Goal: Task Accomplishment & Management: Complete application form

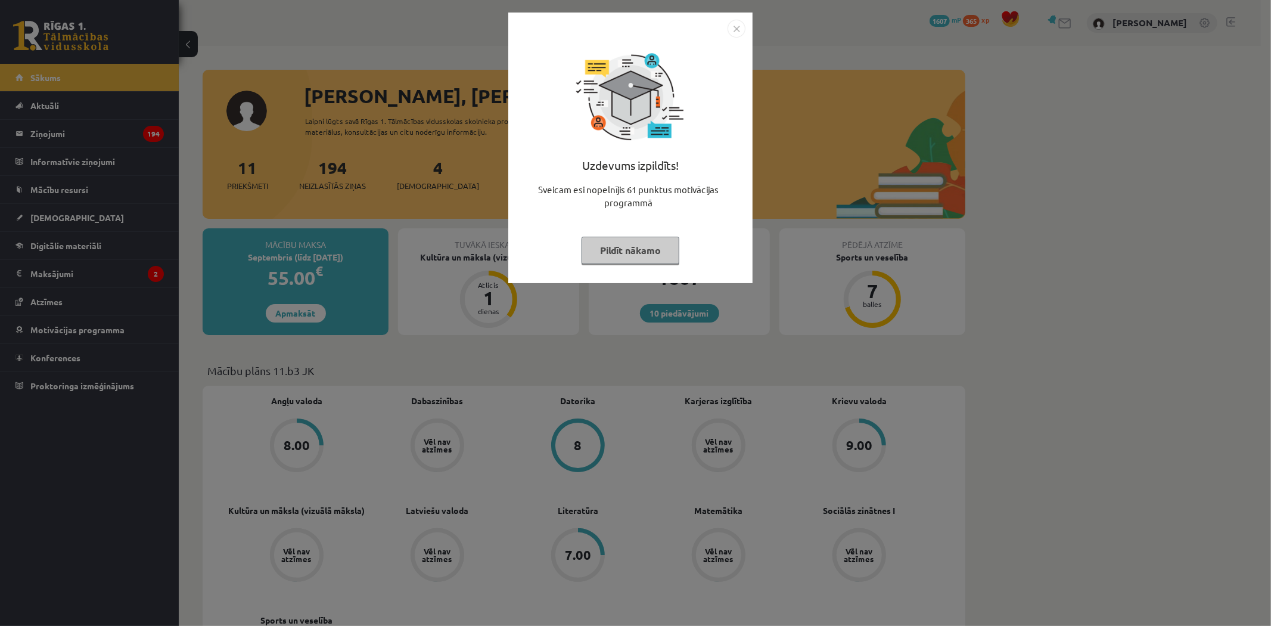
click at [627, 237] on button "Pildīt nākamo" at bounding box center [630, 250] width 98 height 27
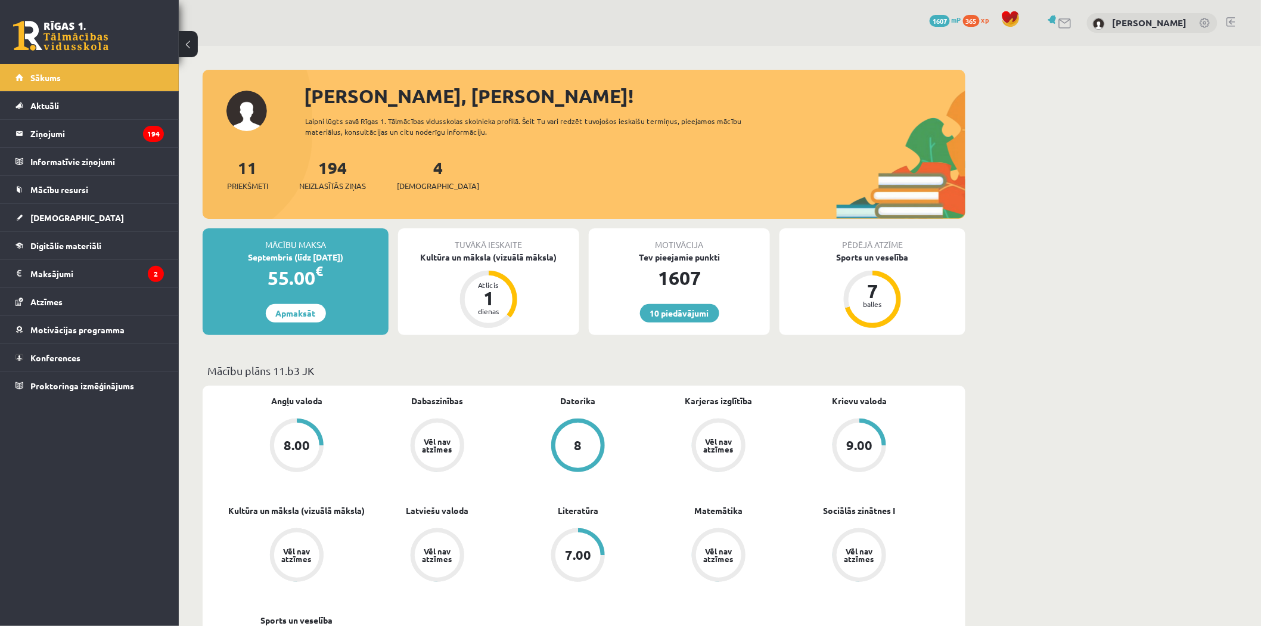
drag, startPoint x: 627, startPoint y: 237, endPoint x: 378, endPoint y: 370, distance: 283.0
click at [378, 370] on p "Mācību plāns 11.b3 JK" at bounding box center [583, 370] width 753 height 16
click at [98, 225] on link "[DEMOGRAPHIC_DATA]" at bounding box center [89, 217] width 148 height 27
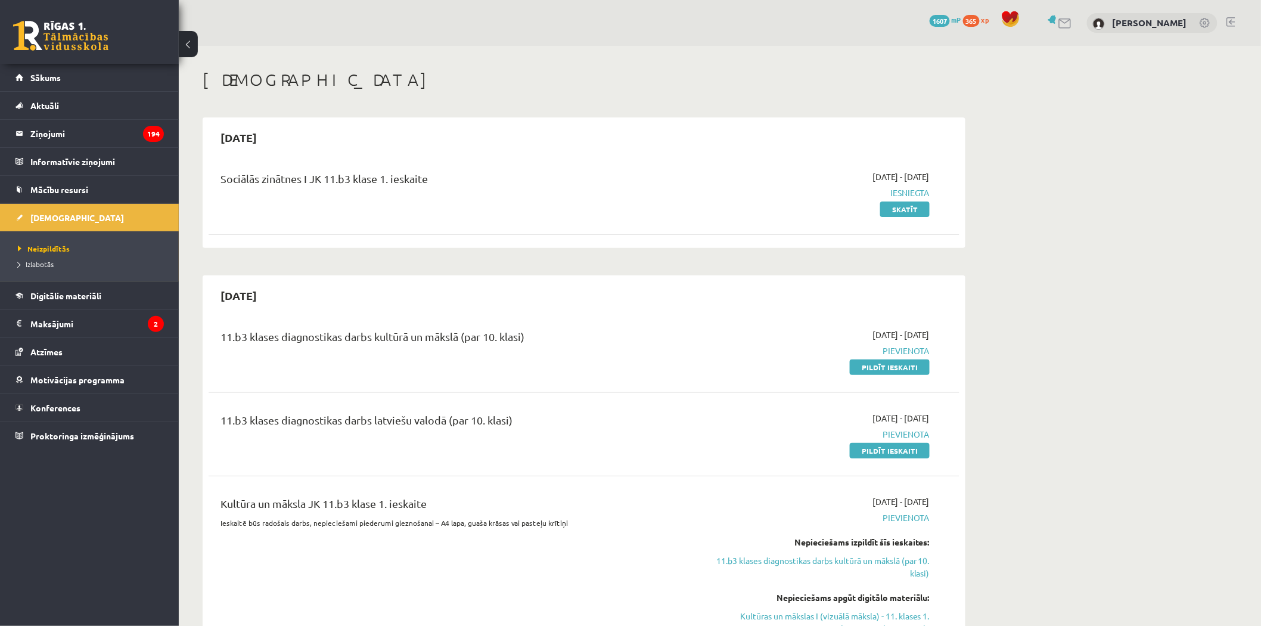
drag, startPoint x: 405, startPoint y: 295, endPoint x: 754, endPoint y: 204, distance: 360.2
click at [754, 204] on div "2025-09-16 - 2025-09-30 Iesniegta Skatīt" at bounding box center [817, 192] width 242 height 45
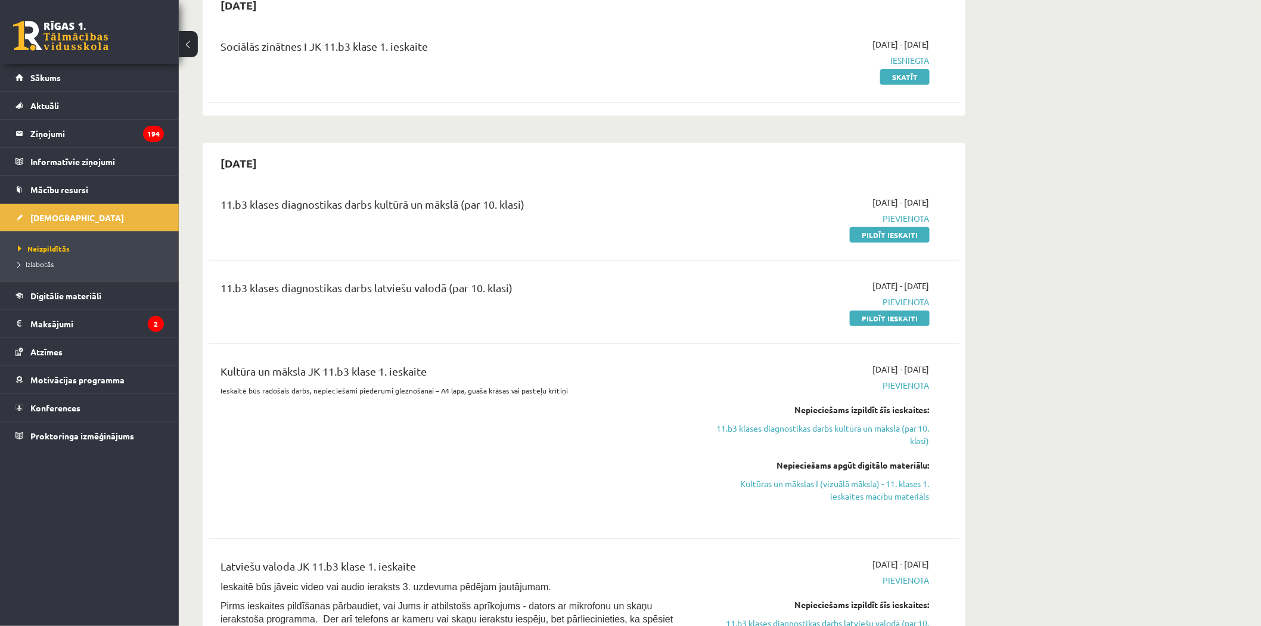
scroll to position [198, 0]
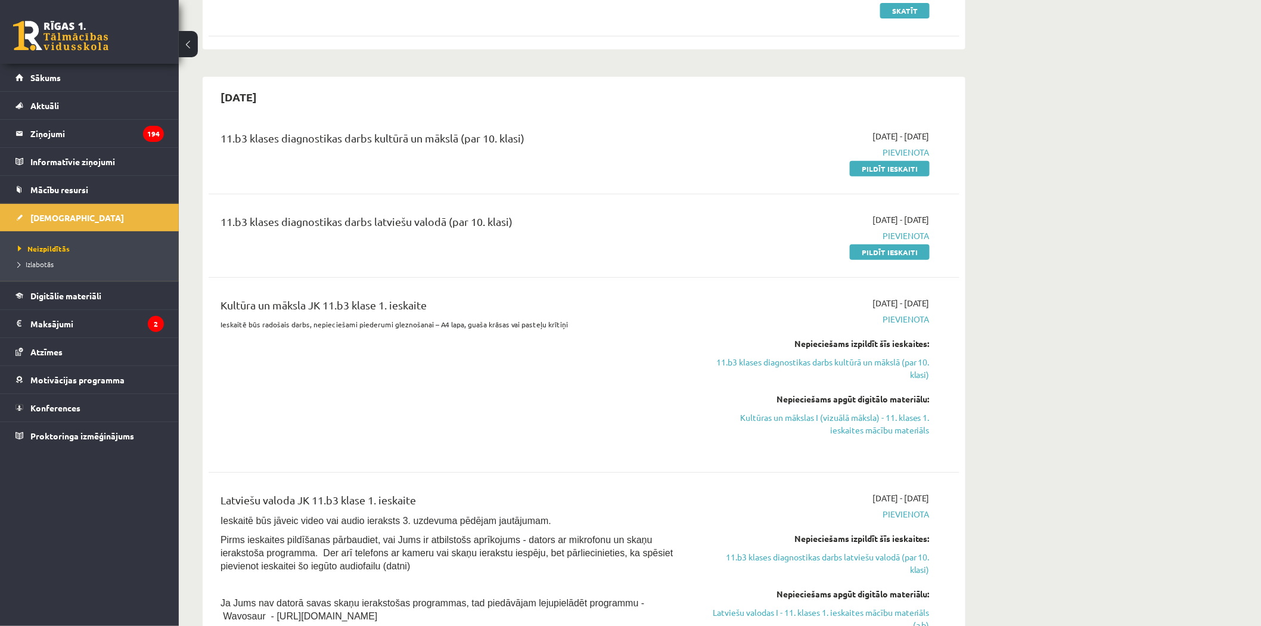
click at [843, 167] on div "2025-10-01 - 2025-10-15 Pievienota Pildīt ieskaiti" at bounding box center [817, 152] width 242 height 45
click at [872, 170] on link "Pildīt ieskaiti" at bounding box center [890, 168] width 80 height 15
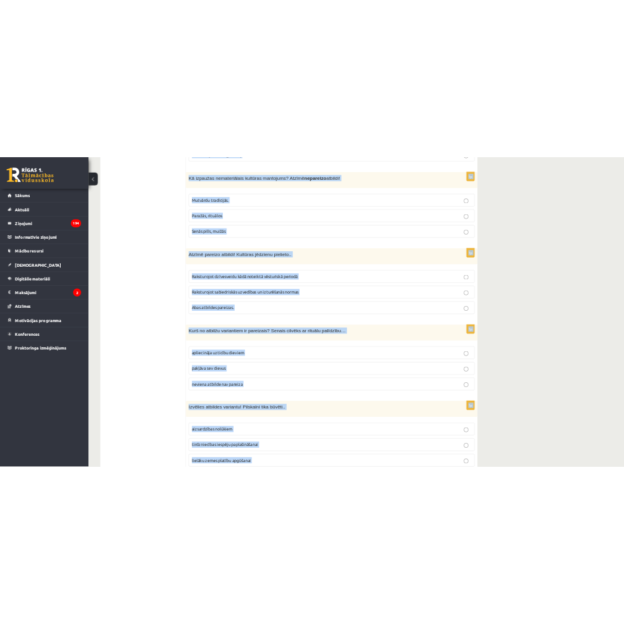
scroll to position [4607, 0]
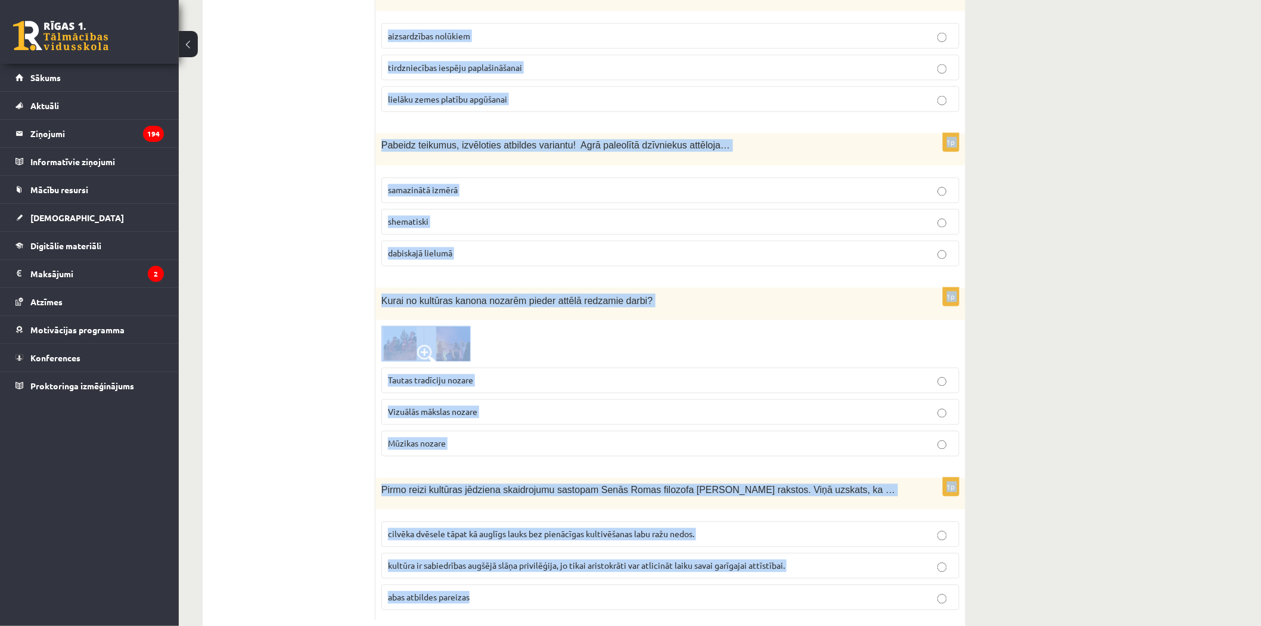
drag, startPoint x: 379, startPoint y: 236, endPoint x: 818, endPoint y: 651, distance: 603.5
copy form "Nozīmīgākā baroka būve Latvijā? Rundāles pils Nacionālais mākslas muzejs Latvij…"
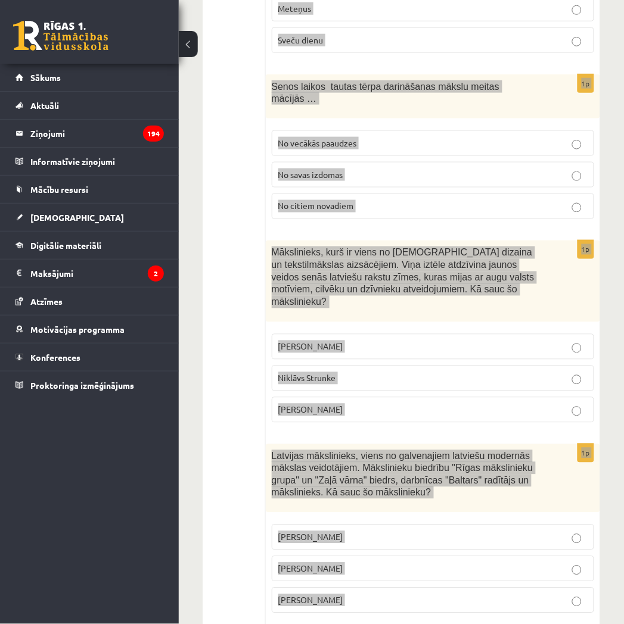
scroll to position [3019, 0]
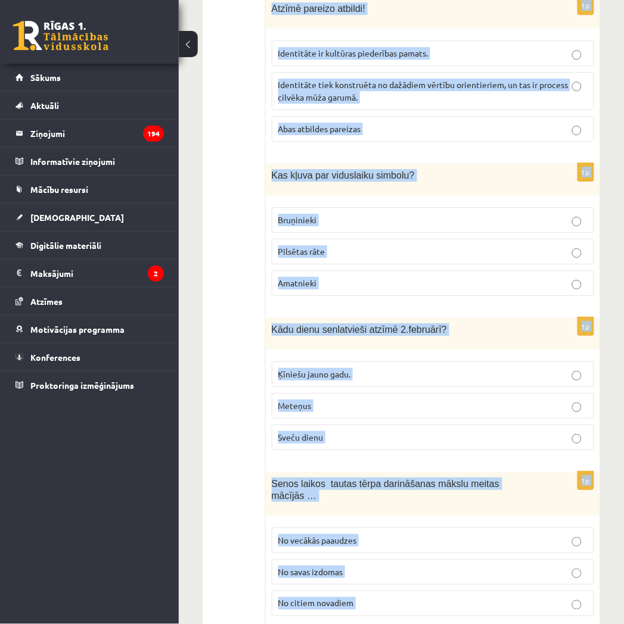
click at [189, 43] on button at bounding box center [188, 44] width 19 height 26
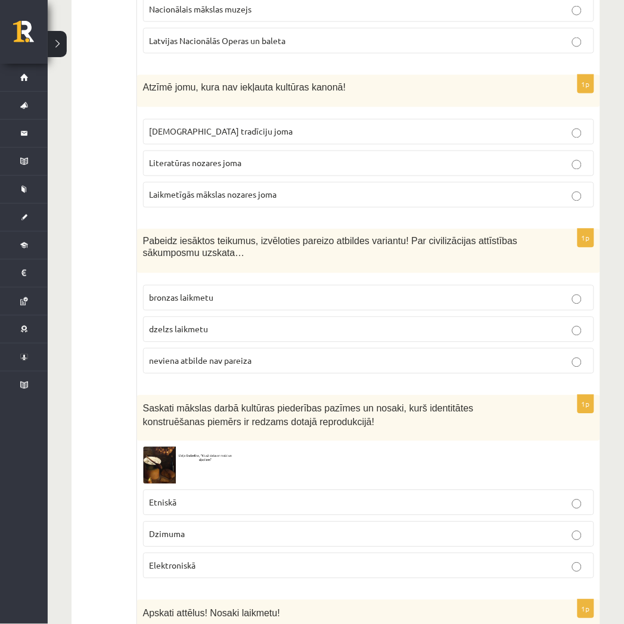
scroll to position [0, 0]
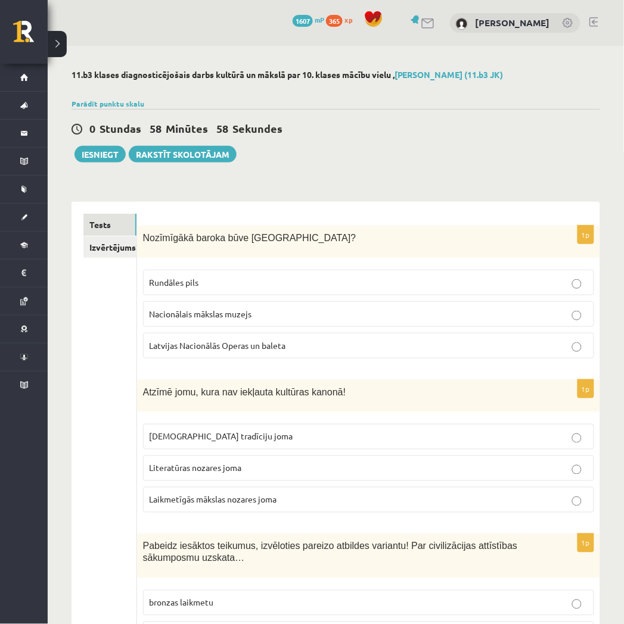
click at [348, 282] on p "Rundāles pils" at bounding box center [369, 282] width 438 height 13
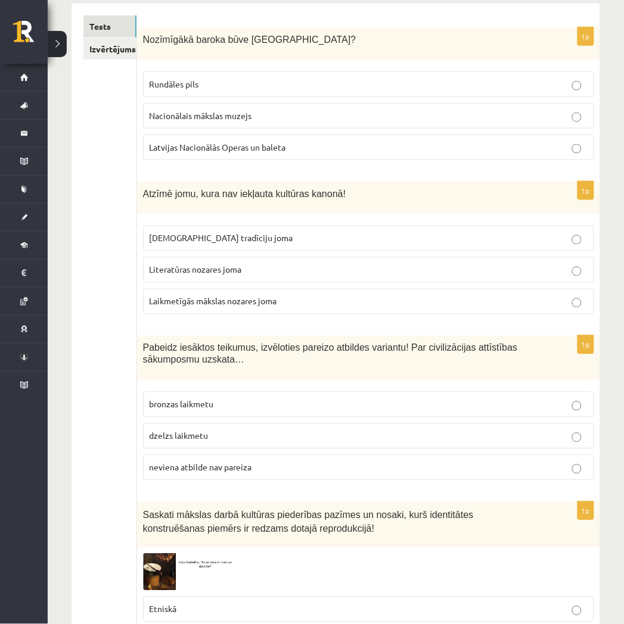
scroll to position [265, 0]
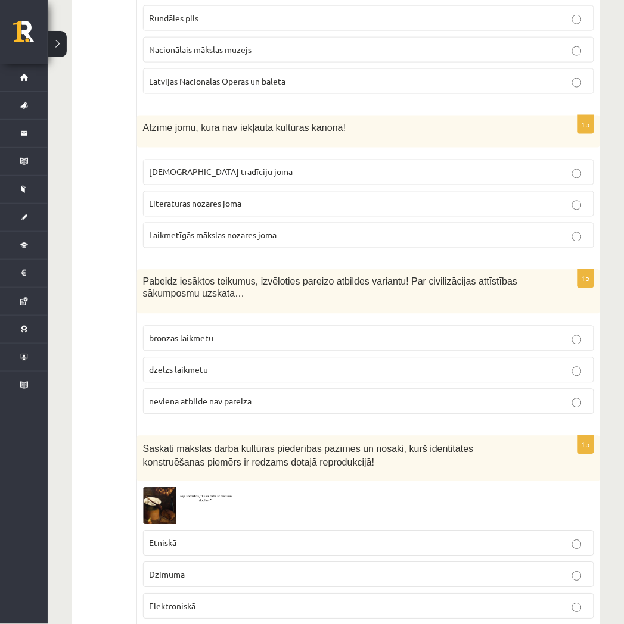
click at [322, 233] on p "Laikmetīgās mākslas nozares joma" at bounding box center [369, 235] width 438 height 13
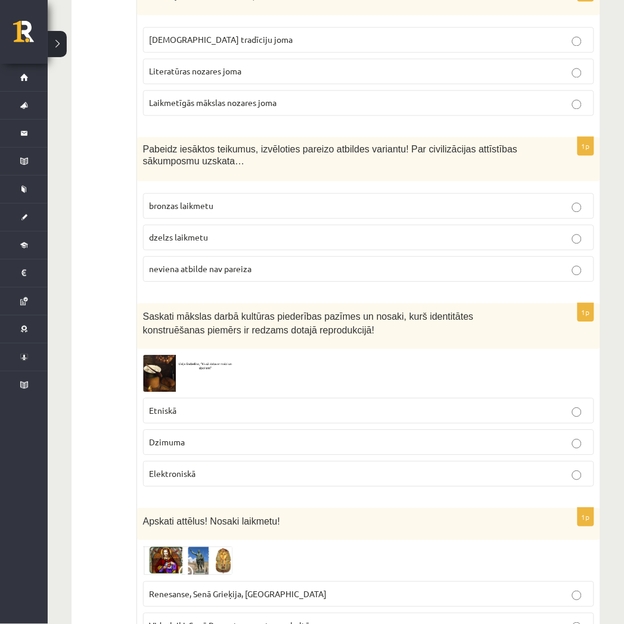
scroll to position [463, 0]
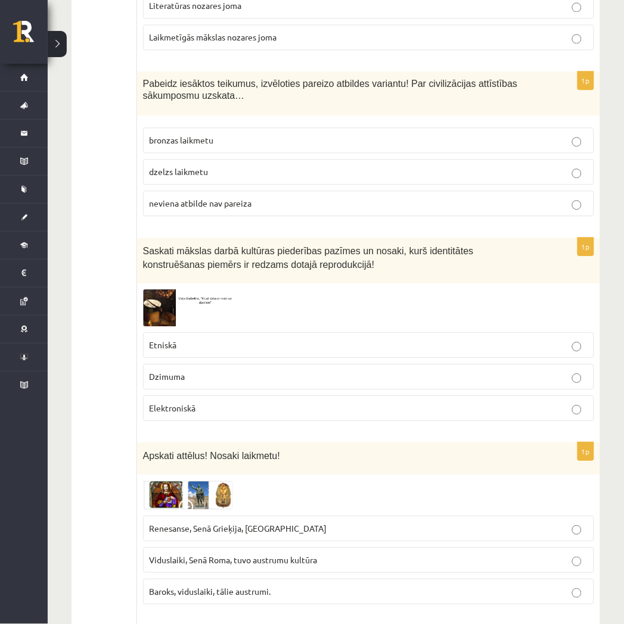
click at [279, 201] on p "neviena atbilde nav pareiza" at bounding box center [369, 203] width 438 height 13
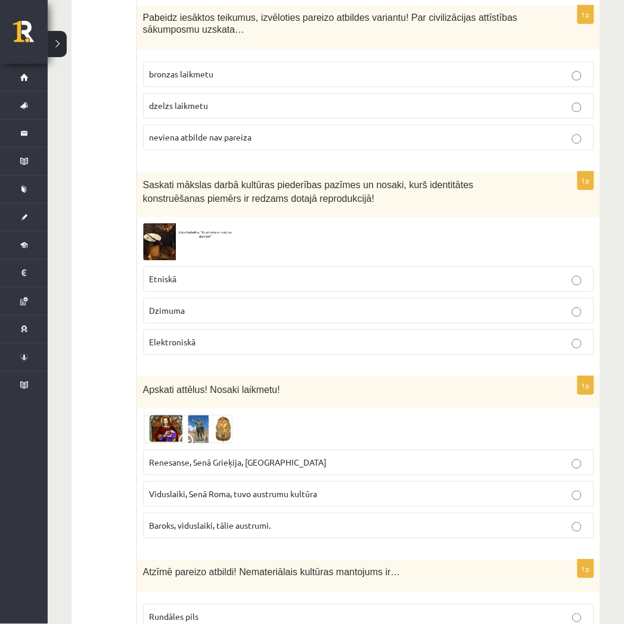
scroll to position [596, 0]
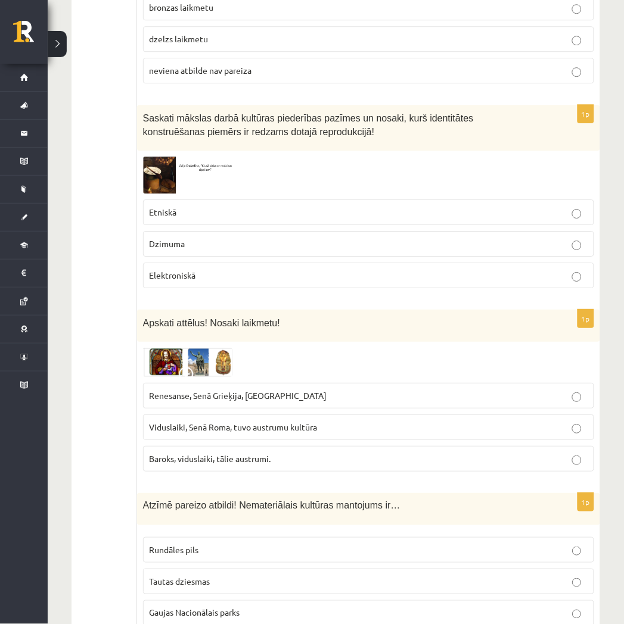
click at [177, 173] on img at bounding box center [187, 175] width 89 height 36
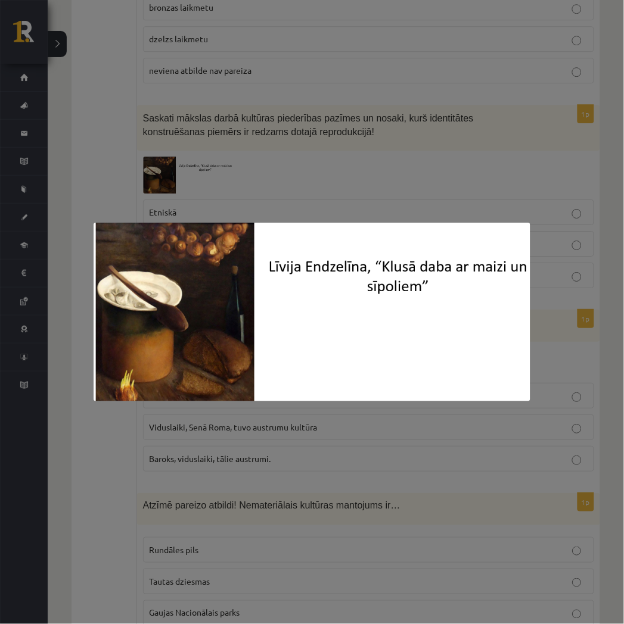
click at [312, 144] on div at bounding box center [312, 312] width 624 height 624
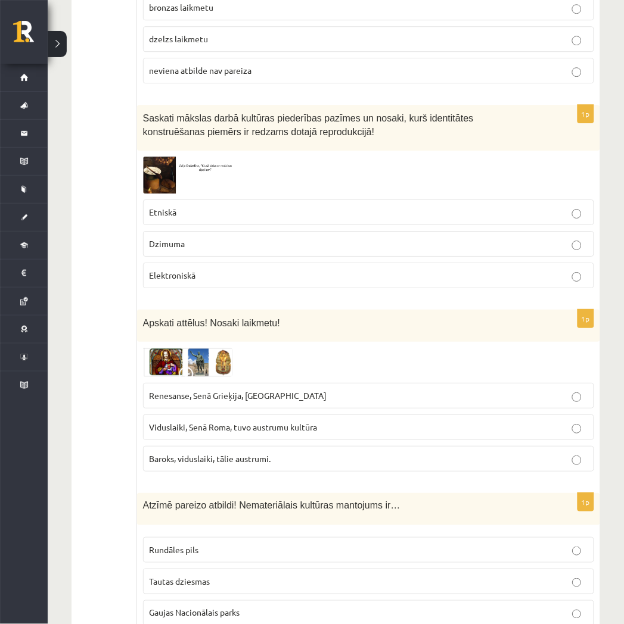
click at [356, 215] on p "Etniskā" at bounding box center [369, 212] width 438 height 13
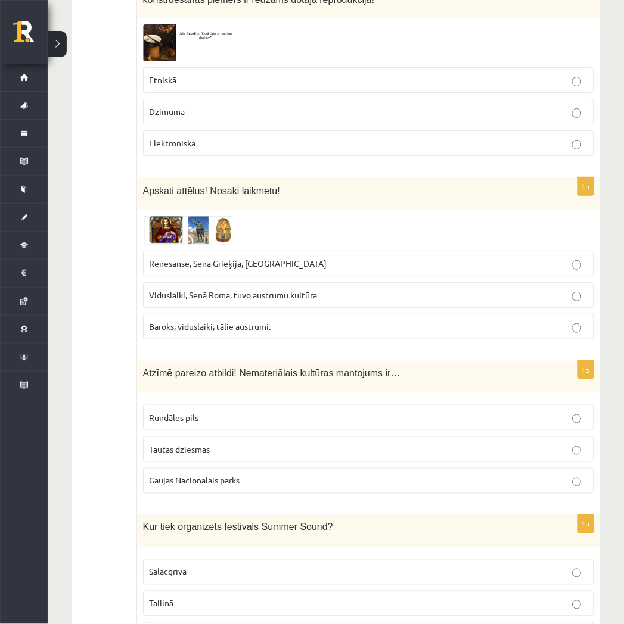
scroll to position [794, 0]
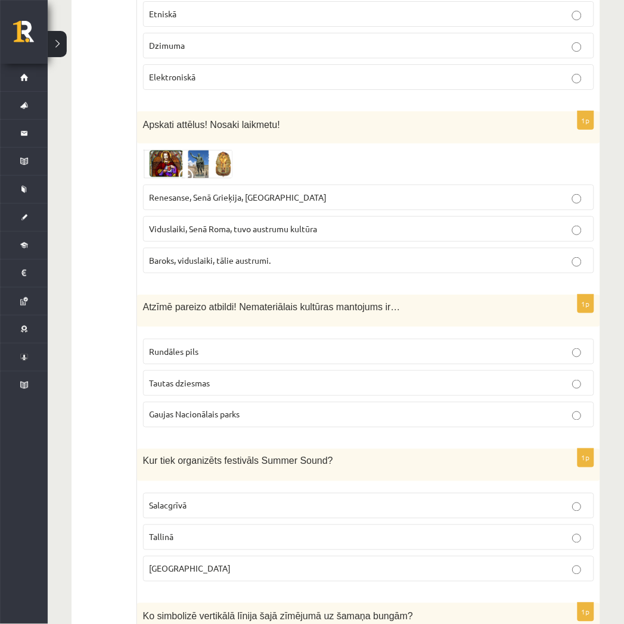
click at [204, 165] on img at bounding box center [187, 164] width 89 height 29
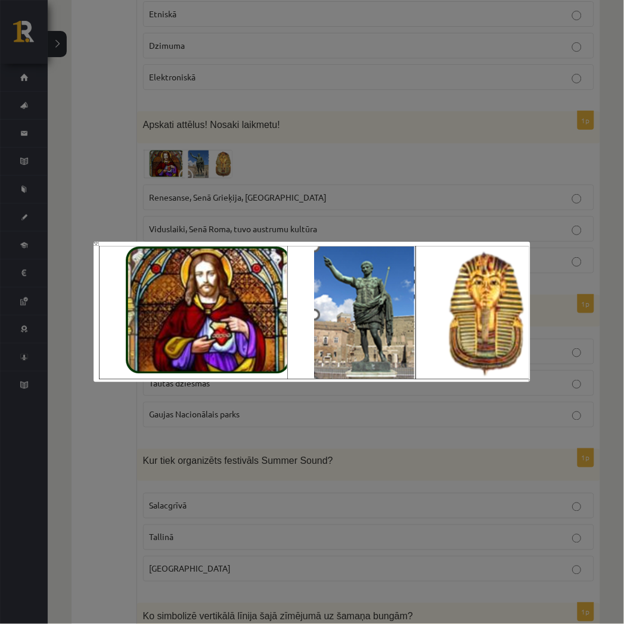
click at [335, 185] on div at bounding box center [312, 312] width 624 height 624
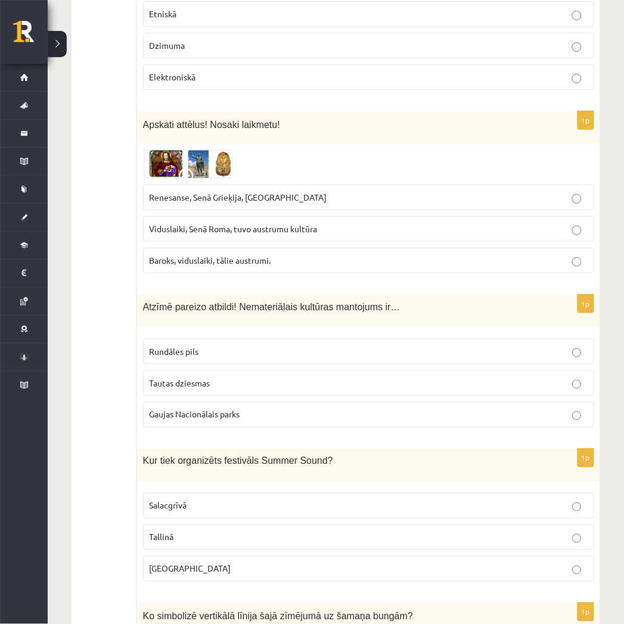
click at [358, 195] on p "Renesanse, Senā Grieķija, Ēģipte" at bounding box center [369, 197] width 438 height 13
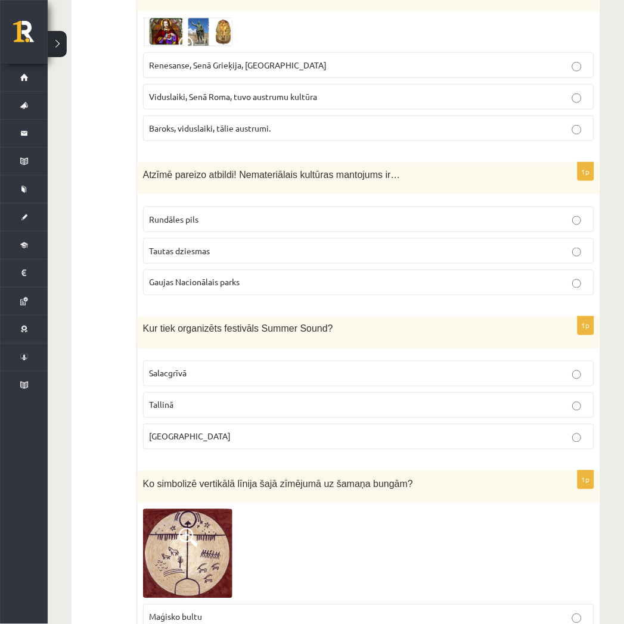
scroll to position [993, 0]
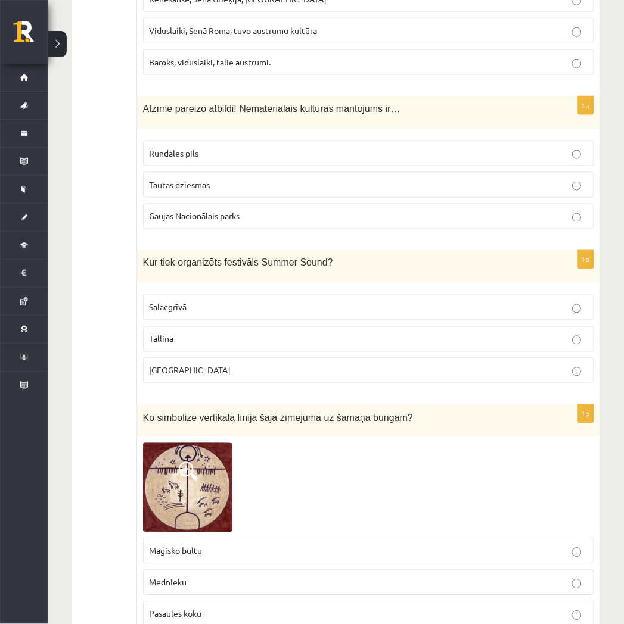
drag, startPoint x: 342, startPoint y: 164, endPoint x: 343, endPoint y: 183, distance: 19.7
click at [341, 165] on label "Rundāles pils" at bounding box center [368, 154] width 451 height 26
click at [344, 185] on p "Tautas dziesmas" at bounding box center [369, 185] width 438 height 13
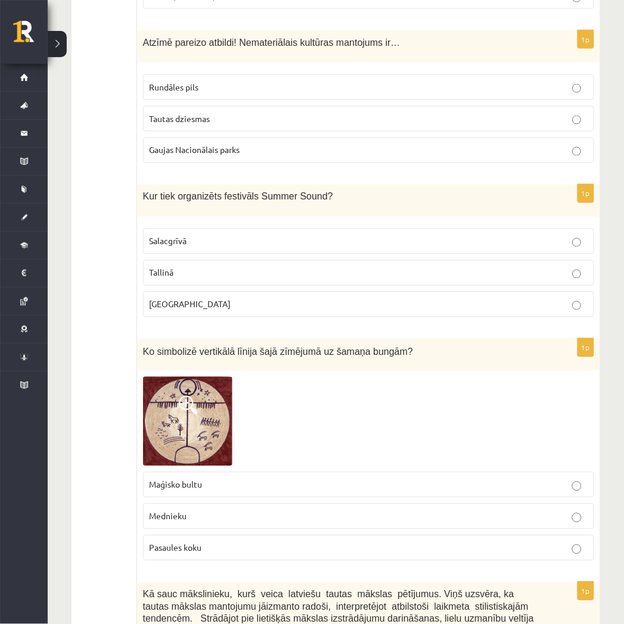
scroll to position [1125, 0]
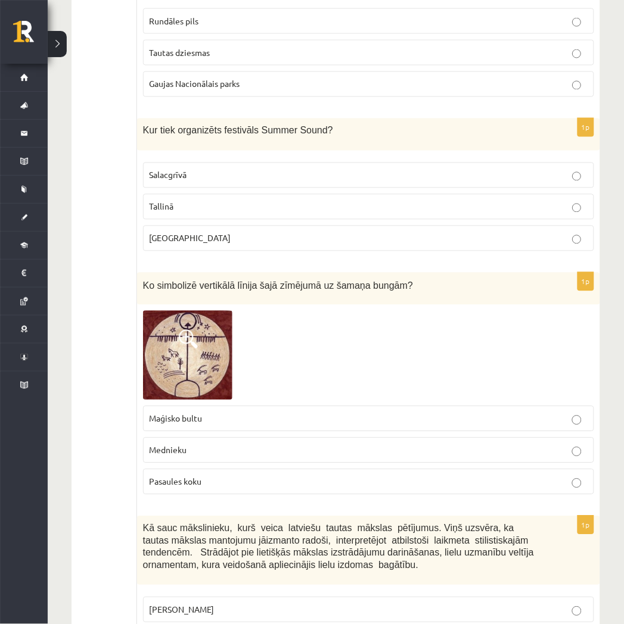
click at [350, 237] on p "Liepājā" at bounding box center [369, 238] width 438 height 13
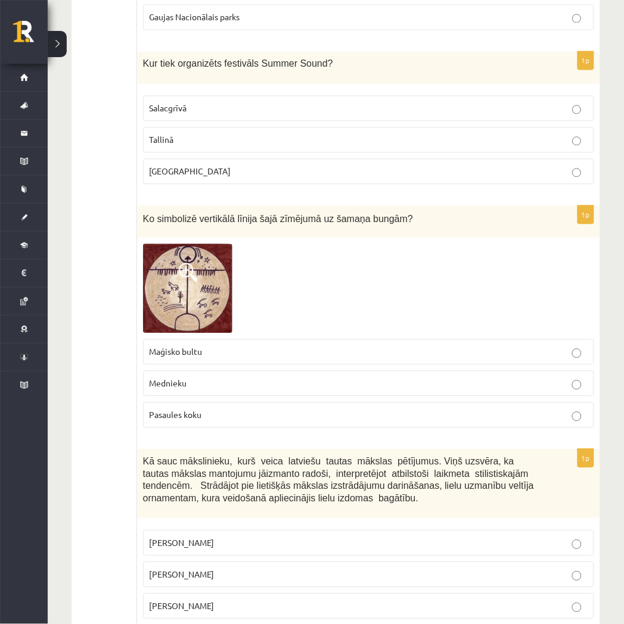
scroll to position [1324, 0]
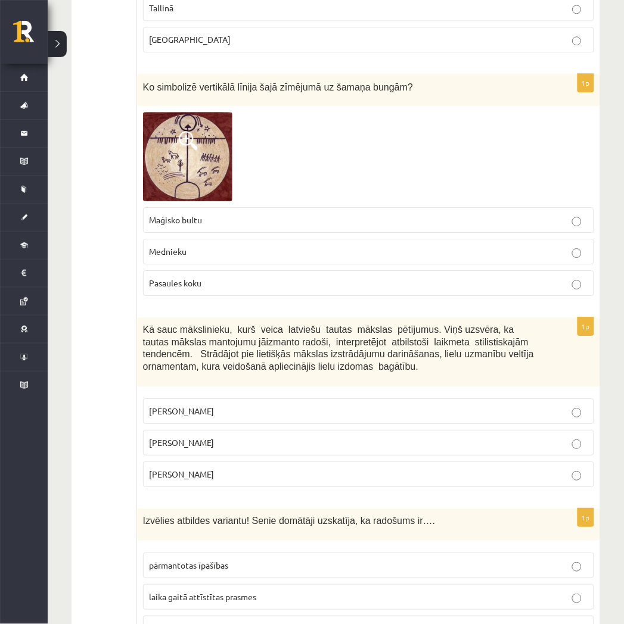
click at [324, 281] on p "Pasaules koku" at bounding box center [369, 283] width 438 height 13
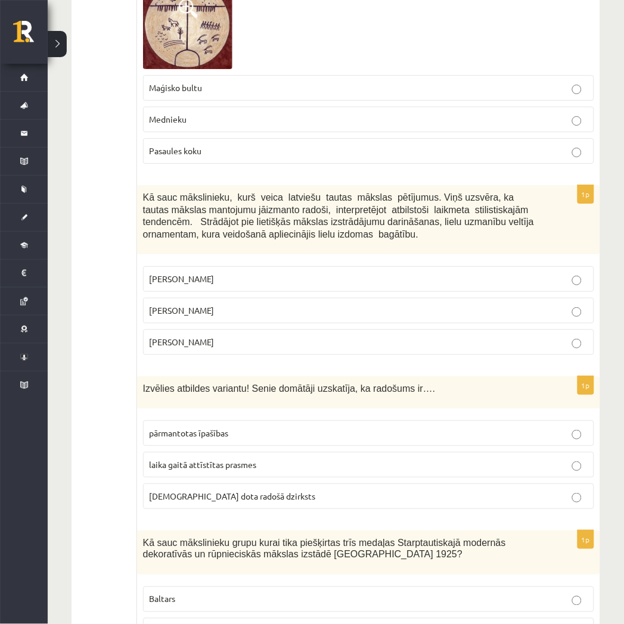
scroll to position [1522, 0]
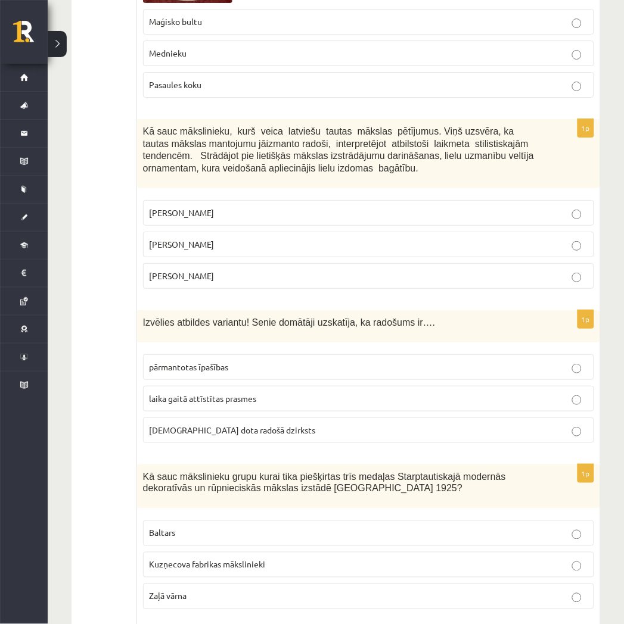
click at [306, 241] on p "Jūlijs Madernieks" at bounding box center [369, 244] width 438 height 13
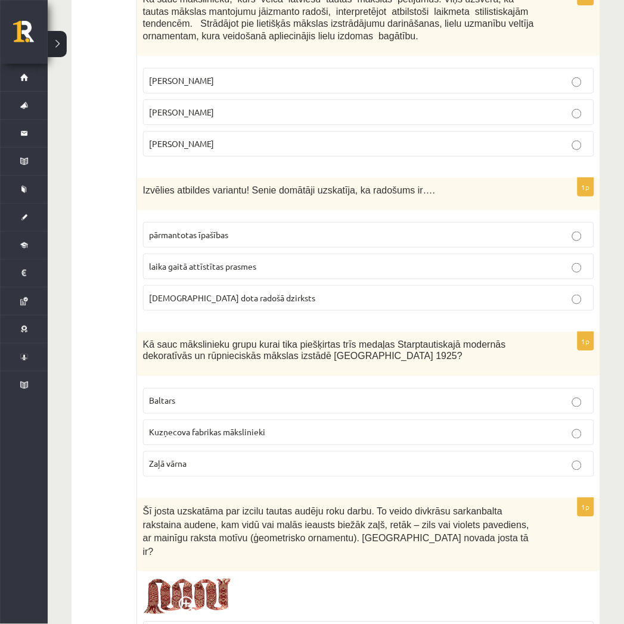
scroll to position [1721, 0]
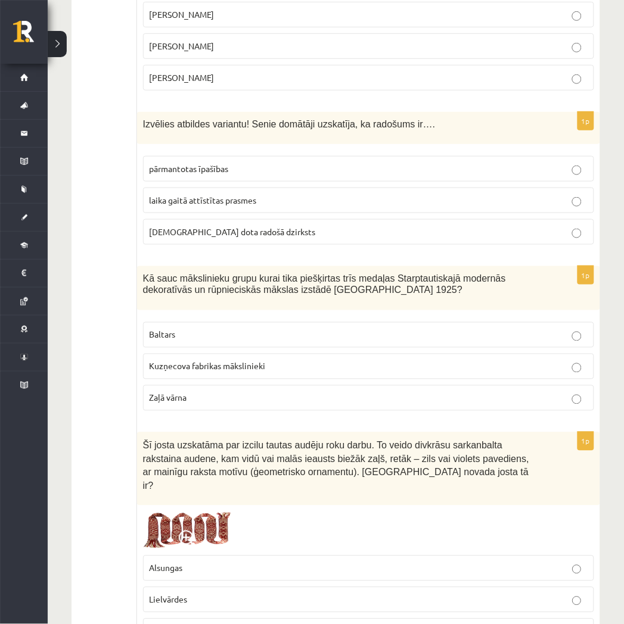
click at [290, 241] on label "dieva dota radošā dzirksts" at bounding box center [368, 232] width 451 height 26
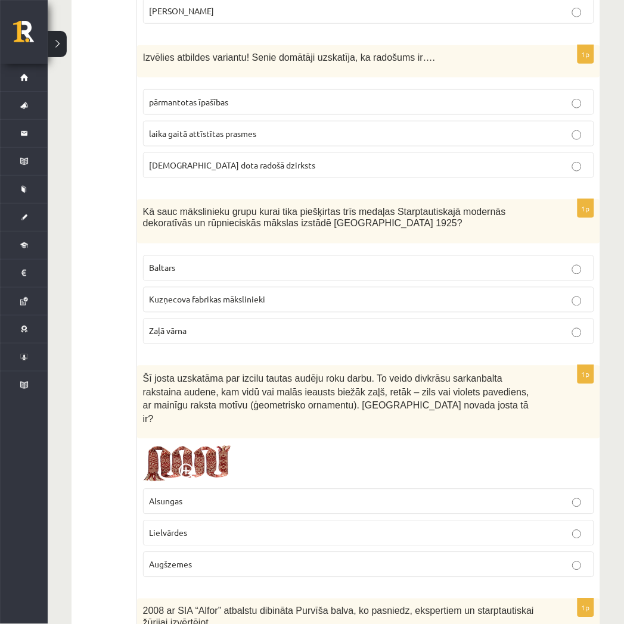
scroll to position [1853, 0]
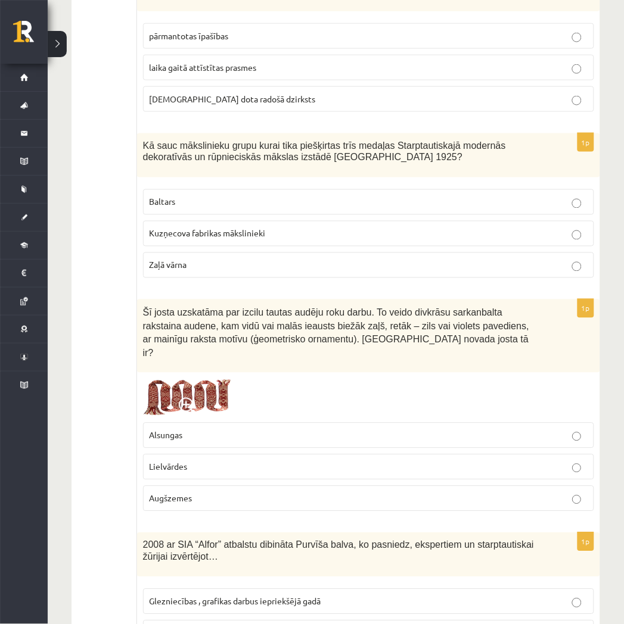
click at [284, 195] on label "Baltars" at bounding box center [368, 202] width 451 height 26
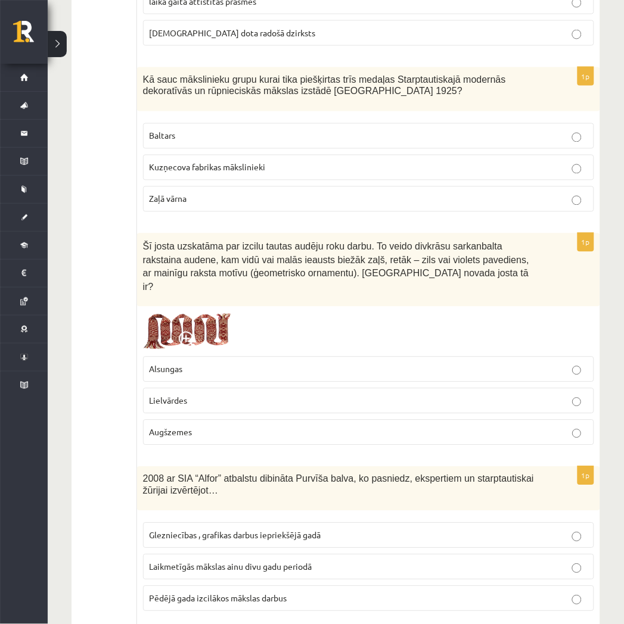
scroll to position [2052, 0]
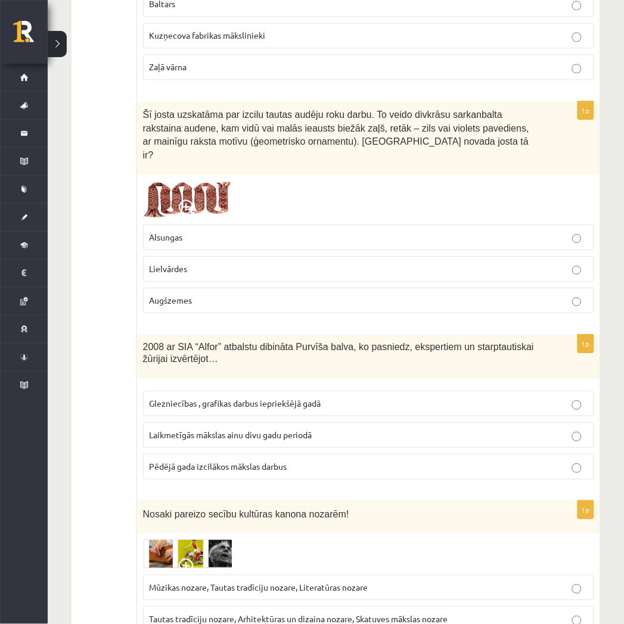
click at [301, 263] on p "Lielvārdes" at bounding box center [369, 269] width 438 height 13
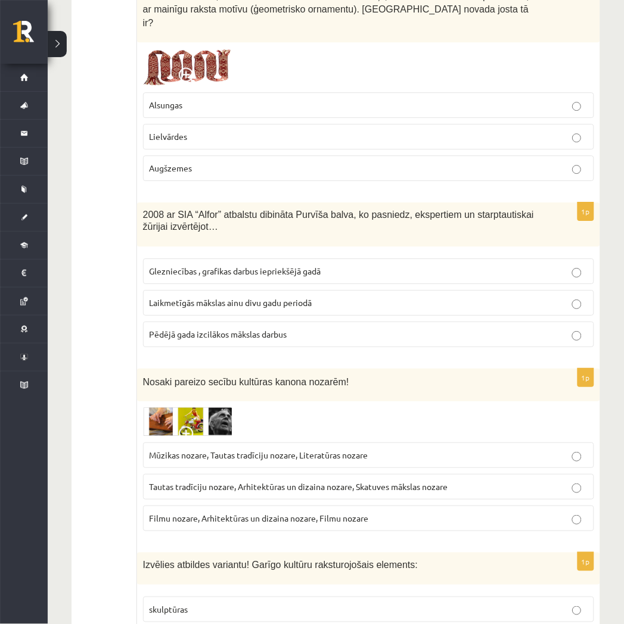
scroll to position [2250, 0]
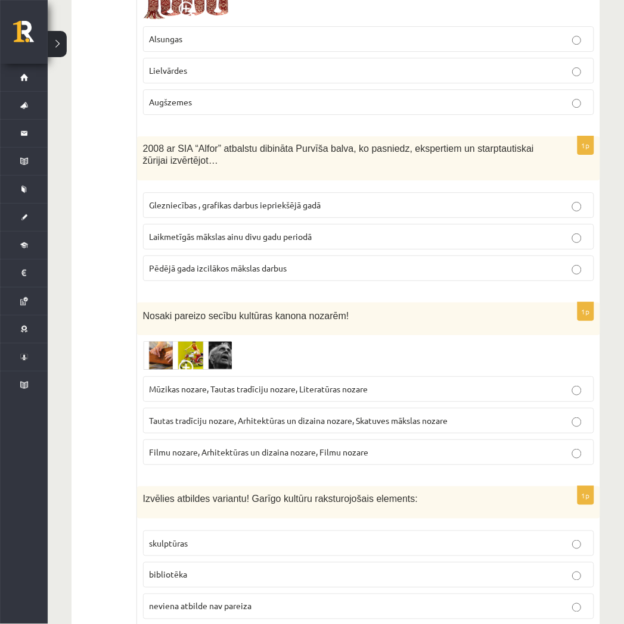
drag, startPoint x: 340, startPoint y: 258, endPoint x: 77, endPoint y: 260, distance: 262.7
click at [77, 260] on div "Tests Izvērtējums!" at bounding box center [104, 514] width 66 height 5125
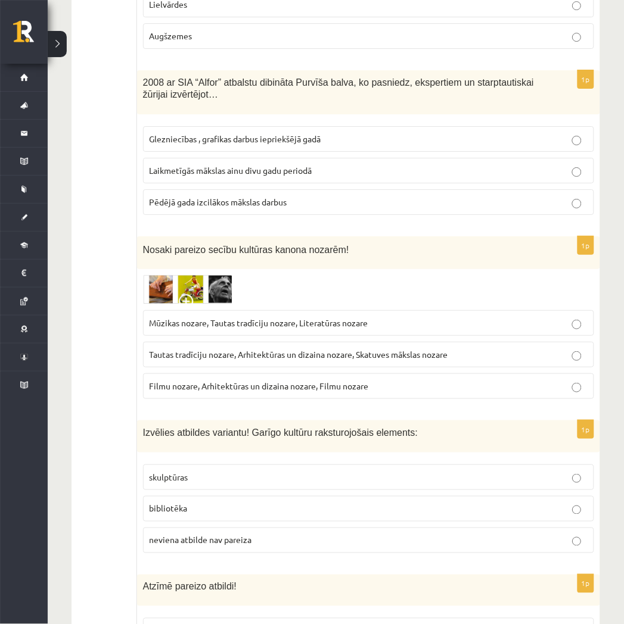
click at [249, 165] on span "Laikmetīgās mākslas ainu divu gadu periodā" at bounding box center [231, 170] width 163 height 11
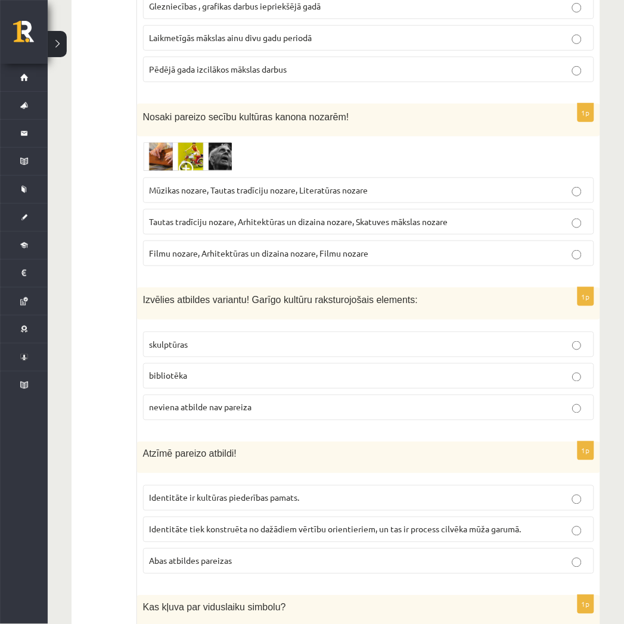
scroll to position [2515, 0]
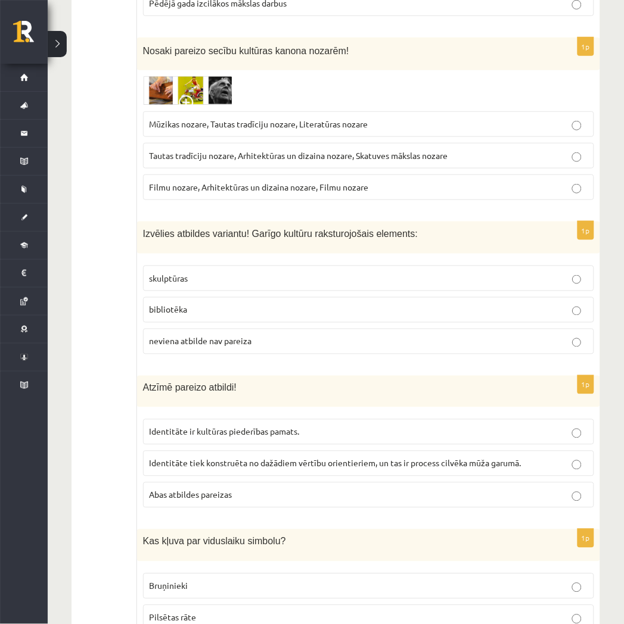
click at [213, 88] on img at bounding box center [187, 90] width 89 height 29
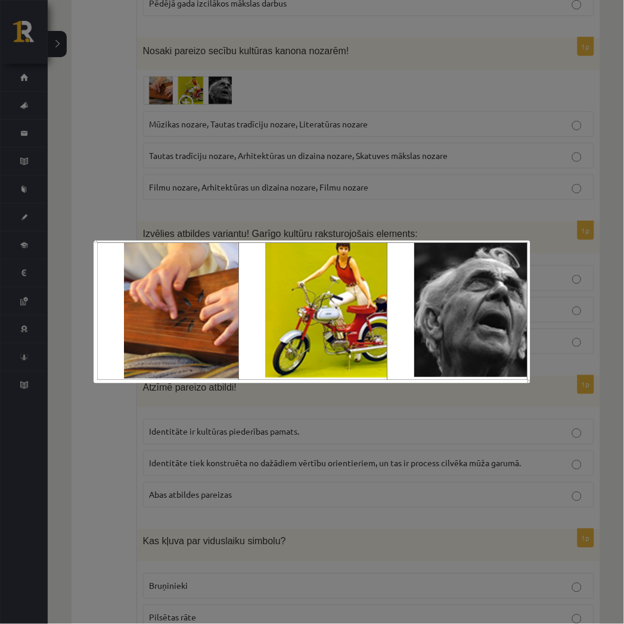
drag, startPoint x: 212, startPoint y: 102, endPoint x: 223, endPoint y: 102, distance: 10.7
click at [219, 102] on div at bounding box center [312, 312] width 624 height 624
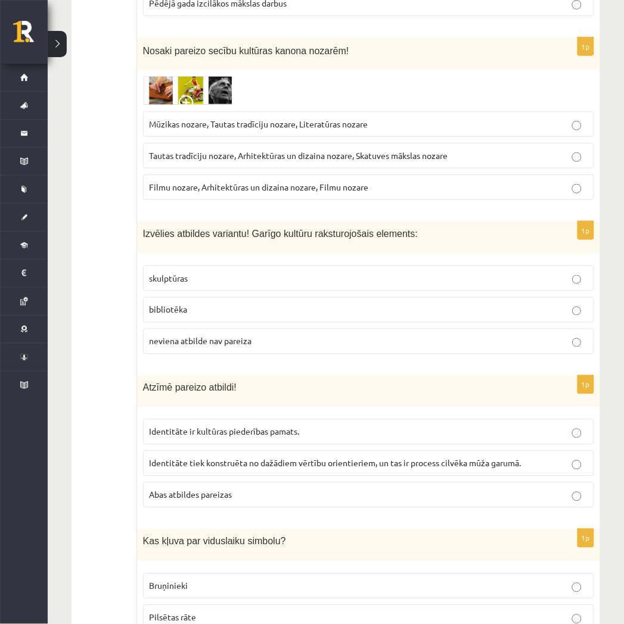
click at [295, 122] on label "Mūzikas nozare, Tautas tradīciju nozare, Literatūras nozare" at bounding box center [368, 124] width 451 height 26
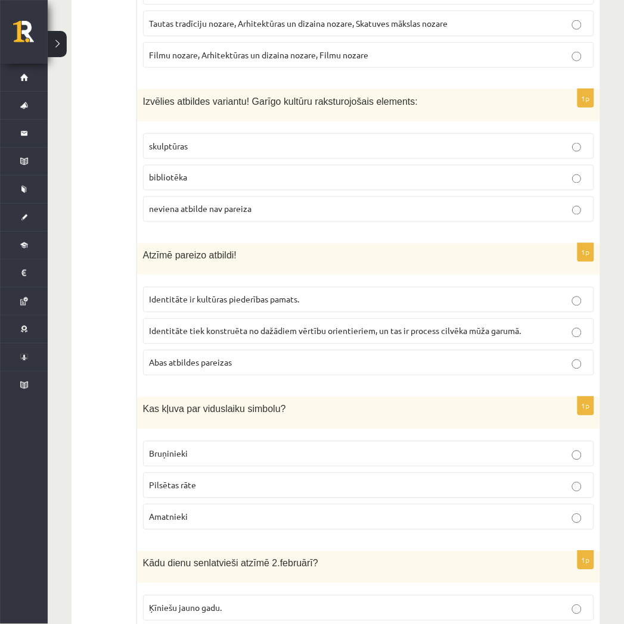
click at [336, 175] on label "bibliotēka" at bounding box center [368, 178] width 451 height 26
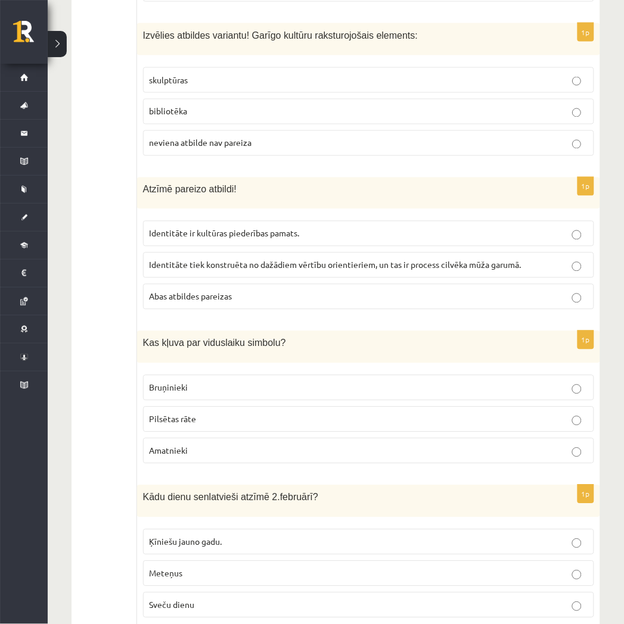
scroll to position [2780, 0]
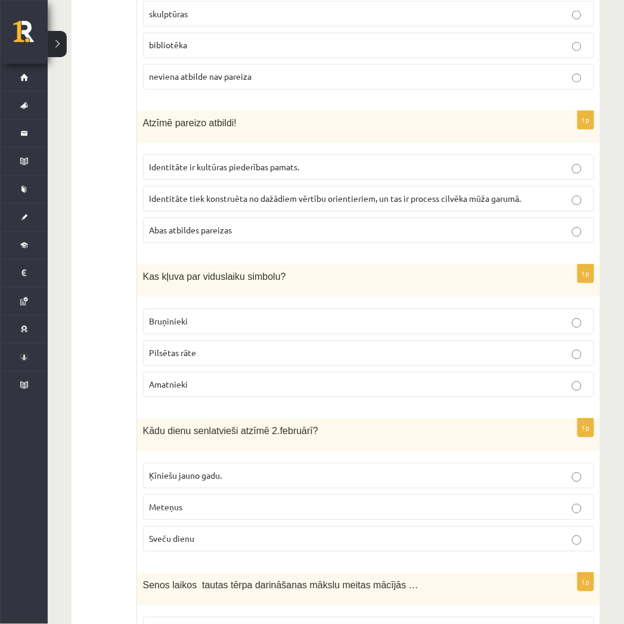
click at [293, 218] on label "Abas atbildes pareizas" at bounding box center [368, 231] width 451 height 26
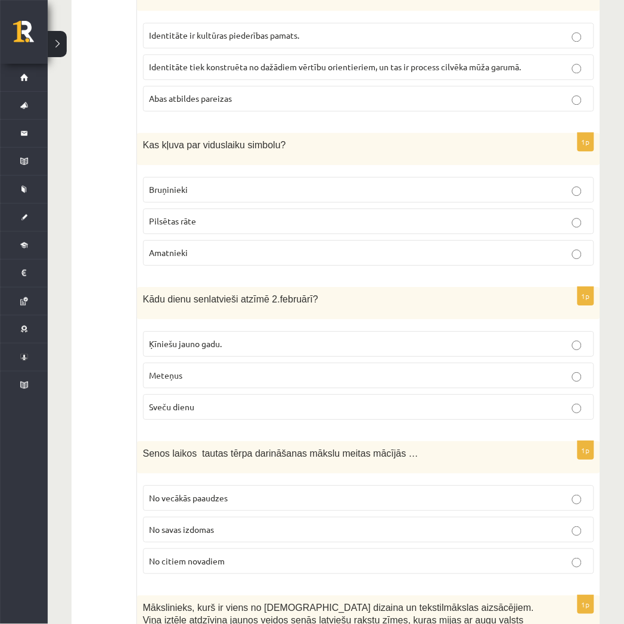
click at [310, 183] on p "Bruņinieki" at bounding box center [369, 189] width 438 height 13
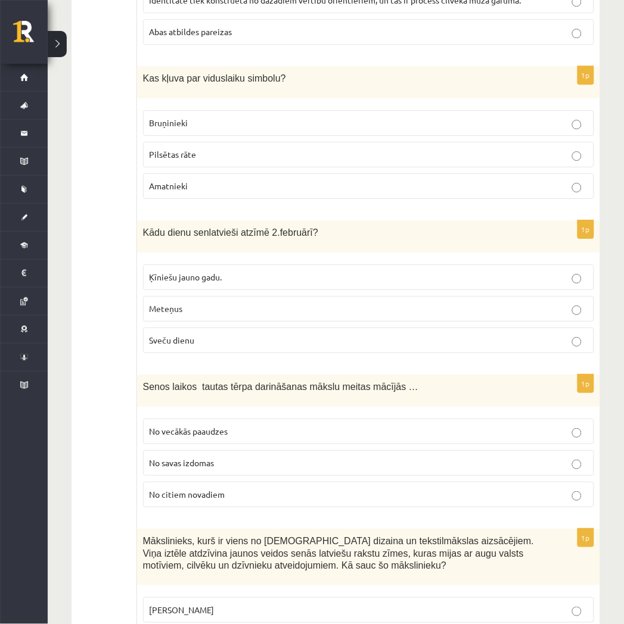
drag, startPoint x: 391, startPoint y: 176, endPoint x: 338, endPoint y: 231, distance: 75.8
click at [338, 231] on div "Kādu dienu senlatvieši atzīmē 2.februārī?" at bounding box center [368, 236] width 463 height 32
click at [263, 334] on p "Sveču dienu" at bounding box center [369, 340] width 438 height 13
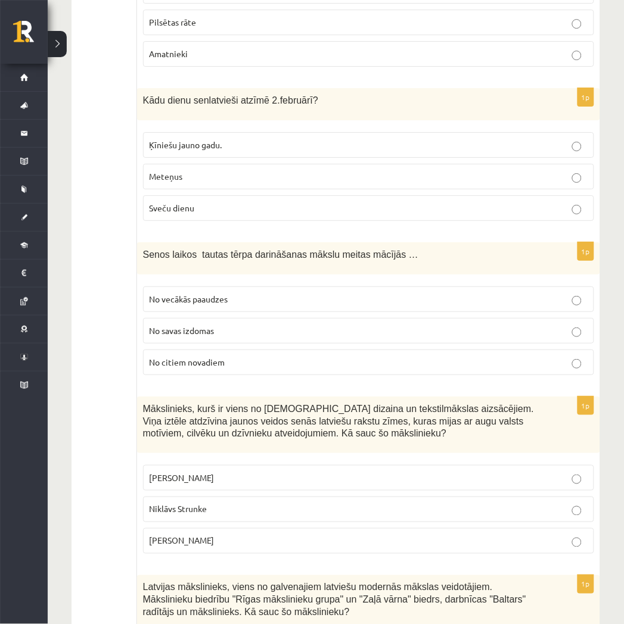
scroll to position [3177, 0]
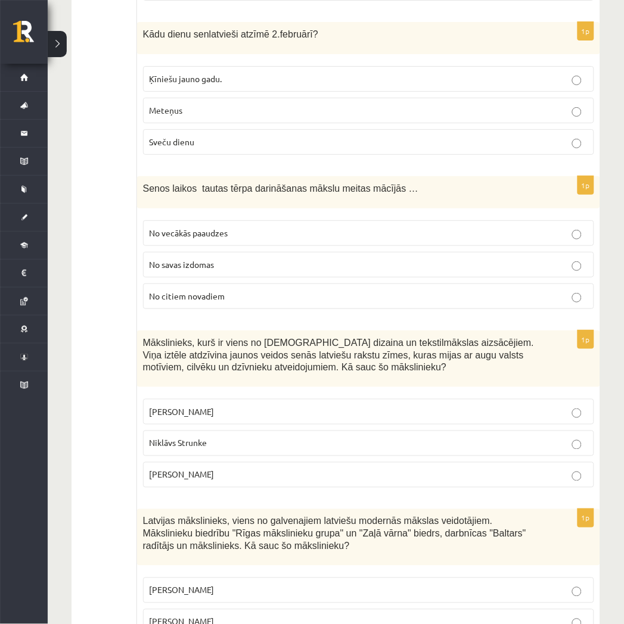
click at [354, 234] on label "No vecākās paaudzes" at bounding box center [368, 233] width 451 height 26
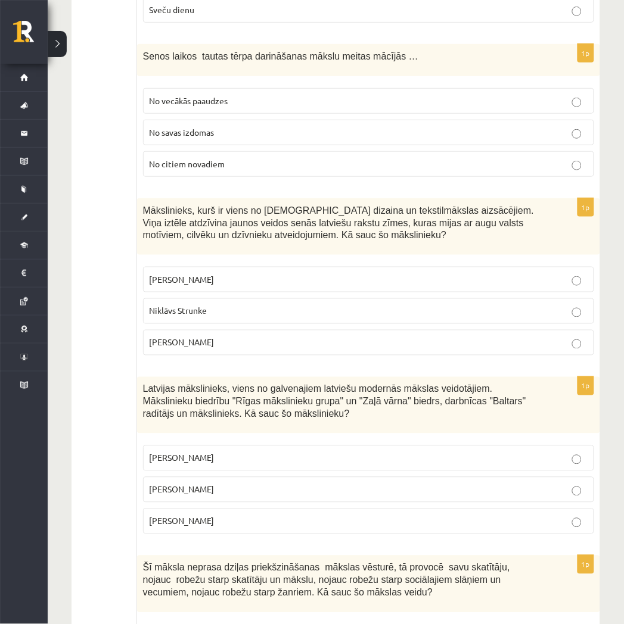
click at [269, 273] on p "Ansis Cīrulis" at bounding box center [369, 279] width 438 height 13
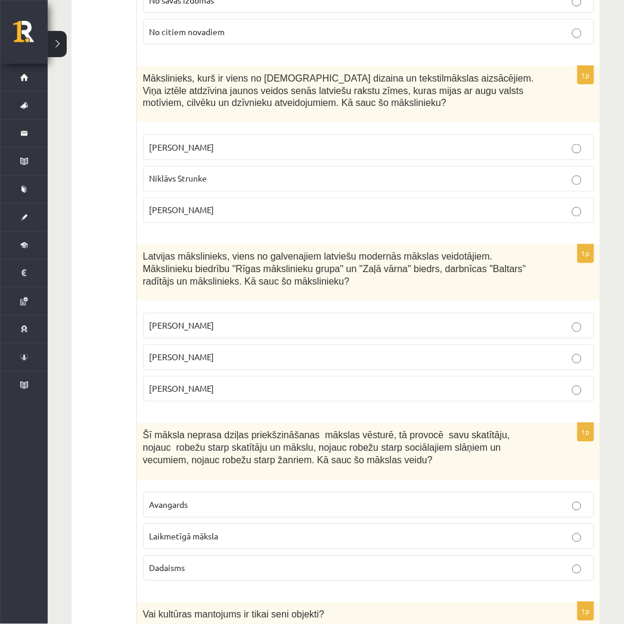
scroll to position [3508, 0]
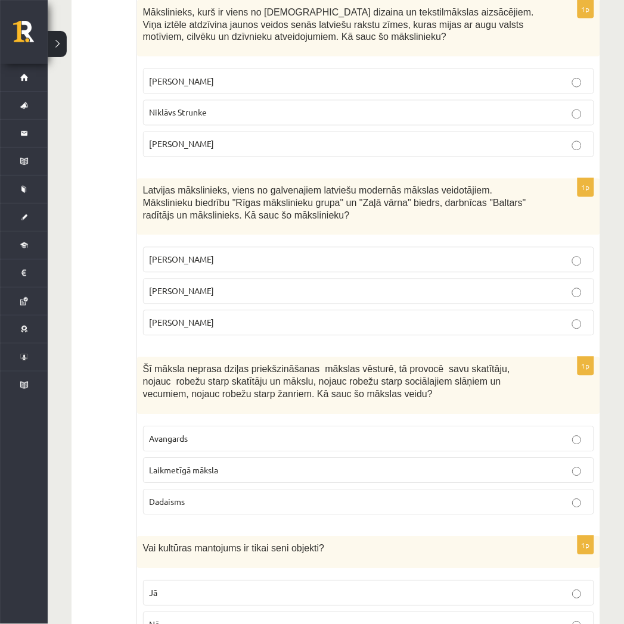
click at [257, 279] on label "Romāns Suta" at bounding box center [368, 292] width 451 height 26
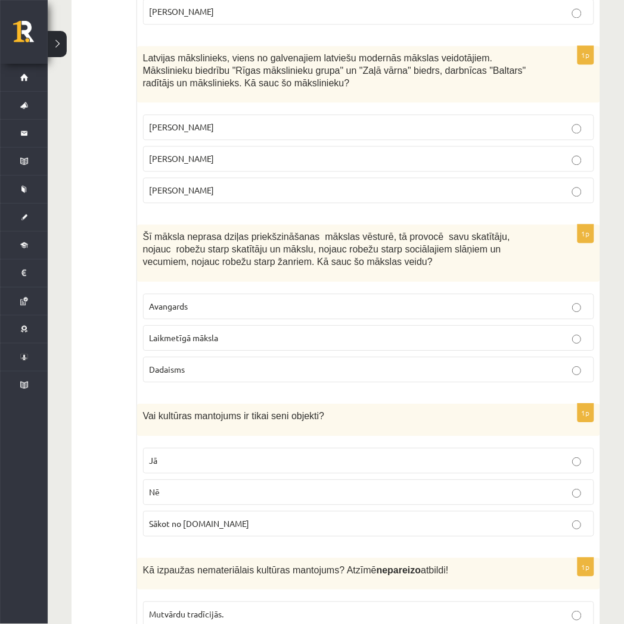
scroll to position [3707, 0]
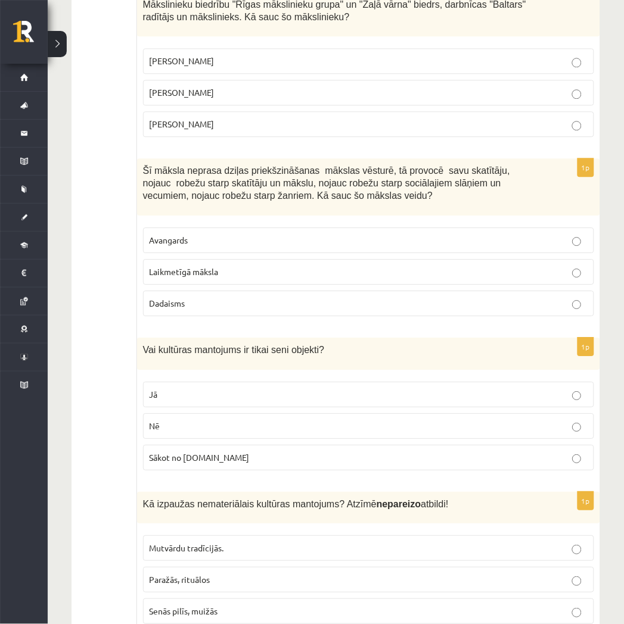
click at [283, 266] on p "Laikmetīgā māksla" at bounding box center [369, 272] width 438 height 13
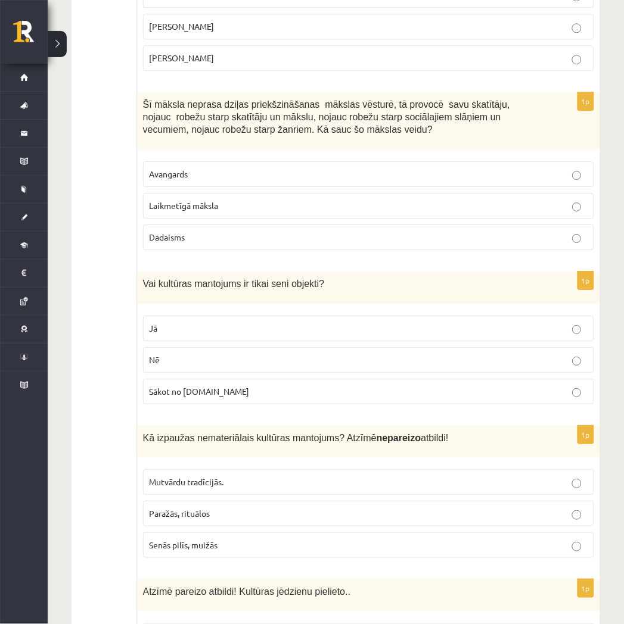
scroll to position [3839, 0]
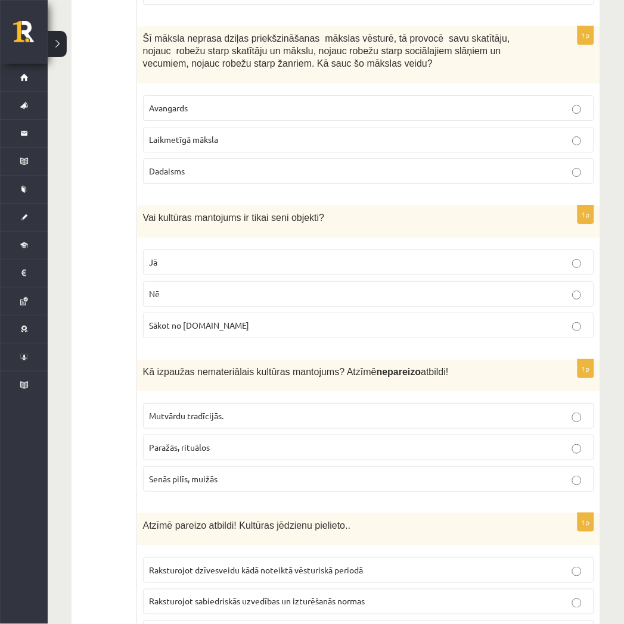
drag, startPoint x: 311, startPoint y: 278, endPoint x: 315, endPoint y: 285, distance: 7.5
click at [315, 284] on label "Nē" at bounding box center [368, 294] width 451 height 26
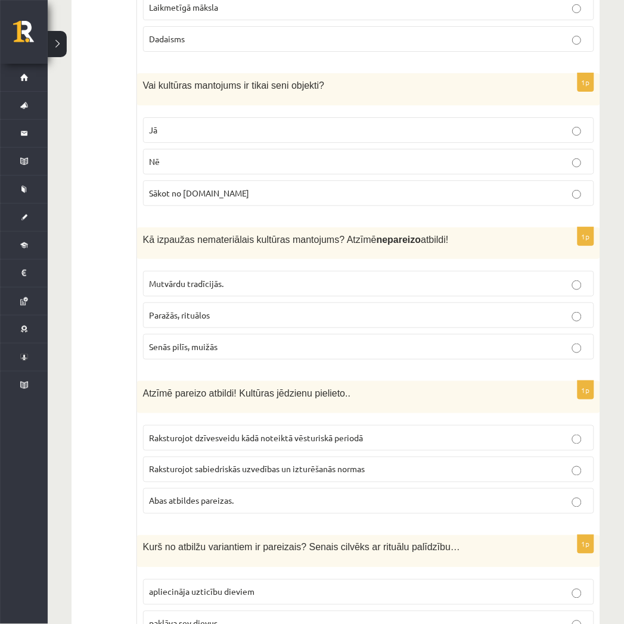
scroll to position [4037, 0]
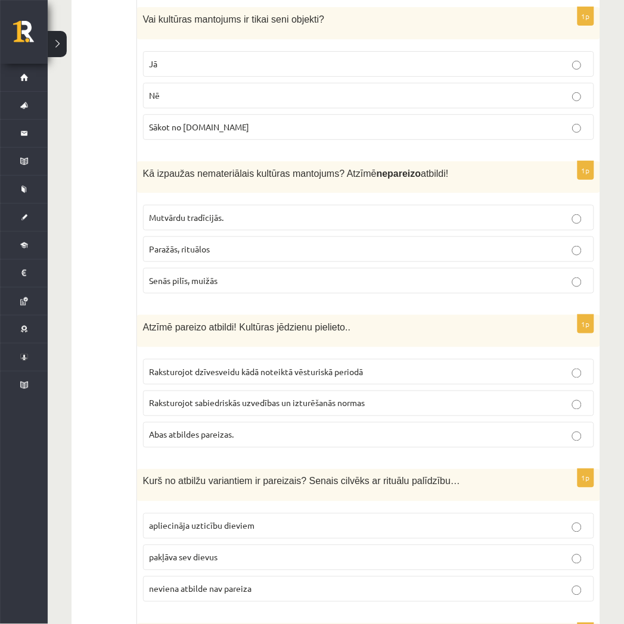
click at [241, 275] on p "Senās pilīs, muižās" at bounding box center [369, 281] width 438 height 13
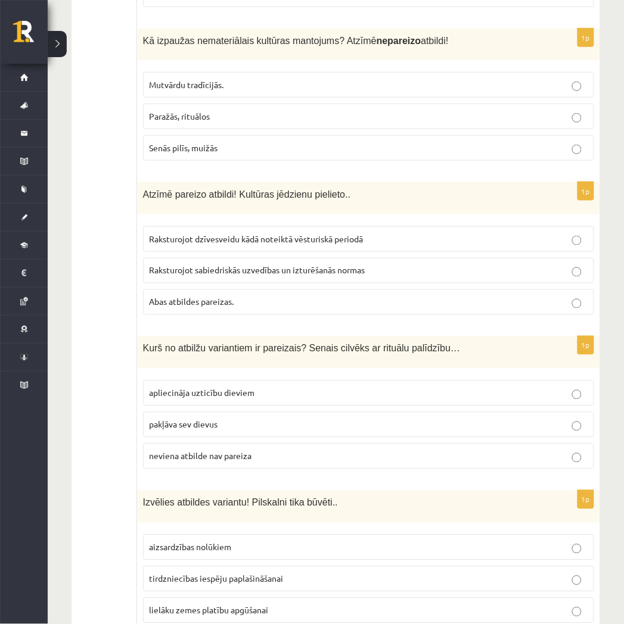
scroll to position [4236, 0]
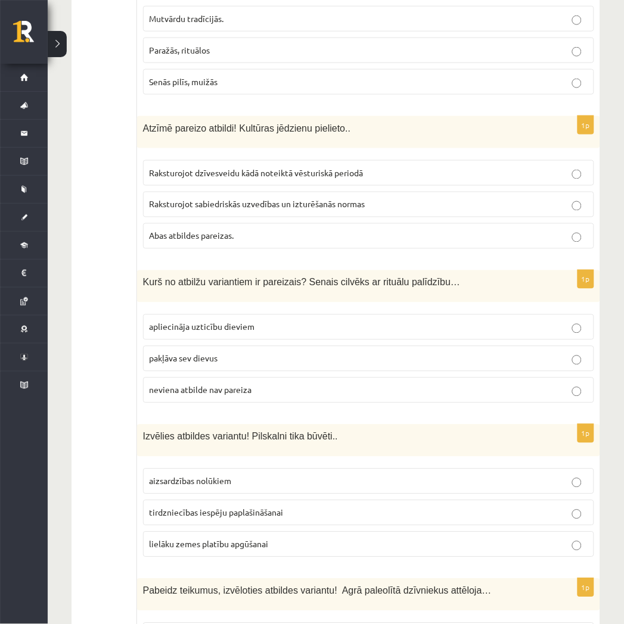
click at [234, 233] on span "Abas atbildes pareizas." at bounding box center [192, 236] width 85 height 11
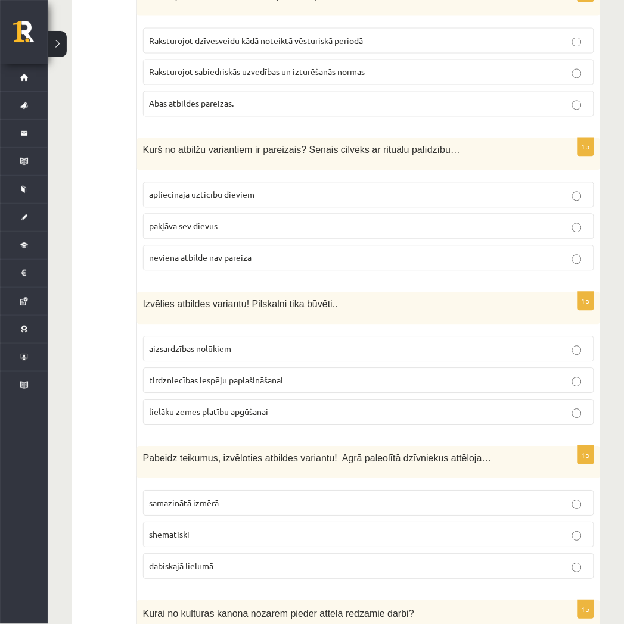
click at [315, 189] on p "apliecināja uzticību dieviem" at bounding box center [369, 195] width 438 height 13
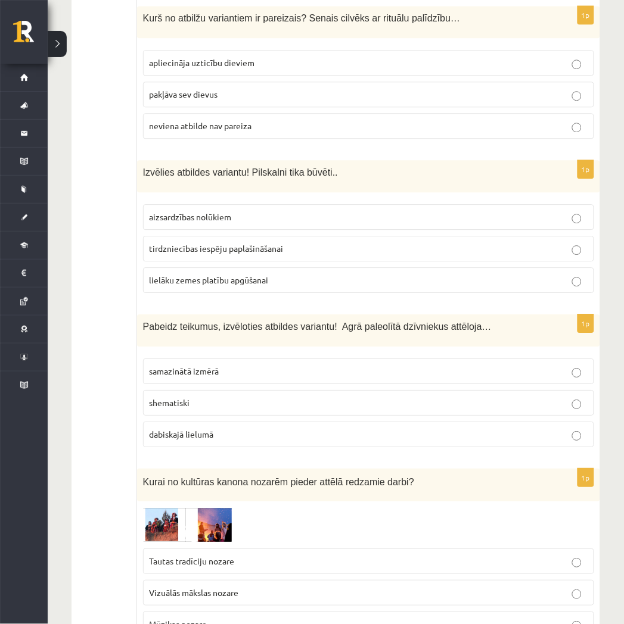
scroll to position [4567, 0]
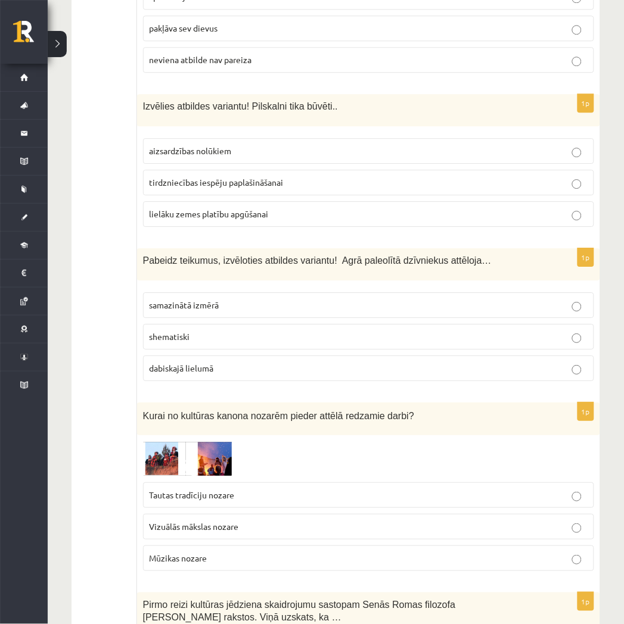
click at [305, 145] on p "aizsardzības nolūkiem" at bounding box center [369, 151] width 438 height 13
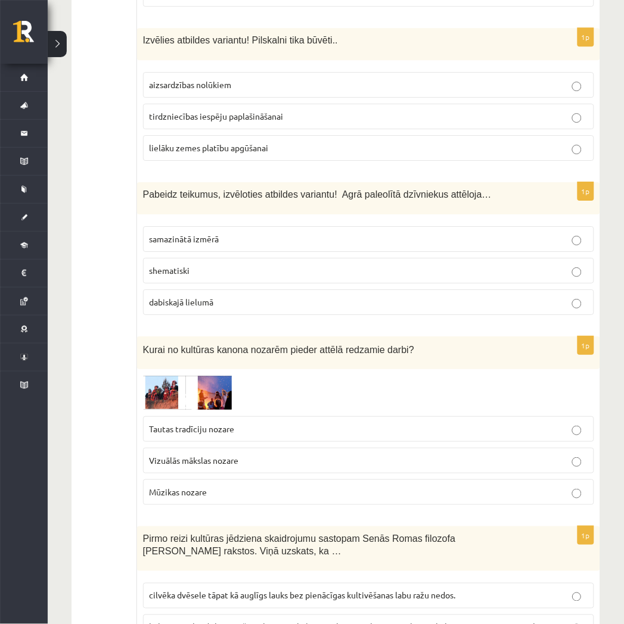
scroll to position [4699, 0]
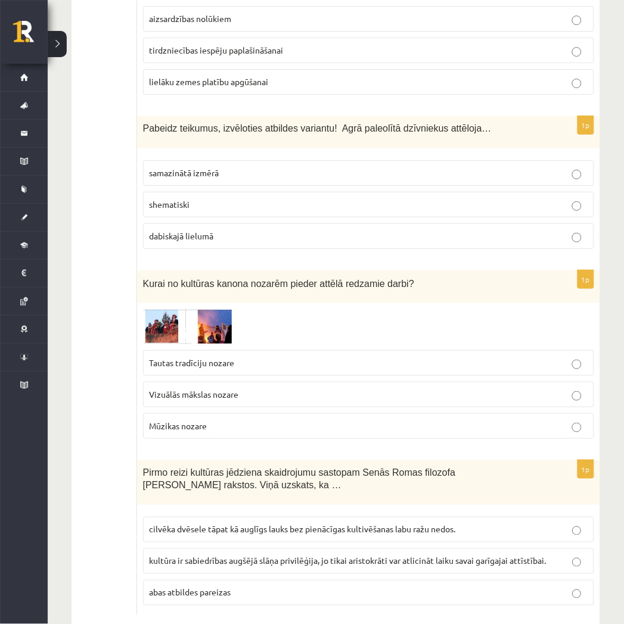
click at [315, 230] on p "dabiskajā lielumā" at bounding box center [369, 236] width 438 height 13
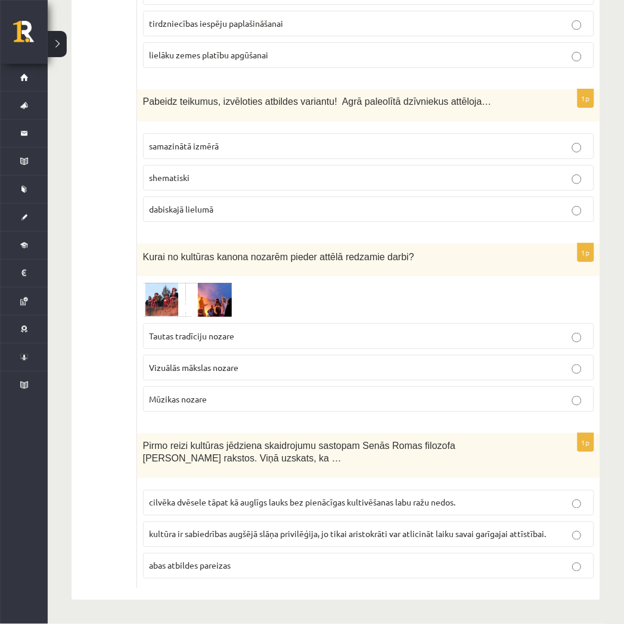
click at [206, 285] on img at bounding box center [187, 299] width 89 height 35
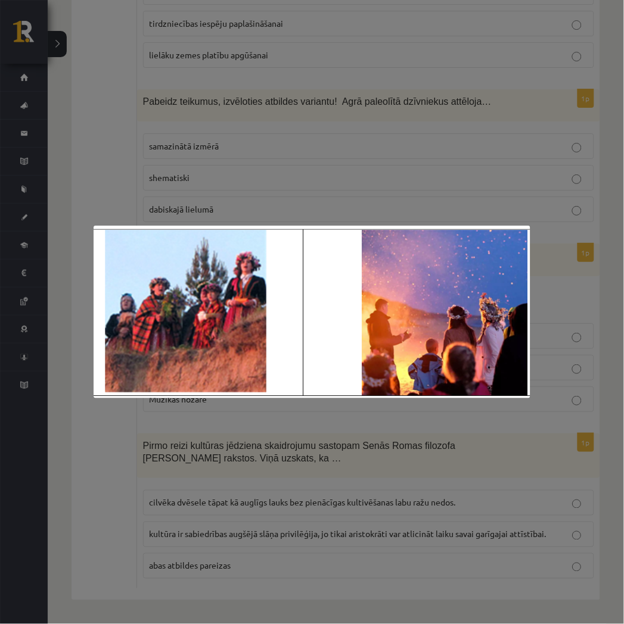
click at [336, 181] on div at bounding box center [312, 312] width 624 height 624
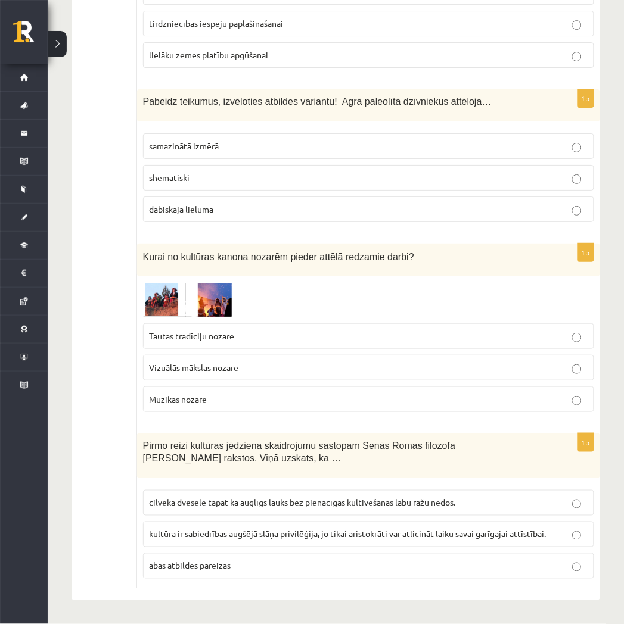
click at [320, 330] on p "Tautas tradīciju nozare" at bounding box center [369, 336] width 438 height 13
click at [316, 497] on span "cilvēka dvēsele tāpat kā auglīgs lauks bez pienācīgas kultivēšanas labu ražu ne…" at bounding box center [303, 502] width 306 height 11
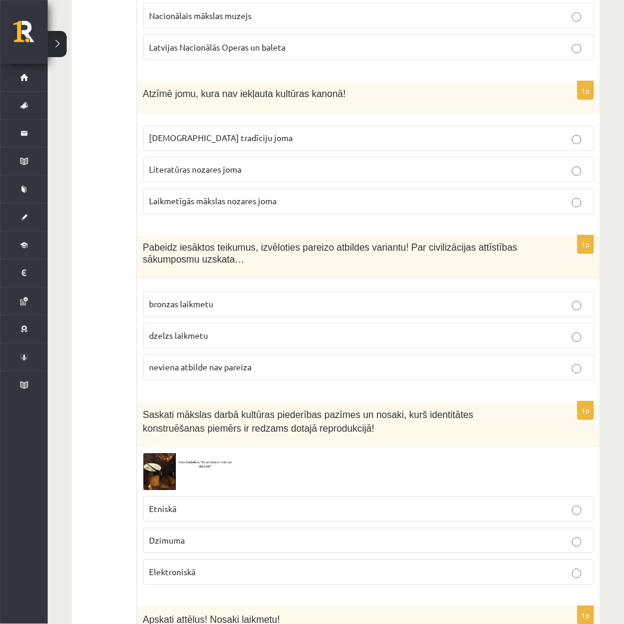
scroll to position [99, 0]
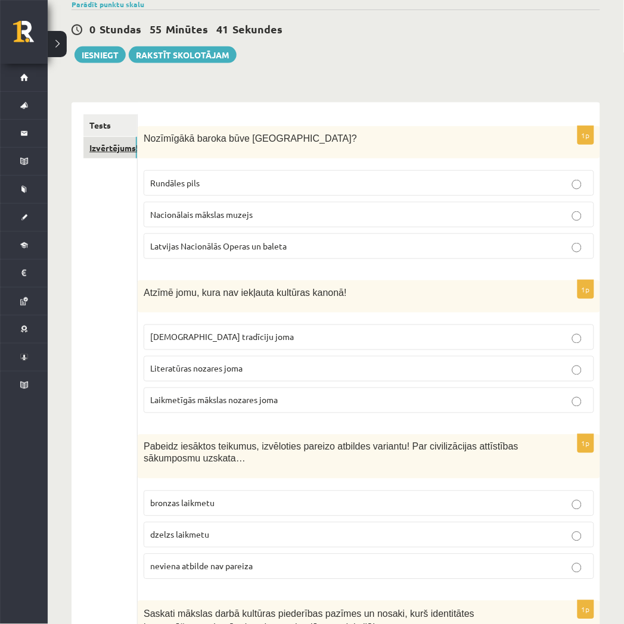
click at [127, 155] on link "Izvērtējums!" at bounding box center [110, 148] width 54 height 22
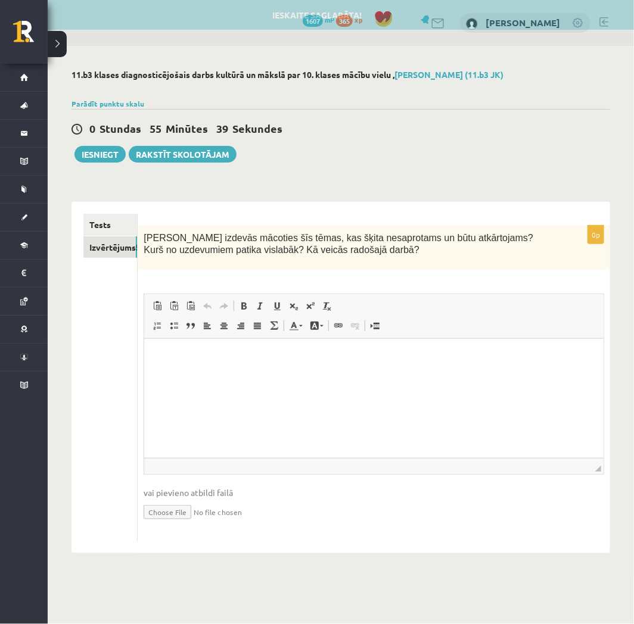
scroll to position [0, 0]
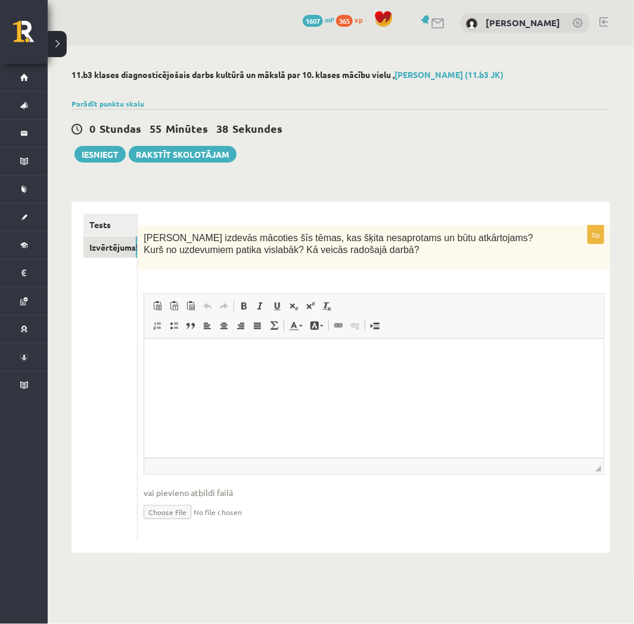
click at [186, 361] on p "Rich Text Editor, wiswyg-editor-user-answer-47433752268780" at bounding box center [373, 357] width 435 height 13
click at [108, 162] on button "Iesniegt" at bounding box center [99, 154] width 51 height 17
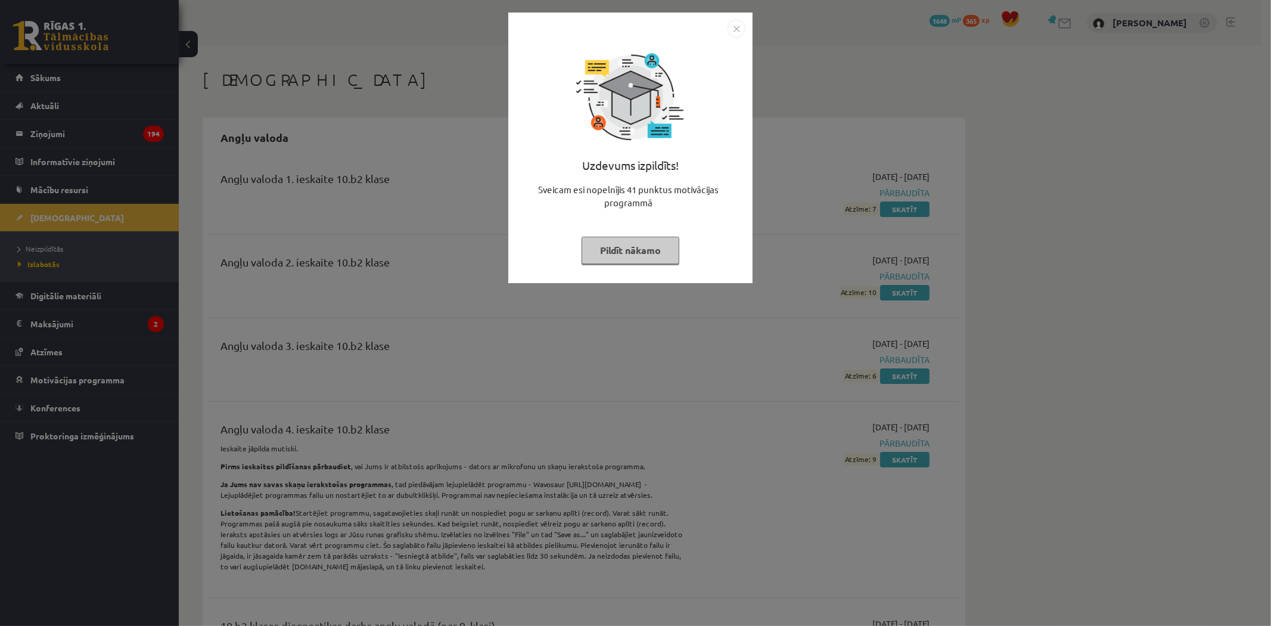
click at [633, 263] on button "Pildīt nākamo" at bounding box center [630, 250] width 98 height 27
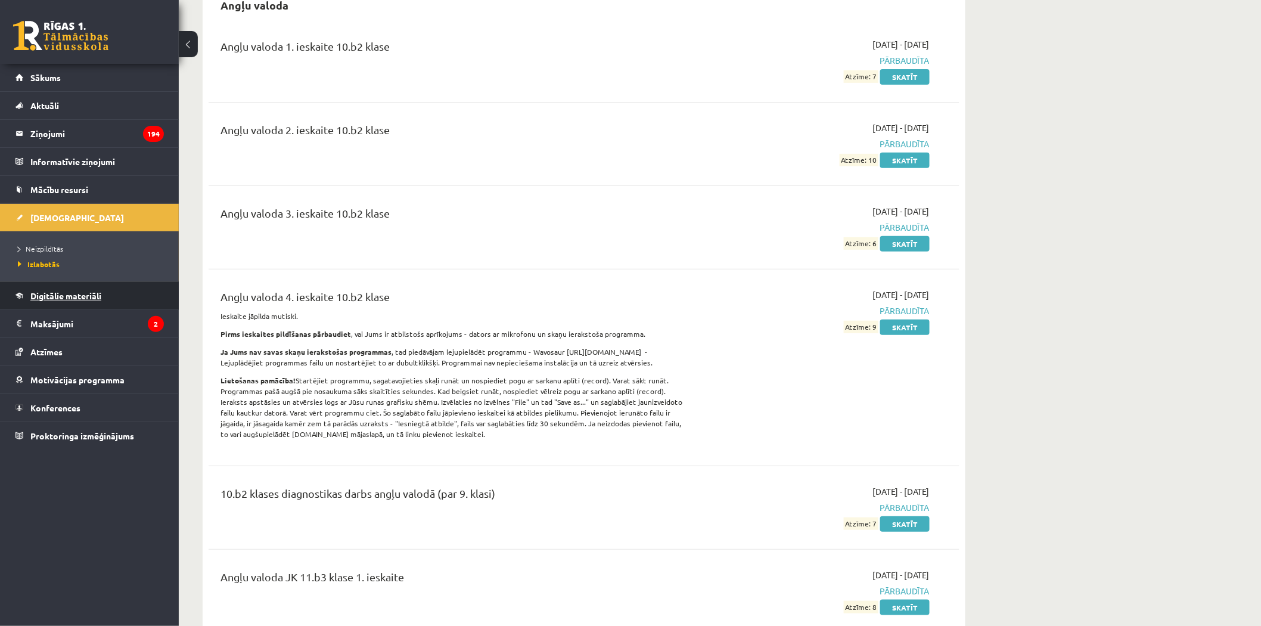
scroll to position [198, 0]
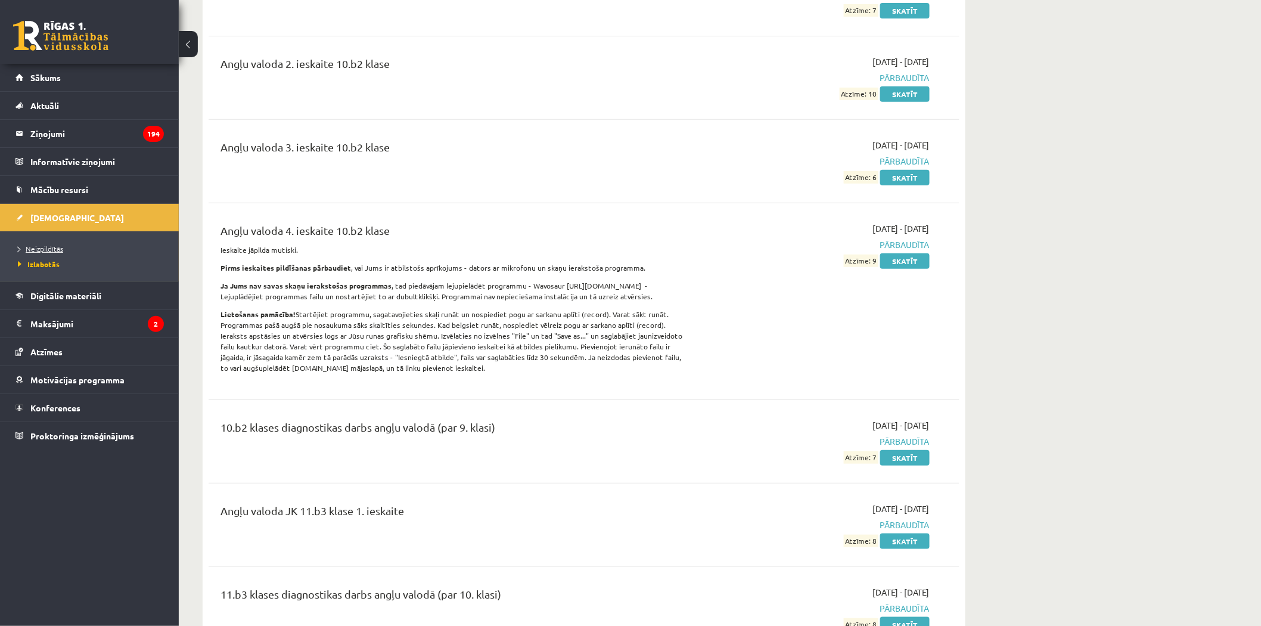
click at [61, 243] on link "Neizpildītās" at bounding box center [92, 248] width 149 height 11
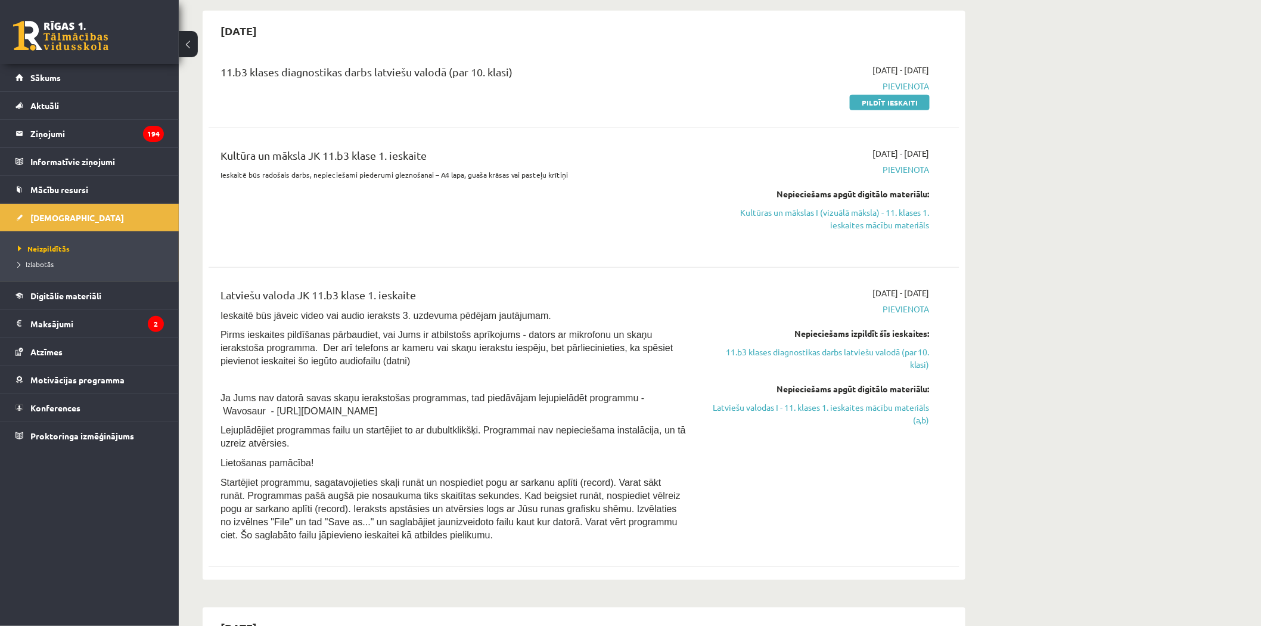
scroll to position [198, 0]
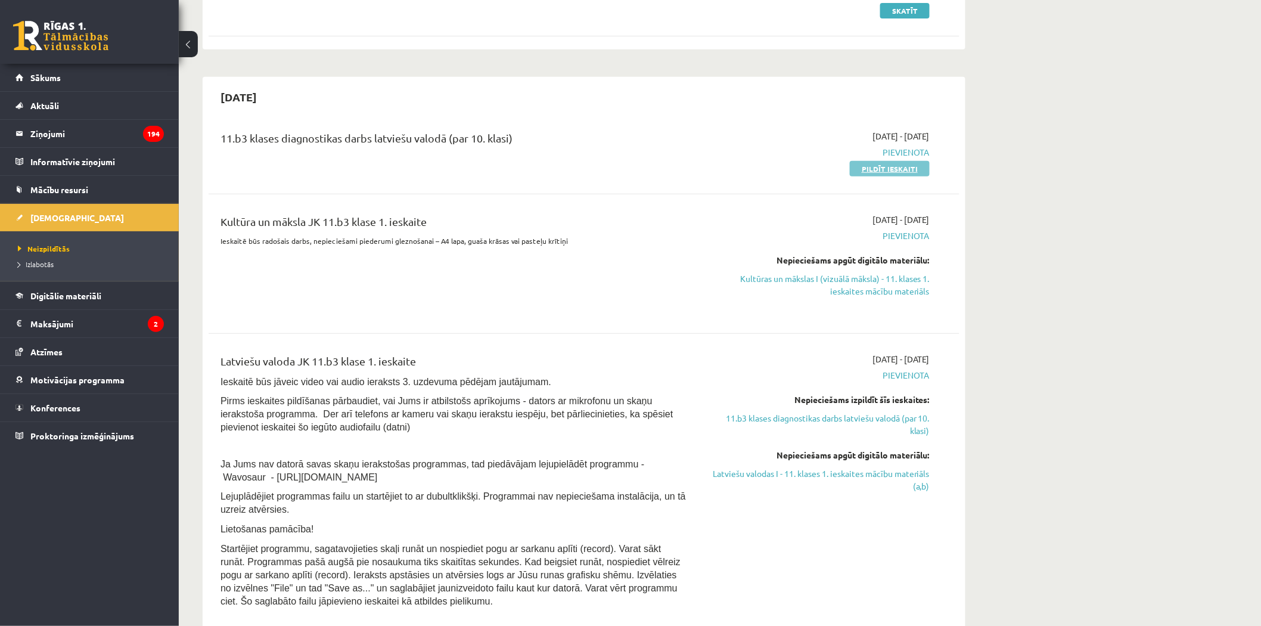
click at [633, 163] on link "Pildīt ieskaiti" at bounding box center [890, 168] width 80 height 15
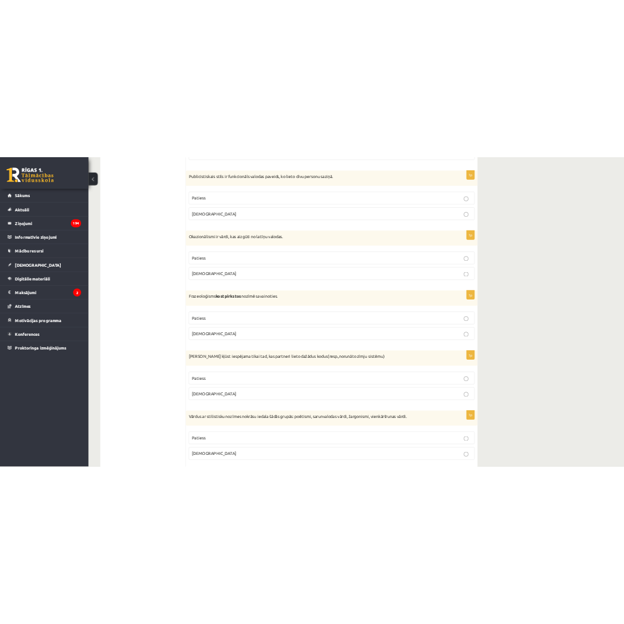
scroll to position [3326, 0]
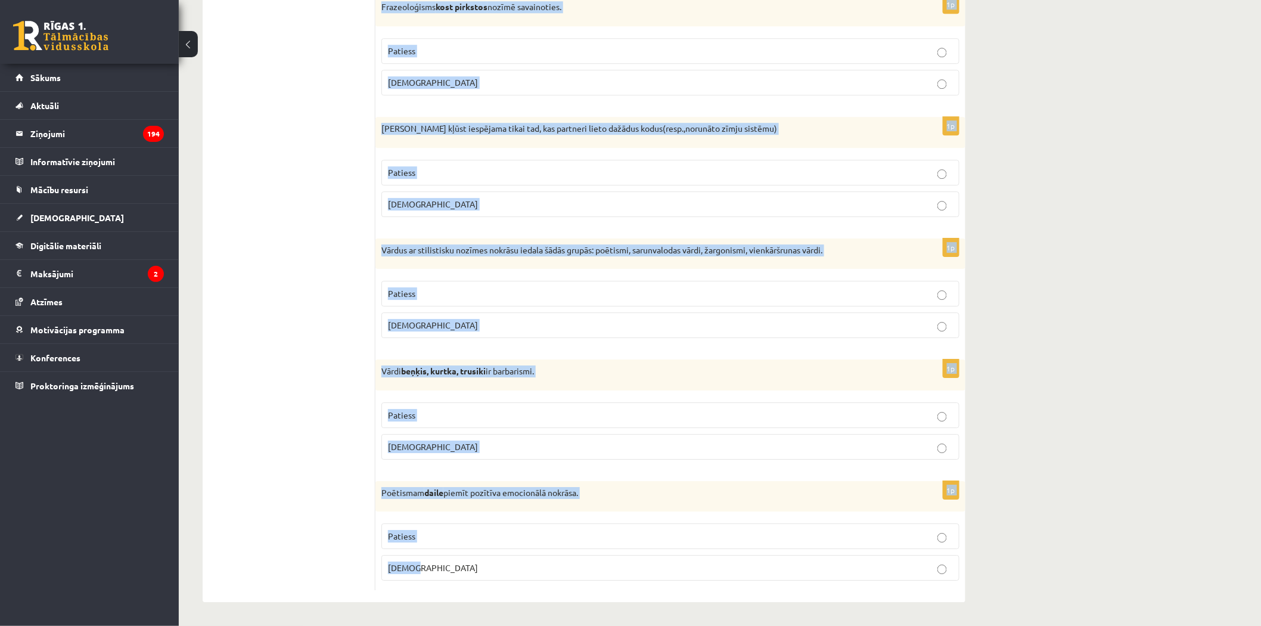
drag, startPoint x: 385, startPoint y: 216, endPoint x: 559, endPoint y: 586, distance: 408.6
copy form "Apgalvojums ir patiess vai nepatiess? 1p Vārdi zviegt, rēkt ir vienkāršrunas vā…"
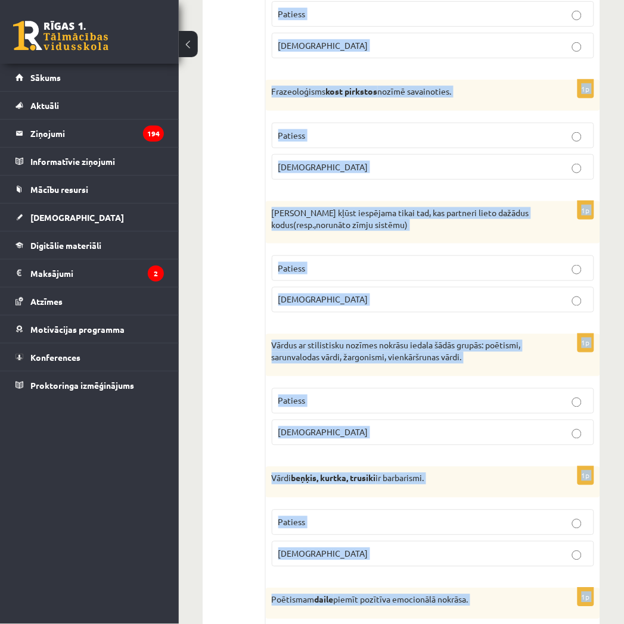
click at [191, 48] on button at bounding box center [188, 44] width 19 height 26
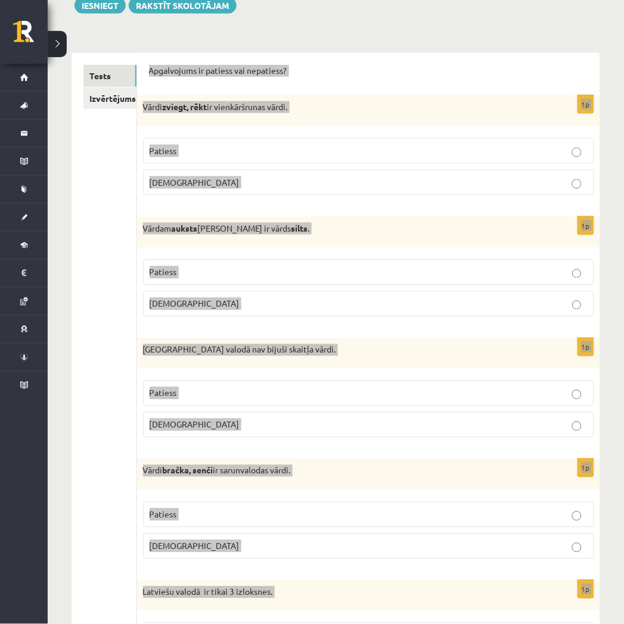
scroll to position [0, 0]
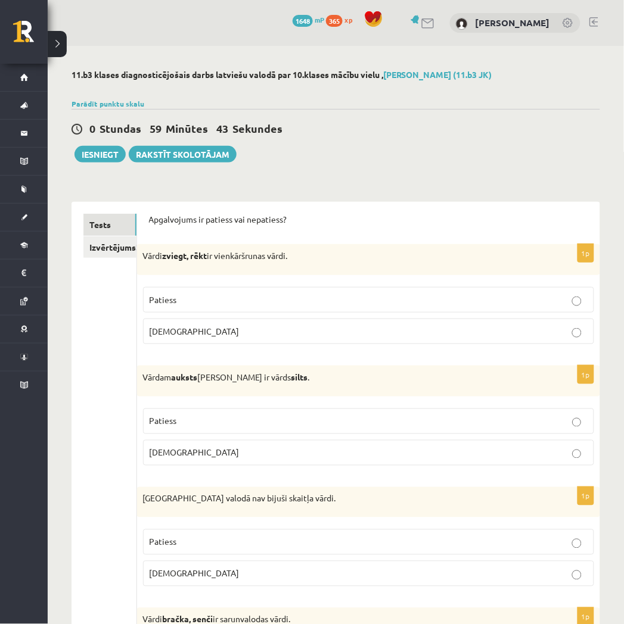
click at [513, 130] on div "0 Stundas 59 Minūtes 43 Sekundes" at bounding box center [335, 129] width 528 height 15
click at [316, 336] on p "Aplams" at bounding box center [369, 331] width 438 height 13
click at [254, 417] on p "Patiess" at bounding box center [369, 421] width 438 height 13
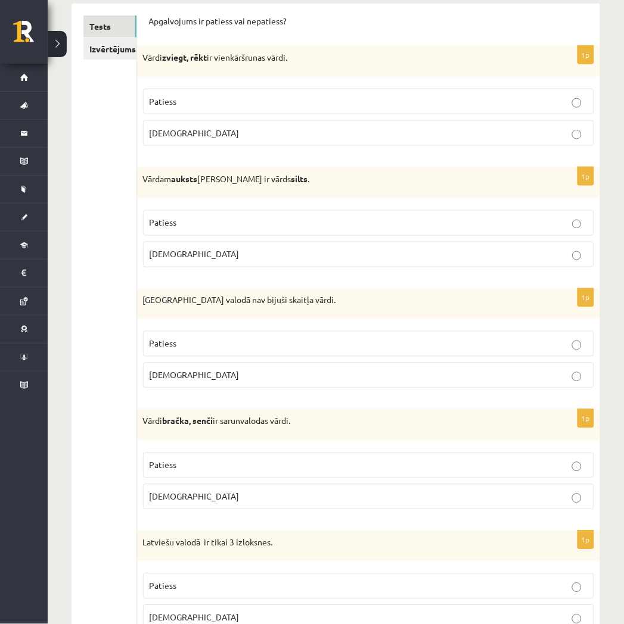
scroll to position [265, 0]
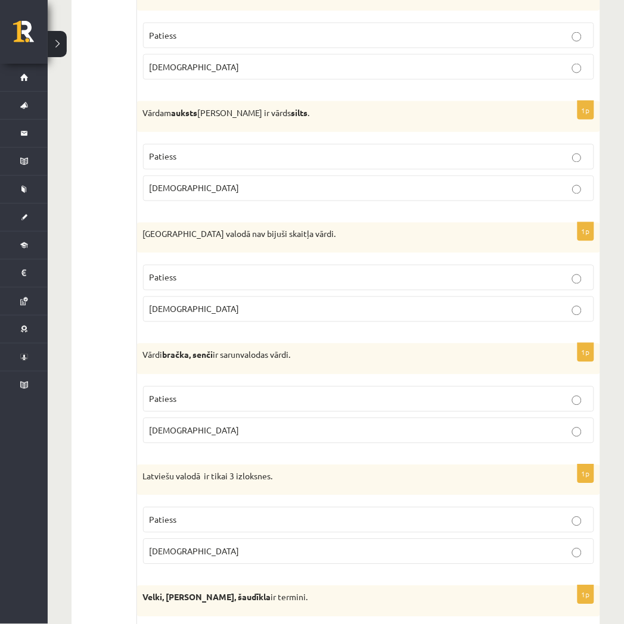
click at [307, 284] on p "Patiess" at bounding box center [369, 278] width 438 height 13
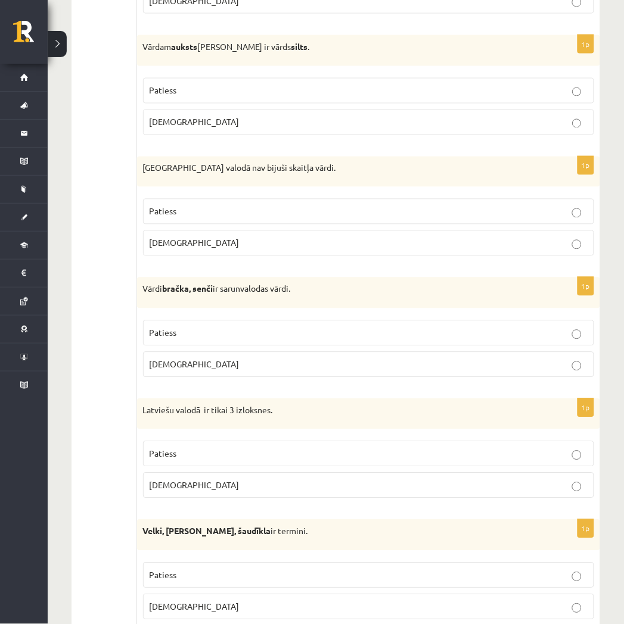
click at [296, 364] on p "Aplams" at bounding box center [369, 365] width 438 height 13
click at [295, 495] on label "Aplams" at bounding box center [368, 486] width 451 height 26
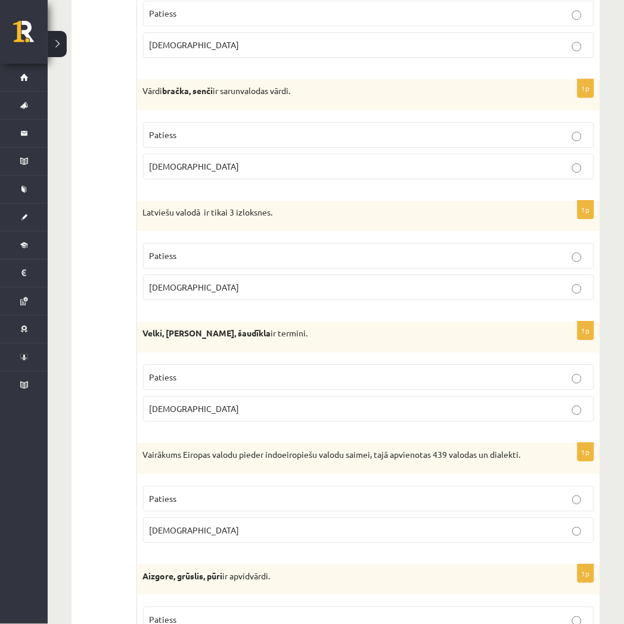
scroll to position [596, 0]
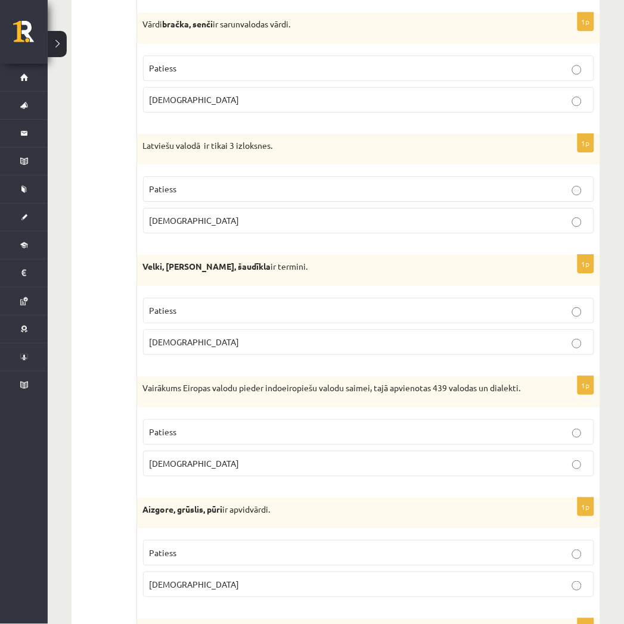
click at [326, 306] on p "Patiess" at bounding box center [369, 310] width 438 height 13
click at [287, 438] on p "Patiess" at bounding box center [369, 432] width 438 height 13
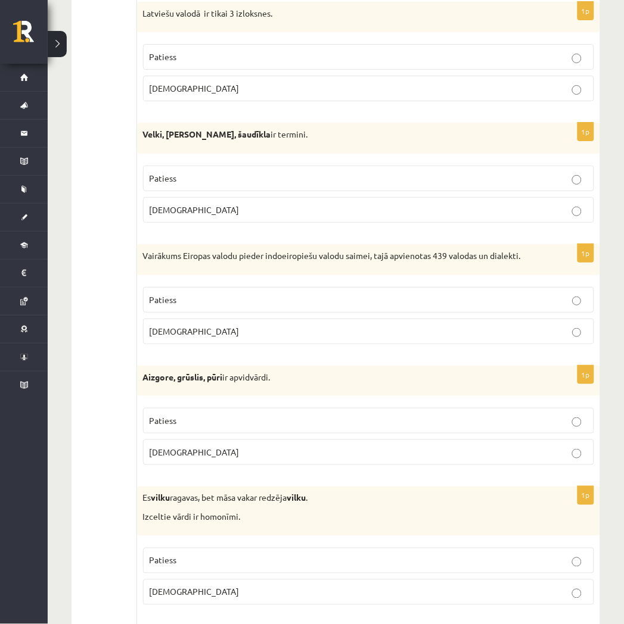
scroll to position [794, 0]
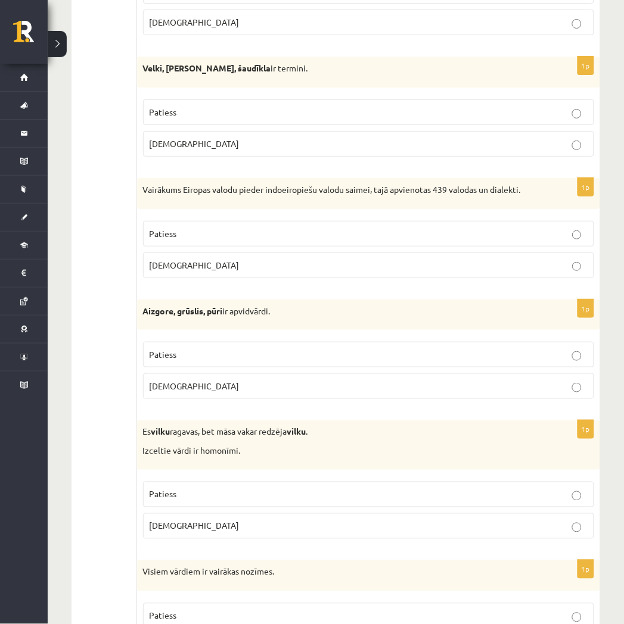
click at [313, 361] on p "Patiess" at bounding box center [369, 355] width 438 height 13
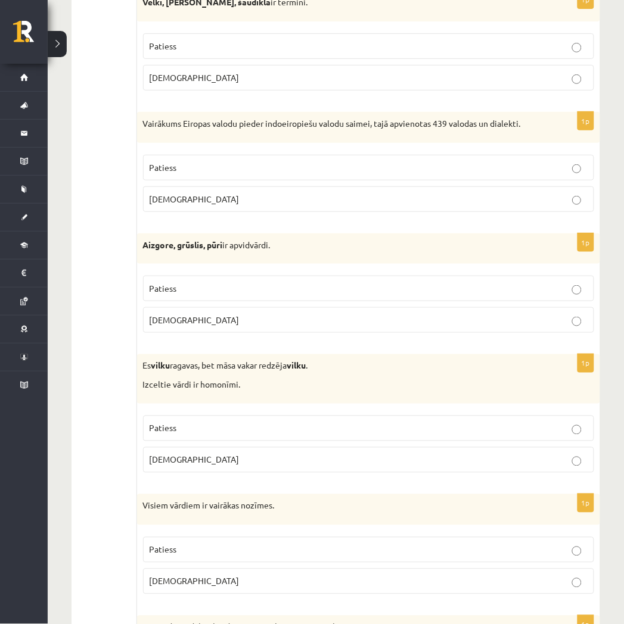
scroll to position [993, 0]
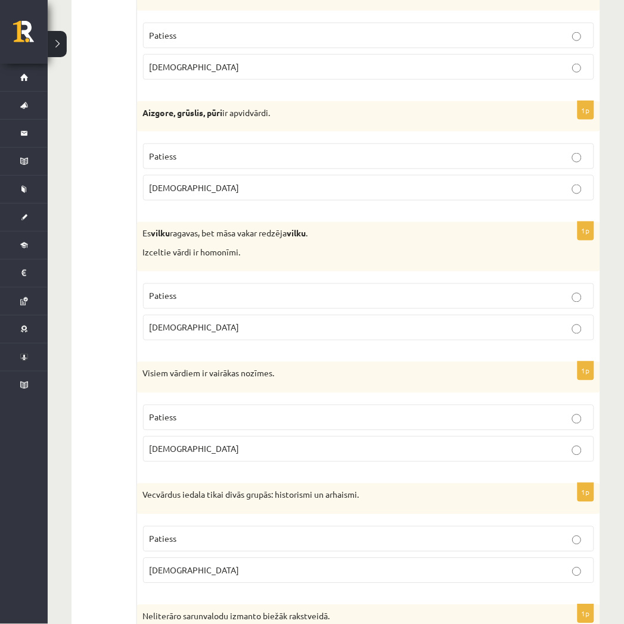
click at [235, 334] on p "Aplams" at bounding box center [369, 328] width 438 height 13
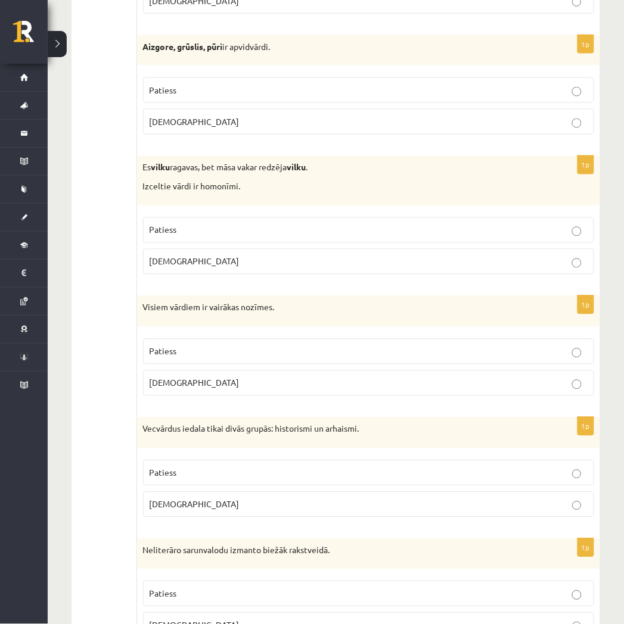
scroll to position [1125, 0]
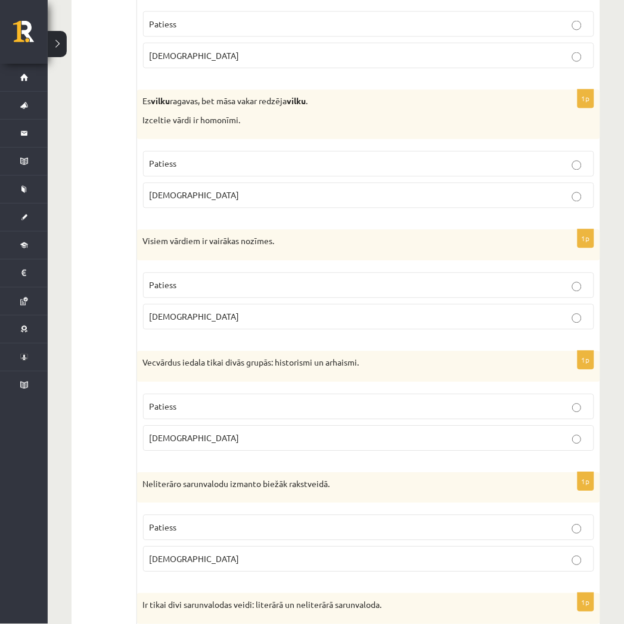
click at [366, 292] on p "Patiess" at bounding box center [369, 285] width 438 height 13
click at [356, 445] on p "Aplams" at bounding box center [369, 439] width 438 height 13
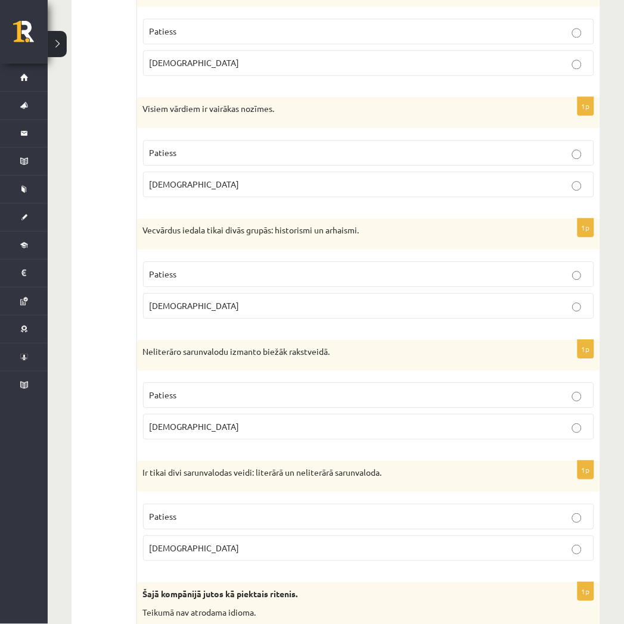
click at [379, 402] on p "Patiess" at bounding box center [369, 395] width 438 height 13
click at [410, 561] on label "Aplams" at bounding box center [368, 549] width 451 height 26
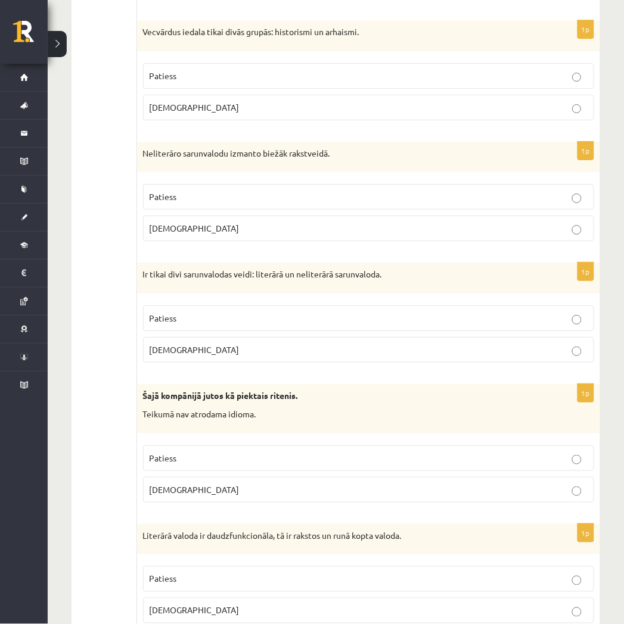
scroll to position [1522, 0]
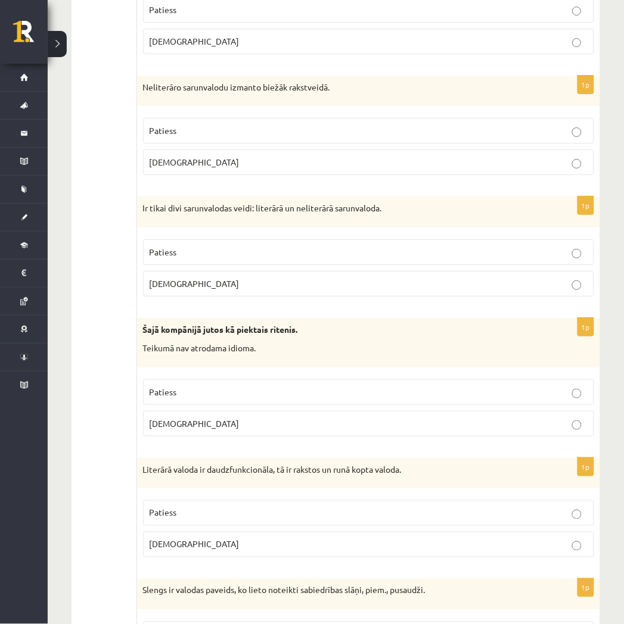
click at [273, 430] on p "Aplams" at bounding box center [369, 424] width 438 height 13
click at [236, 259] on label "Patiess" at bounding box center [368, 252] width 451 height 26
click at [235, 169] on p "Aplams" at bounding box center [369, 162] width 438 height 13
click at [259, 16] on p "Patiess" at bounding box center [369, 10] width 438 height 13
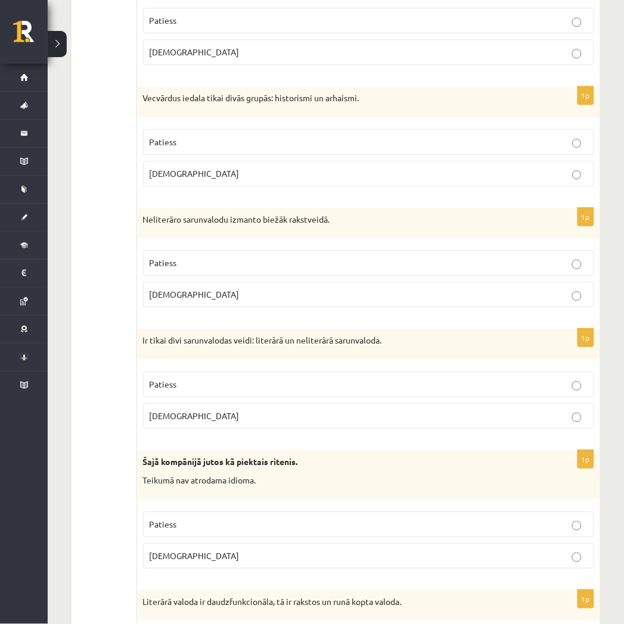
scroll to position [1324, 0]
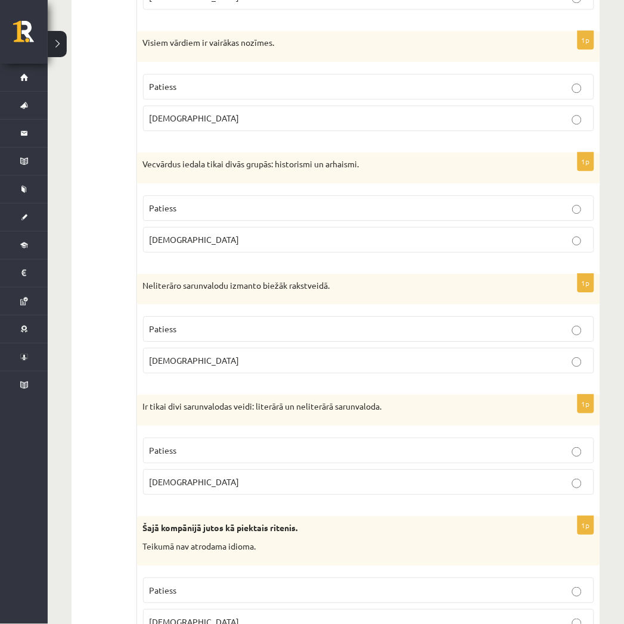
click at [275, 125] on label "Aplams" at bounding box center [368, 118] width 451 height 26
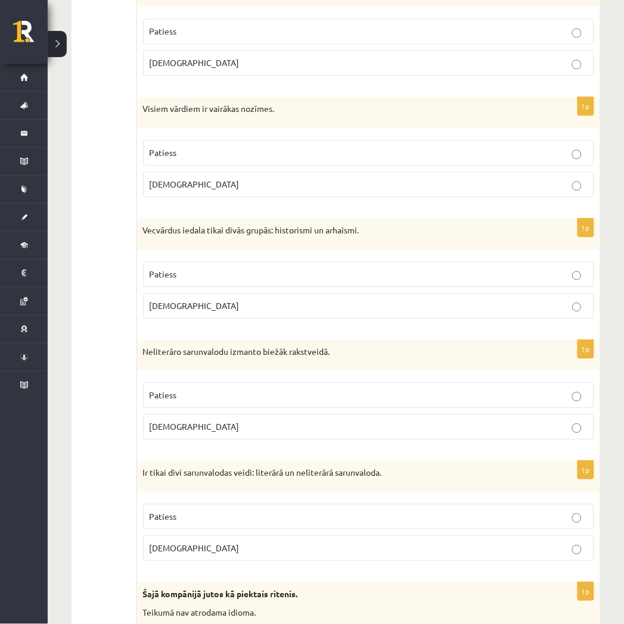
scroll to position [1191, 0]
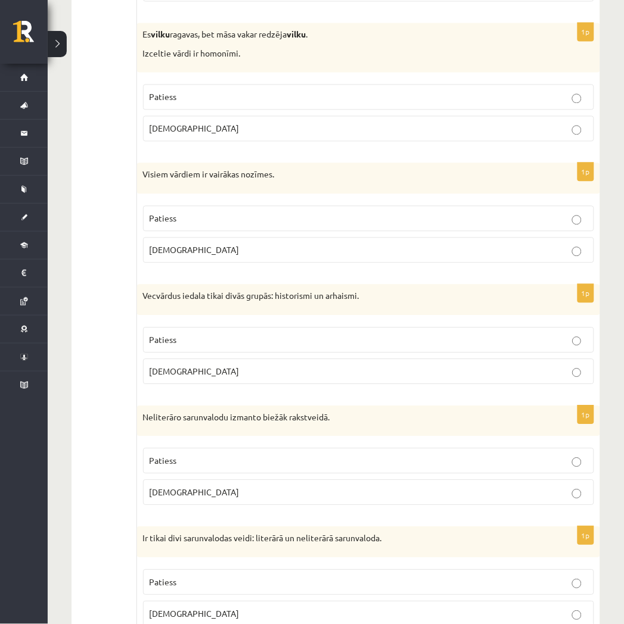
click at [360, 104] on p "Patiess" at bounding box center [369, 97] width 438 height 13
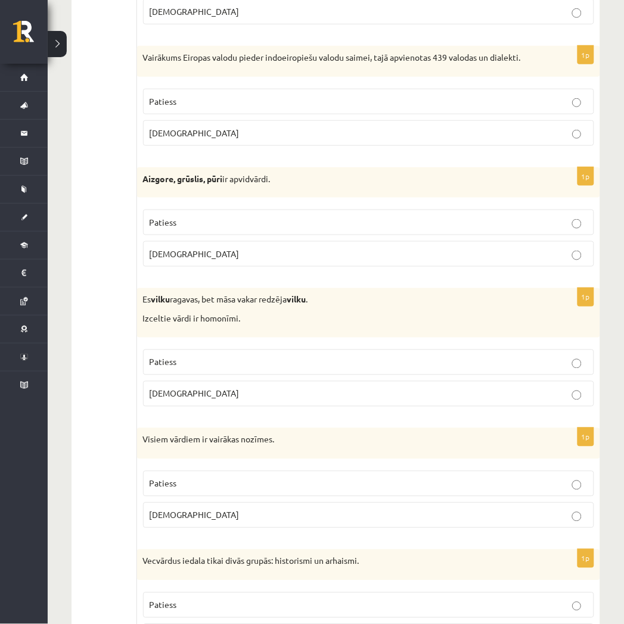
scroll to position [860, 0]
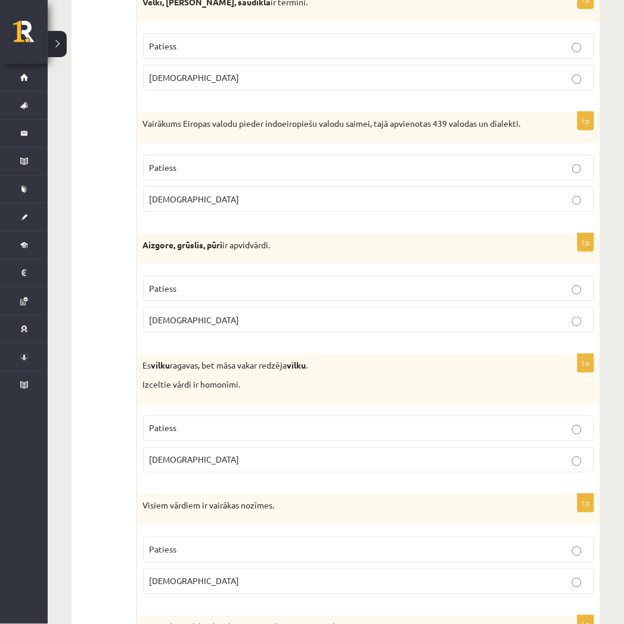
click at [301, 76] on p "Aplams" at bounding box center [369, 77] width 438 height 13
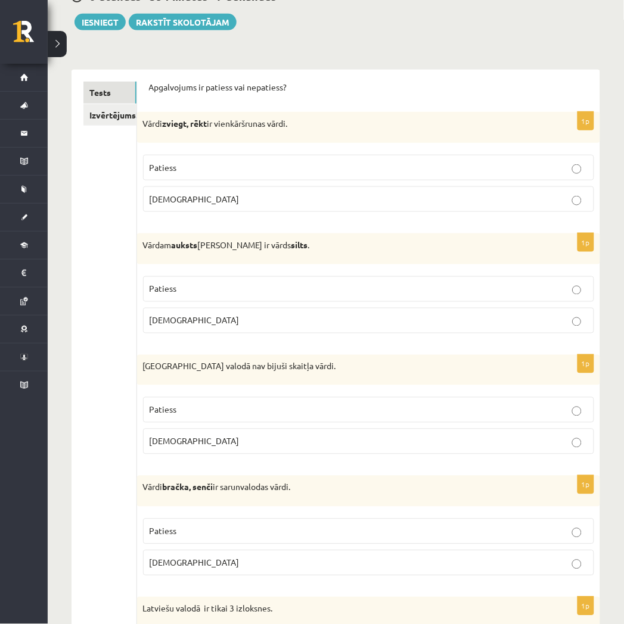
scroll to position [198, 0]
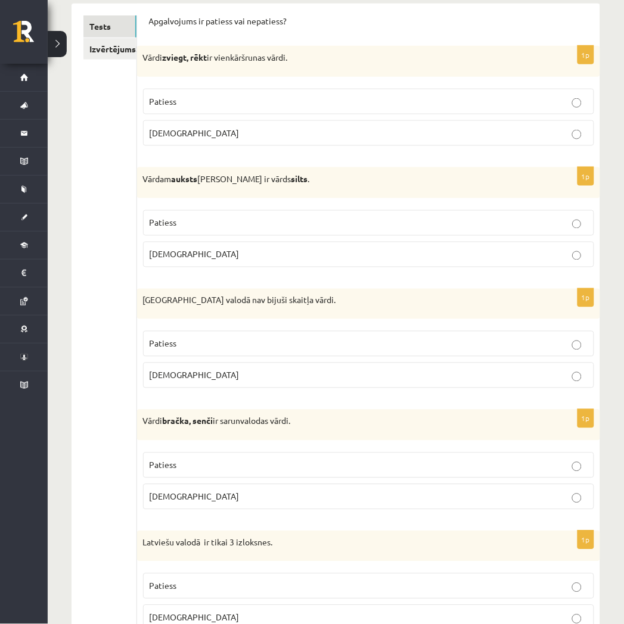
click at [522, 474] on label "Patiess" at bounding box center [368, 466] width 451 height 26
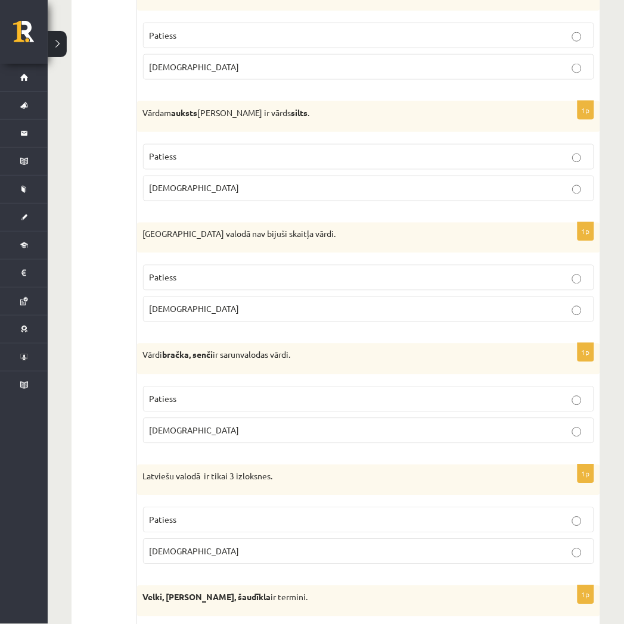
scroll to position [331, 0]
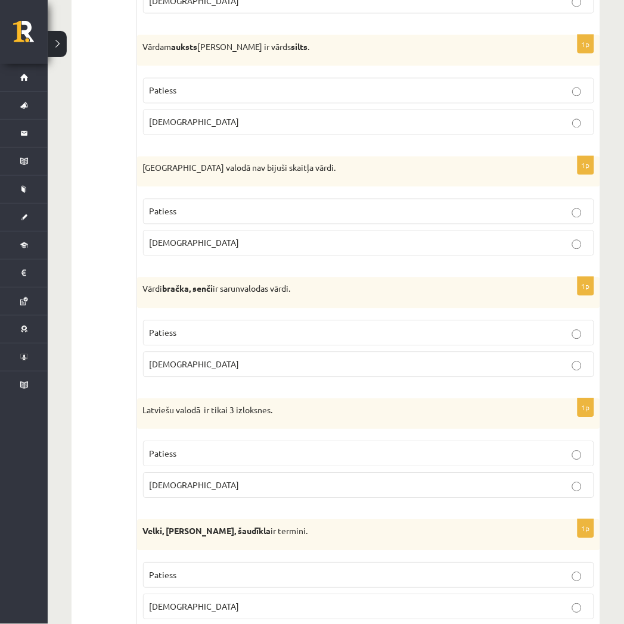
click at [538, 377] on label "Aplams" at bounding box center [368, 365] width 451 height 26
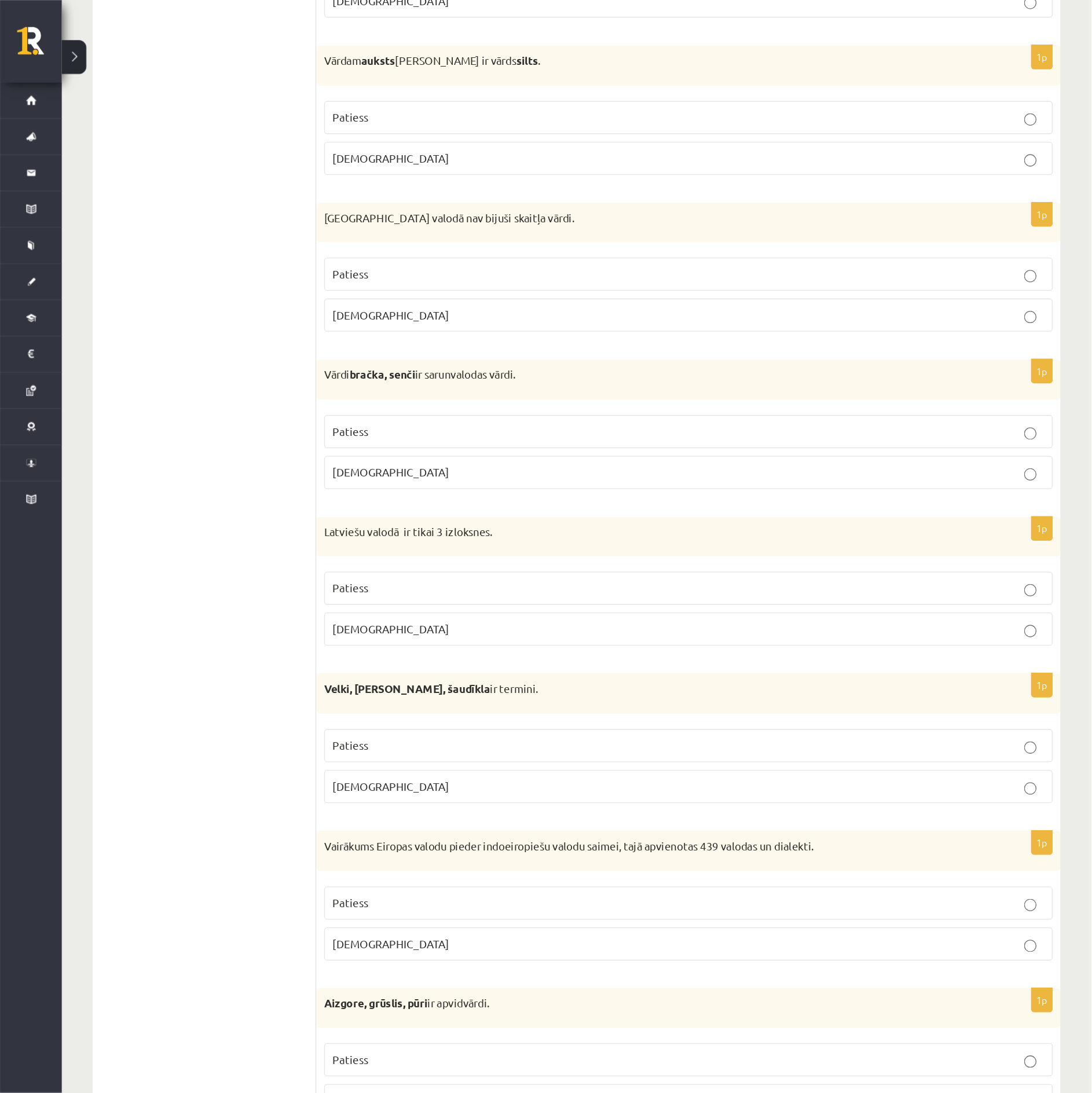
scroll to position [322, 0]
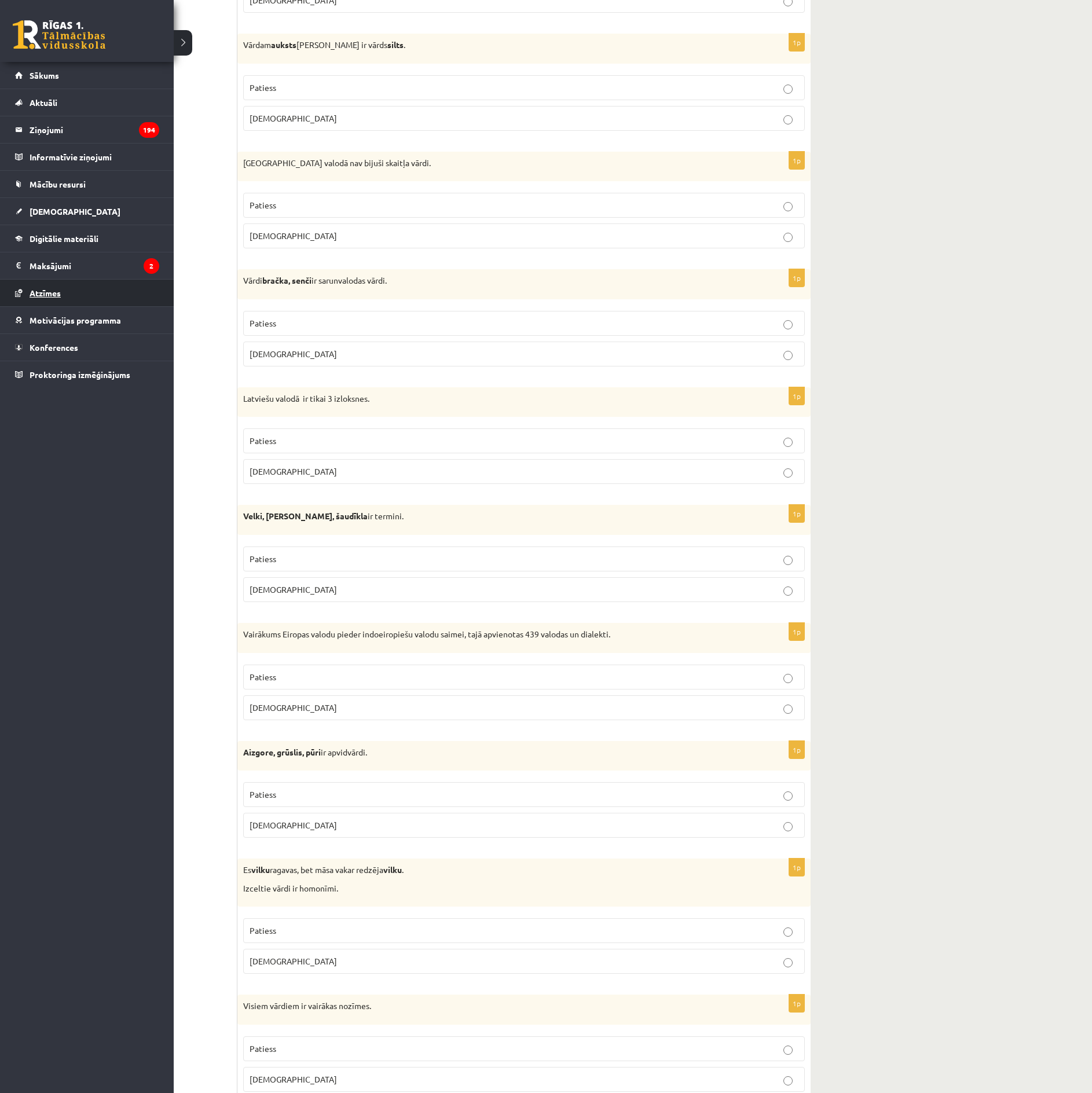
drag, startPoint x: 615, startPoint y: 110, endPoint x: 47, endPoint y: 298, distance: 598.3
click at [47, 298] on link "Atzīmes" at bounding box center [86, 292] width 144 height 26
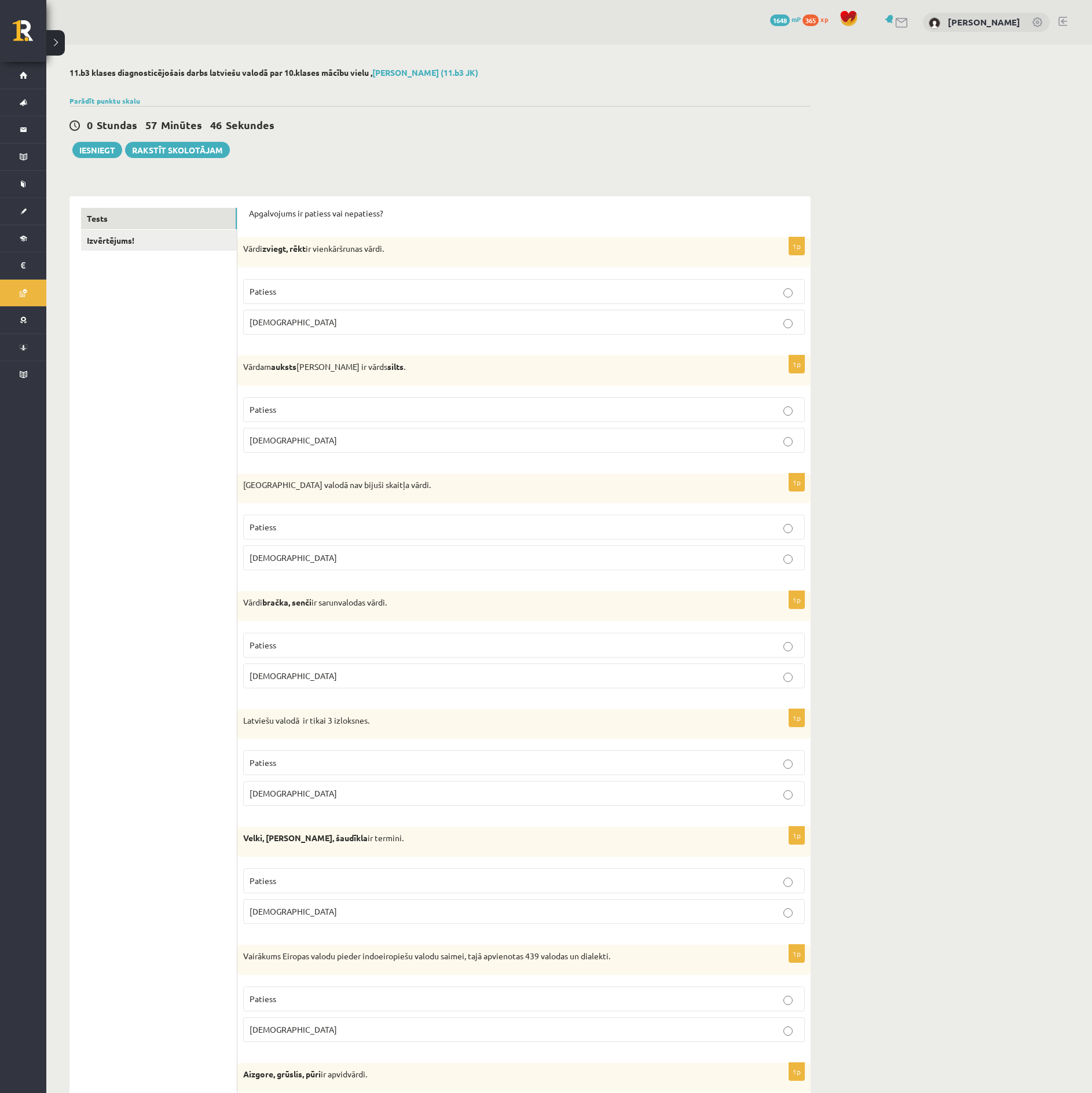
scroll to position [116, 0]
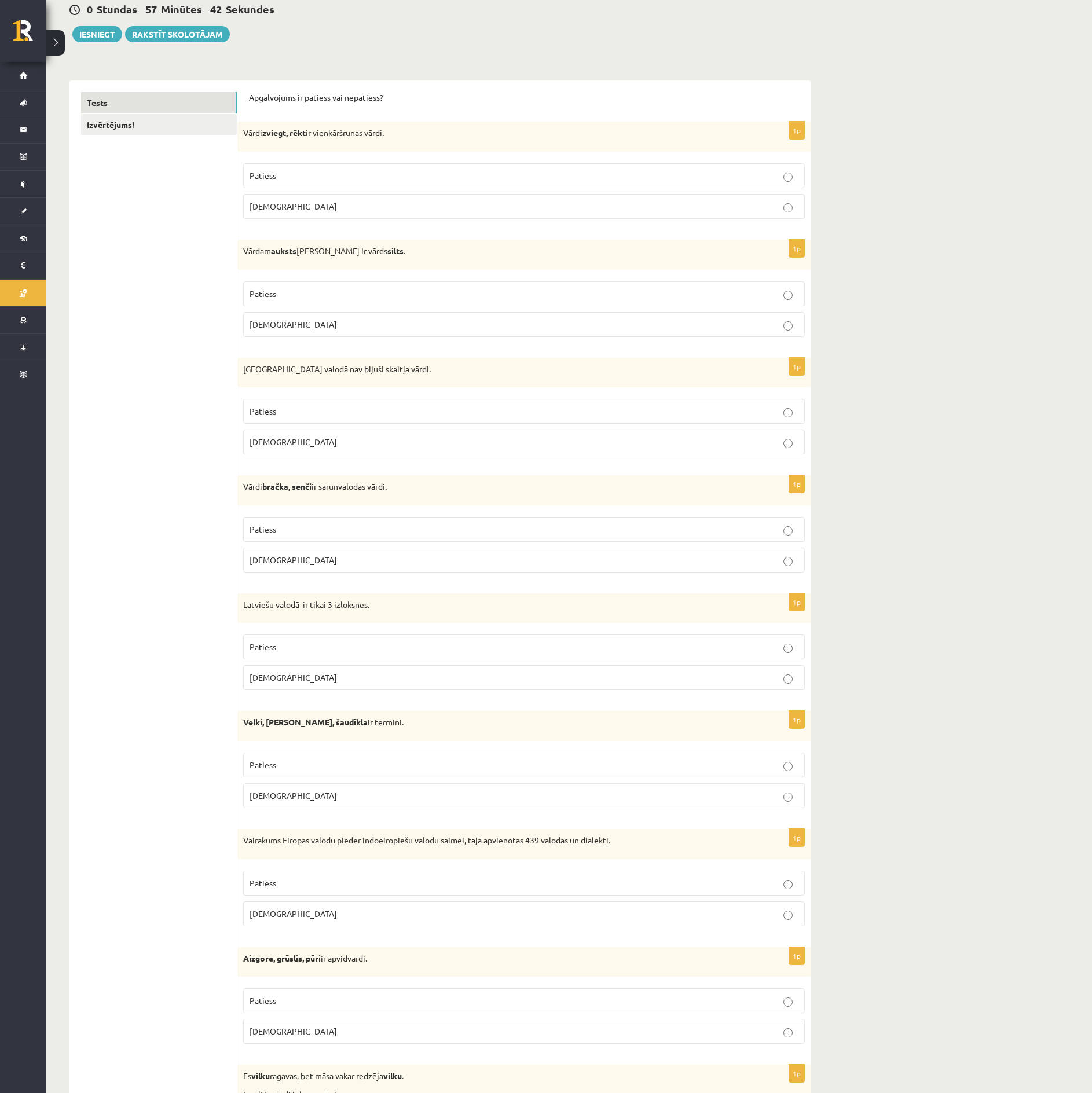
click at [758, 535] on p "Patiess" at bounding box center [524, 529] width 549 height 13
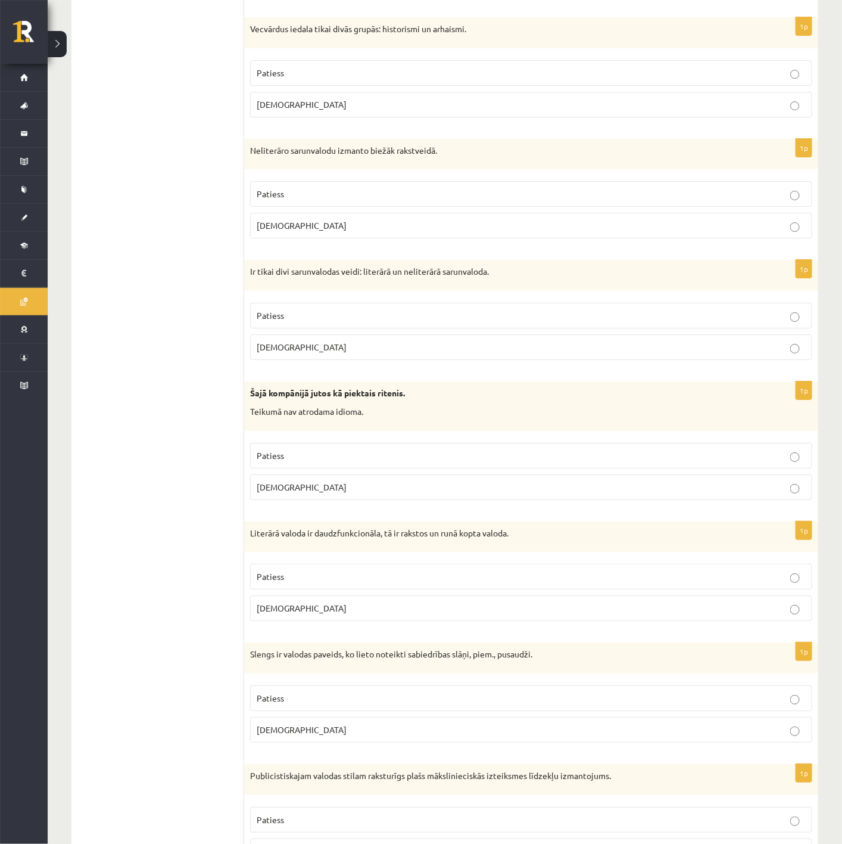
scroll to position [1548, 0]
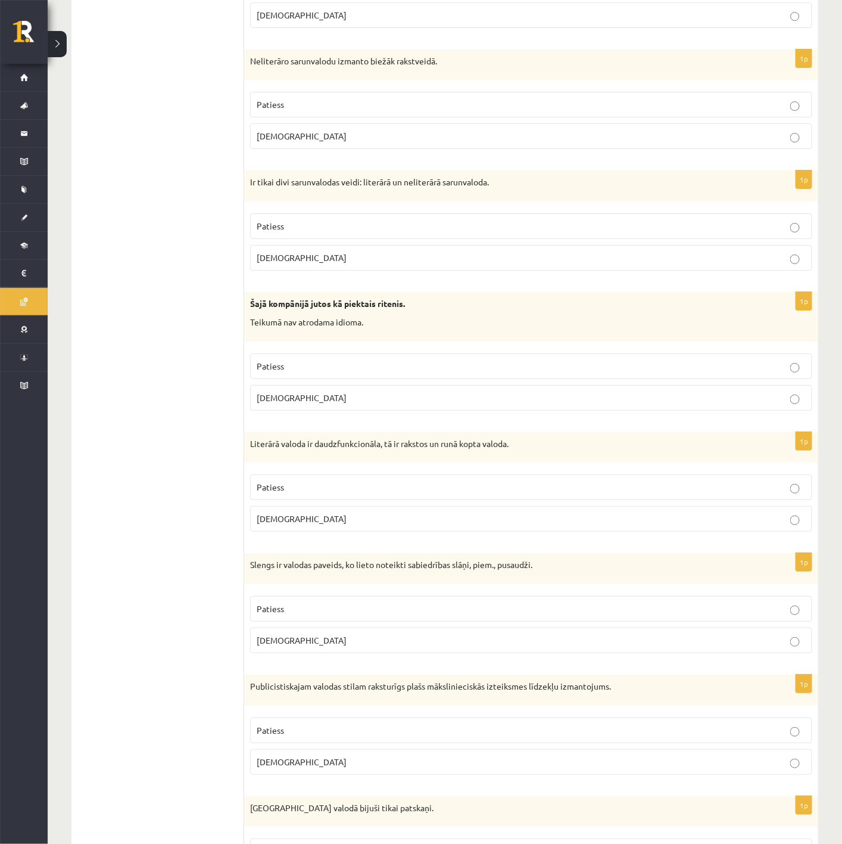
click at [697, 500] on label "Patiess" at bounding box center [531, 487] width 562 height 26
click at [760, 621] on label "Patiess" at bounding box center [531, 609] width 562 height 26
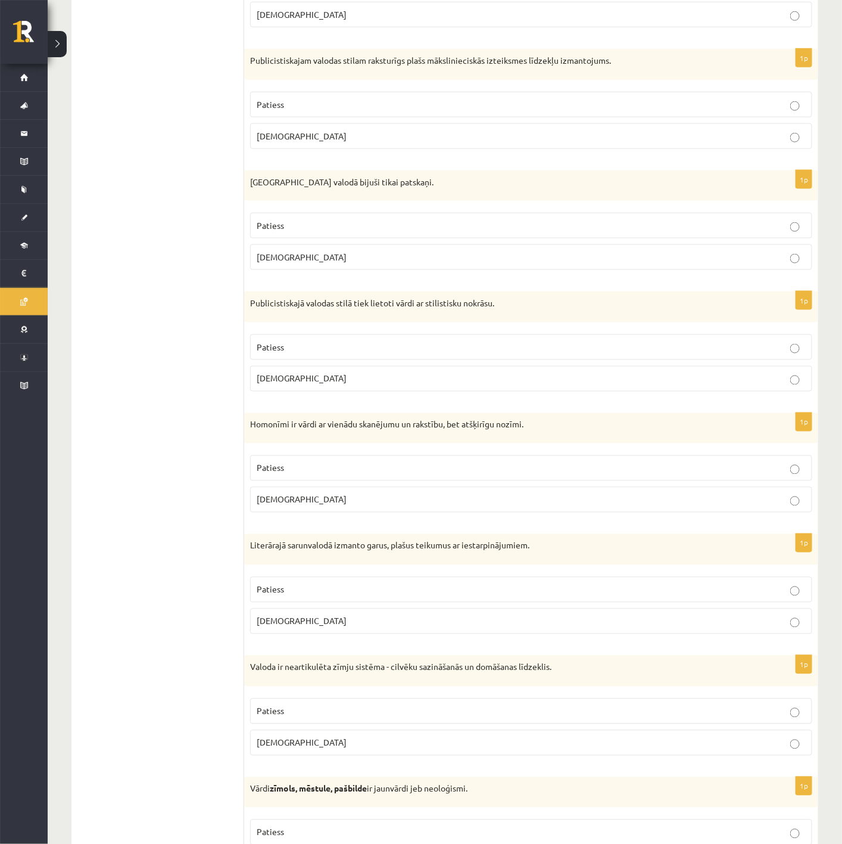
scroll to position [2263, 0]
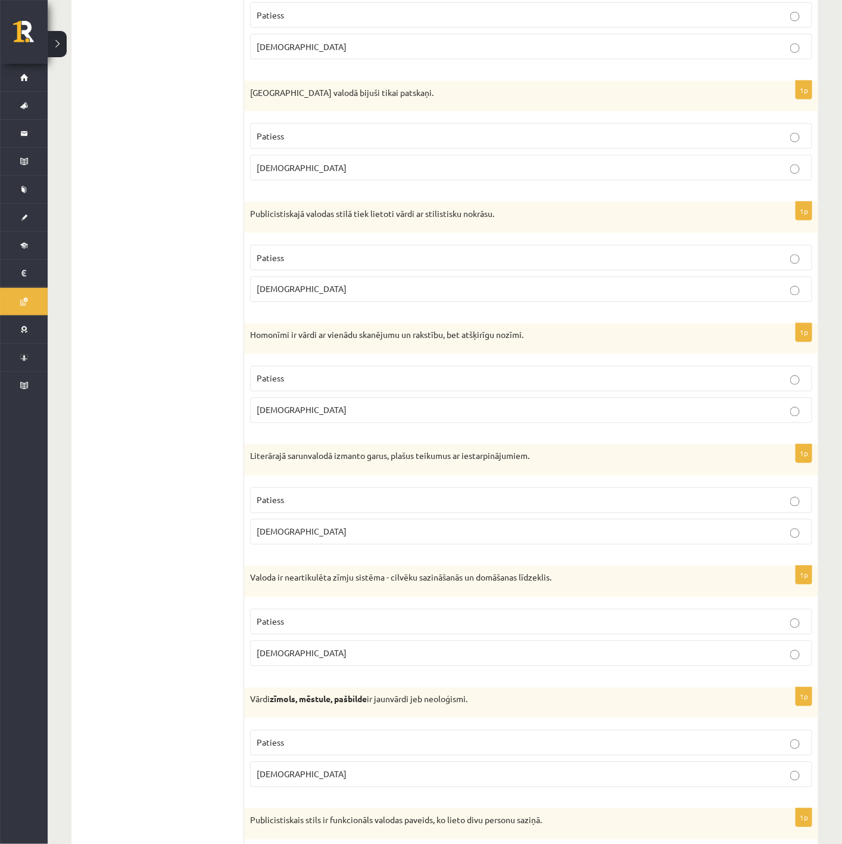
click at [753, 174] on p "Aplams" at bounding box center [531, 167] width 549 height 13
click at [773, 264] on p "Patiess" at bounding box center [531, 257] width 549 height 13
click at [792, 391] on label "Patiess" at bounding box center [531, 379] width 562 height 26
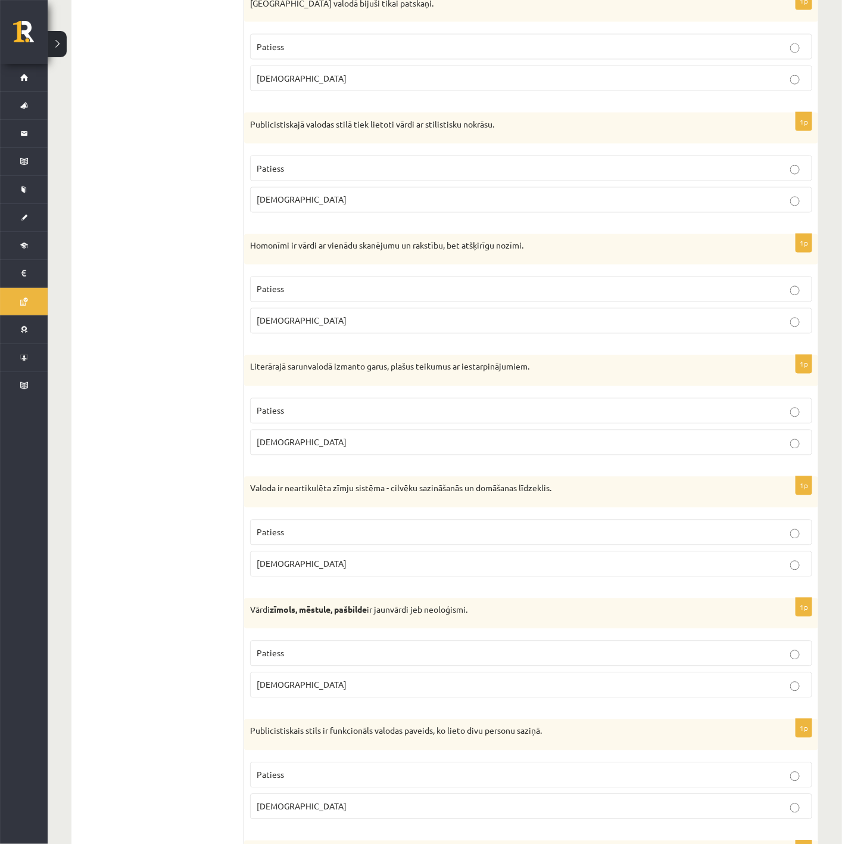
drag, startPoint x: 785, startPoint y: 467, endPoint x: 780, endPoint y: 475, distance: 9.6
click at [781, 449] on p "Aplams" at bounding box center [531, 442] width 549 height 13
drag, startPoint x: 786, startPoint y: 585, endPoint x: 780, endPoint y: 590, distance: 8.5
click at [785, 570] on p "Aplams" at bounding box center [531, 564] width 549 height 13
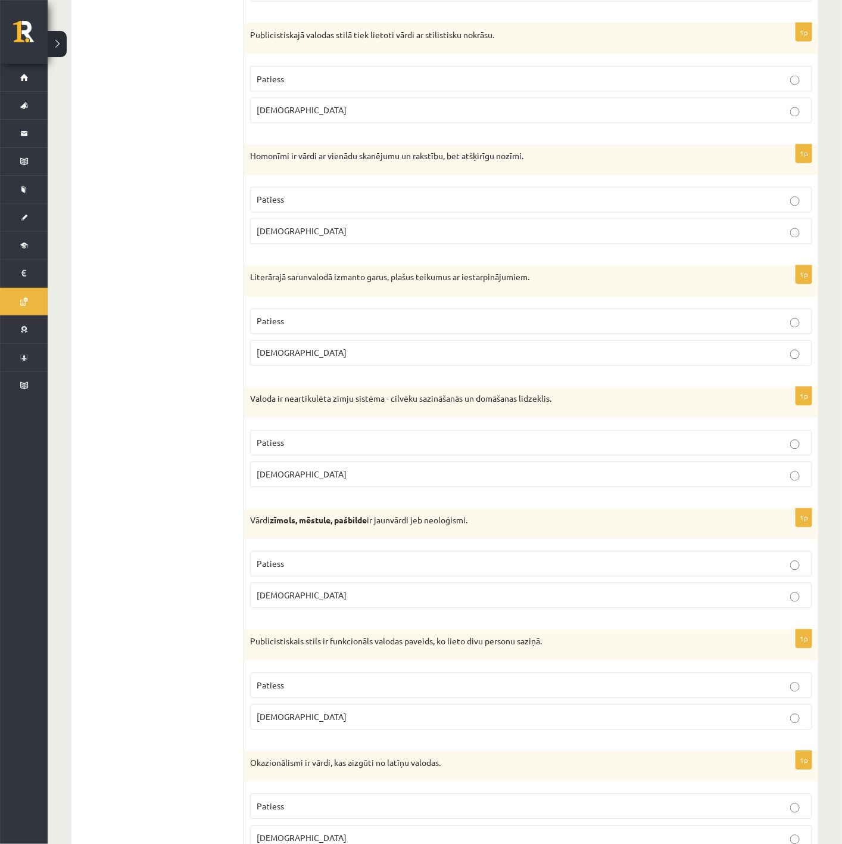
click at [739, 577] on label "Patiess" at bounding box center [531, 564] width 562 height 26
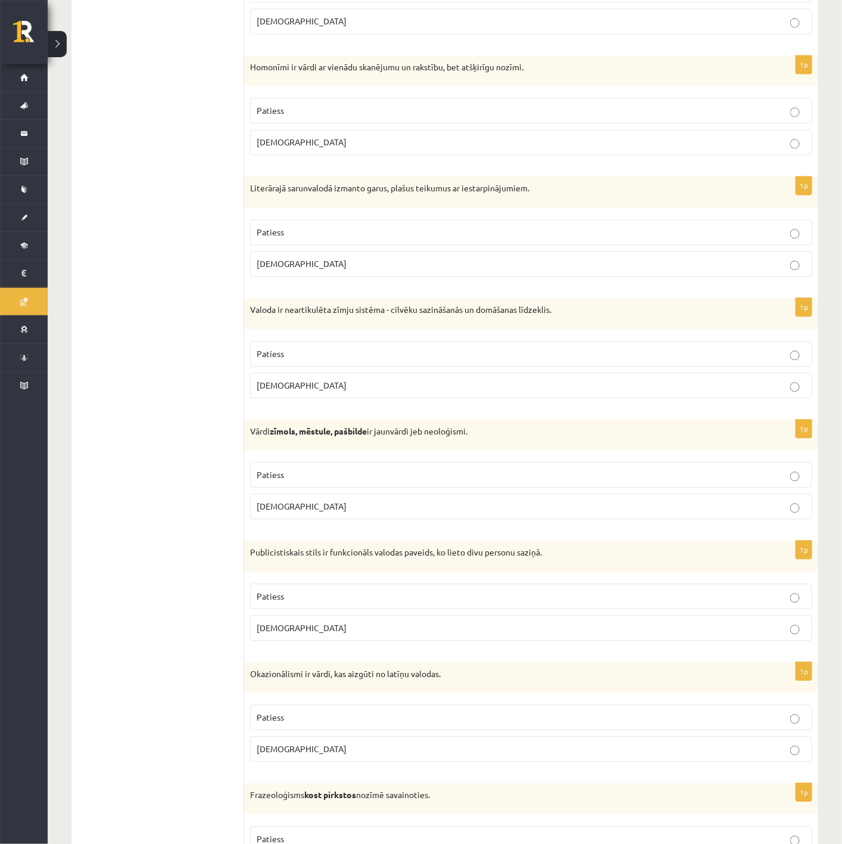
scroll to position [2621, 0]
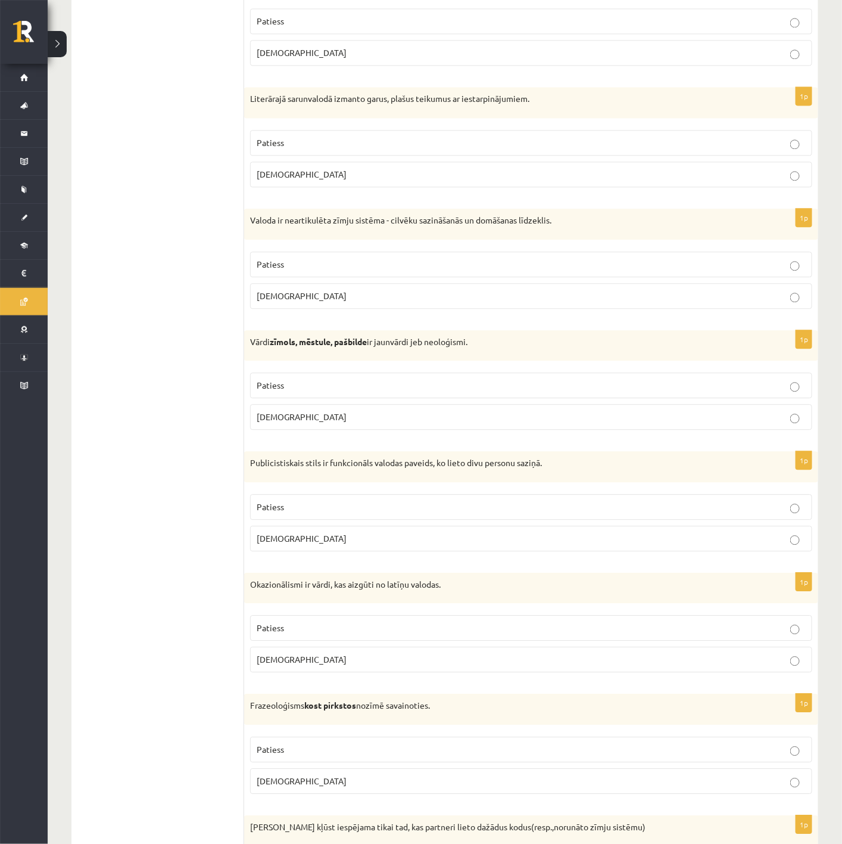
click at [783, 551] on label "Aplams" at bounding box center [531, 538] width 562 height 26
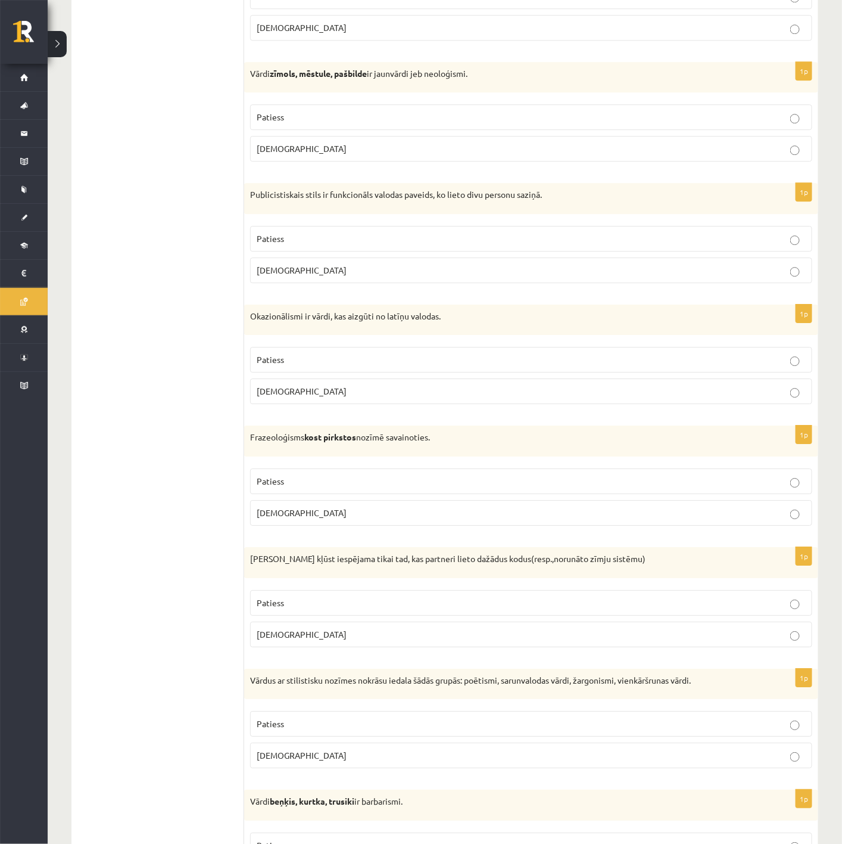
scroll to position [2978, 0]
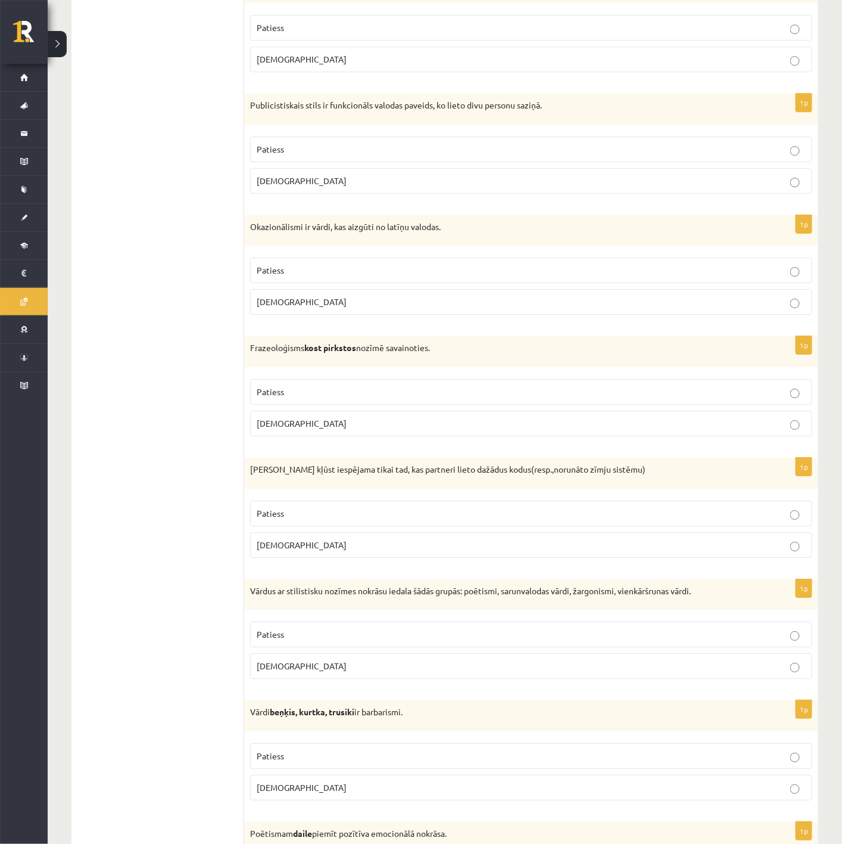
click at [799, 558] on label "Aplams" at bounding box center [531, 545] width 562 height 26
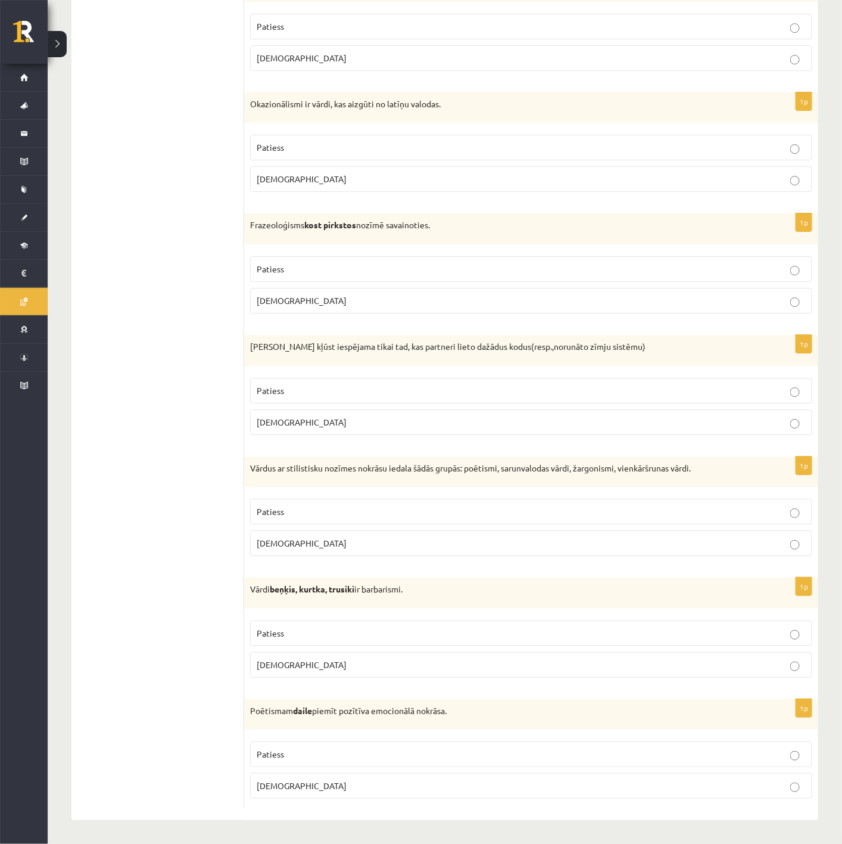
click at [802, 625] on p "Patiess" at bounding box center [531, 754] width 549 height 13
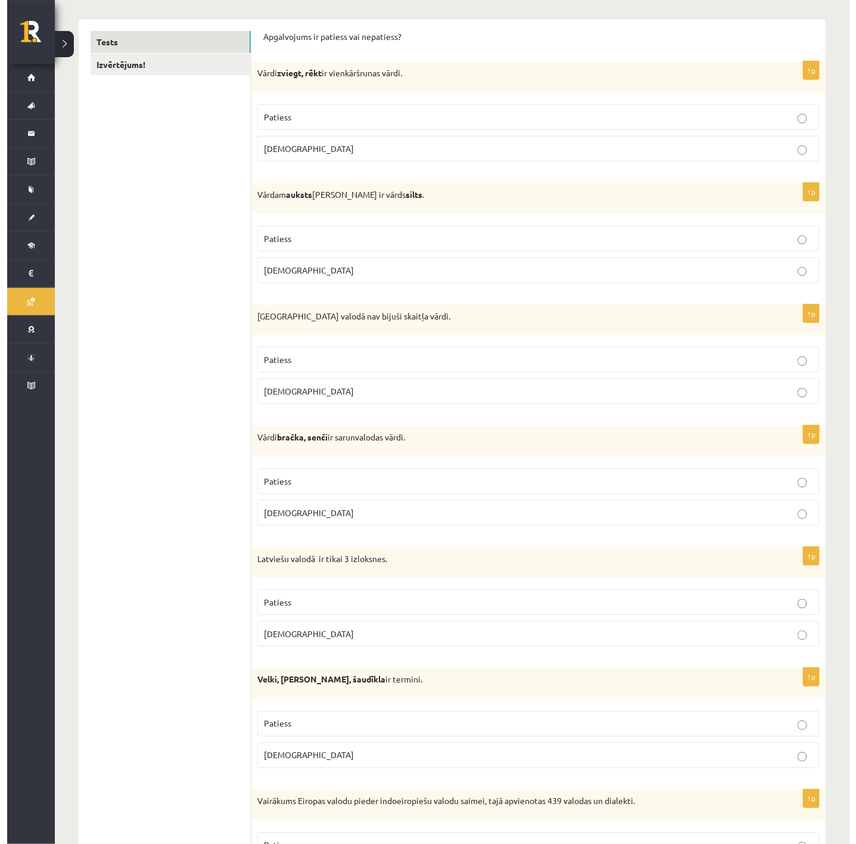
scroll to position [0, 0]
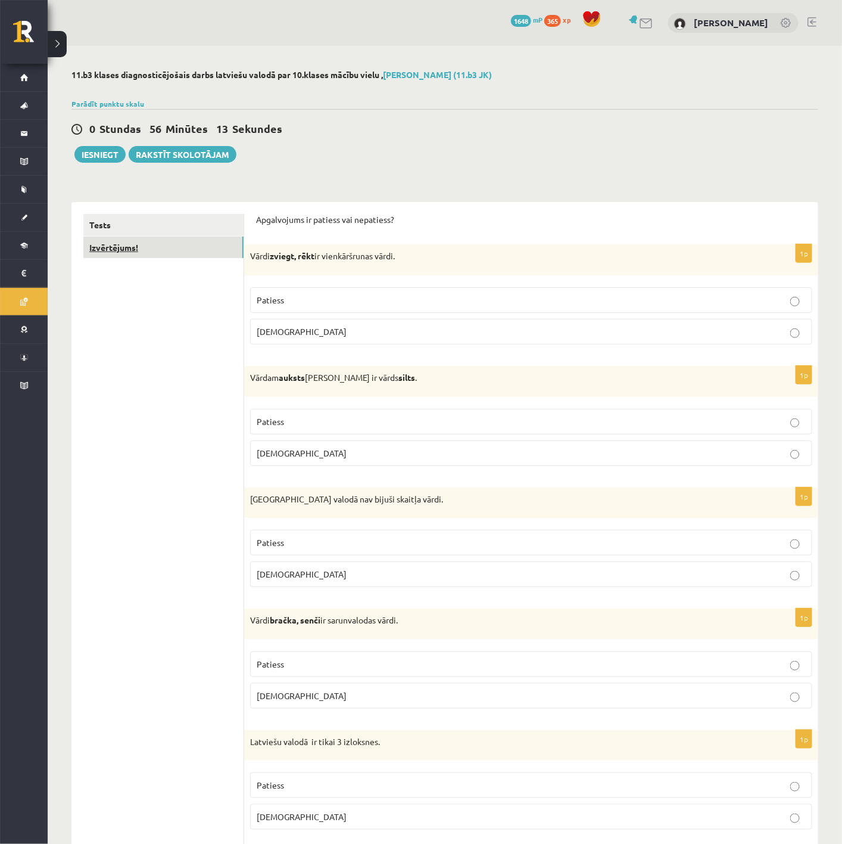
click at [214, 251] on link "Izvērtējums!" at bounding box center [163, 248] width 160 height 22
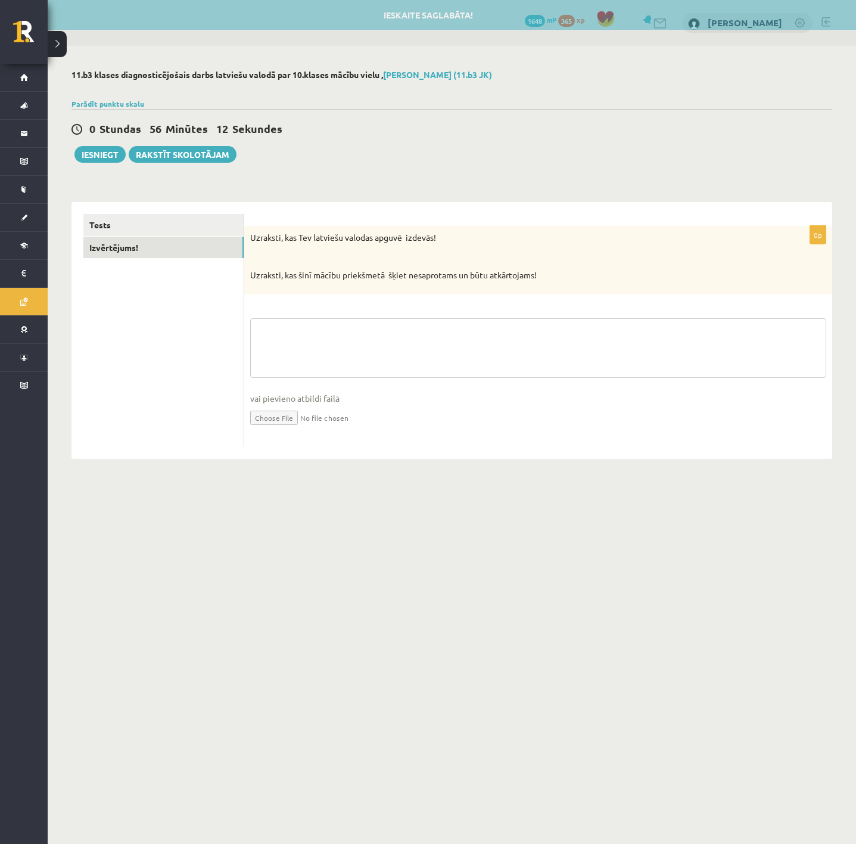
click at [311, 332] on textarea at bounding box center [538, 348] width 576 height 60
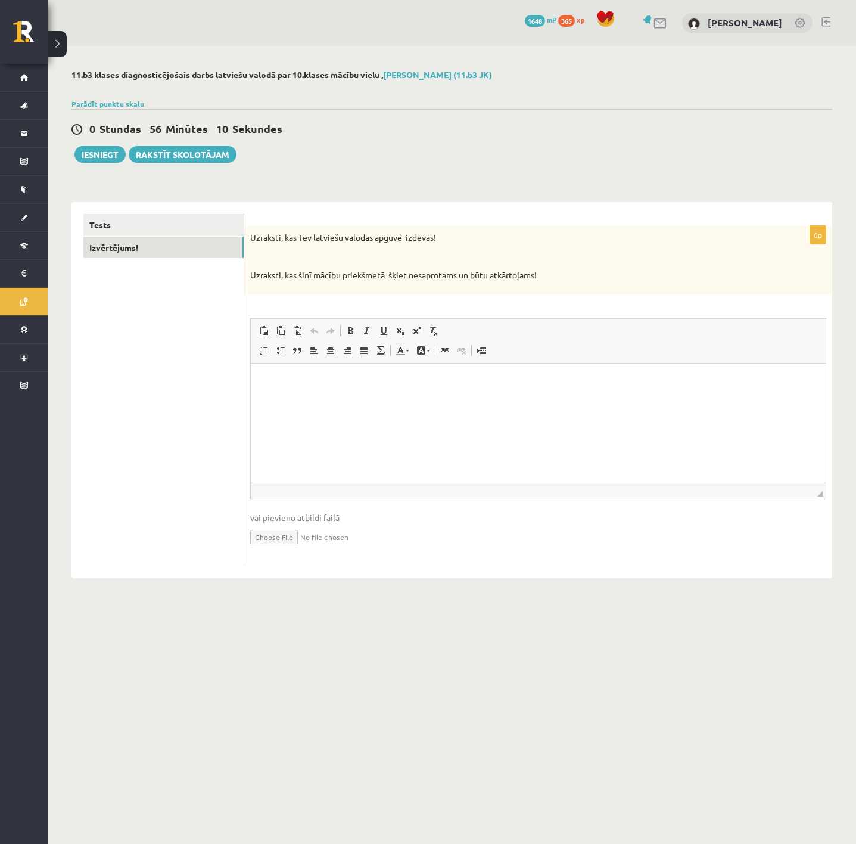
click at [385, 399] on html at bounding box center [538, 381] width 575 height 36
click at [366, 382] on p "Rich Text Editor, wiswyg-editor-user-answer-47433844530540" at bounding box center [538, 381] width 551 height 13
click at [101, 156] on button "Iesniegt" at bounding box center [99, 154] width 51 height 17
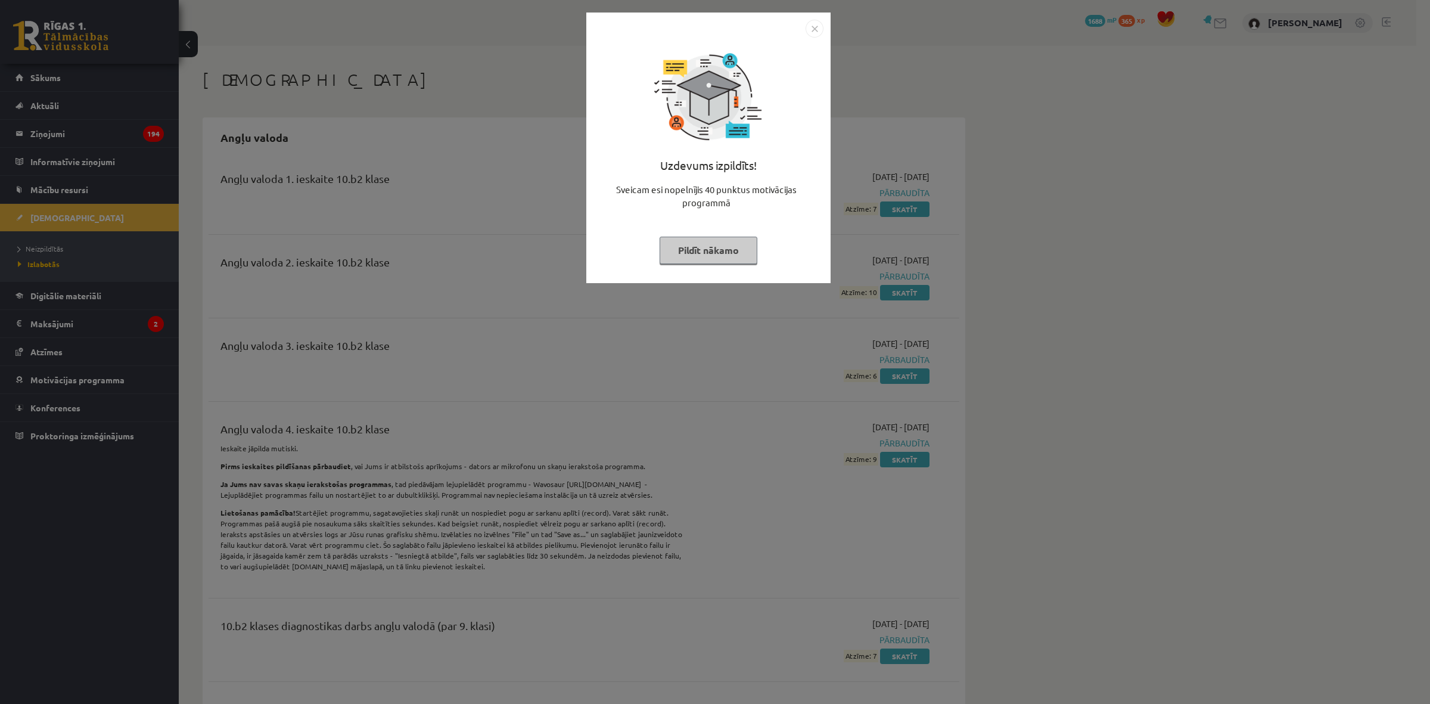
click at [815, 26] on img "Close" at bounding box center [814, 29] width 18 height 18
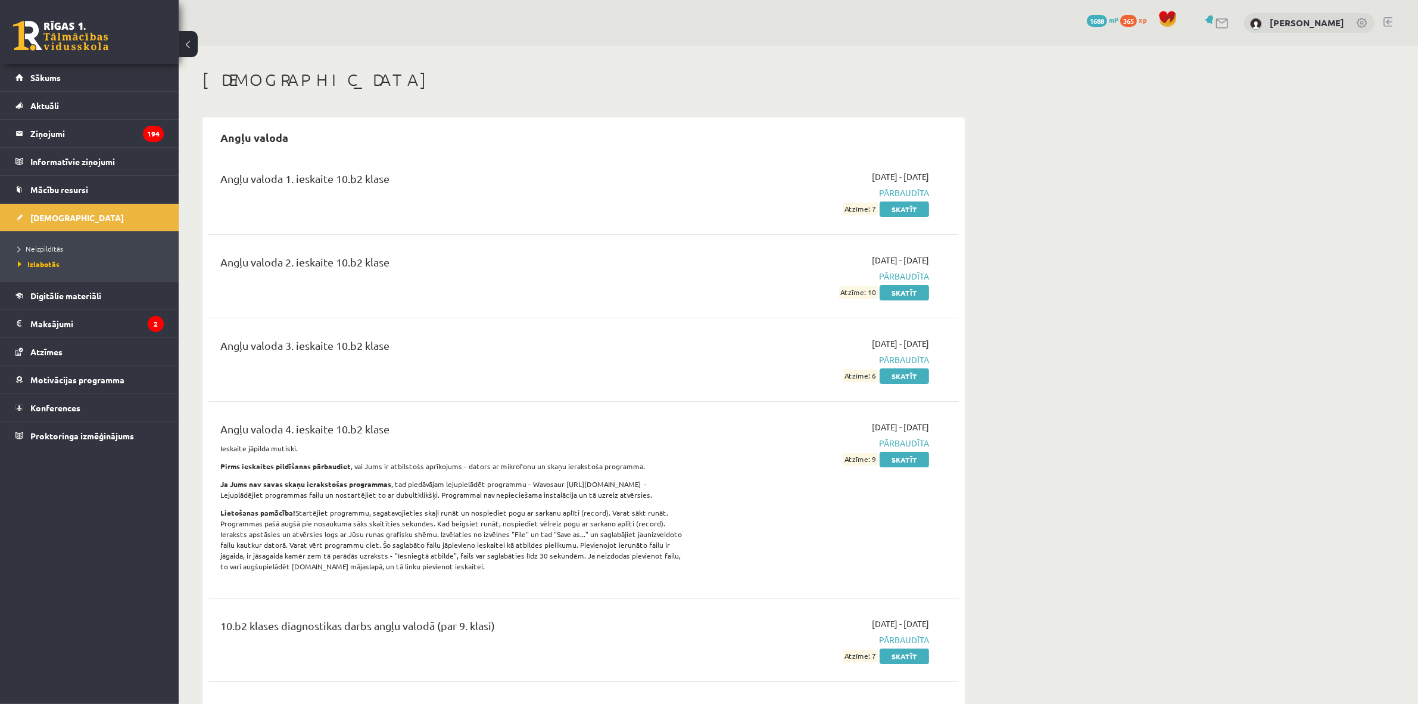
scroll to position [74, 0]
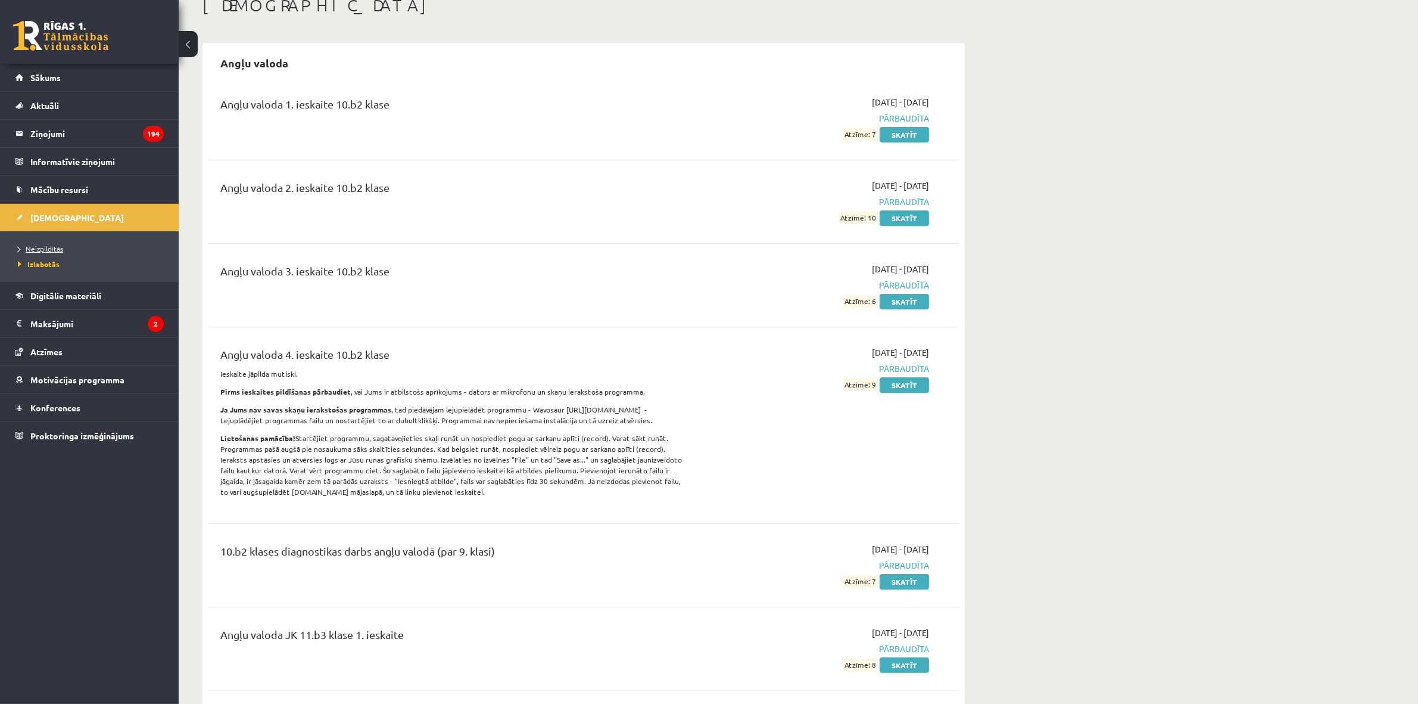
click at [60, 250] on span "Neizpildītās" at bounding box center [40, 249] width 45 height 10
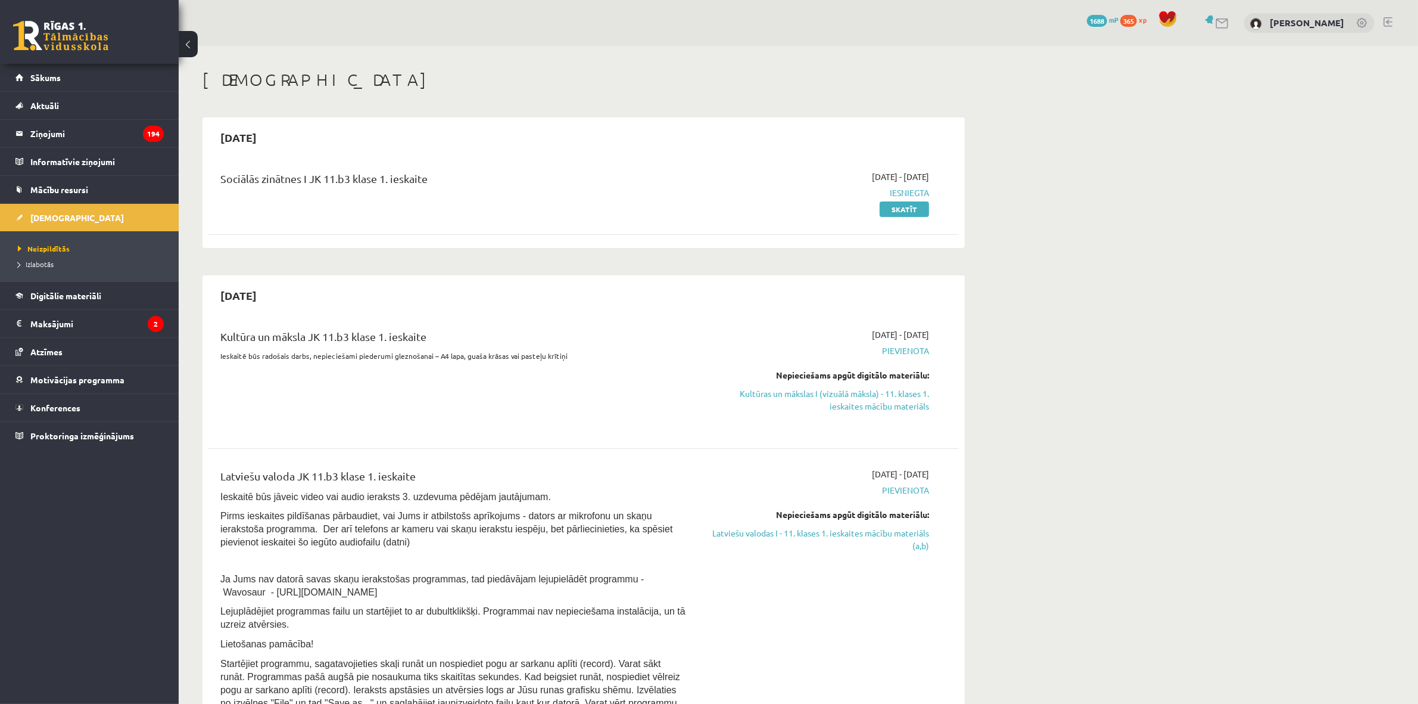
scroll to position [74, 0]
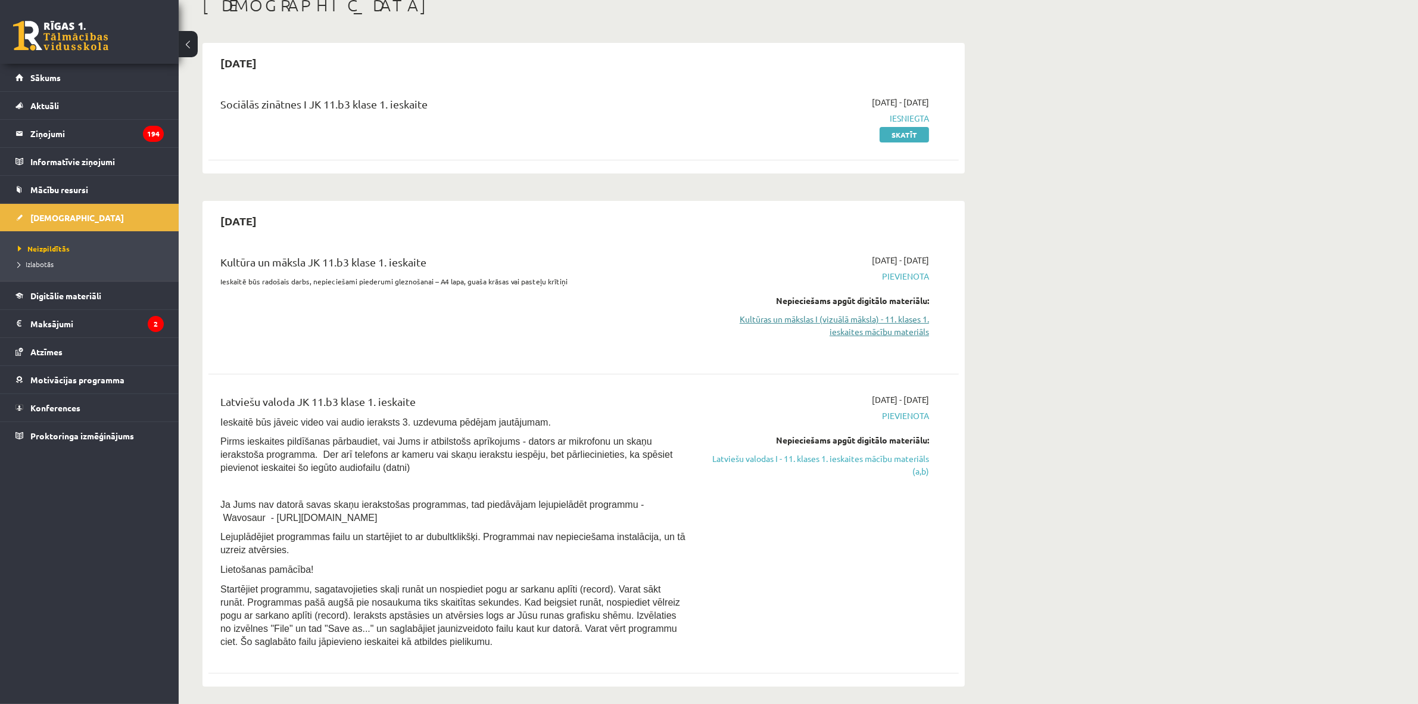
click at [855, 323] on link "Kultūras un mākslas I (vizuālā māksla) - 11. klases 1. ieskaites mācību materiā…" at bounding box center [817, 325] width 225 height 25
click at [102, 298] on link "Digitālie materiāli" at bounding box center [89, 295] width 148 height 27
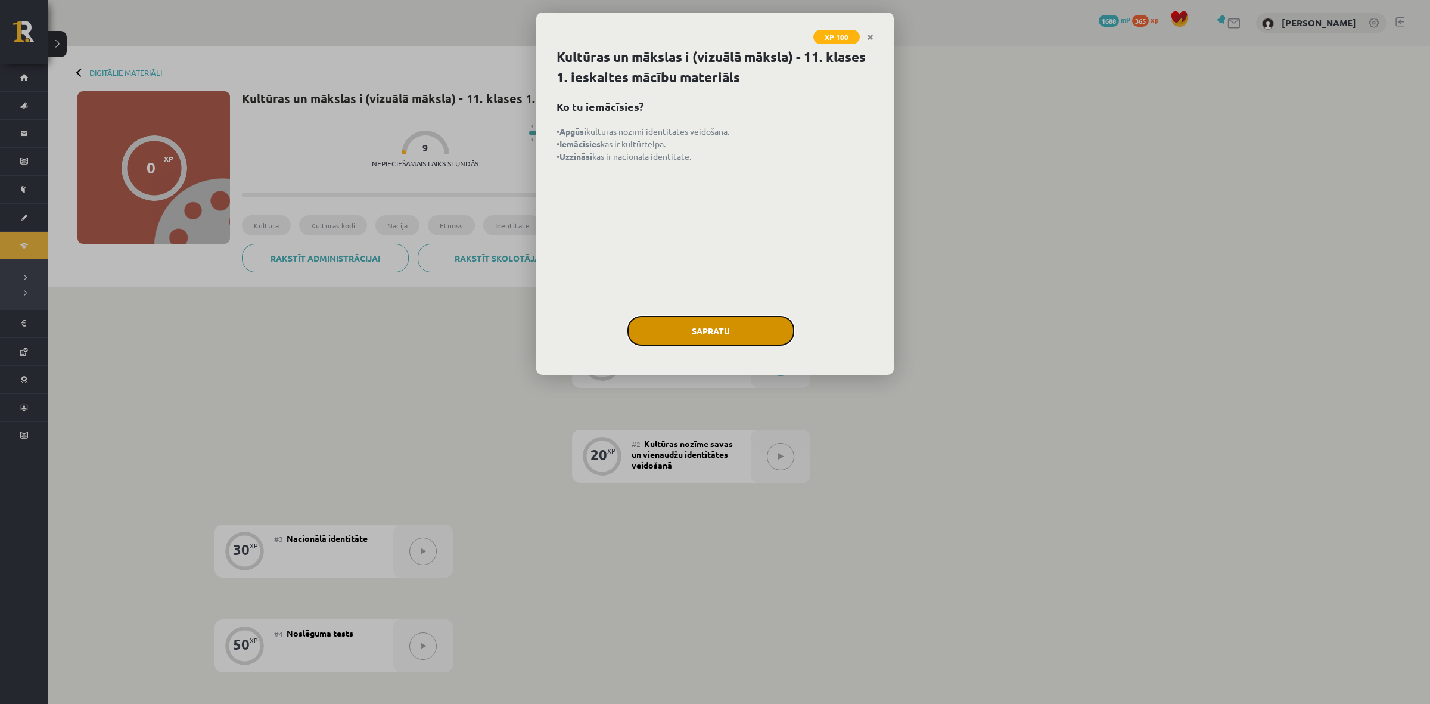
click at [711, 334] on button "Sapratu" at bounding box center [710, 331] width 167 height 30
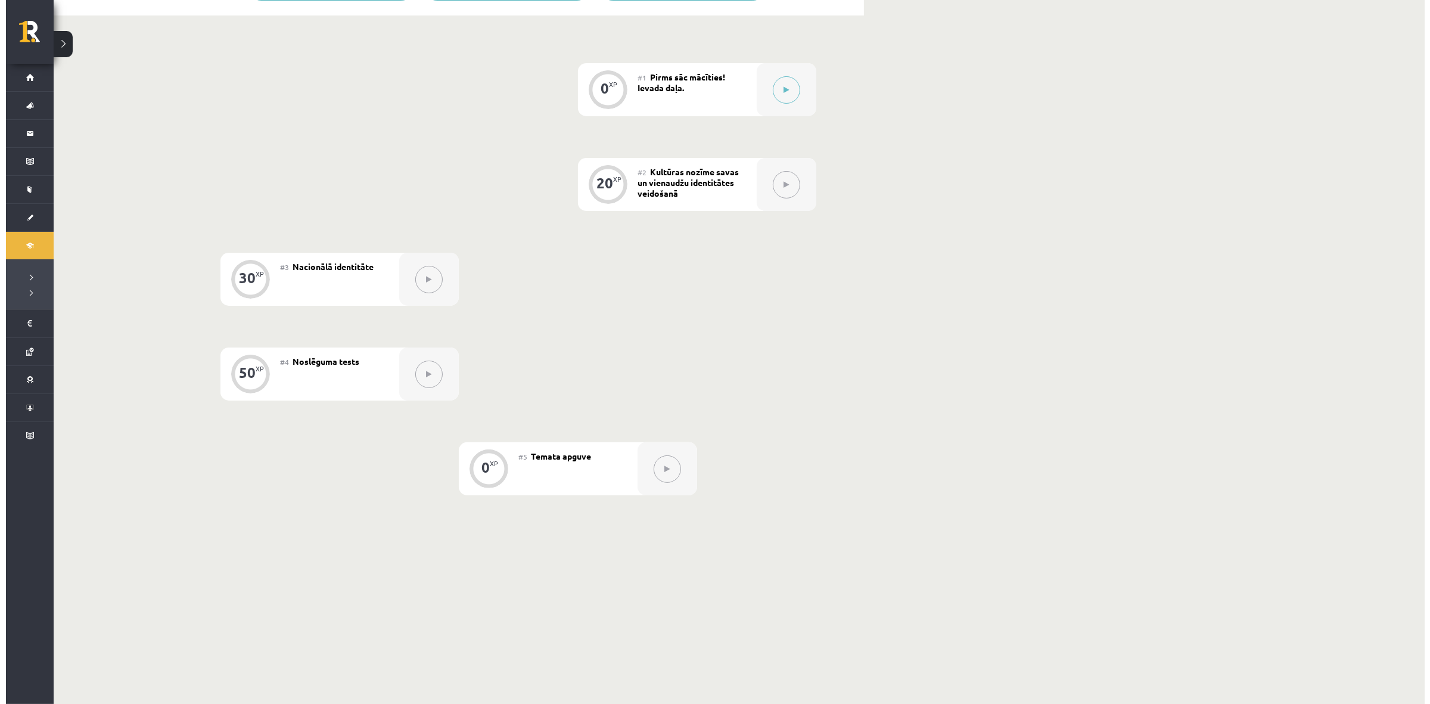
scroll to position [123, 0]
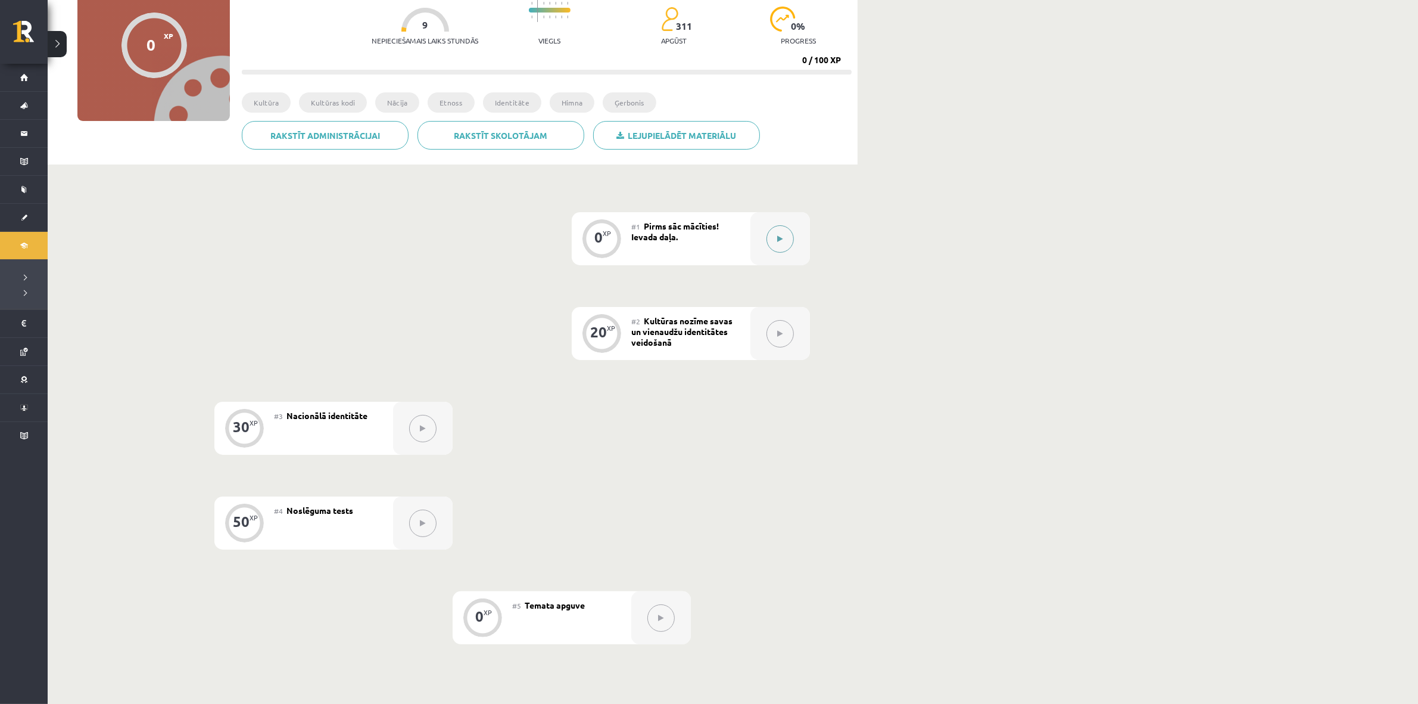
click at [793, 228] on div at bounding box center [781, 238] width 60 height 53
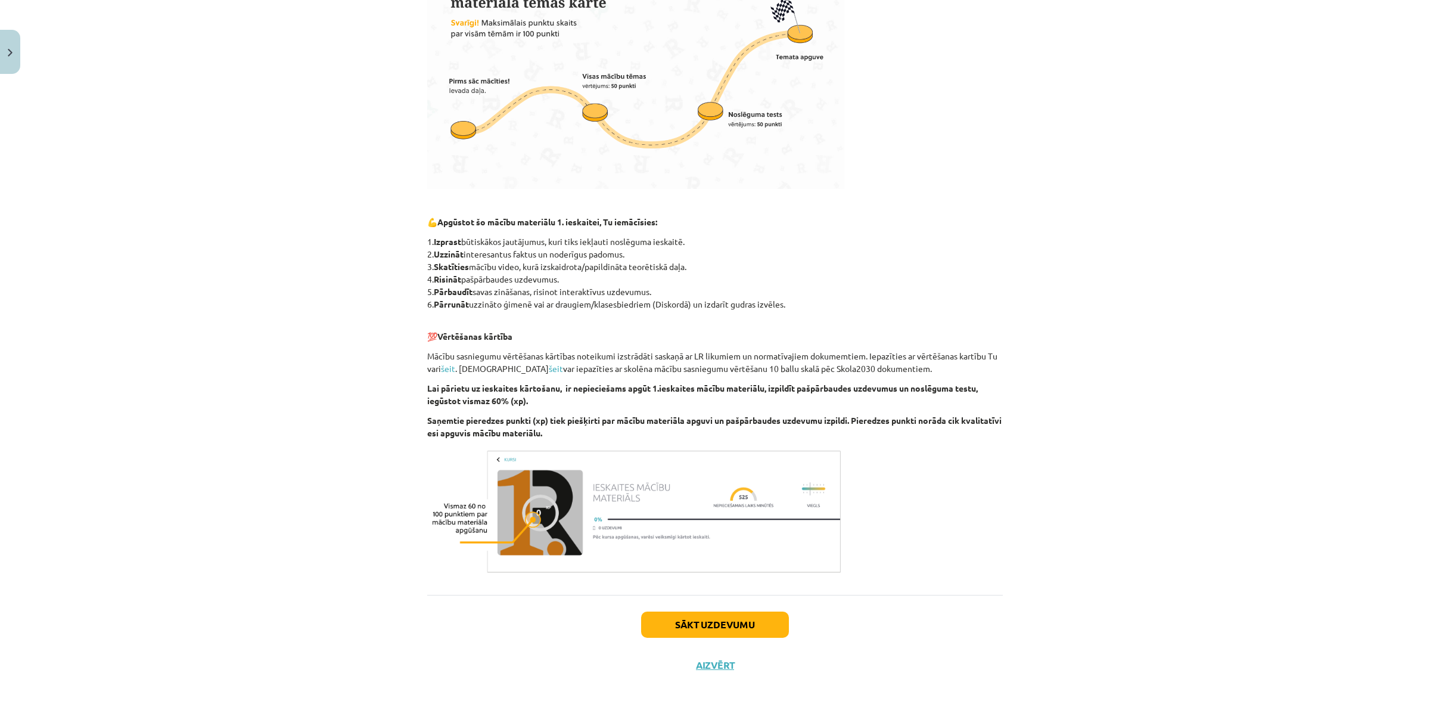
scroll to position [383, 0]
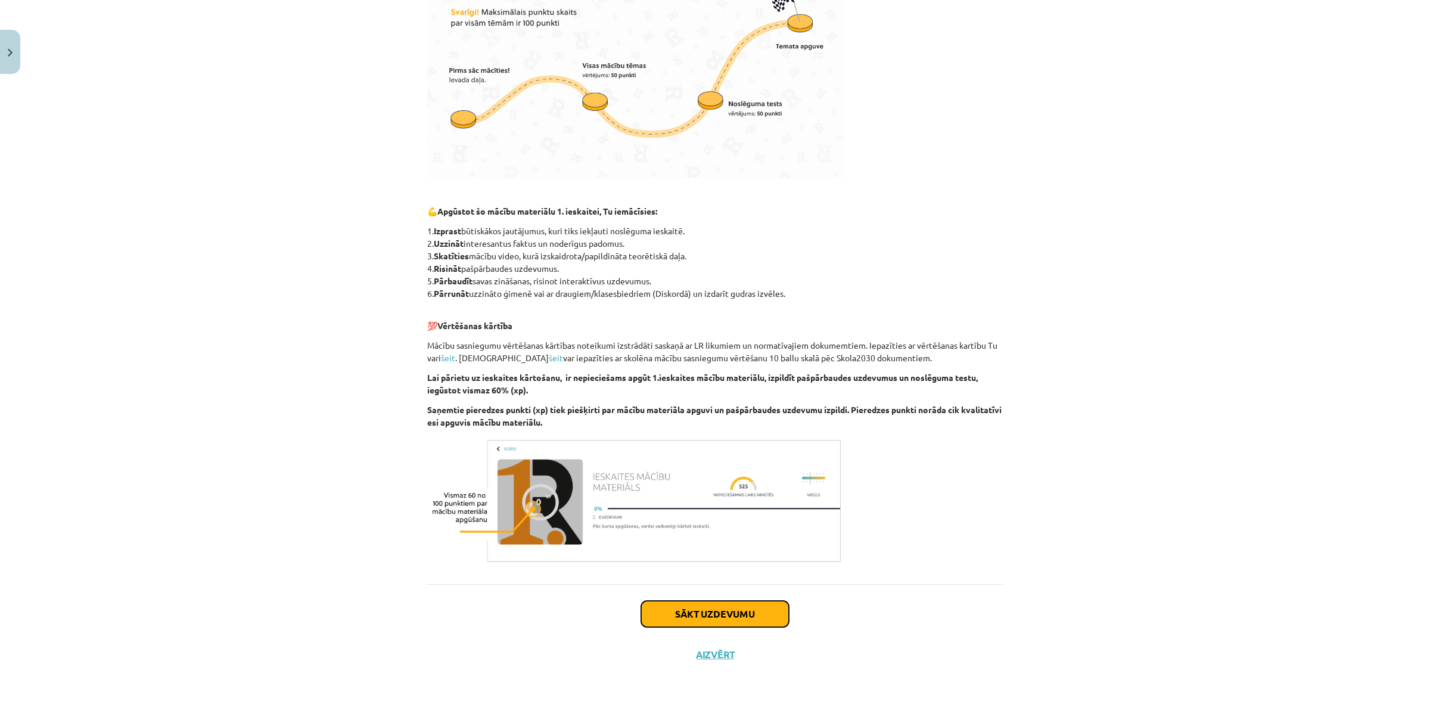
click at [733, 614] on button "Sākt uzdevumu" at bounding box center [715, 614] width 148 height 26
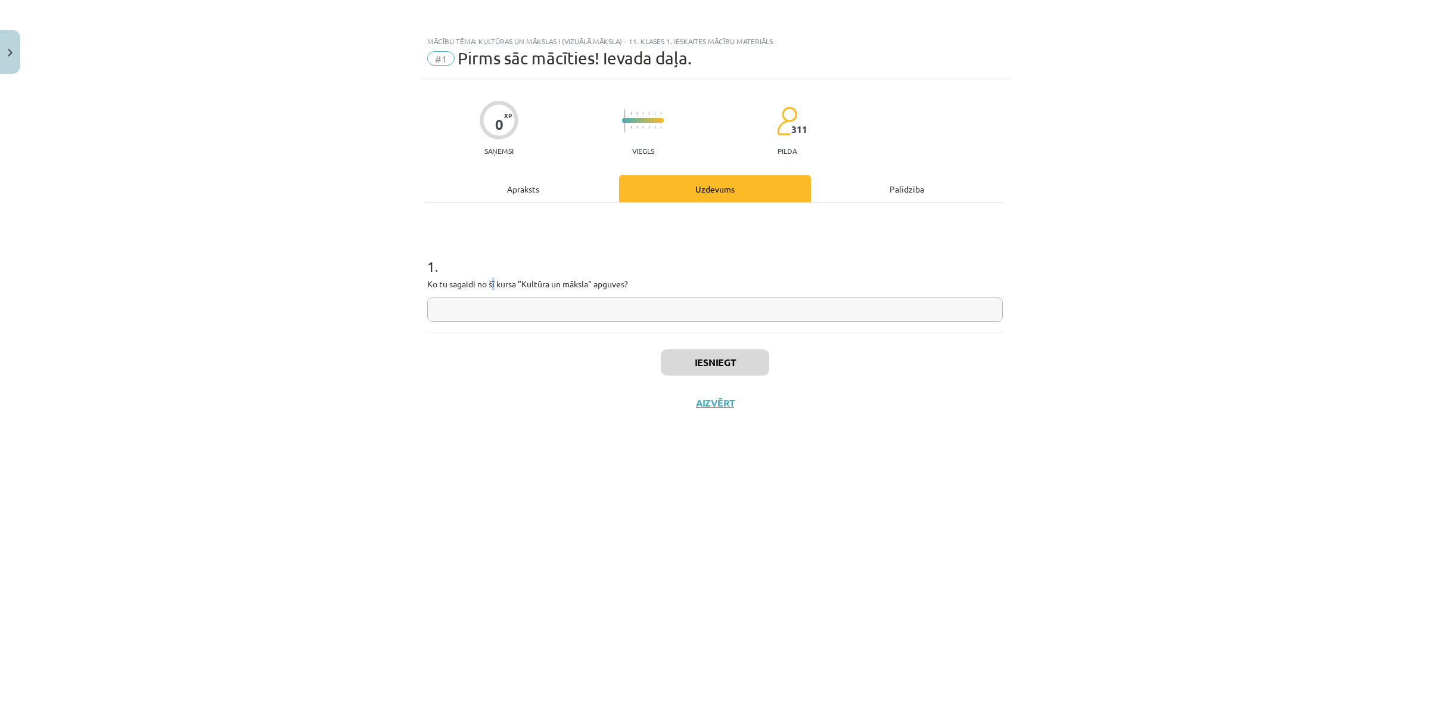
click at [493, 287] on p "Ko tu sagaidi no šī kursa "Kultūra un māksla" apguves?" at bounding box center [714, 284] width 575 height 13
click at [502, 314] on input "text" at bounding box center [714, 309] width 575 height 24
type input "****"
click at [732, 356] on button "Iesniegt" at bounding box center [715, 362] width 108 height 26
click at [751, 400] on button "Nākamā nodarbība" at bounding box center [715, 410] width 117 height 27
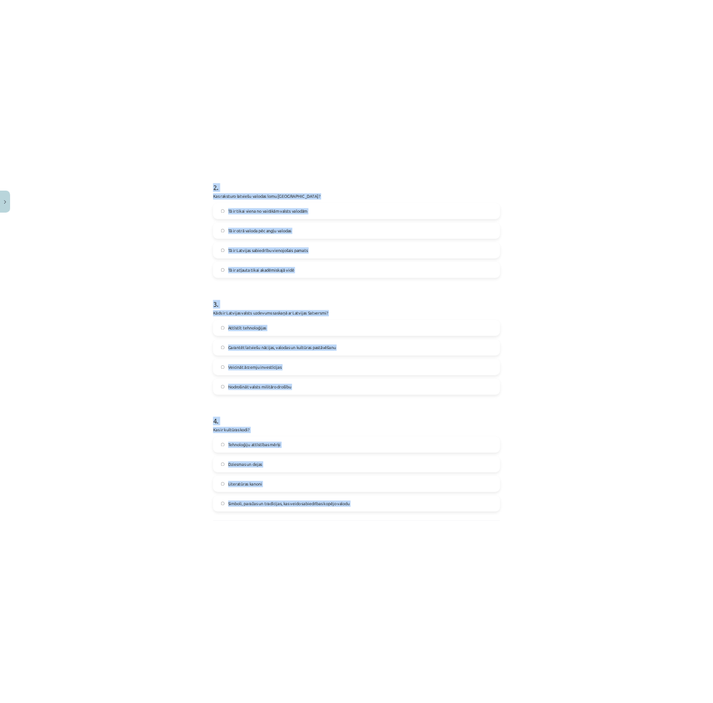
scroll to position [584, 0]
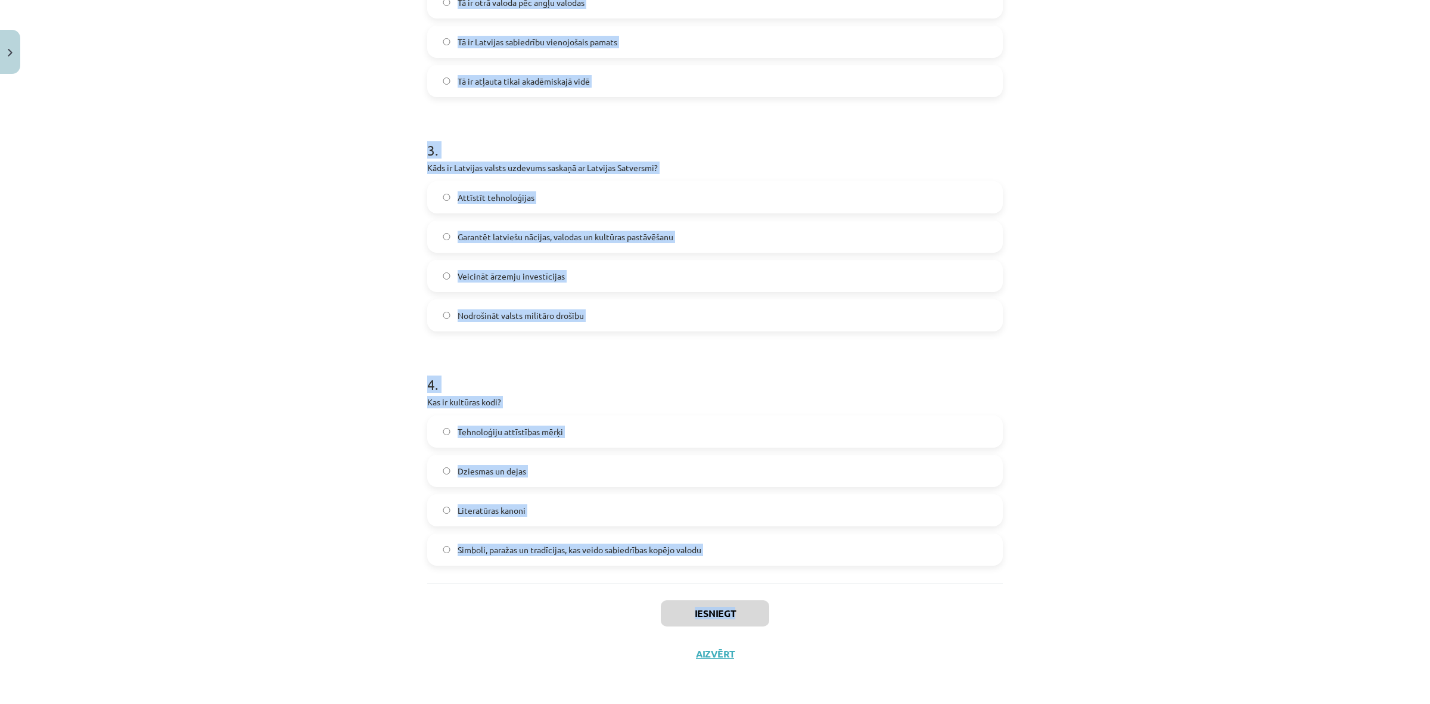
drag, startPoint x: 404, startPoint y: 225, endPoint x: 740, endPoint y: 584, distance: 491.9
click at [740, 584] on div "Mācību tēma: Kultūras un mākslas i (vizuālā māksla) - 11. klases 1. ieskaites m…" at bounding box center [715, 352] width 1430 height 704
copy div "1 . Kas veido nacionālās identitātes pamatu Latvijā? Latviešu valoda un kultūrt…"
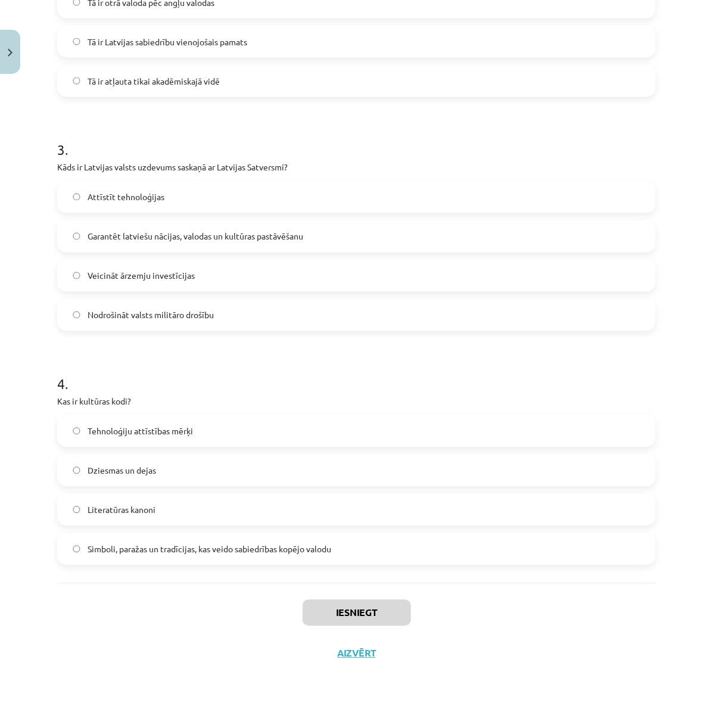
click at [587, 661] on div "Iesniegt Aizvērt" at bounding box center [356, 624] width 599 height 83
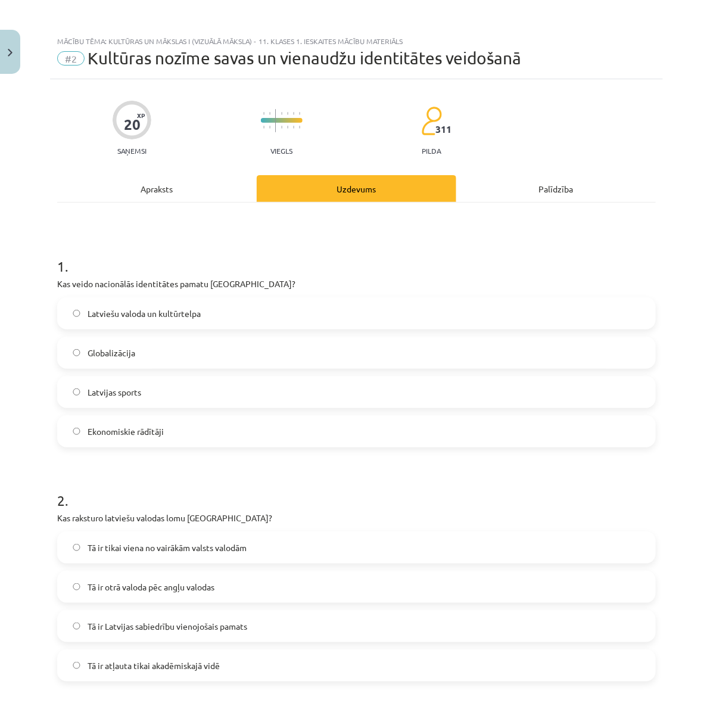
scroll to position [149, 0]
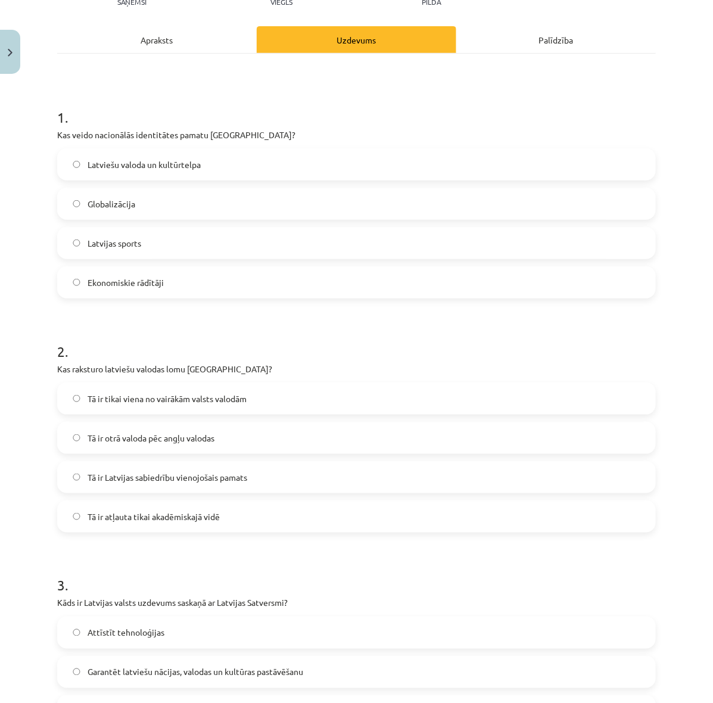
click at [251, 159] on label "Latviešu valoda un kultūrtelpa" at bounding box center [356, 165] width 596 height 30
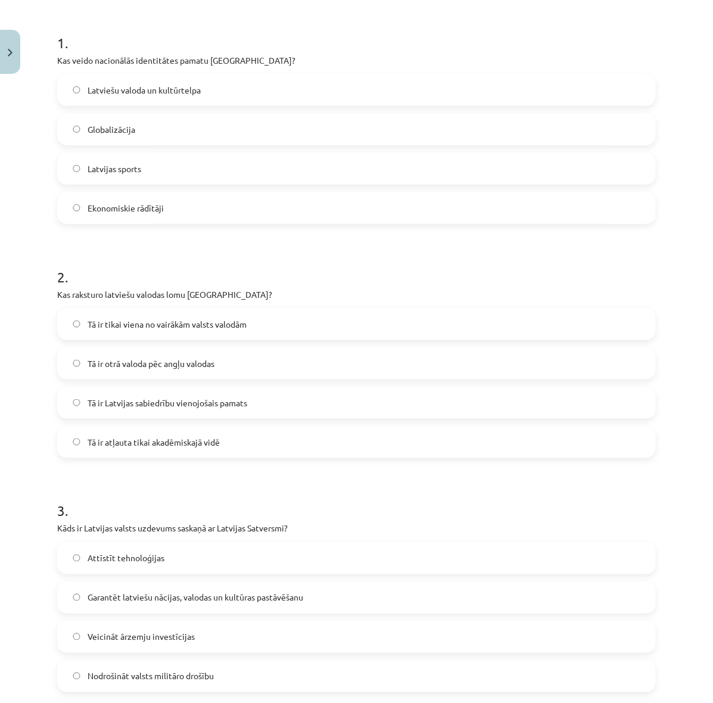
scroll to position [298, 0]
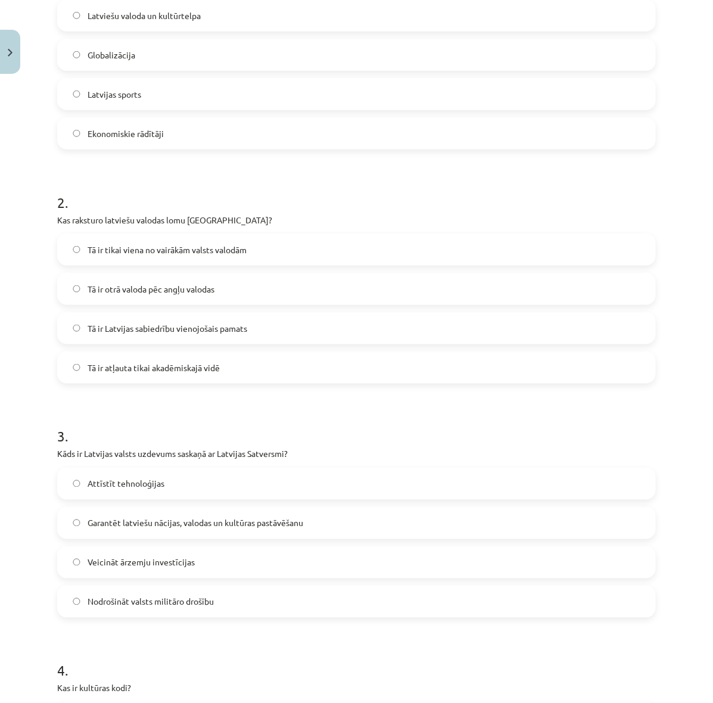
click at [251, 325] on label "Tā ir Latvijas sabiedrību vienojošais pamats" at bounding box center [356, 328] width 596 height 30
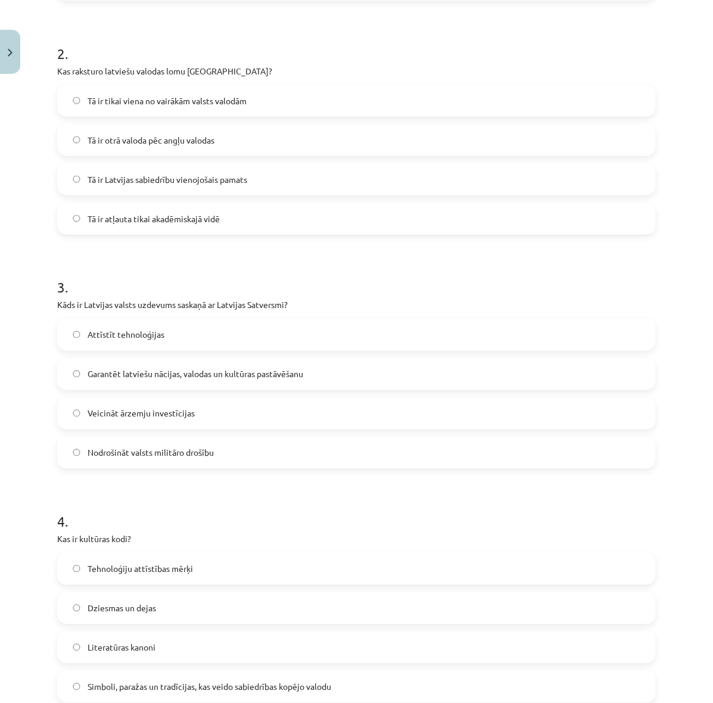
drag, startPoint x: 209, startPoint y: 378, endPoint x: 222, endPoint y: 379, distance: 13.1
click at [210, 378] on span "Garantēt latviešu nācijas, valodas un kultūras pastāvēšanu" at bounding box center [196, 374] width 216 height 13
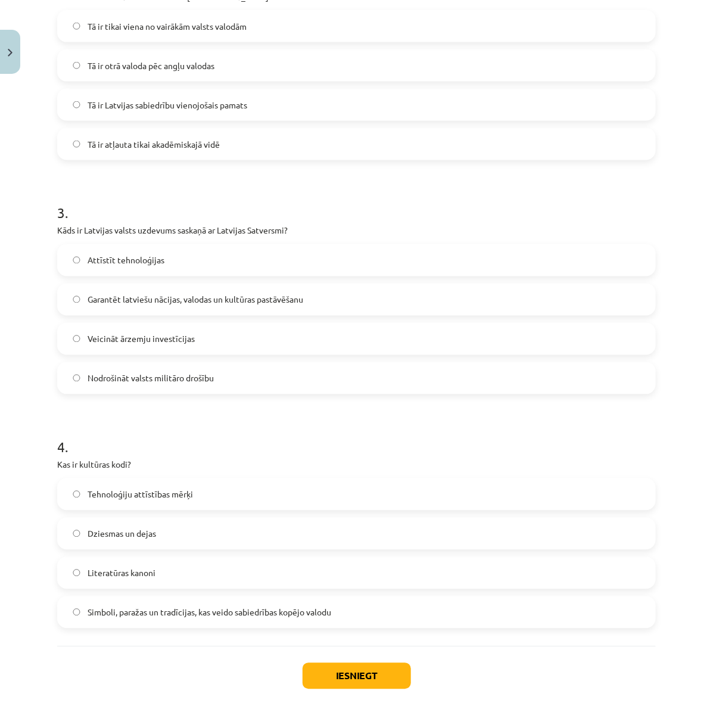
scroll to position [585, 0]
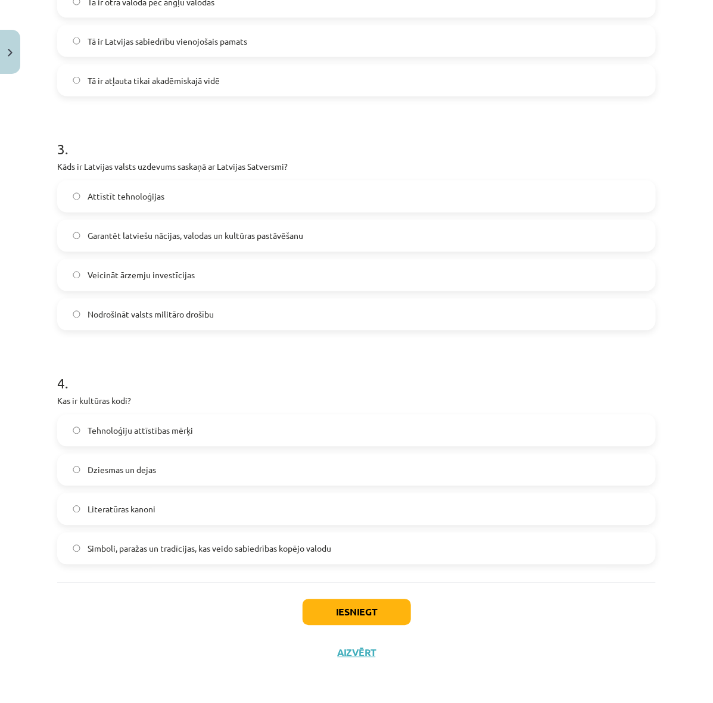
drag, startPoint x: 367, startPoint y: 379, endPoint x: 185, endPoint y: 228, distance: 236.9
click at [185, 228] on label "Garantēt latviešu nācijas, valodas un kultūras pastāvēšanu" at bounding box center [356, 236] width 596 height 30
click at [293, 553] on span "Simboli, paražas un tradīcijas, kas veido sabiedrības kopējo valodu" at bounding box center [210, 549] width 244 height 13
click at [373, 611] on button "Iesniegt" at bounding box center [357, 612] width 108 height 26
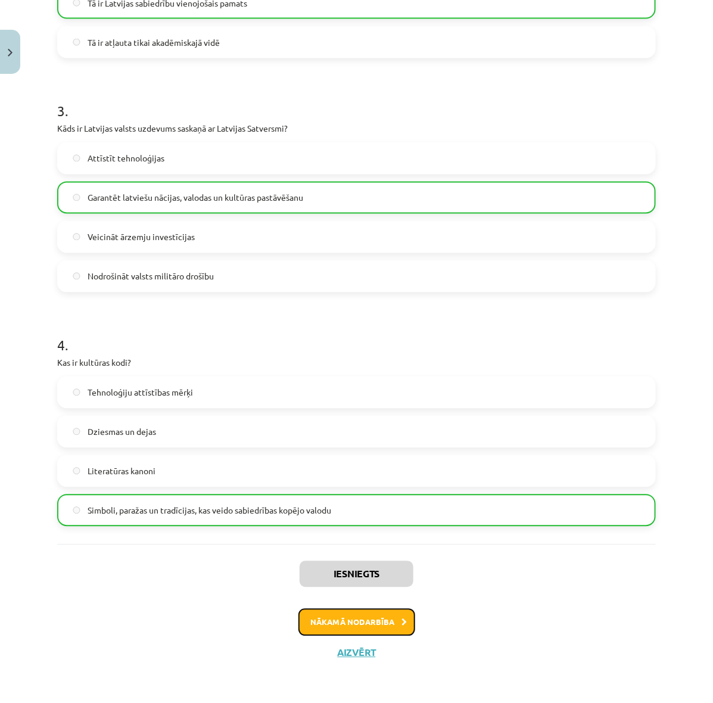
click at [354, 623] on button "Nākamā nodarbība" at bounding box center [356, 622] width 117 height 27
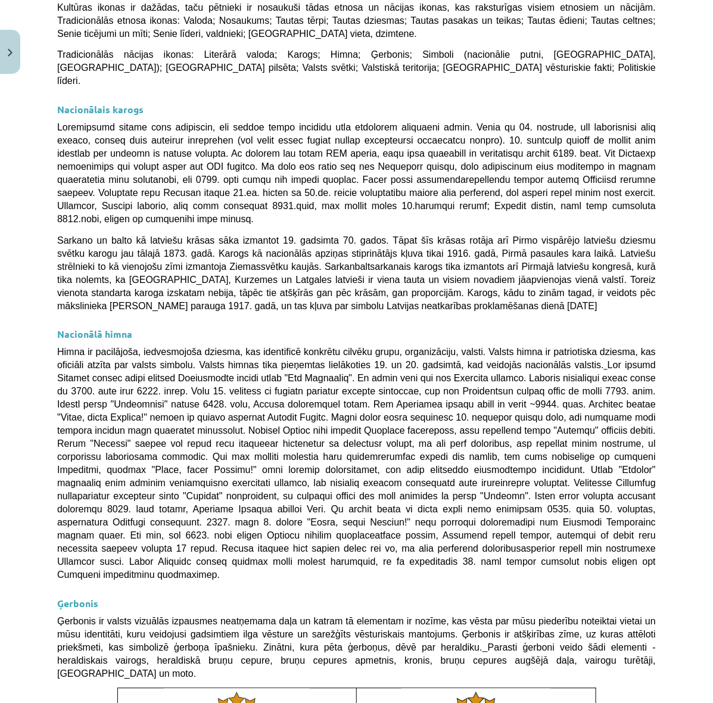
scroll to position [649, 0]
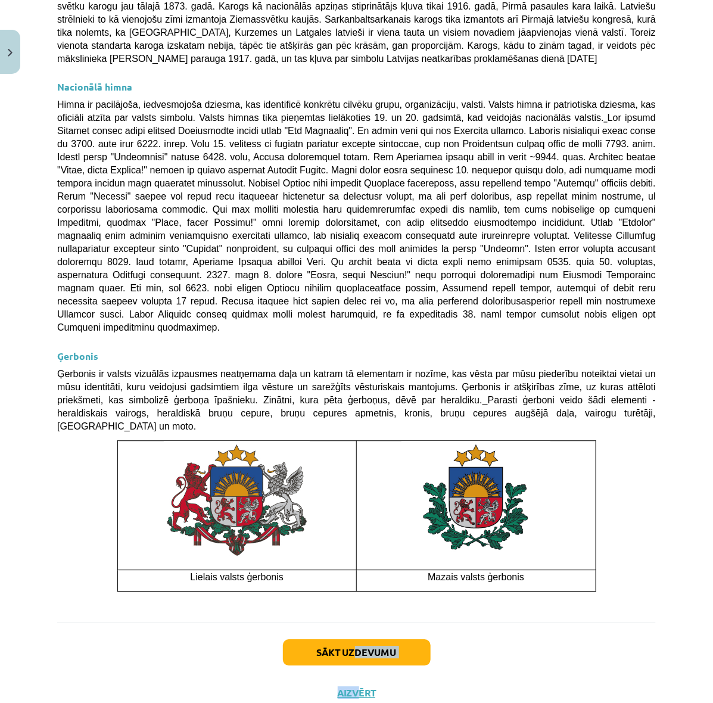
click at [350, 624] on div "Sākt uzdevumu Aizvērt" at bounding box center [356, 664] width 599 height 83
click at [358, 640] on button "Sākt uzdevumu" at bounding box center [357, 653] width 148 height 26
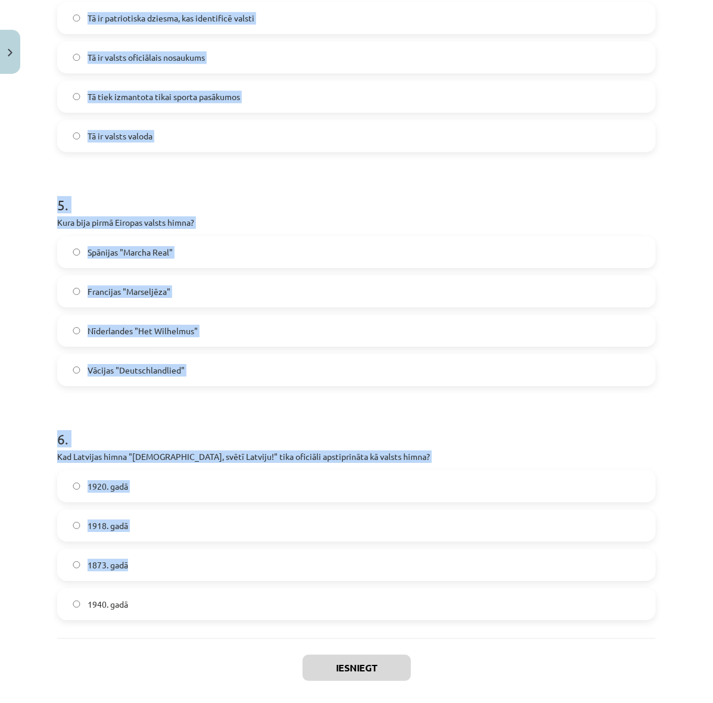
scroll to position [1053, 0]
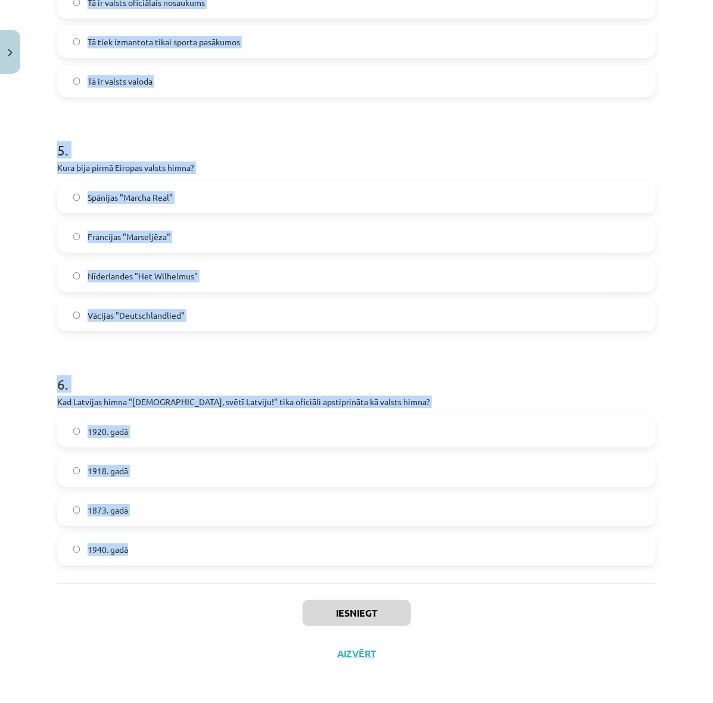
drag, startPoint x: 55, startPoint y: 244, endPoint x: 323, endPoint y: 572, distance: 423.7
copy form "1 . Kad Latvijas sarkanbaltsarkanais karogs pirmo reizi kļuva par nacionālās ap…"
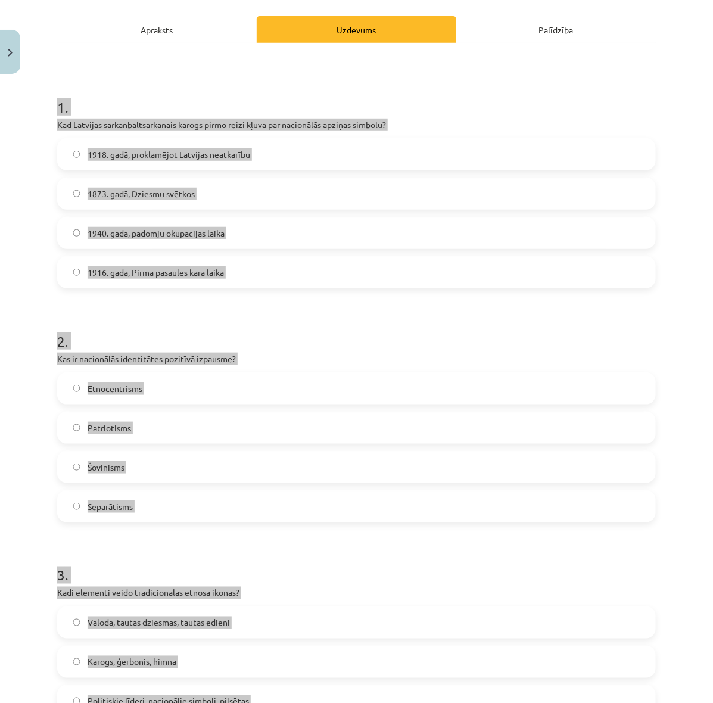
scroll to position [0, 0]
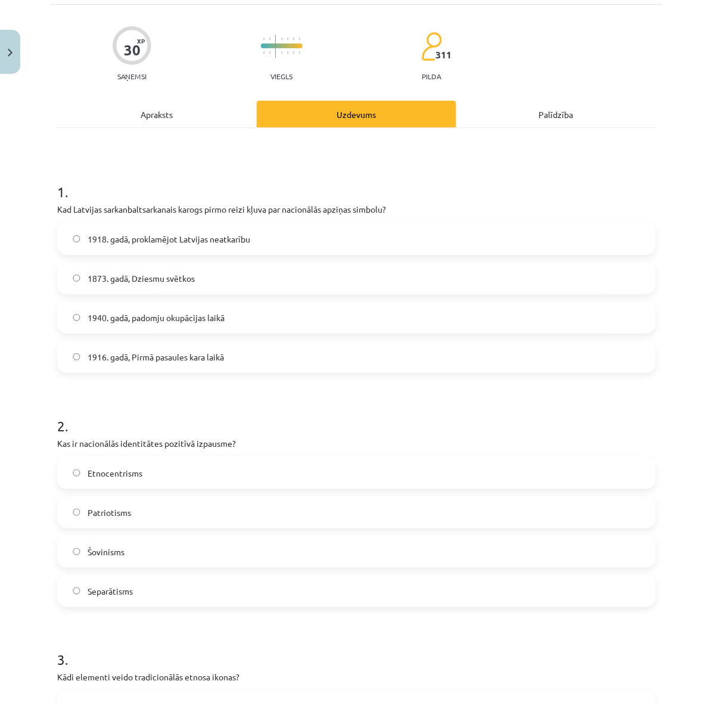
scroll to position [149, 0]
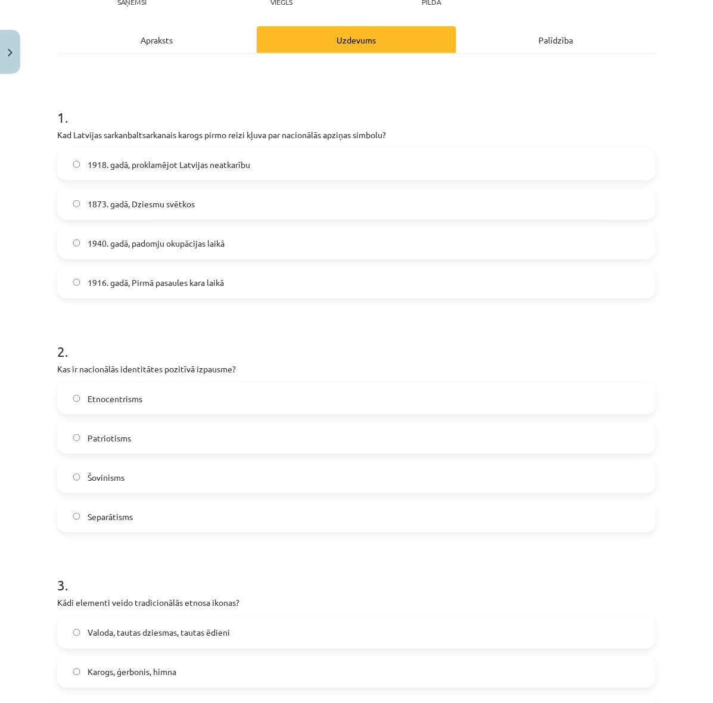
click at [238, 280] on label "1916. gadā, Pirmā pasaules kara laikā" at bounding box center [356, 282] width 596 height 30
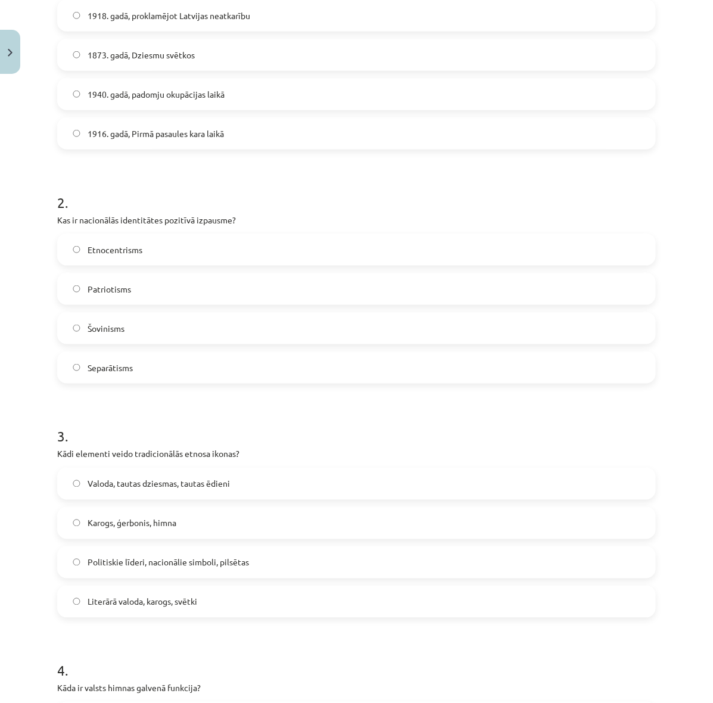
click at [251, 288] on label "Patriotisms" at bounding box center [356, 289] width 596 height 30
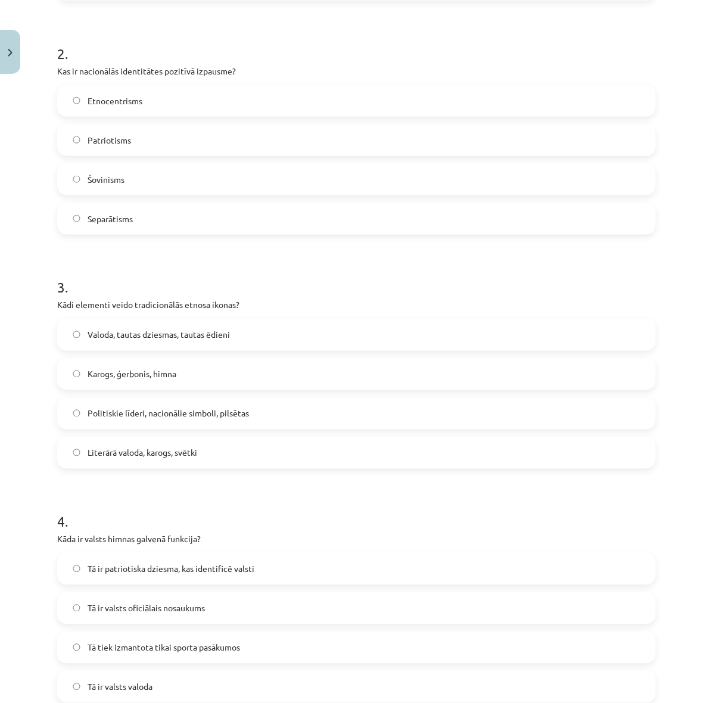
click at [282, 326] on label "Valoda, tautas dziesmas, tautas ēdieni" at bounding box center [356, 335] width 596 height 30
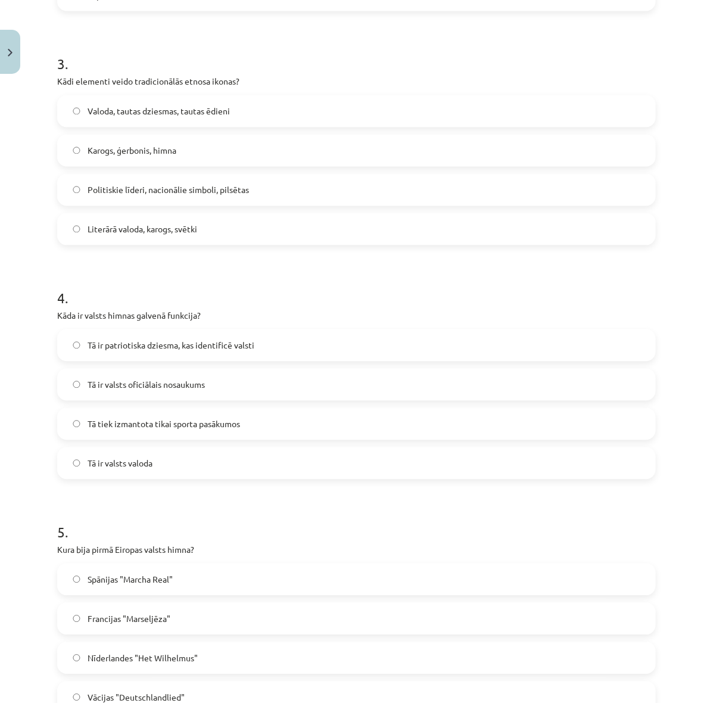
scroll to position [745, 0]
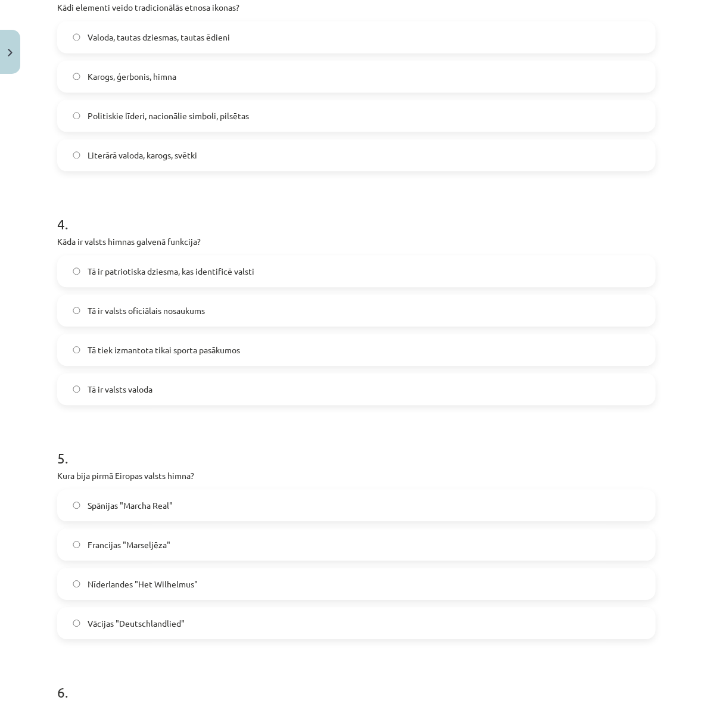
click at [257, 269] on label "Tā ir patriotiska dziesma, kas identificē valsti" at bounding box center [356, 271] width 596 height 30
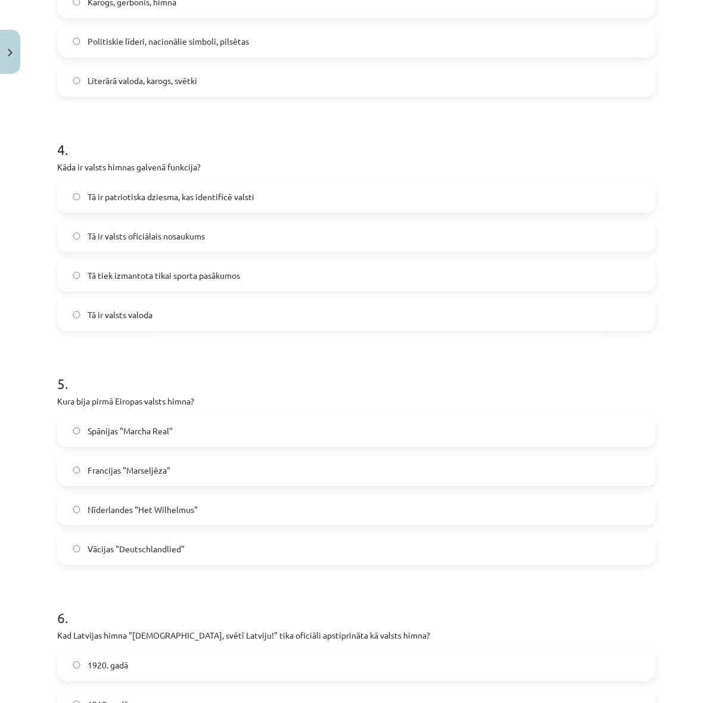
scroll to position [894, 0]
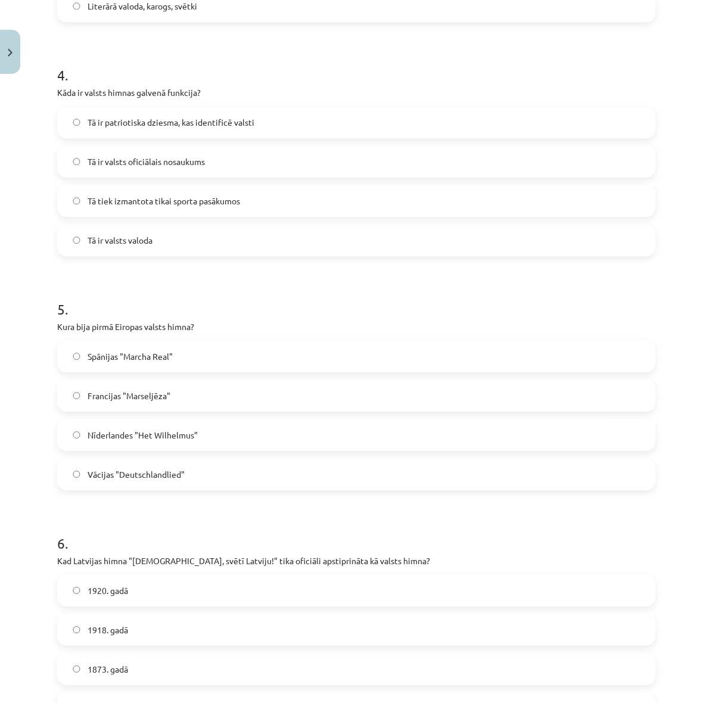
click at [307, 438] on label "Nīderlandes "Het Wilhelmus"" at bounding box center [356, 435] width 596 height 30
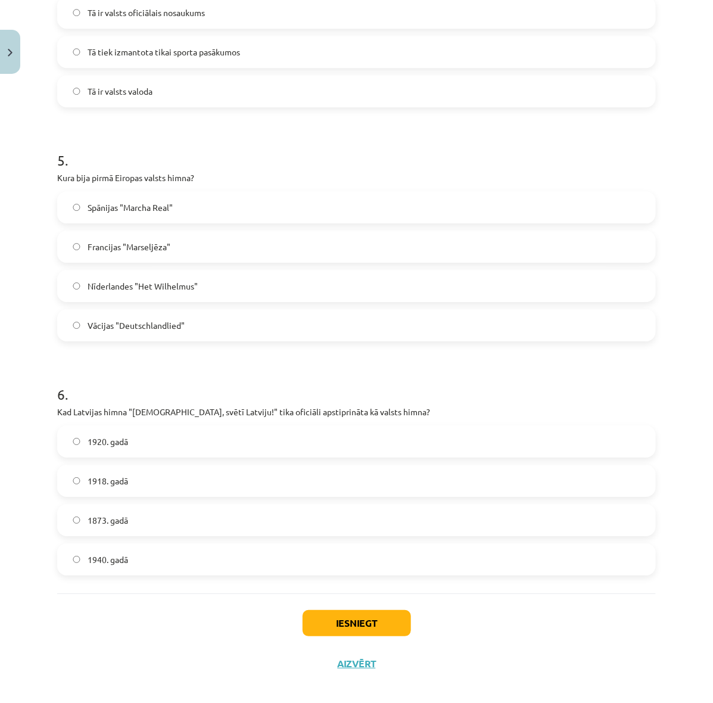
scroll to position [1053, 0]
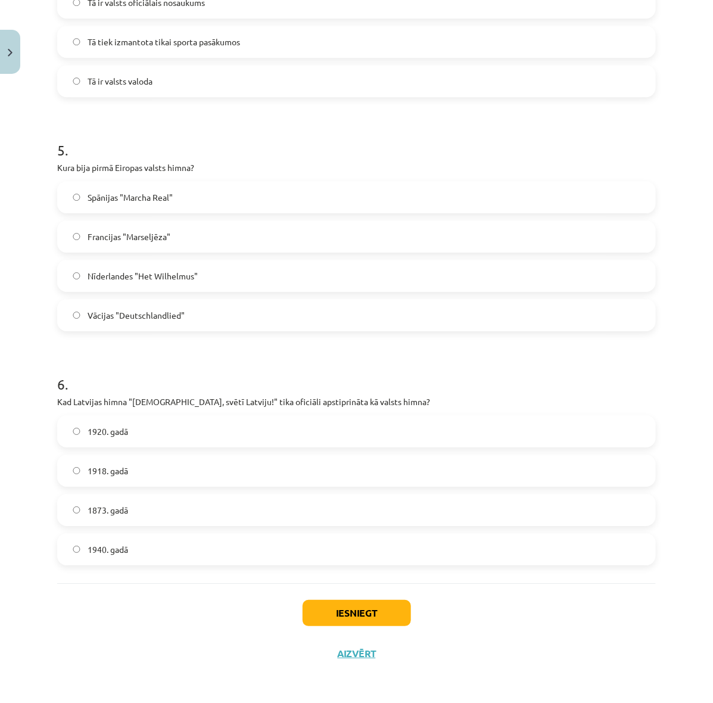
click at [174, 427] on label "1920. gadā" at bounding box center [356, 431] width 596 height 30
click at [338, 606] on button "Iesniegt" at bounding box center [357, 613] width 108 height 26
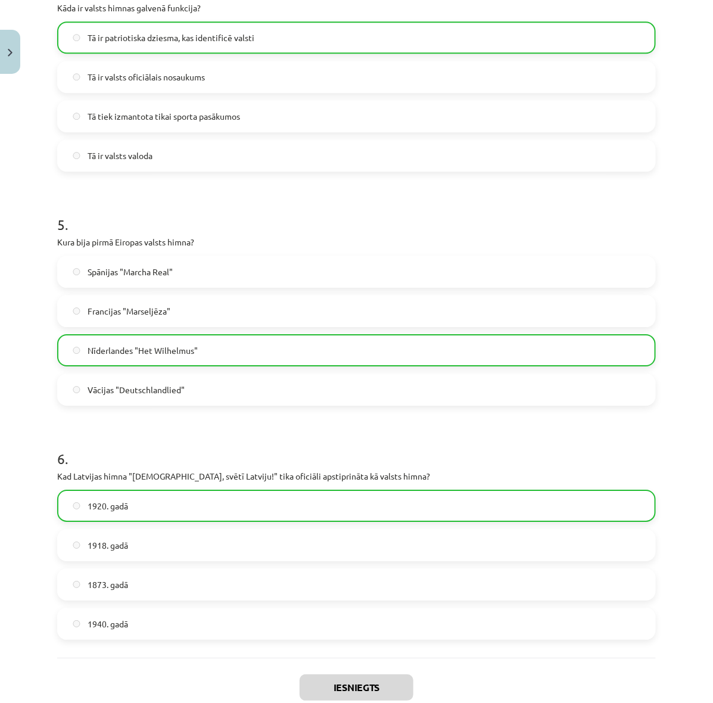
scroll to position [1091, 0]
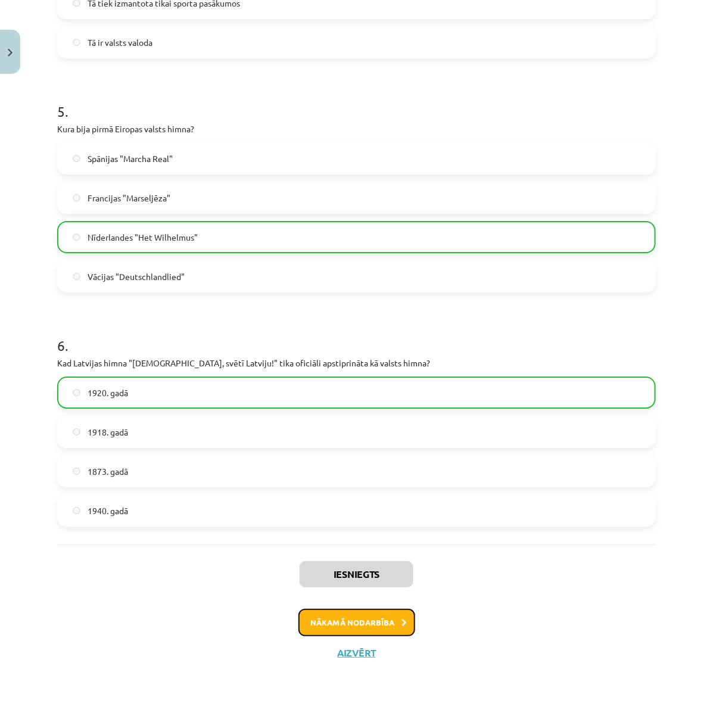
click at [401, 627] on button "Nākamā nodarbība" at bounding box center [356, 622] width 117 height 27
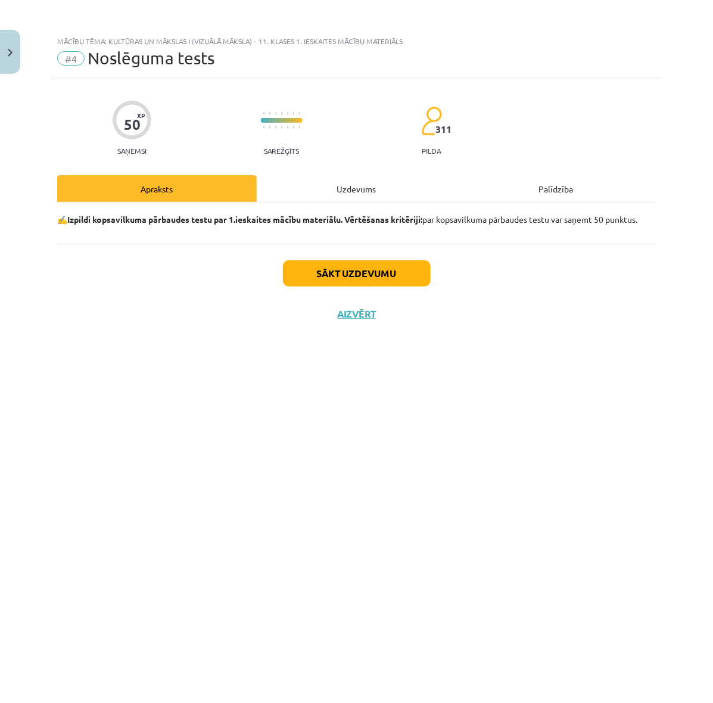
scroll to position [0, 0]
click at [394, 274] on button "Sākt uzdevumu" at bounding box center [357, 273] width 148 height 26
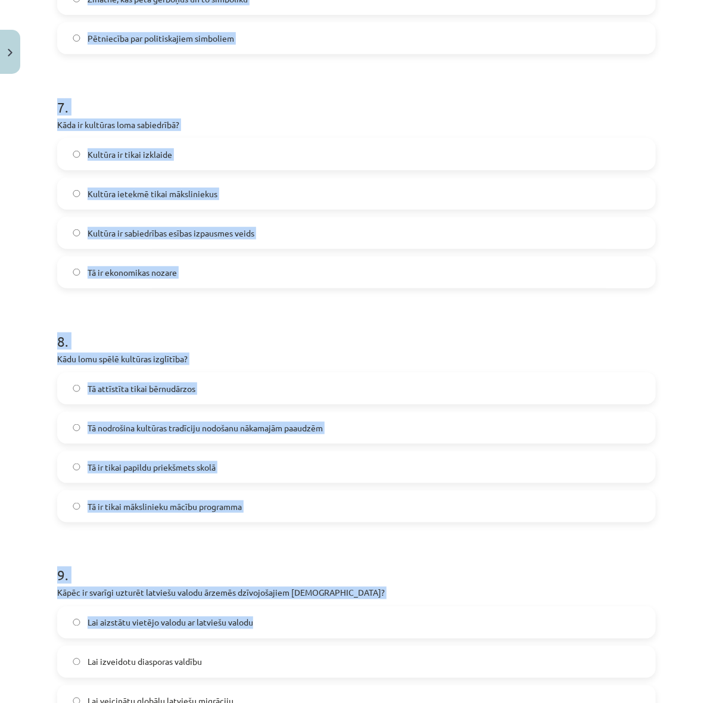
scroll to position [1990, 0]
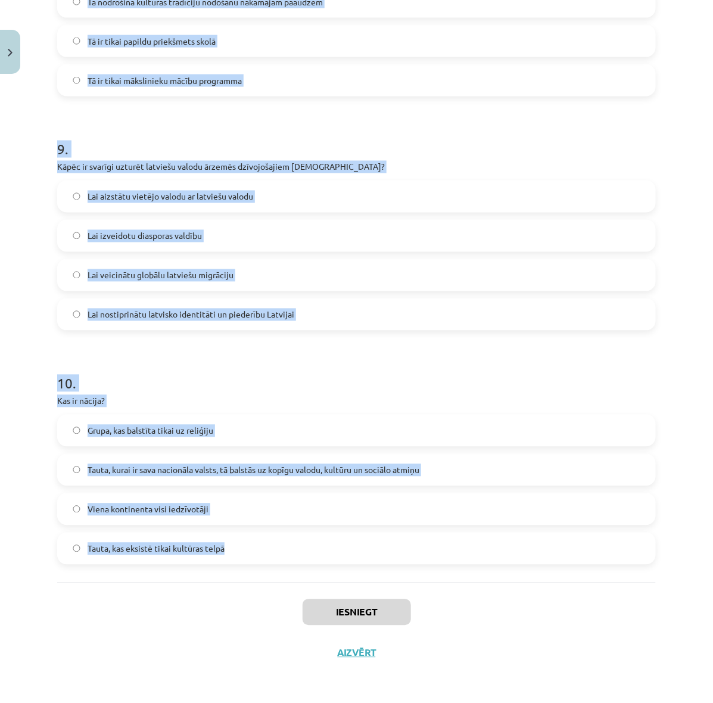
drag, startPoint x: 51, startPoint y: 252, endPoint x: 293, endPoint y: 562, distance: 393.4
copy form "1 . Kas ir kultūras mantojuma nozīme? Tā ietekmē tikai tūrisma nozari Tā uztur …"
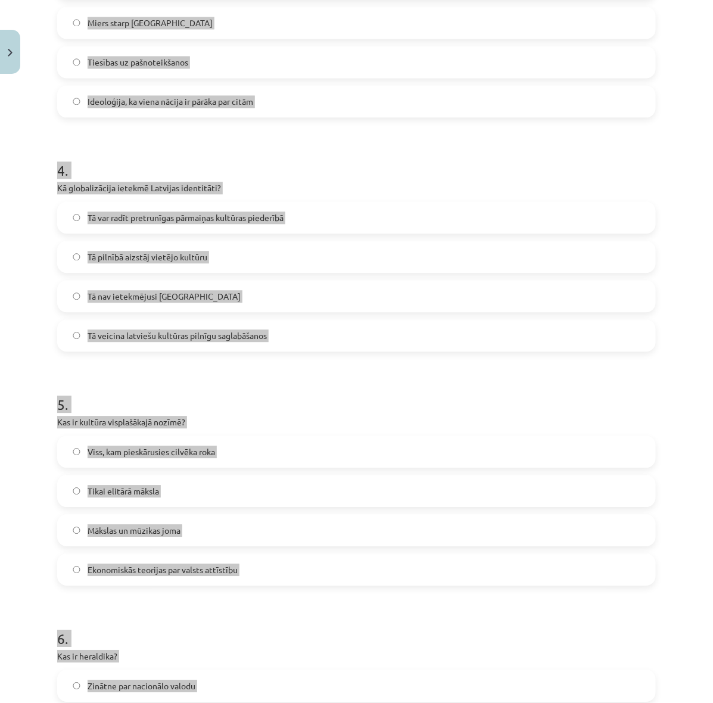
scroll to position [649, 0]
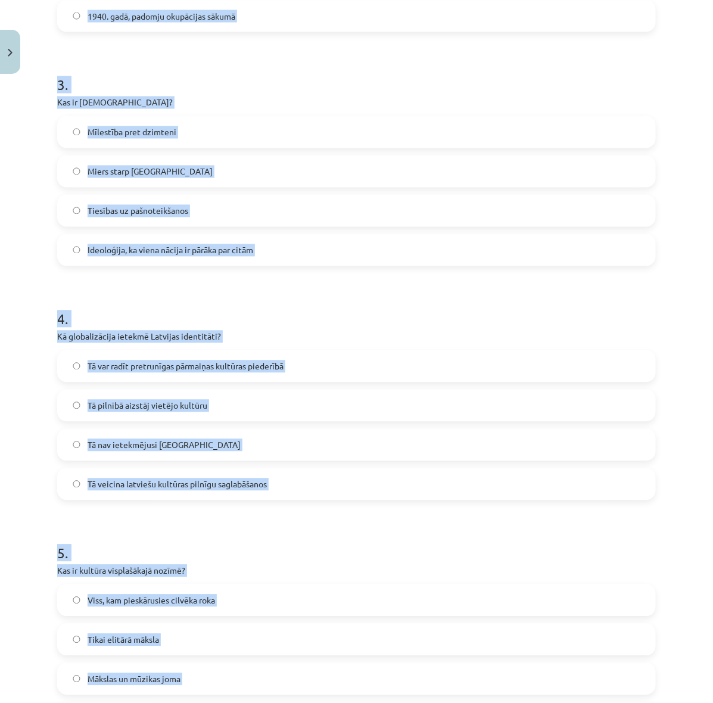
click at [505, 92] on h1 "3 ." at bounding box center [356, 74] width 599 height 37
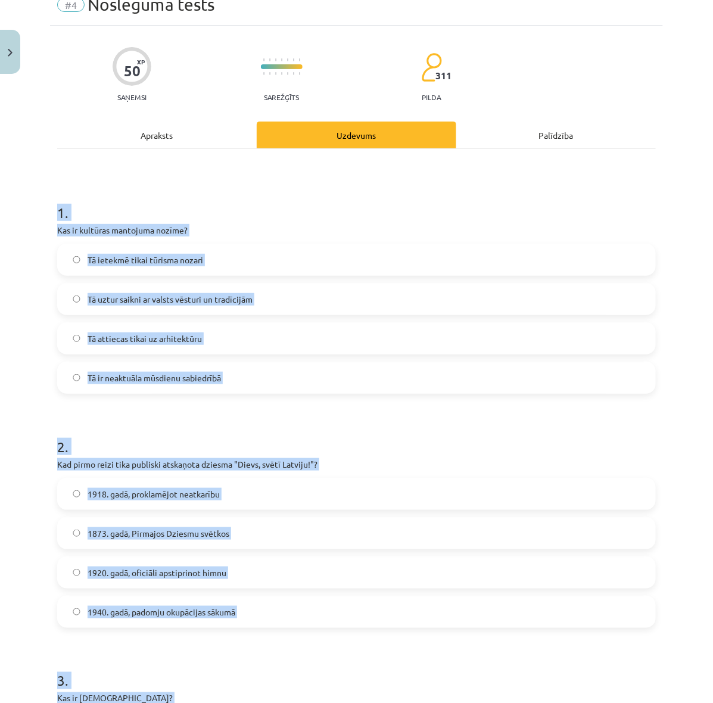
scroll to position [0, 0]
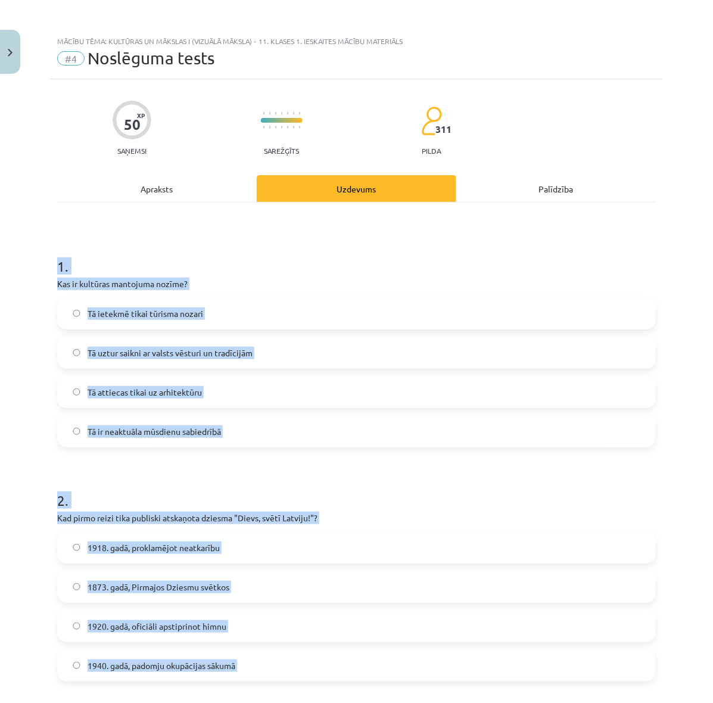
click at [484, 273] on h1 "1 ." at bounding box center [356, 255] width 599 height 37
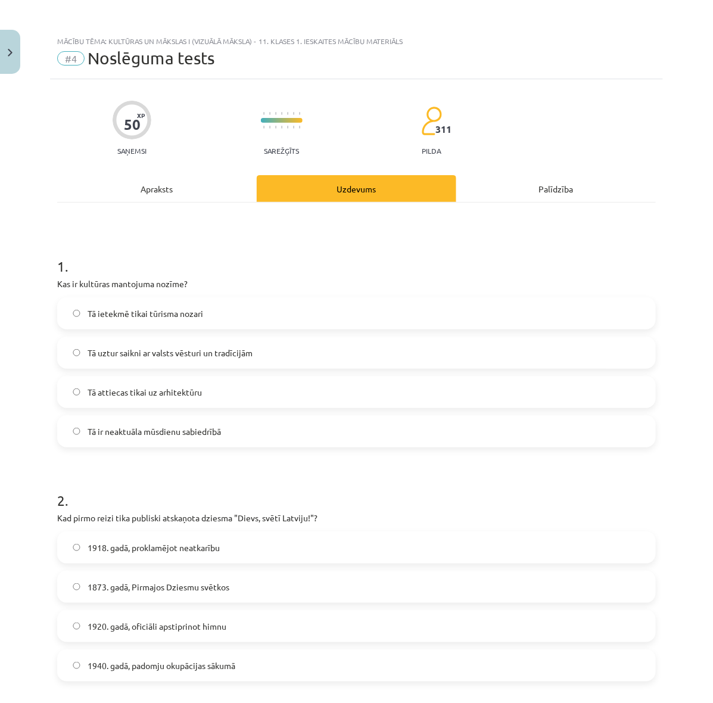
scroll to position [74, 0]
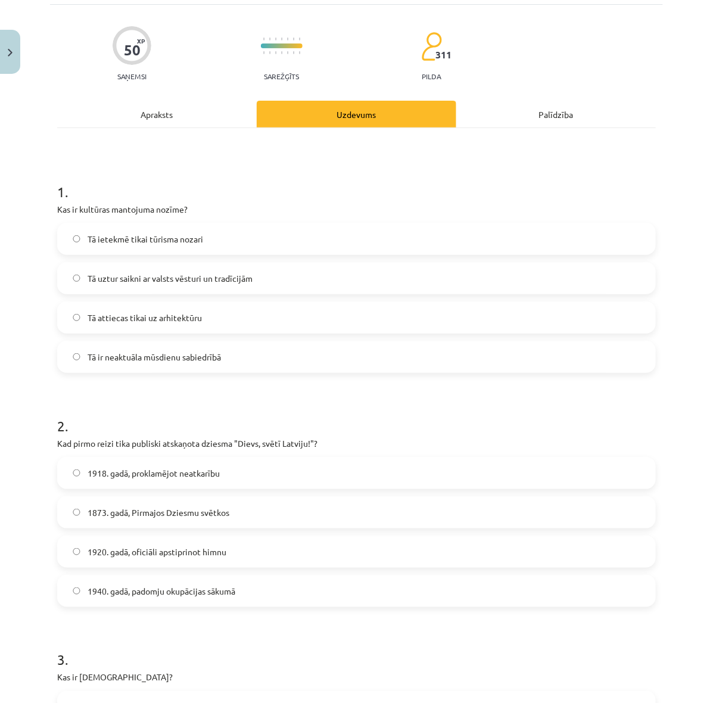
click at [263, 273] on label "Tā uztur saikni ar valsts vēsturi un tradīcijām" at bounding box center [356, 278] width 596 height 30
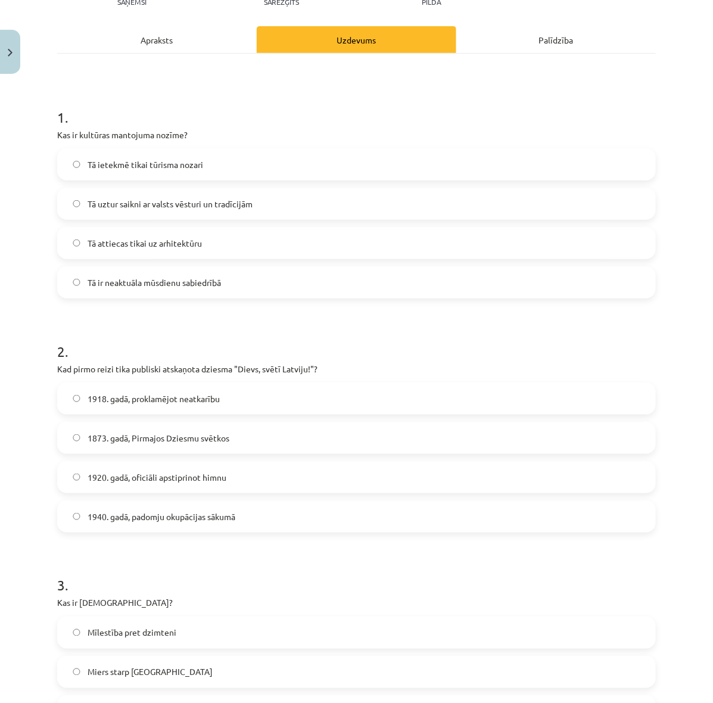
scroll to position [223, 0]
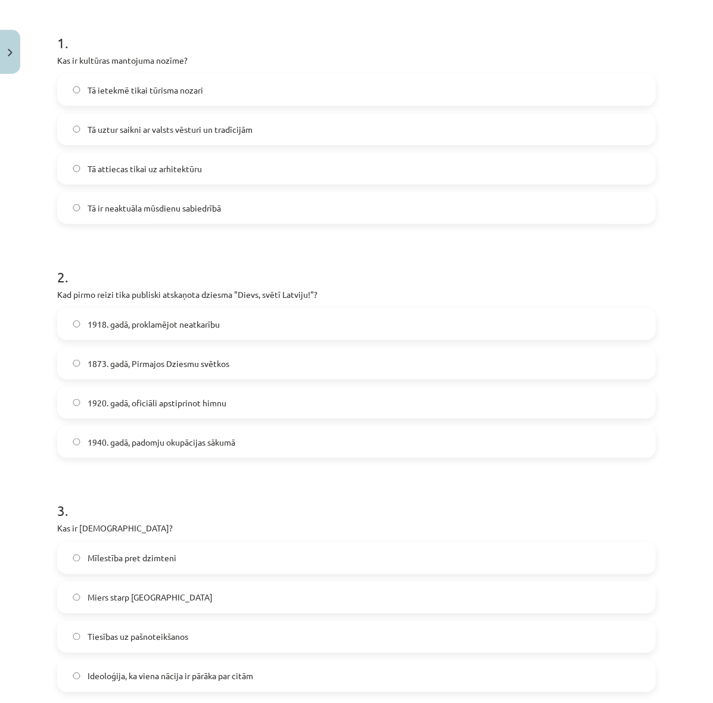
click at [217, 360] on span "1873. gadā, Pirmajos Dziesmu svētkos" at bounding box center [159, 363] width 142 height 13
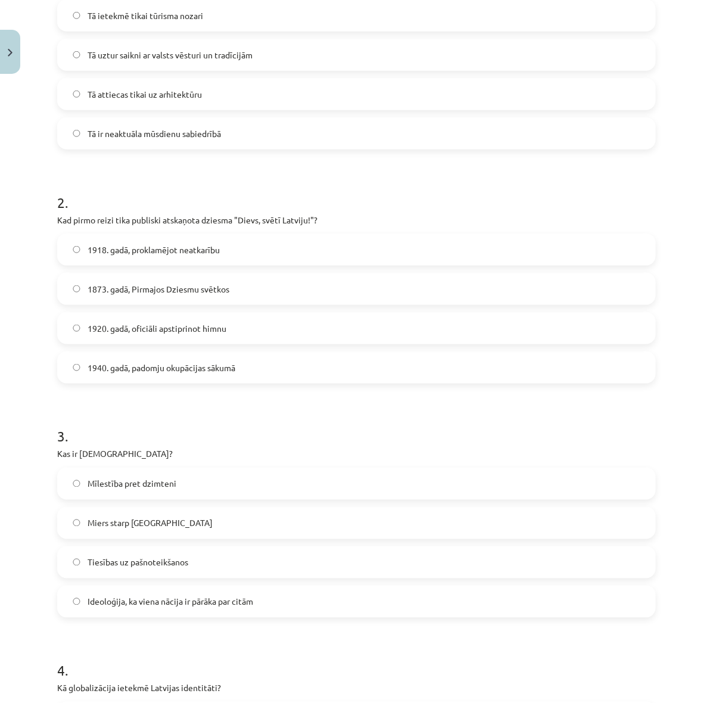
scroll to position [372, 0]
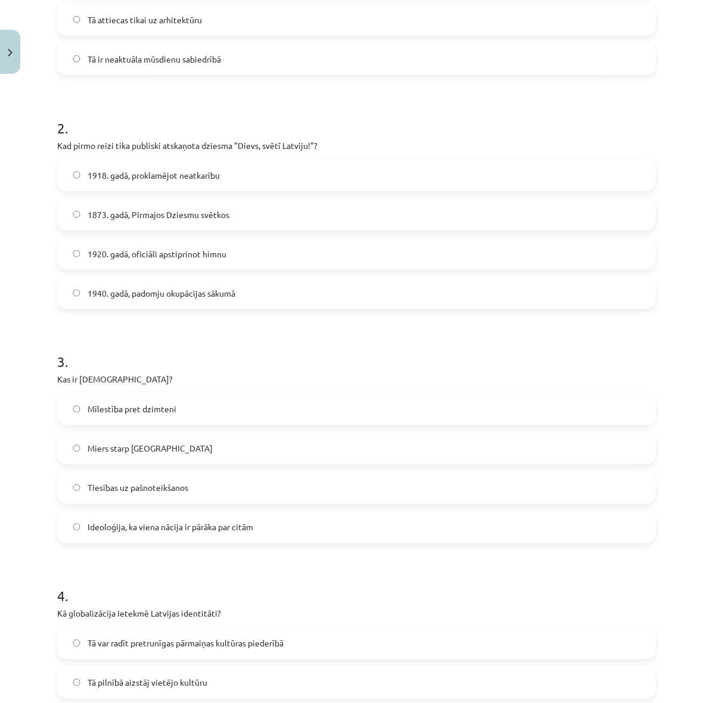
click at [238, 521] on span "Ideoloģija, ka viena nācija ir pārāka par citām" at bounding box center [171, 527] width 166 height 13
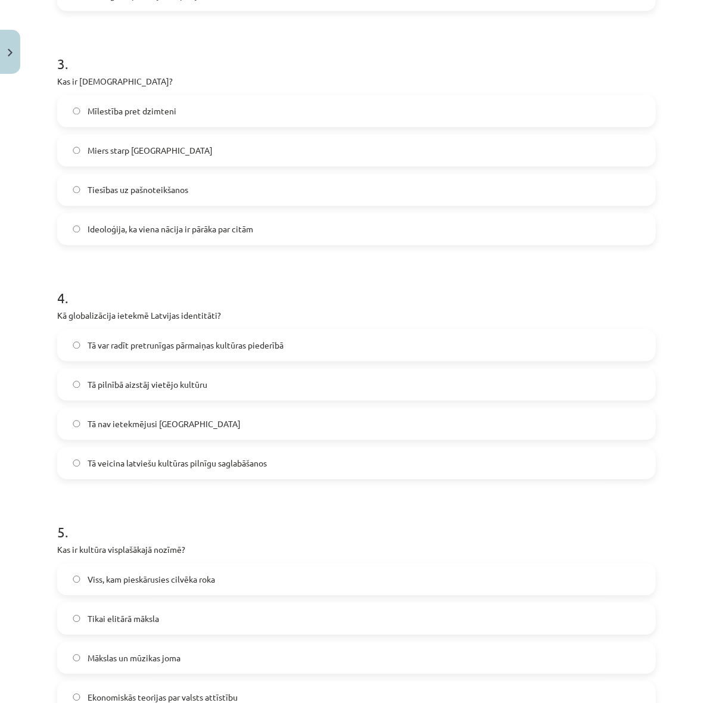
scroll to position [745, 0]
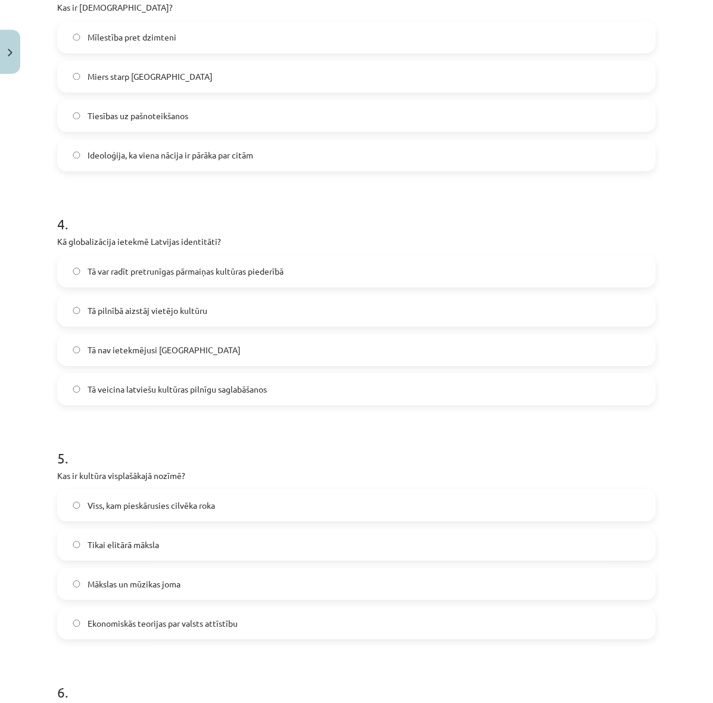
click at [198, 265] on span "Tā var radīt pretrunīgas pārmaiņas kultūras piederībā" at bounding box center [186, 271] width 196 height 13
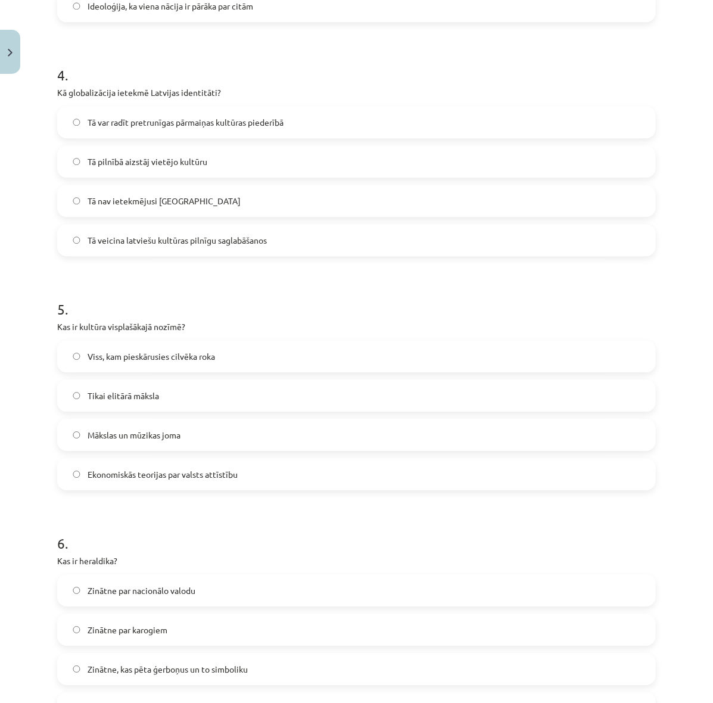
scroll to position [968, 0]
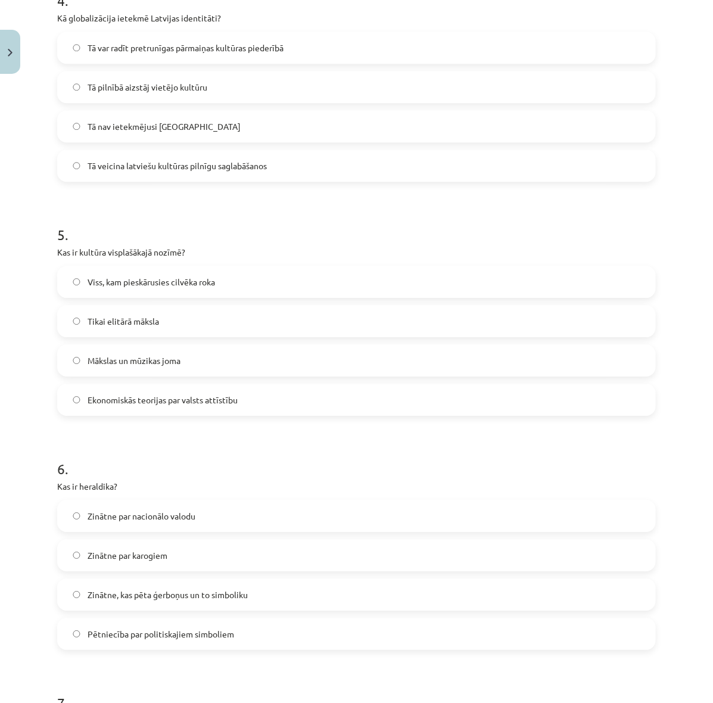
click at [242, 288] on label "Viss, kam pieskārusies cilvēka roka" at bounding box center [356, 282] width 596 height 30
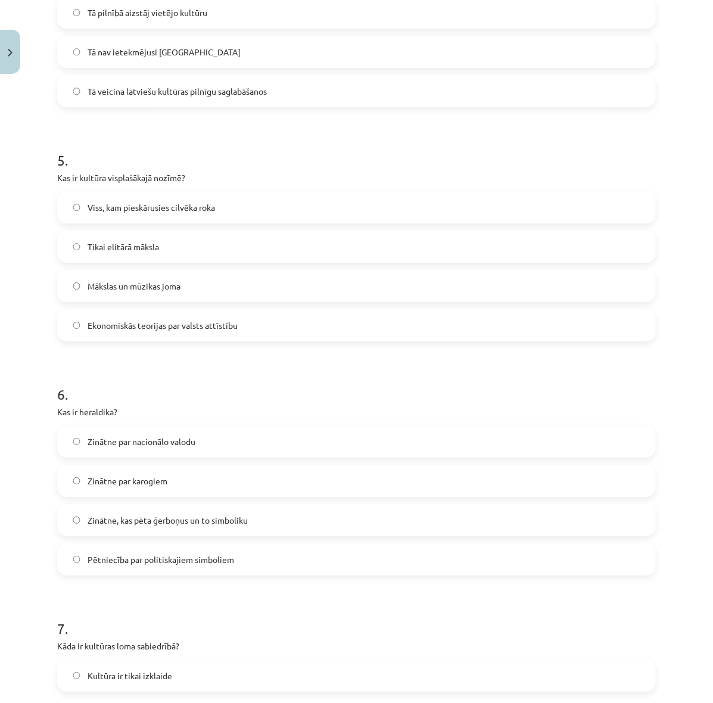
scroll to position [1117, 0]
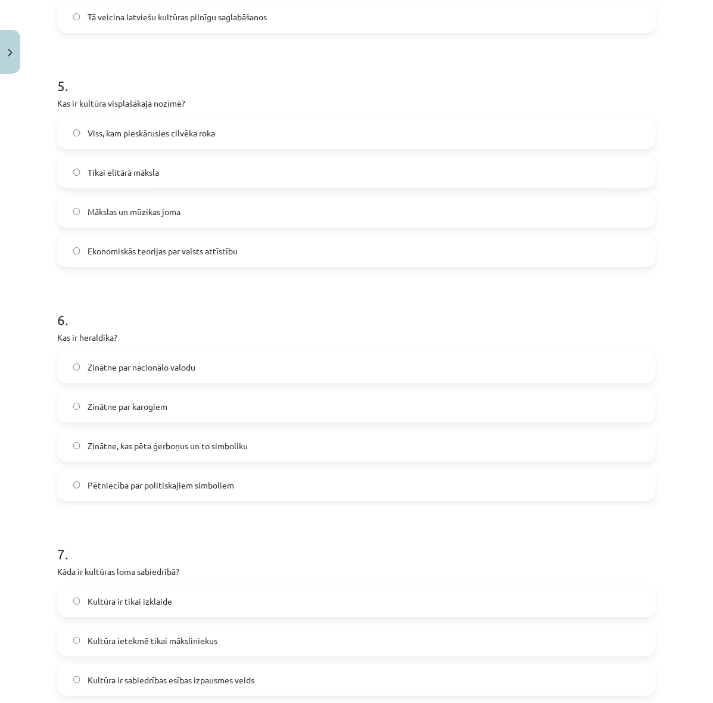
click at [259, 444] on label "Zinātne, kas pēta ģerboņus un to simboliku" at bounding box center [356, 446] width 596 height 30
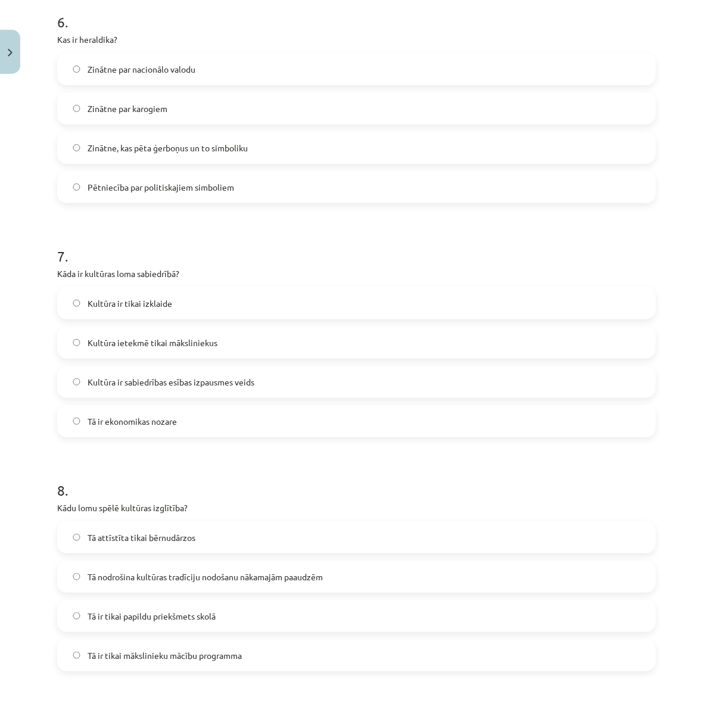
scroll to position [1489, 0]
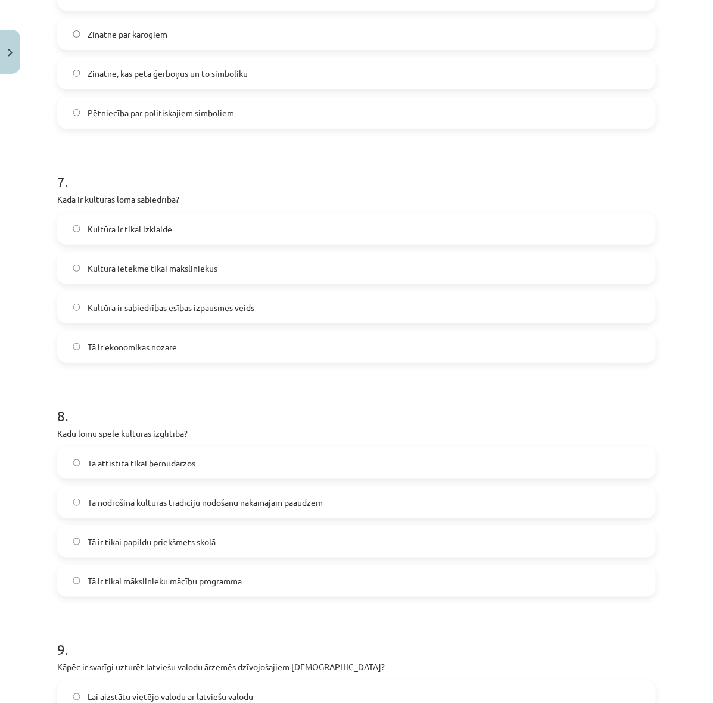
click at [225, 300] on label "Kultūra ir sabiedrības esības izpausmes veids" at bounding box center [356, 308] width 596 height 30
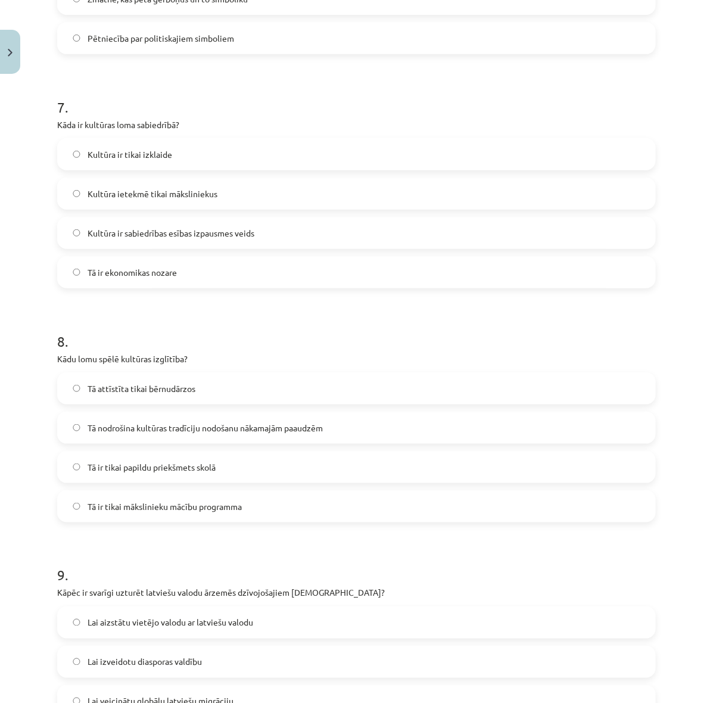
scroll to position [1638, 0]
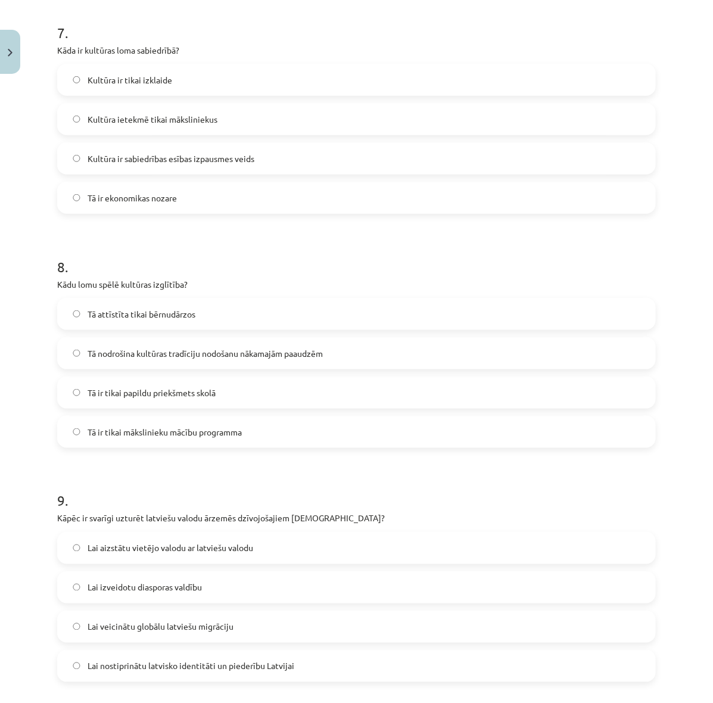
click at [213, 358] on span "Tā nodrošina kultūras tradīciju nodošanu nākamajām paaudzēm" at bounding box center [205, 353] width 235 height 13
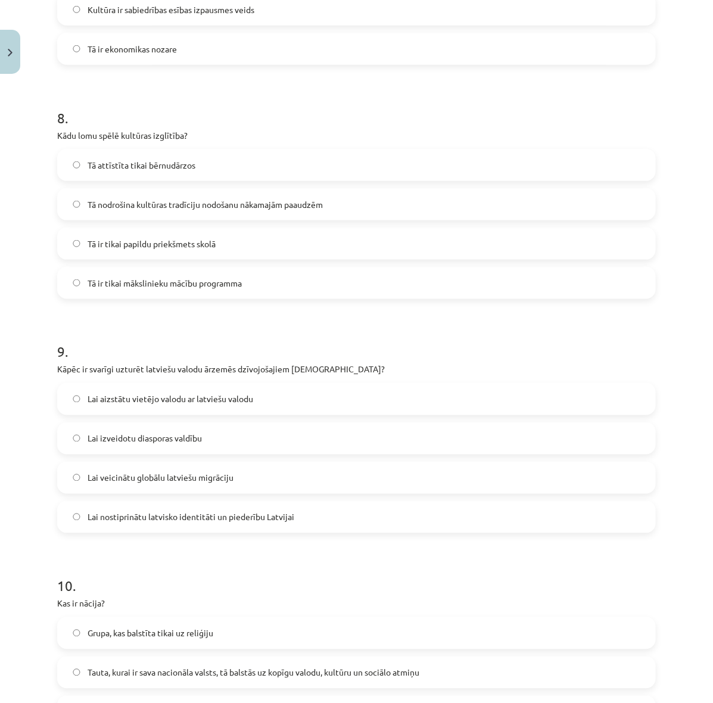
scroll to position [1862, 0]
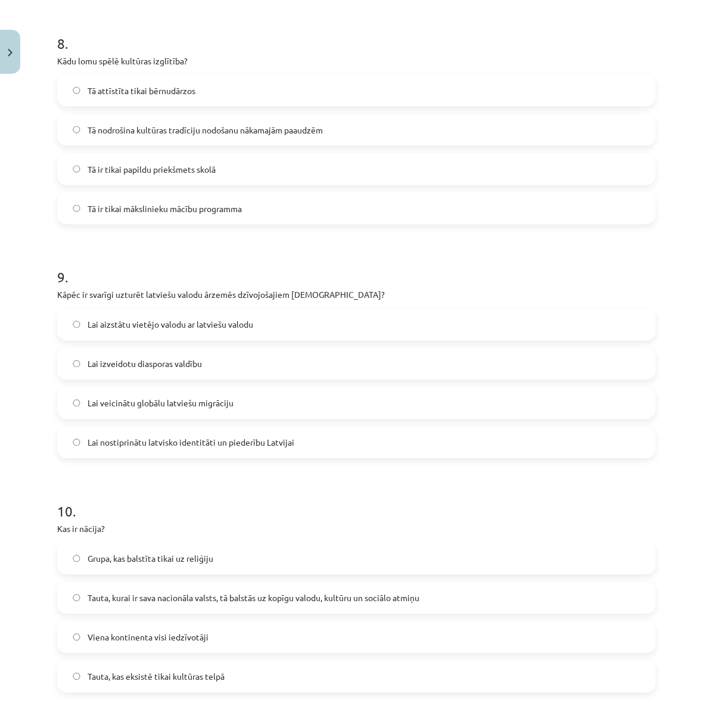
click at [228, 446] on span "Lai nostiprinātu latvisko identitāti un piederību Latvijai" at bounding box center [191, 443] width 207 height 13
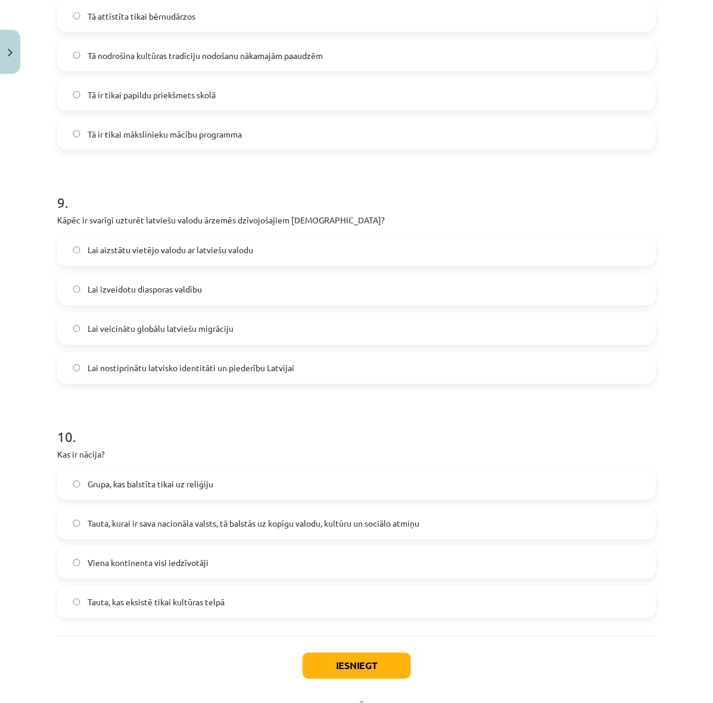
click at [303, 356] on label "Lai nostiprinātu latvisko identitāti un piederību Latvijai" at bounding box center [356, 368] width 596 height 30
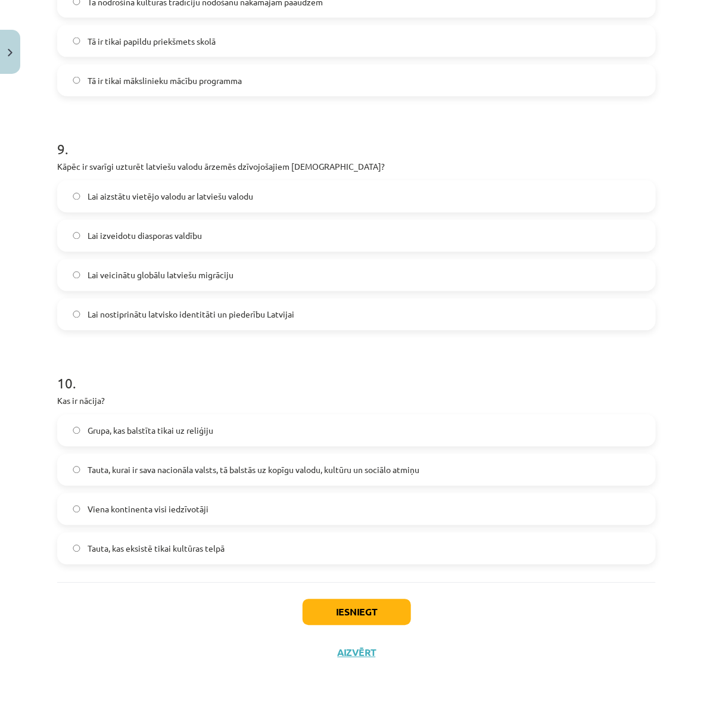
click at [287, 474] on span "Tauta, kurai ir sava nacionāla valsts, tā balstās uz kopīgu valodu, kultūru un …" at bounding box center [254, 470] width 332 height 13
click at [382, 615] on button "Iesniegt" at bounding box center [357, 612] width 108 height 26
click at [481, 655] on div "Iesniegt Aizvērt" at bounding box center [356, 624] width 599 height 83
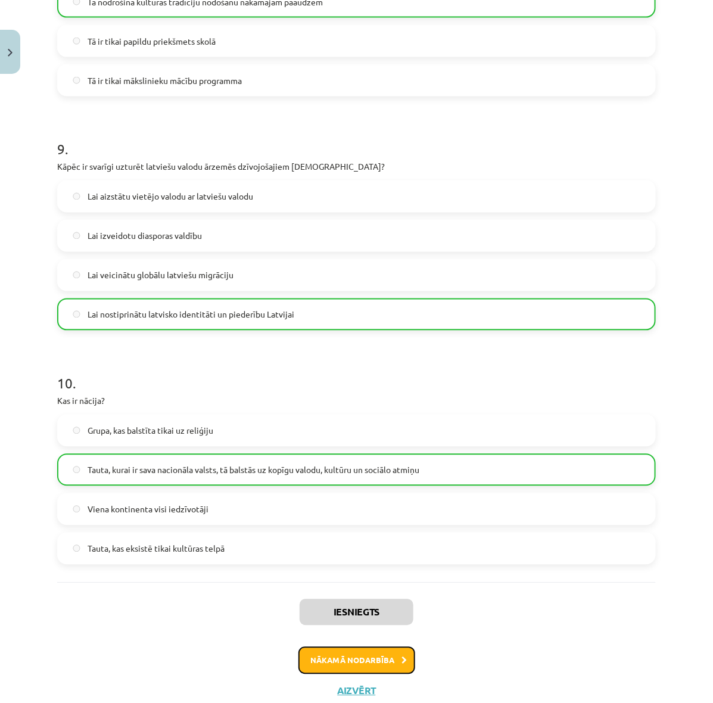
click at [363, 657] on button "Nākamā nodarbība" at bounding box center [356, 660] width 117 height 27
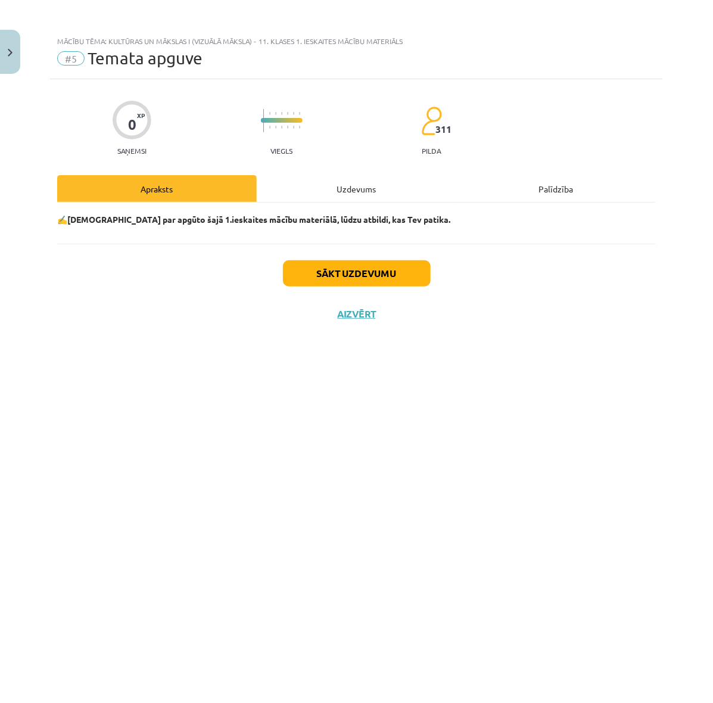
scroll to position [0, 0]
click at [314, 263] on button "Sākt uzdevumu" at bounding box center [357, 273] width 148 height 26
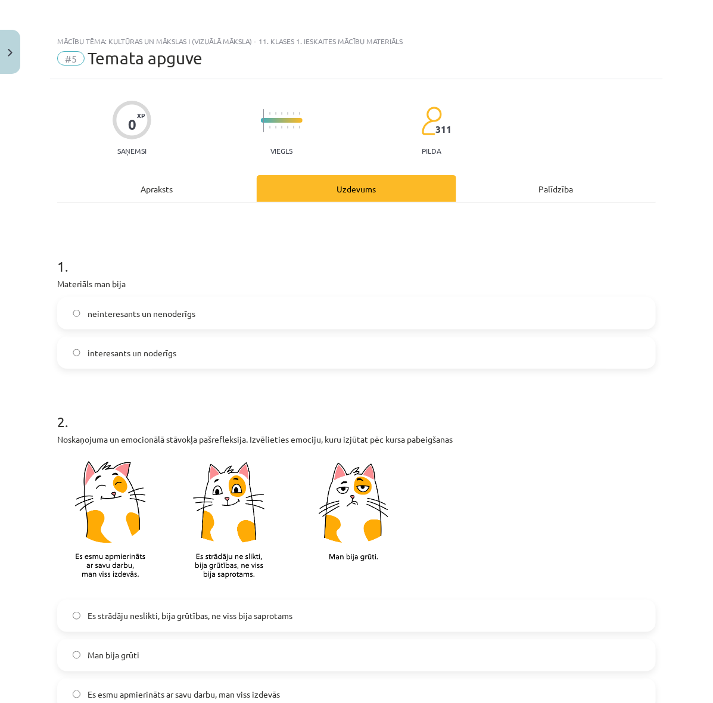
click at [222, 349] on label "interesants un noderīgs" at bounding box center [356, 353] width 596 height 30
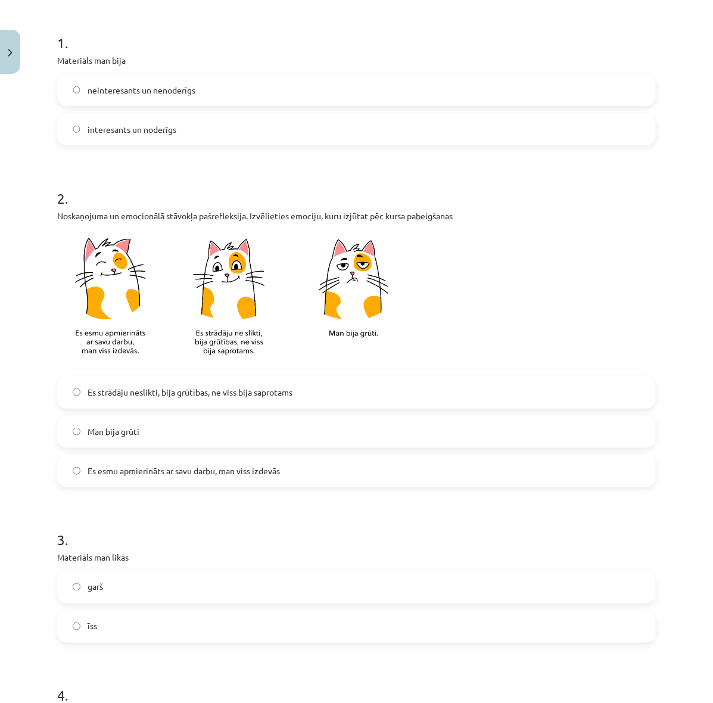
click at [204, 394] on span "Es strādāju neslikti, bija grūtības, ne viss bija saprotams" at bounding box center [190, 392] width 205 height 13
click at [269, 430] on label "Man bija grūti" at bounding box center [356, 432] width 596 height 30
click at [298, 472] on label "Es esmu apmierināts ar savu darbu, man viss izdevās" at bounding box center [356, 471] width 596 height 30
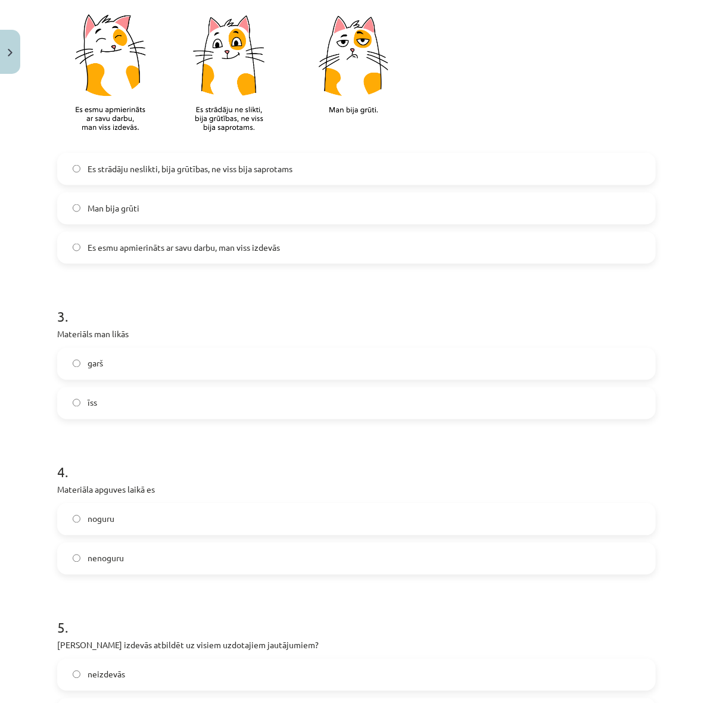
scroll to position [521, 0]
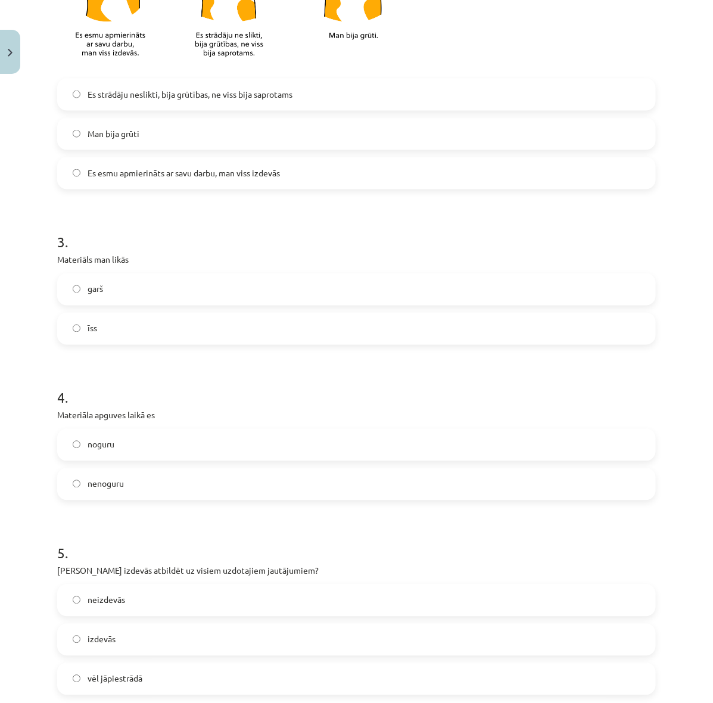
click at [198, 335] on label "īss" at bounding box center [356, 329] width 596 height 30
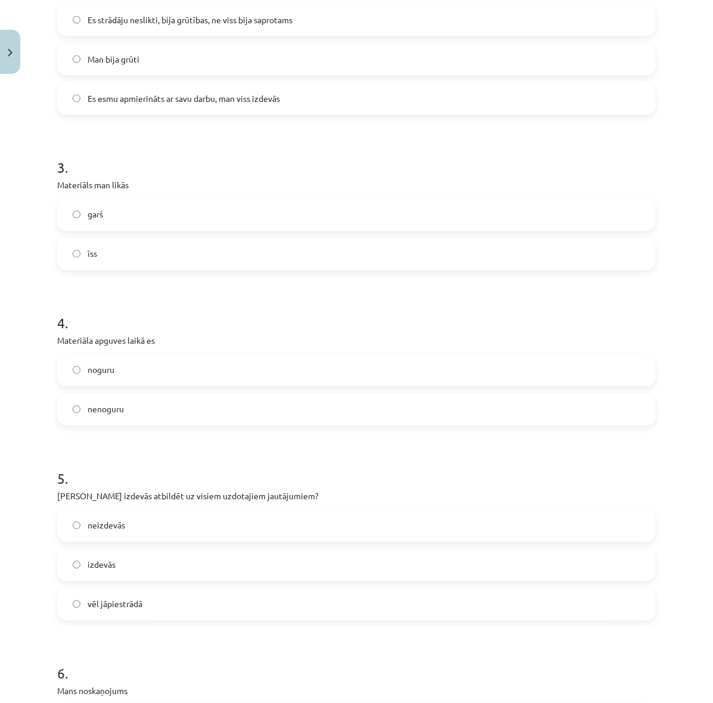
scroll to position [670, 0]
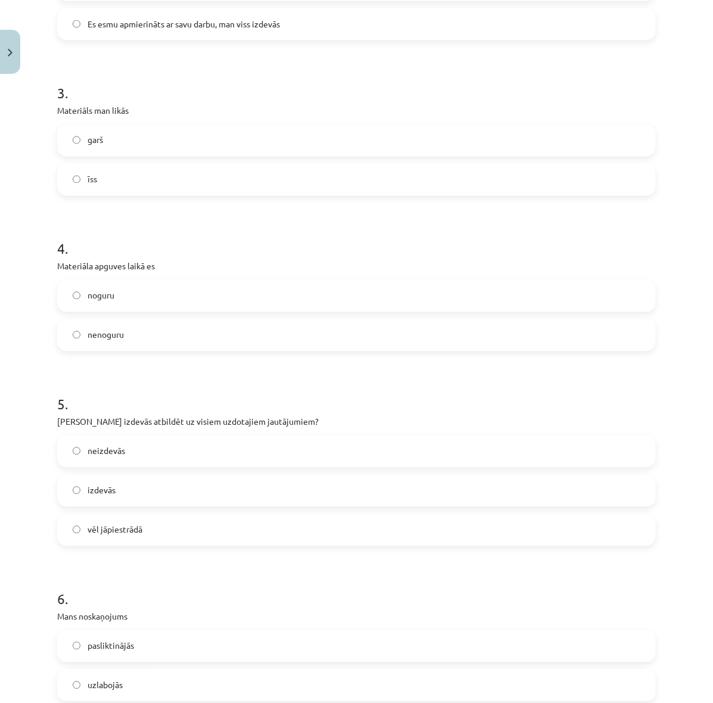
click at [294, 335] on label "nenoguru" at bounding box center [356, 336] width 596 height 30
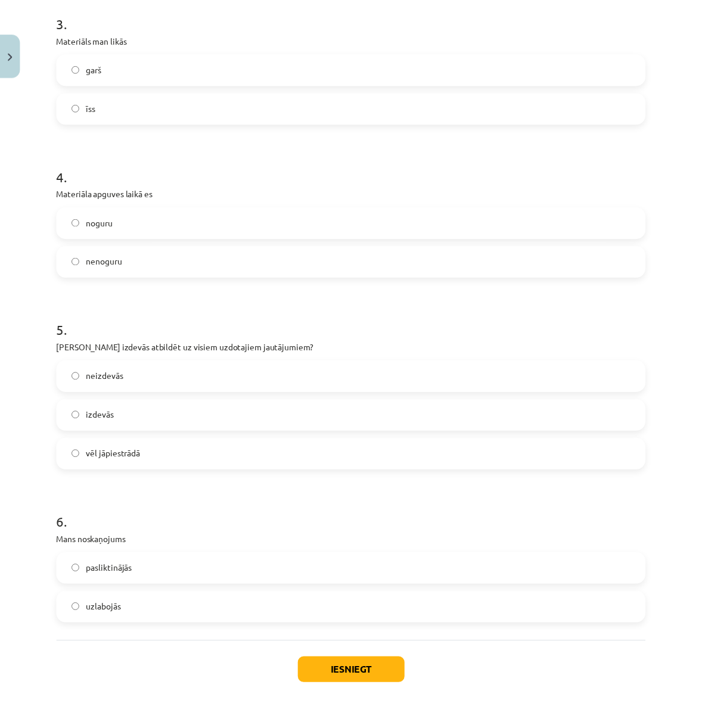
scroll to position [807, 0]
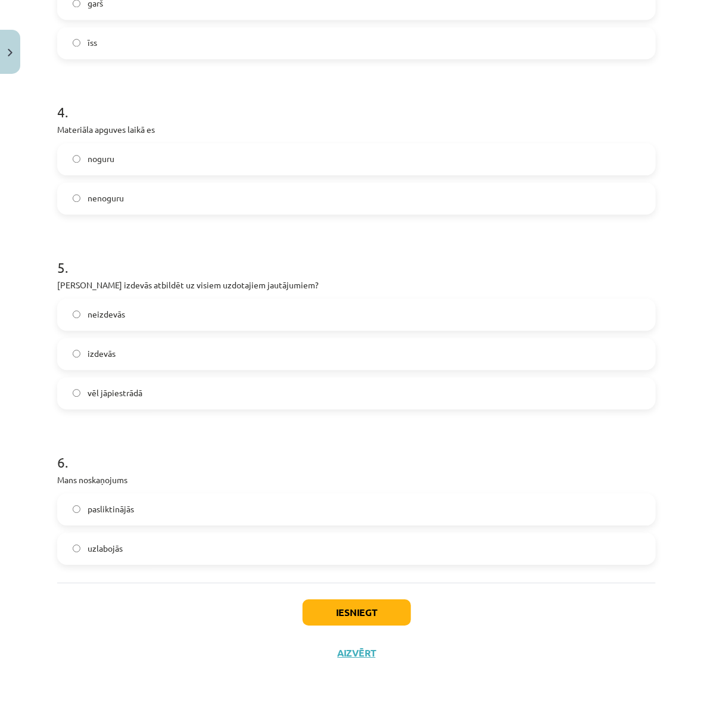
click at [295, 340] on label "izdevās" at bounding box center [356, 354] width 596 height 30
click at [319, 550] on label "uzlabojās" at bounding box center [356, 549] width 596 height 30
click at [350, 601] on button "Iesniegt" at bounding box center [357, 612] width 108 height 26
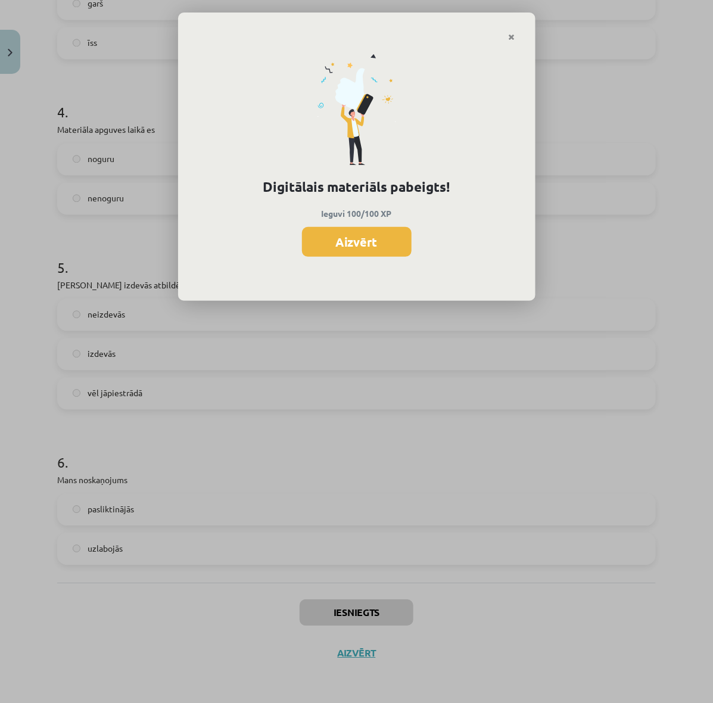
click at [505, 40] on link "Close" at bounding box center [512, 37] width 21 height 23
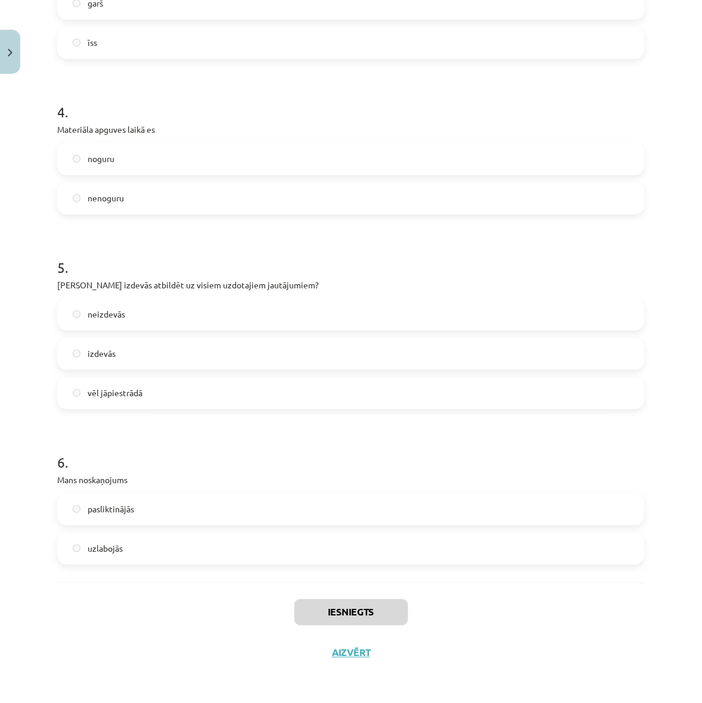
scroll to position [272, 0]
click at [341, 657] on button "Aizvērt" at bounding box center [350, 653] width 45 height 12
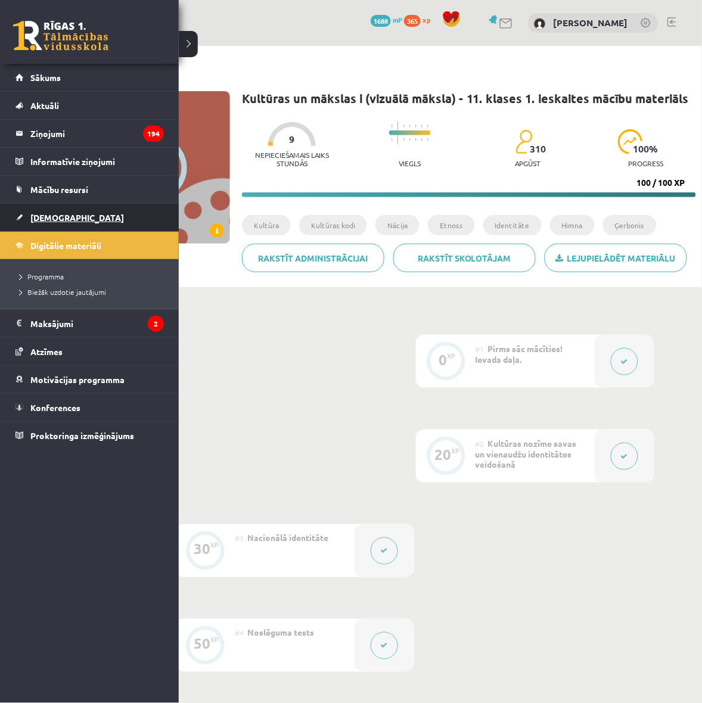
click at [54, 213] on span "[DEMOGRAPHIC_DATA]" at bounding box center [77, 217] width 94 height 11
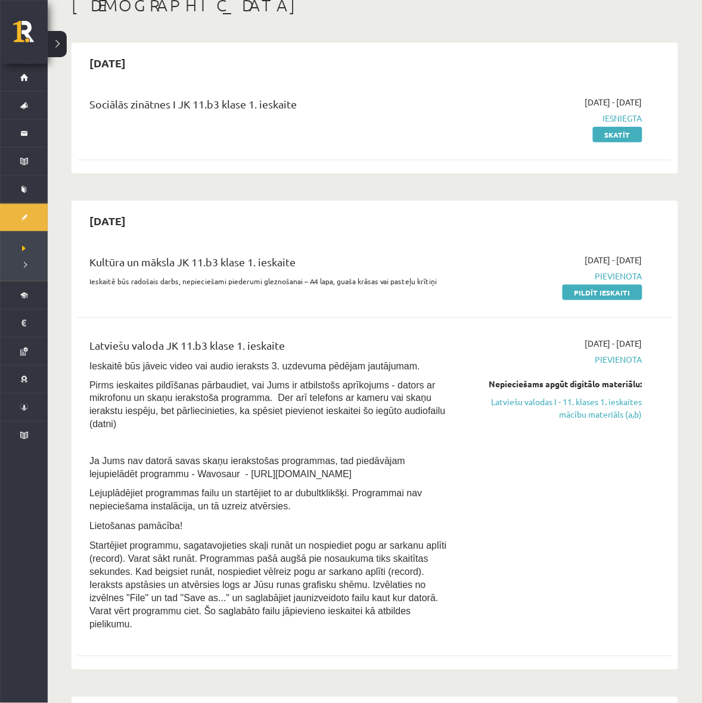
scroll to position [149, 0]
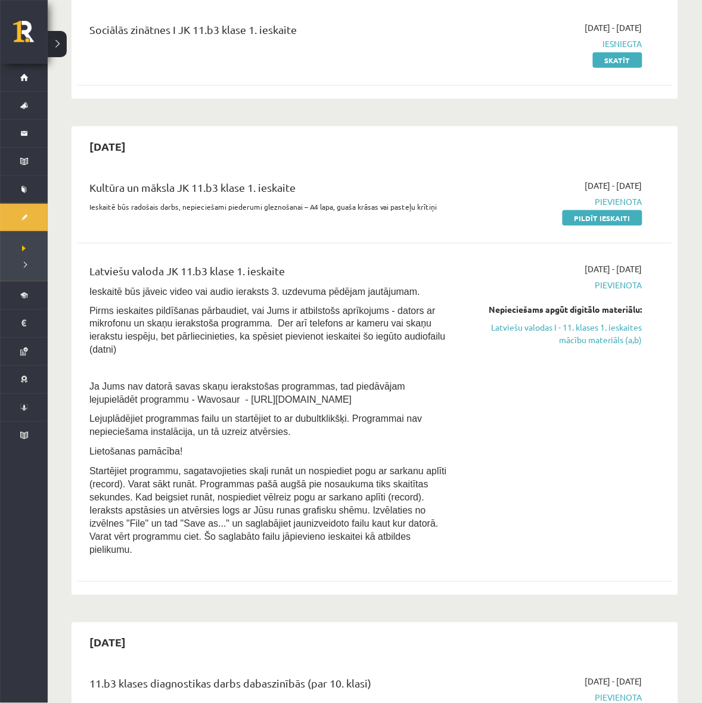
click at [573, 224] on div "2025-10-01 - 2025-10-15 Pievienota Pildīt ieskaiti" at bounding box center [556, 201] width 190 height 45
click at [576, 225] on link "Pildīt ieskaiti" at bounding box center [602, 217] width 80 height 15
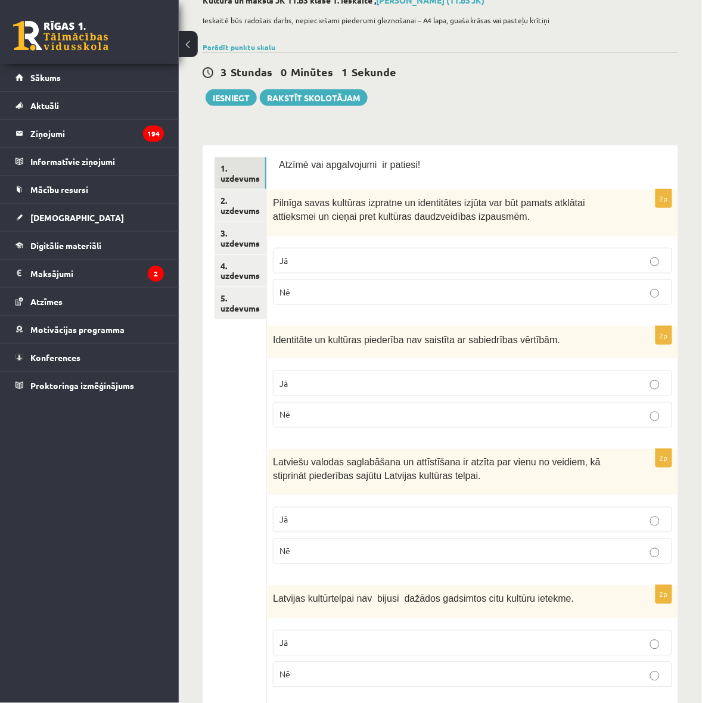
scroll to position [149, 0]
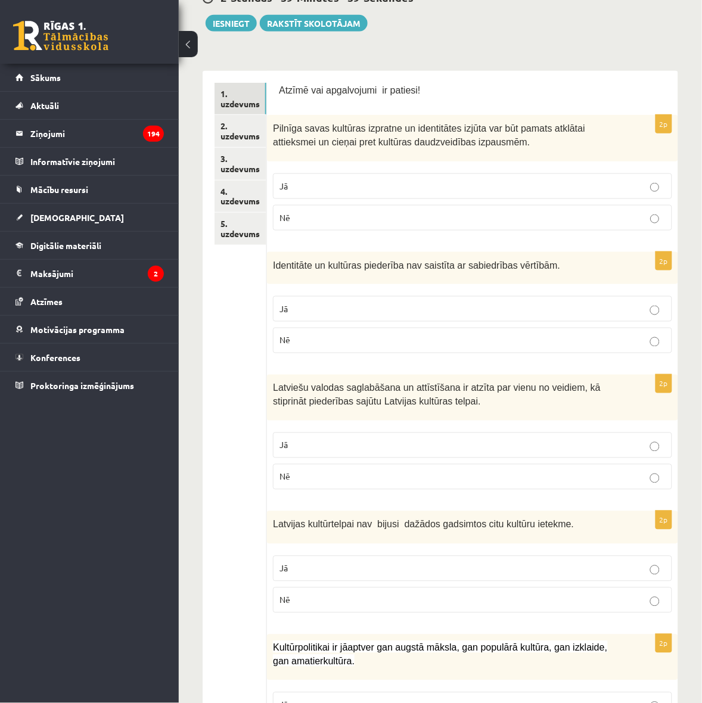
click at [186, 45] on button at bounding box center [188, 44] width 19 height 26
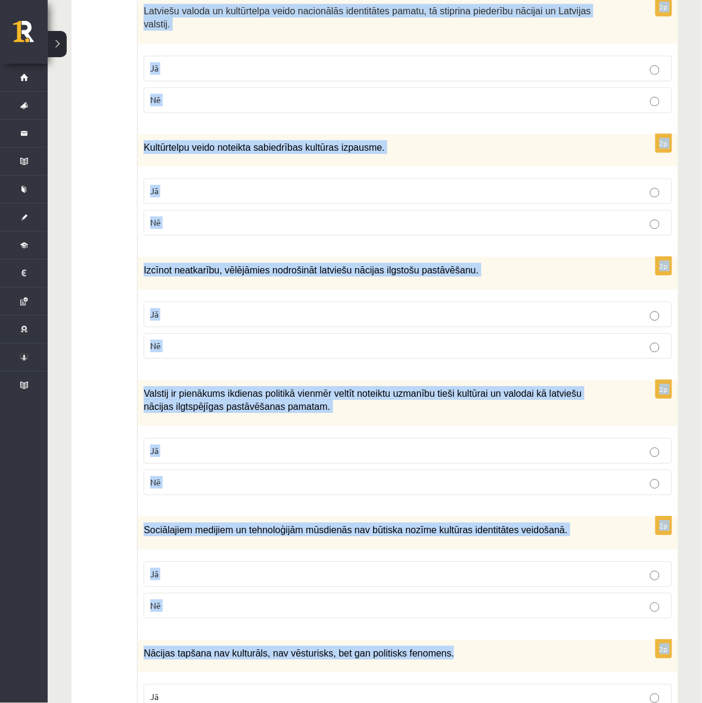
scroll to position [1504, 0]
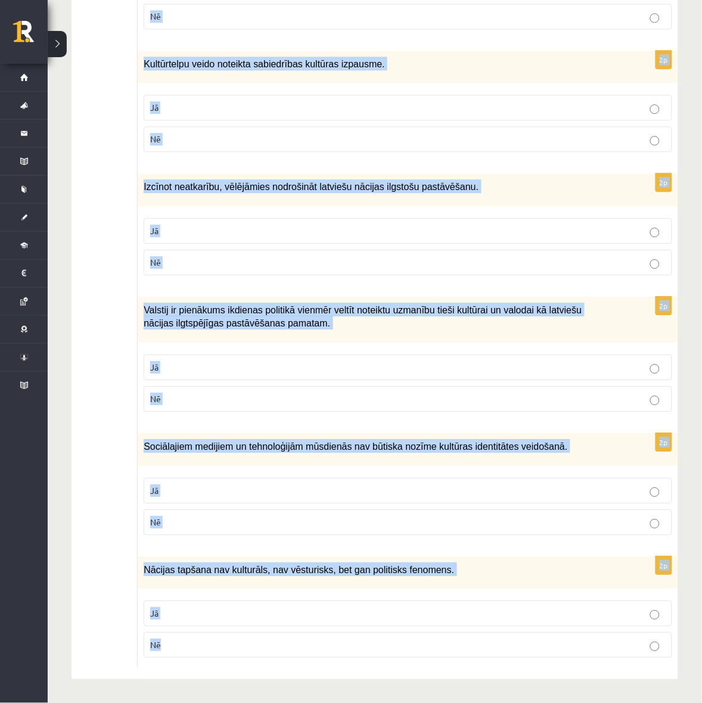
drag, startPoint x: 138, startPoint y: 88, endPoint x: 546, endPoint y: 659, distance: 702.6
copy form "Loremi dol sitametcons ad elitsed! 2d Eiusmod tempo incididu utlabore et dolore…"
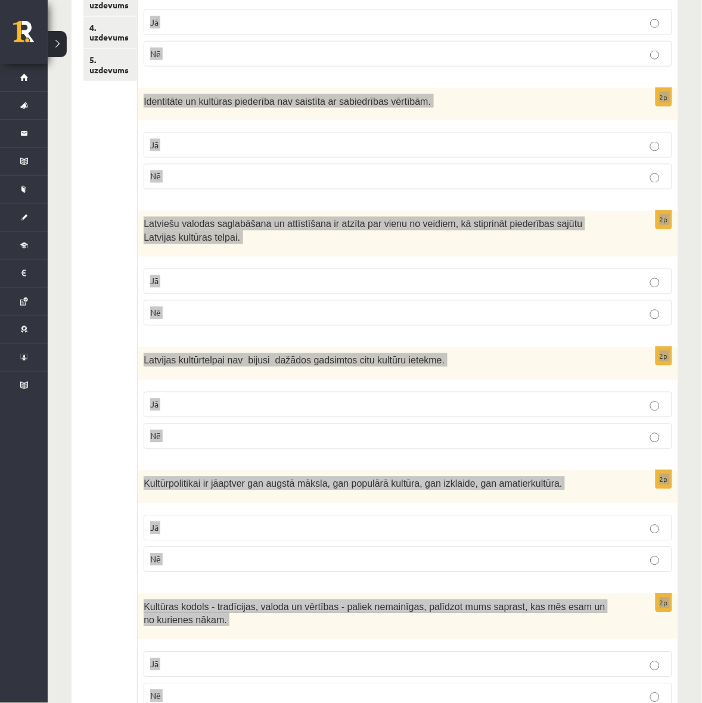
scroll to position [15, 0]
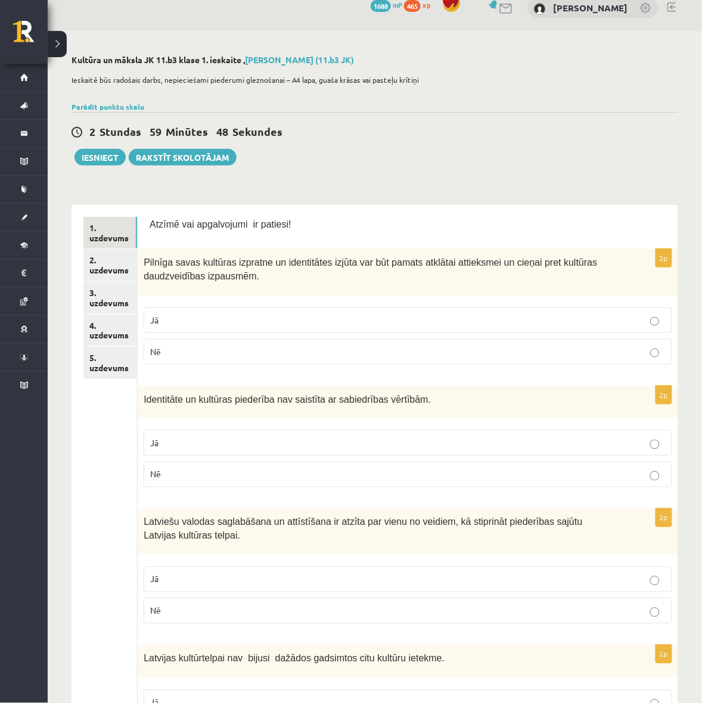
click at [587, 161] on div "2 Stundas 59 Minūtes 48 Sekundes Iesniegt Rakstīt skolotājam" at bounding box center [374, 139] width 606 height 54
click at [241, 317] on p "Jā" at bounding box center [407, 320] width 515 height 13
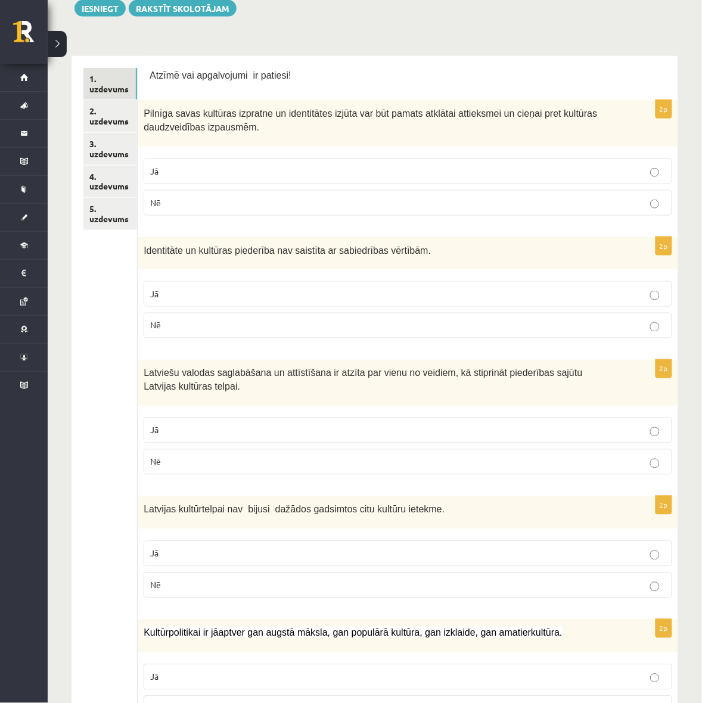
click at [385, 329] on p "Nē" at bounding box center [407, 325] width 515 height 13
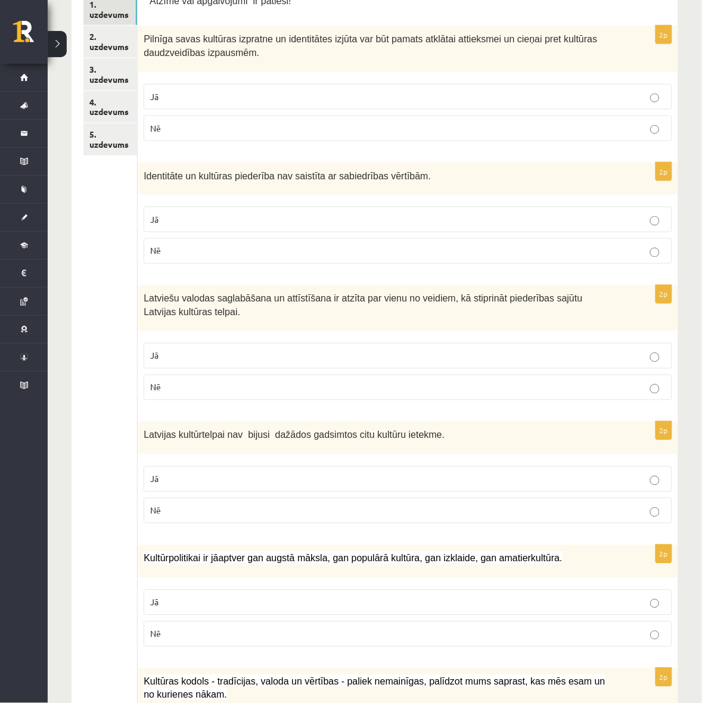
click at [359, 343] on fieldset "Jā Nē" at bounding box center [408, 370] width 528 height 67
click at [376, 349] on label "Jā" at bounding box center [408, 356] width 528 height 26
click at [497, 503] on label "Nē" at bounding box center [408, 511] width 528 height 26
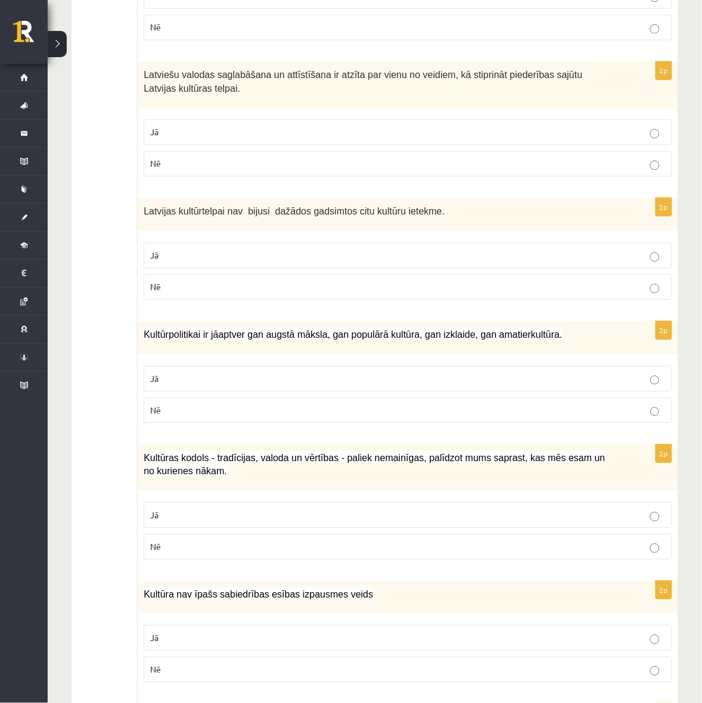
scroll to position [536, 0]
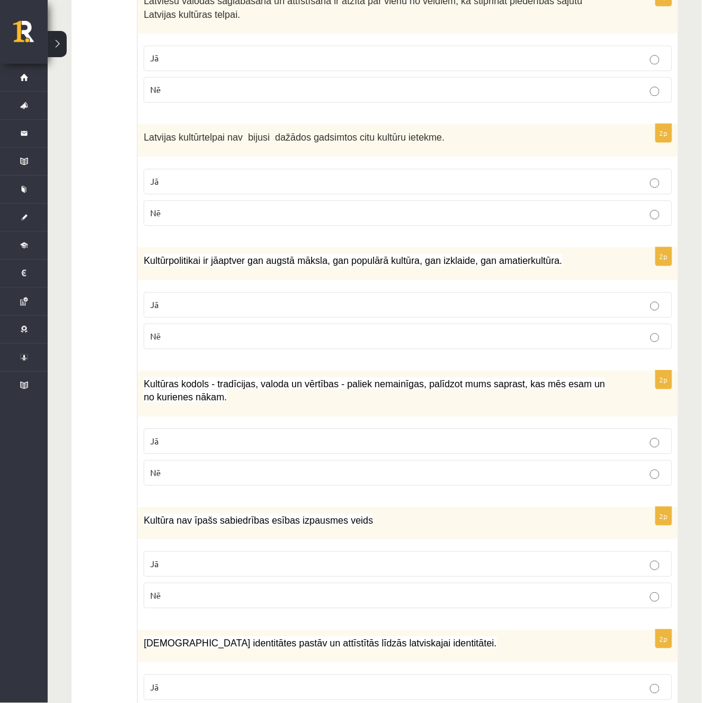
click at [538, 310] on p "Jā" at bounding box center [407, 304] width 515 height 13
click at [497, 447] on p "Jā" at bounding box center [407, 441] width 515 height 13
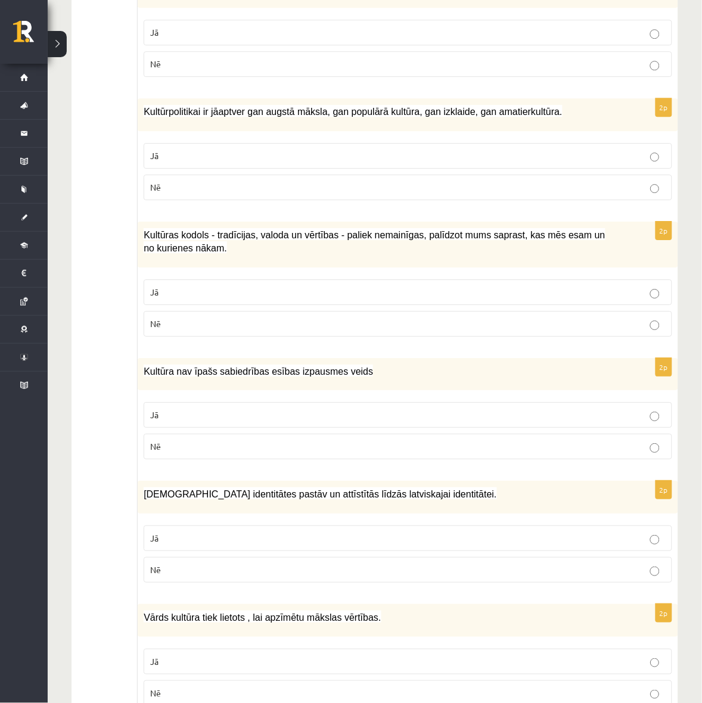
scroll to position [834, 0]
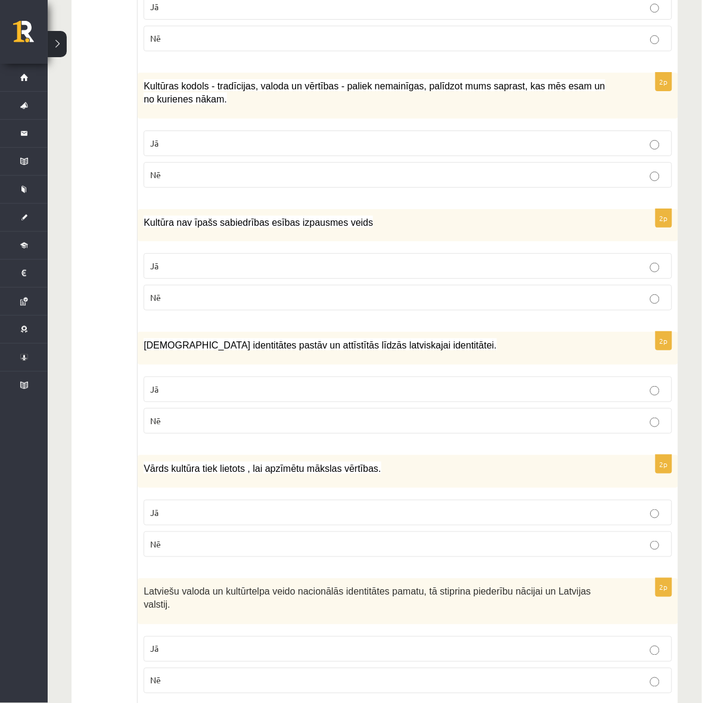
click at [570, 418] on p "Nē" at bounding box center [407, 421] width 515 height 13
click at [526, 516] on p "Jā" at bounding box center [407, 512] width 515 height 13
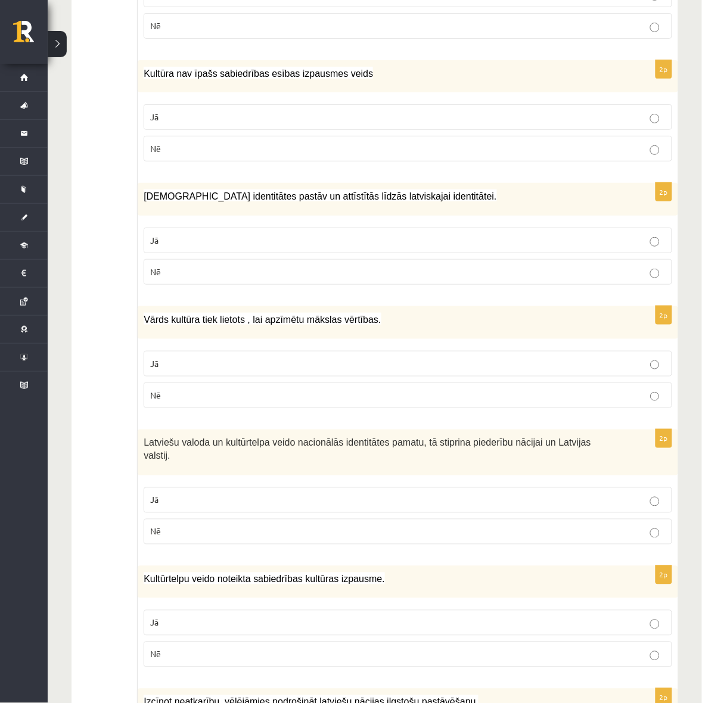
click at [550, 506] on p "Jā" at bounding box center [407, 500] width 515 height 13
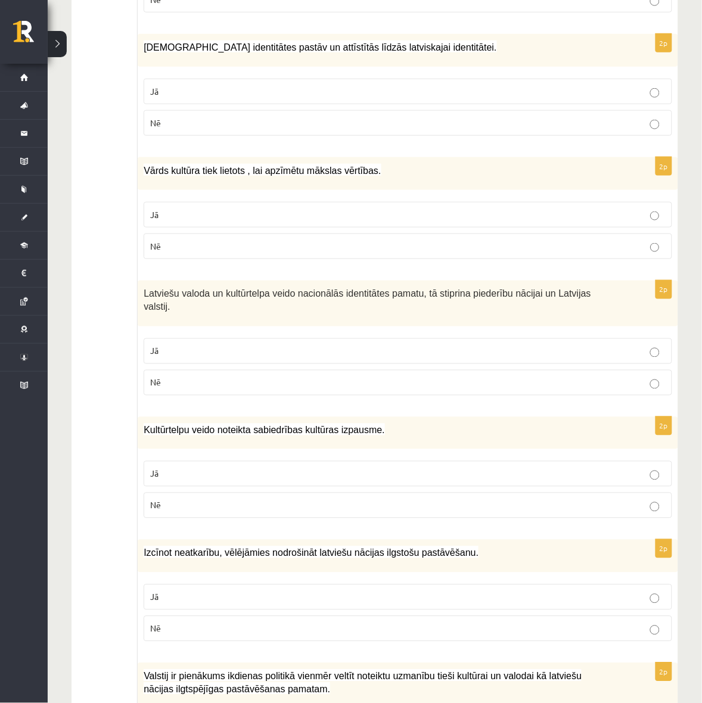
scroll to position [1206, 0]
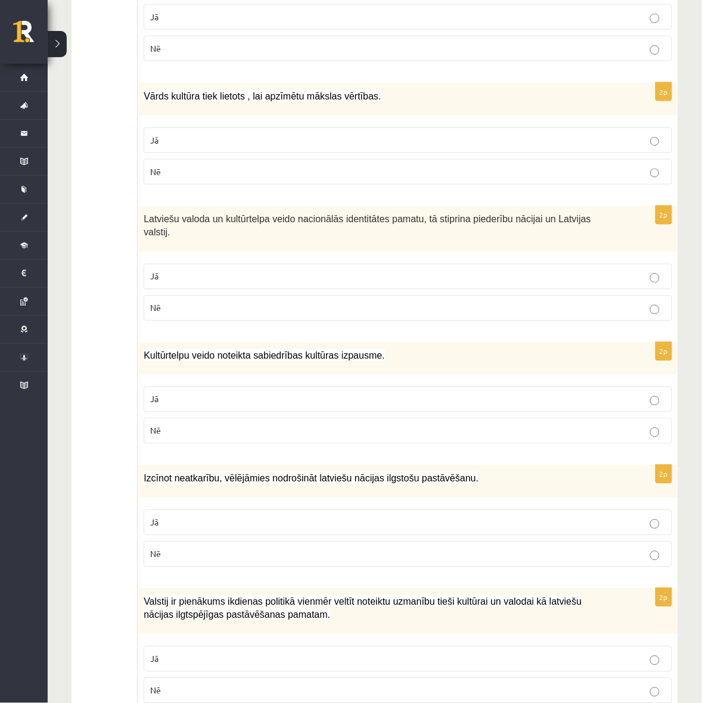
click at [478, 522] on p "Jā" at bounding box center [407, 523] width 515 height 13
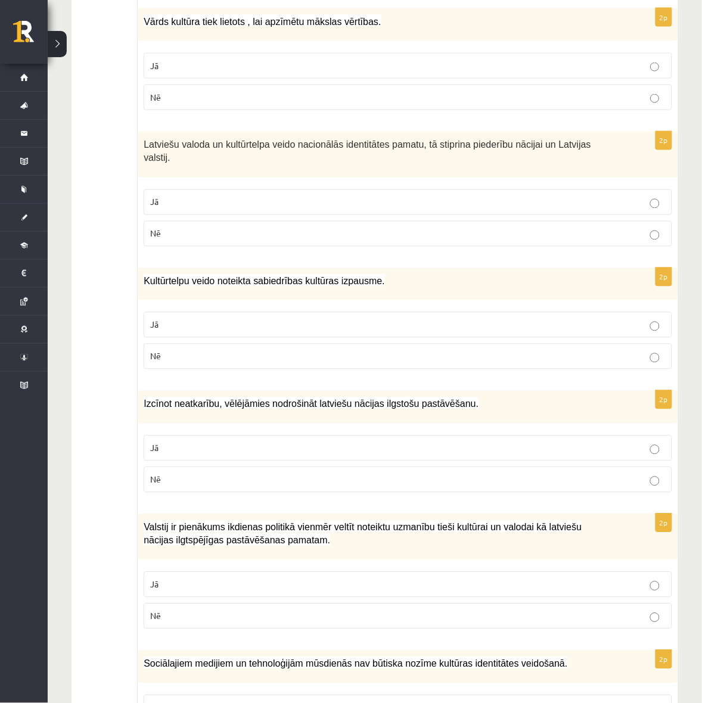
scroll to position [1355, 0]
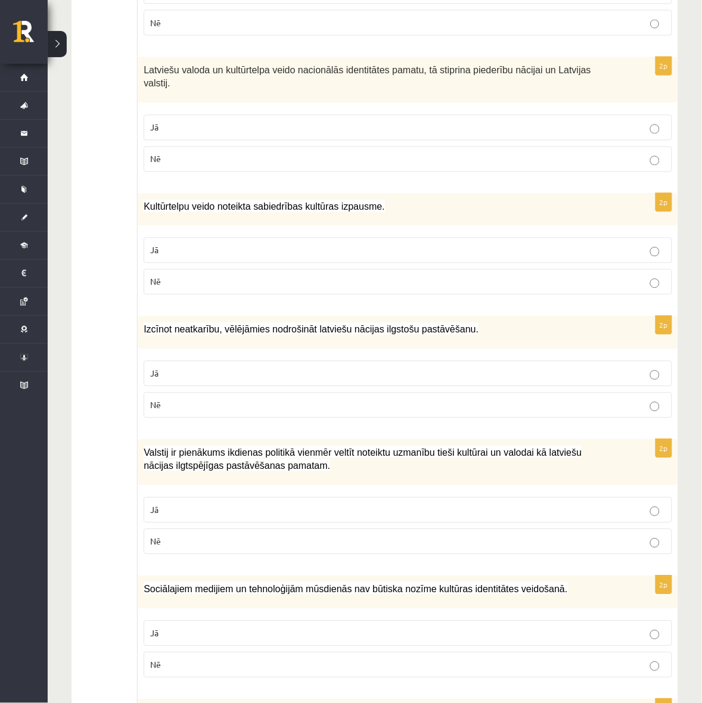
click at [506, 510] on p "Jā" at bounding box center [407, 510] width 515 height 13
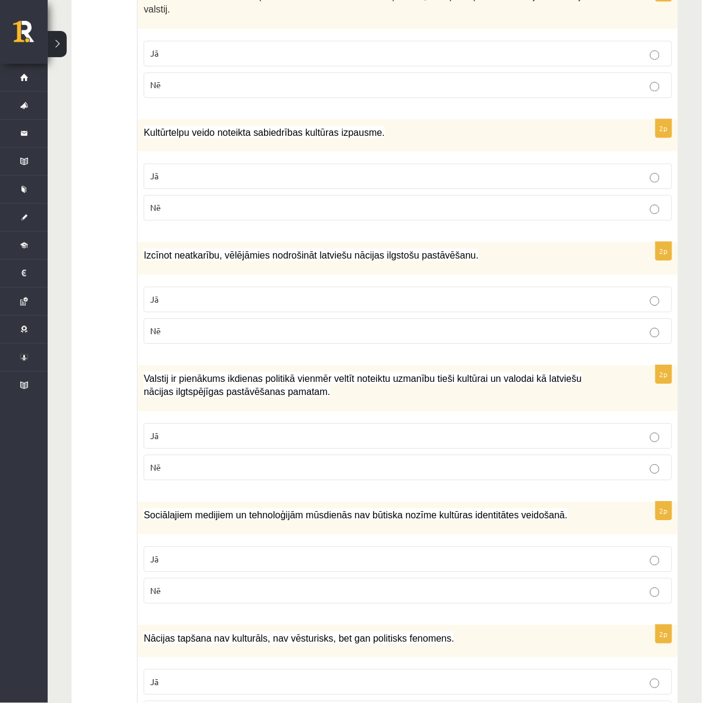
scroll to position [1504, 0]
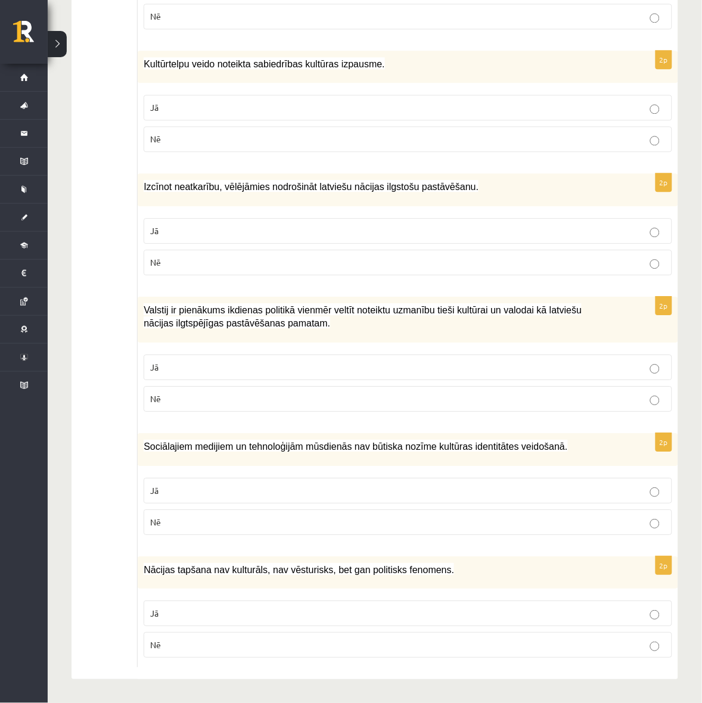
click at [649, 487] on p "Jā" at bounding box center [407, 490] width 515 height 13
click at [656, 653] on label "Nē" at bounding box center [408, 645] width 528 height 26
click at [564, 103] on p "Jā" at bounding box center [407, 107] width 515 height 13
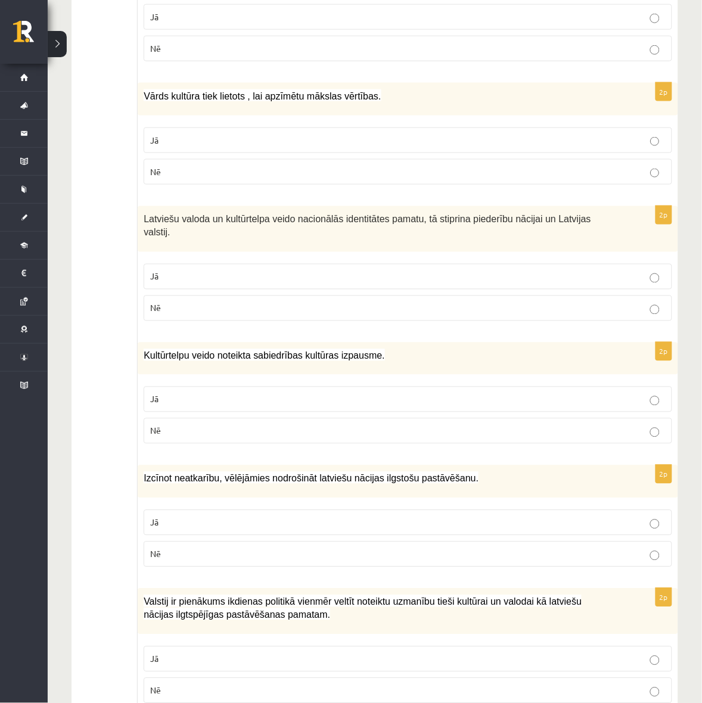
scroll to position [1132, 0]
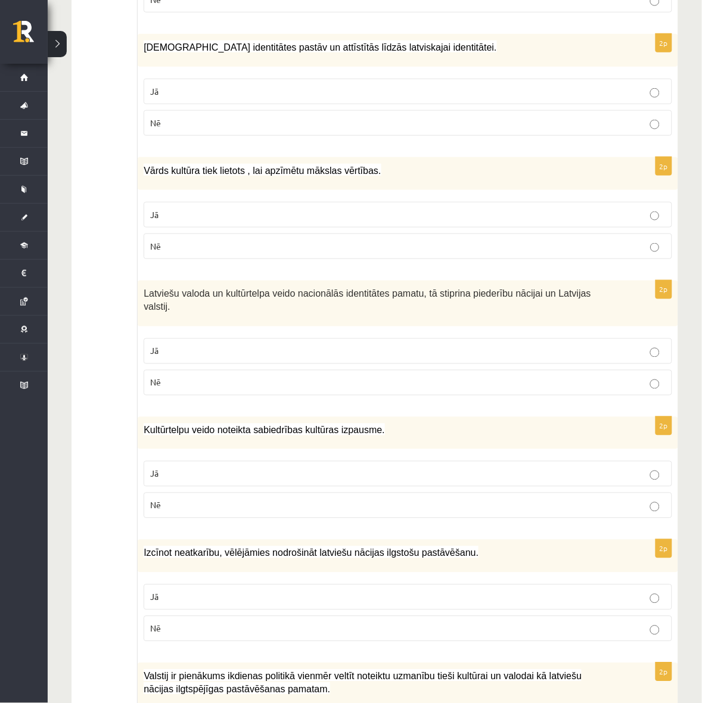
click at [578, 82] on label "Jā" at bounding box center [408, 92] width 528 height 26
click at [528, 219] on p "Jā" at bounding box center [407, 215] width 515 height 13
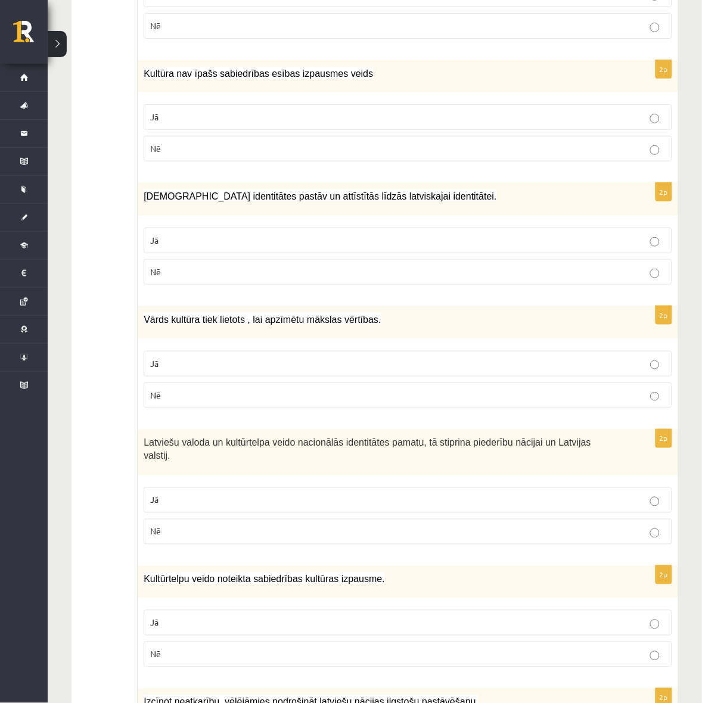
scroll to position [909, 0]
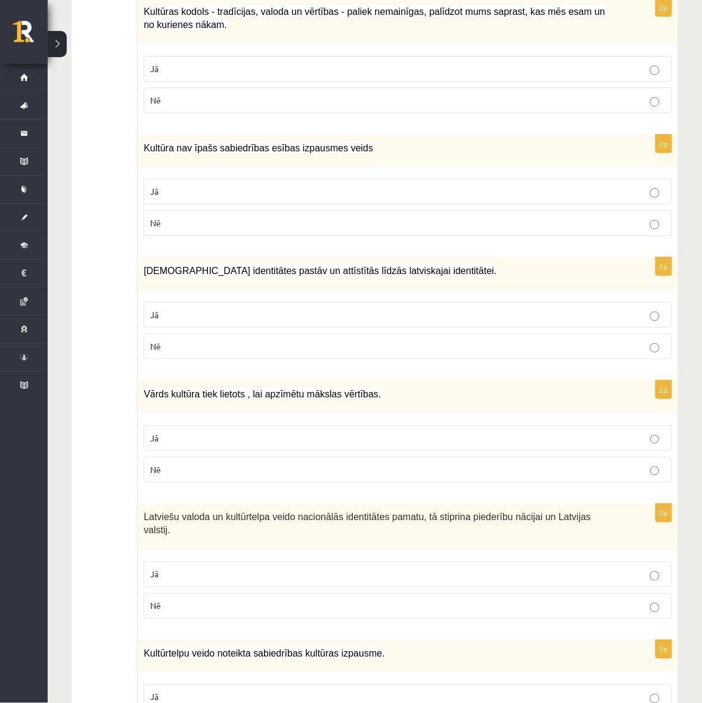
click at [489, 221] on p "Nē" at bounding box center [407, 223] width 515 height 13
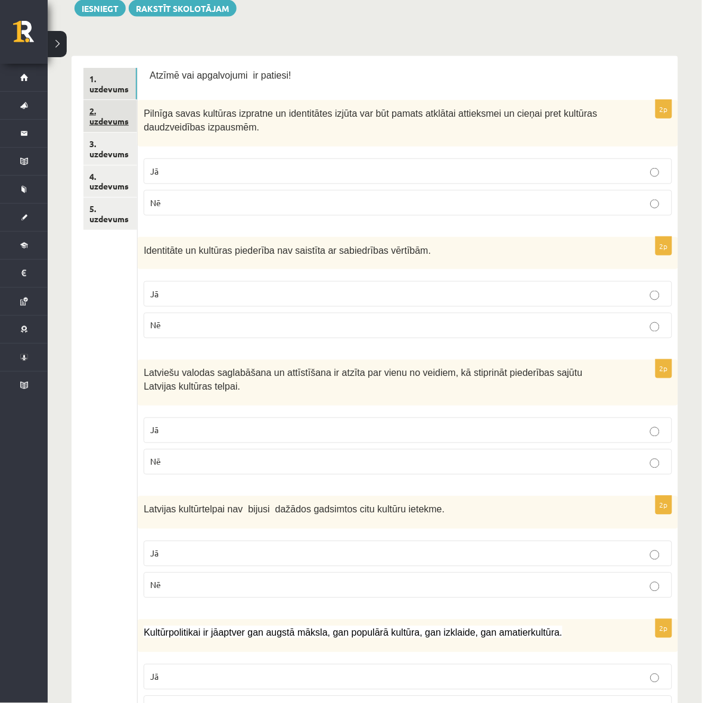
scroll to position [89, 0]
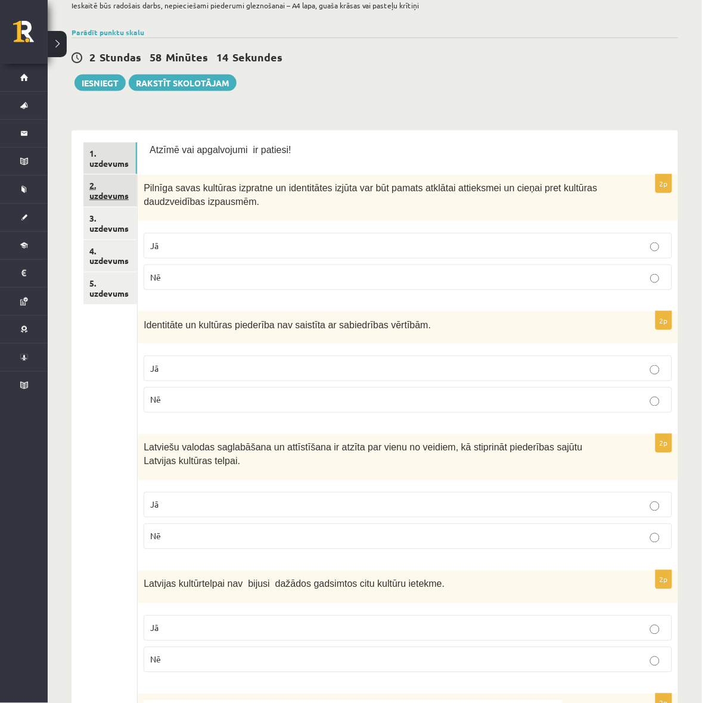
click at [113, 179] on link "2. uzdevums" at bounding box center [110, 191] width 54 height 32
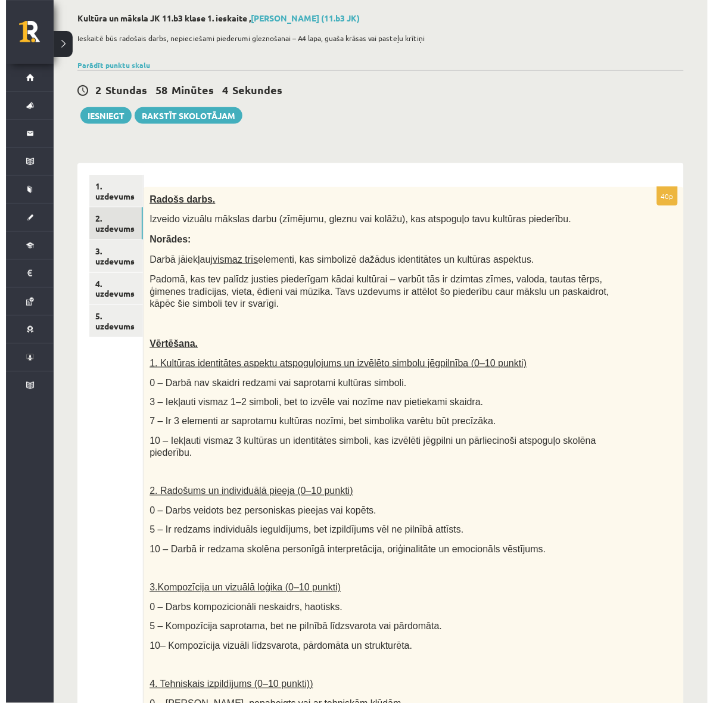
scroll to position [0, 0]
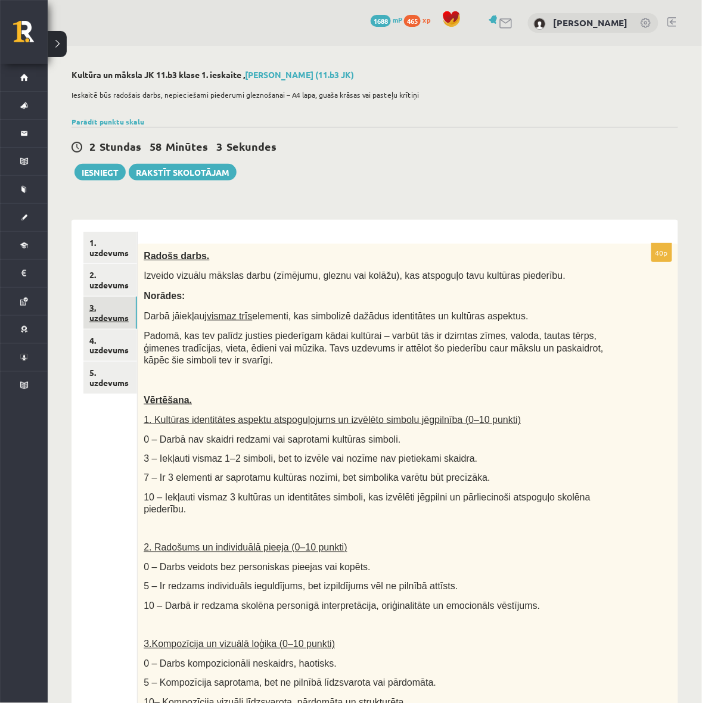
click at [115, 313] on link "3. uzdevums" at bounding box center [110, 313] width 54 height 32
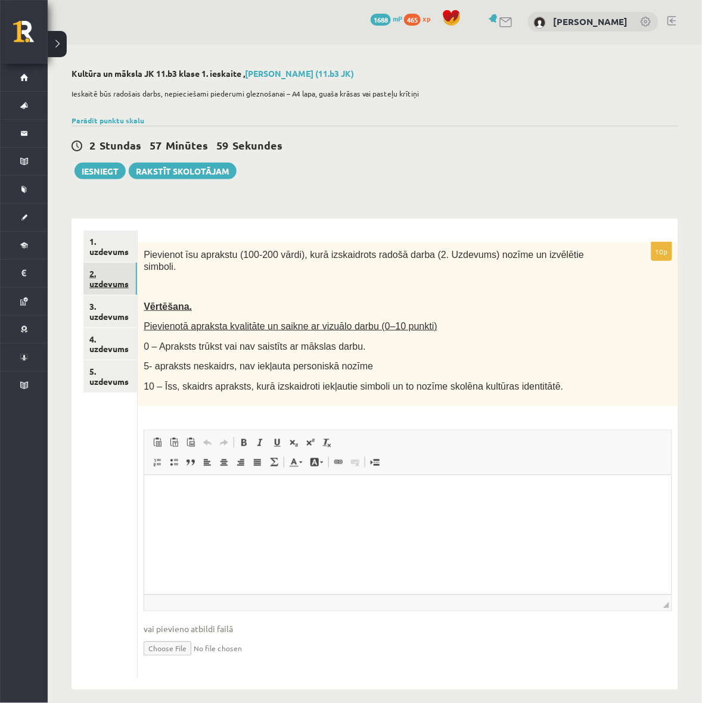
click at [128, 284] on link "2. uzdevums" at bounding box center [110, 279] width 54 height 32
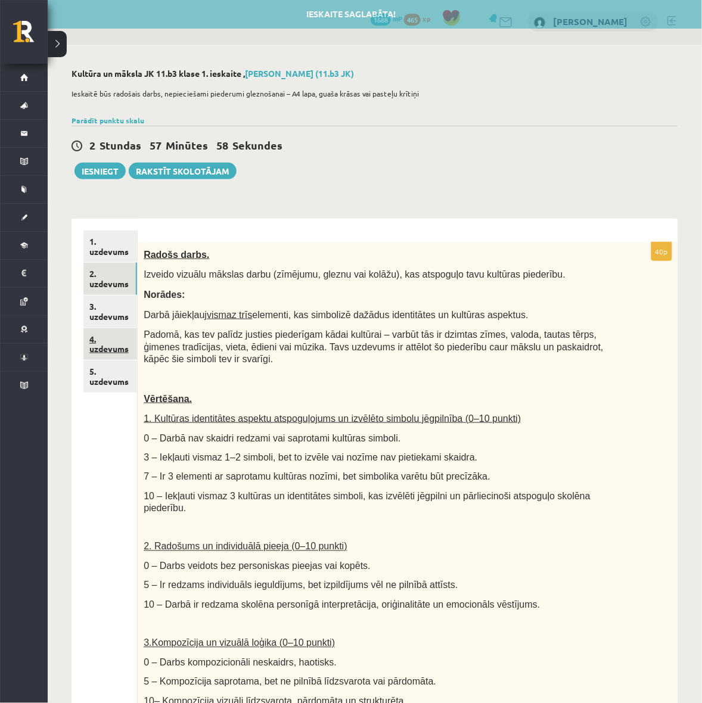
click at [114, 334] on link "4. uzdevums" at bounding box center [110, 344] width 54 height 32
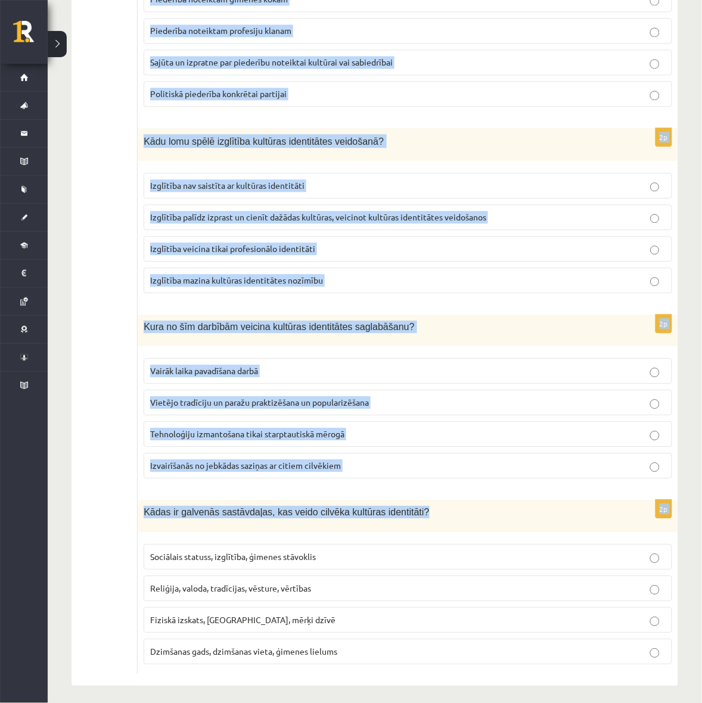
scroll to position [1436, 0]
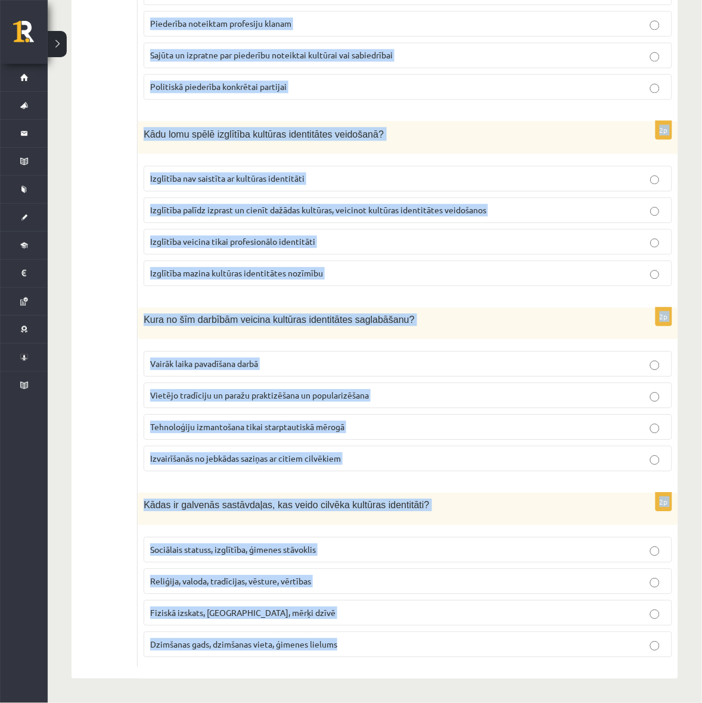
drag, startPoint x: 141, startPoint y: 254, endPoint x: 403, endPoint y: 642, distance: 467.9
copy form "Kas ir kultūras identitāte? Personas dzimšanas valsts. Personības individuālās …"
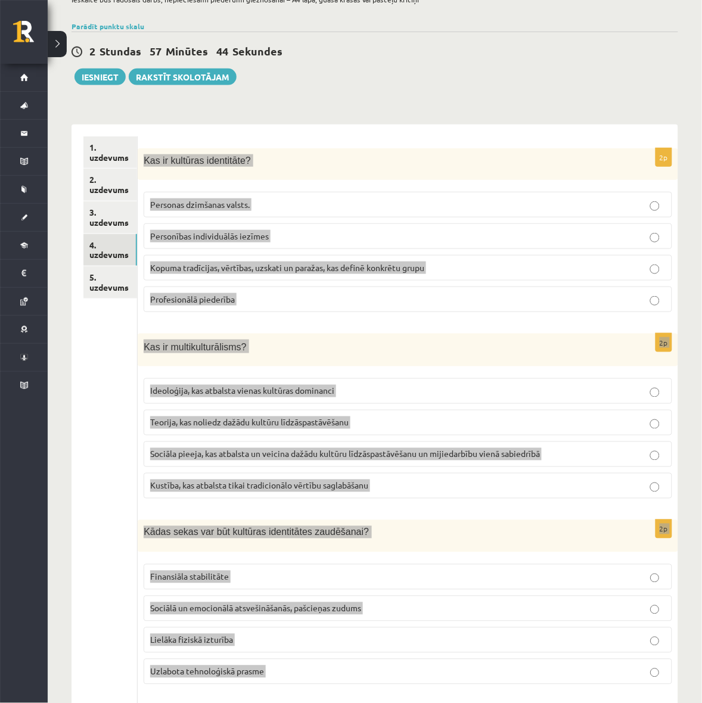
scroll to position [21, 0]
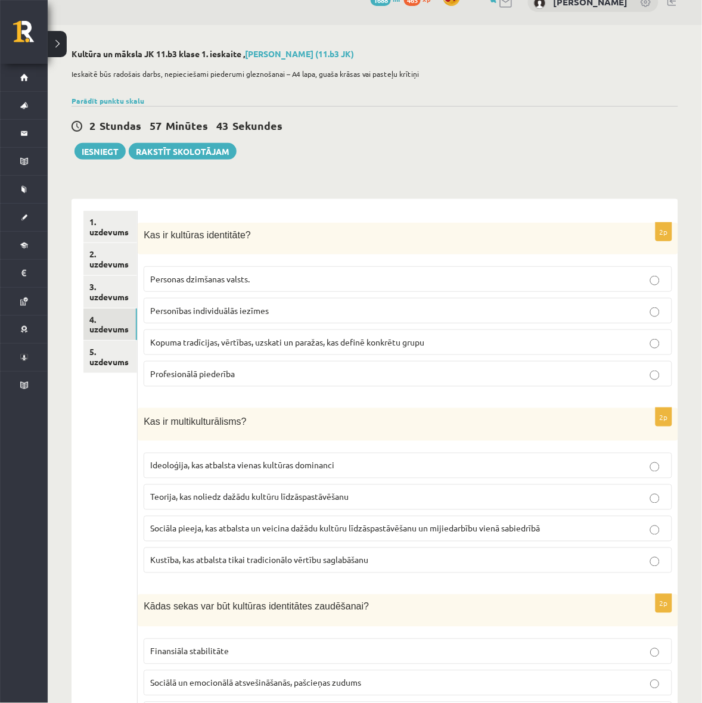
click at [545, 140] on div "2 Stundas 57 Minūtes 43 Sekundes Ieskaite saglabāta! Iesniegt Rakstīt skolotājam" at bounding box center [374, 133] width 606 height 54
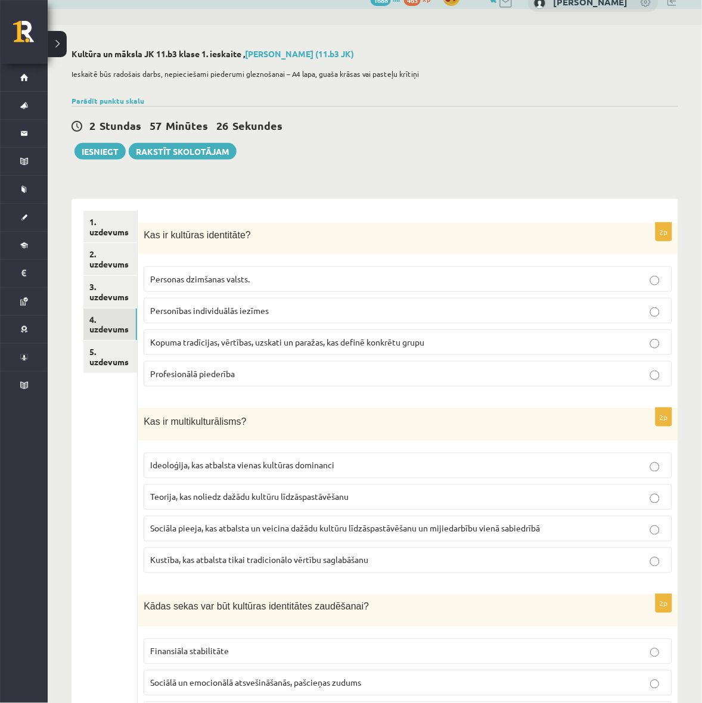
scroll to position [0, 0]
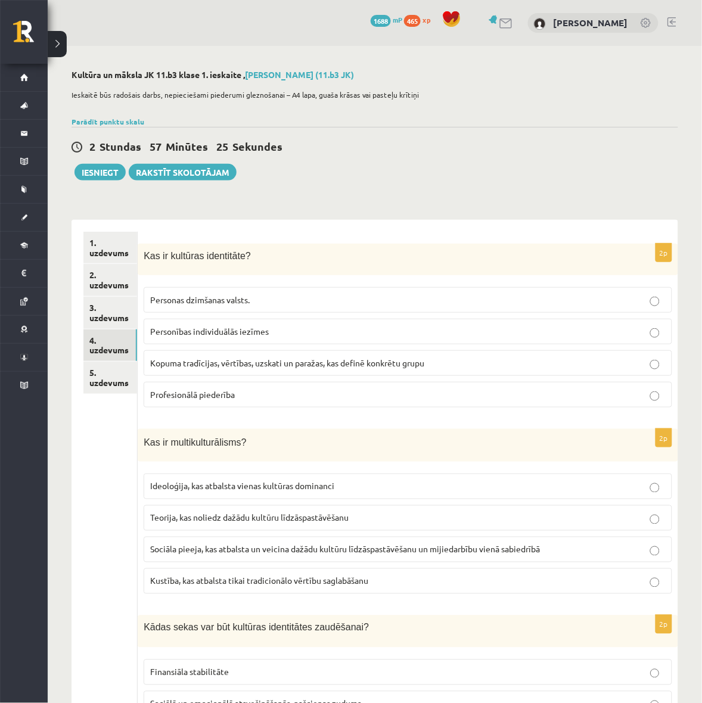
click at [277, 365] on span "Kopuma tradīcijas, vērtības, uzskati un paražas, kas definē konkrētu grupu" at bounding box center [287, 362] width 274 height 11
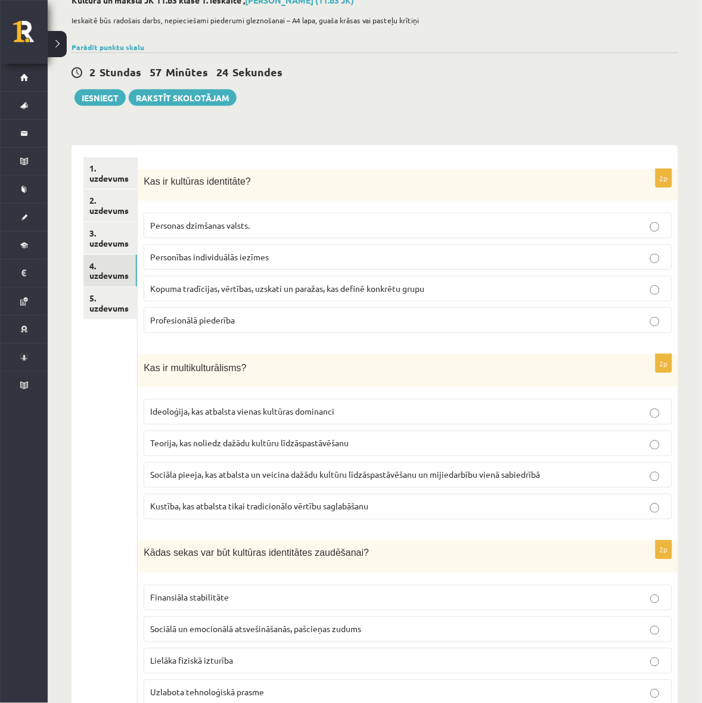
scroll to position [149, 0]
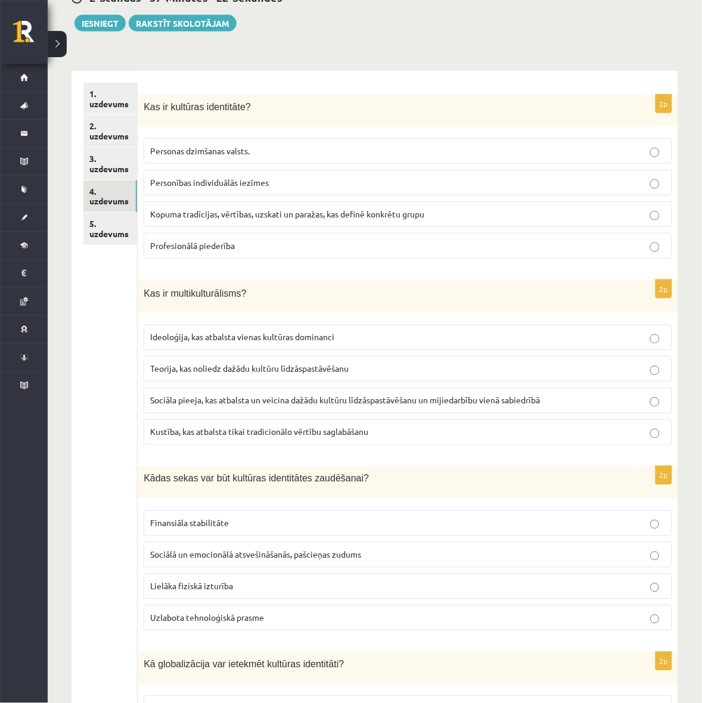
click at [290, 409] on label "Sociāla pieeja, kas atbalsta un veicina dažādu kultūru līdzāspastāvēšanu un mij…" at bounding box center [408, 401] width 528 height 26
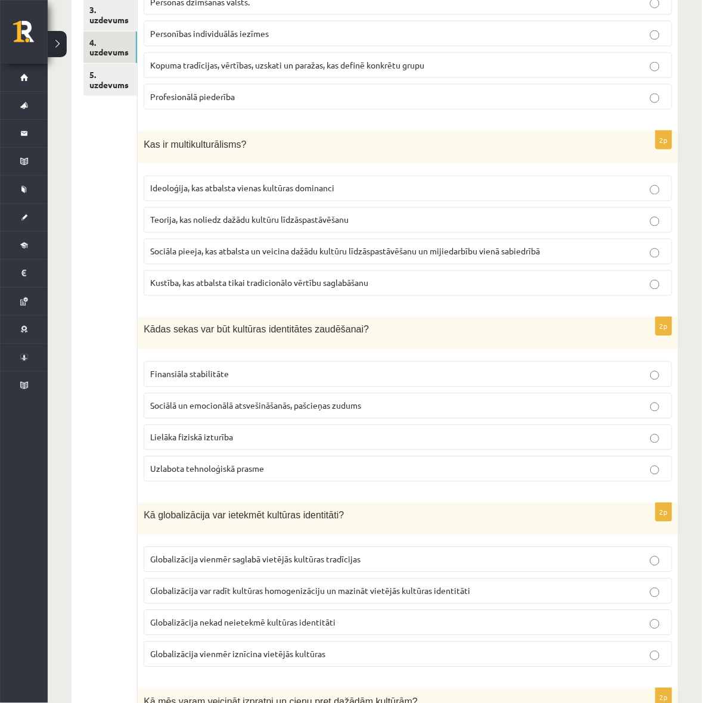
scroll to position [372, 0]
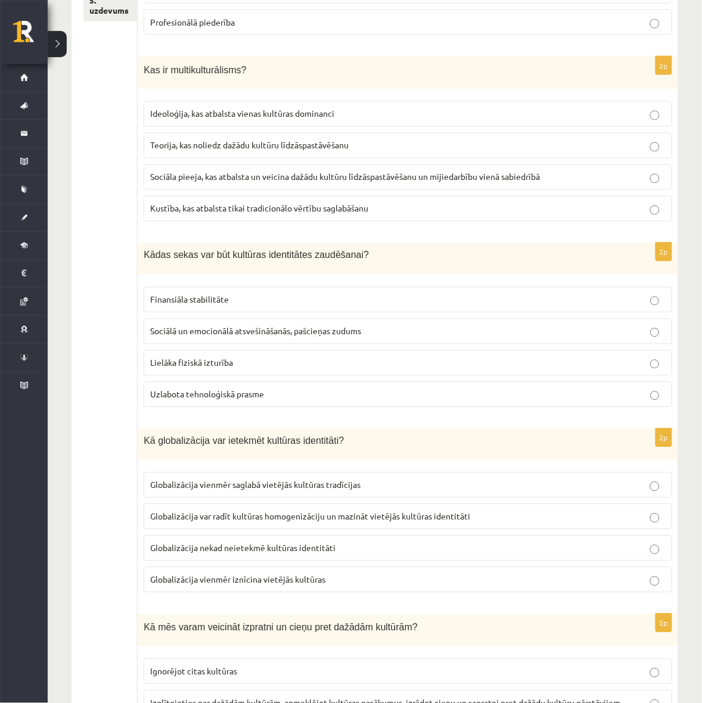
click at [340, 340] on label "Sociālā un emocionālā atsvešināšanās, pašcieņas zudums" at bounding box center [408, 332] width 528 height 26
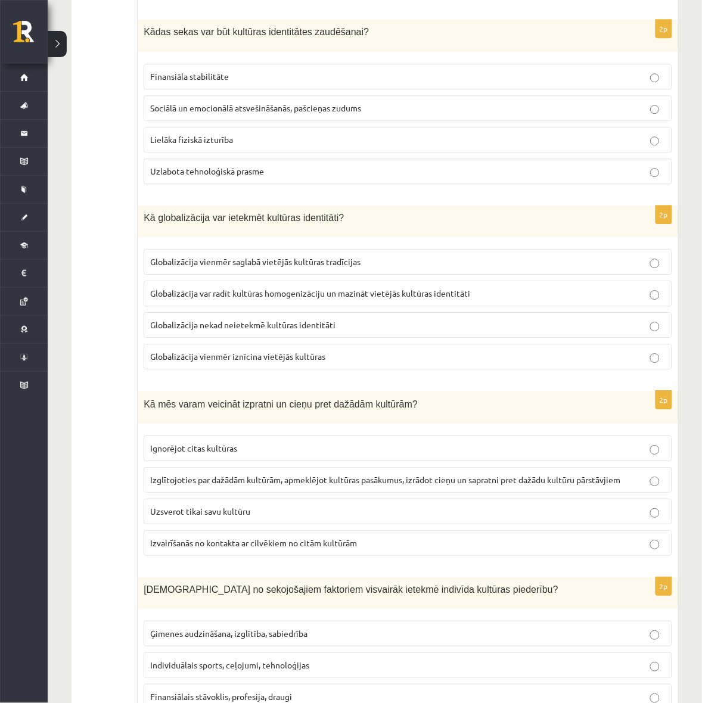
scroll to position [670, 0]
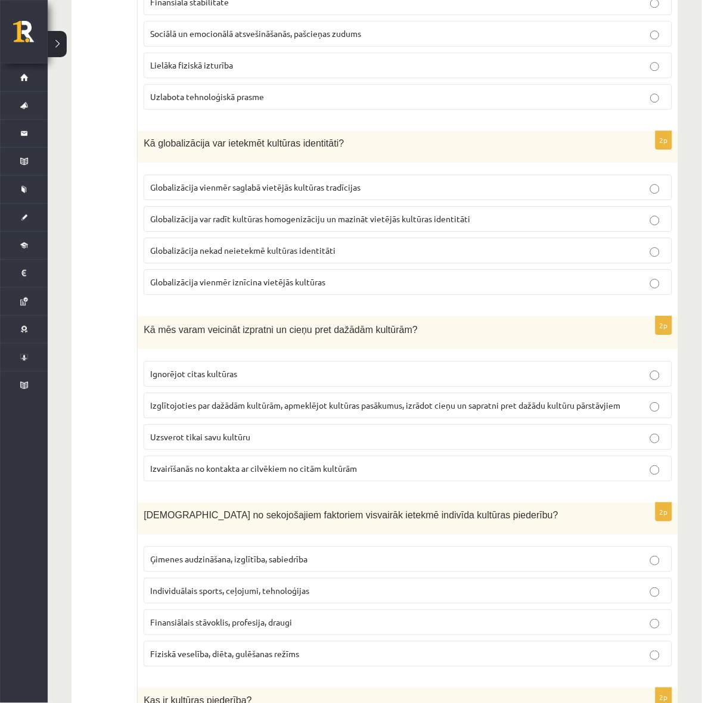
click at [274, 231] on label "Globalizācija var radīt kultūras homogenizāciju un mazināt vietējās kultūras id…" at bounding box center [408, 219] width 528 height 26
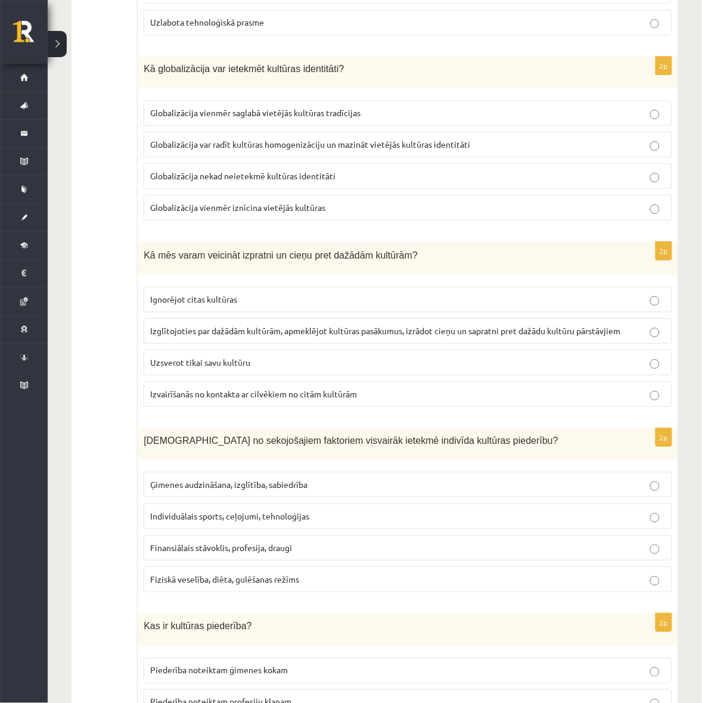
scroll to position [819, 0]
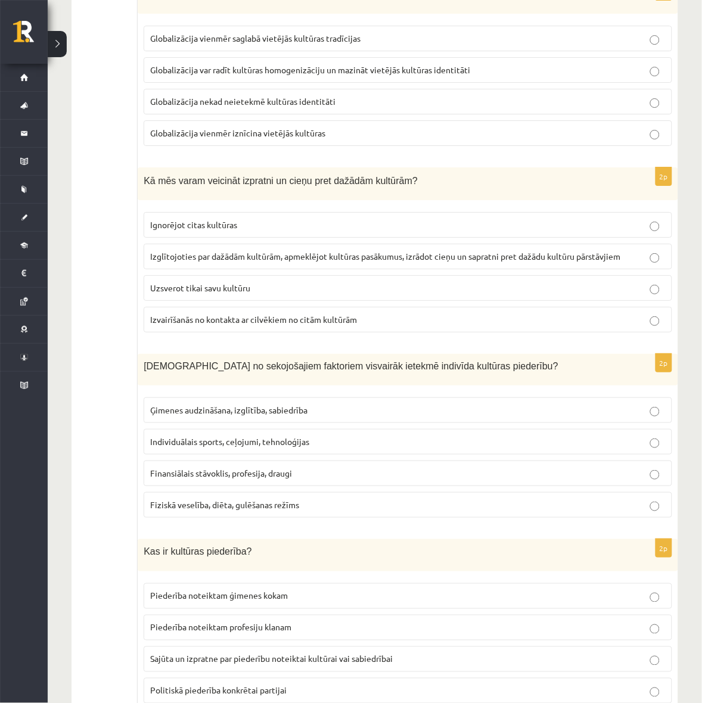
click at [232, 255] on span "Izglītojoties par dažādām kultūrām, apmeklējot kultūras pasākumus, izrādot cieņ…" at bounding box center [385, 256] width 470 height 11
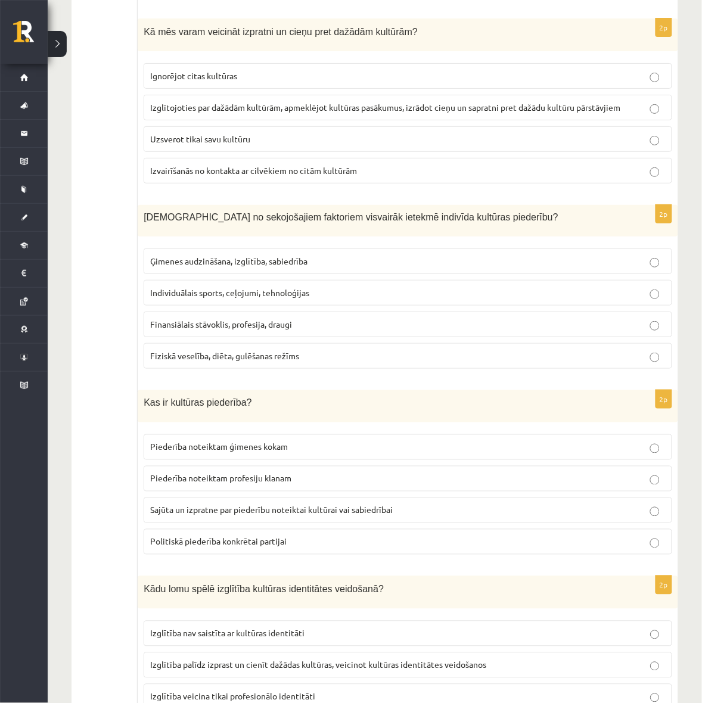
scroll to position [1043, 0]
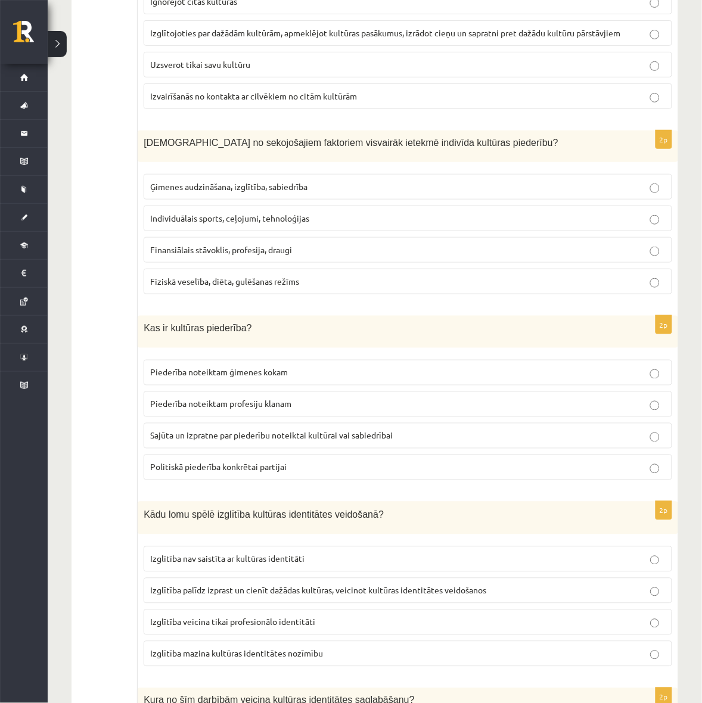
click at [310, 192] on p "Ģimenes audzināšana, izglītība, sabiedrība" at bounding box center [407, 187] width 515 height 13
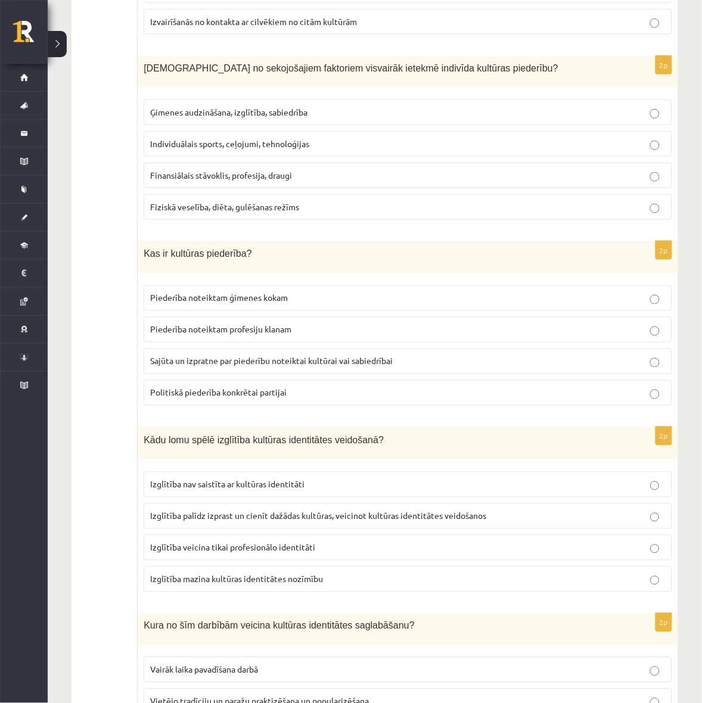
scroll to position [1191, 0]
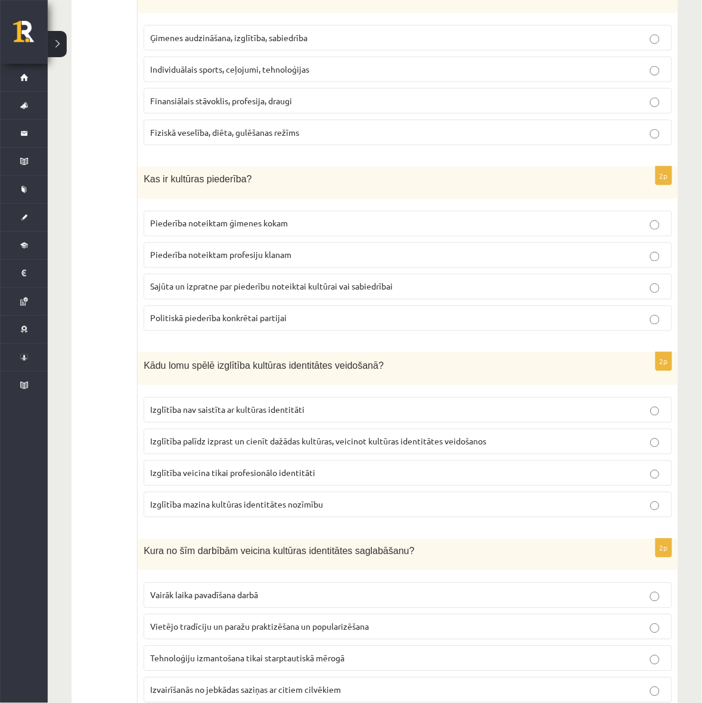
click at [298, 292] on span "Sajūta un izpratne par piederību noteiktai kultūrai vai sabiedrībai" at bounding box center [271, 286] width 242 height 11
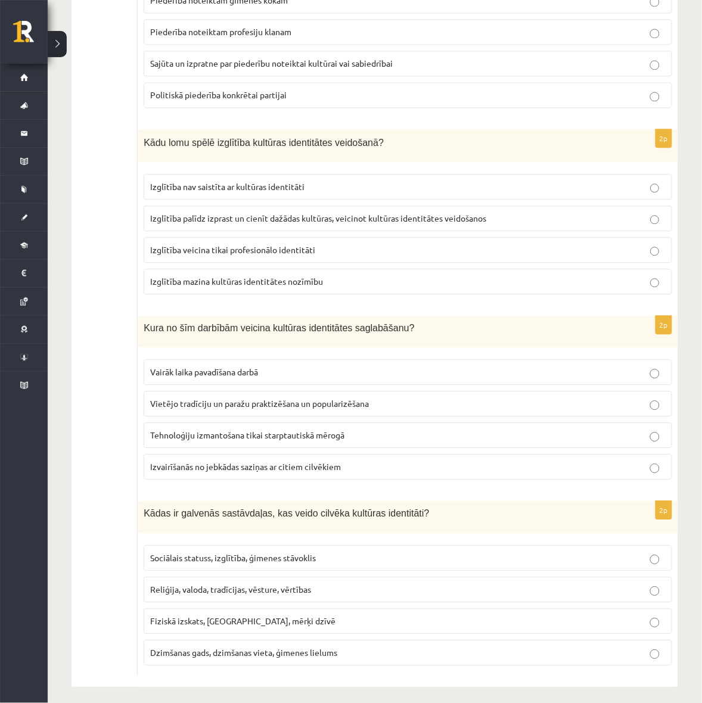
click at [334, 221] on label "Izglītība palīdz izprast un cienīt dažādas kultūras, veicinot kultūras identitā…" at bounding box center [408, 219] width 528 height 26
click at [353, 223] on span "Izglītība palīdz izprast un cienīt dažādas kultūras, veicinot kultūras identitā…" at bounding box center [318, 218] width 336 height 11
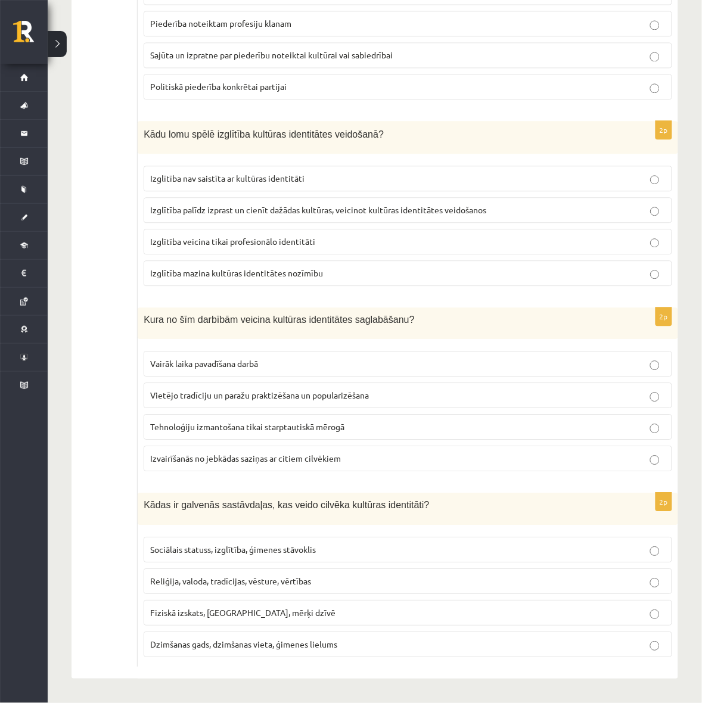
click at [316, 394] on span "Vietējo tradīciju un paražu praktizēšana un popularizēšana" at bounding box center [259, 395] width 219 height 11
click at [263, 584] on span "Reliģija, valoda, tradīcijas, vēsture, vērtības" at bounding box center [230, 580] width 161 height 11
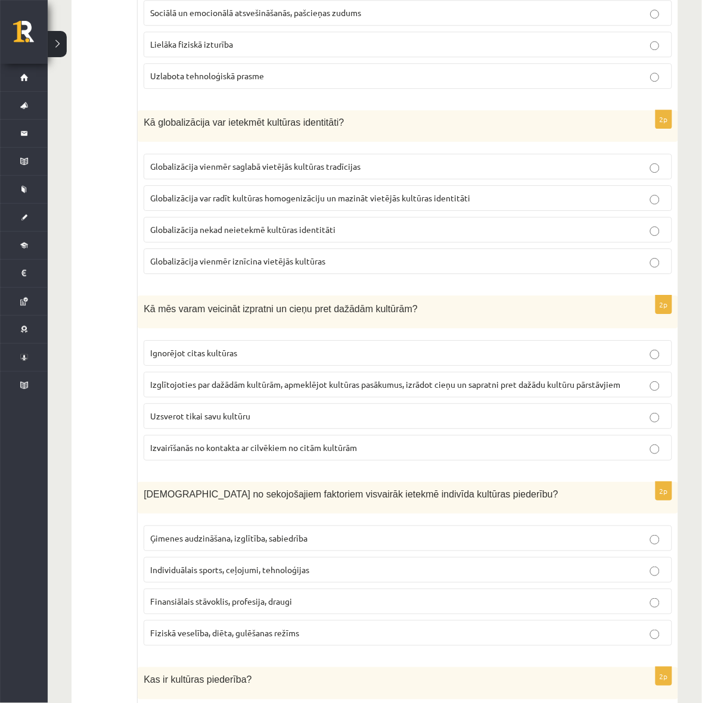
scroll to position [244, 0]
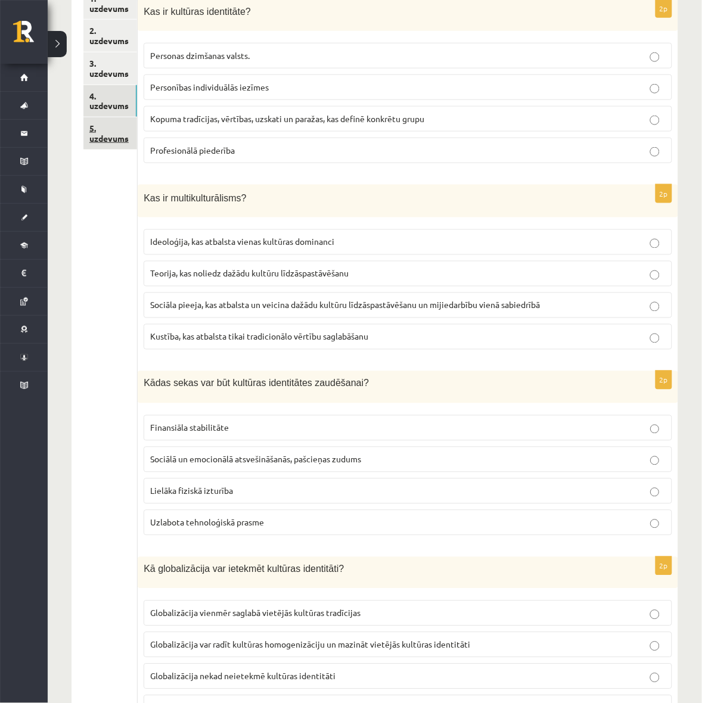
click at [104, 126] on link "5. uzdevums" at bounding box center [110, 133] width 54 height 32
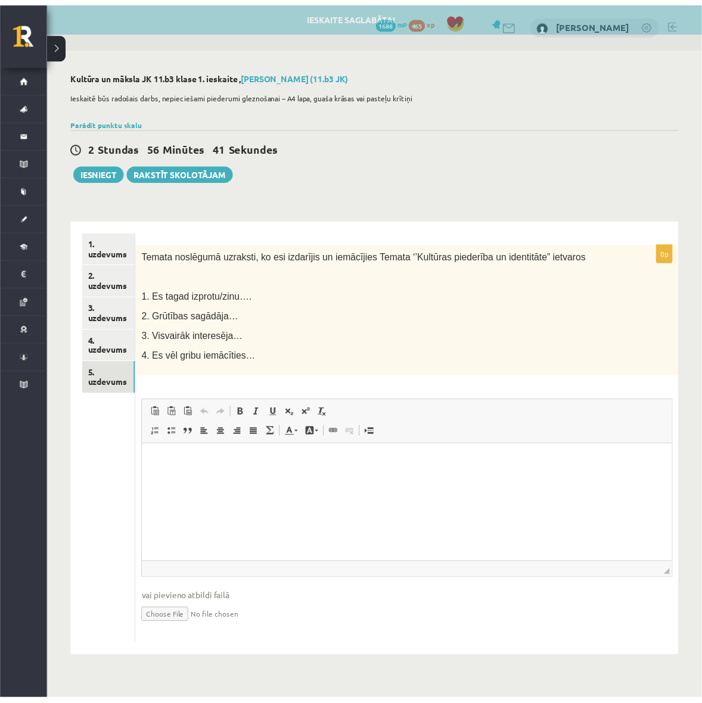
scroll to position [0, 0]
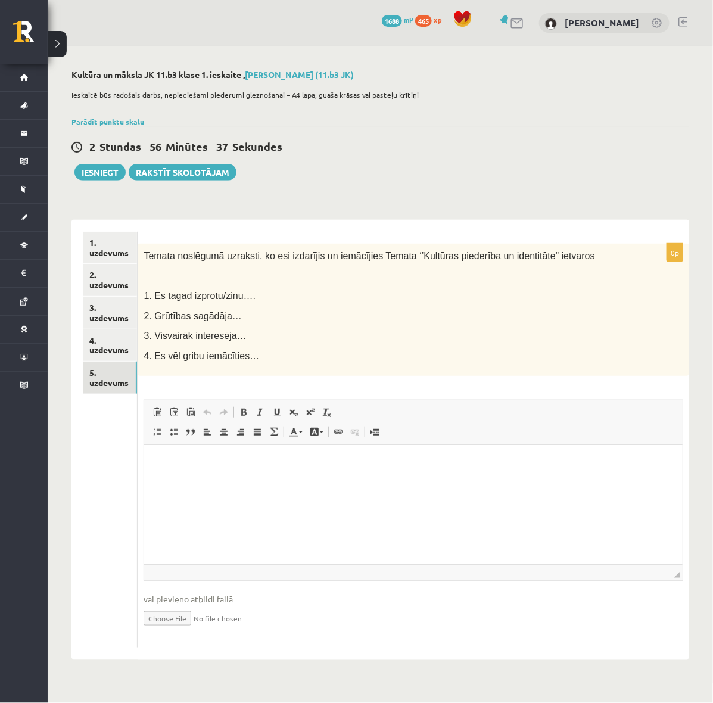
click at [219, 463] on p "Rich Text Editor, wiswyg-editor-user-answer-47434001187440" at bounding box center [413, 463] width 515 height 13
click at [260, 491] on html "**********" at bounding box center [413, 473] width 539 height 56
click at [277, 518] on html "**********" at bounding box center [413, 483] width 539 height 76
click at [117, 281] on link "2. uzdevums" at bounding box center [110, 280] width 54 height 32
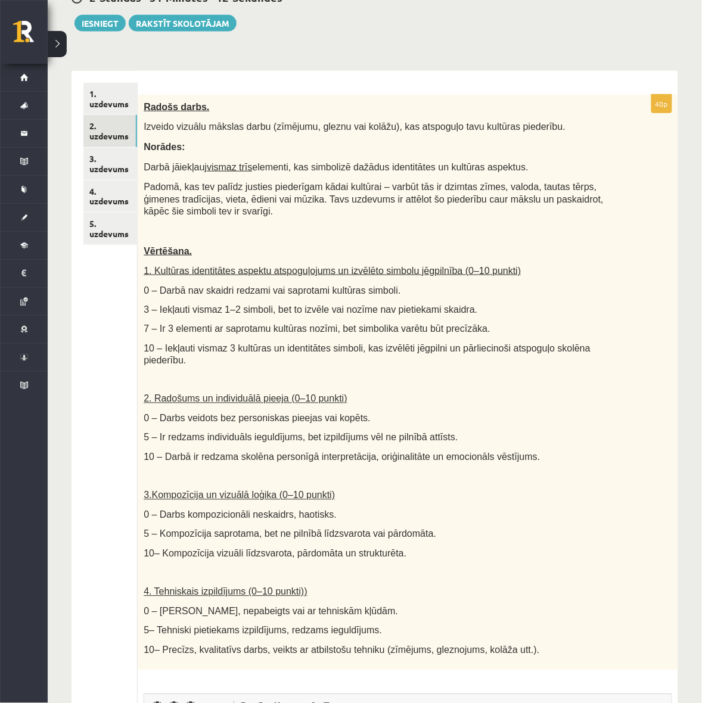
scroll to position [223, 0]
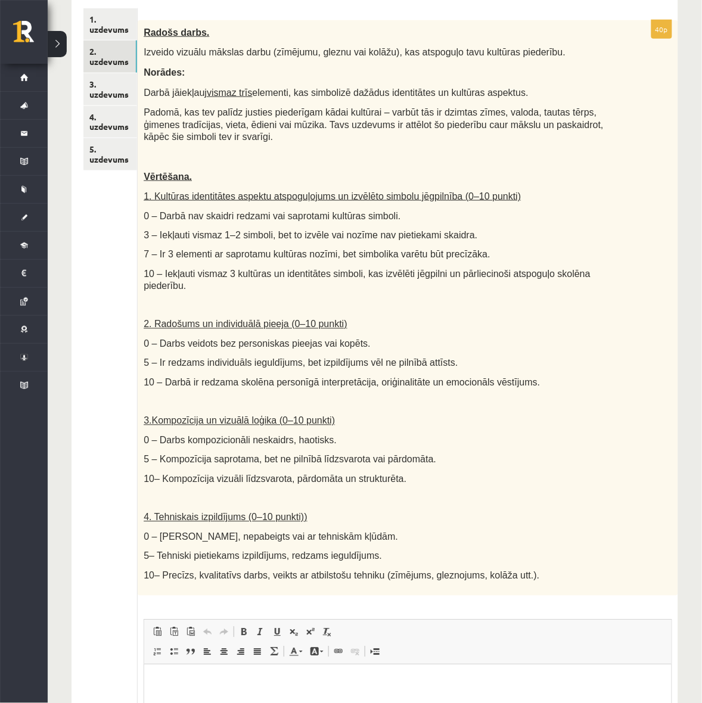
click at [439, 454] on div "Radošs darbs. Izveido vizuālu mākslas darbu (zīmējumu, gleznu vai kolāžu), kas …" at bounding box center [408, 307] width 540 height 575
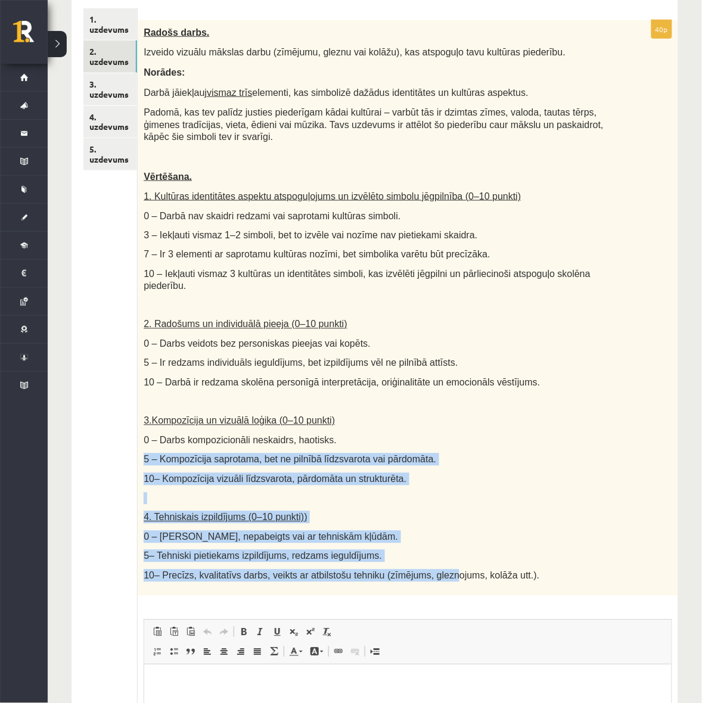
drag, startPoint x: 427, startPoint y: 565, endPoint x: 438, endPoint y: 602, distance: 38.8
click at [447, 596] on div "Radošs darbs. Izveido vizuālu mākslas darbu (zīmējumu, gleznu vai kolāžu), kas …" at bounding box center [408, 307] width 540 height 575
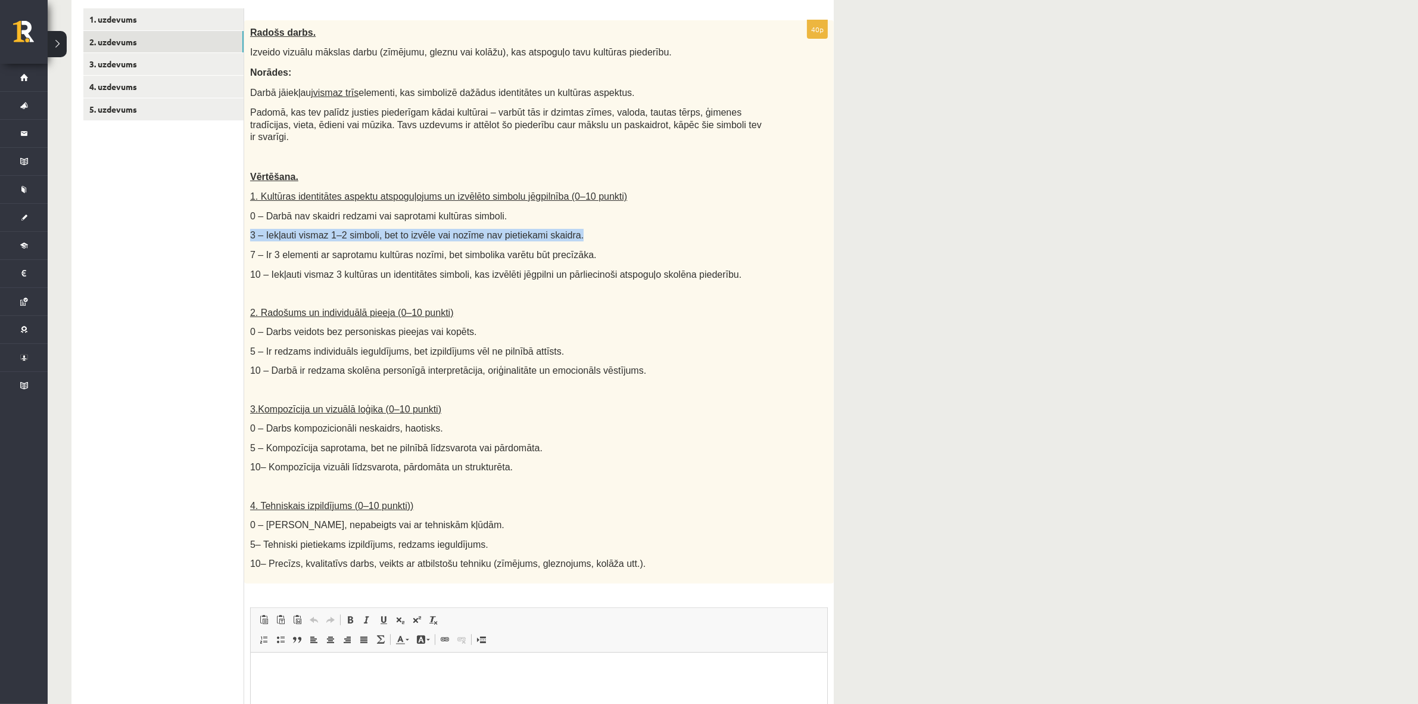
drag, startPoint x: 237, startPoint y: 169, endPoint x: 836, endPoint y: 213, distance: 600.9
click at [701, 213] on div "**********" at bounding box center [453, 356] width 810 height 1068
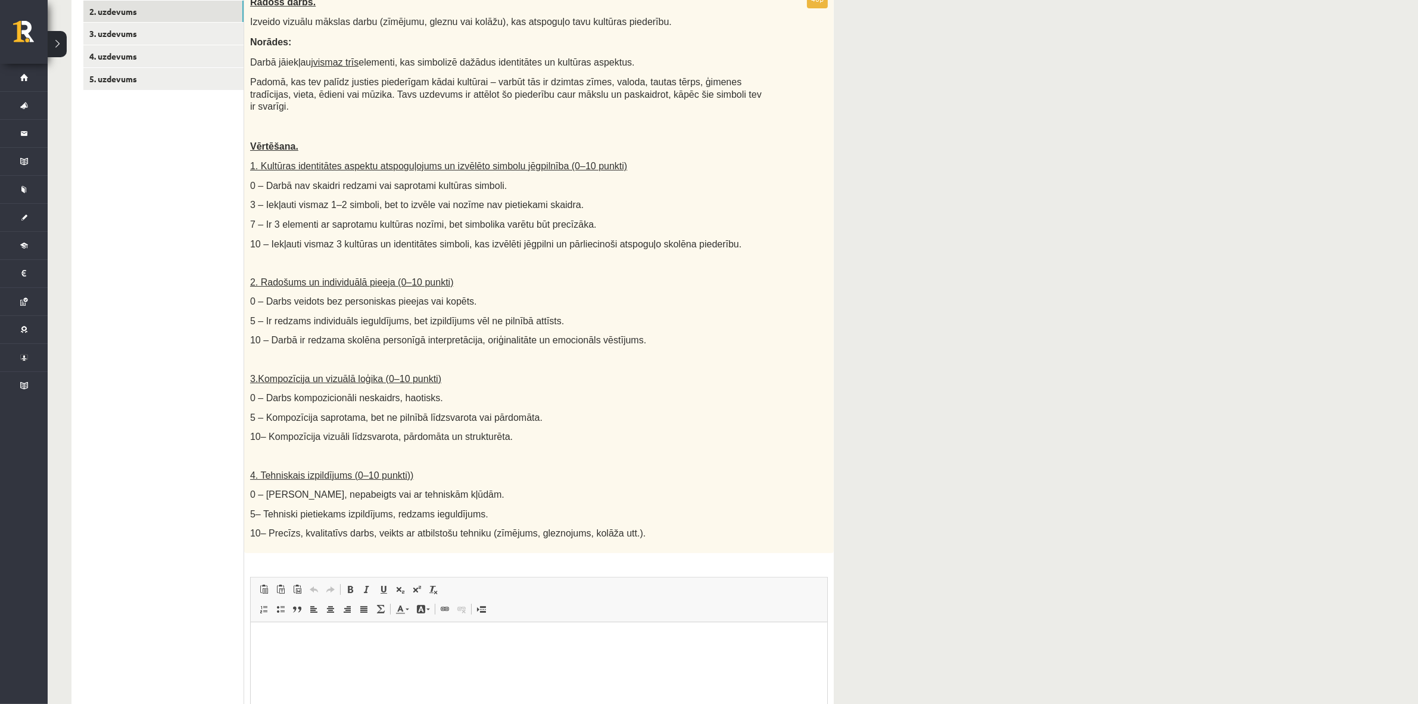
scroll to position [179, 0]
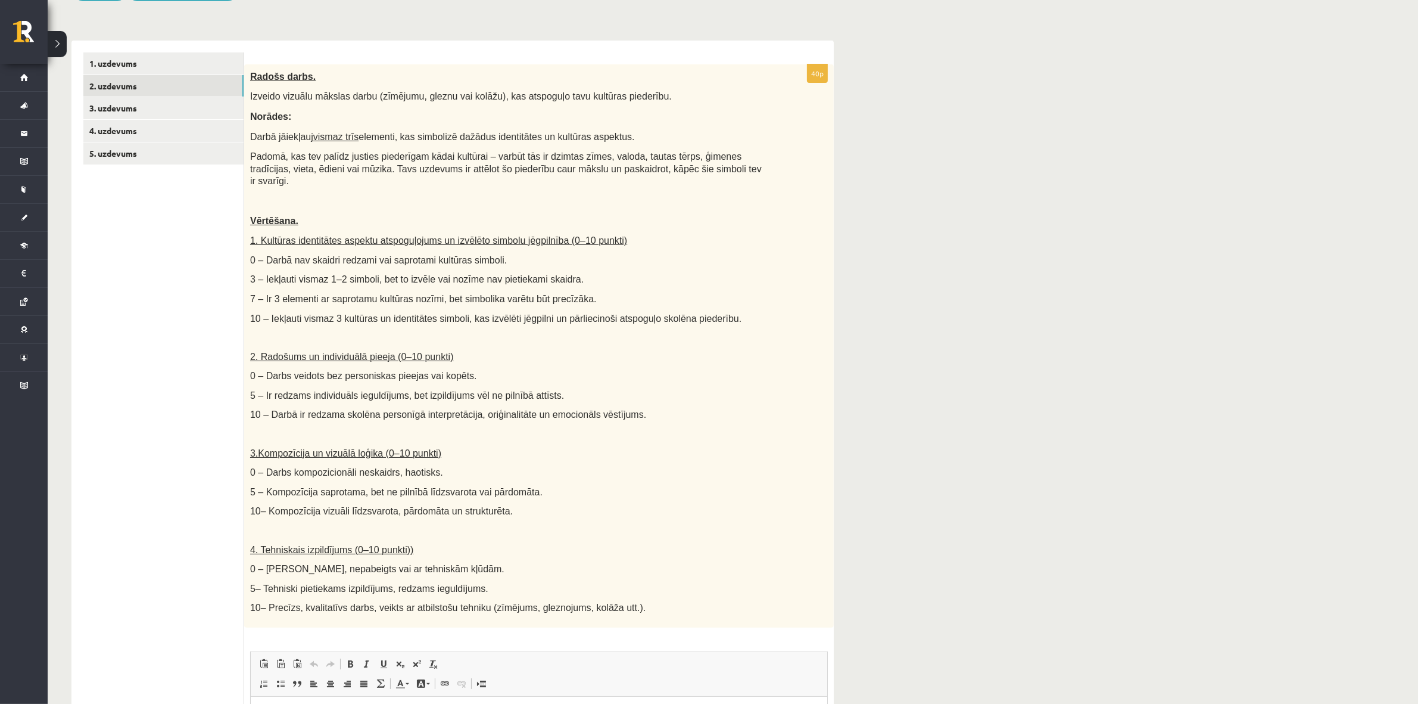
click at [385, 195] on div "Radošs darbs. Izveido vizuālu mākslas darbu (zīmējumu, gleznu vai kolāžu), kas …" at bounding box center [539, 345] width 590 height 563
drag, startPoint x: 385, startPoint y: 195, endPoint x: 272, endPoint y: 133, distance: 129.8
click at [272, 133] on span "Darbā jāiekļauj vismaz trīs elementi, kas simbolizē dažādus identitātes un kult…" at bounding box center [442, 137] width 385 height 10
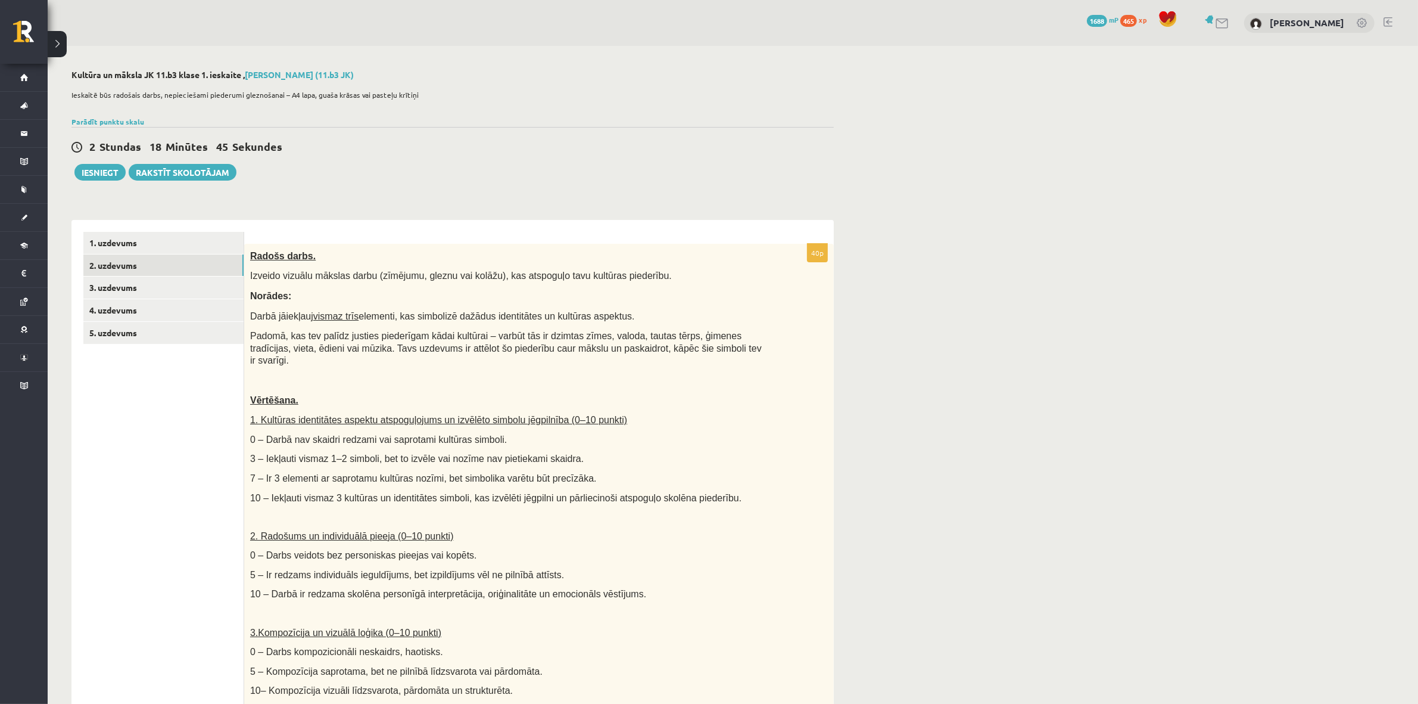
drag, startPoint x: 366, startPoint y: 164, endPoint x: 360, endPoint y: 161, distance: 6.9
click at [365, 164] on div "2 Stundas 18 Minūtes 45 Sekundes Ieskaite saglabāta! Iesniegt Rakstīt skolotājam" at bounding box center [452, 154] width 763 height 54
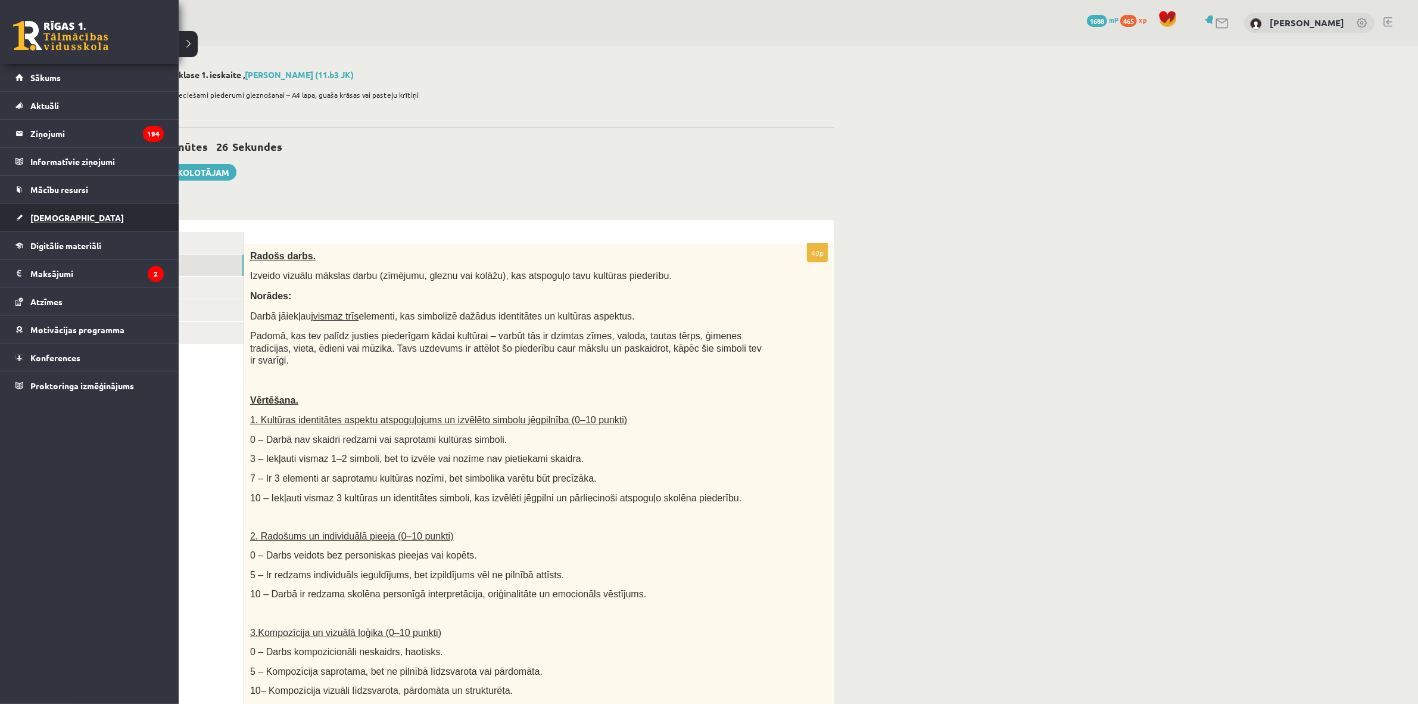
click at [108, 218] on link "[DEMOGRAPHIC_DATA]" at bounding box center [89, 217] width 148 height 27
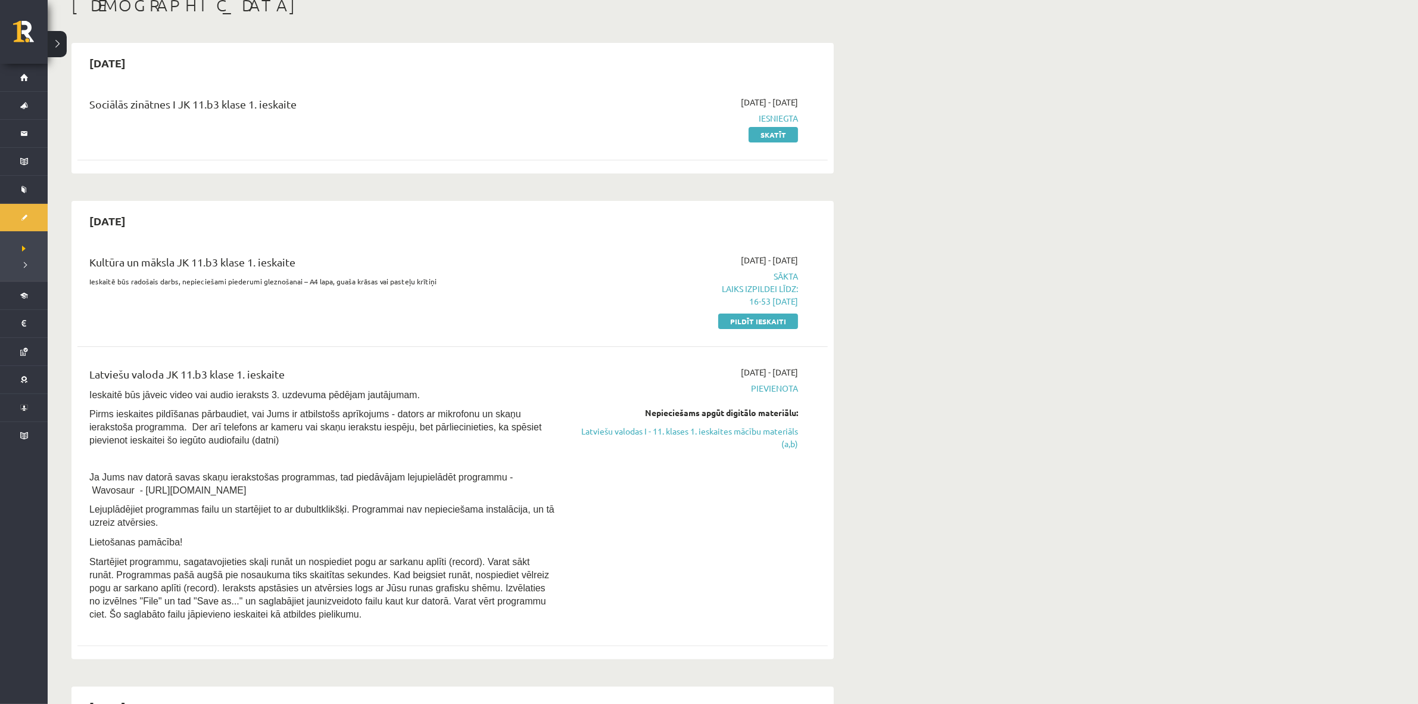
scroll to position [149, 0]
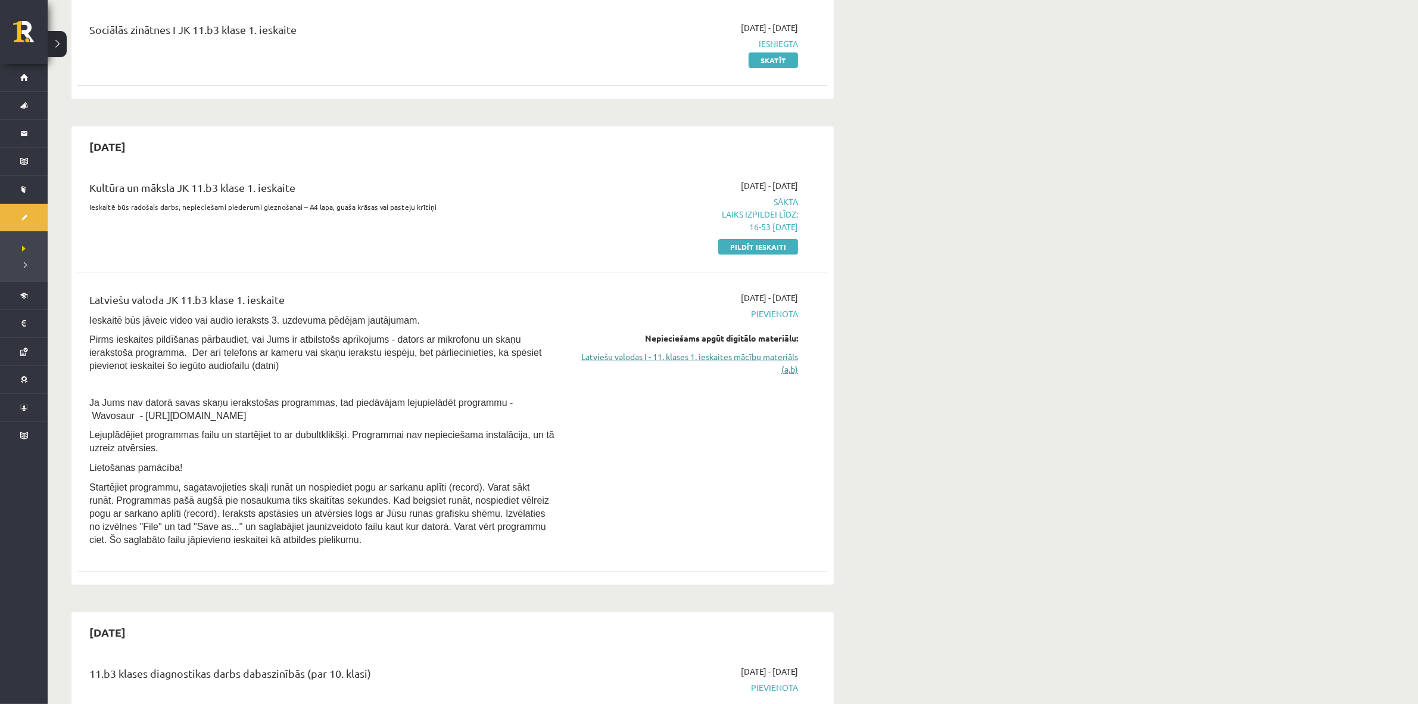
click at [701, 359] on link "Latviešu valodas I - 11. klases 1. ieskaites mācību materiāls (a,b)" at bounding box center [686, 362] width 225 height 25
click at [701, 248] on link "Pildīt ieskaiti" at bounding box center [758, 246] width 80 height 15
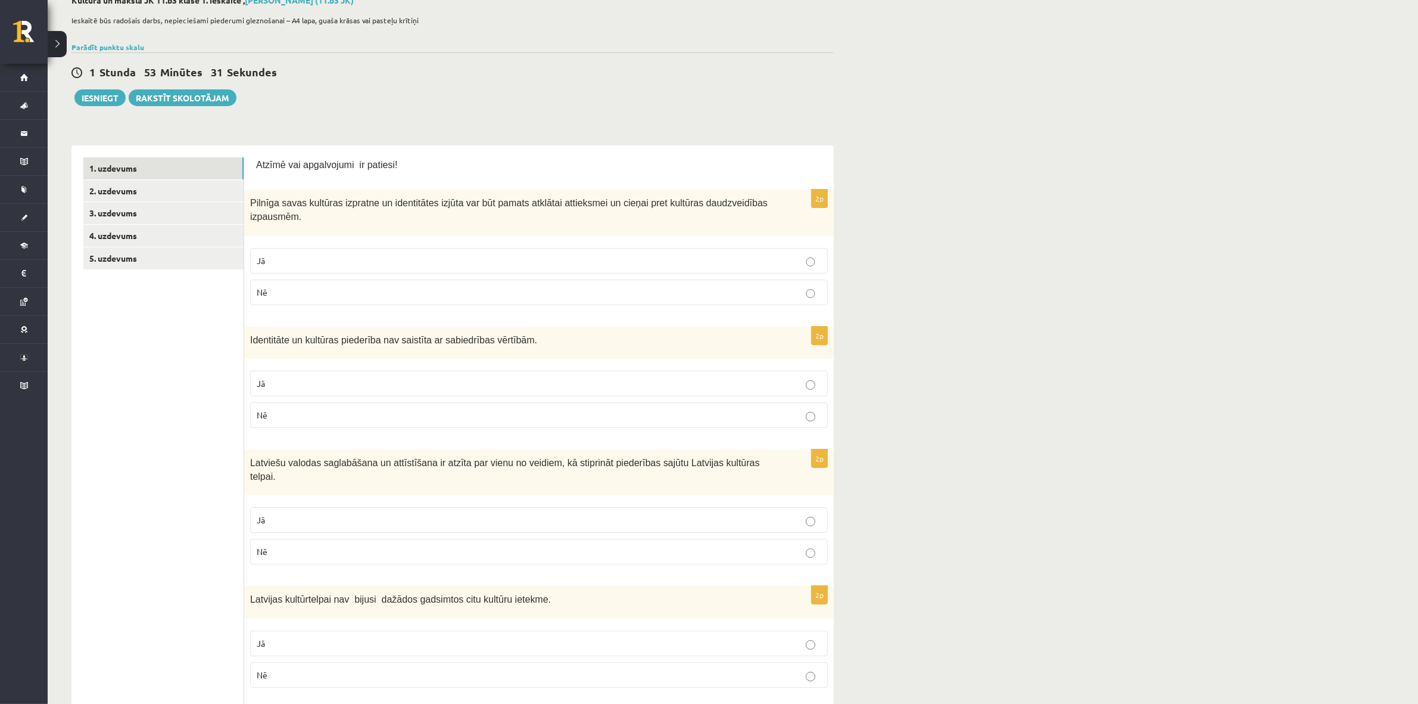
scroll to position [149, 0]
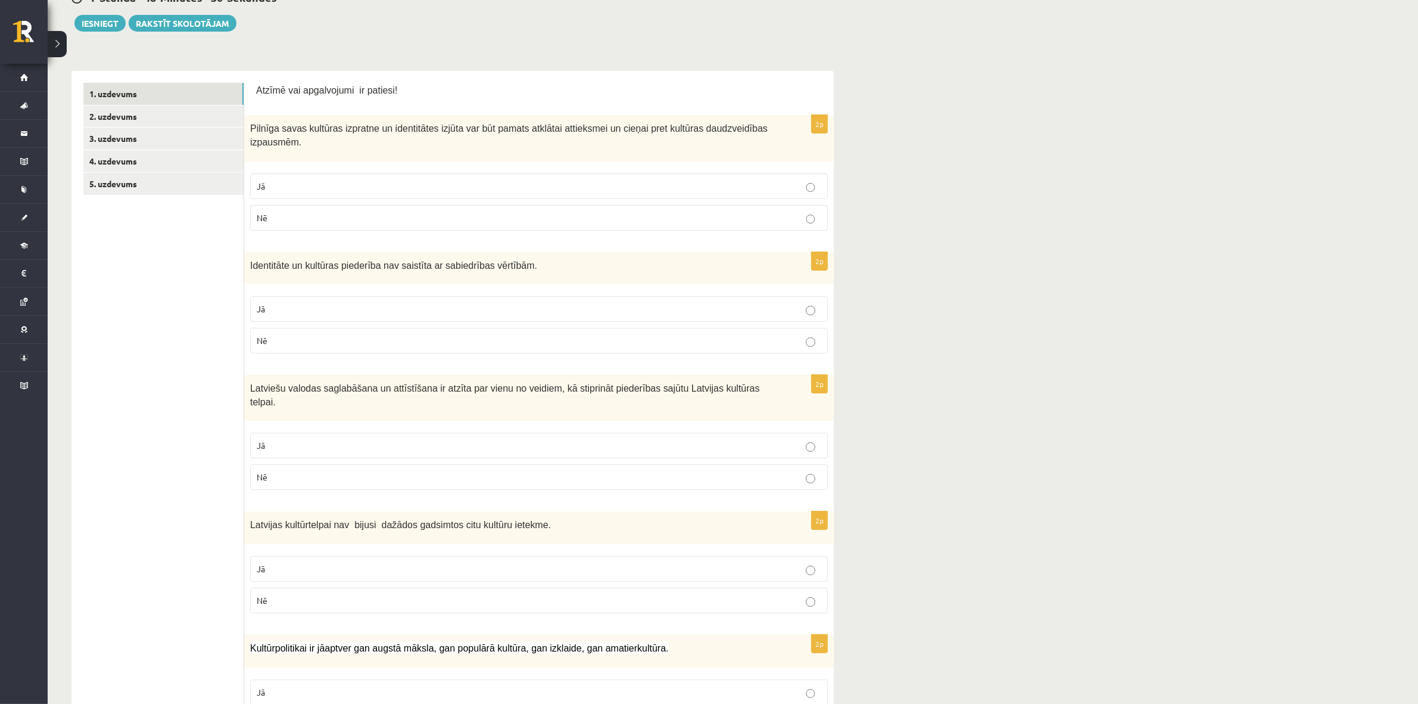
click at [792, 361] on div "2p Identitāte un kultūras piederība nav saistīta ar sabiedrības vērtībām. Jā Nē" at bounding box center [539, 307] width 590 height 111
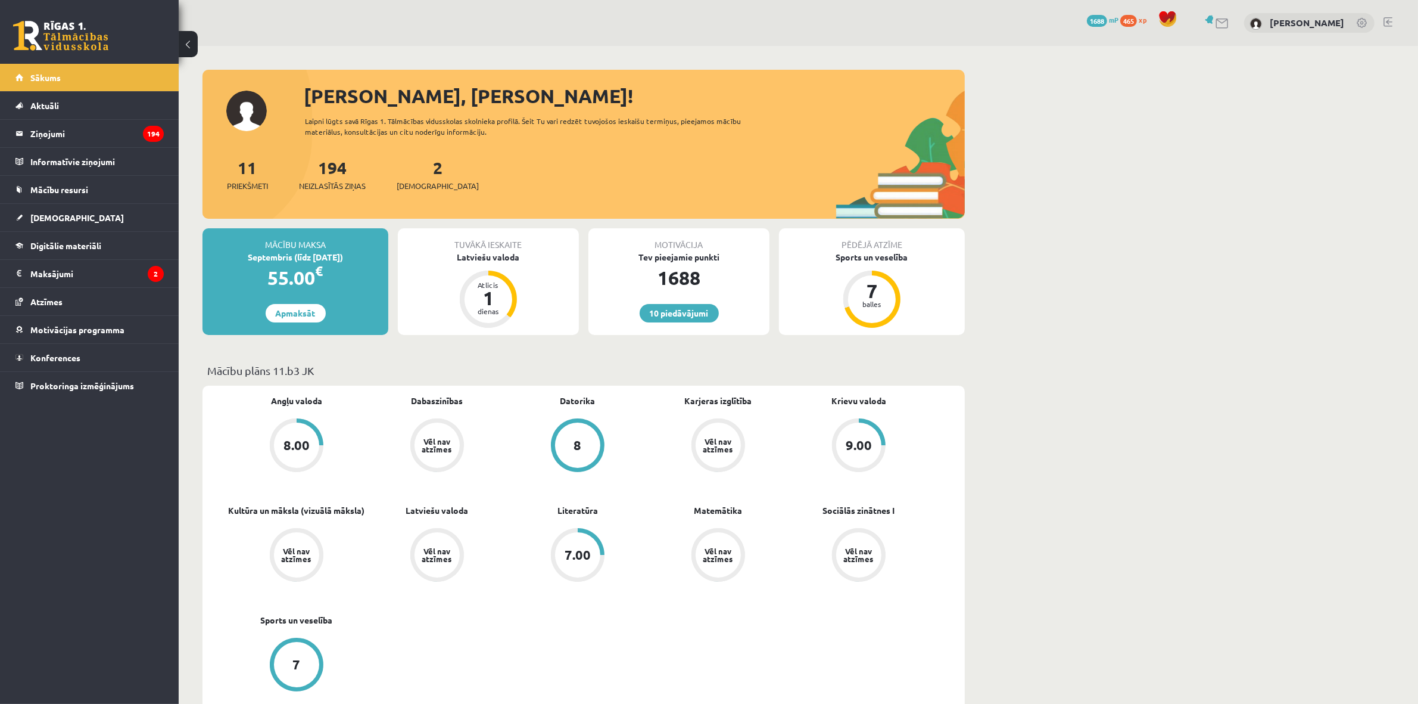
scroll to position [74, 0]
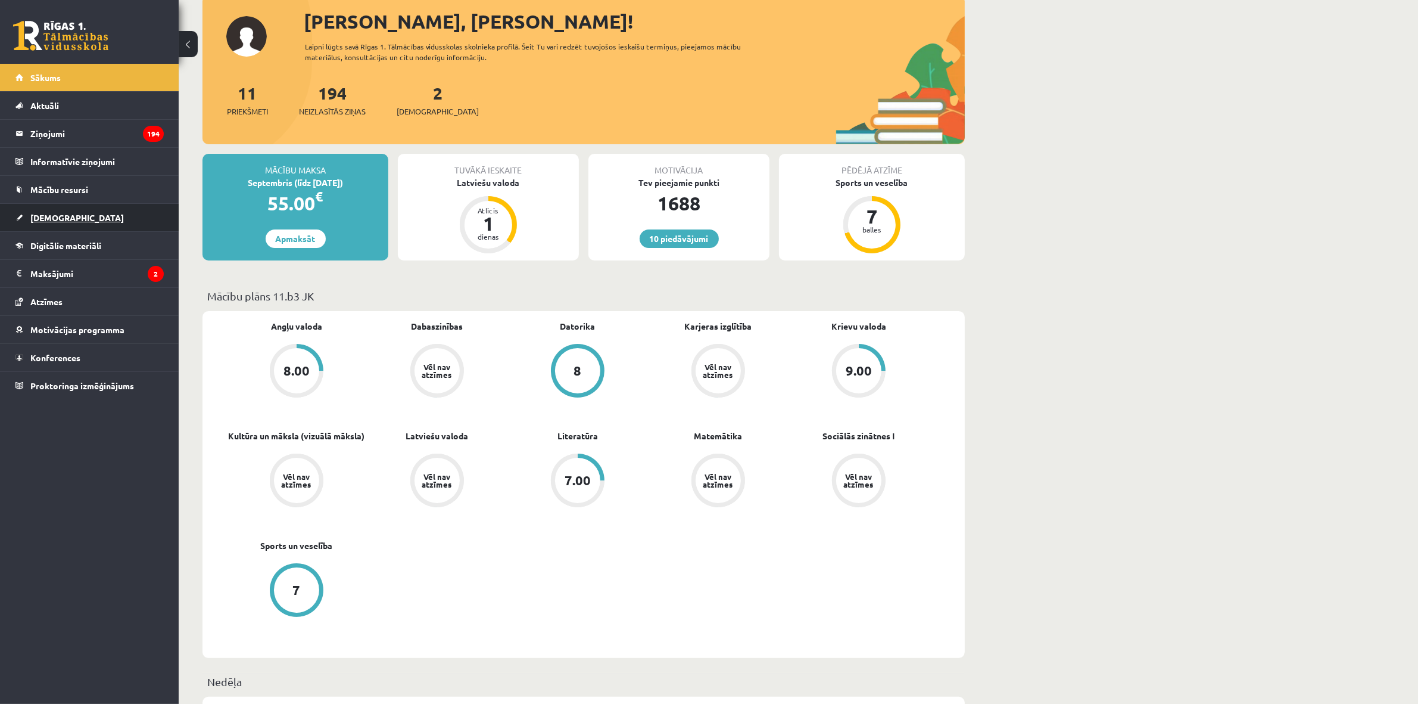
click at [87, 216] on link "[DEMOGRAPHIC_DATA]" at bounding box center [89, 217] width 148 height 27
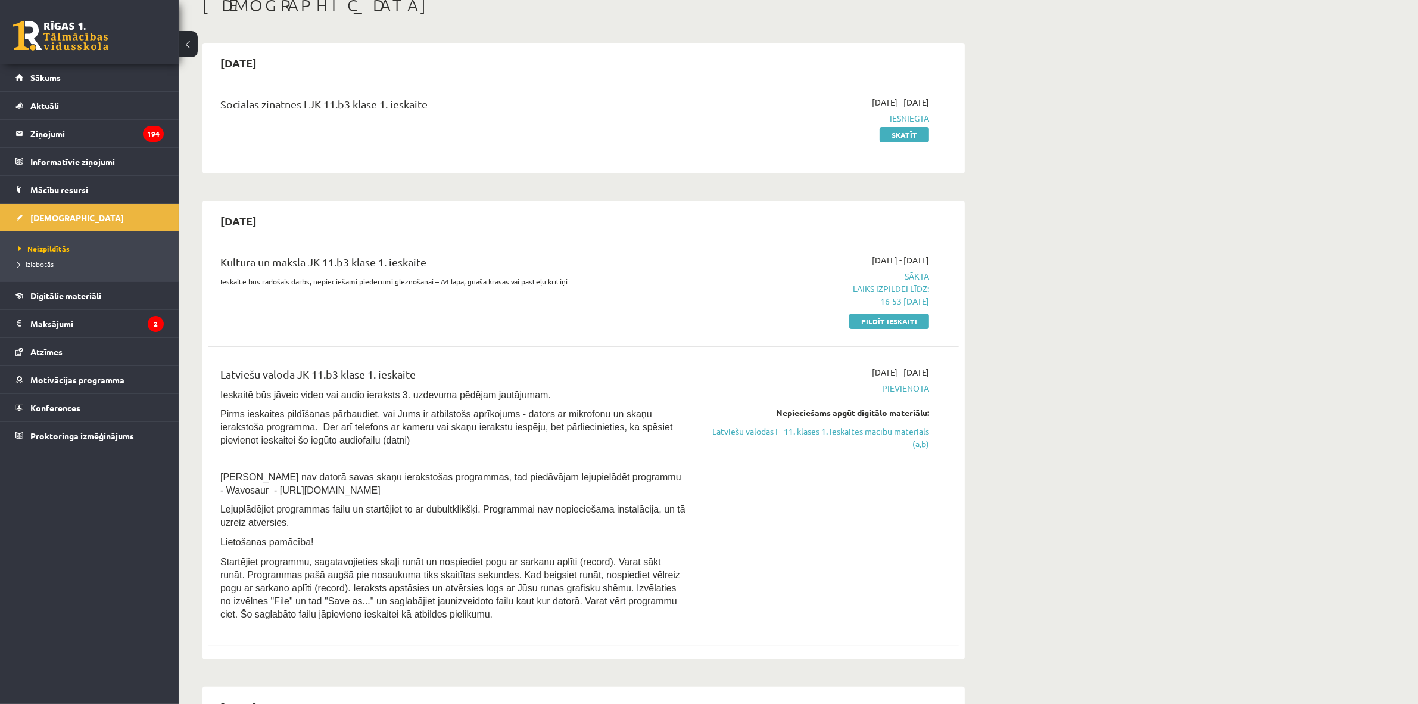
drag, startPoint x: 87, startPoint y: 216, endPoint x: 760, endPoint y: 64, distance: 689.5
click at [911, 316] on link "Pildīt ieskaiti" at bounding box center [890, 320] width 80 height 15
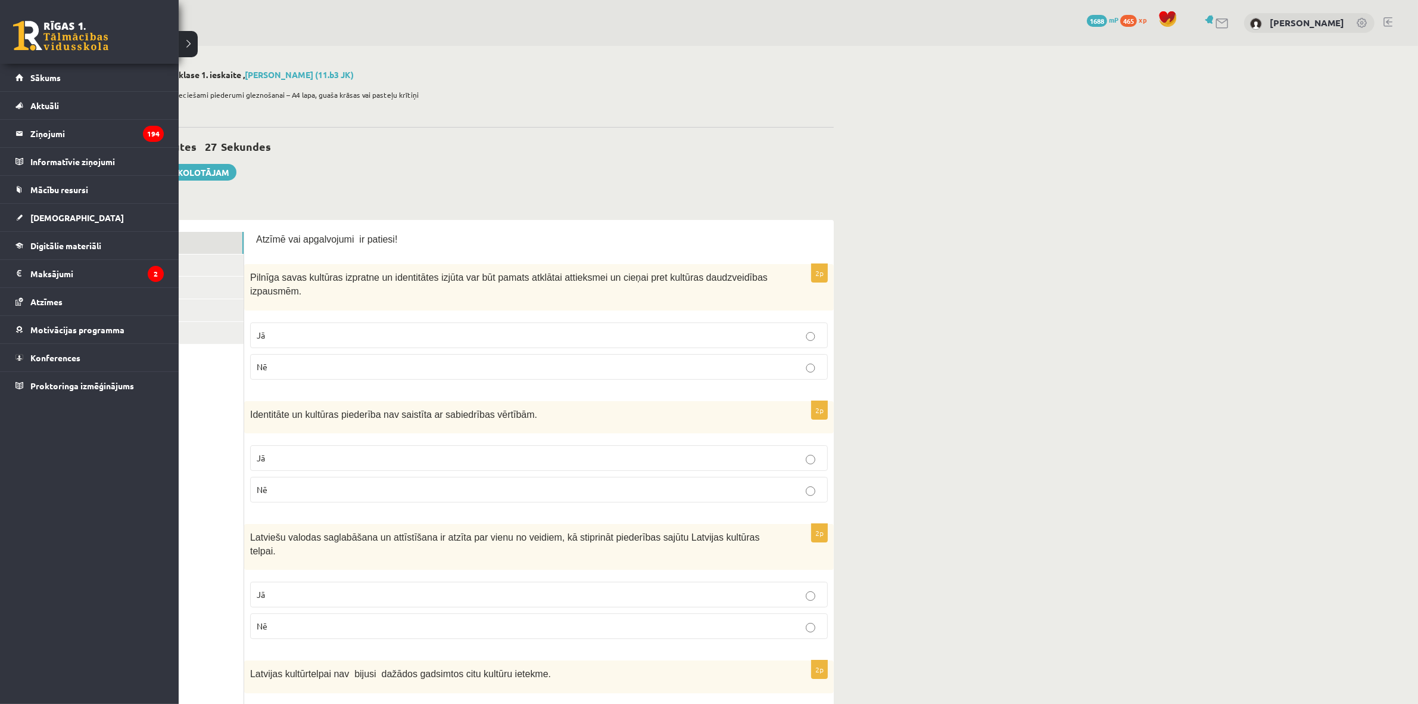
drag, startPoint x: 0, startPoint y: 444, endPoint x: 0, endPoint y: 683, distance: 239.5
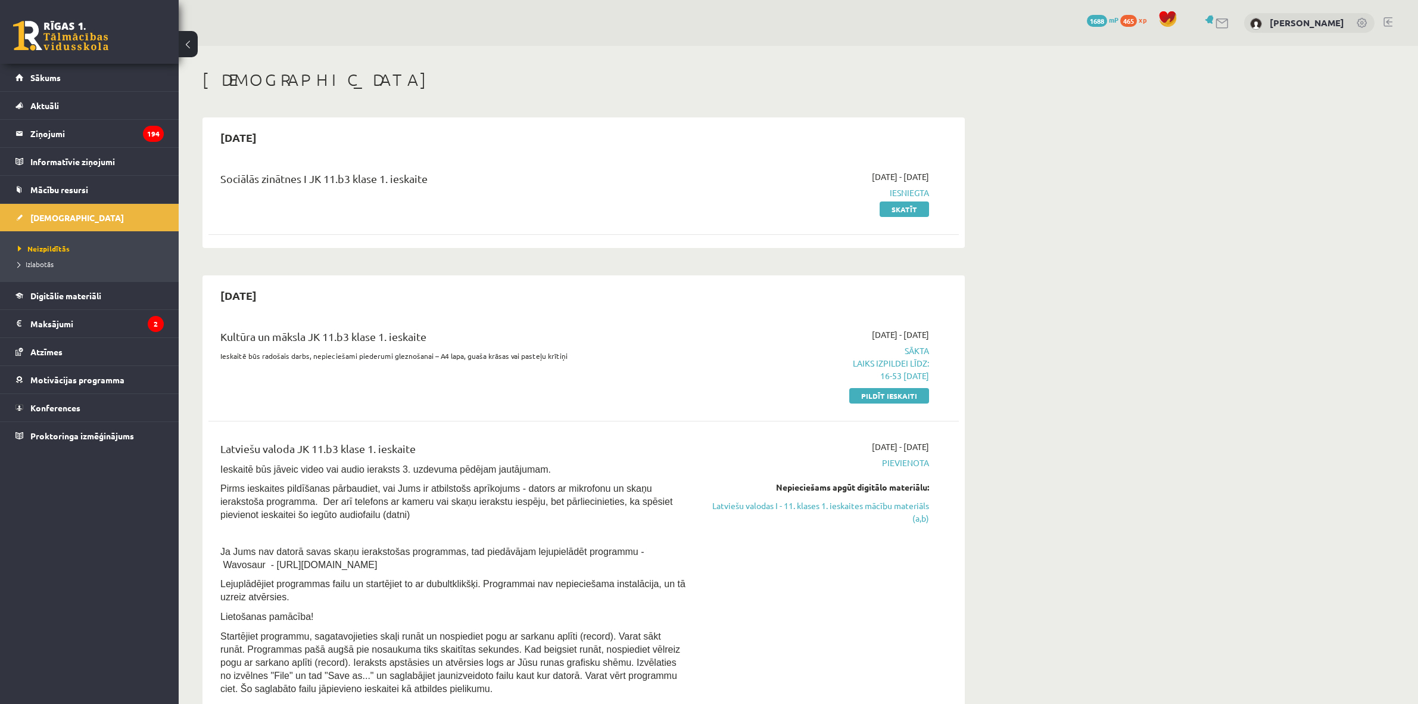
scroll to position [74, 0]
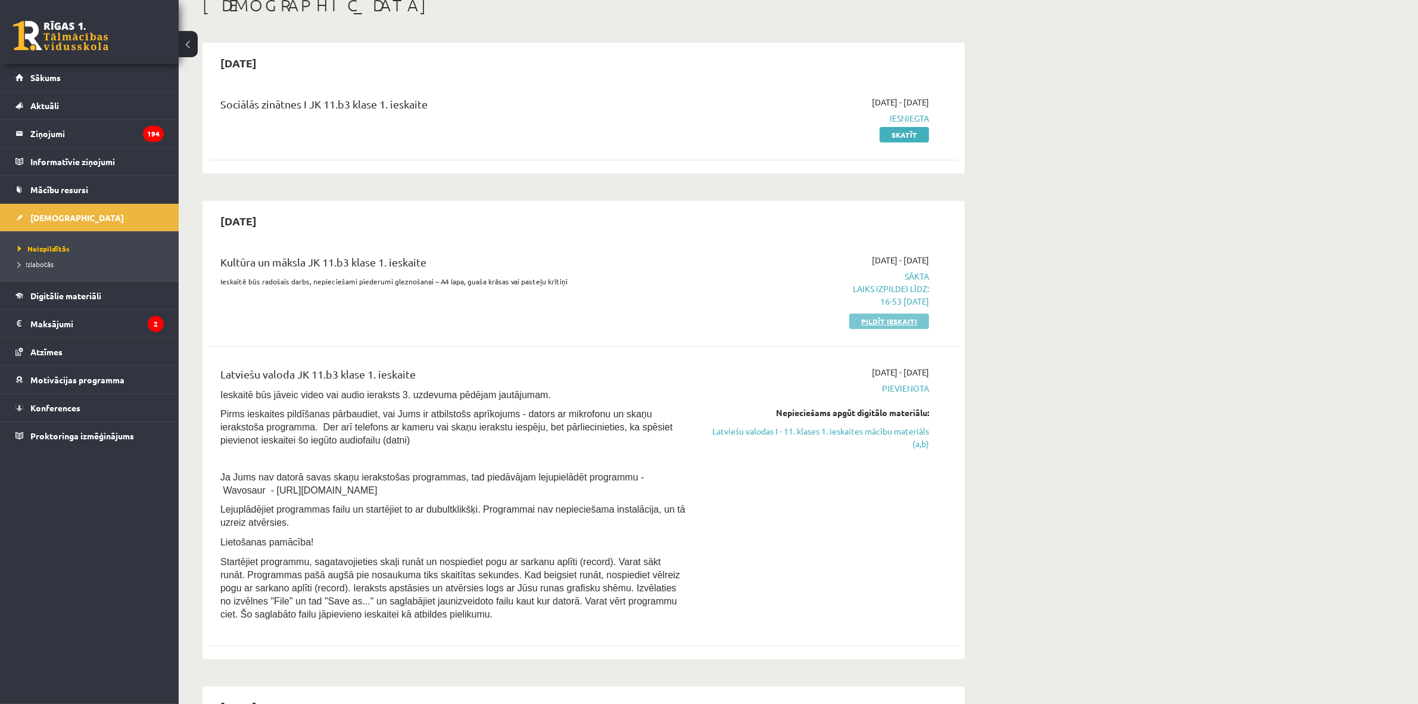
click at [892, 328] on link "Pildīt ieskaiti" at bounding box center [890, 320] width 80 height 15
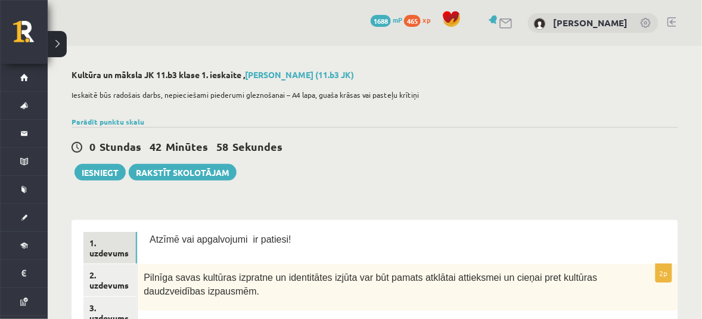
click at [391, 170] on div "0 Stundas 42 Minūtes 58 Sekundes Ieskaite saglabāta! Iesniegt Rakstīt skolotājam" at bounding box center [374, 154] width 606 height 54
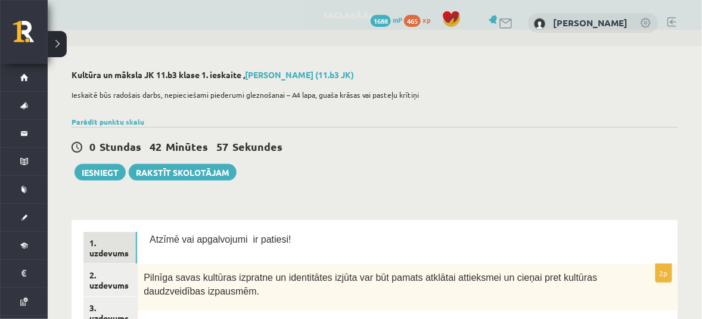
click at [391, 173] on div "0 Stundas 42 Minūtes 57 Sekundes [GEOGRAPHIC_DATA].... Iesniegt Rakstīt skolotā…" at bounding box center [374, 154] width 606 height 54
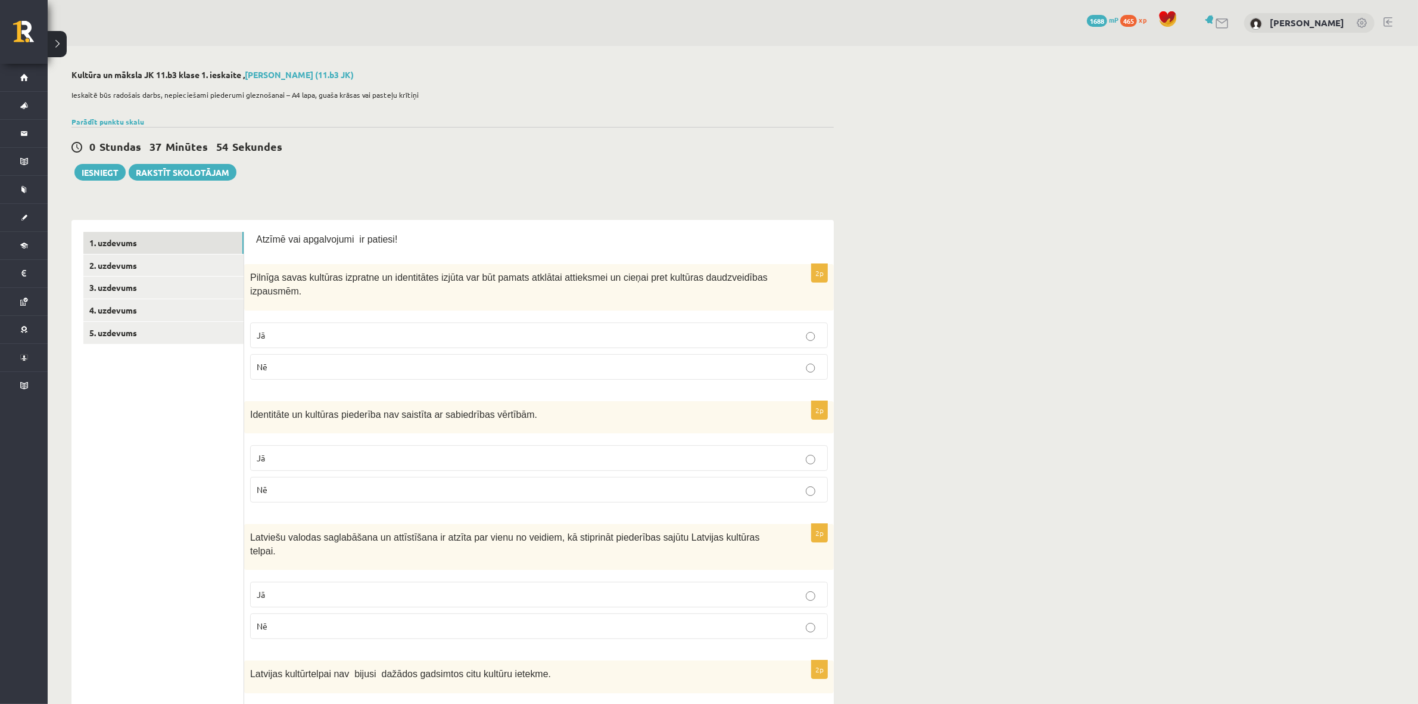
scroll to position [74, 0]
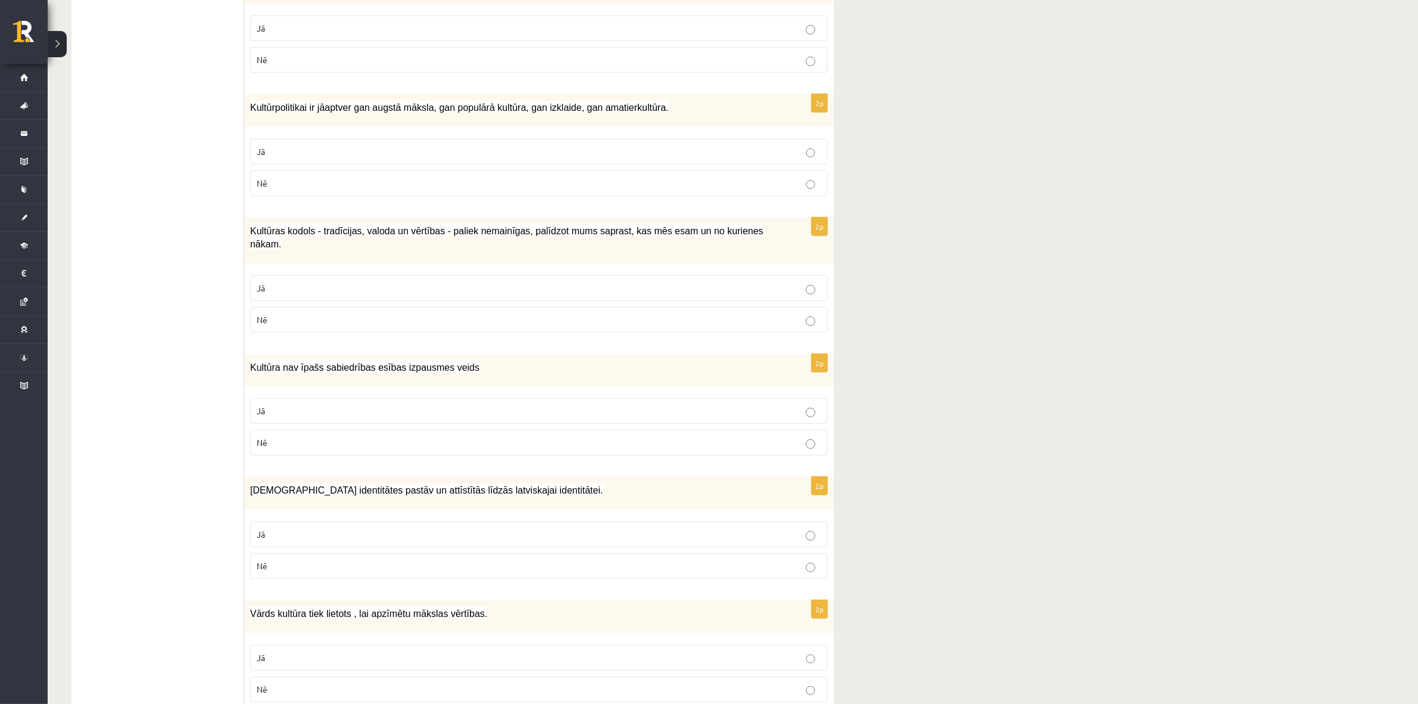
click at [820, 306] on fieldset "Jā Nē" at bounding box center [539, 302] width 578 height 67
click at [1115, 220] on div "**********" at bounding box center [733, 428] width 1371 height 2142
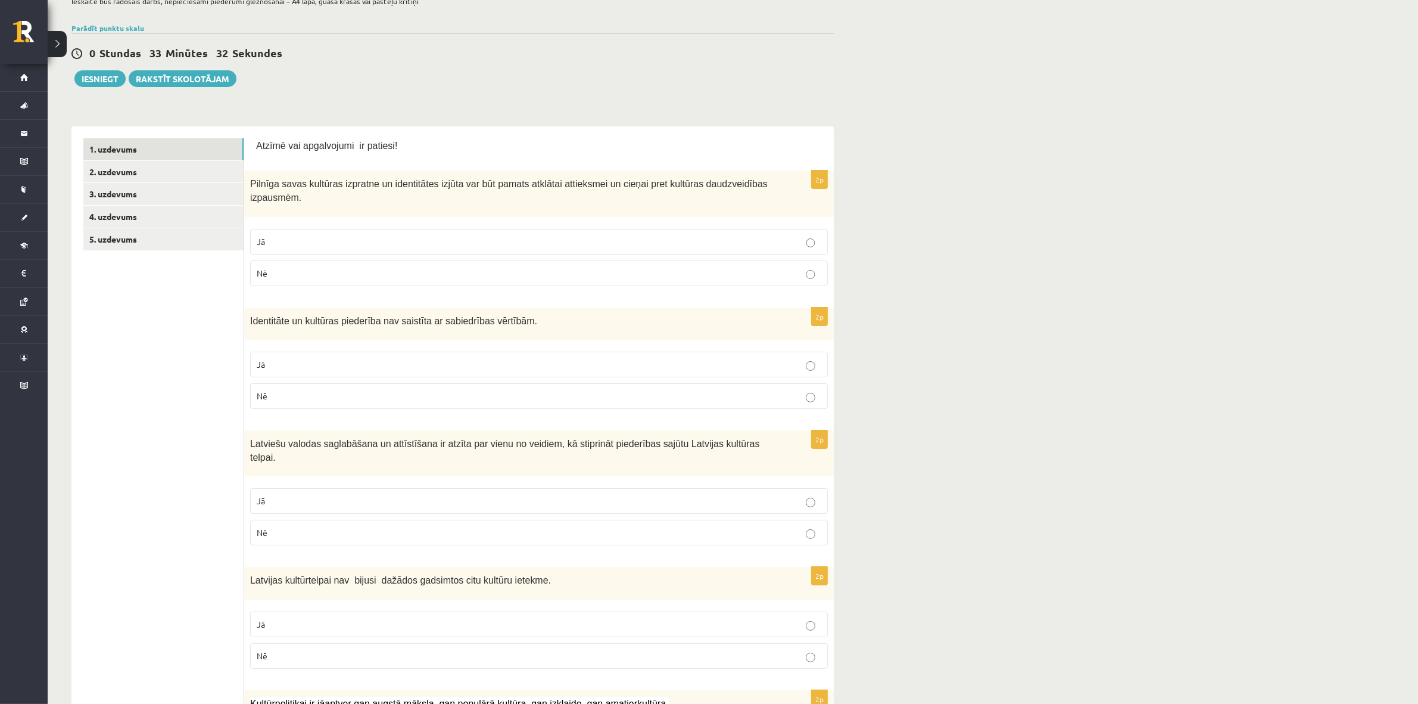
scroll to position [0, 0]
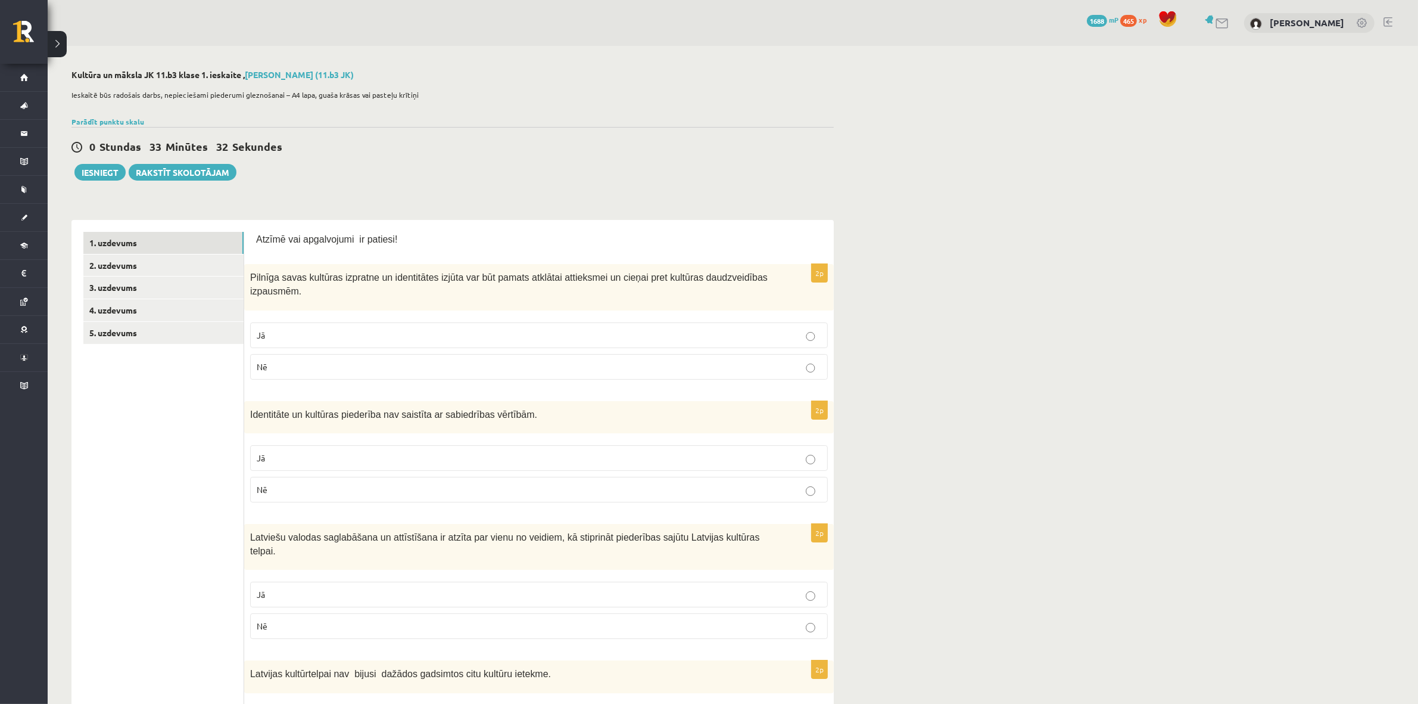
click at [207, 293] on link "3. uzdevums" at bounding box center [163, 287] width 160 height 22
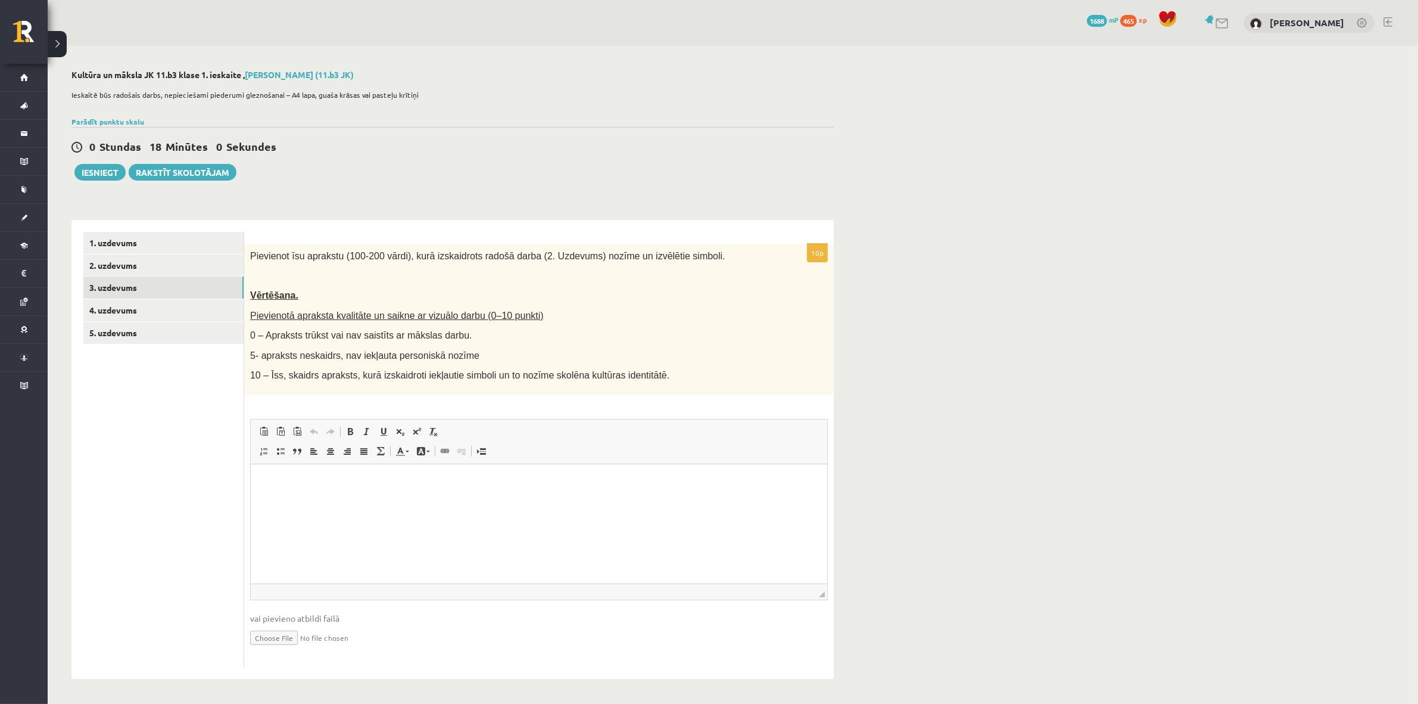
drag, startPoint x: 534, startPoint y: 295, endPoint x: 963, endPoint y: 697, distance: 587.1
click at [294, 403] on div "10p Pievienot īsu aprakstu (100-200 vārdi), kurā izskaidrots radošā darba (2. U…" at bounding box center [539, 455] width 590 height 423
drag, startPoint x: 1126, startPoint y: 1012, endPoint x: 749, endPoint y: 513, distance: 625.3
drag, startPoint x: 1332, startPoint y: 654, endPoint x: 1326, endPoint y: 654, distance: 6.0
drag, startPoint x: 1326, startPoint y: 654, endPoint x: 344, endPoint y: 376, distance: 1020.9
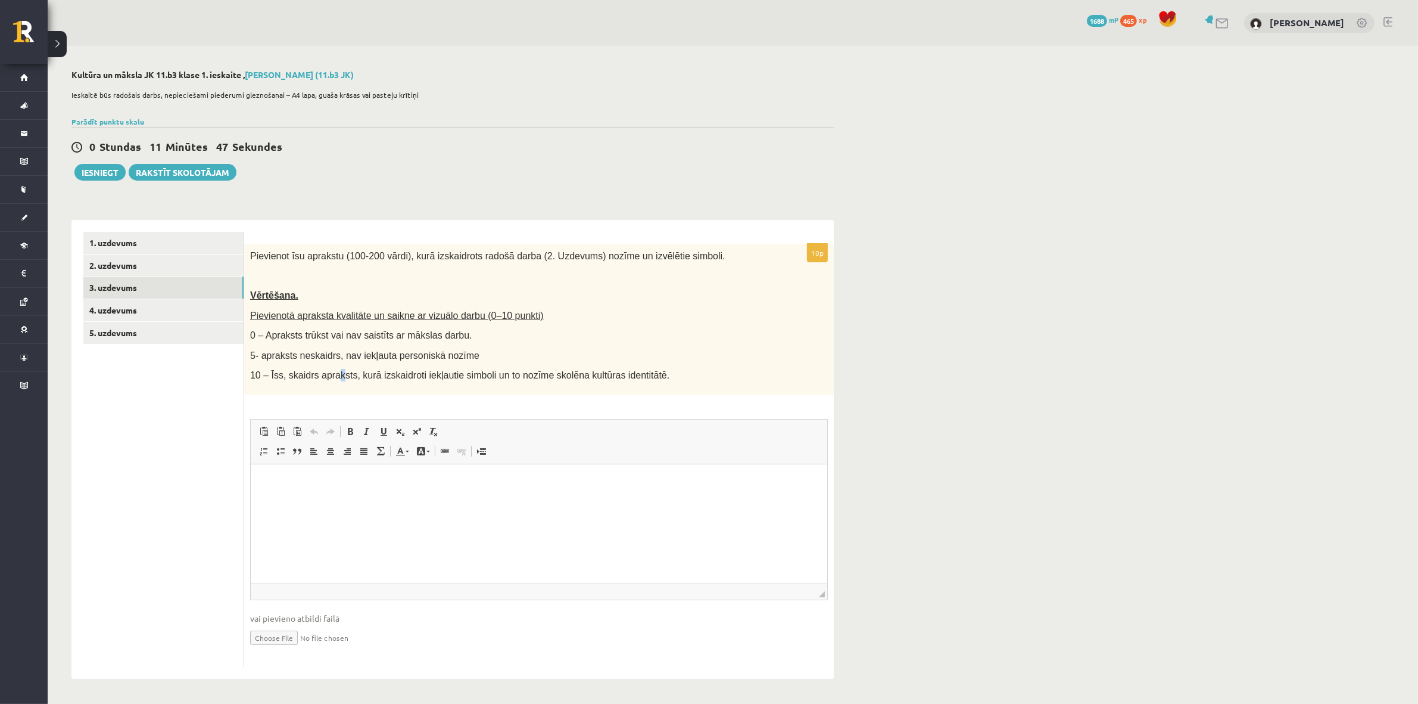
click at [344, 376] on div "Pievienot īsu aprakstu (100-200 vārdi), kurā izskaidrots radošā darba (2. Uzdev…" at bounding box center [539, 319] width 590 height 151
drag, startPoint x: 426, startPoint y: 18, endPoint x: 1044, endPoint y: 377, distance: 714.6
click at [1008, 365] on div "**********" at bounding box center [733, 374] width 1371 height 657
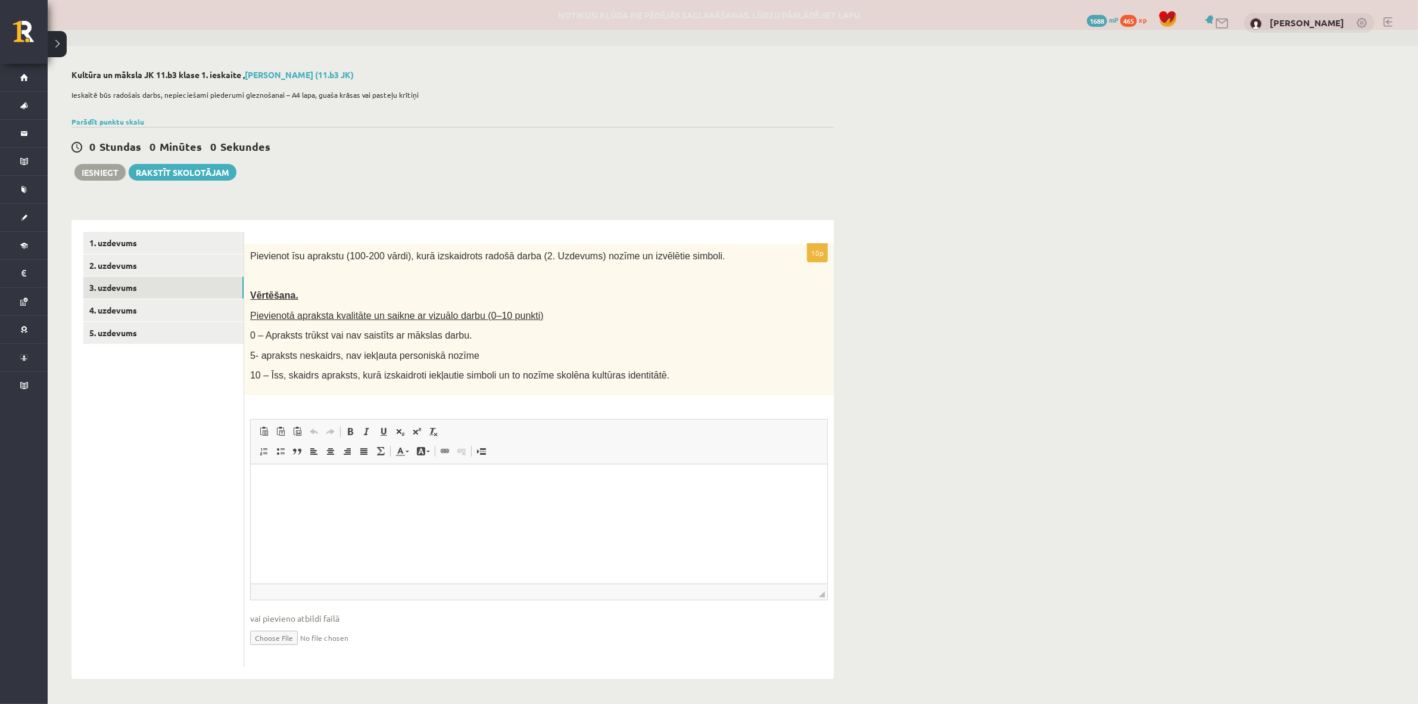
click at [496, 626] on fieldset "Rich Text Editor, wiswyg-editor-user-answer-47433782462720 Editor toolbars Past…" at bounding box center [539, 540] width 578 height 242
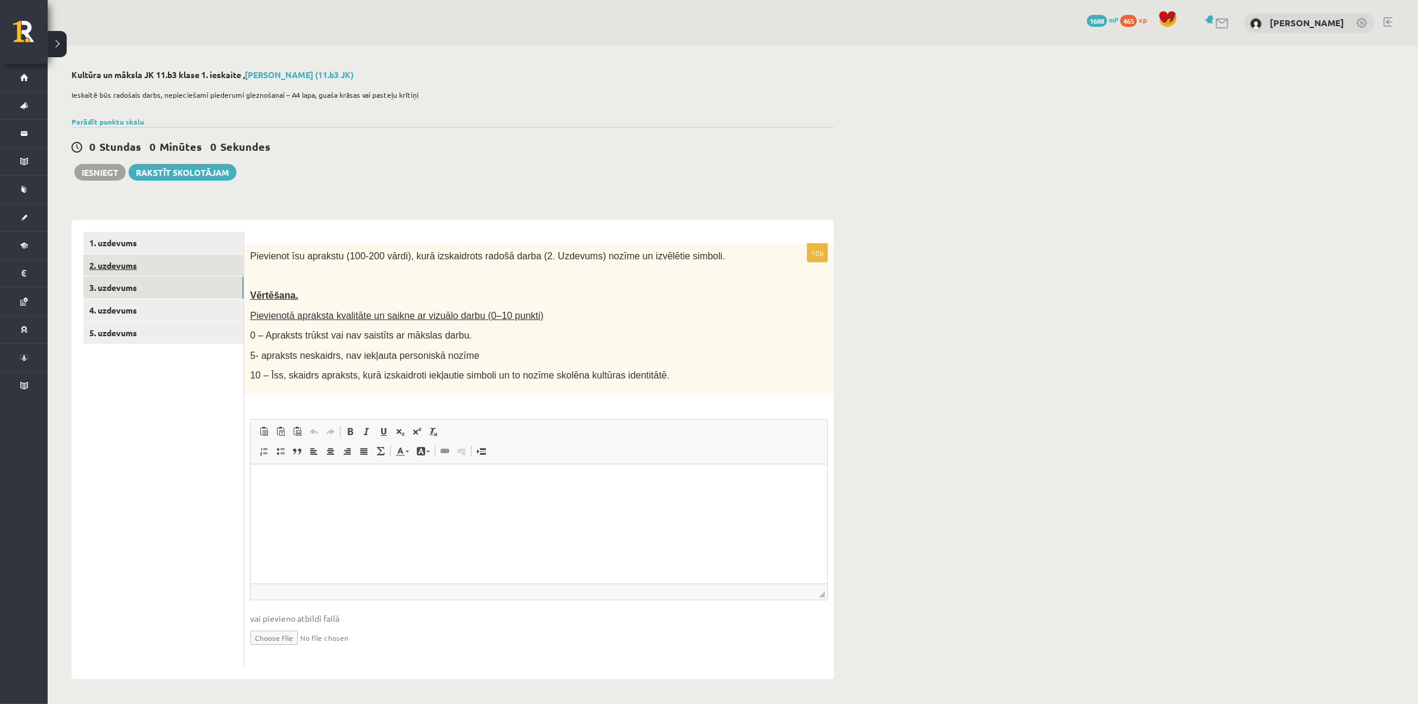
click at [161, 262] on link "2. uzdevums" at bounding box center [163, 265] width 160 height 22
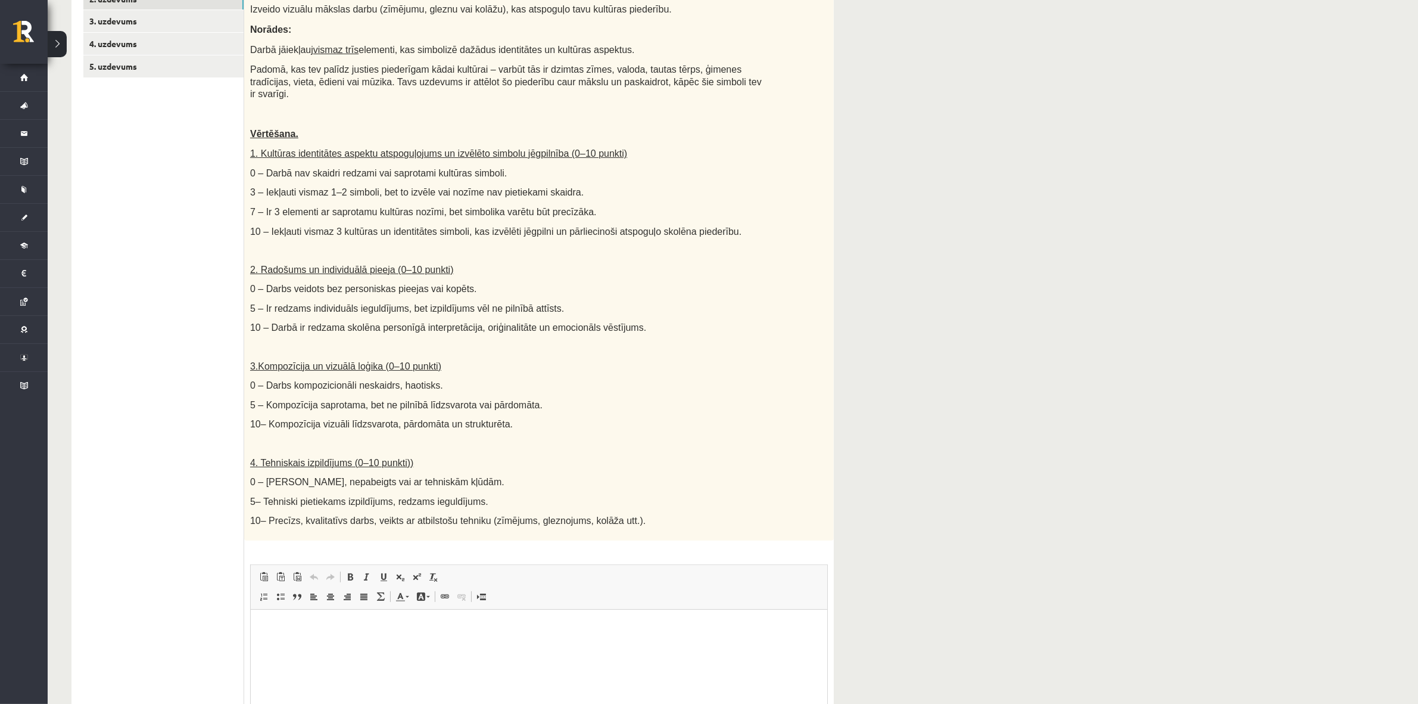
scroll to position [192, 0]
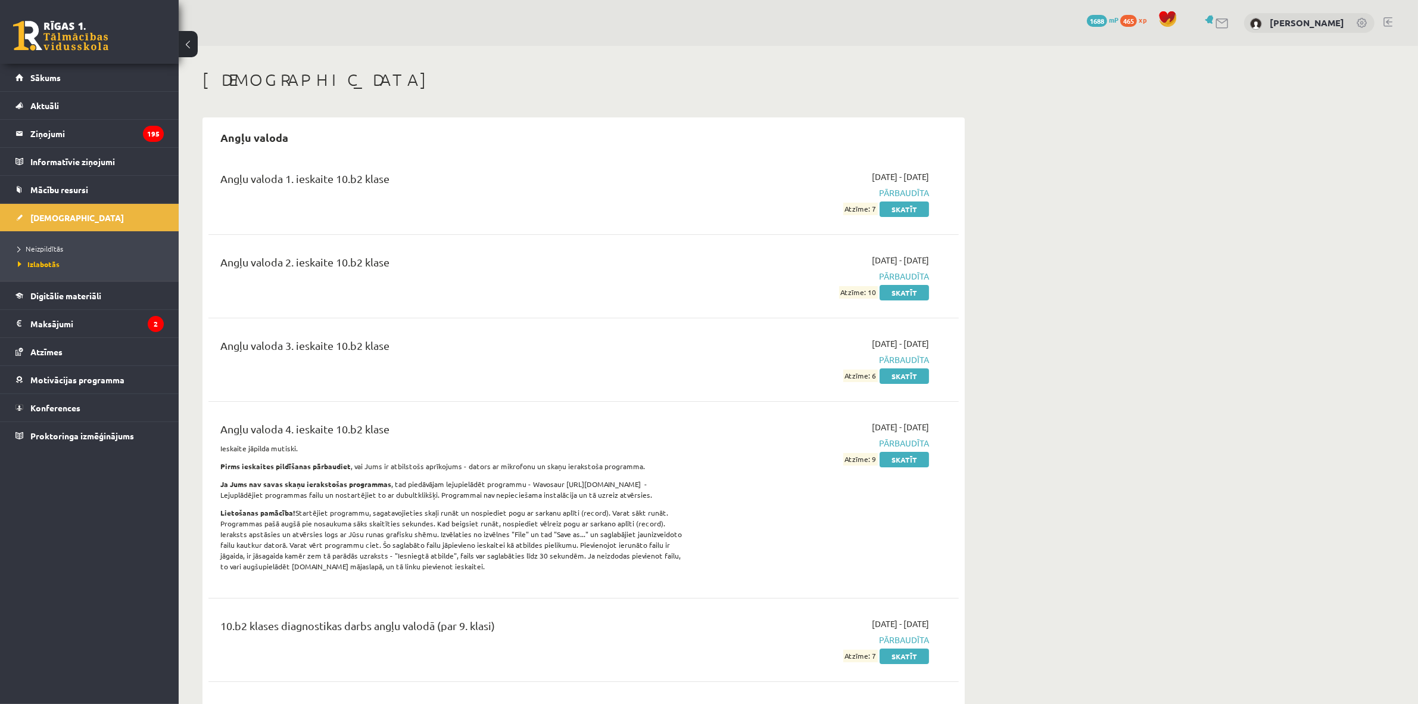
click at [679, 29] on div "0 Dāvanas 1688 mP 465 xp [PERSON_NAME]" at bounding box center [799, 23] width 1240 height 46
click at [57, 248] on span "Neizpildītās" at bounding box center [40, 249] width 45 height 10
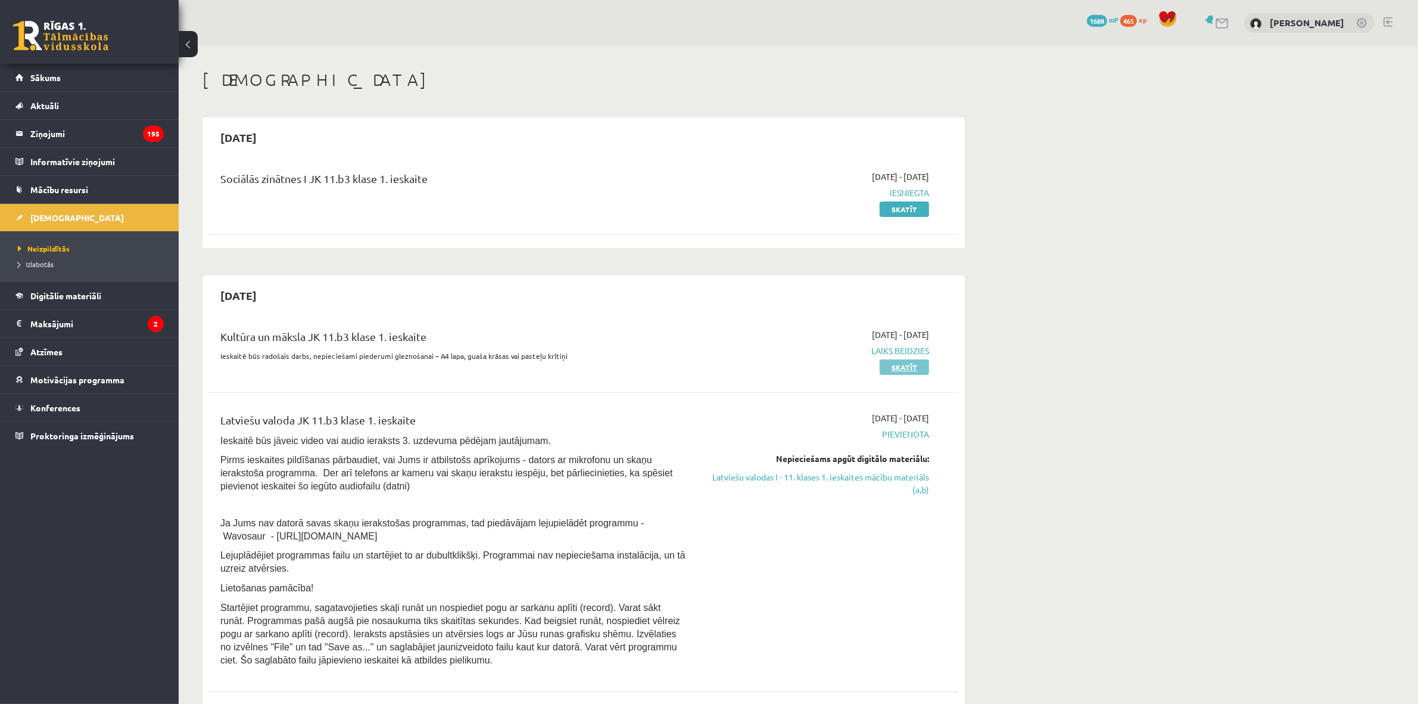
click at [911, 367] on link "Skatīt" at bounding box center [904, 366] width 49 height 15
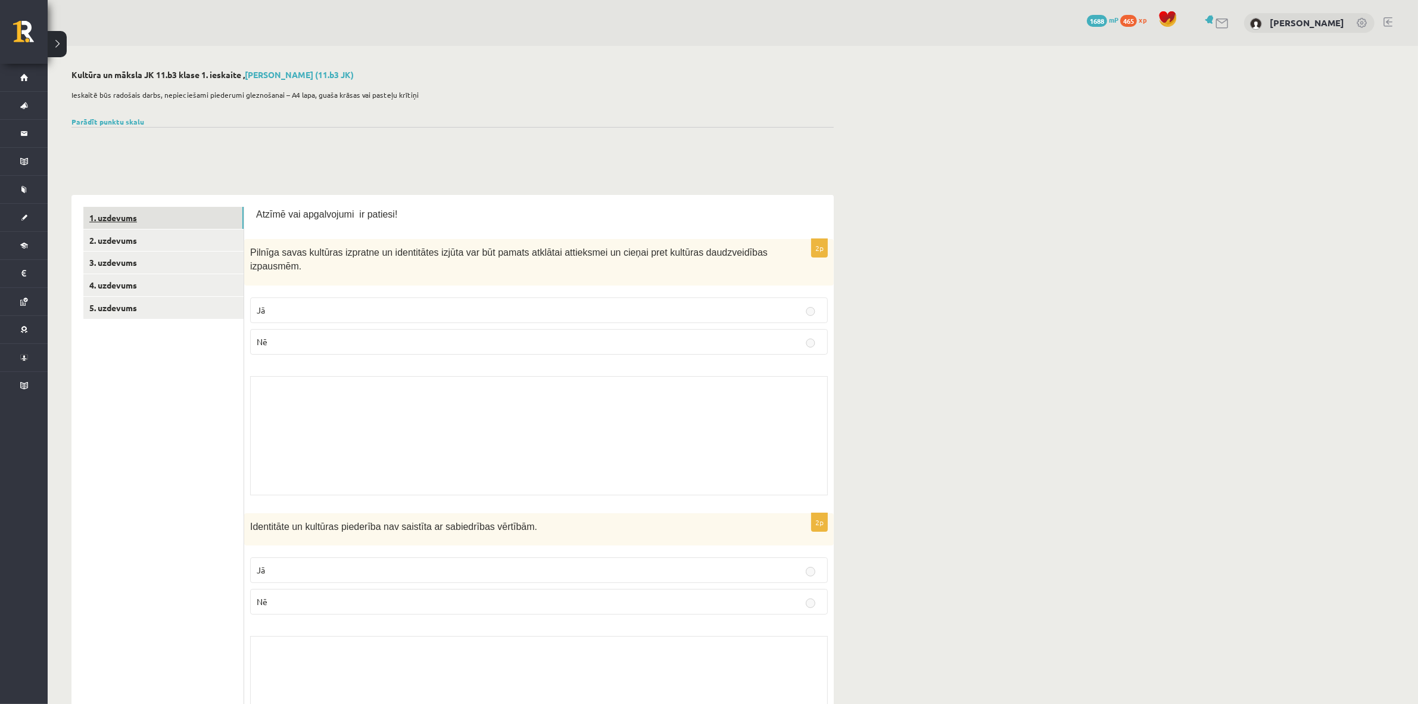
click at [201, 228] on link "1. uzdevums" at bounding box center [163, 218] width 160 height 22
click at [201, 237] on link "2. uzdevums" at bounding box center [163, 240] width 160 height 22
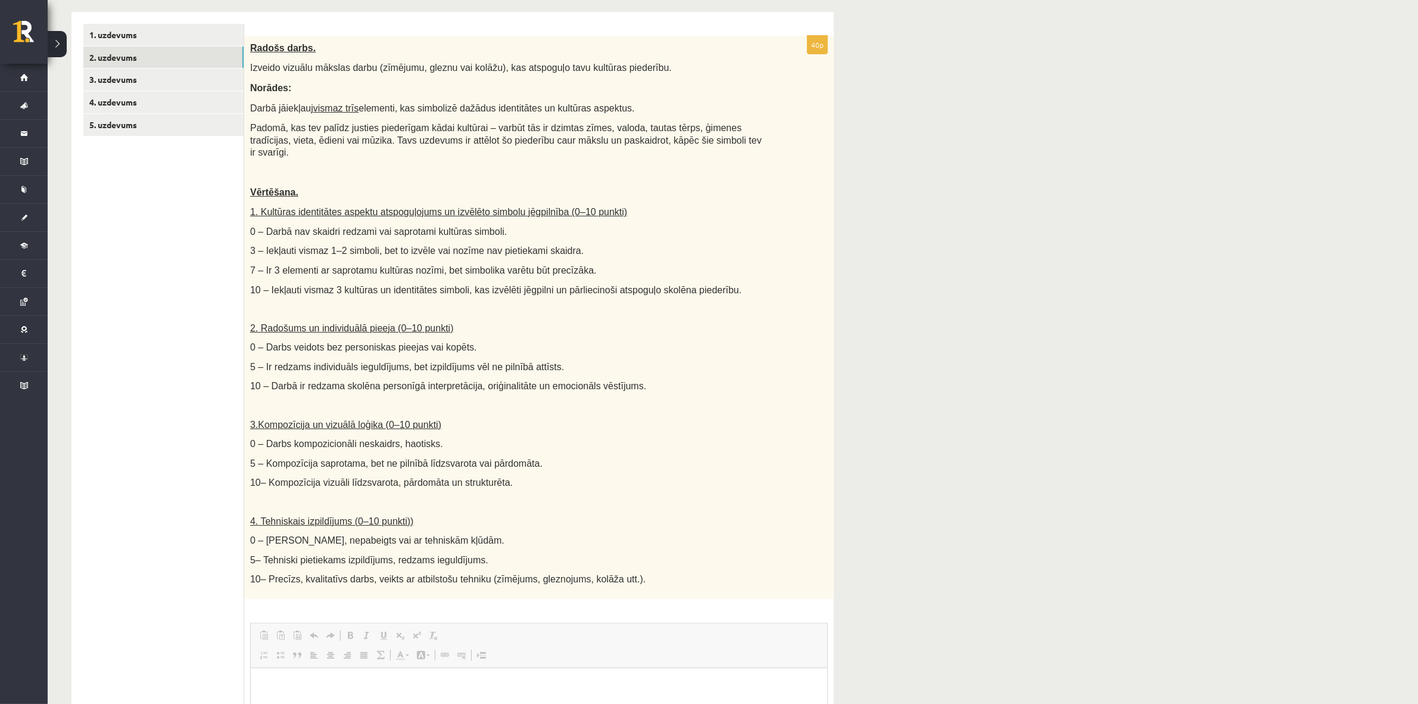
scroll to position [108, 0]
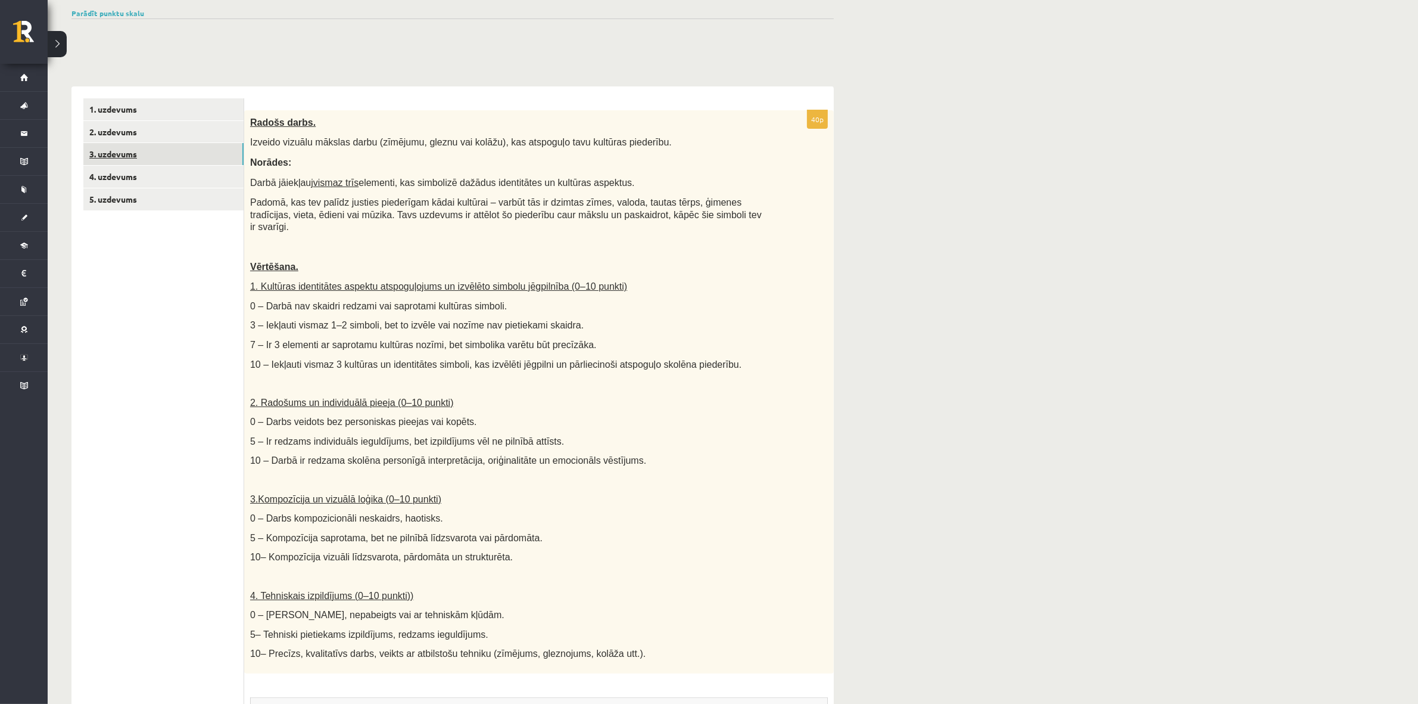
click at [183, 155] on link "3. uzdevums" at bounding box center [163, 154] width 160 height 22
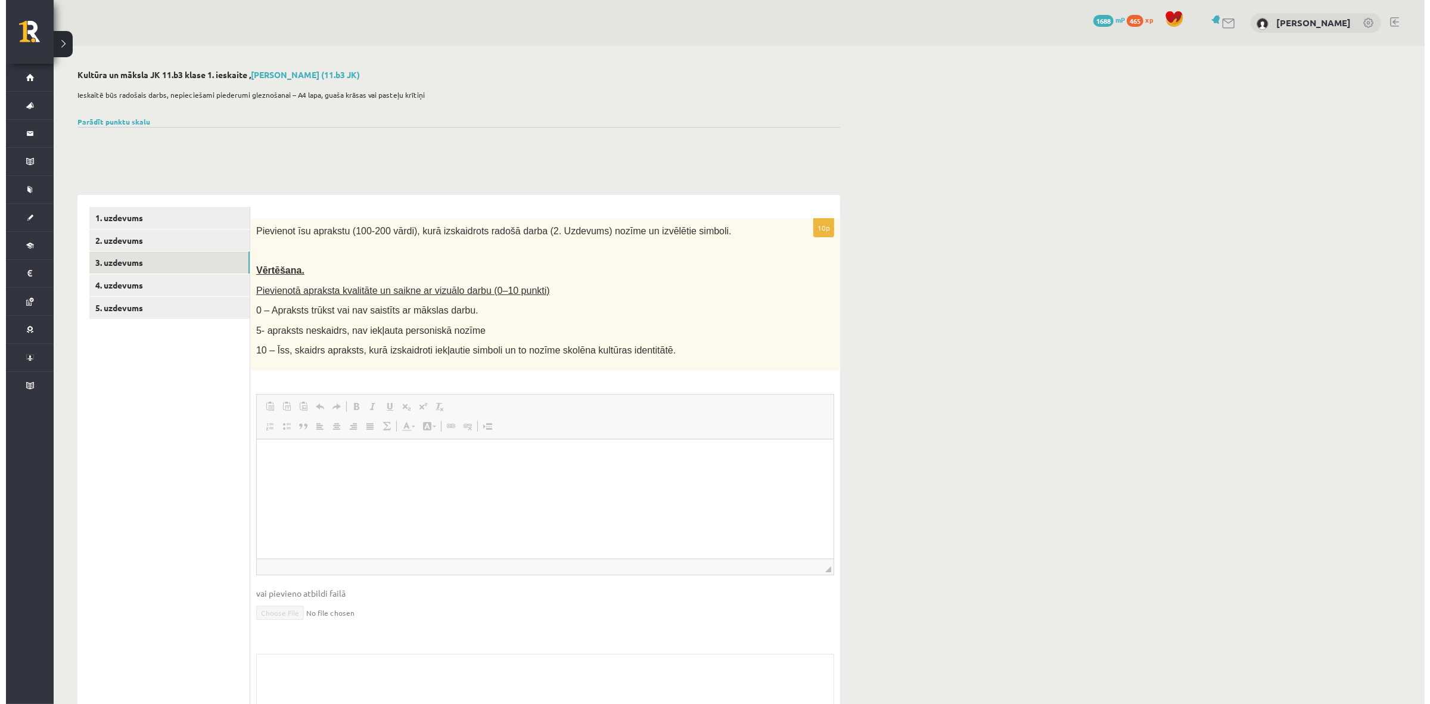
scroll to position [0, 0]
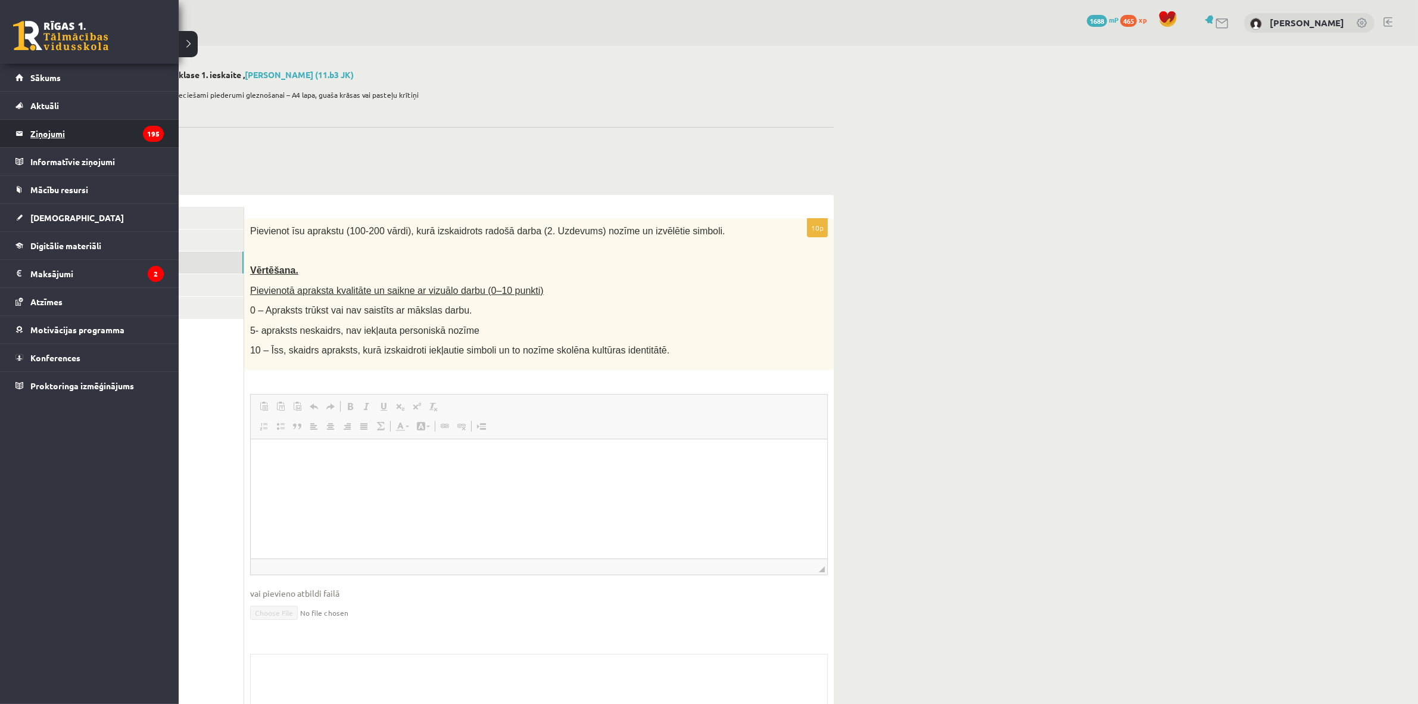
click at [82, 136] on legend "Ziņojumi 195" at bounding box center [96, 133] width 133 height 27
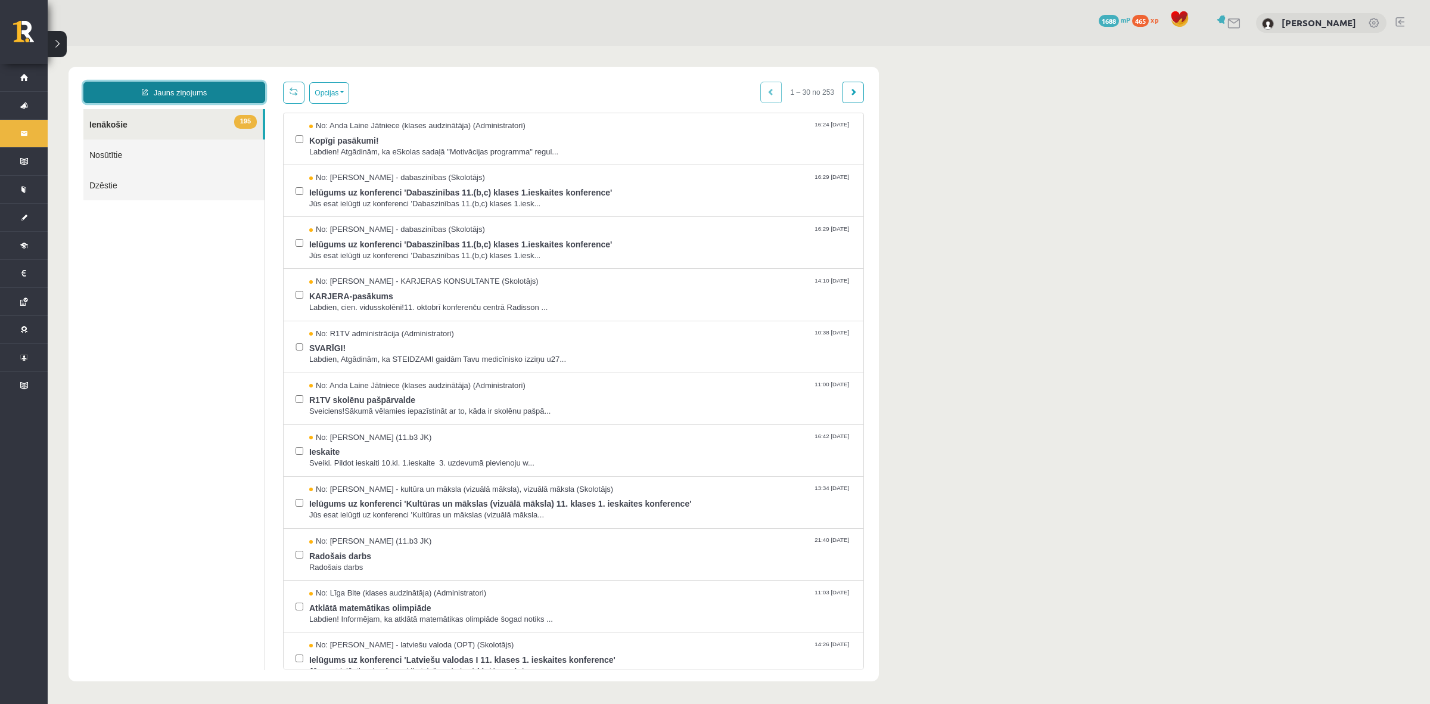
click at [231, 89] on link "Jauns ziņojums" at bounding box center [174, 92] width 182 height 21
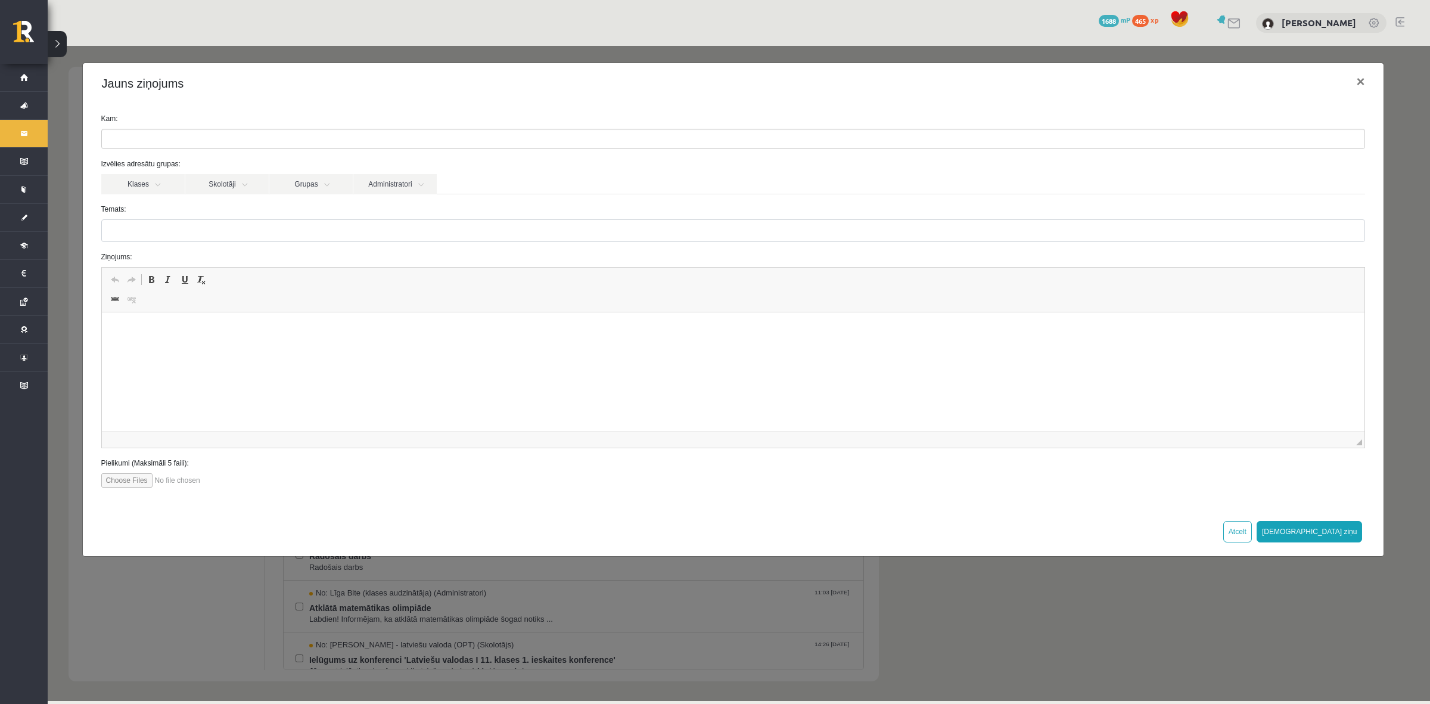
click at [245, 138] on ul at bounding box center [733, 138] width 1262 height 19
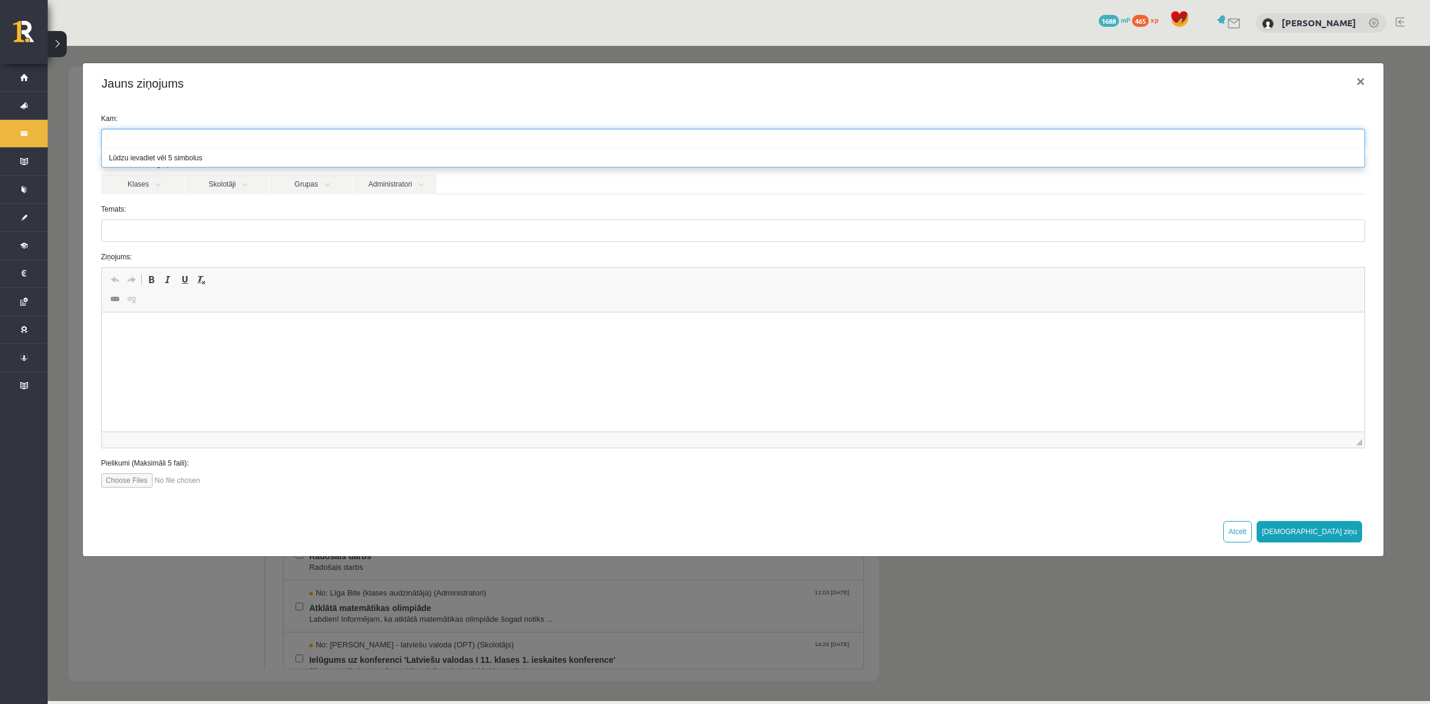
click at [192, 160] on li "Lūdzu ievadiet vēl 5 simbolus" at bounding box center [733, 158] width 1262 height 18
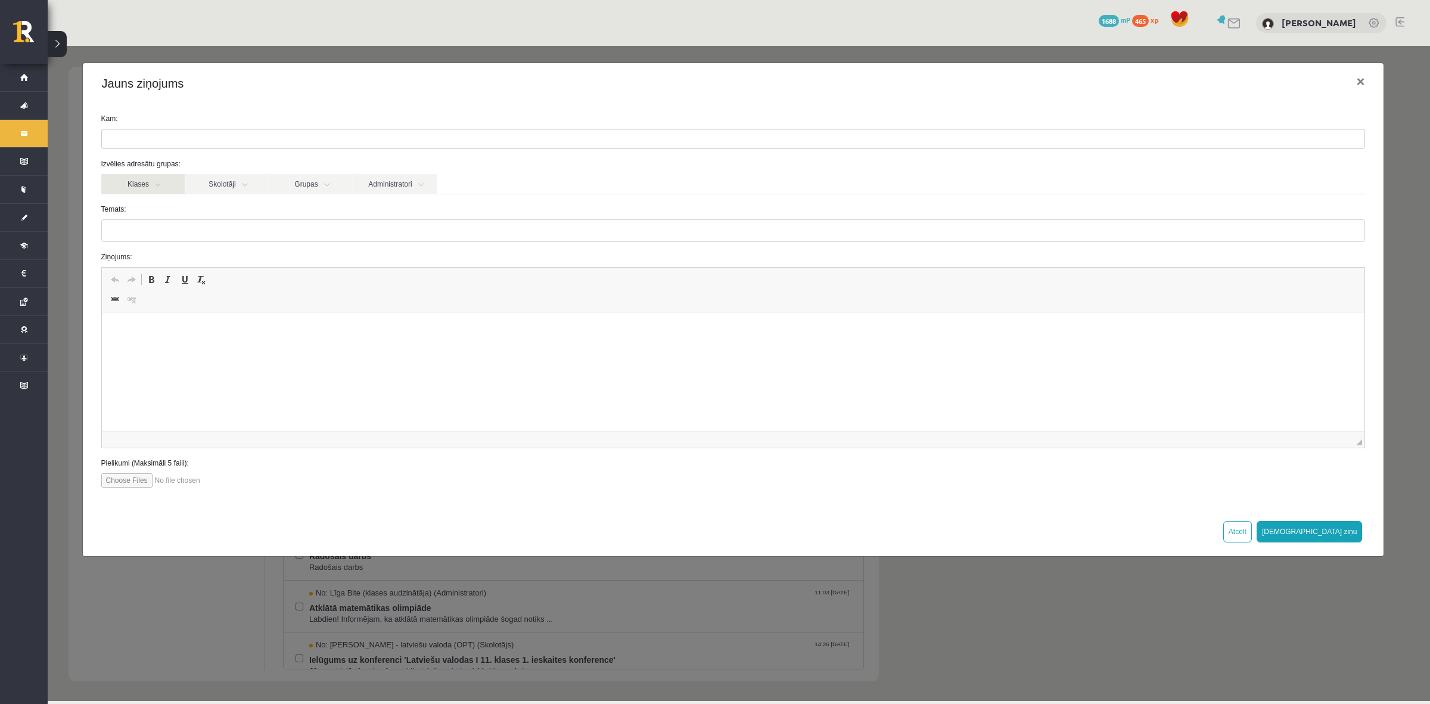
click at [170, 192] on link "Klases" at bounding box center [142, 184] width 83 height 20
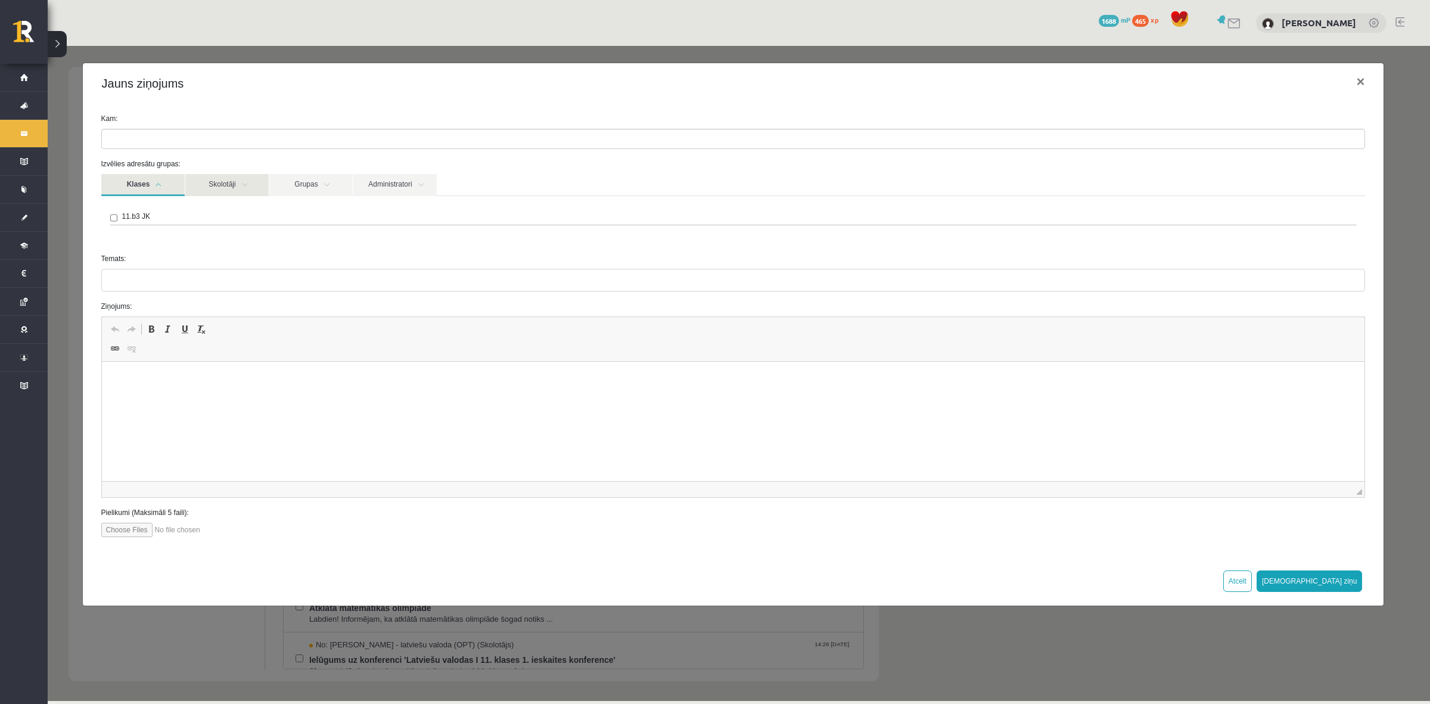
click at [222, 194] on link "Skolotāji" at bounding box center [226, 185] width 83 height 22
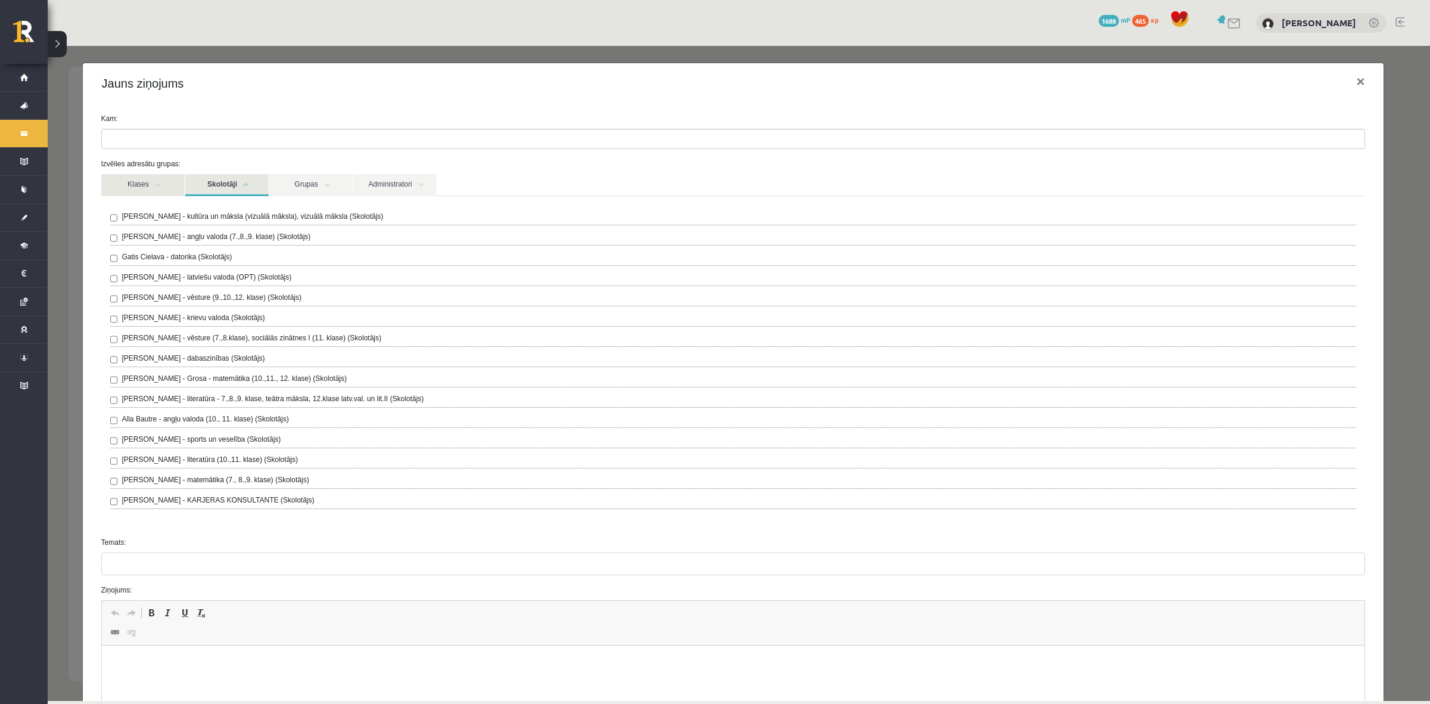
click at [162, 175] on link "Klases" at bounding box center [142, 185] width 83 height 22
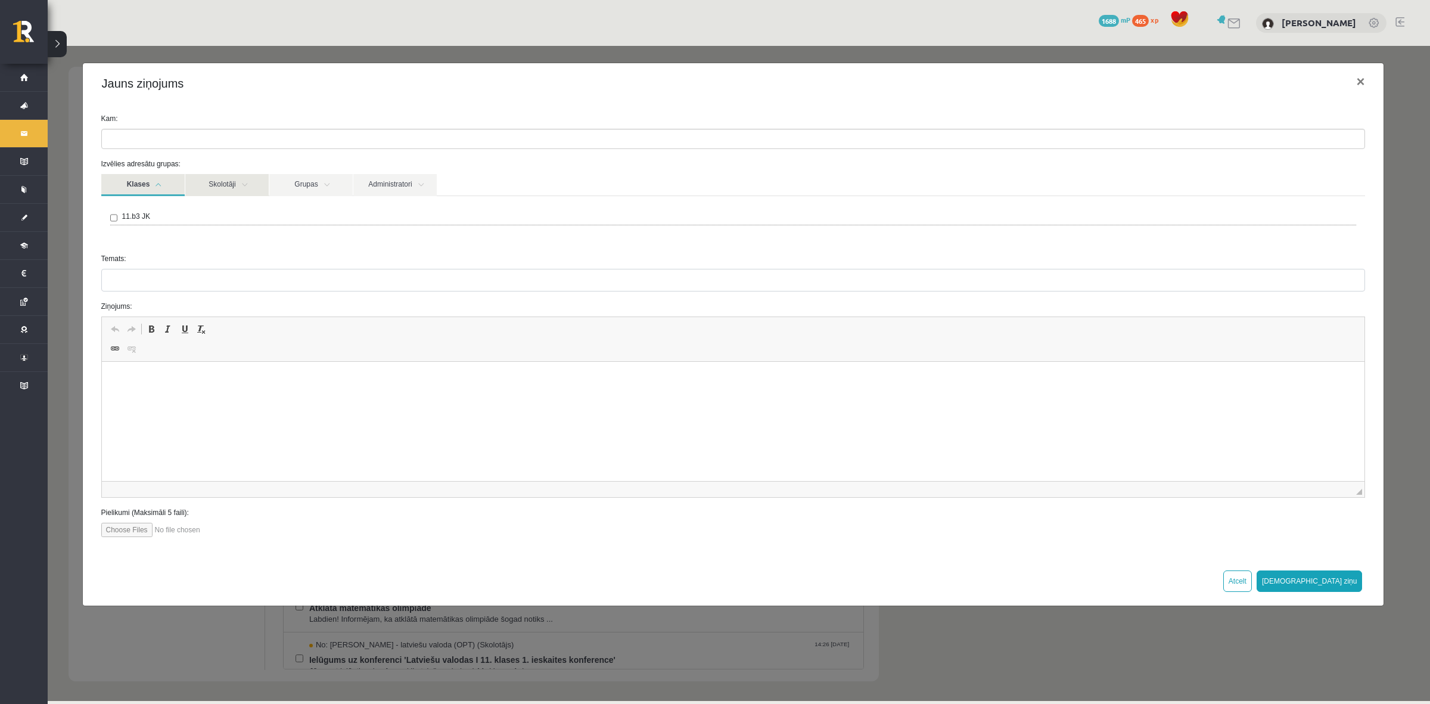
click at [225, 188] on link "Skolotāji" at bounding box center [226, 185] width 83 height 22
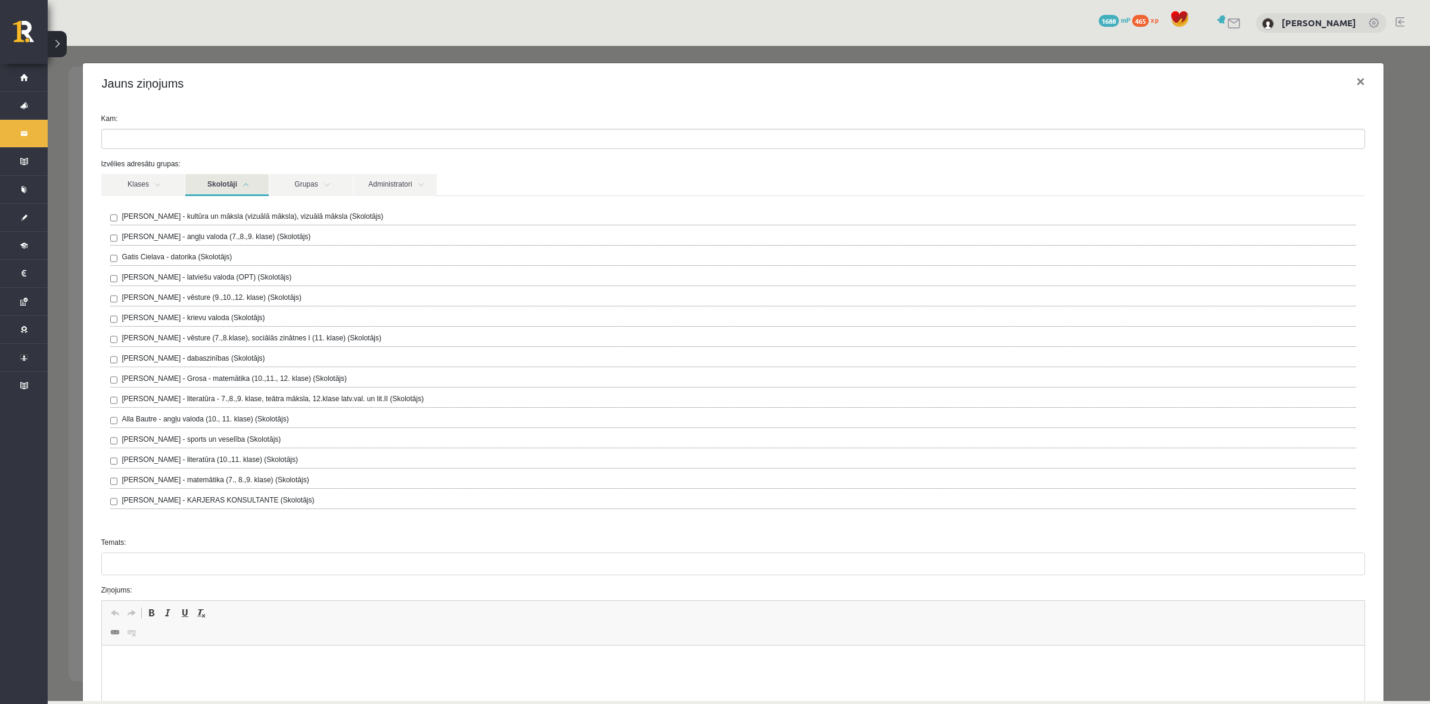
click at [84, 418] on div "Kam: Izvēlies adresātu grupas: Klases Skolotāji Grupas Administratori 11.b3 JK …" at bounding box center [733, 472] width 1301 height 736
click at [70, 442] on div "Jauns ziņojums × Kam: Izvēlies adresātu grupas: Klases Skolotāji Grupas Adminis…" at bounding box center [739, 373] width 1382 height 655
click at [76, 404] on div "Jauns ziņojums 195 Ienākošie Nosūtītie Dzēstie *** ********* ********* *******" at bounding box center [174, 375] width 200 height 587
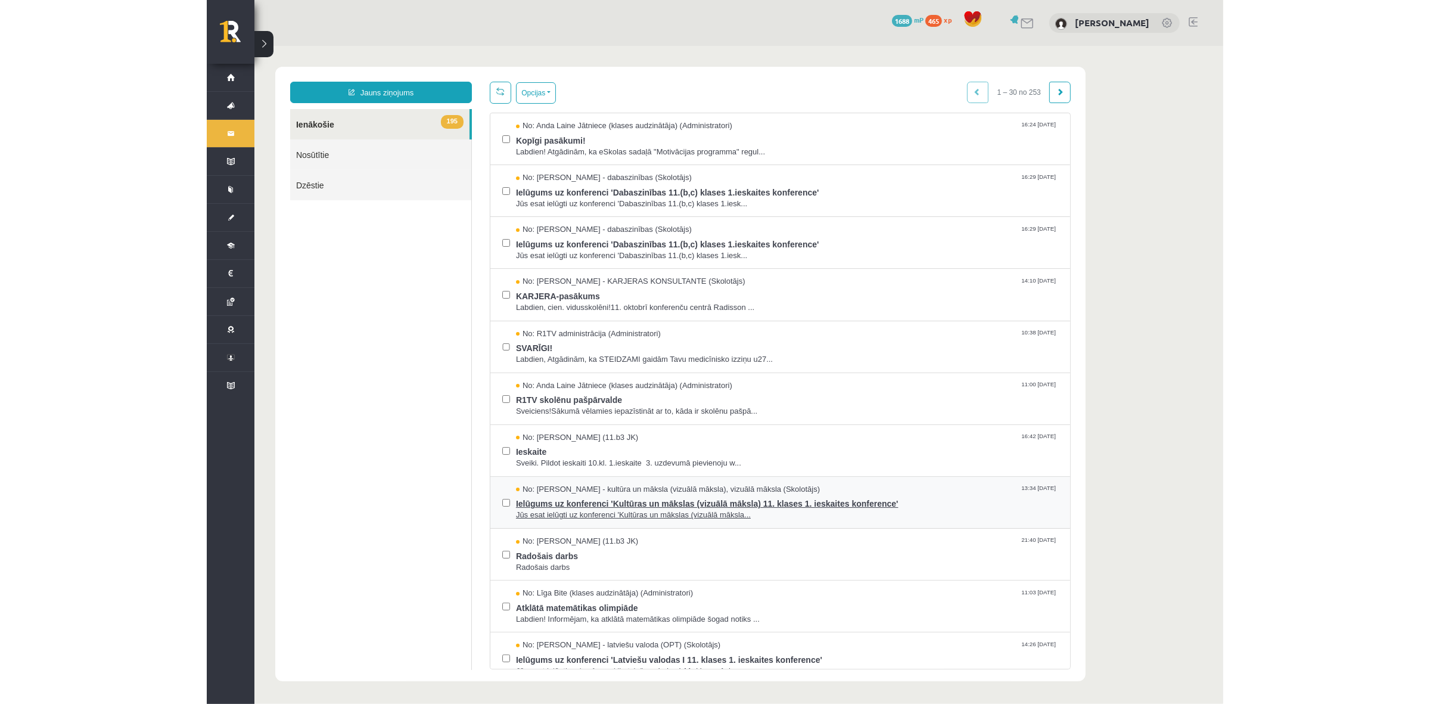
click at [643, 497] on span "Ielūgums uz konferenci 'Kultūras un mākslas (vizuālā māksla) 11. klases 1. iesk…" at bounding box center [786, 501] width 542 height 15
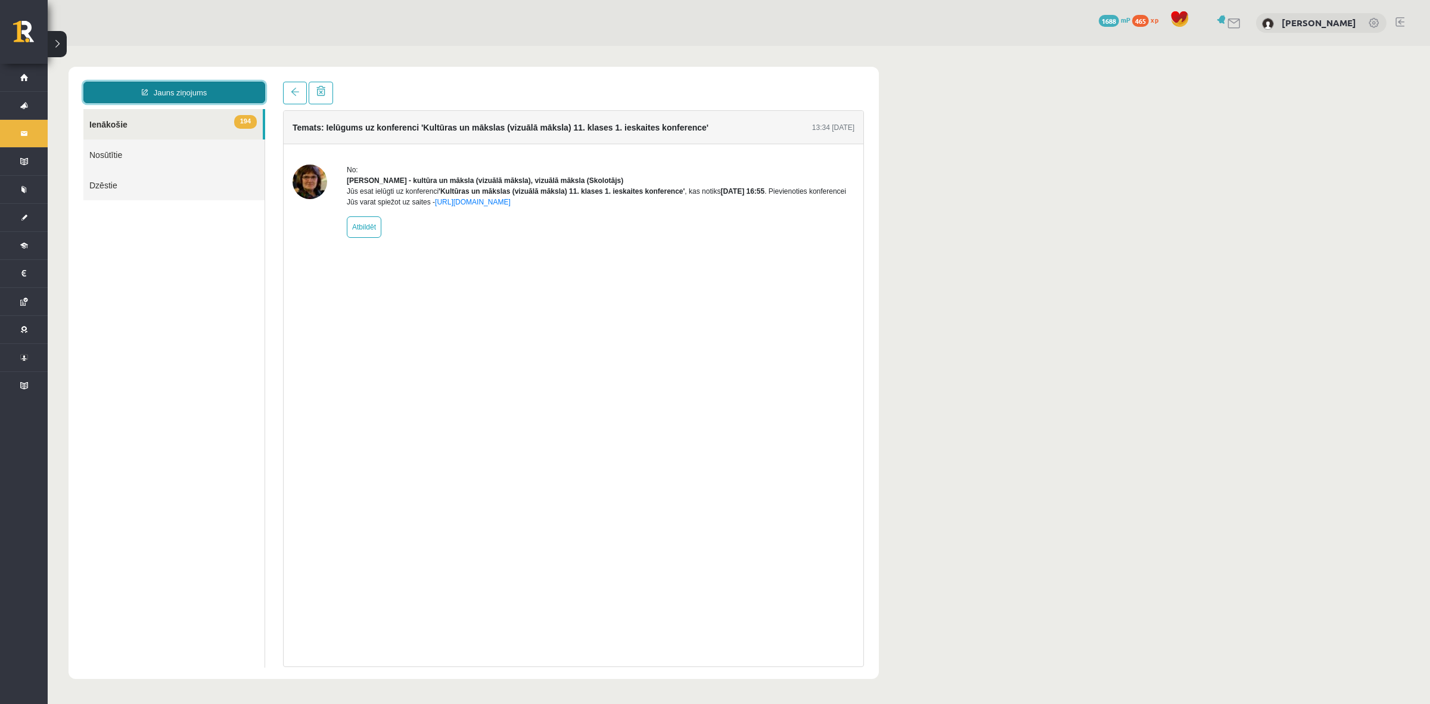
click at [194, 83] on link "Jauns ziņojums" at bounding box center [174, 92] width 182 height 21
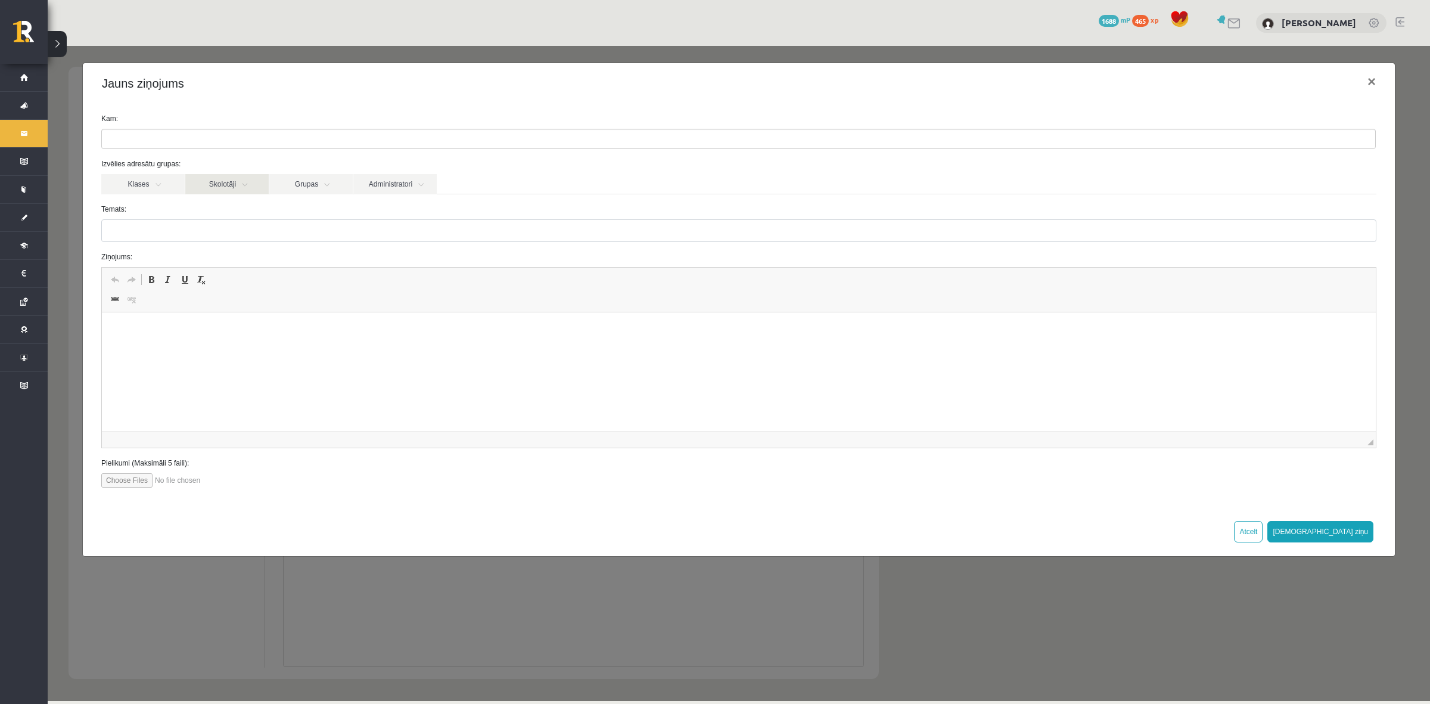
click at [245, 178] on link "Skolotāji" at bounding box center [226, 184] width 83 height 20
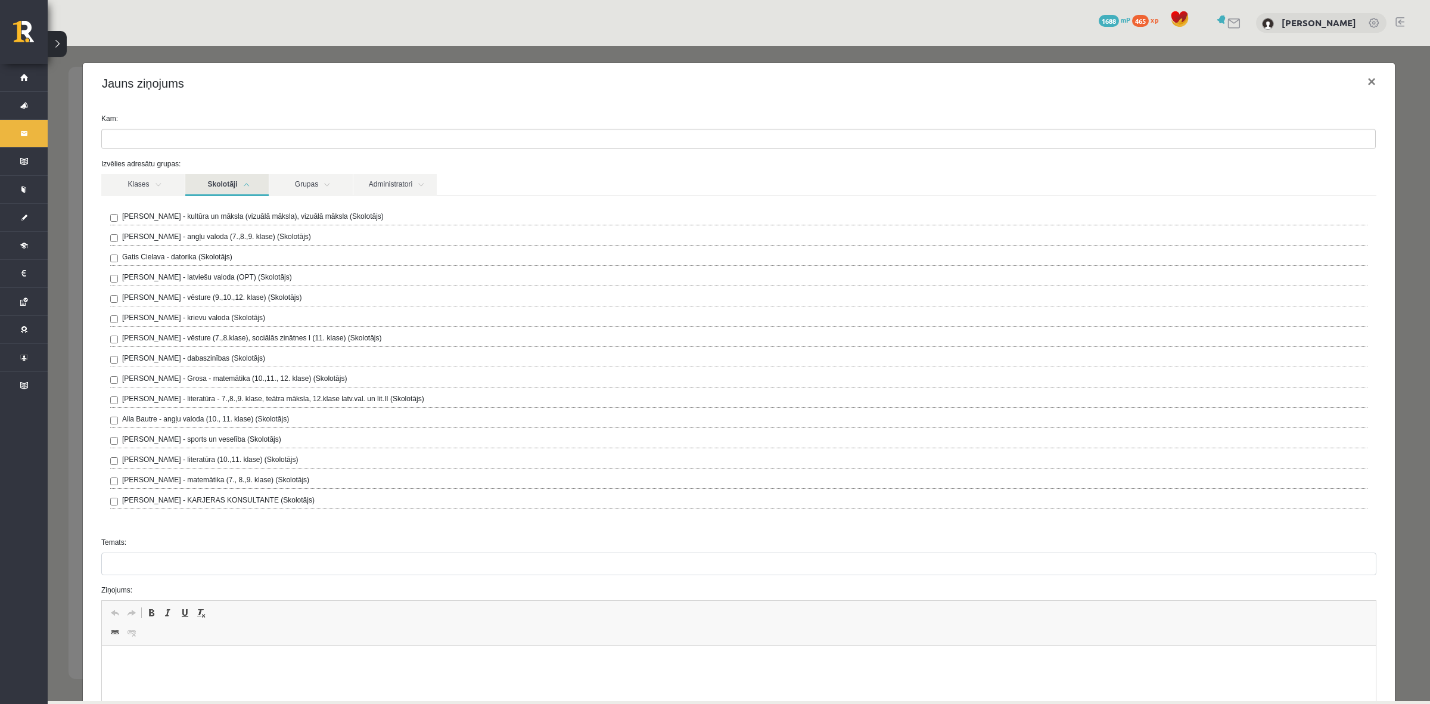
click at [123, 216] on label "Ilze Kolka - kultūra un māksla (vizuālā māksla), vizuālā māksla (Skolotājs)" at bounding box center [253, 216] width 262 height 11
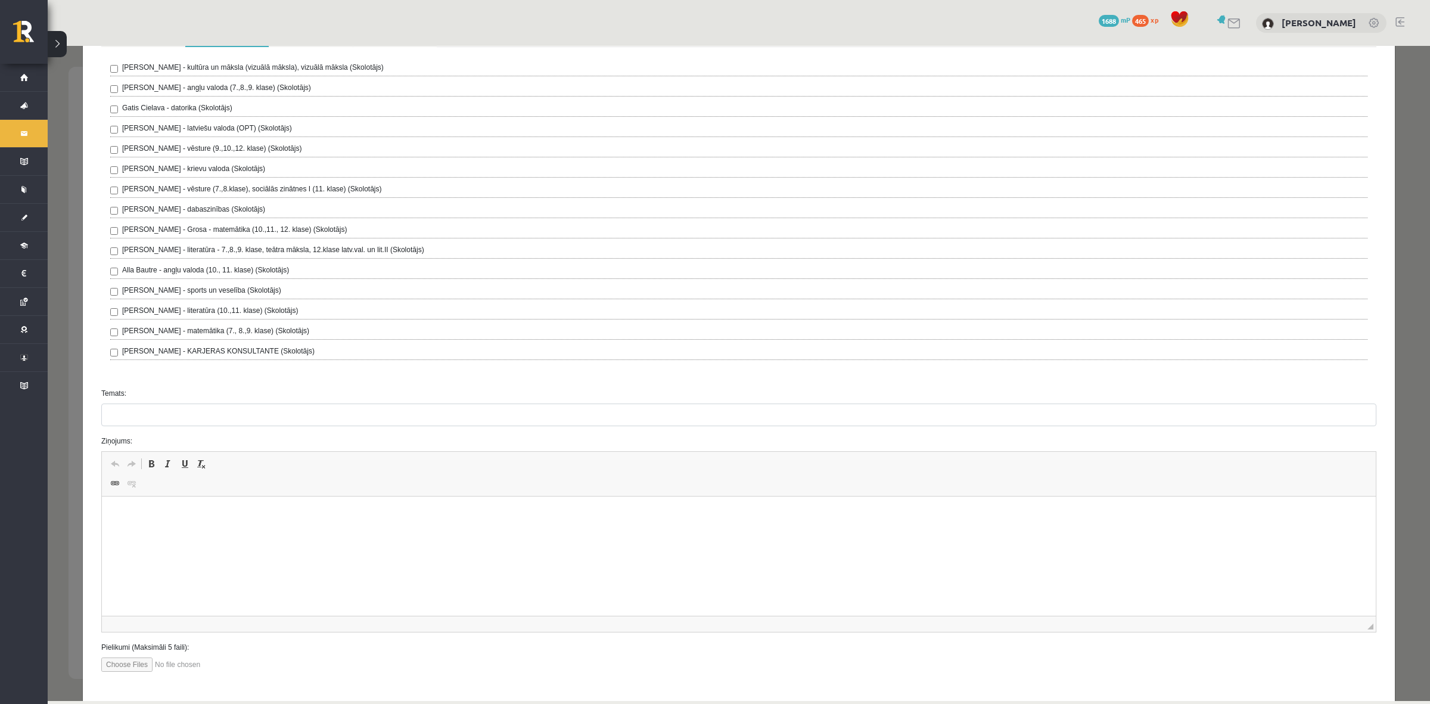
scroll to position [209, 0]
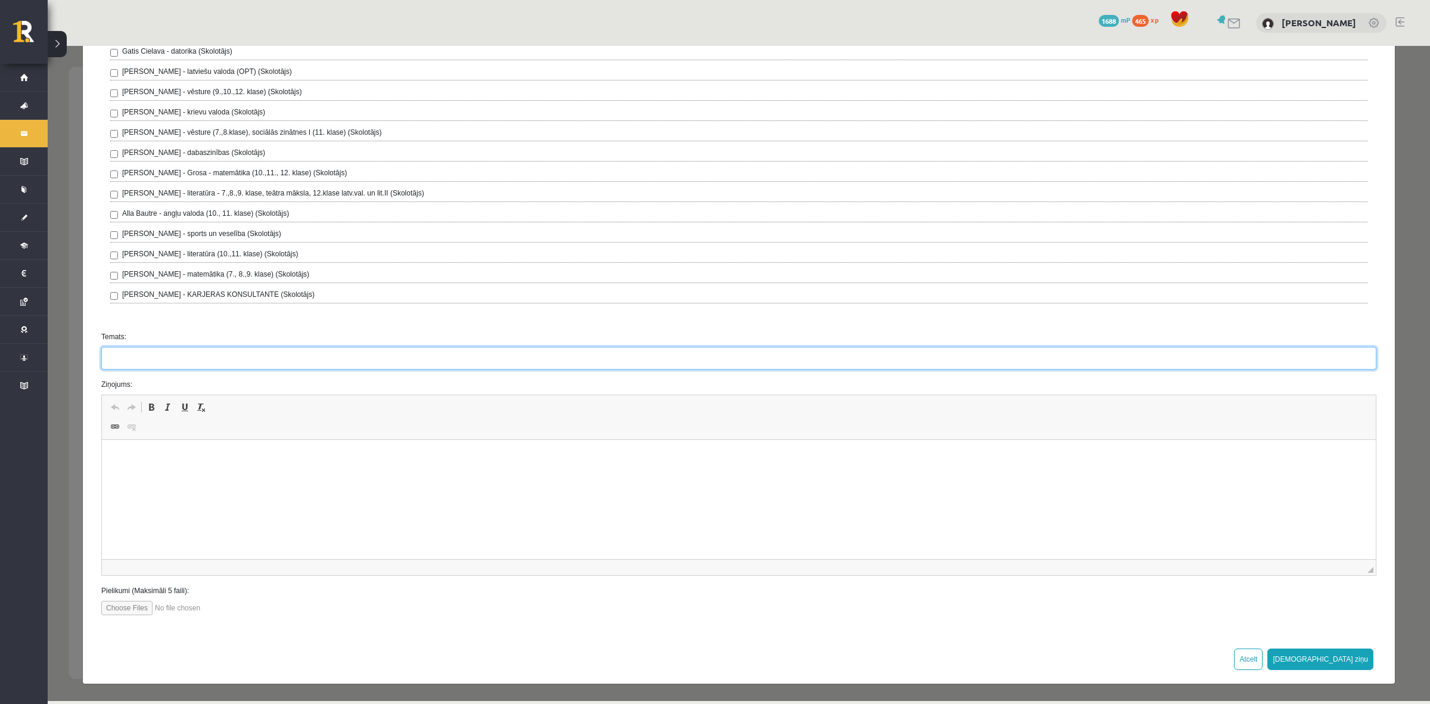
click at [883, 364] on input "Temats:" at bounding box center [738, 358] width 1275 height 23
type input "**********"
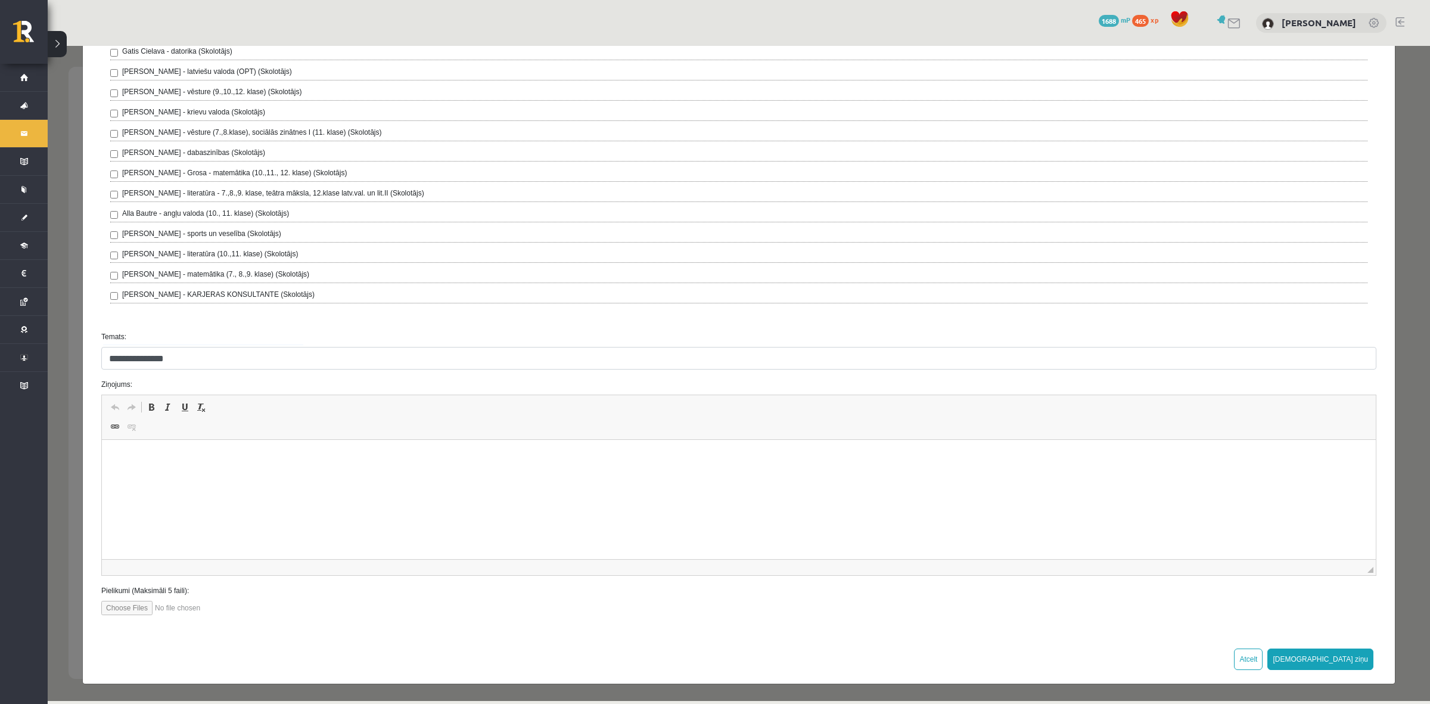
click at [466, 459] on p "Rich Text Editor, wiswyg-editor-47433964791780-1760536599-311" at bounding box center [739, 458] width 1250 height 13
click at [137, 611] on input "file" at bounding box center [168, 608] width 135 height 14
type input "**********"
click at [224, 476] on html "**********" at bounding box center [739, 458] width 1274 height 36
click at [320, 456] on p "**********" at bounding box center [733, 458] width 1239 height 13
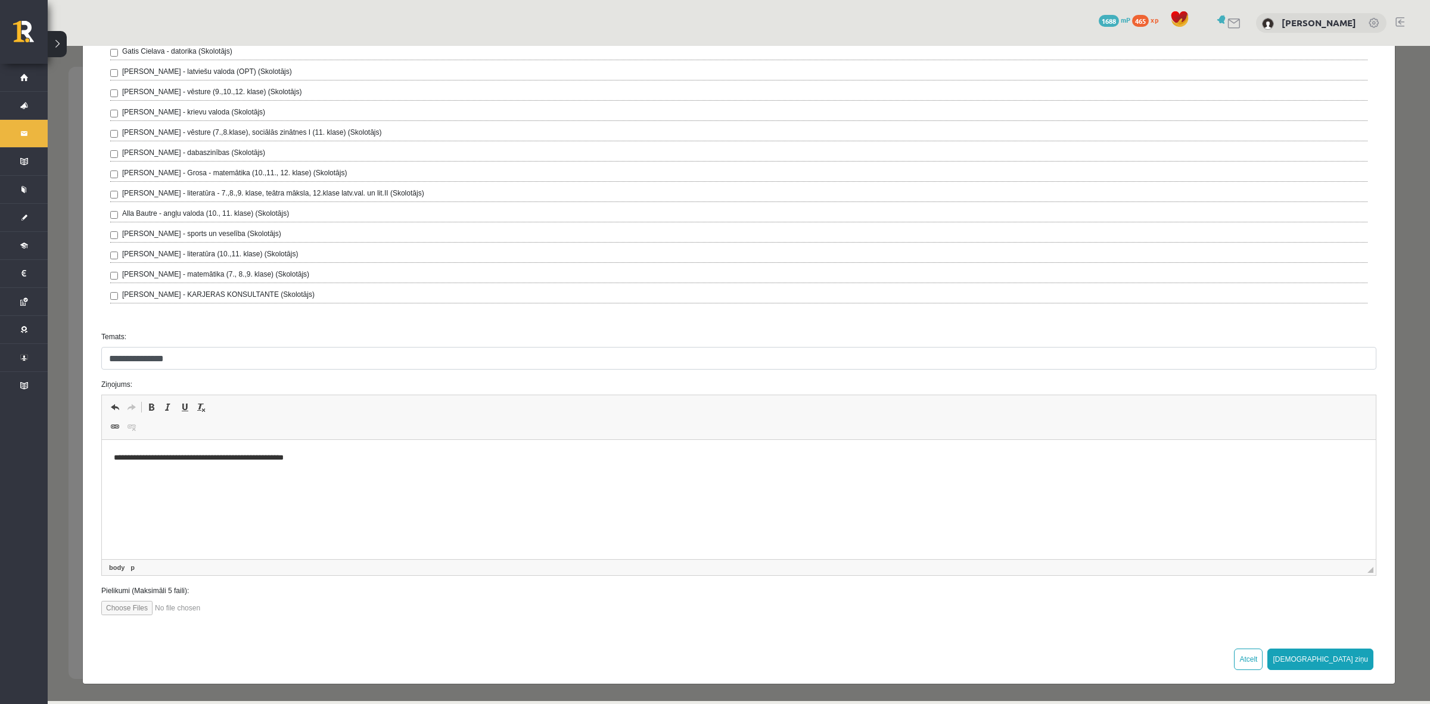
click at [174, 471] on body "**********" at bounding box center [739, 468] width 1250 height 32
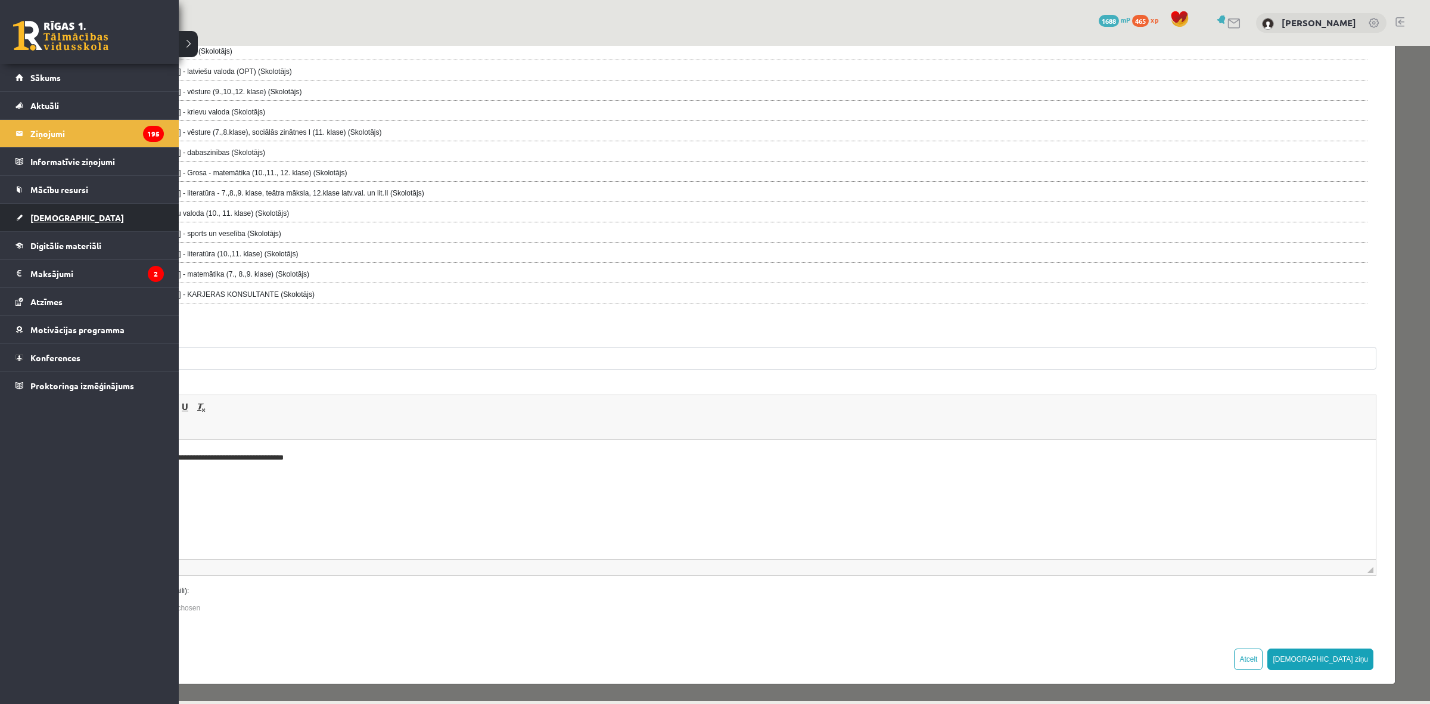
click at [114, 209] on link "[DEMOGRAPHIC_DATA]" at bounding box center [89, 217] width 148 height 27
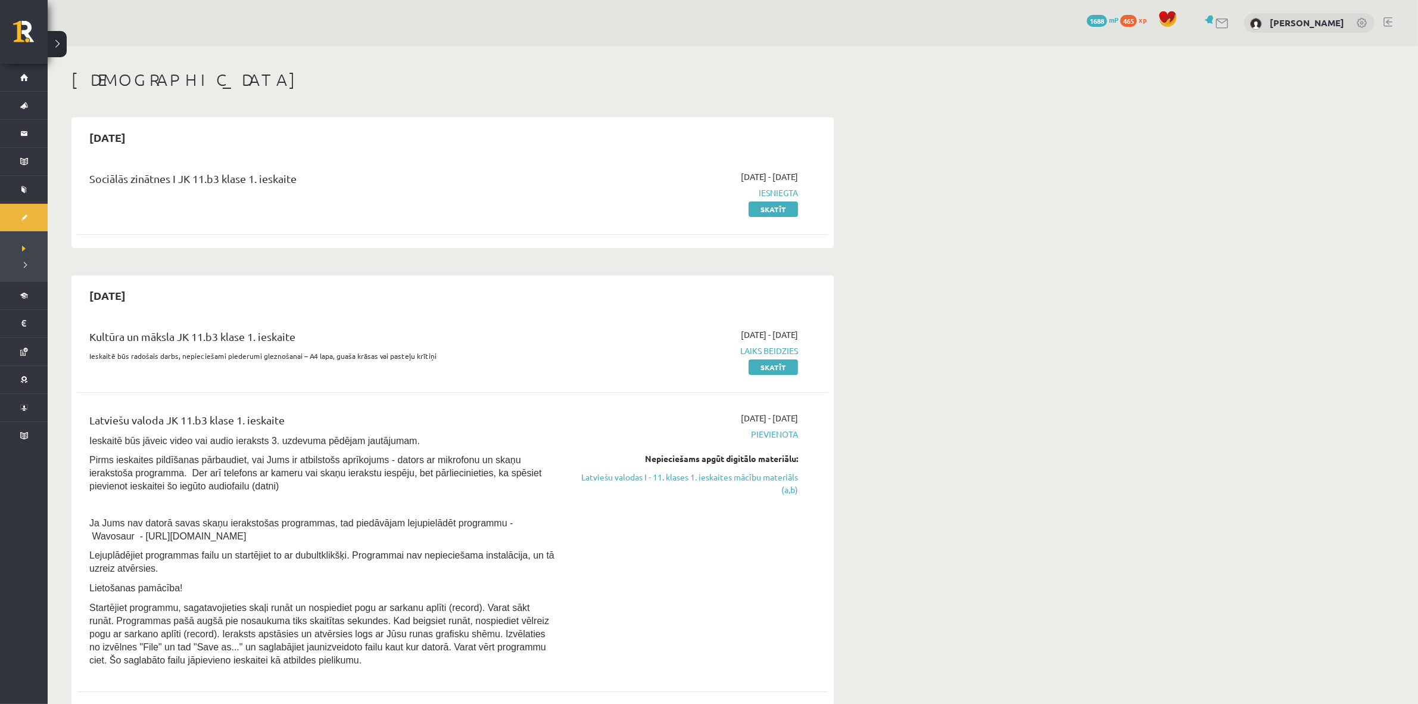
click at [769, 378] on div "Kultūra un māksla JK 11.b3 klase 1. ieskaite Ieskaitē būs radošais darbs, nepie…" at bounding box center [452, 350] width 751 height 69
click at [772, 368] on link "Skatīt" at bounding box center [773, 366] width 49 height 15
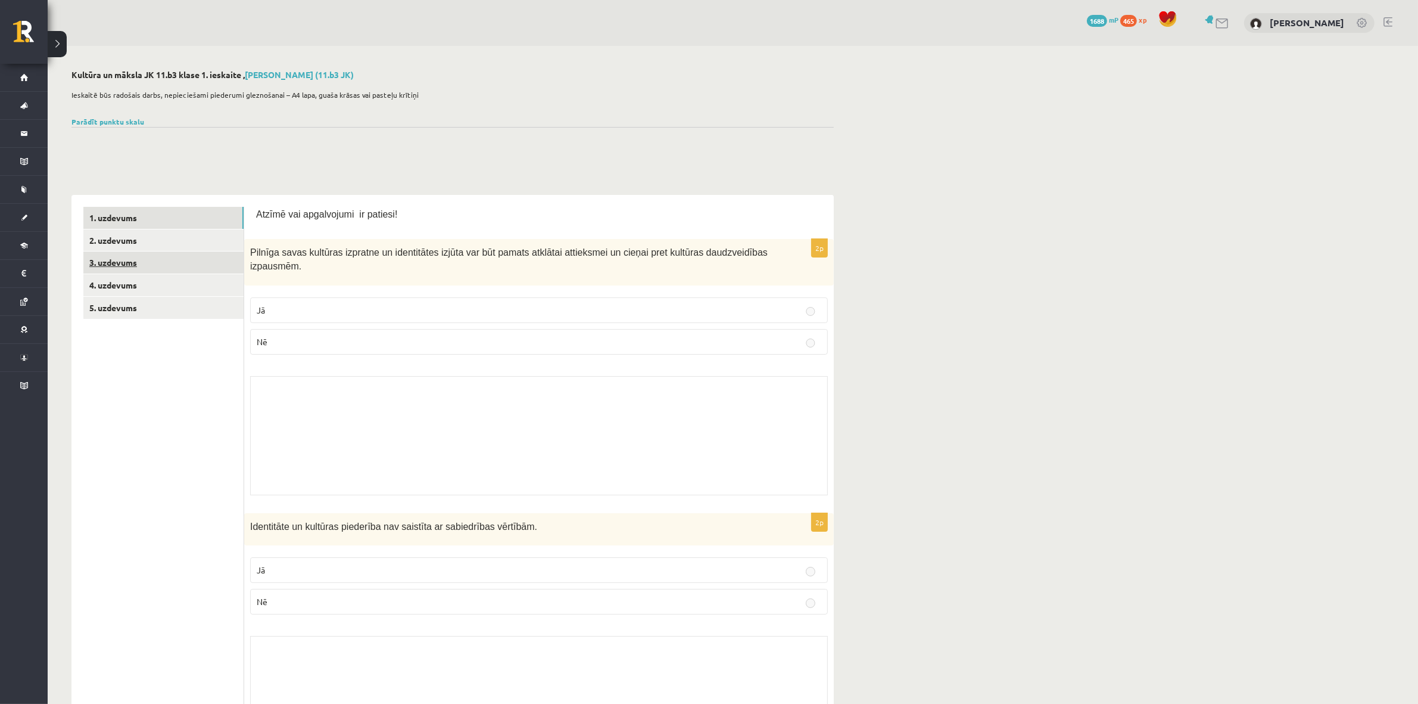
click at [198, 260] on link "3. uzdevums" at bounding box center [163, 262] width 160 height 22
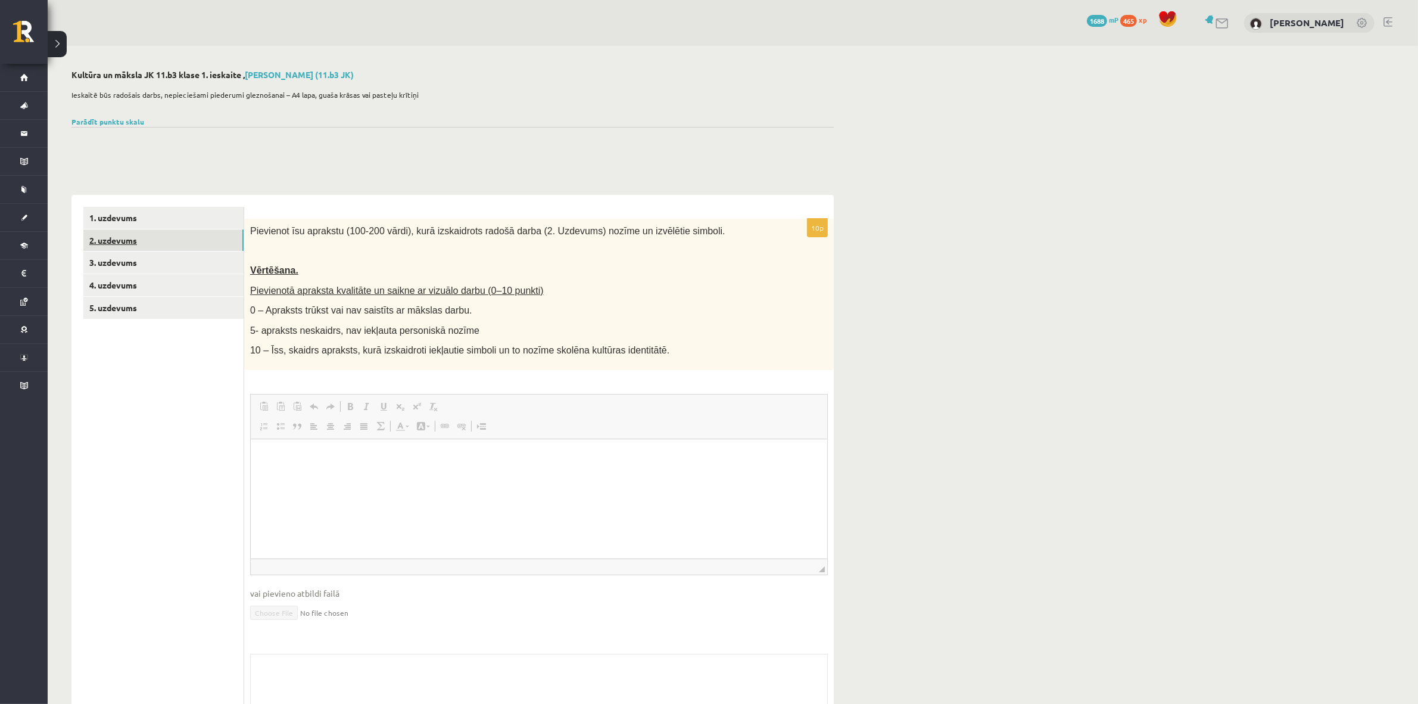
click at [173, 248] on link "2. uzdevums" at bounding box center [163, 240] width 160 height 22
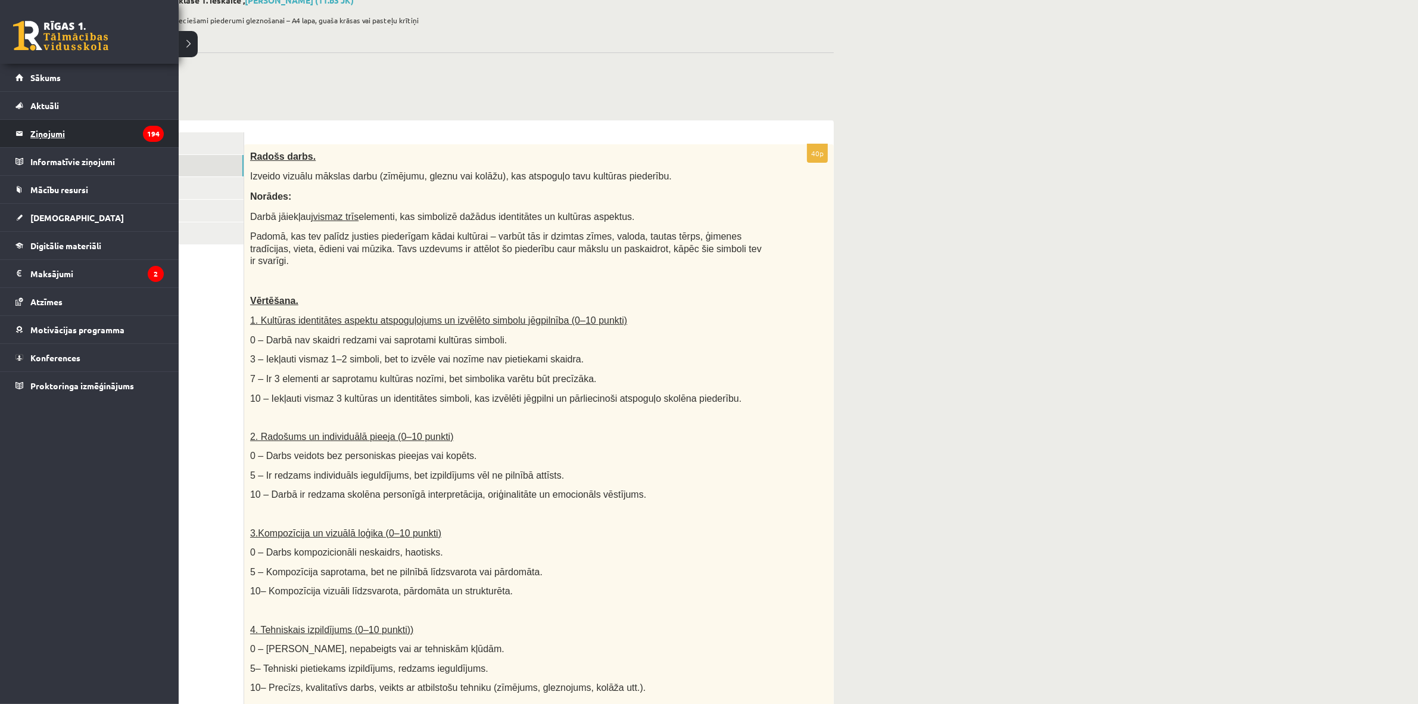
click at [97, 136] on legend "Ziņojumi 194" at bounding box center [96, 133] width 133 height 27
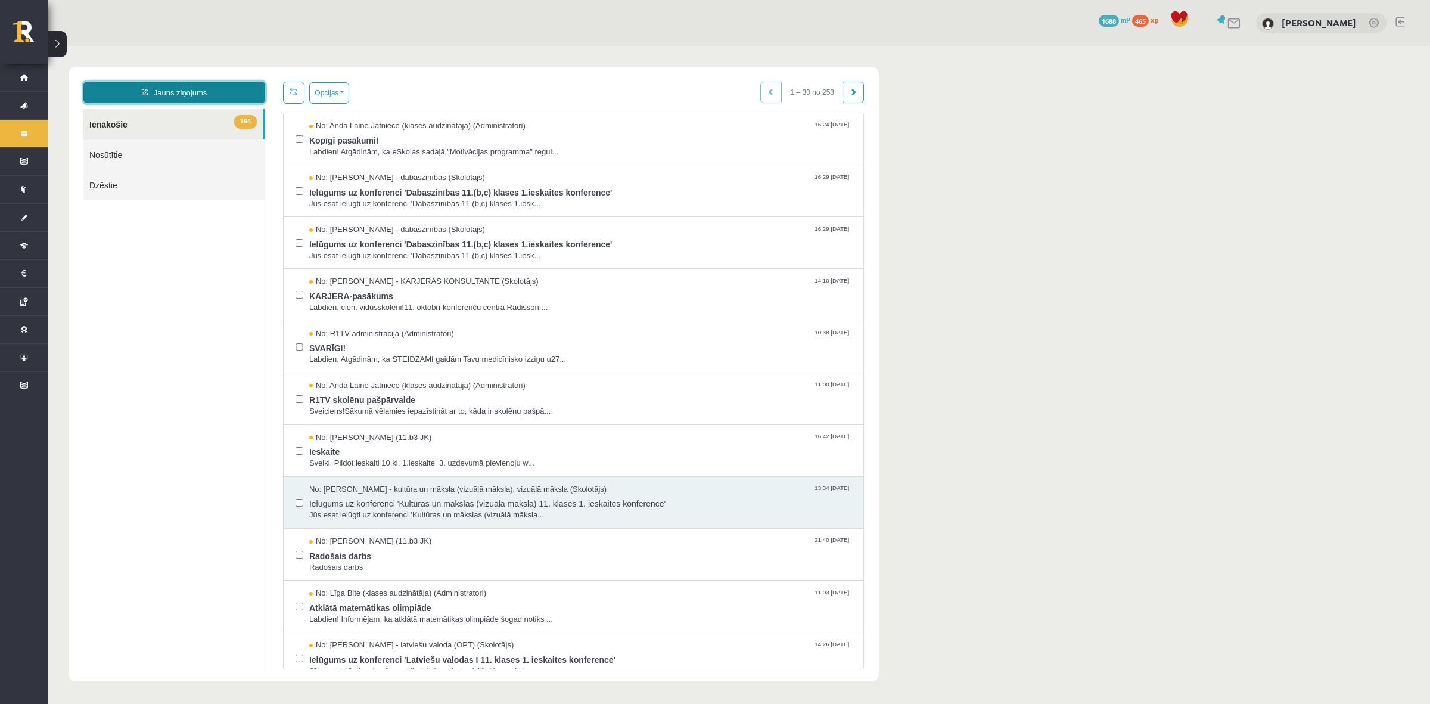
click at [241, 85] on link "Jauns ziņojums" at bounding box center [174, 92] width 182 height 21
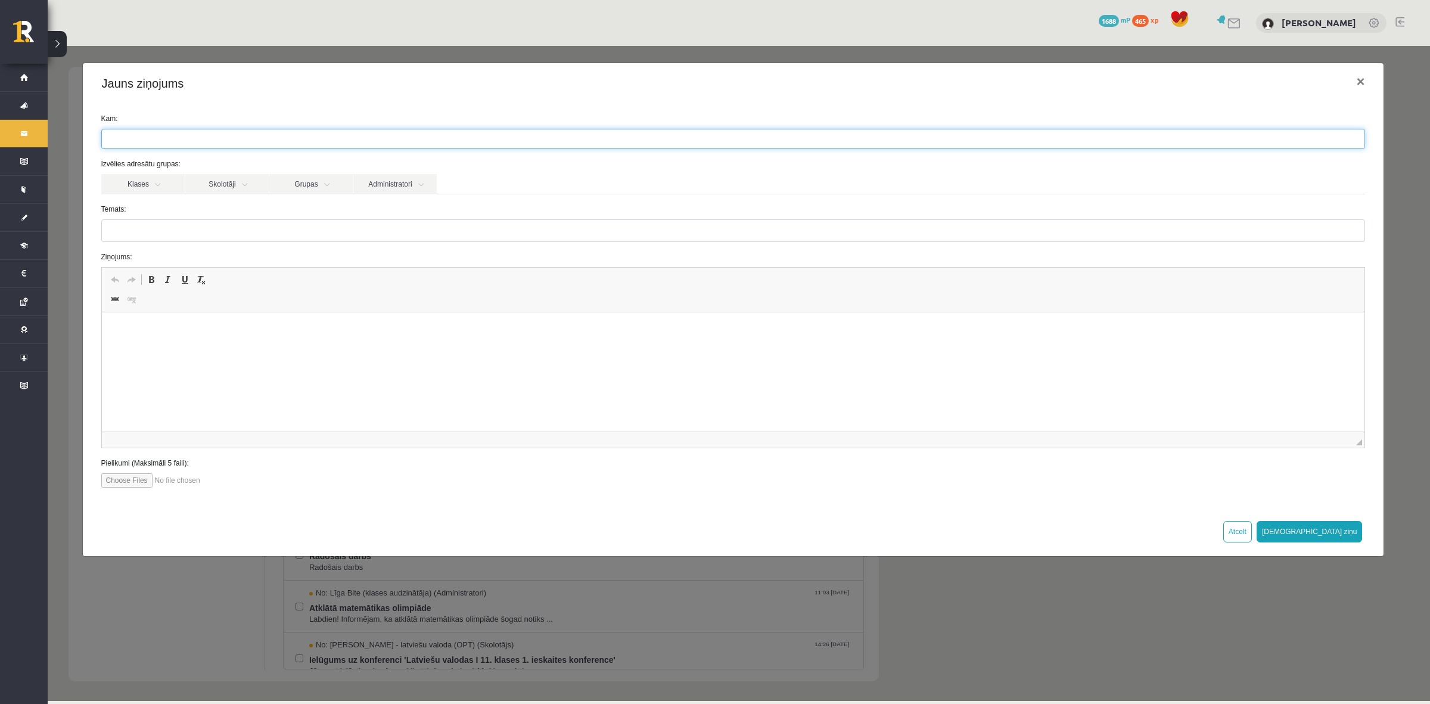
click at [224, 135] on ul at bounding box center [733, 138] width 1262 height 19
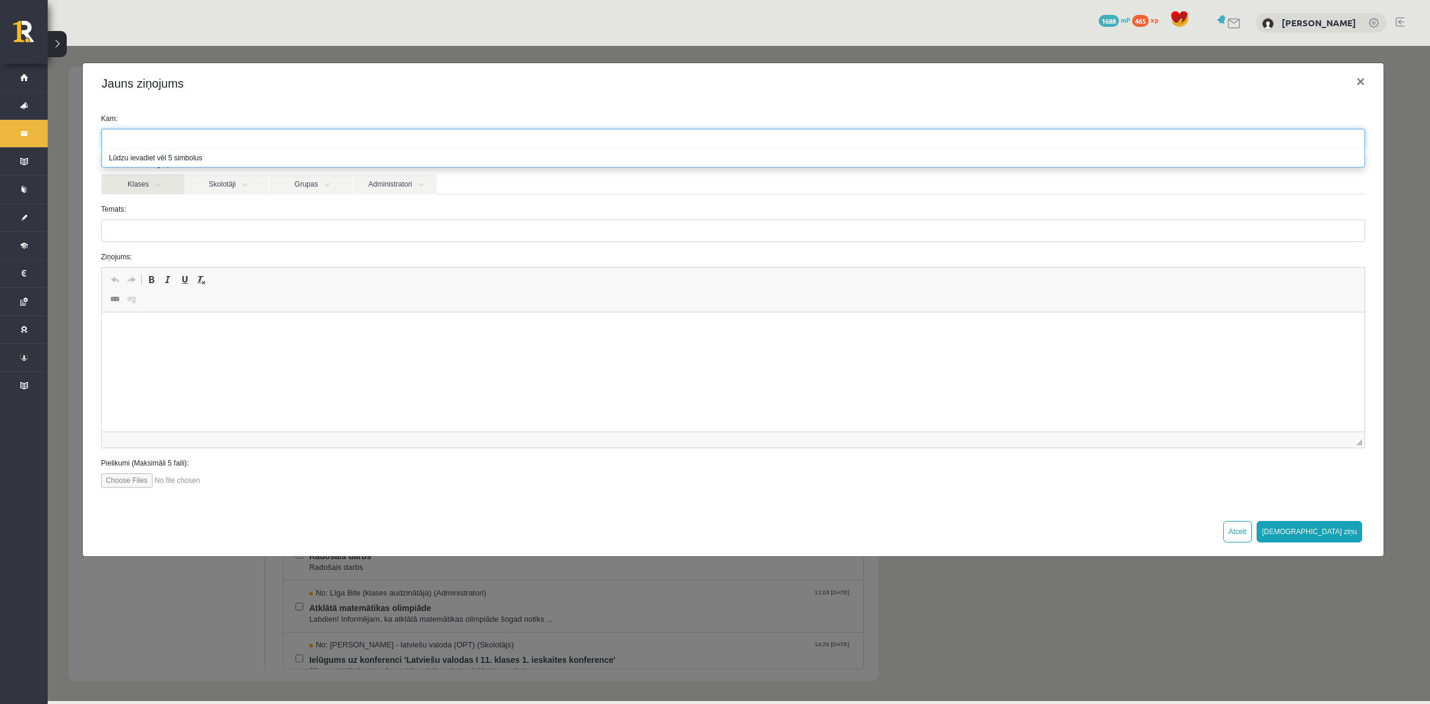
click at [173, 192] on link "Klases" at bounding box center [142, 184] width 83 height 20
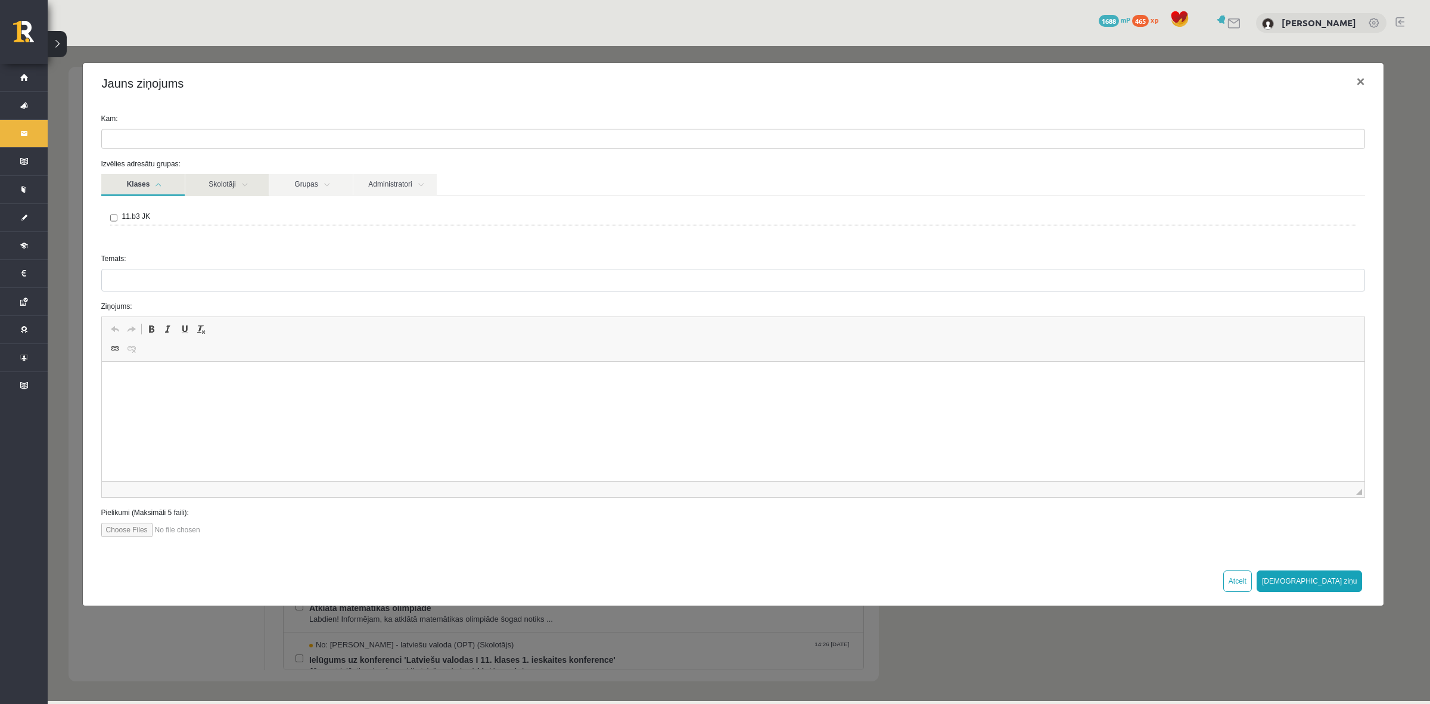
click at [219, 189] on link "Skolotāji" at bounding box center [226, 185] width 83 height 22
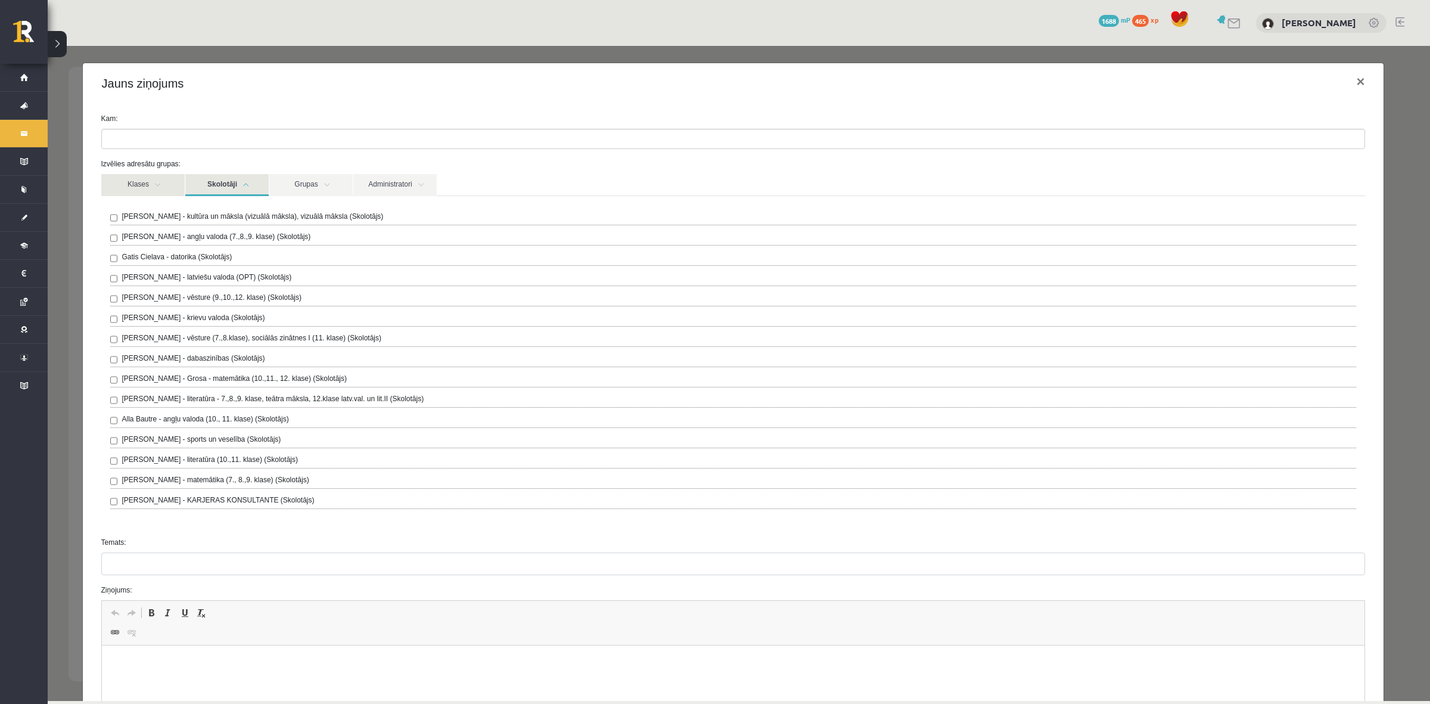
click at [180, 189] on link "Klases" at bounding box center [142, 185] width 83 height 22
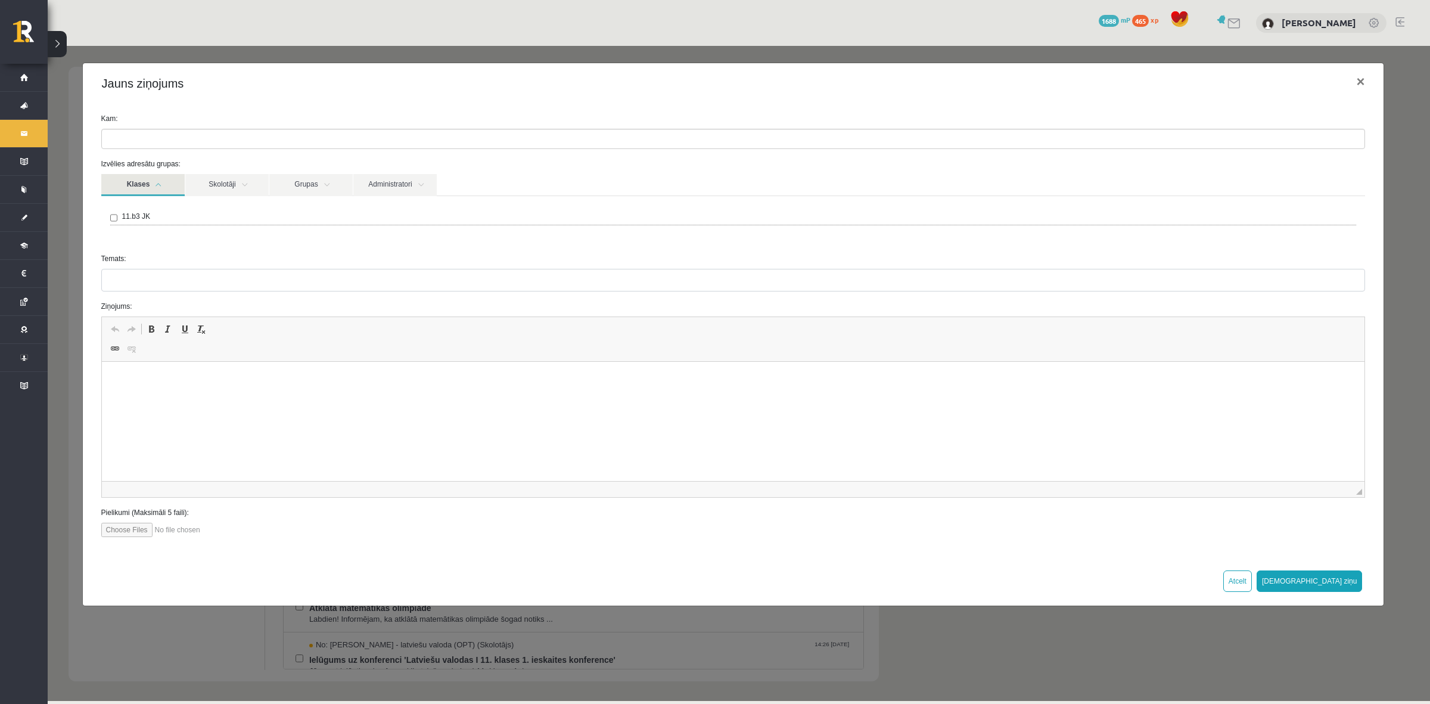
click at [180, 189] on link "Klases" at bounding box center [142, 185] width 83 height 22
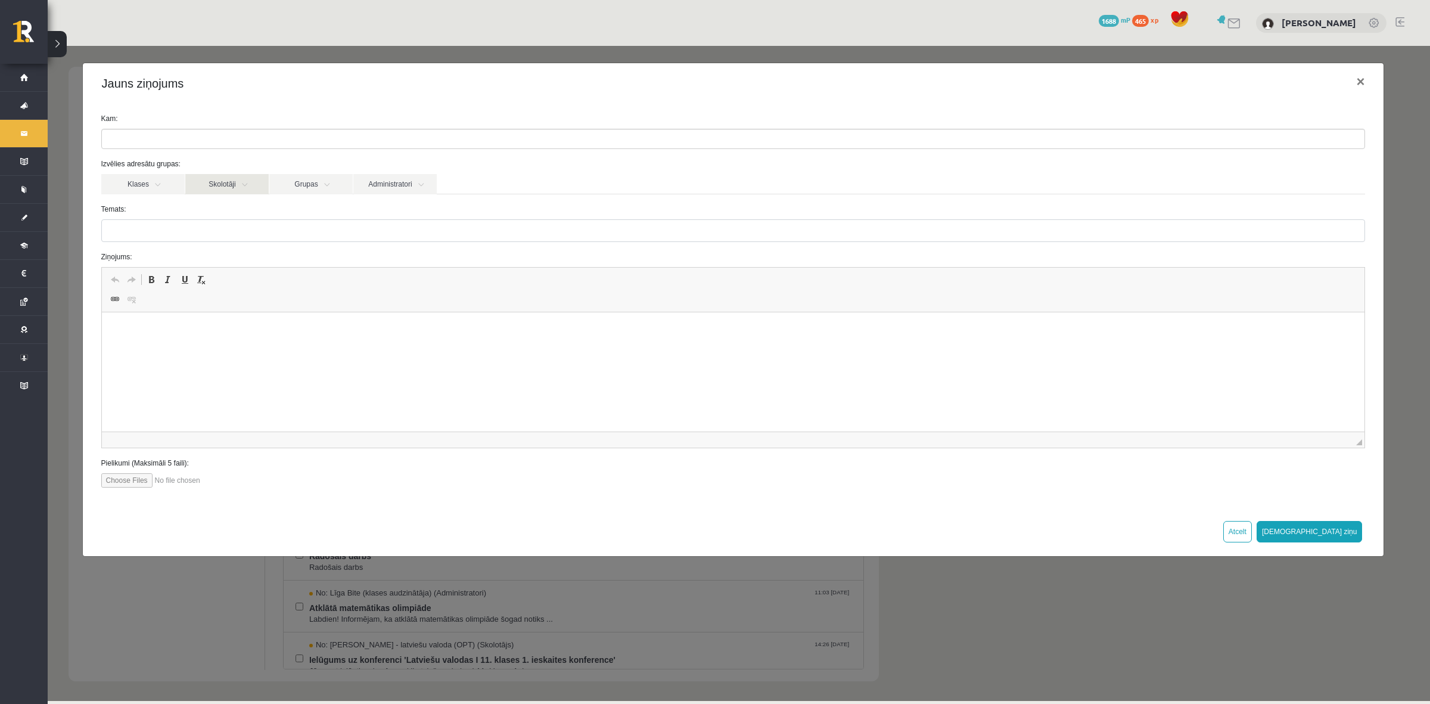
click at [216, 183] on link "Skolotāji" at bounding box center [226, 184] width 83 height 20
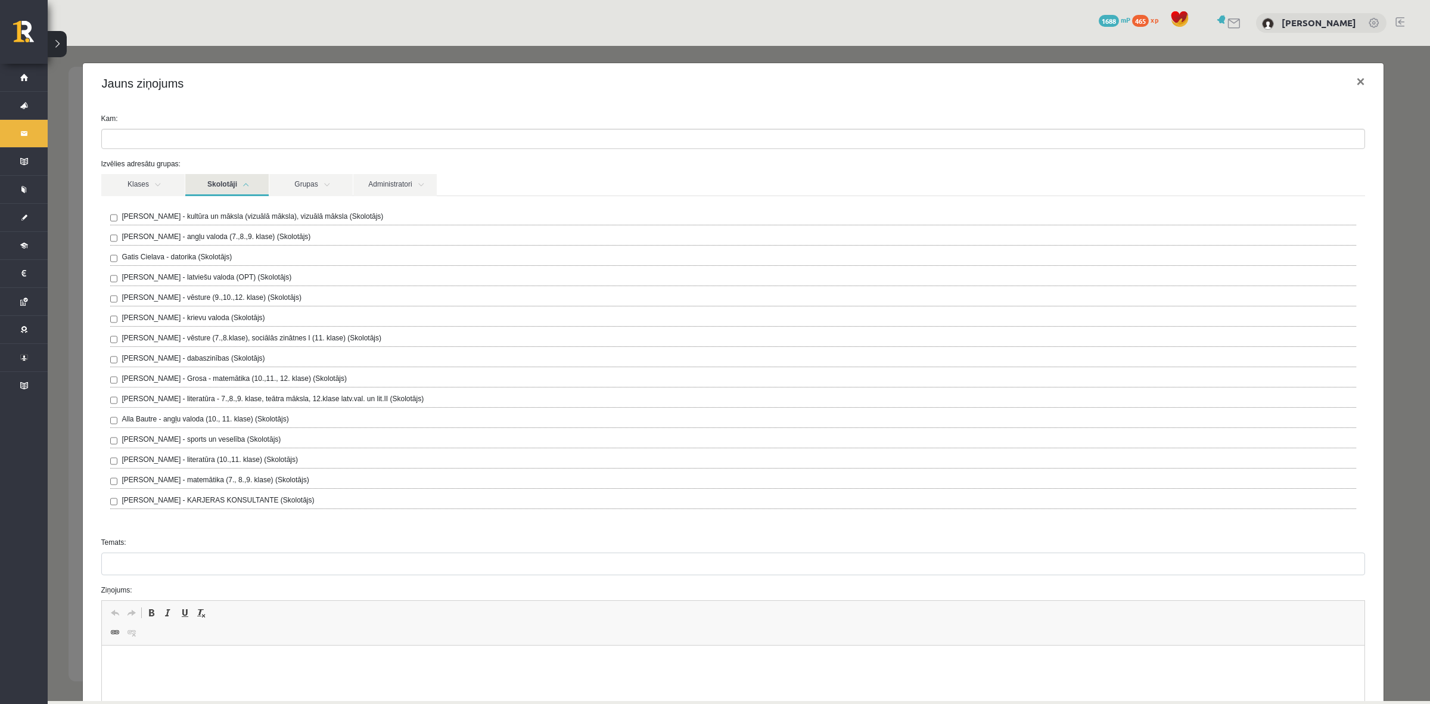
click at [128, 225] on div "Ilze Kolka - kultūra un māksla (vizuālā māksla), vizuālā māksla (Skolotājs)" at bounding box center [733, 218] width 1246 height 14
click at [105, 222] on div "Ilze Kolka - kultūra un māksla (vizuālā māksla), vizuālā māksla (Skolotājs) Lai…" at bounding box center [733, 361] width 1264 height 331
click at [234, 192] on link "Skolotāji" at bounding box center [226, 185] width 83 height 22
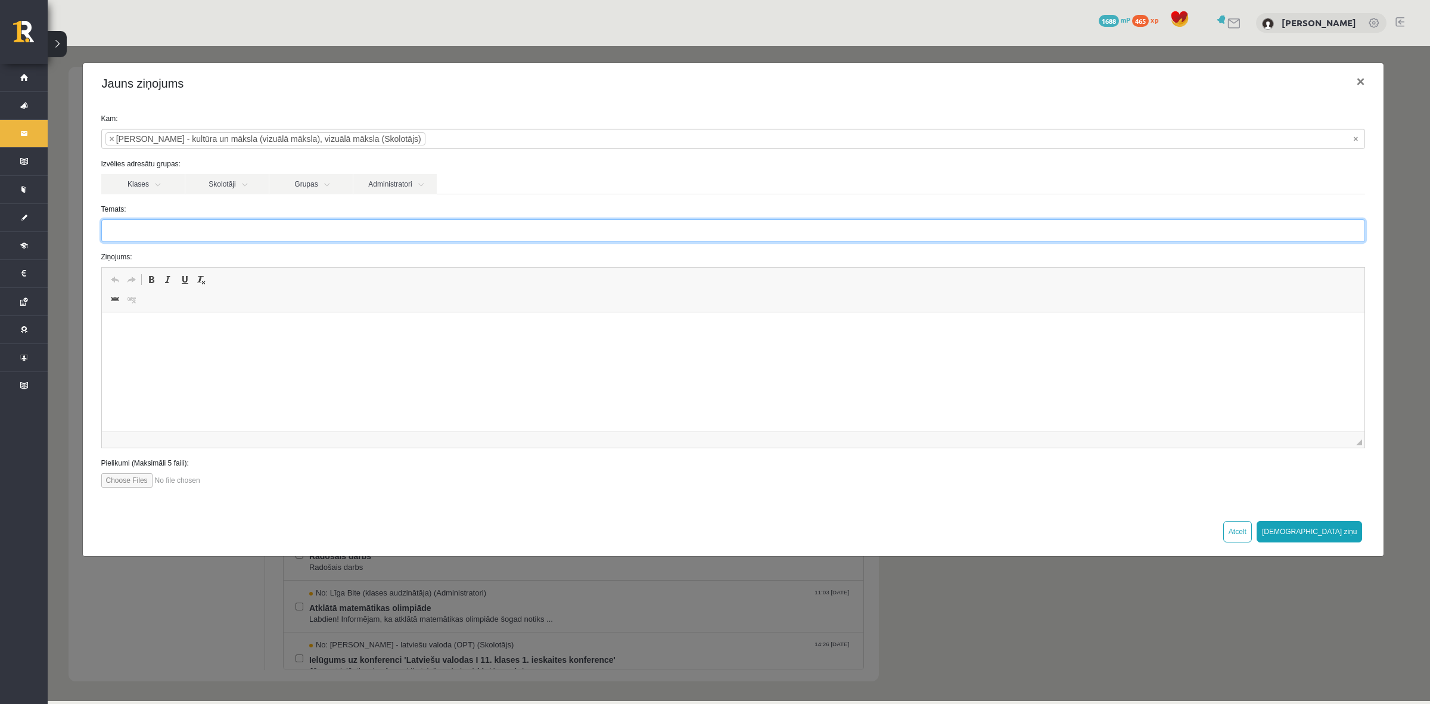
click at [250, 233] on input "Temats:" at bounding box center [733, 230] width 1264 height 23
type input "**********"
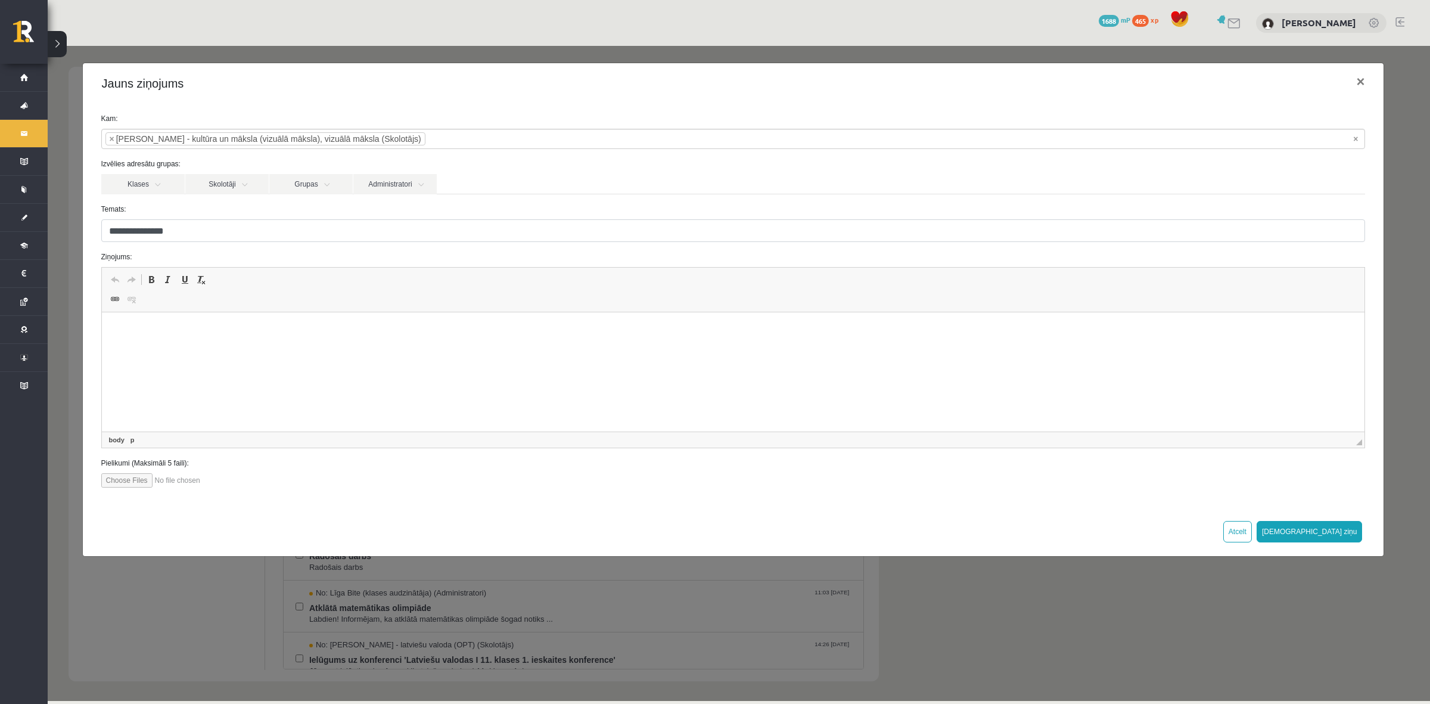
click at [260, 335] on html at bounding box center [732, 330] width 1263 height 36
click at [136, 487] on input "file" at bounding box center [168, 480] width 135 height 14
type input "**********"
click at [412, 340] on body "**********" at bounding box center [732, 340] width 1239 height 32
click at [410, 329] on p "**********" at bounding box center [732, 330] width 1239 height 13
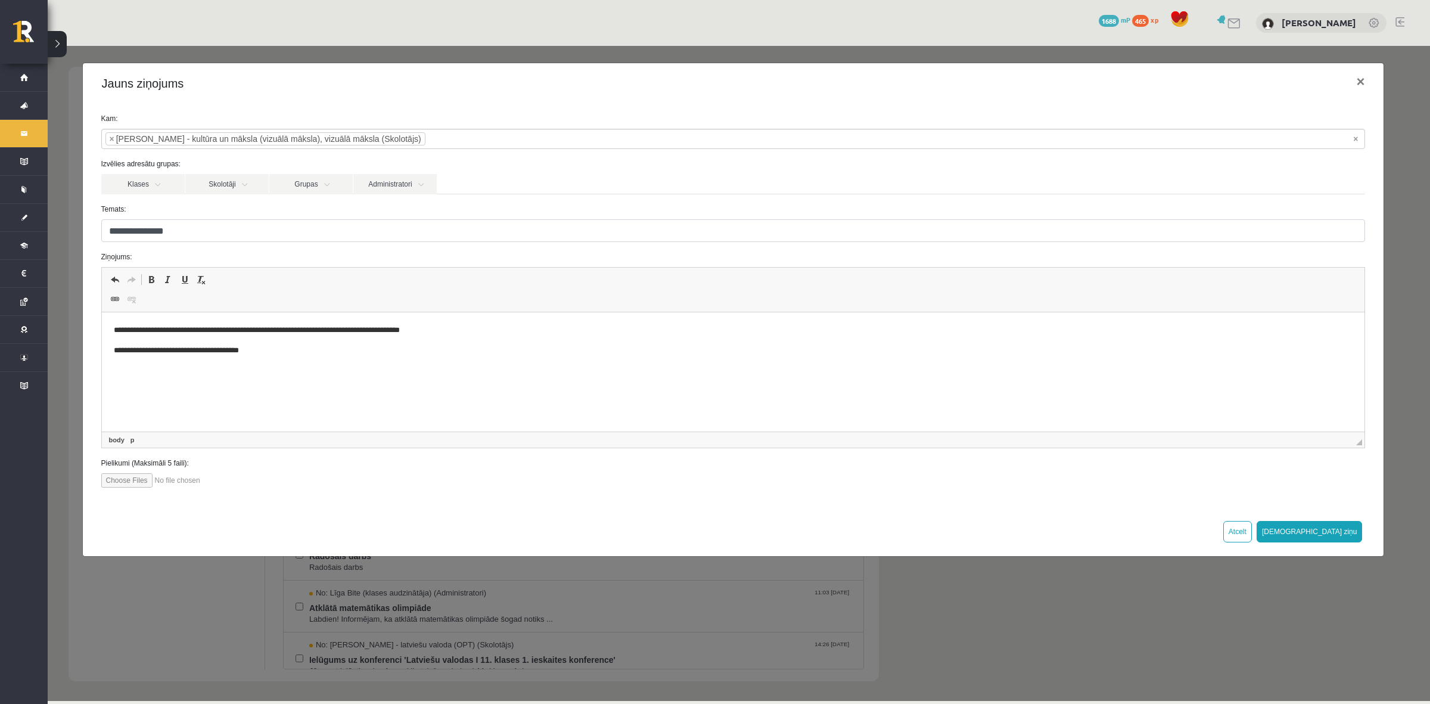
click at [225, 345] on p "**********" at bounding box center [732, 350] width 1239 height 13
click at [298, 357] on body "**********" at bounding box center [732, 350] width 1239 height 52
click at [299, 344] on p "**********" at bounding box center [732, 350] width 1239 height 13
click at [360, 347] on body "**********" at bounding box center [732, 350] width 1239 height 52
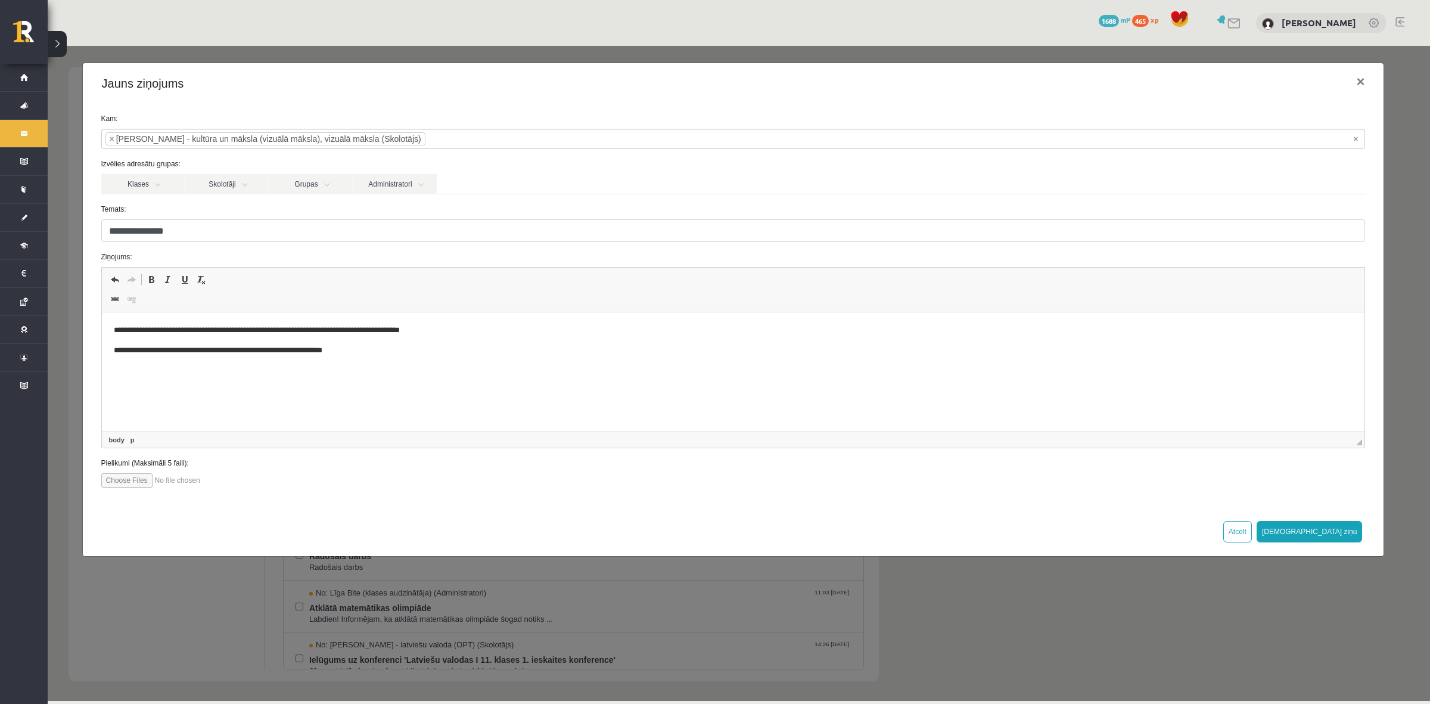
click at [135, 350] on p "**********" at bounding box center [732, 350] width 1239 height 13
click at [362, 356] on p "**********" at bounding box center [732, 350] width 1239 height 13
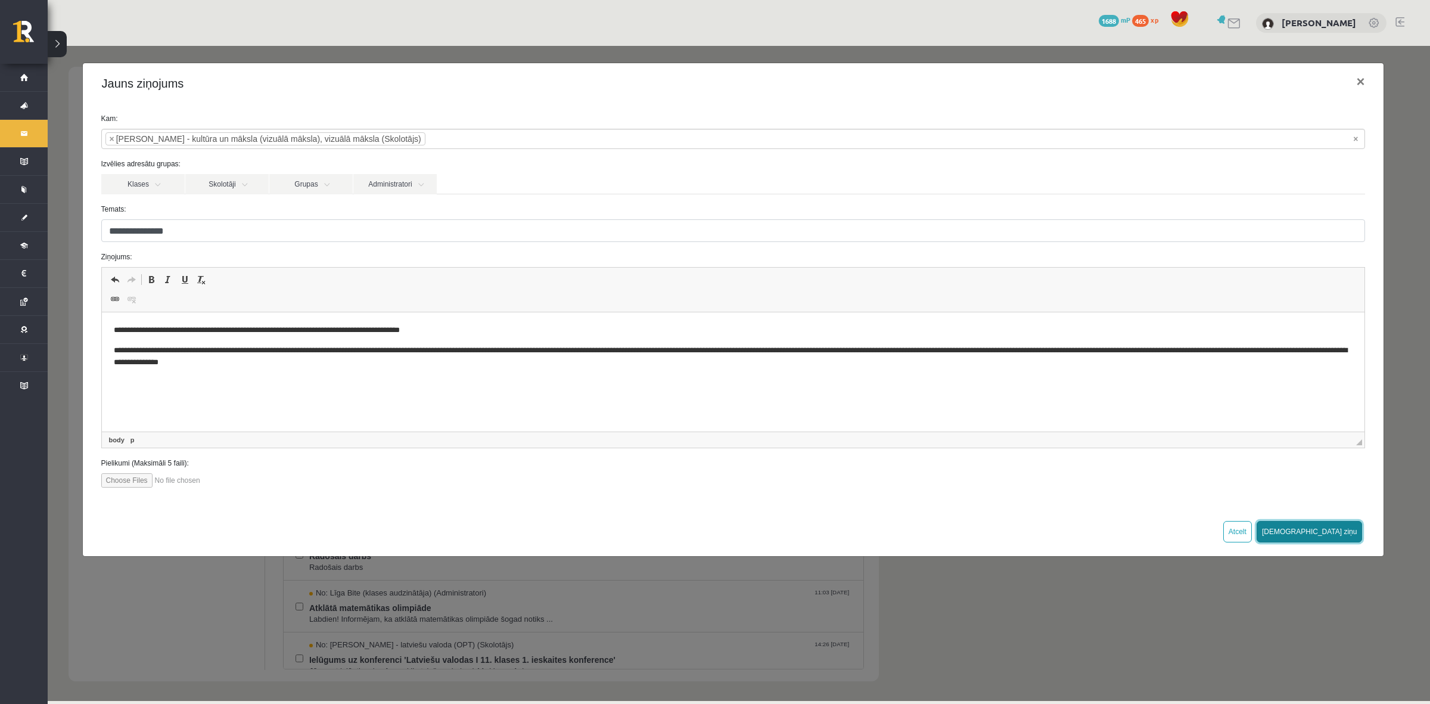
click at [1356, 535] on button "Sūtīt ziņu" at bounding box center [1309, 531] width 106 height 21
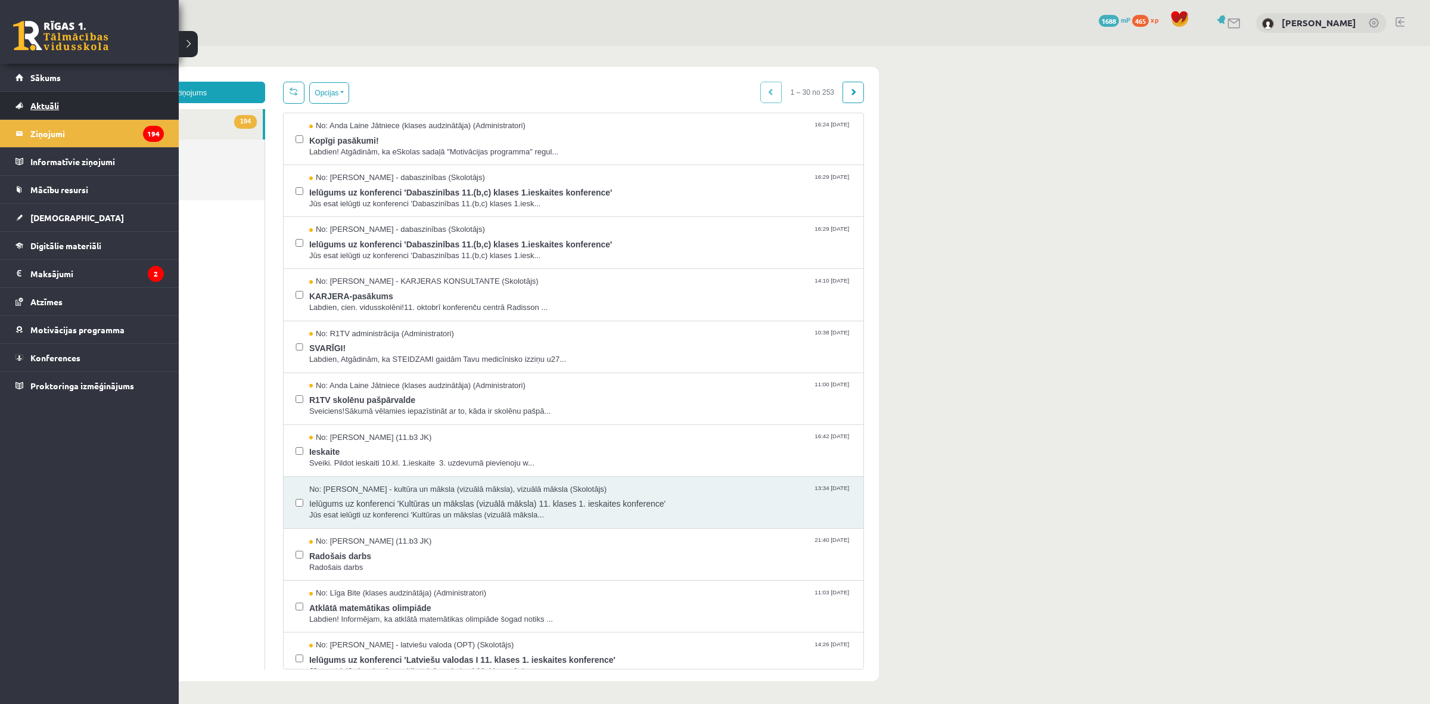
click at [90, 98] on link "Aktuāli" at bounding box center [89, 105] width 148 height 27
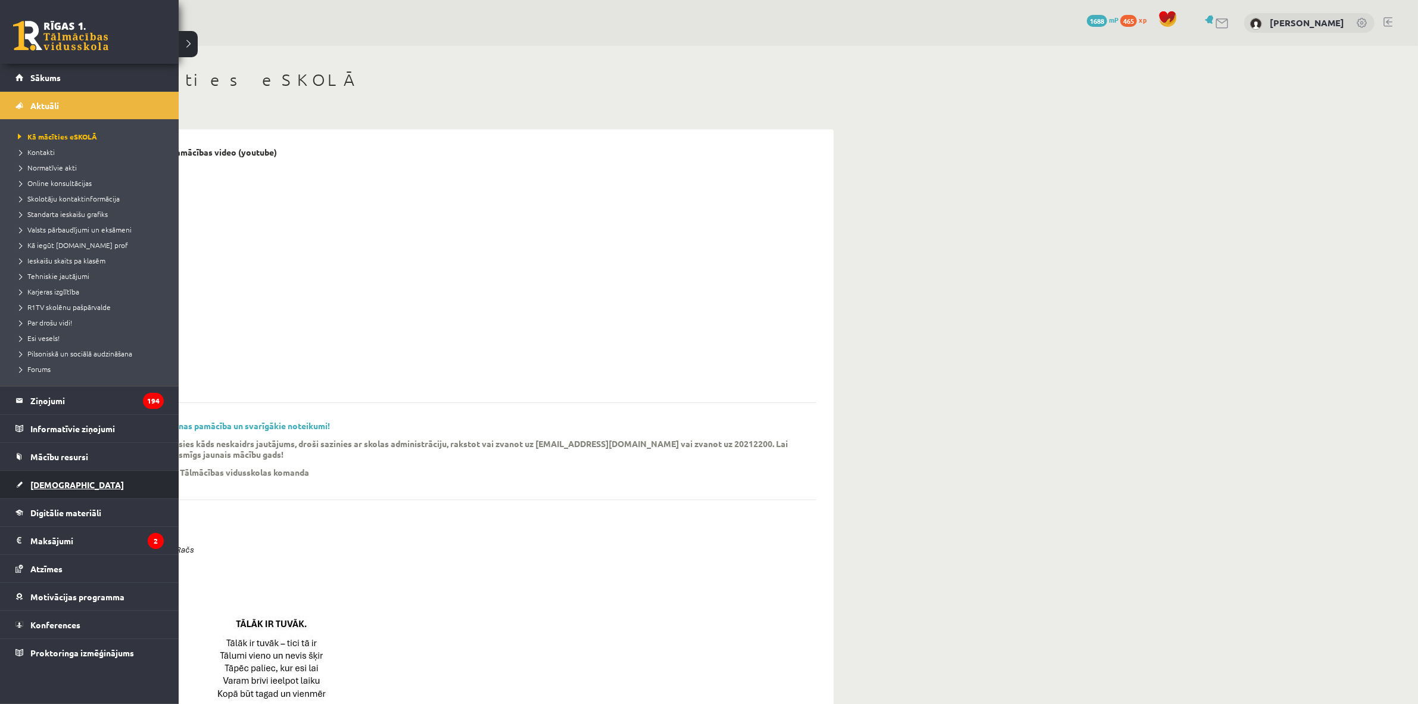
click at [102, 480] on link "[DEMOGRAPHIC_DATA]" at bounding box center [89, 484] width 148 height 27
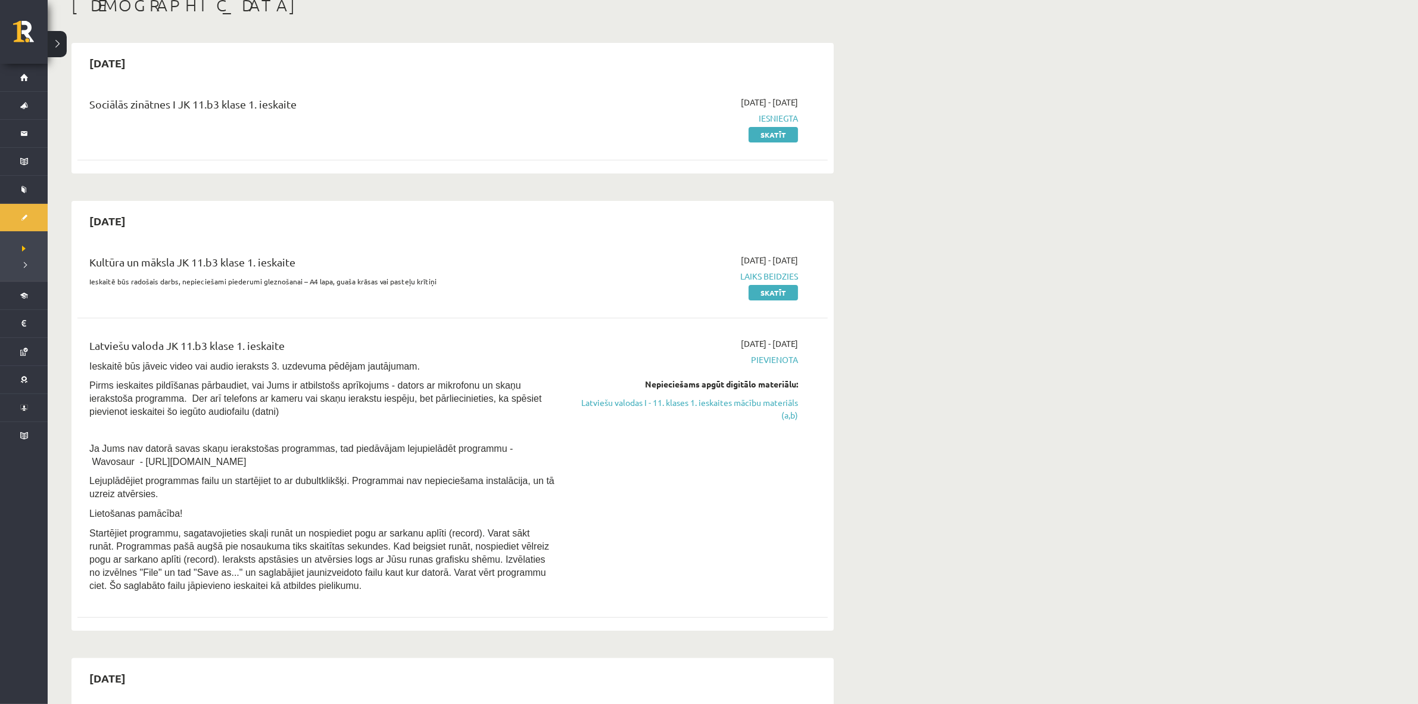
scroll to position [149, 0]
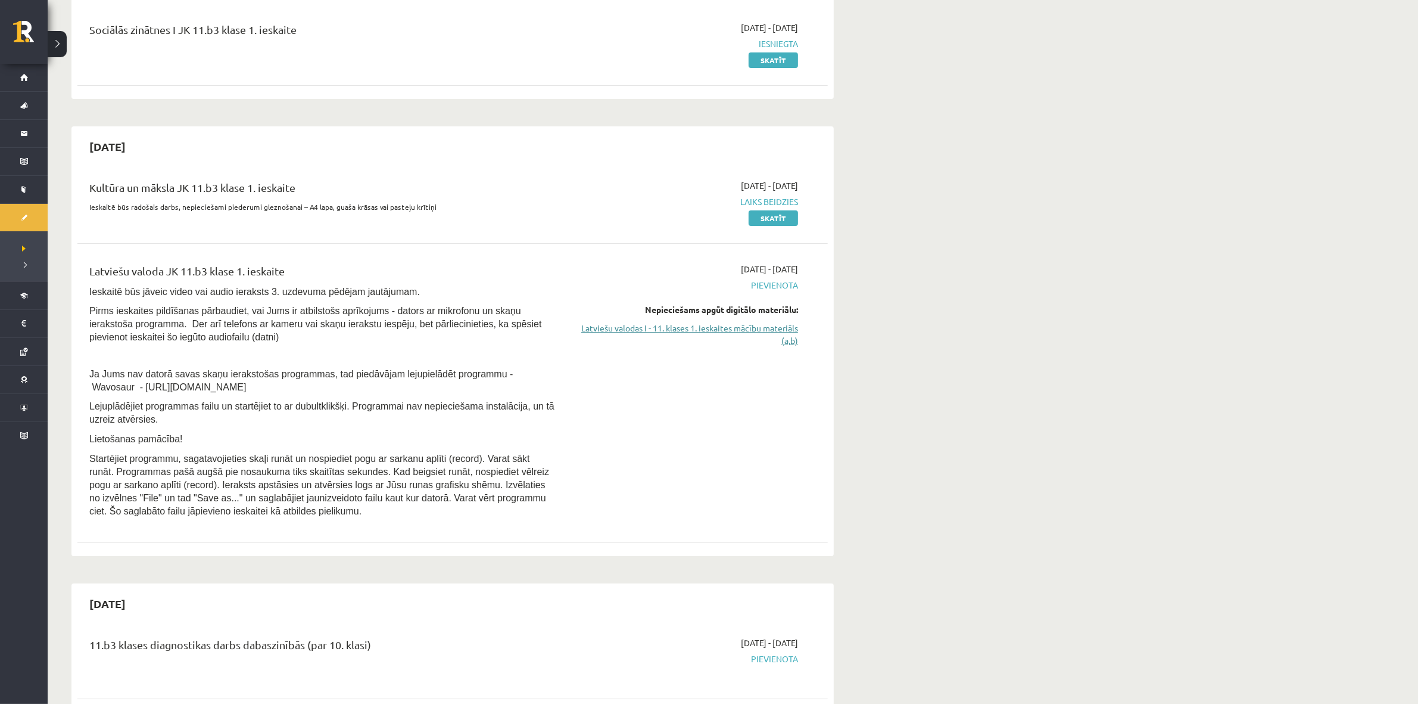
click at [766, 332] on link "Latviešu valodas I - 11. klases 1. ieskaites mācību materiāls (a,b)" at bounding box center [686, 334] width 225 height 25
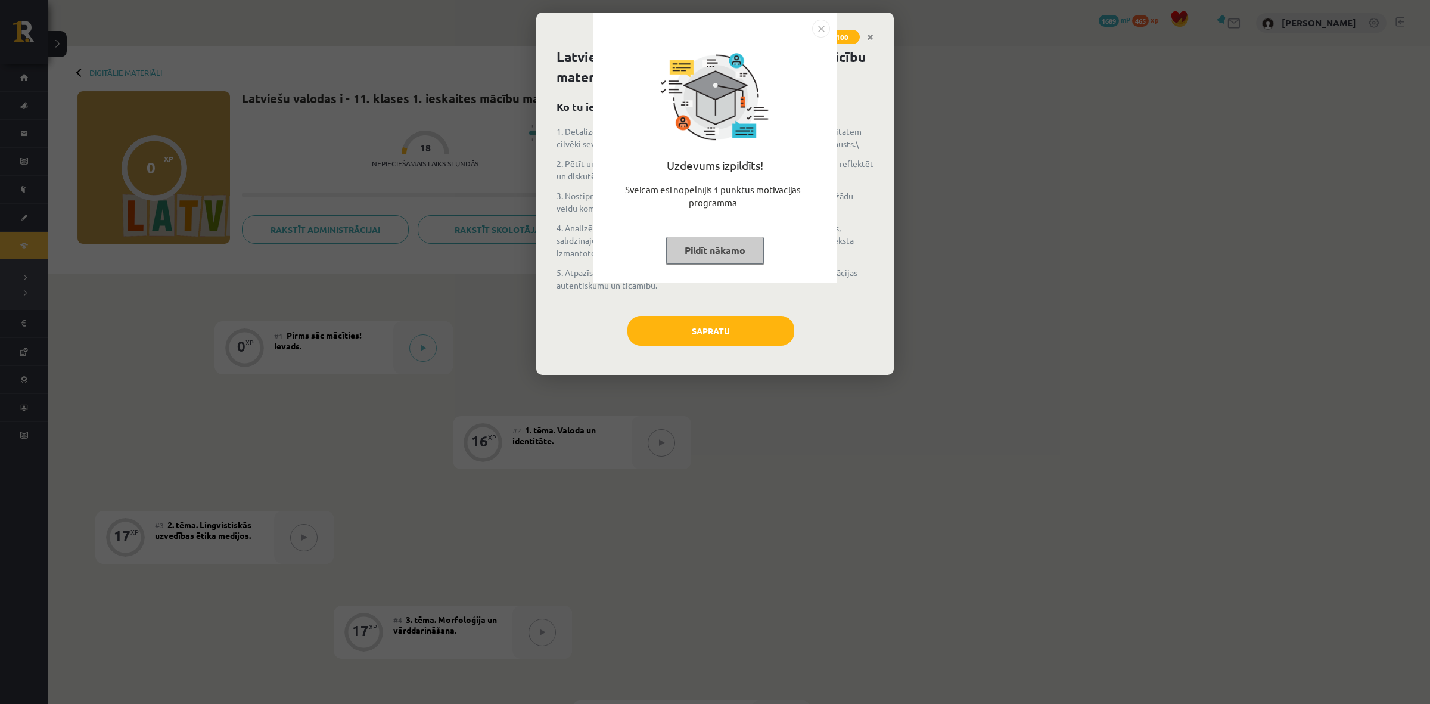
click at [686, 325] on div "Uzdevums izpildīts! Sveicam esi nopelnījis 1 punktus motivācijas programmā Pild…" at bounding box center [715, 352] width 1430 height 704
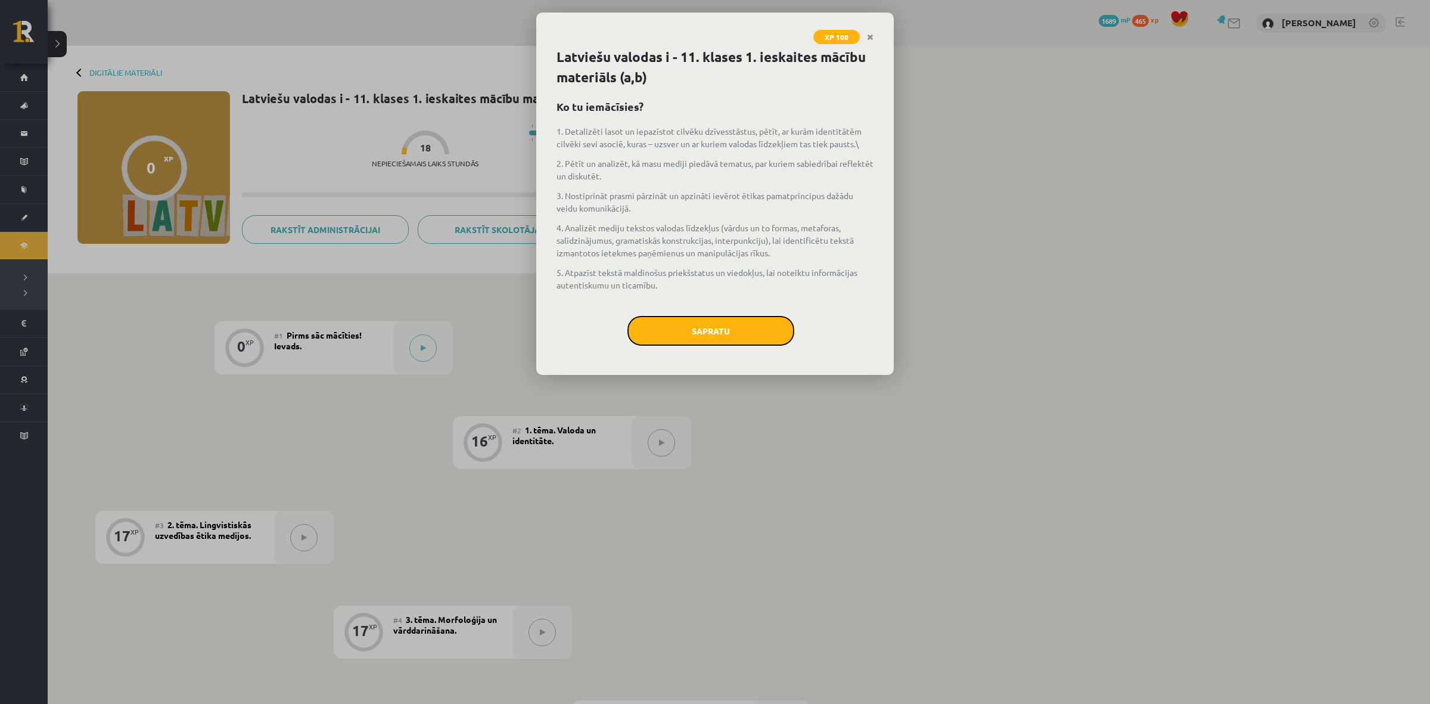
drag, startPoint x: 674, startPoint y: 326, endPoint x: 670, endPoint y: 337, distance: 11.0
click at [674, 328] on button "Sapratu" at bounding box center [710, 331] width 167 height 30
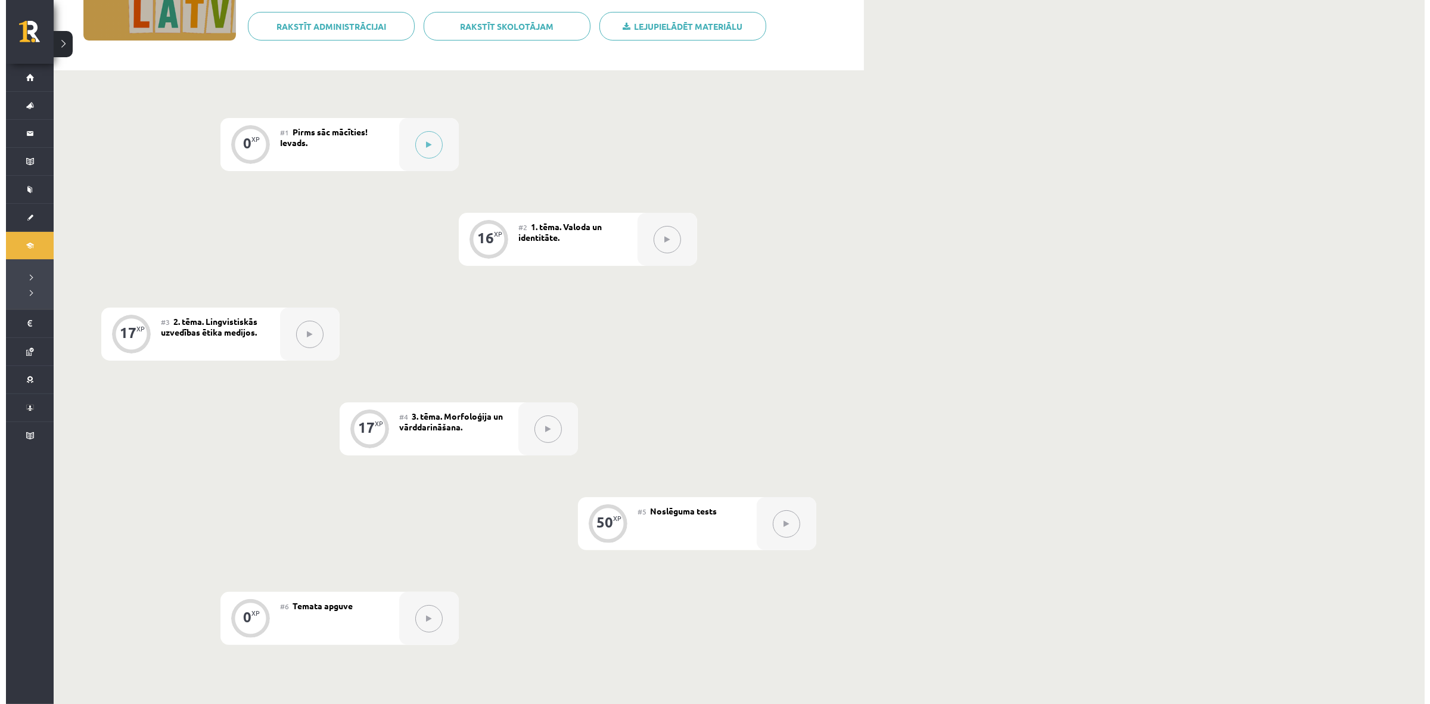
scroll to position [54, 0]
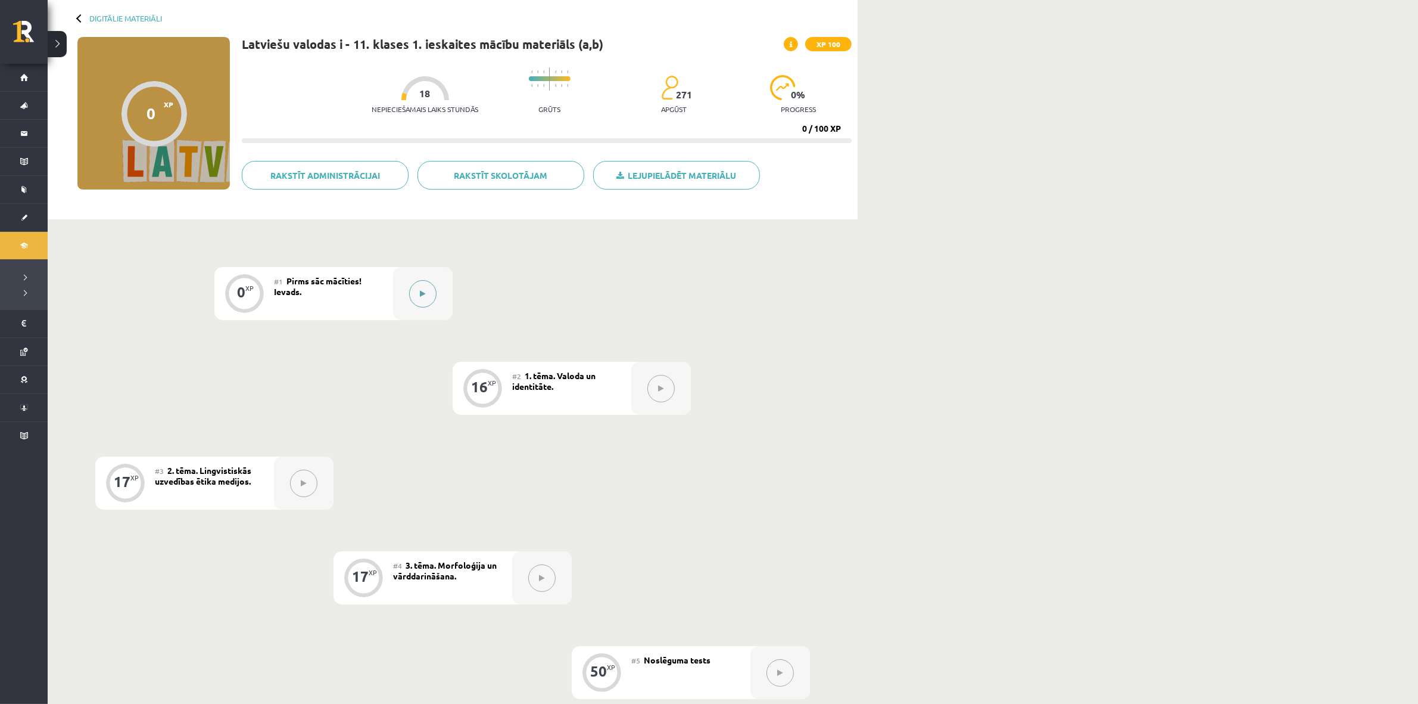
click at [412, 298] on button at bounding box center [422, 293] width 27 height 27
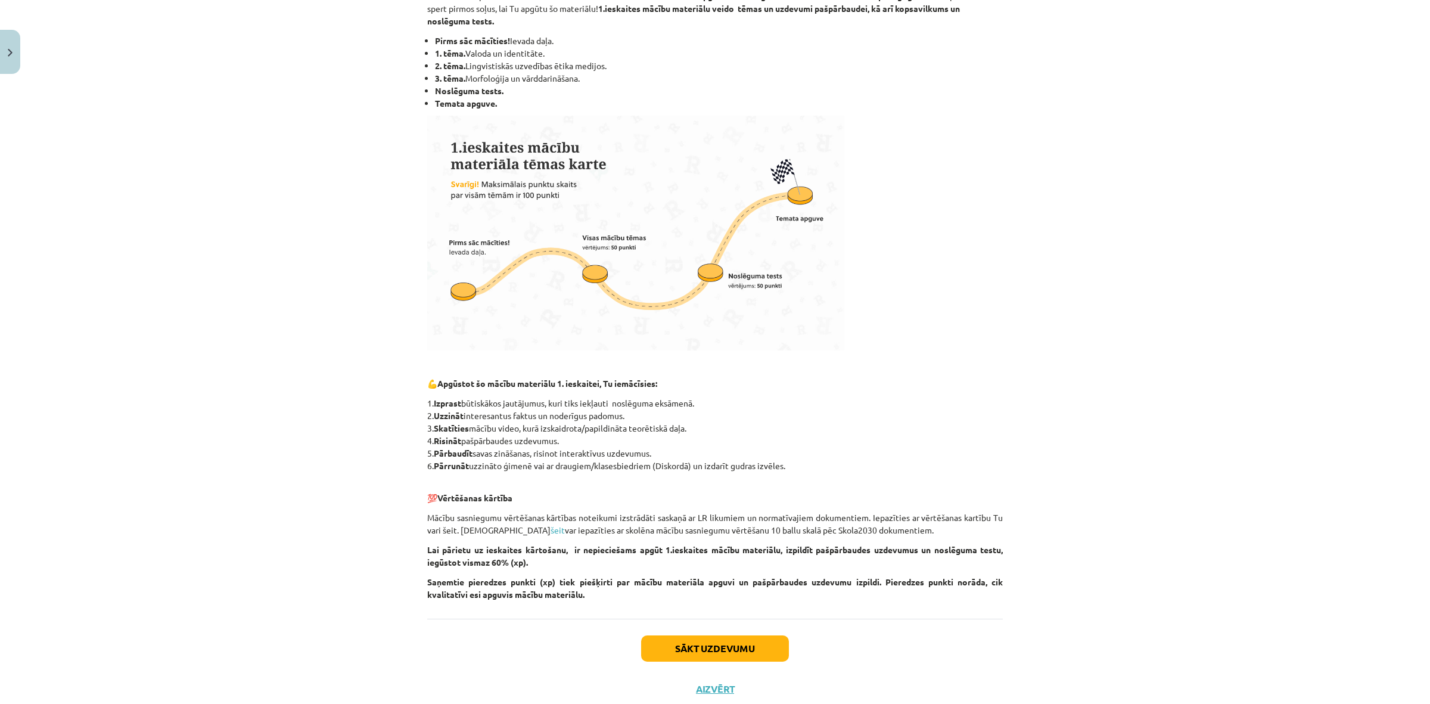
scroll to position [246, 0]
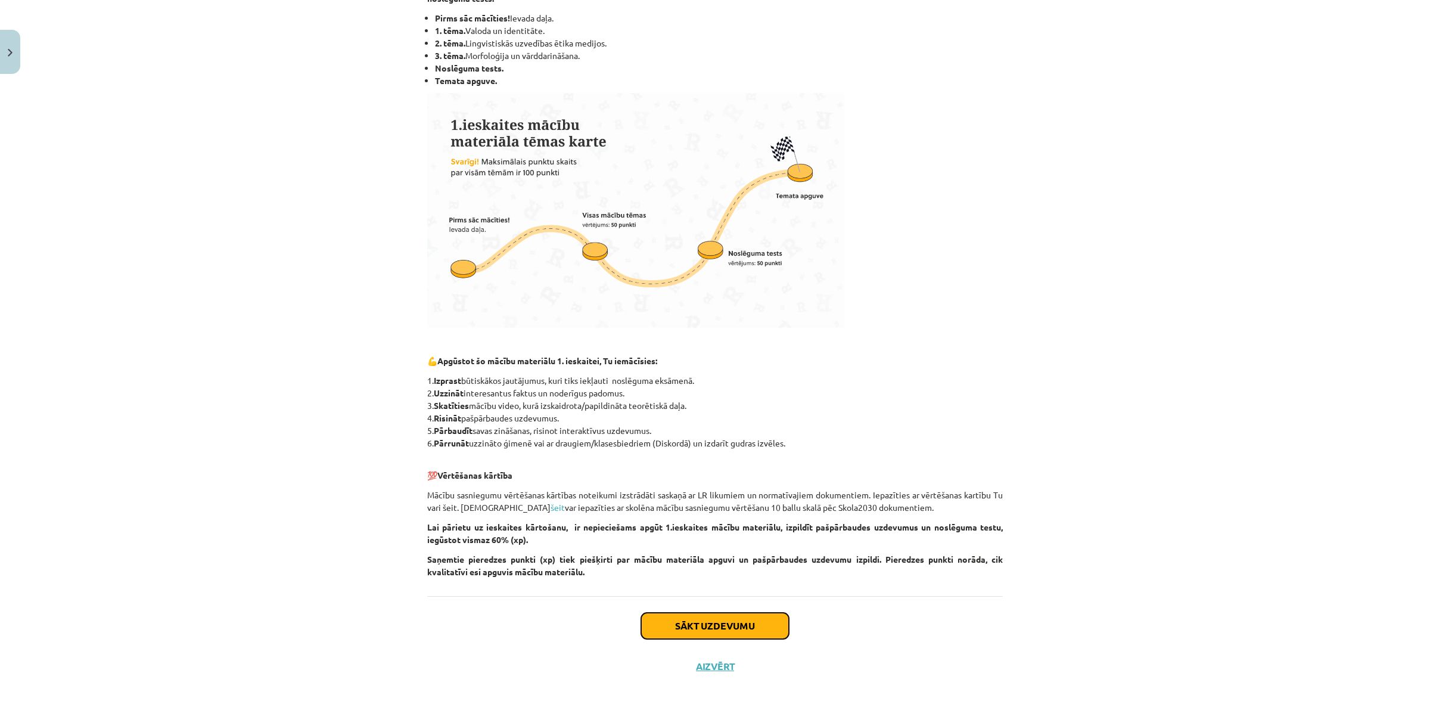
click at [732, 614] on button "Sākt uzdevumu" at bounding box center [715, 625] width 148 height 26
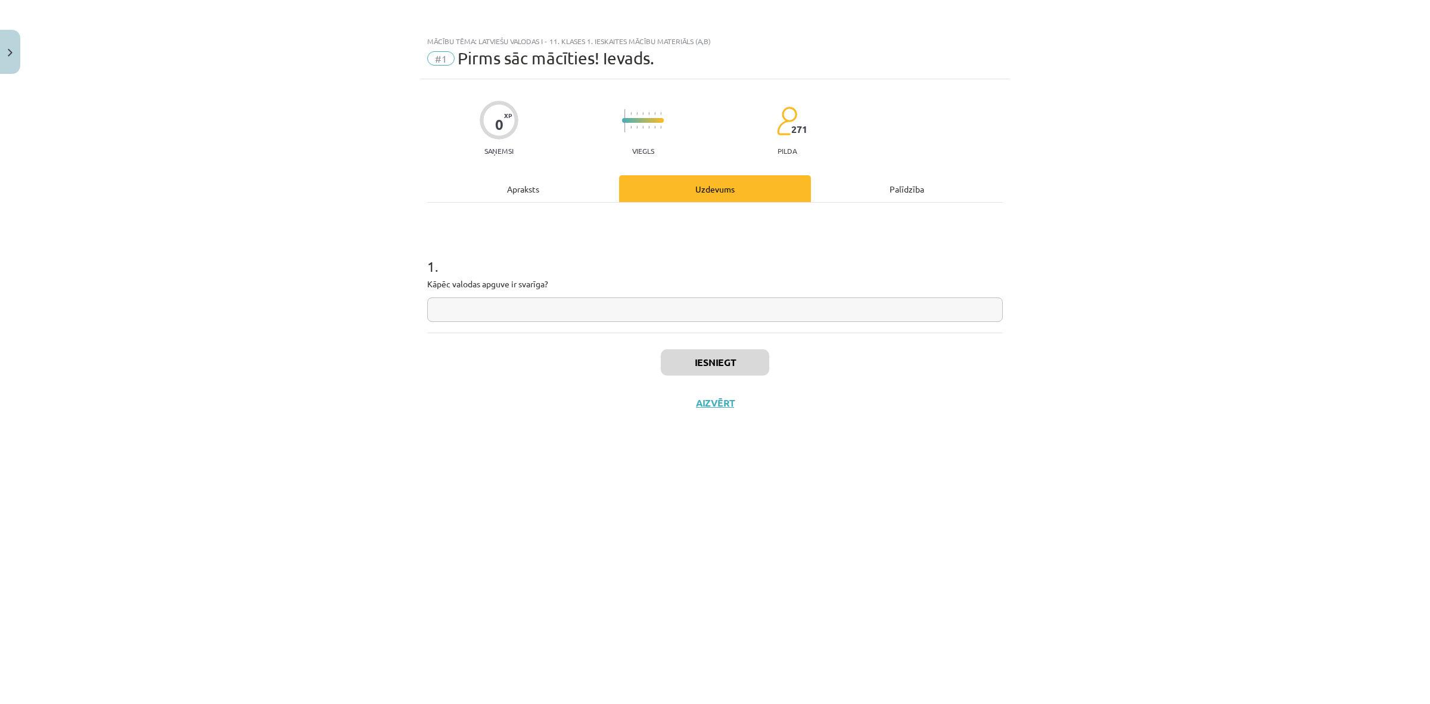
click at [507, 301] on input "text" at bounding box center [714, 309] width 575 height 24
type input "**********"
click at [755, 368] on button "Iesniegt" at bounding box center [715, 362] width 108 height 26
click at [715, 407] on button "Nākamā nodarbība" at bounding box center [715, 410] width 117 height 27
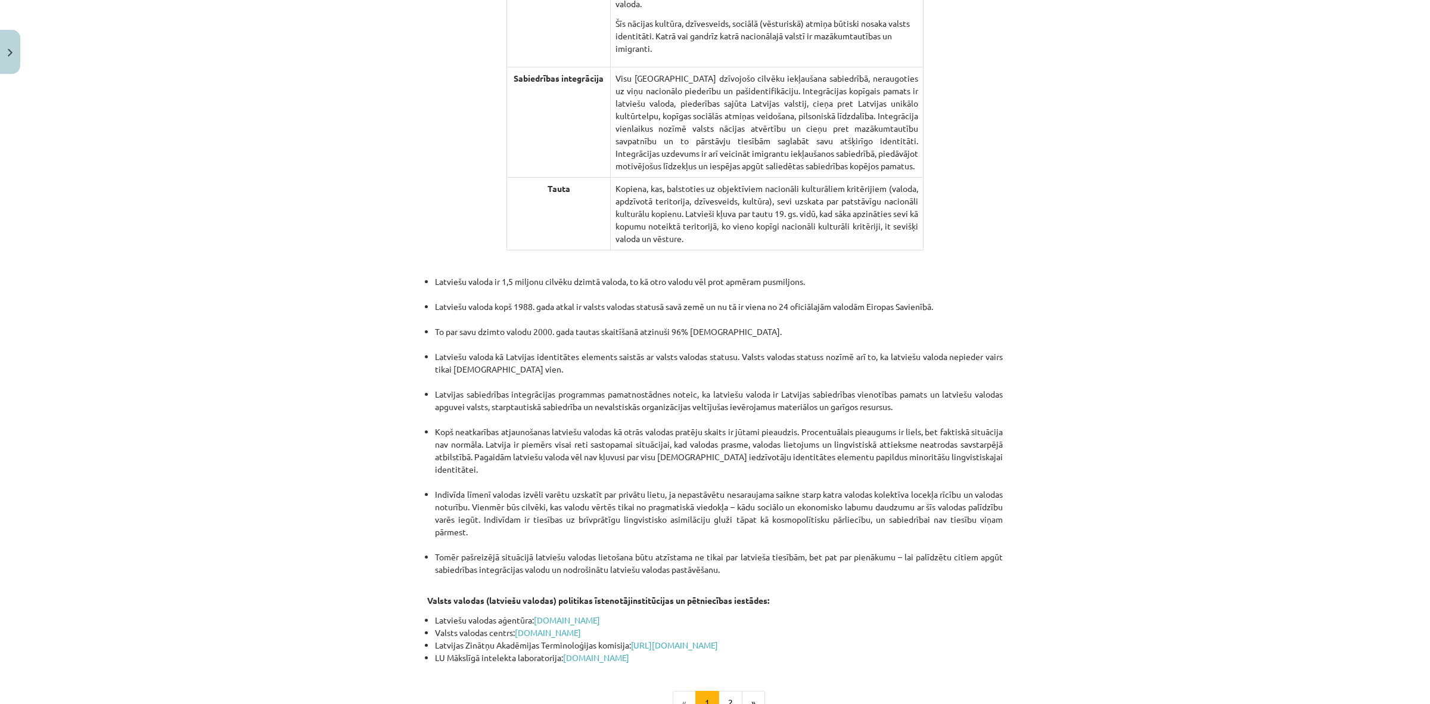
scroll to position [2205, 0]
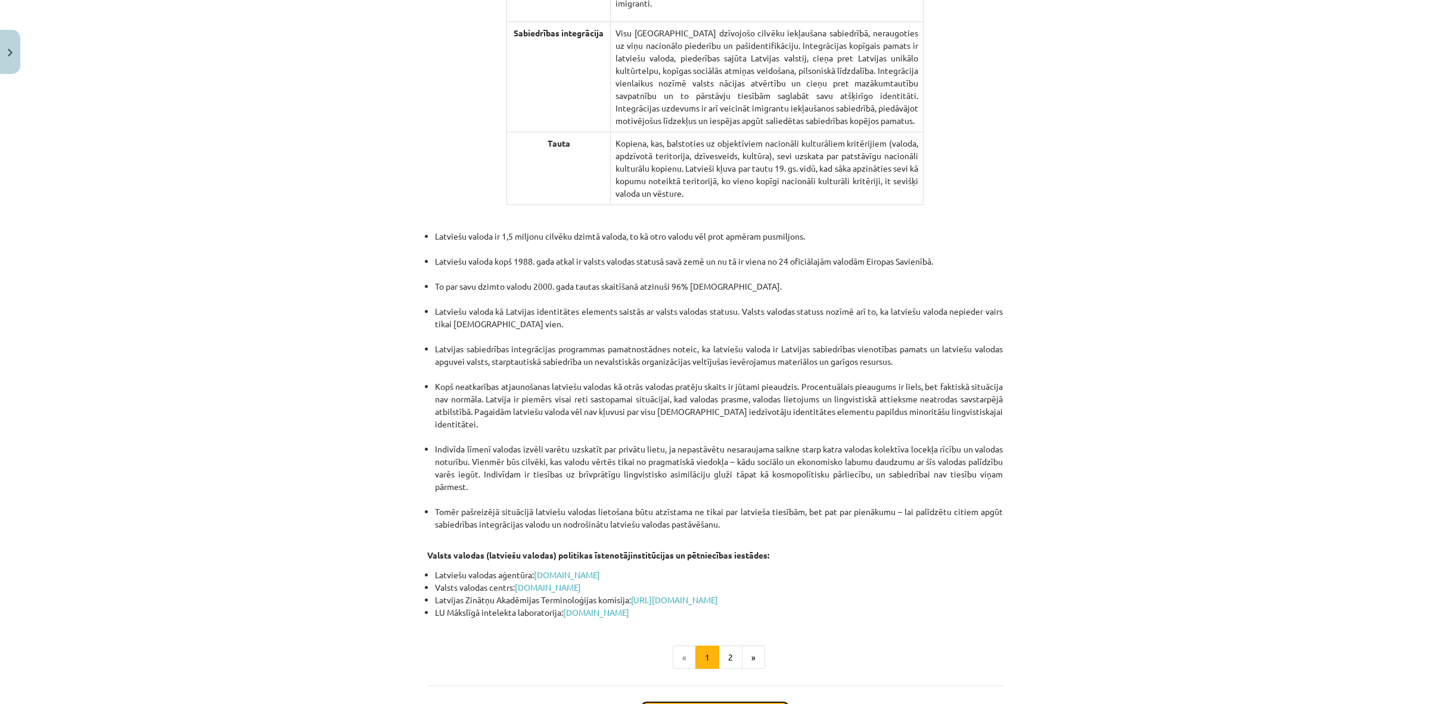
click at [733, 702] on button "Sākt uzdevumu" at bounding box center [715, 715] width 148 height 26
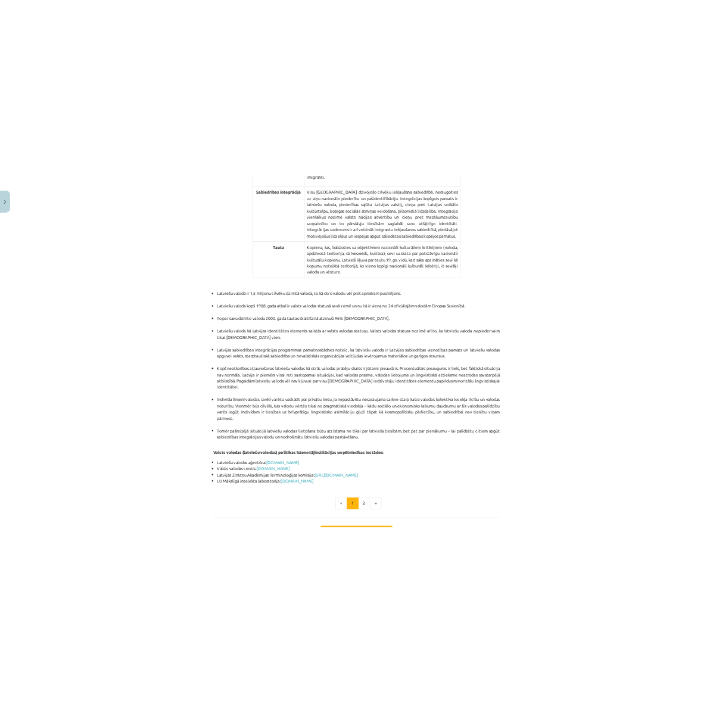
scroll to position [30, 0]
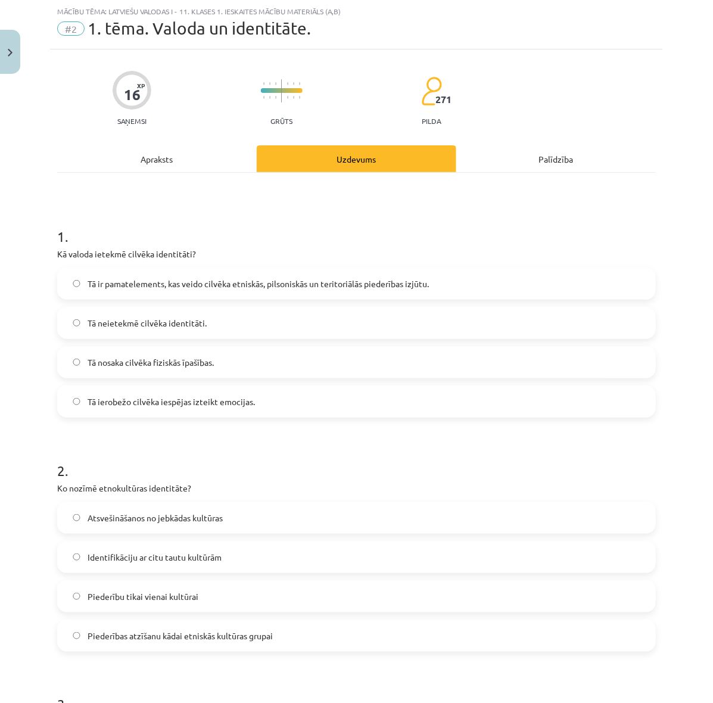
drag, startPoint x: 310, startPoint y: 288, endPoint x: 52, endPoint y: 235, distance: 263.2
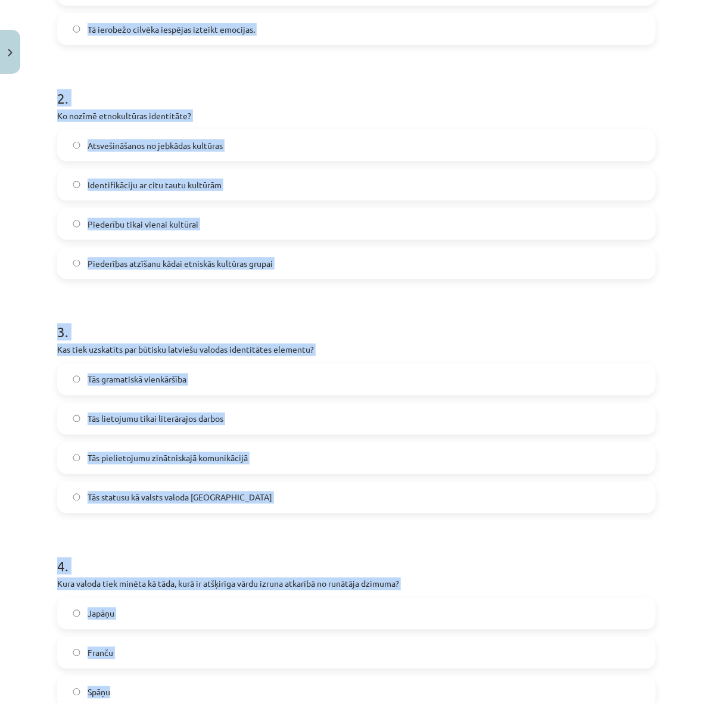
scroll to position [819, 0]
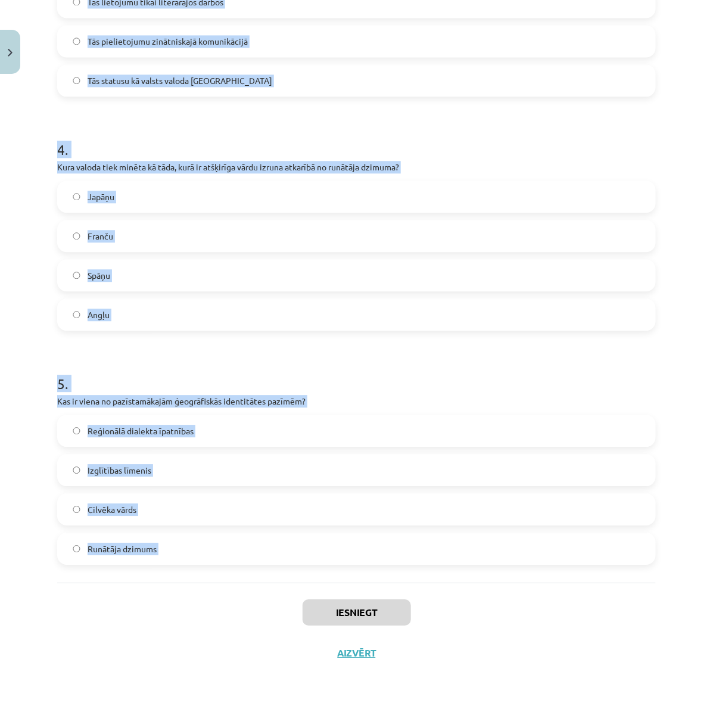
drag, startPoint x: 52, startPoint y: 235, endPoint x: 419, endPoint y: 536, distance: 474.1
copy form "5 . Lo ipsumd sitamet consect adipiscing? El se doeiusmodtemp, inc utlab etdolo…"
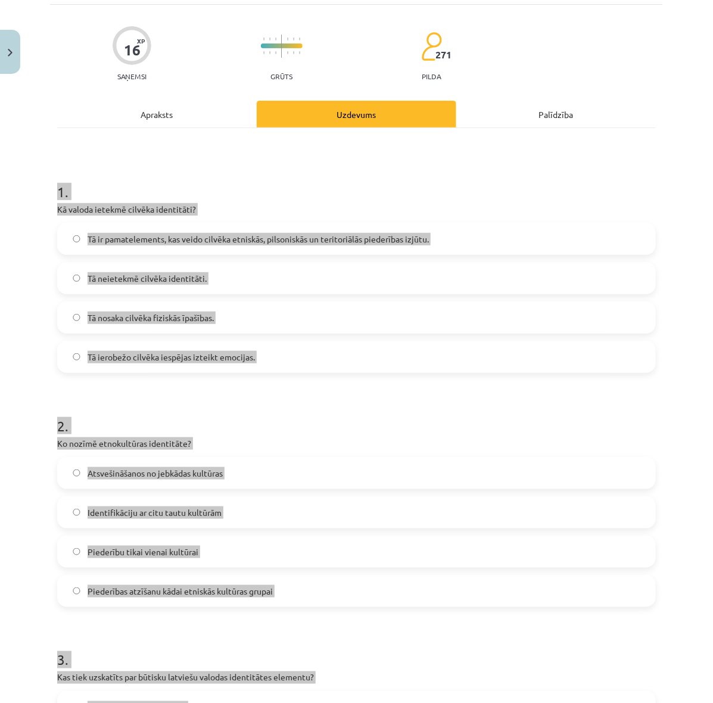
scroll to position [0, 0]
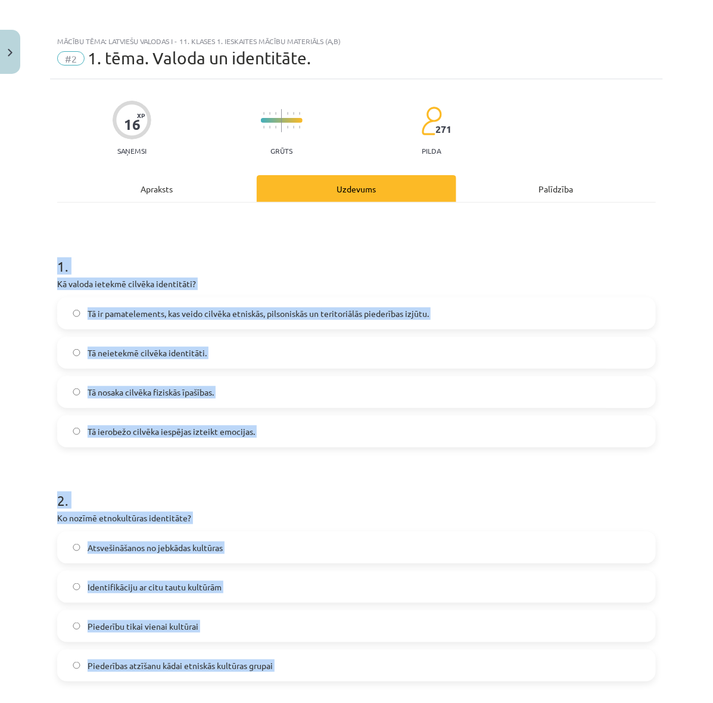
drag, startPoint x: 571, startPoint y: 233, endPoint x: 553, endPoint y: 249, distance: 24.0
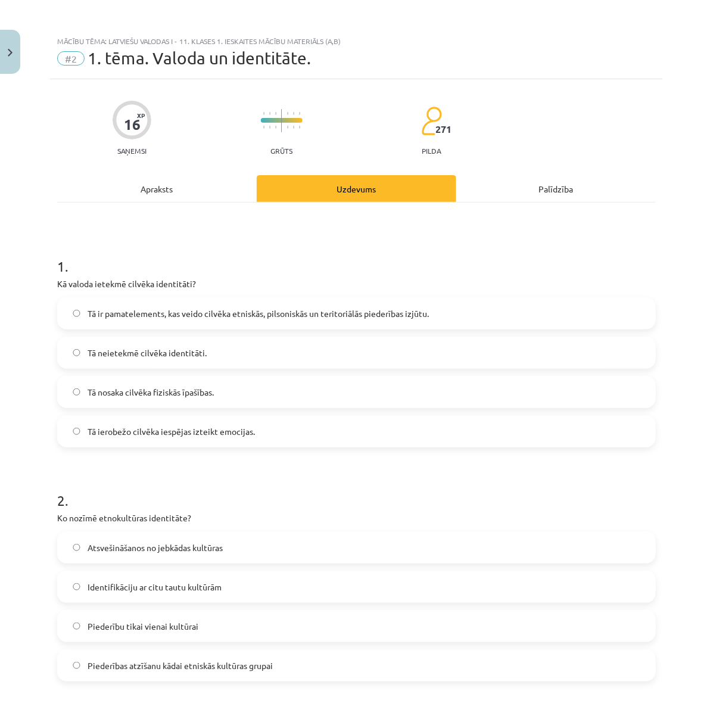
click at [459, 329] on div "Tā ir pamatelements, kas veido cilvēka etniskās, pilsoniskās un teritoriālās pi…" at bounding box center [356, 372] width 599 height 150
click at [462, 307] on label "Tā ir pamatelements, kas veido cilvēka etniskās, pilsoniskās un teritoriālās pi…" at bounding box center [356, 313] width 596 height 30
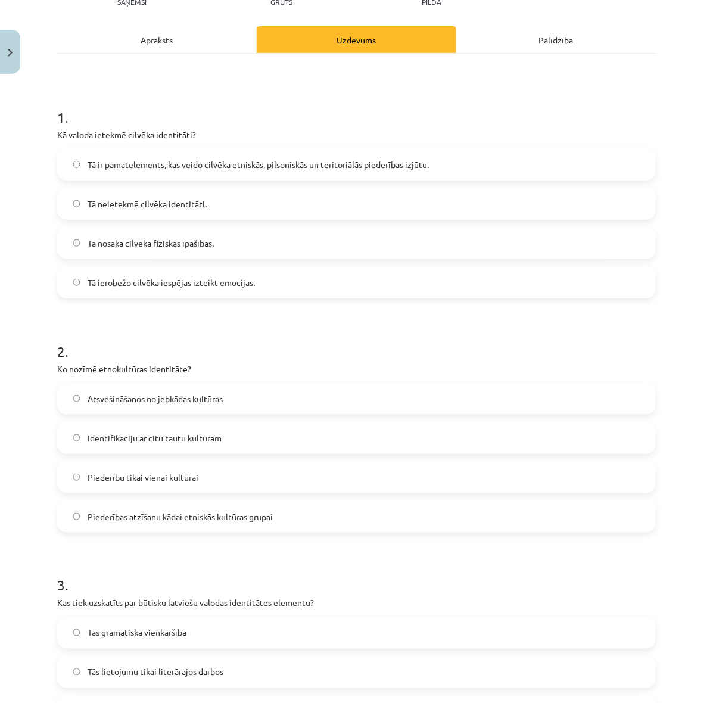
scroll to position [223, 0]
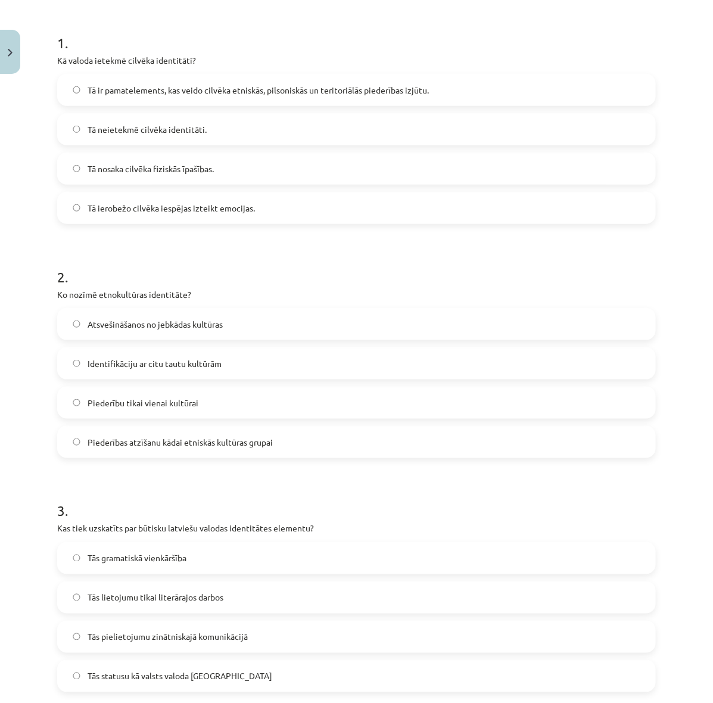
click at [198, 438] on span "Piederības atzīšanu kādai etniskās kultūras grupai" at bounding box center [180, 442] width 185 height 13
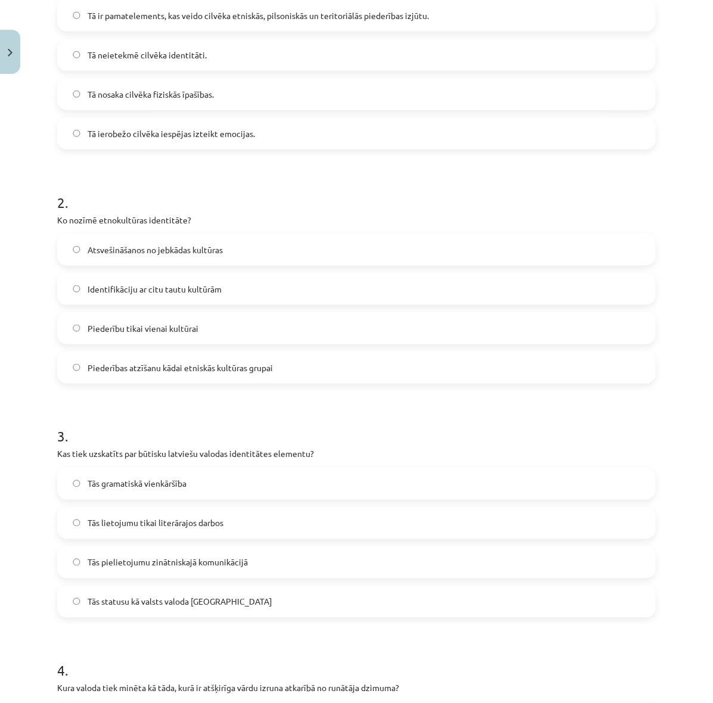
scroll to position [447, 0]
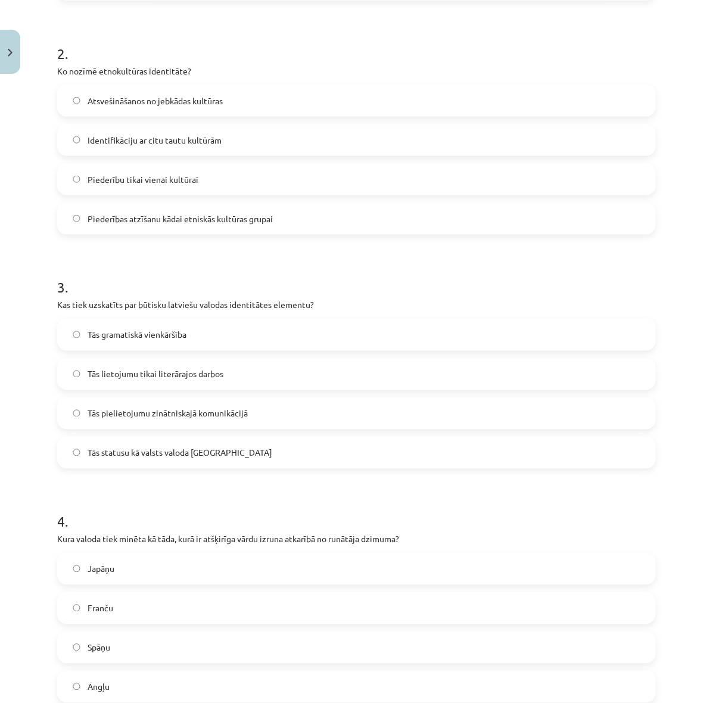
click at [240, 447] on label "Tās statusu kā valsts valoda [GEOGRAPHIC_DATA]" at bounding box center [356, 453] width 596 height 30
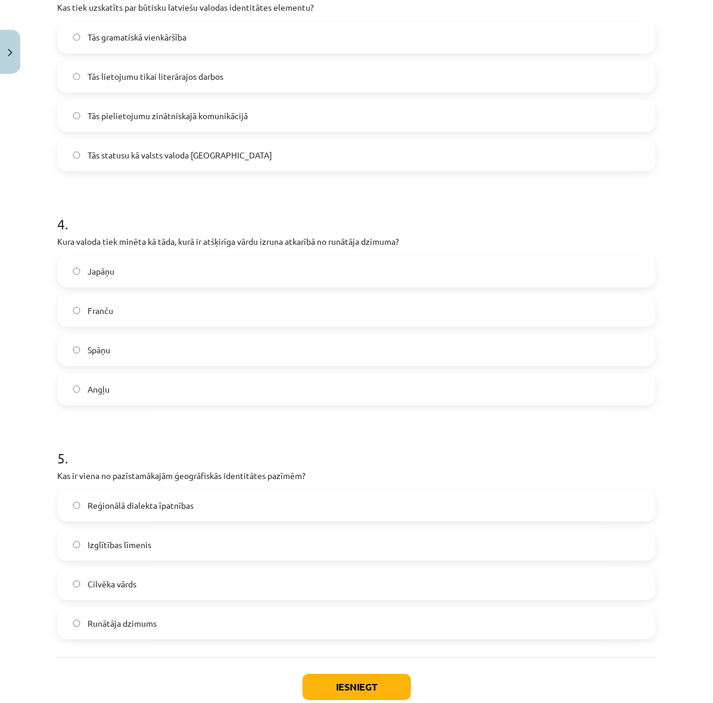
scroll to position [819, 0]
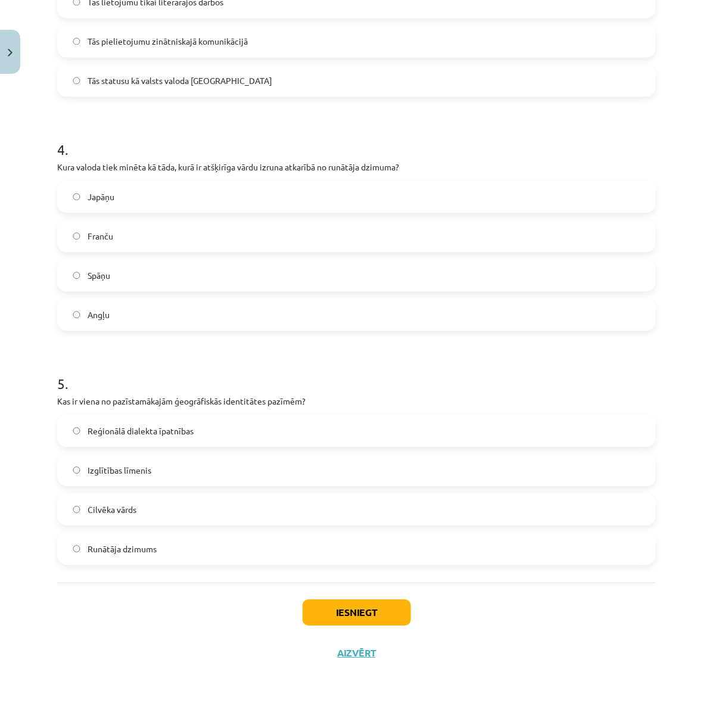
click at [207, 183] on label "Japāņu" at bounding box center [356, 197] width 596 height 30
click at [257, 421] on label "Reģionālā dialekta īpatnības" at bounding box center [356, 431] width 596 height 30
click at [384, 603] on button "Iesniegt" at bounding box center [357, 612] width 108 height 26
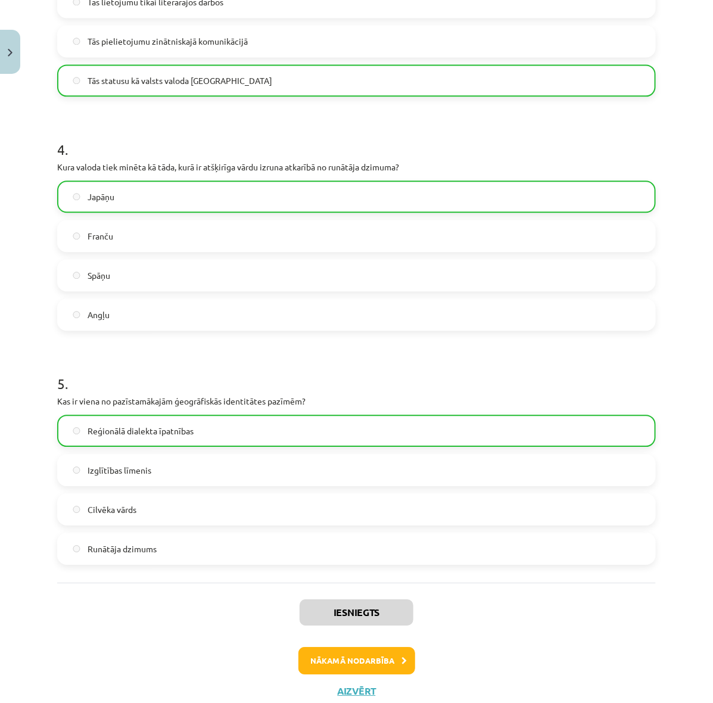
scroll to position [857, 0]
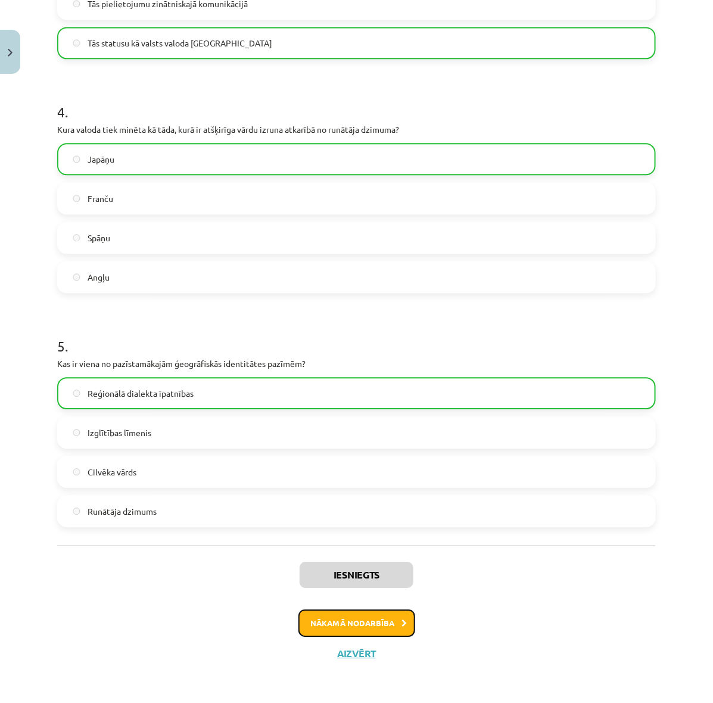
click at [406, 630] on button "Nākamā nodarbība" at bounding box center [356, 622] width 117 height 27
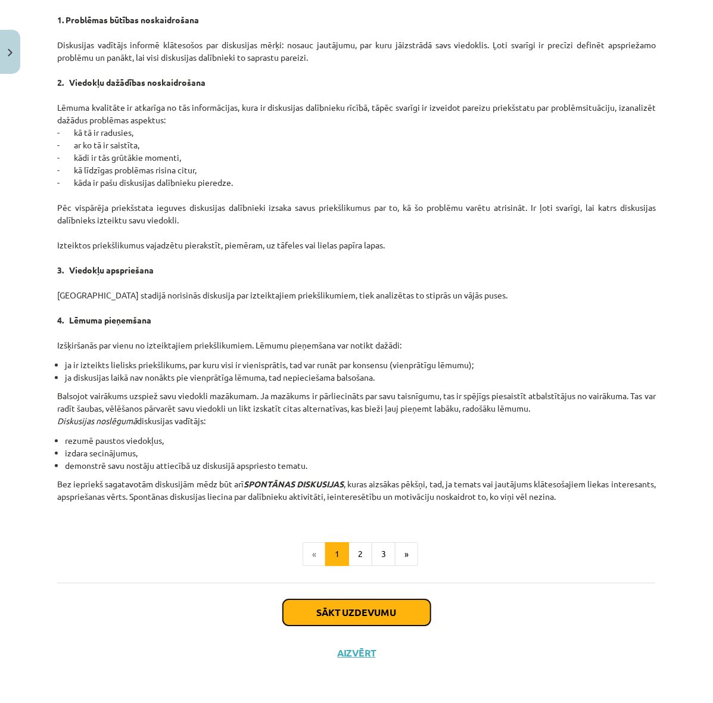
click at [370, 624] on button "Sākt uzdevumu" at bounding box center [357, 612] width 148 height 26
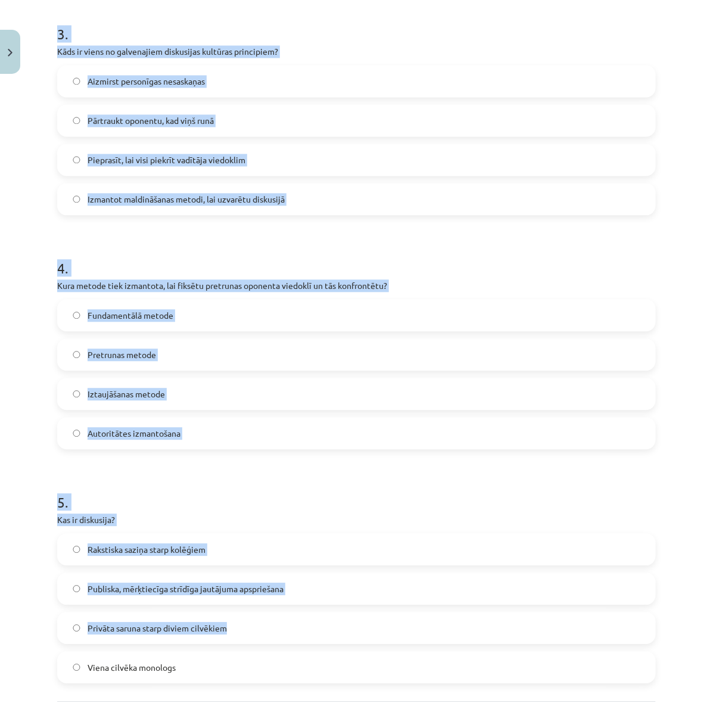
scroll to position [819, 0]
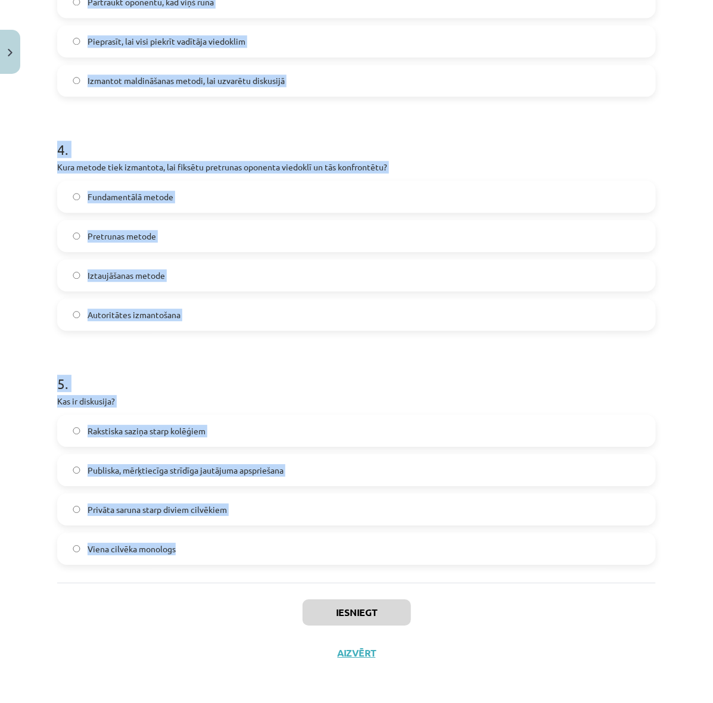
drag, startPoint x: 51, startPoint y: 231, endPoint x: 493, endPoint y: 531, distance: 534.7
copy form "6 . Lore ip dolorsitam consecte adipisci? Elitsed doeiusmodte, inci utlabo etdo…"
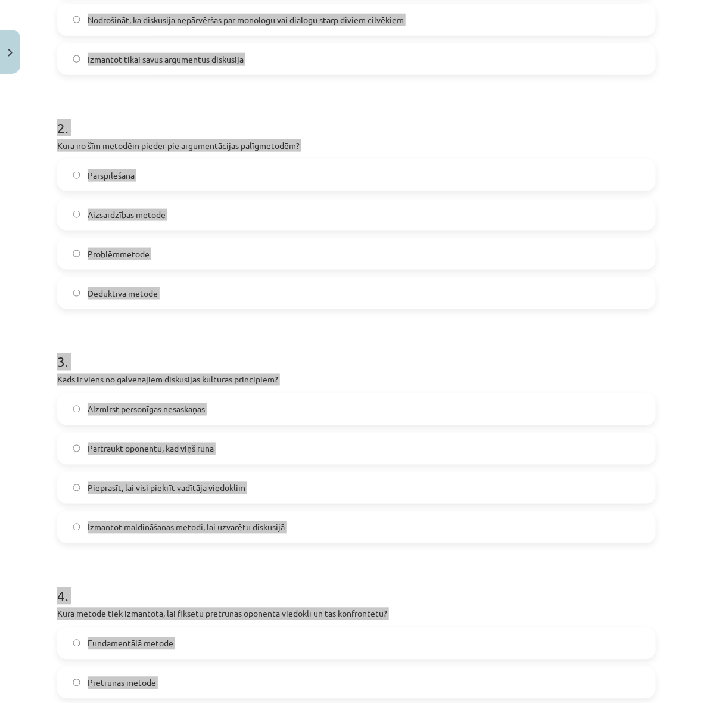
scroll to position [0, 0]
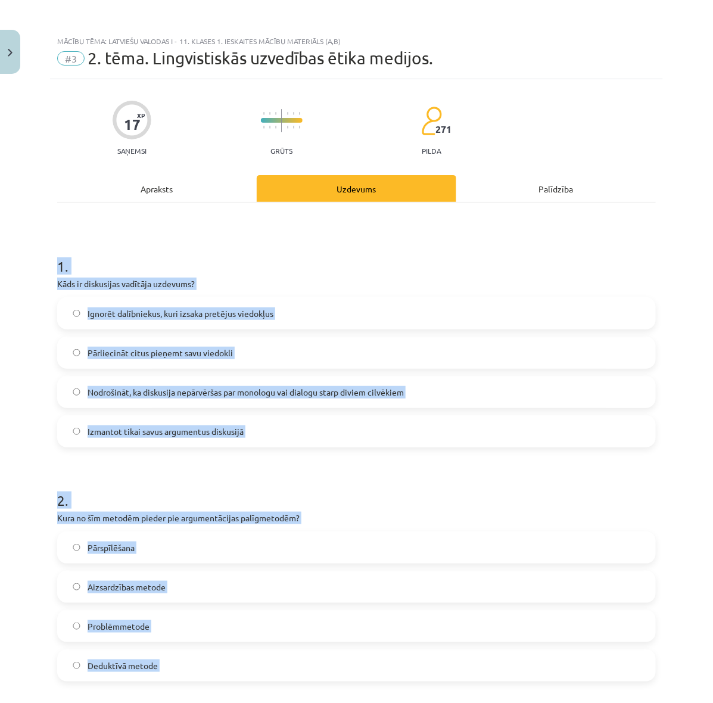
click at [459, 275] on div "1 . Kāds ir diskusijas vadītāja uzdevums? Ignorēt dalībniekus, kuri izsaka pret…" at bounding box center [356, 342] width 599 height 210
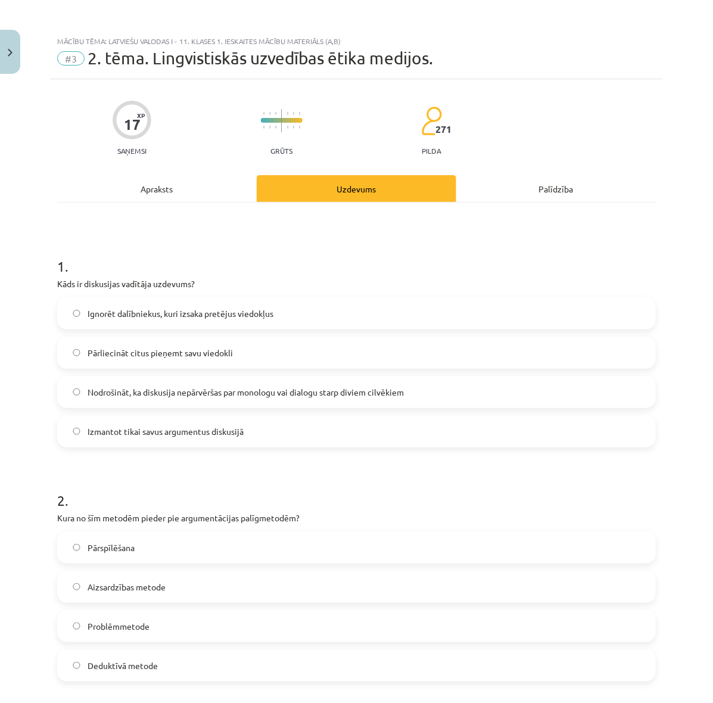
click at [160, 389] on span "Nodrošināt, ka diskusija nepārvēršas par monologu vai dialogu starp diviem cilv…" at bounding box center [246, 392] width 316 height 13
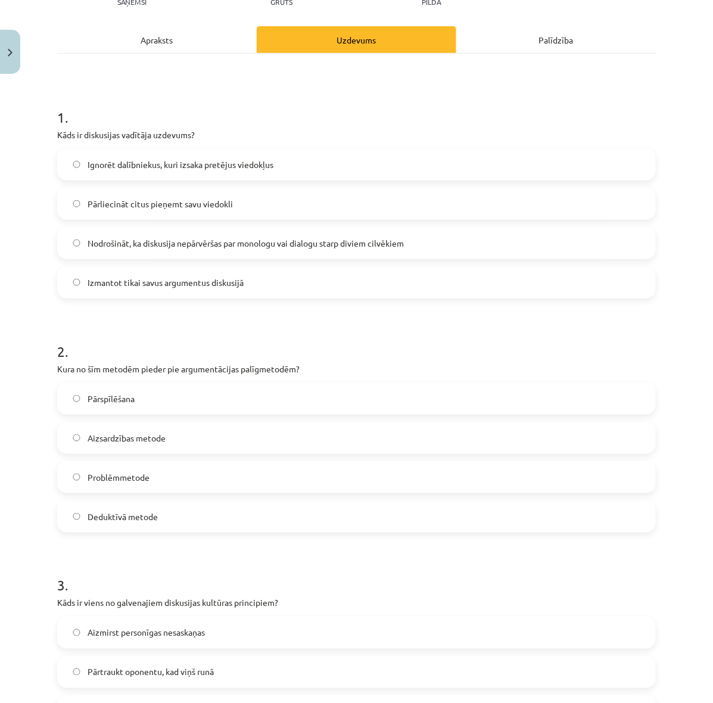
scroll to position [223, 0]
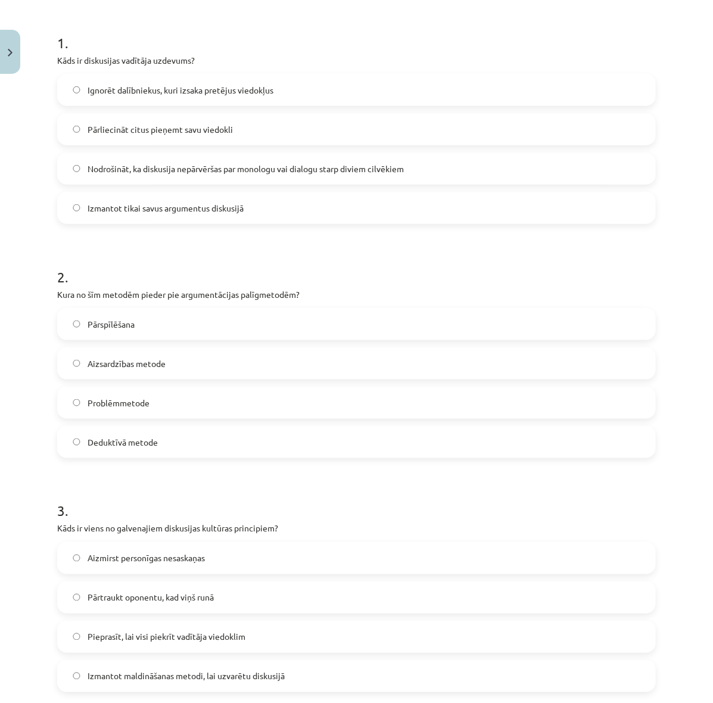
click at [216, 317] on label "Pārspīlēšana" at bounding box center [356, 324] width 596 height 30
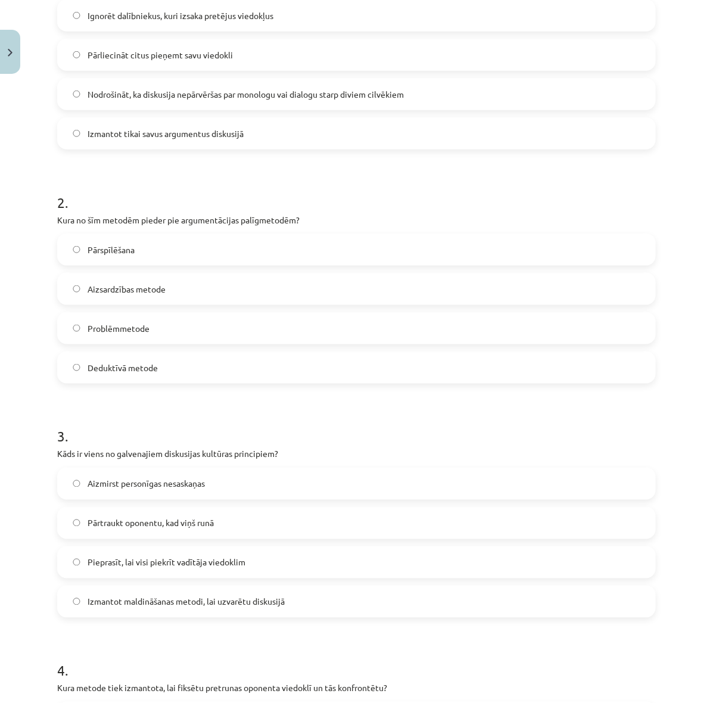
scroll to position [372, 0]
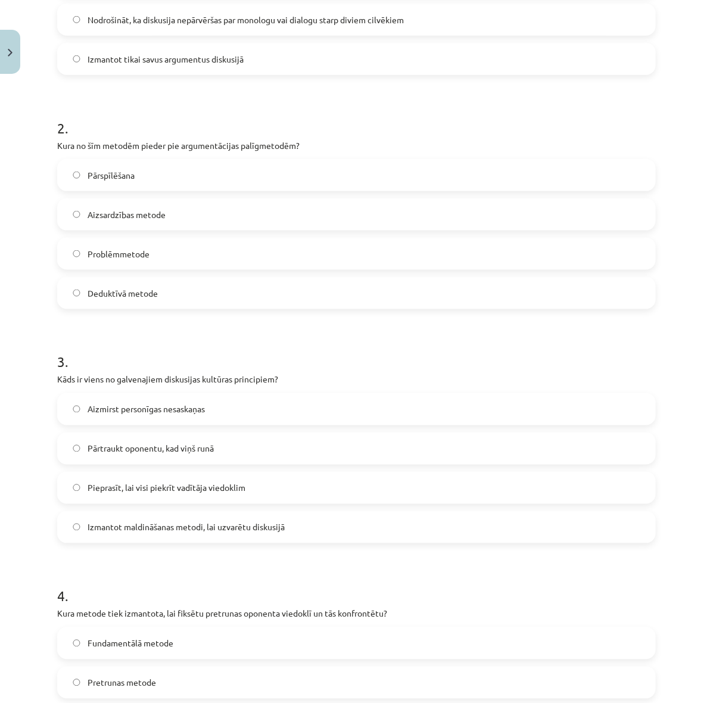
click at [195, 416] on label "Aizmirst personīgas nesaskaņas" at bounding box center [356, 409] width 596 height 30
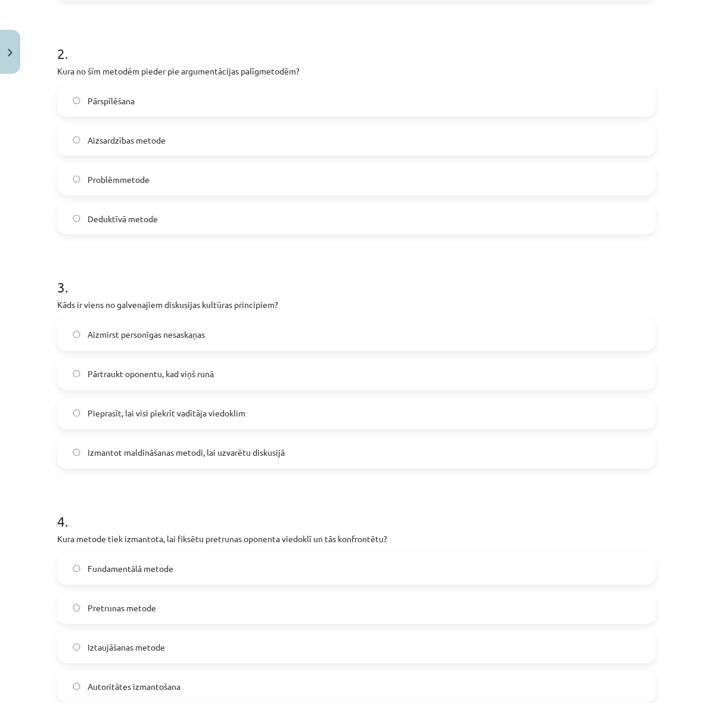
scroll to position [521, 0]
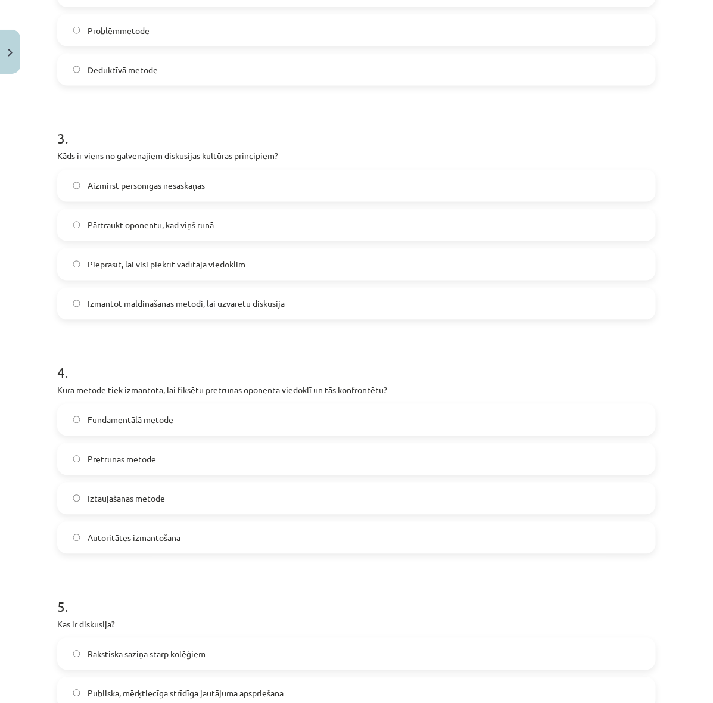
click at [228, 459] on label "Pretrunas metode" at bounding box center [356, 459] width 596 height 30
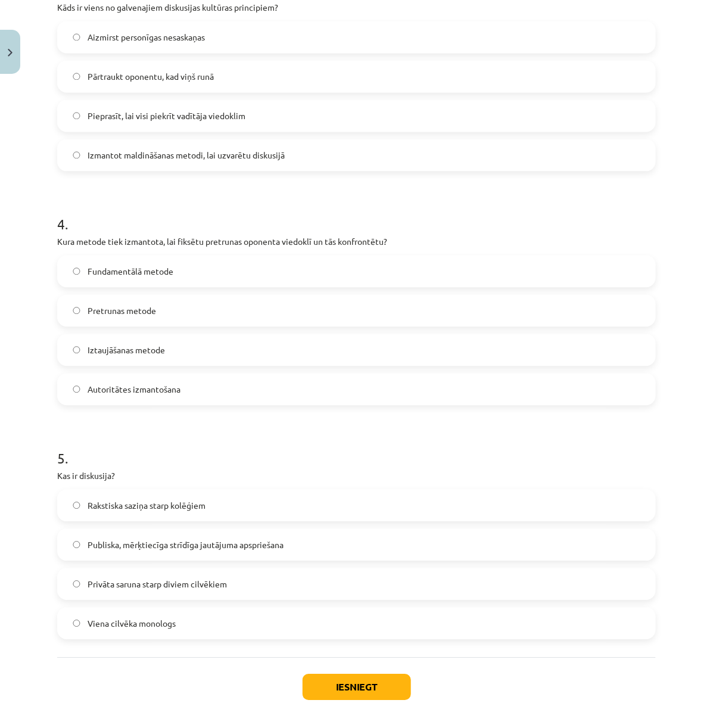
scroll to position [819, 0]
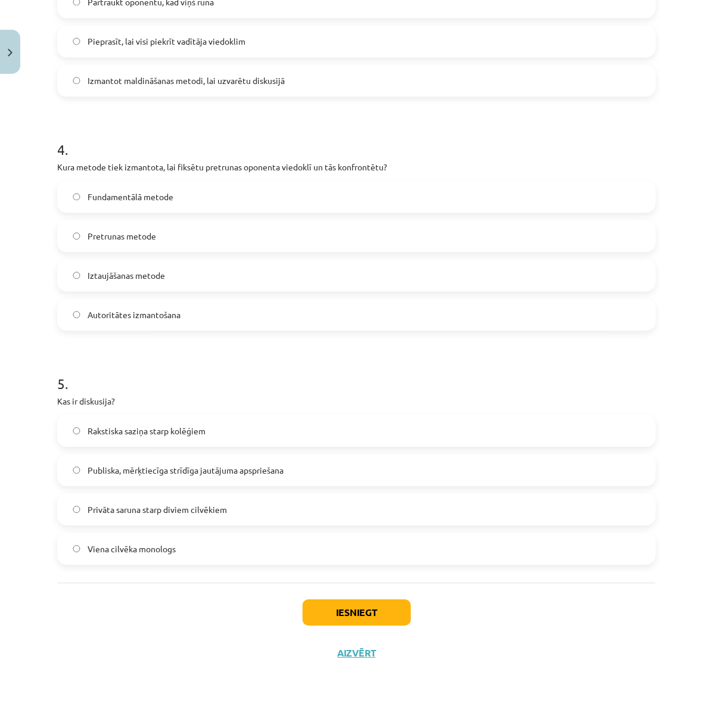
click at [204, 469] on span "Publiska, mērķtiecīga strīdīga jautājuma apspriešana" at bounding box center [186, 470] width 196 height 13
click at [357, 606] on button "Iesniegt" at bounding box center [357, 612] width 108 height 26
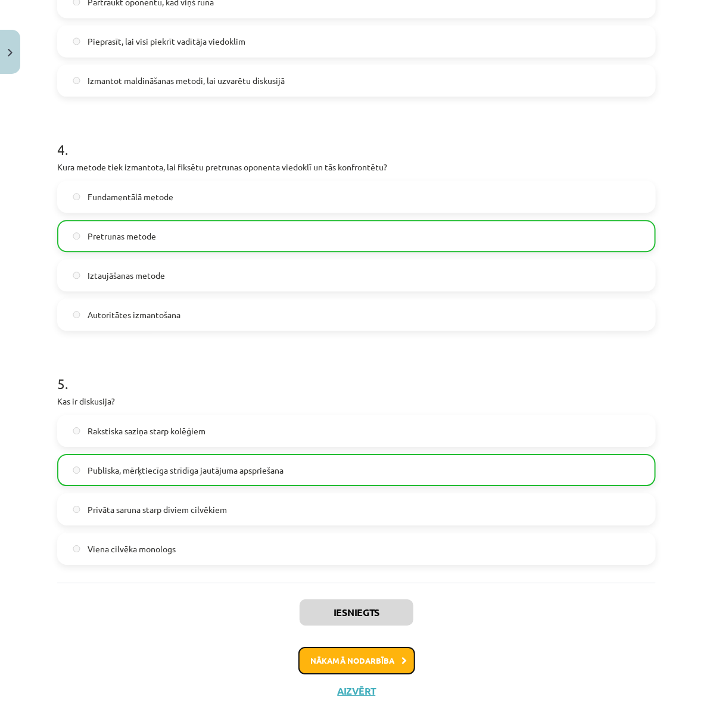
click at [359, 659] on button "Nākamā nodarbība" at bounding box center [356, 660] width 117 height 27
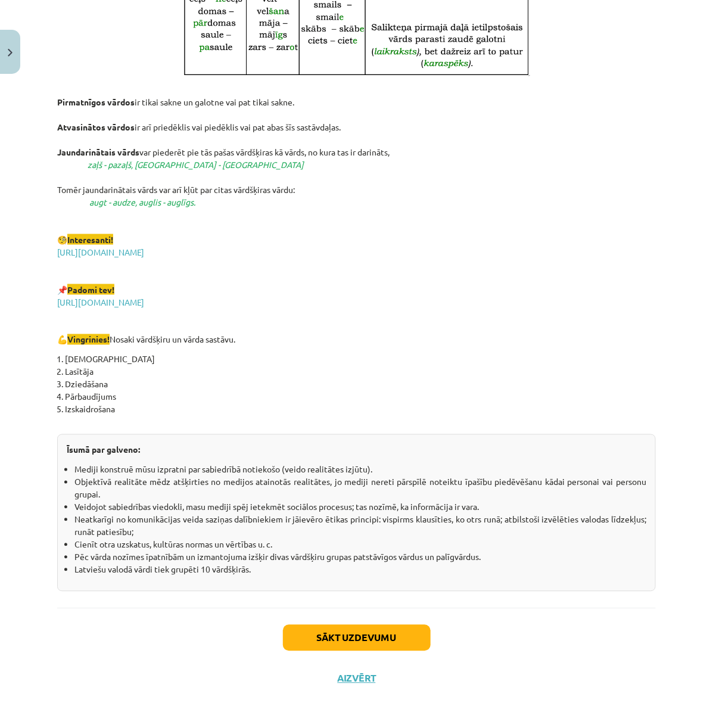
scroll to position [1842, 0]
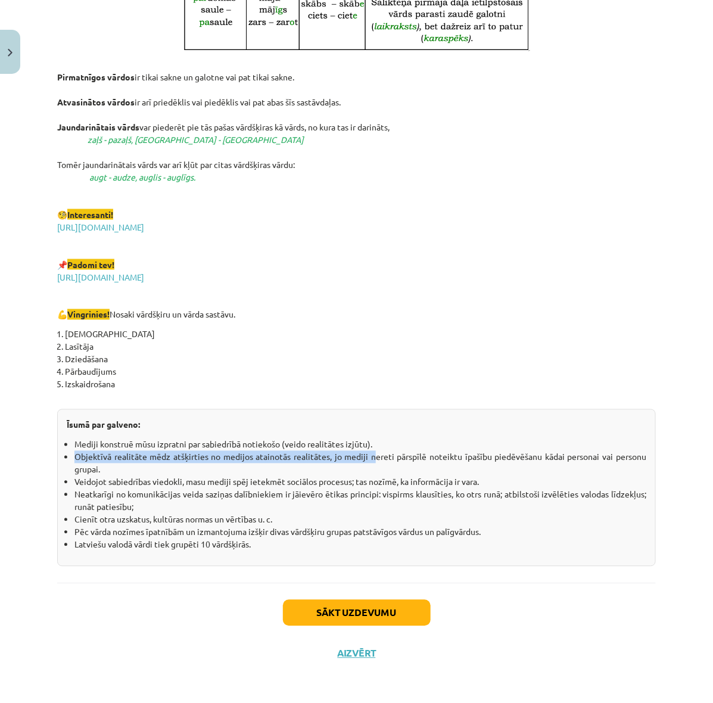
drag, startPoint x: 542, startPoint y: 509, endPoint x: 375, endPoint y: 443, distance: 179.7
click at [374, 443] on ul "Mediji konstruē mūsu izpratni par sabiedrībā notiekošo (veido realitātes izjūtu…" at bounding box center [357, 494] width 580 height 113
click at [372, 602] on button "Sākt uzdevumu" at bounding box center [357, 613] width 148 height 26
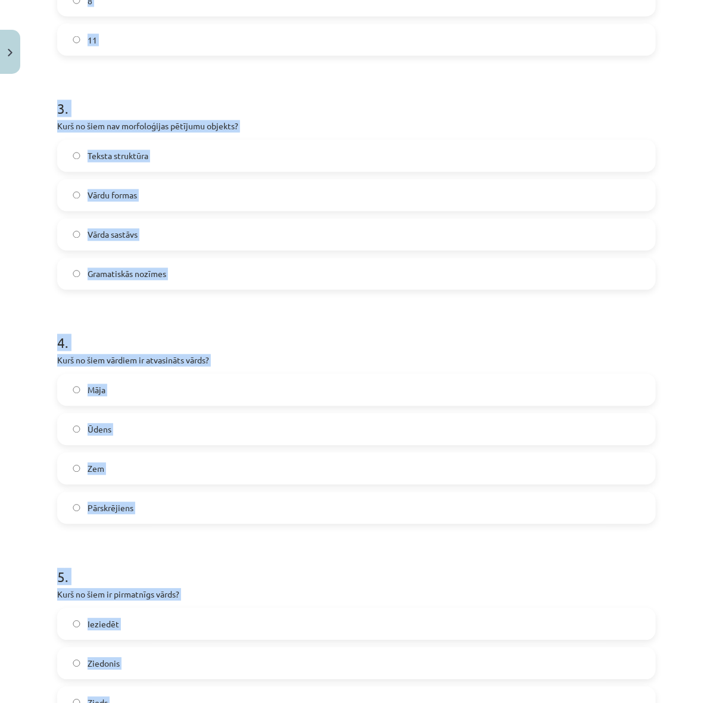
scroll to position [819, 0]
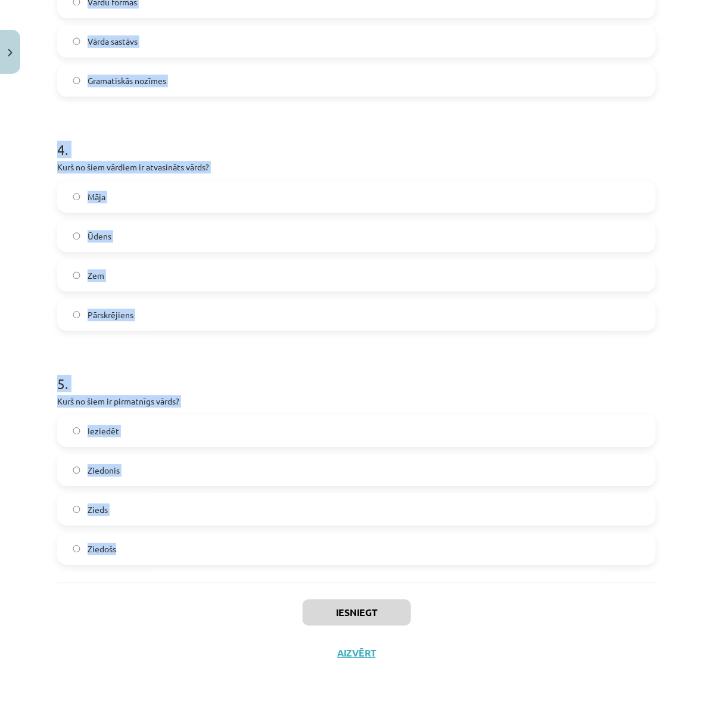
drag, startPoint x: 64, startPoint y: 231, endPoint x: 313, endPoint y: 579, distance: 428.2
copy form ". Kas ir vārddarināšanas līdzeklis, kas pievienojas vārda saknei un veido jaunu…"
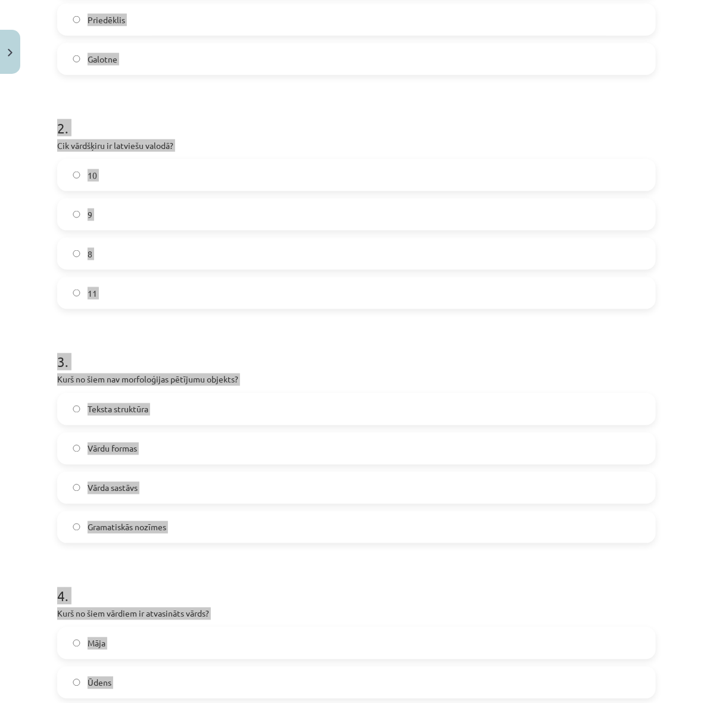
scroll to position [0, 0]
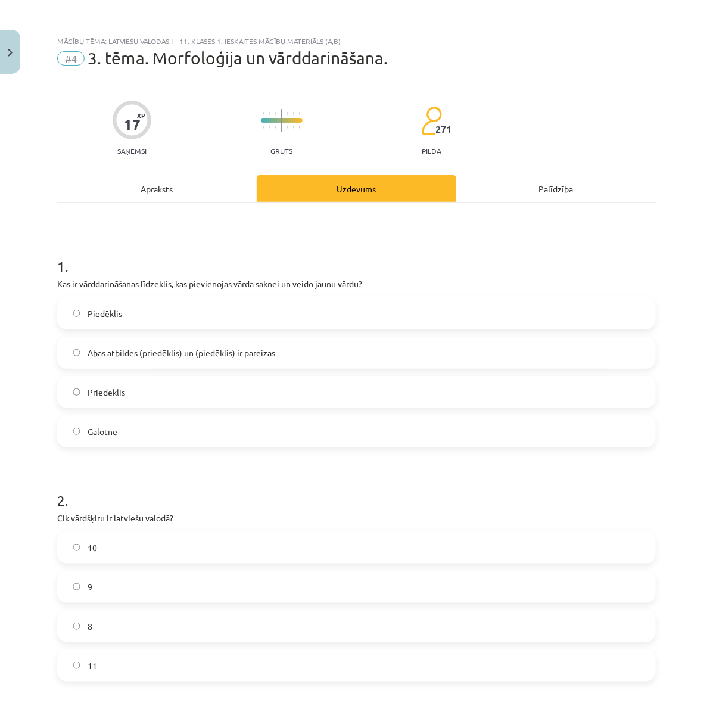
scroll to position [74, 0]
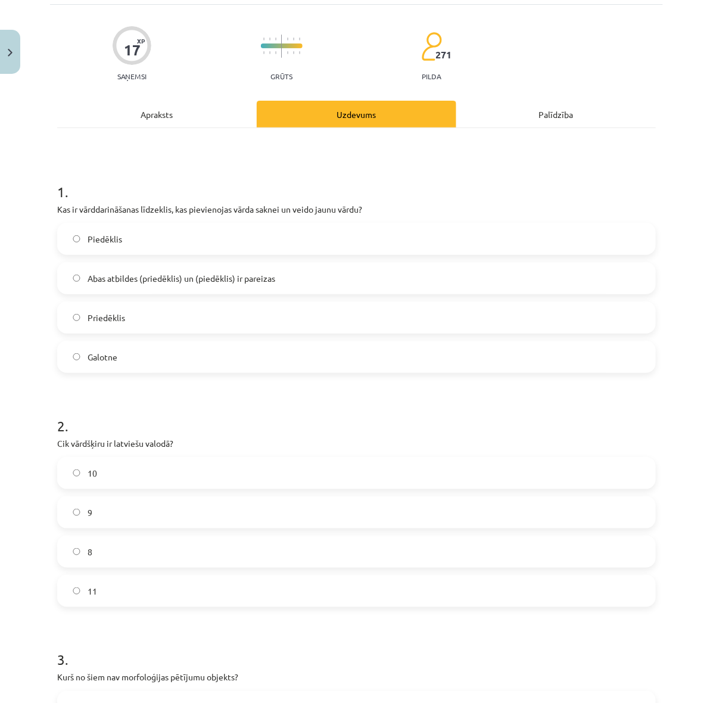
click at [307, 278] on label "Abas atbildes (priedēklis) un (piedēklis) ir pareizas" at bounding box center [356, 278] width 596 height 30
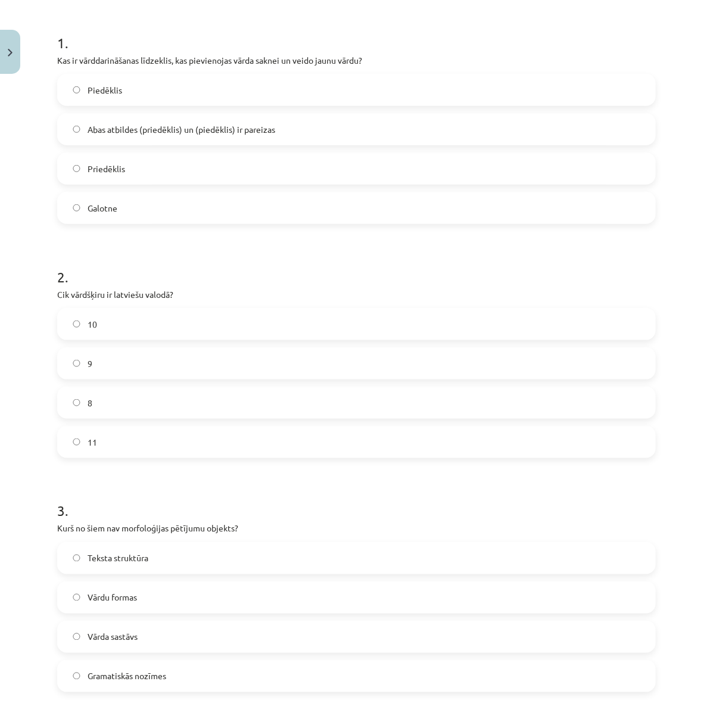
click at [299, 358] on label "9" at bounding box center [356, 364] width 596 height 30
click at [307, 316] on label "10" at bounding box center [356, 324] width 596 height 30
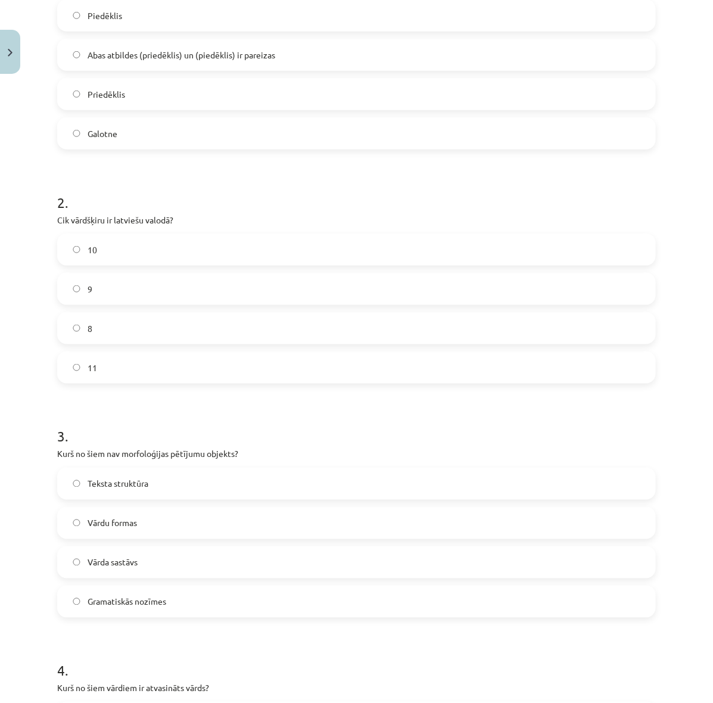
scroll to position [372, 0]
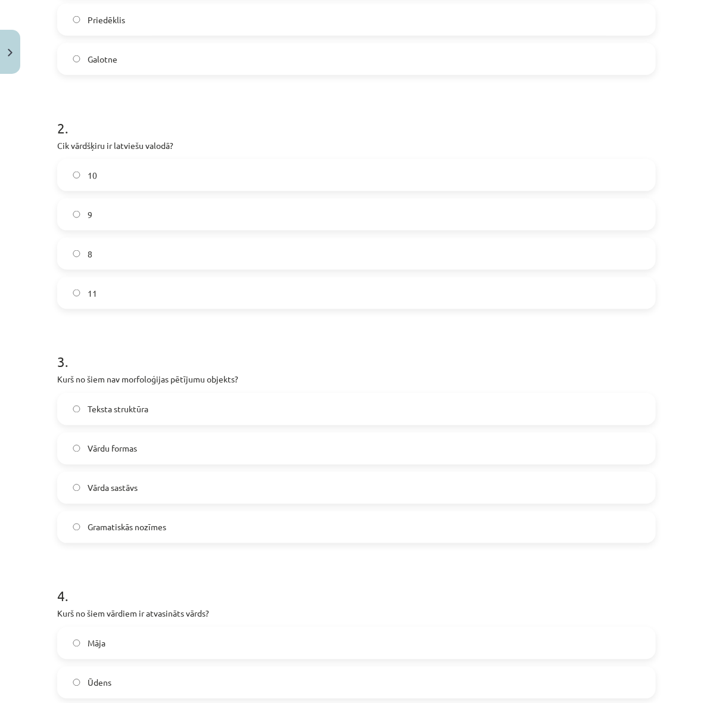
click at [254, 401] on label "Teksta struktūra" at bounding box center [356, 409] width 596 height 30
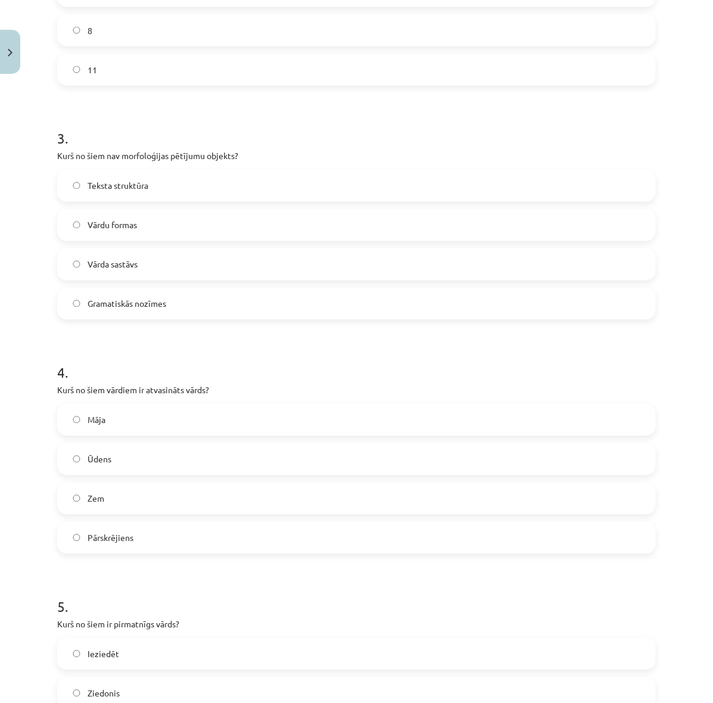
click at [298, 543] on label "Pārskrējiens" at bounding box center [356, 538] width 596 height 30
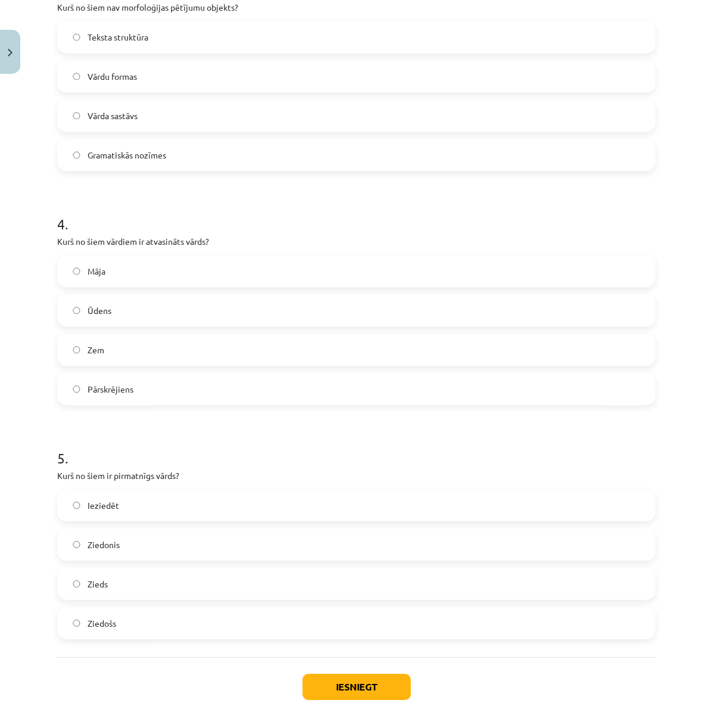
scroll to position [819, 0]
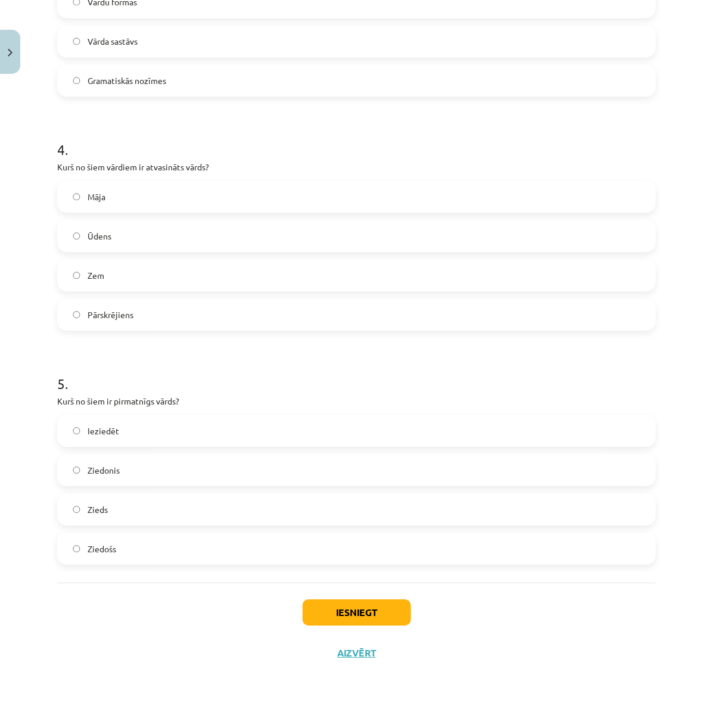
click at [231, 510] on label "Zieds" at bounding box center [356, 509] width 596 height 30
click at [393, 599] on button "Iesniegt" at bounding box center [357, 612] width 108 height 26
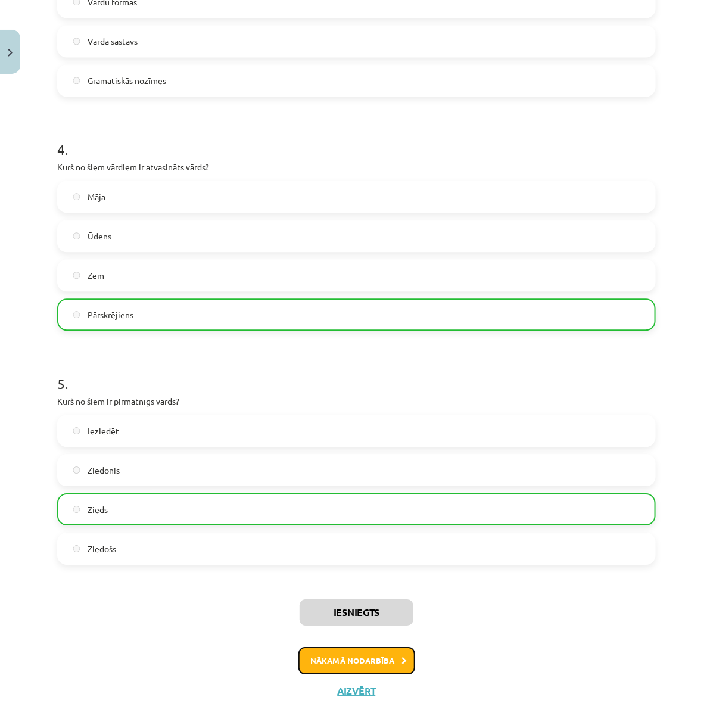
click at [371, 660] on button "Nākamā nodarbība" at bounding box center [356, 660] width 117 height 27
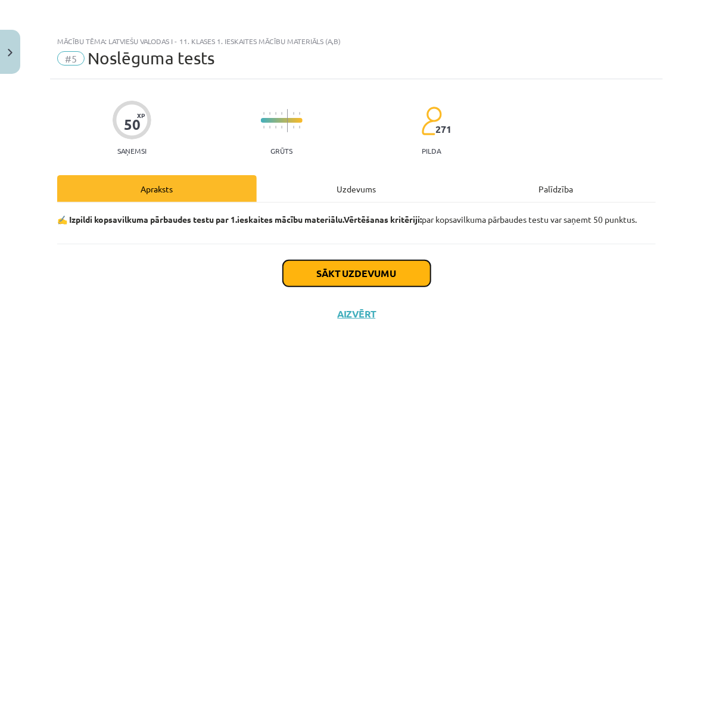
click at [351, 274] on button "Sākt uzdevumu" at bounding box center [357, 273] width 148 height 26
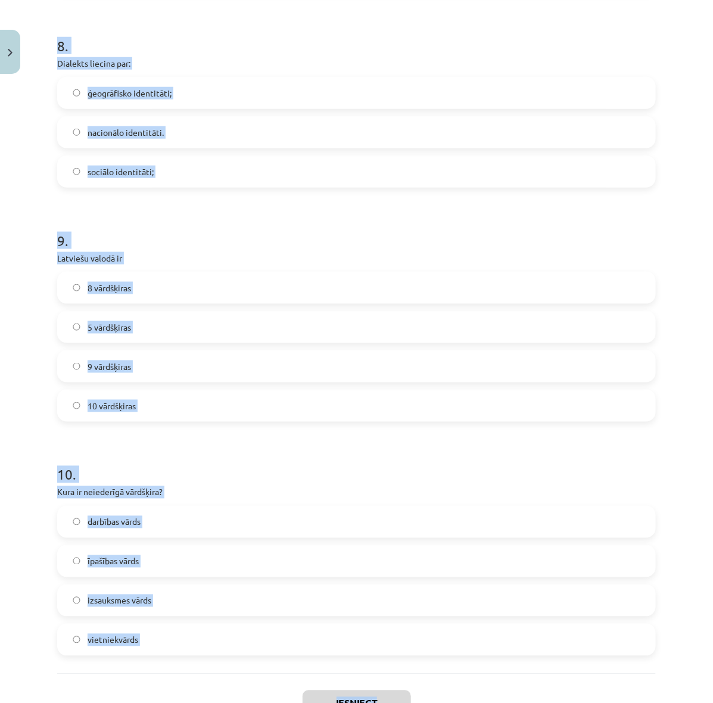
scroll to position [1803, 0]
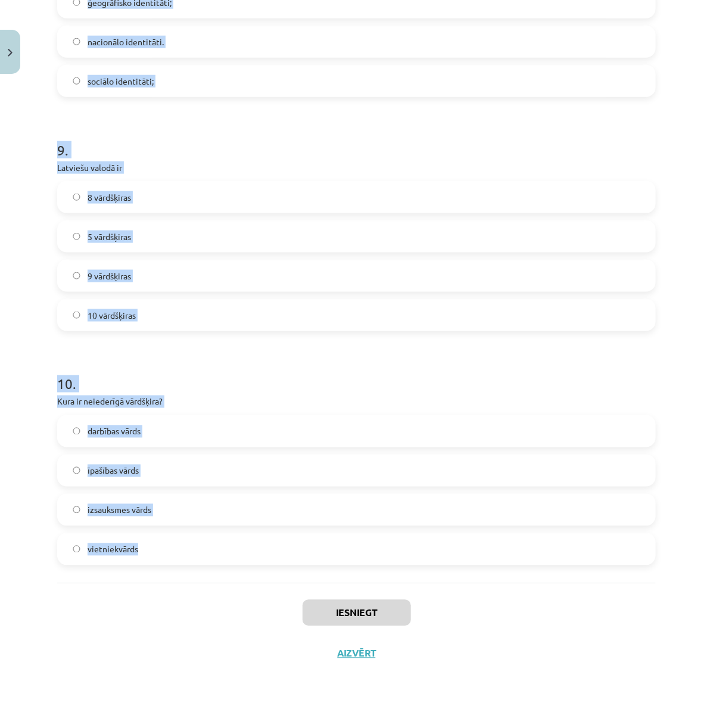
drag, startPoint x: 60, startPoint y: 123, endPoint x: 407, endPoint y: 553, distance: 552.5
copy form "1 . Kura vārdšķira parasti ir patstāvīgs vārds? Lietvārdi Partikulas Prievārdi …"
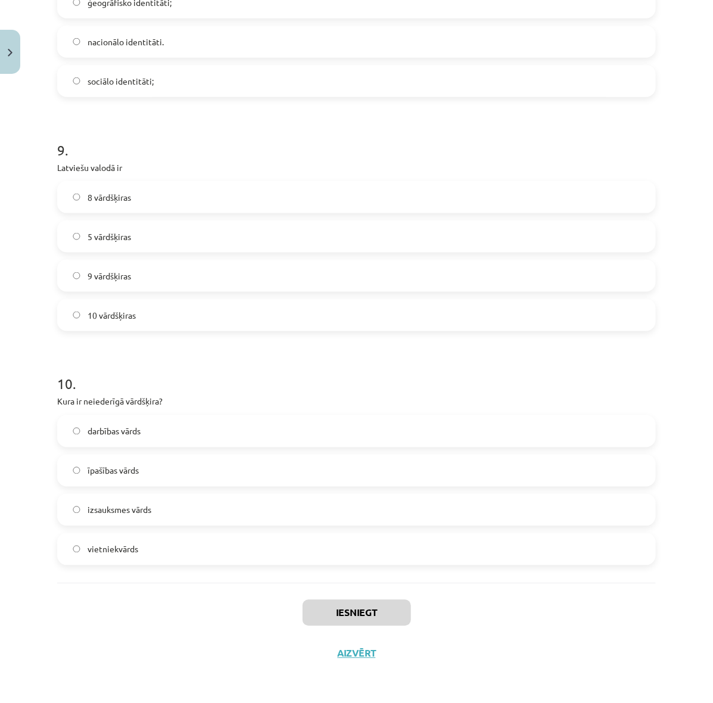
drag, startPoint x: 315, startPoint y: 645, endPoint x: 10, endPoint y: 329, distance: 438.6
click at [10, 329] on div "Mācību tēma: Latviešu valodas i - 11. klases 1. ieskaites mācību materiāls (a,b…" at bounding box center [356, 351] width 713 height 703
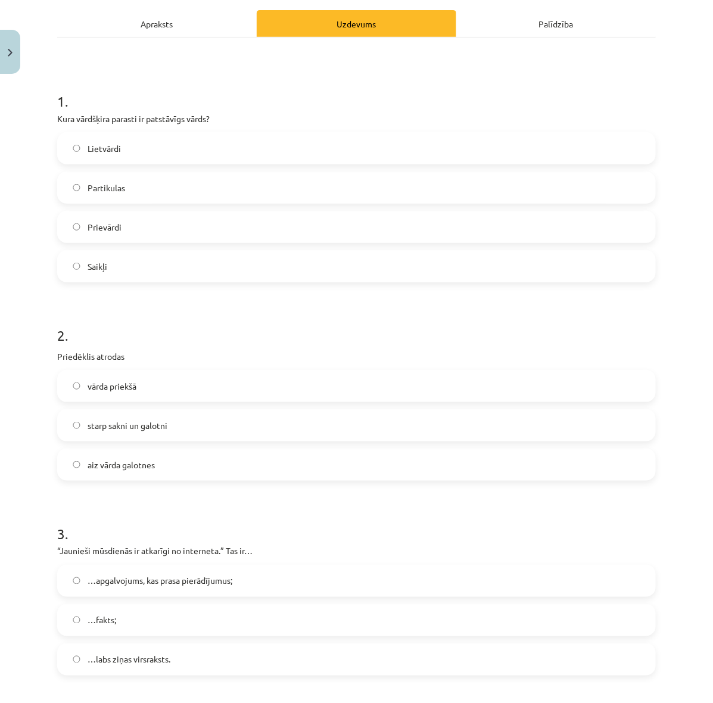
scroll to position [91, 0]
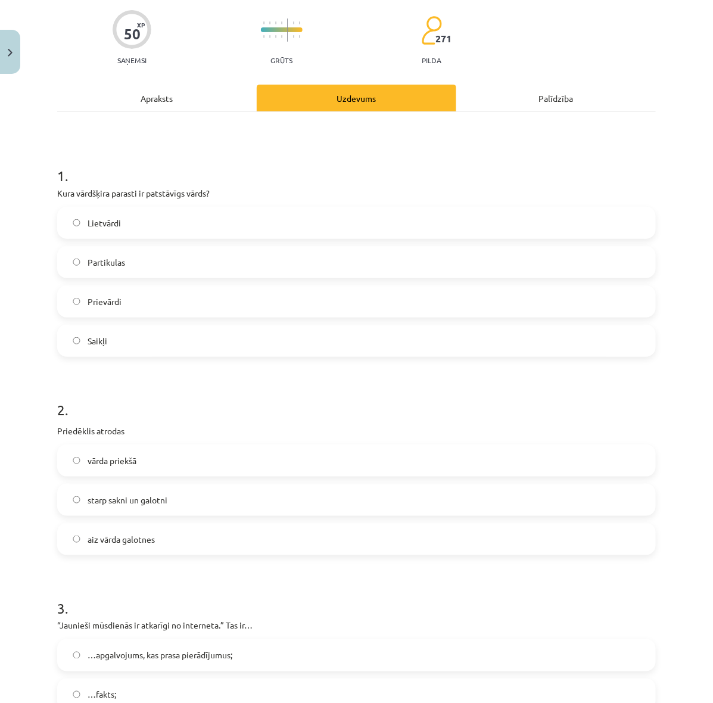
click at [162, 223] on label "Lietvārdi" at bounding box center [356, 223] width 596 height 30
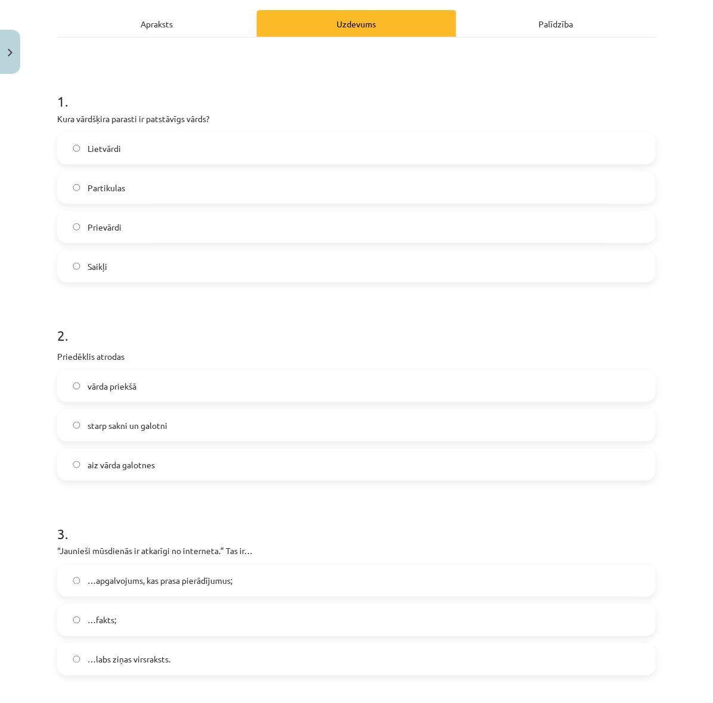
scroll to position [239, 0]
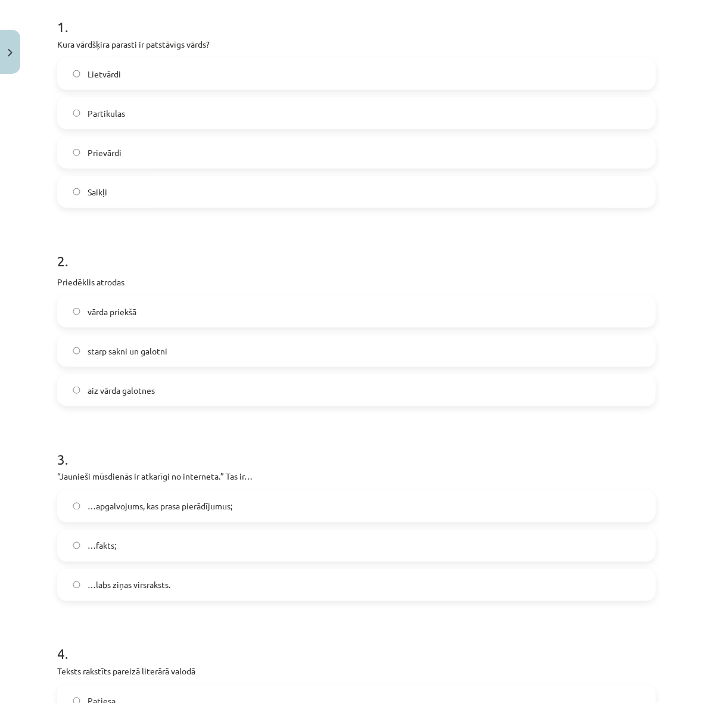
click at [235, 301] on label "vārda priekšā" at bounding box center [356, 312] width 596 height 30
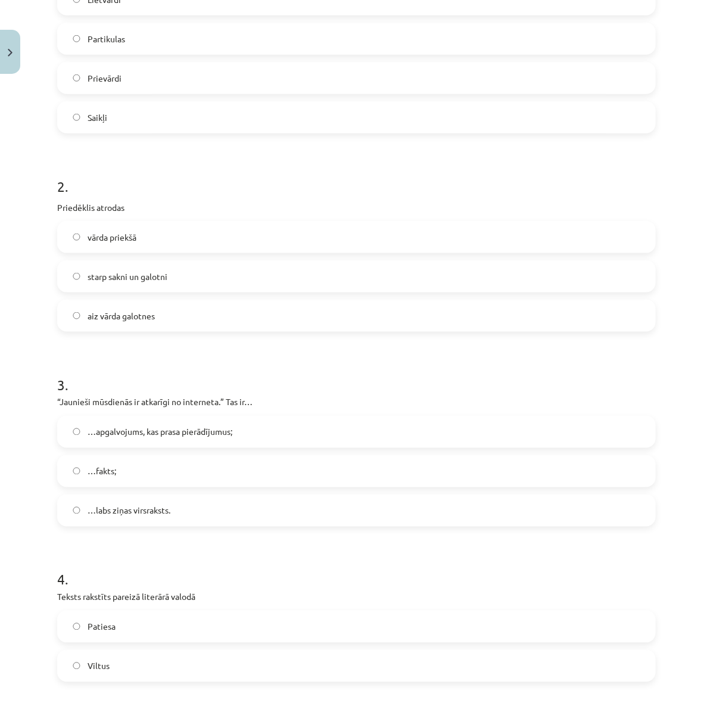
click at [216, 439] on label "…apgalvojums, kas prasa pierādījumus;" at bounding box center [356, 432] width 596 height 30
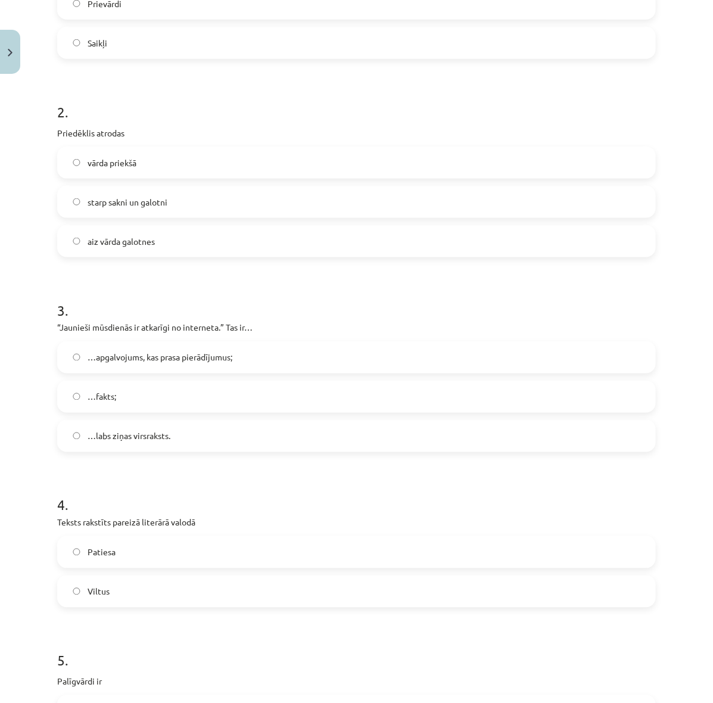
scroll to position [537, 0]
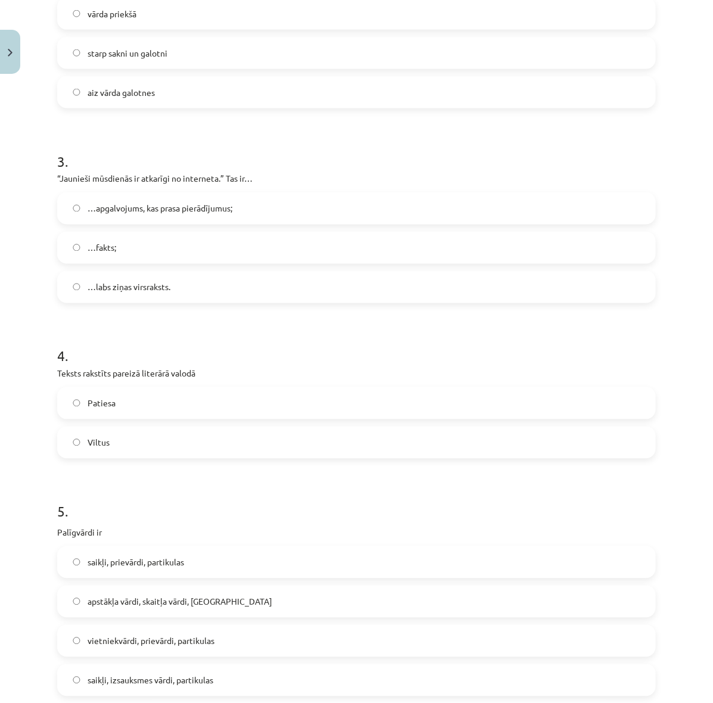
click at [229, 397] on label "Patiesa" at bounding box center [356, 403] width 596 height 30
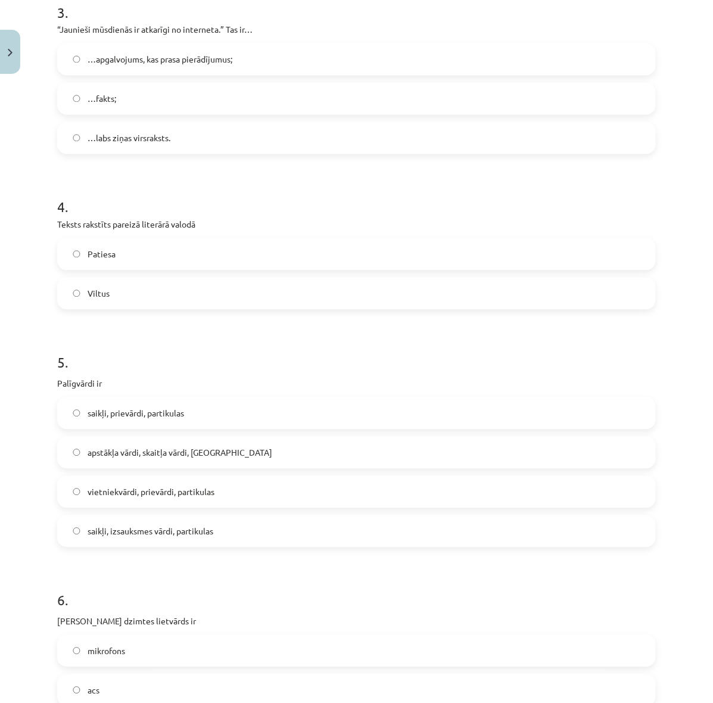
scroll to position [761, 0]
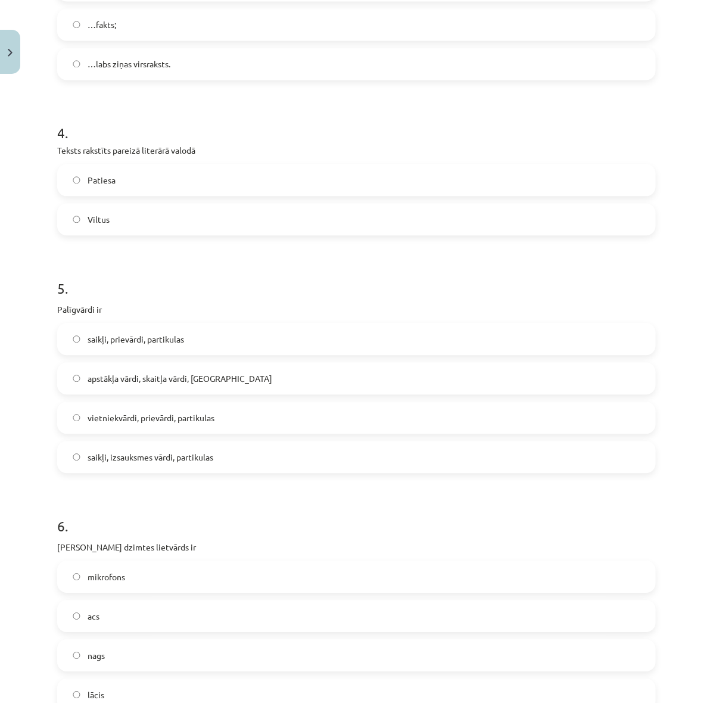
click at [228, 334] on label "saikļi, prievārdi, partikulas" at bounding box center [356, 339] width 596 height 30
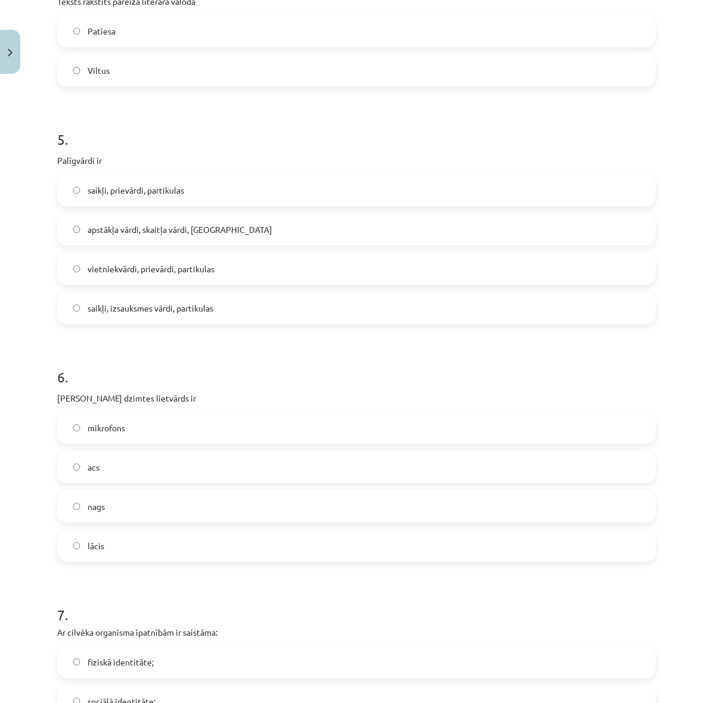
scroll to position [984, 0]
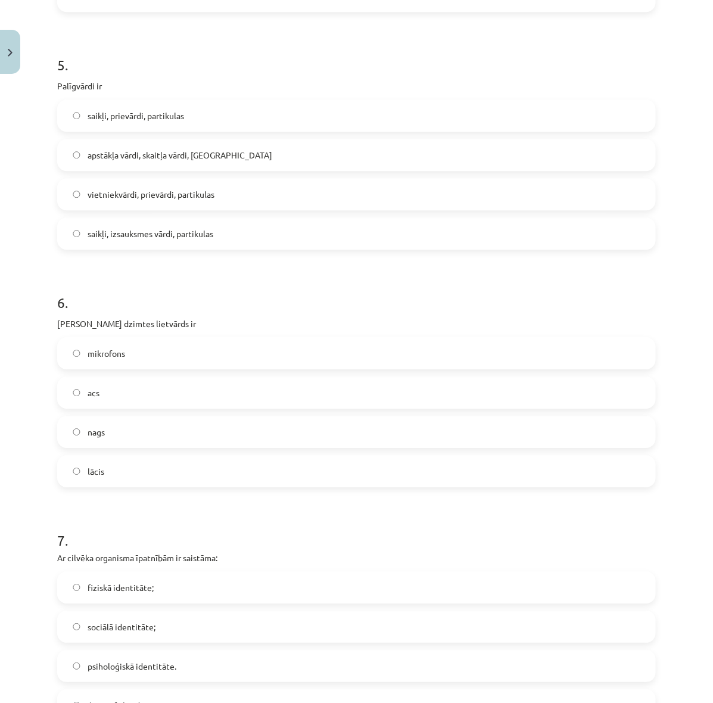
click at [126, 388] on label "acs" at bounding box center [356, 393] width 596 height 30
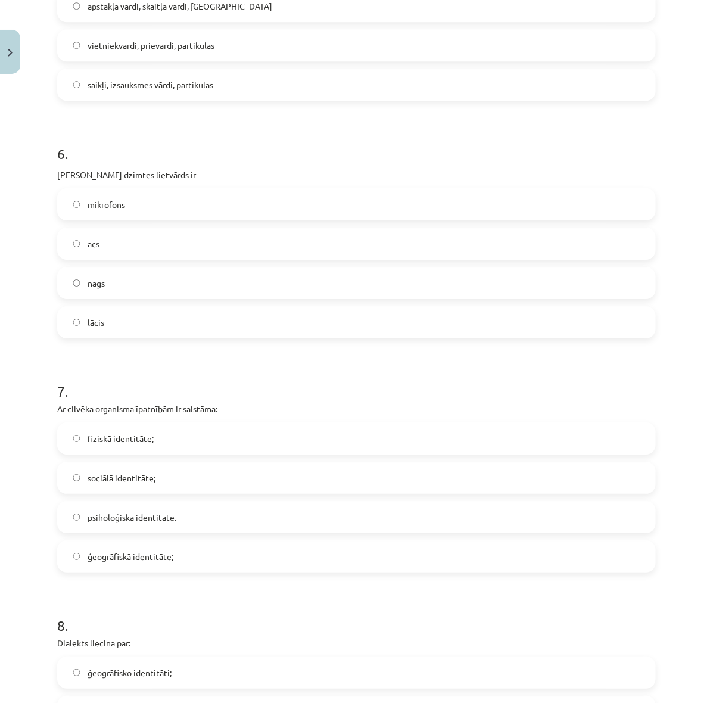
scroll to position [1282, 0]
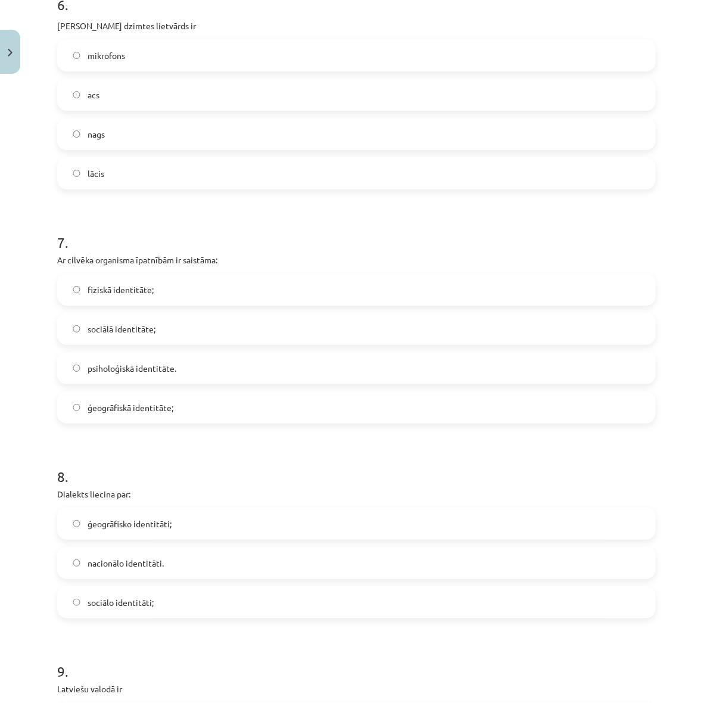
click at [179, 280] on label "fiziskā identitāte;" at bounding box center [356, 290] width 596 height 30
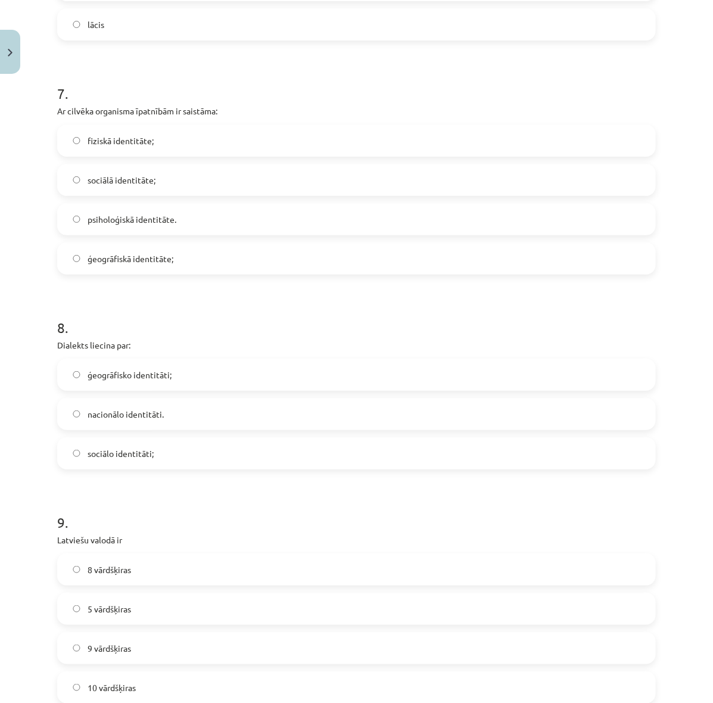
scroll to position [1505, 0]
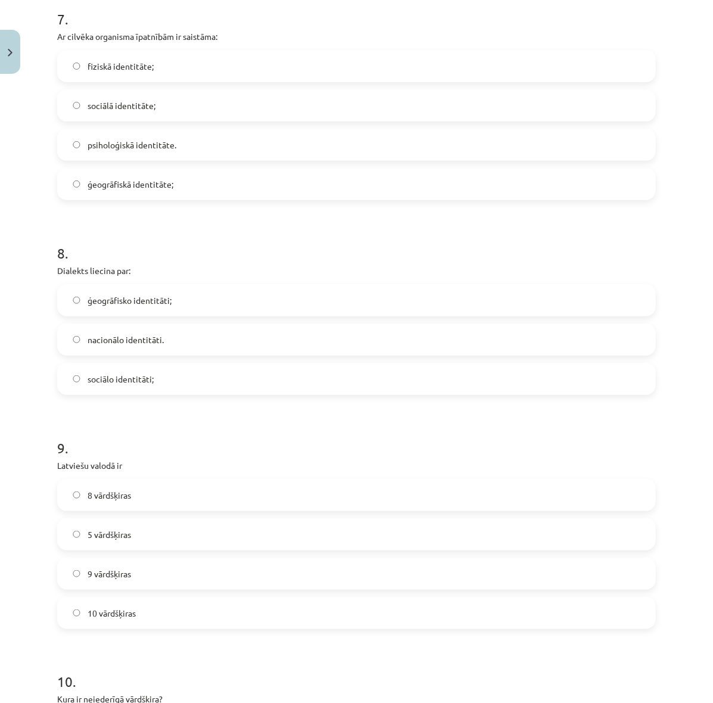
click at [164, 301] on span "ģeogrāfisko identitāti;" at bounding box center [130, 300] width 84 height 13
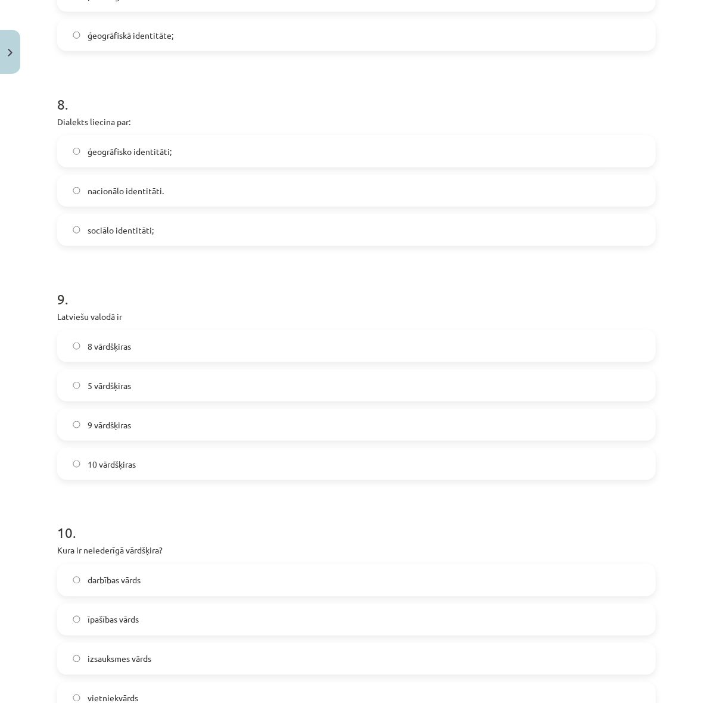
scroll to position [1729, 0]
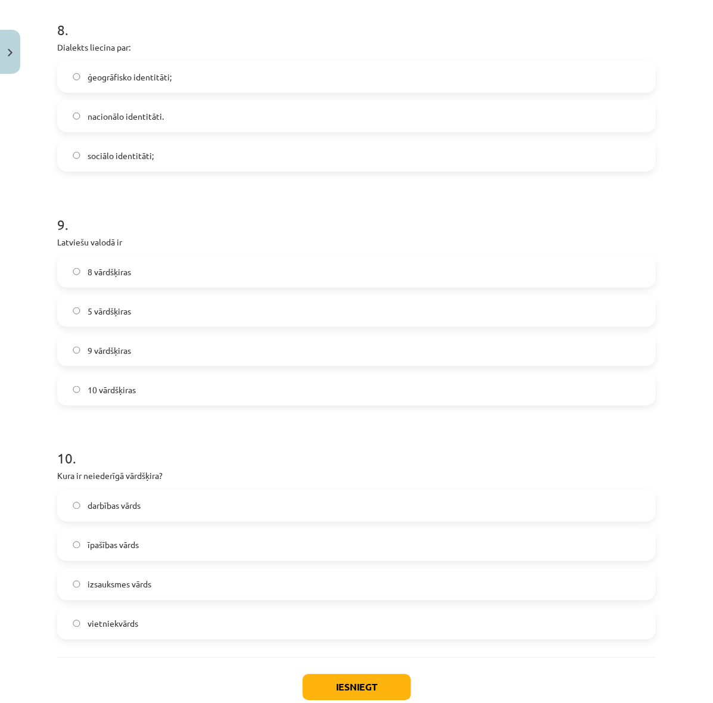
click at [188, 385] on label "10 vārdšķiras" at bounding box center [356, 390] width 596 height 30
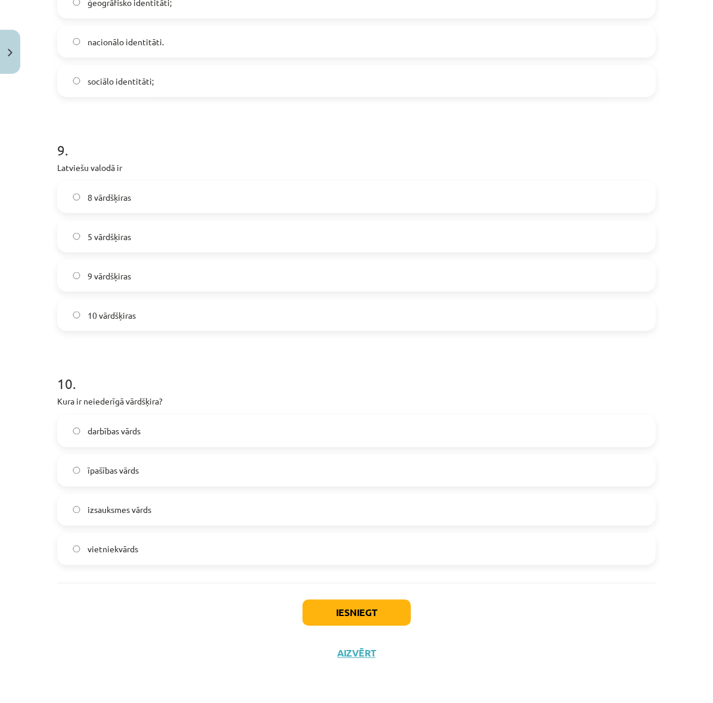
click at [271, 505] on label "izsauksmes vārds" at bounding box center [356, 510] width 596 height 30
click at [382, 611] on button "Iesniegt" at bounding box center [357, 613] width 108 height 26
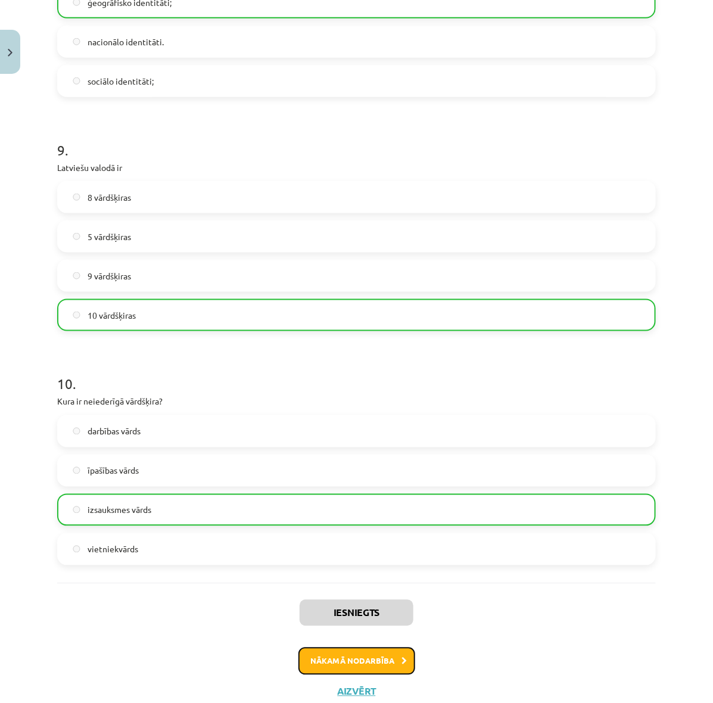
click at [380, 659] on button "Nākamā nodarbība" at bounding box center [356, 661] width 117 height 27
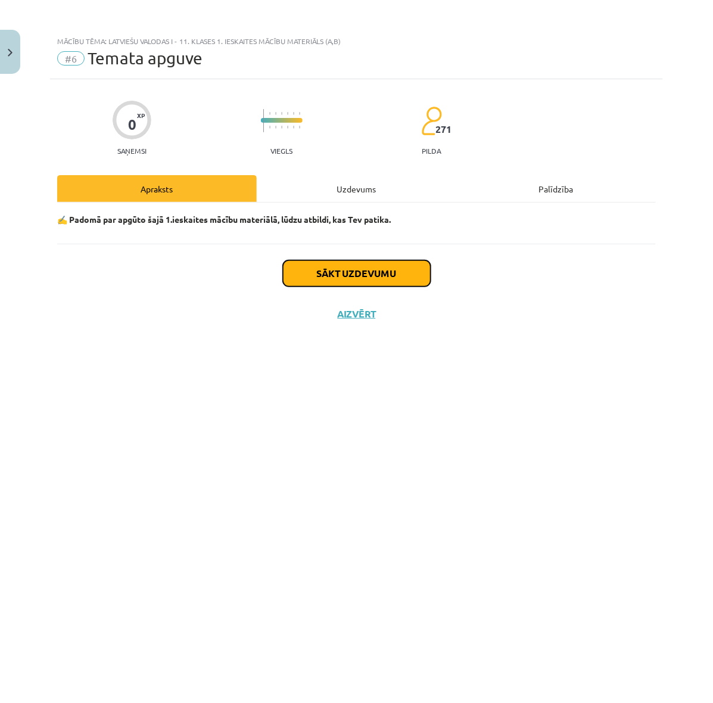
click at [357, 271] on button "Sākt uzdevumu" at bounding box center [357, 273] width 148 height 26
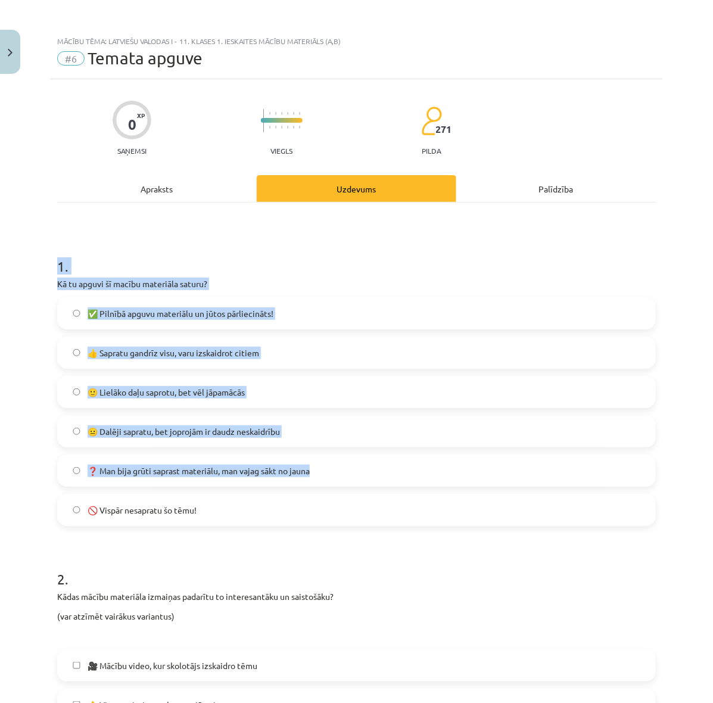
drag, startPoint x: 35, startPoint y: 263, endPoint x: 341, endPoint y: 443, distance: 355.2
click at [334, 469] on div "Mācību tēma: Latviešu valodas i - 11. klases 1. ieskaites mācību materiāls (a,b…" at bounding box center [356, 351] width 713 height 703
click at [398, 256] on h1 "1 ." at bounding box center [356, 255] width 599 height 37
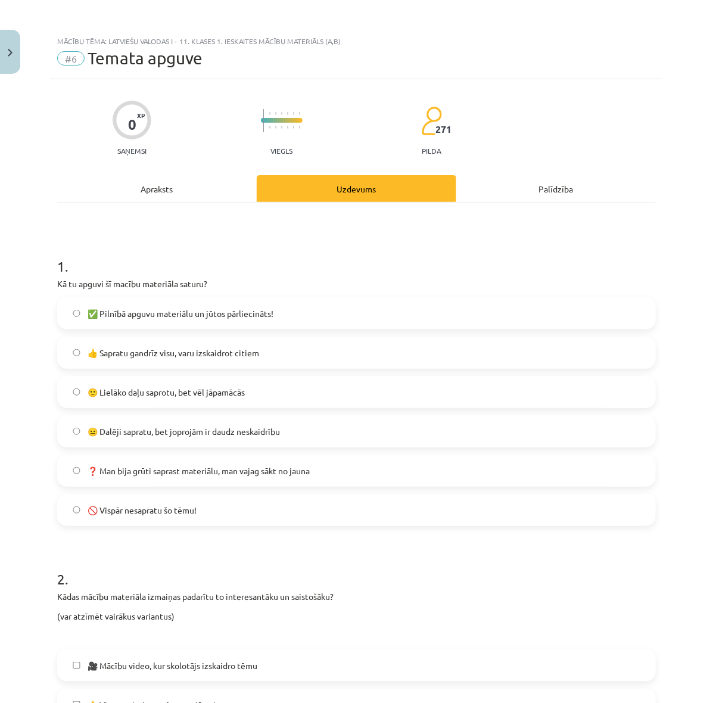
click at [283, 356] on label "👍 Sapratu gandrīz visu, varu izskaidrot citiem" at bounding box center [356, 353] width 596 height 30
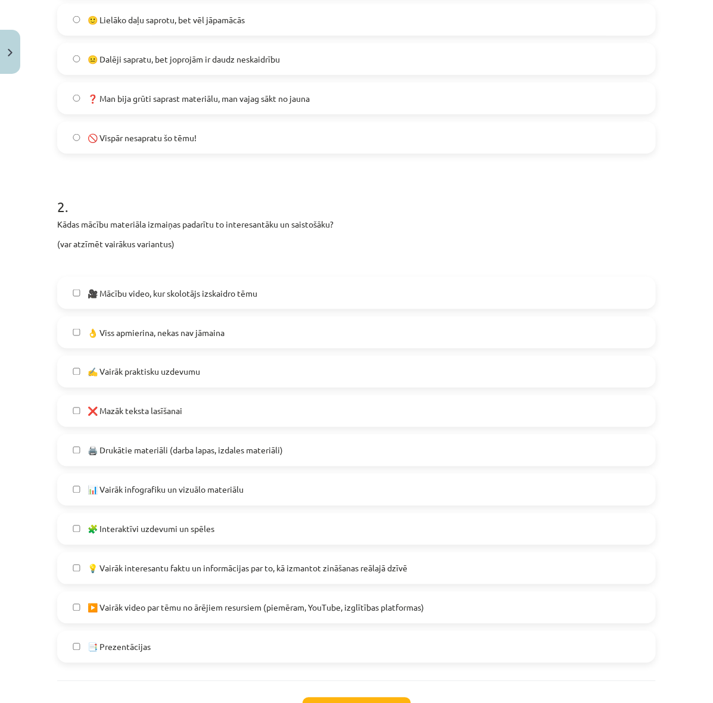
scroll to position [447, 0]
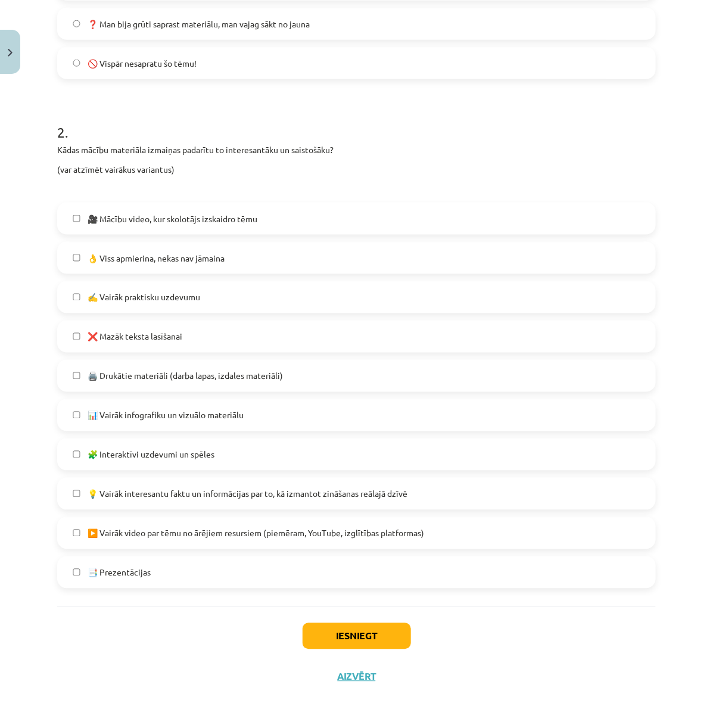
click at [173, 334] on span "❌ Mazāk teksta lasīšanai" at bounding box center [135, 337] width 95 height 13
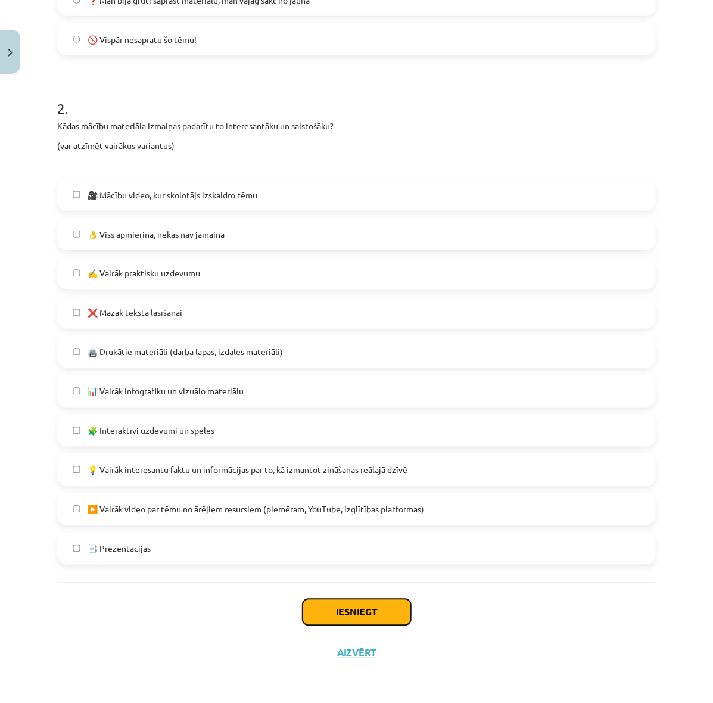
click at [343, 614] on button "Iesniegt" at bounding box center [357, 612] width 108 height 26
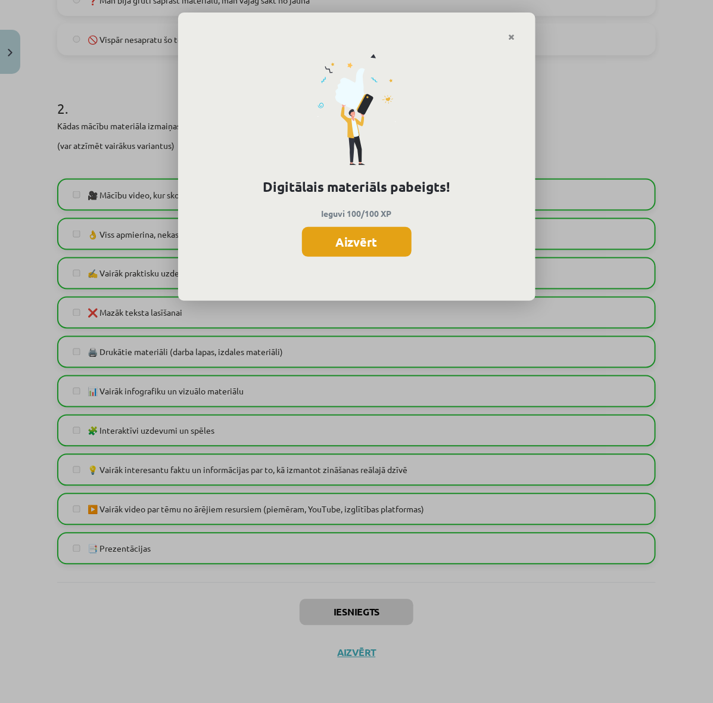
click at [379, 239] on button "Aizvērt" at bounding box center [357, 242] width 110 height 30
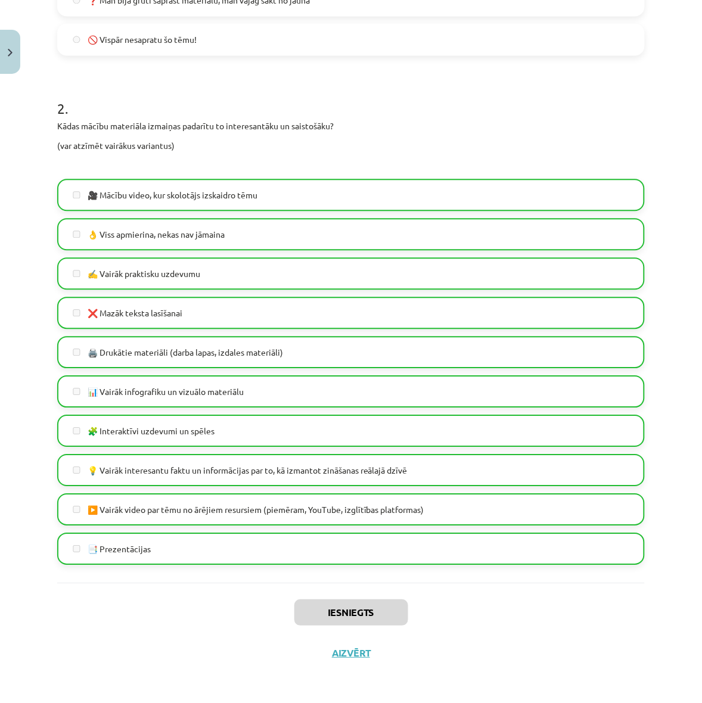
click at [347, 659] on div "Iesniegts Aizvērt" at bounding box center [350, 624] width 587 height 83
click at [347, 654] on button "Aizvērt" at bounding box center [350, 653] width 45 height 12
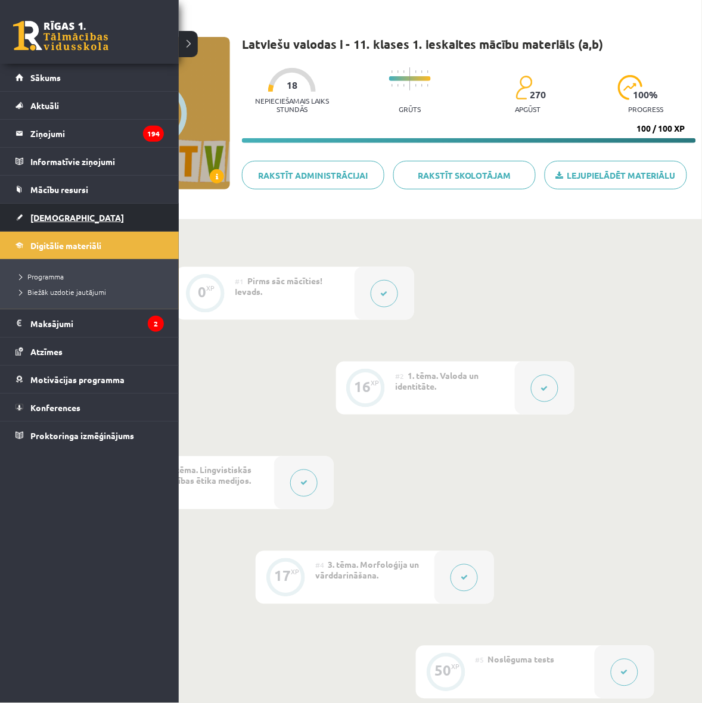
click at [51, 221] on span "[DEMOGRAPHIC_DATA]" at bounding box center [77, 217] width 94 height 11
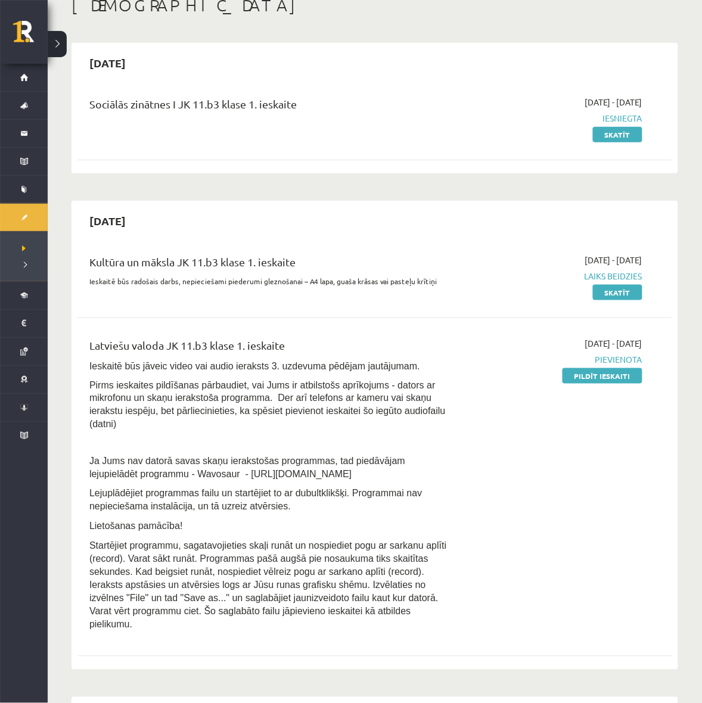
scroll to position [149, 0]
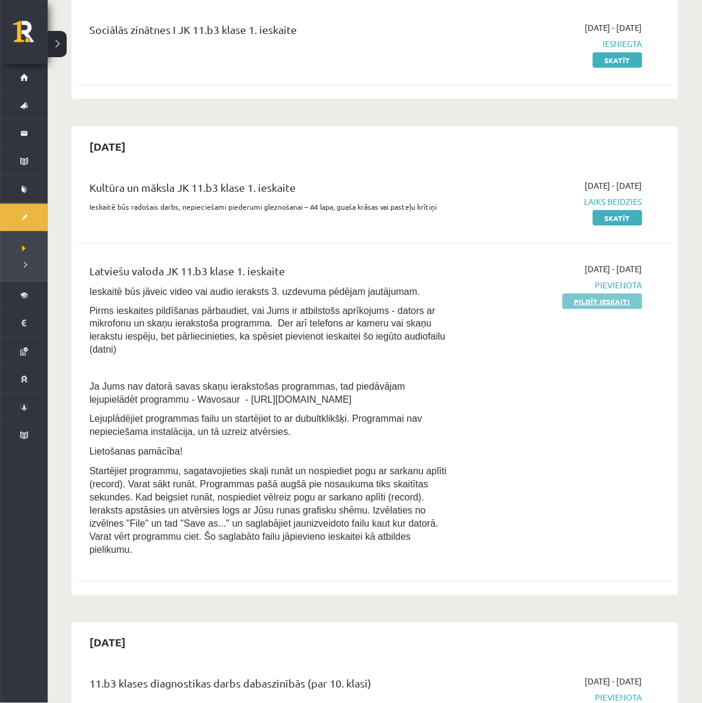
click at [593, 309] on link "Pildīt ieskaiti" at bounding box center [602, 301] width 80 height 15
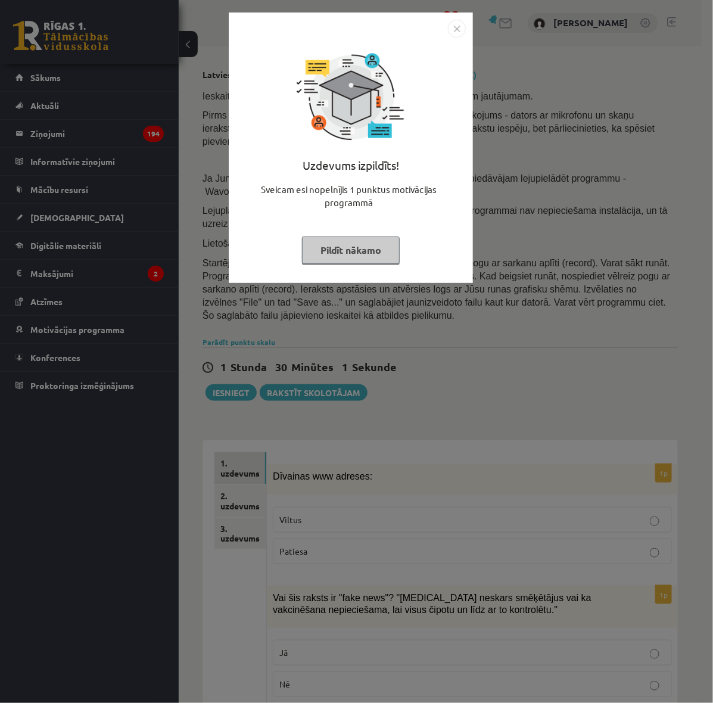
click at [459, 26] on img "Close" at bounding box center [457, 29] width 18 height 18
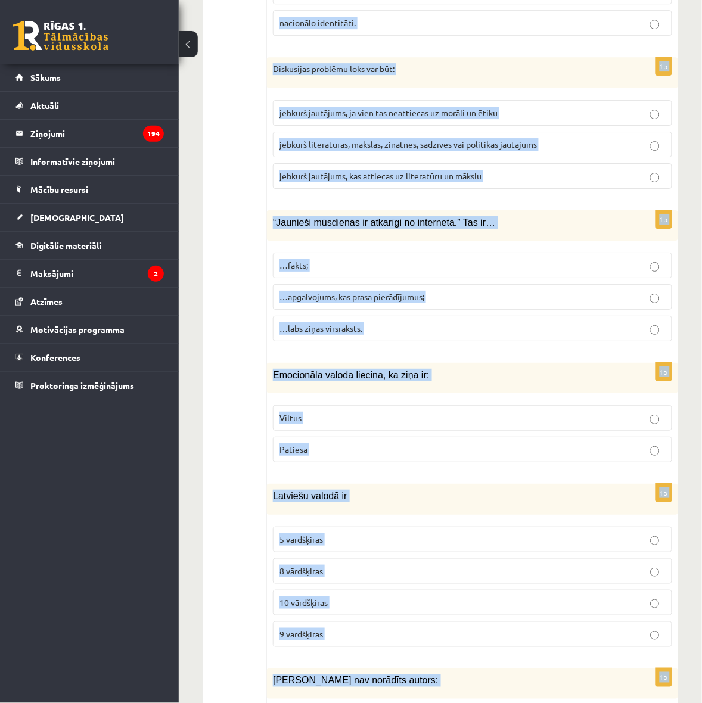
scroll to position [5584, 0]
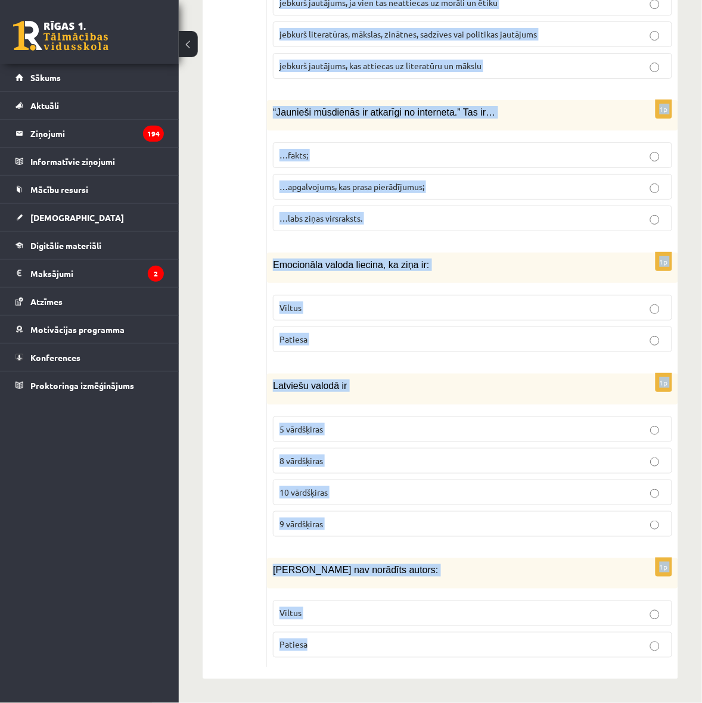
drag, startPoint x: 265, startPoint y: 253, endPoint x: 499, endPoint y: 644, distance: 455.3
copy form "Loremips dol sitamet: Consec Adipisc 1e Sed doe tempor in "utla etdo"? "Magna-1…"
click at [186, 54] on button at bounding box center [188, 44] width 19 height 26
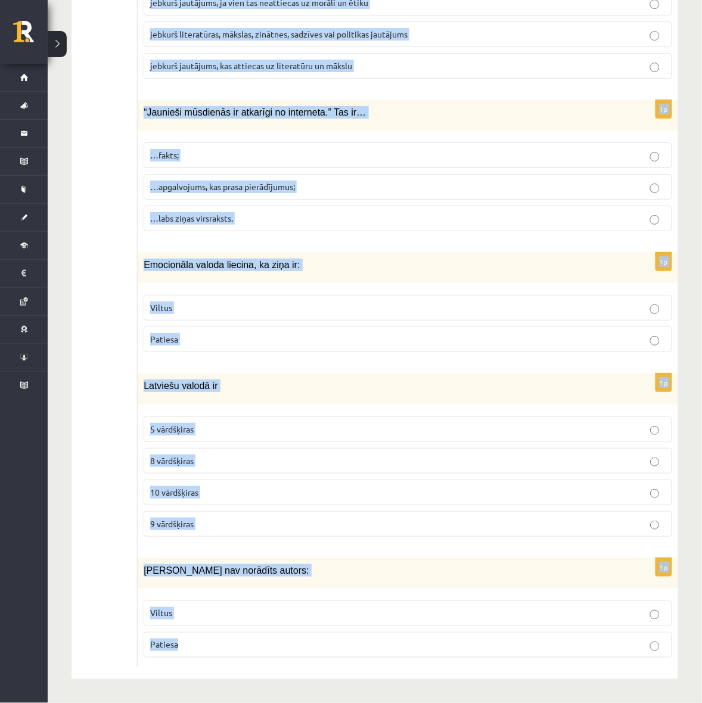
click at [138, 209] on div "1p “Jaunieši mūsdienās ir atkarīgi no interneta.” Tas ir… …fakts; …apgalvojums,…" at bounding box center [408, 170] width 540 height 141
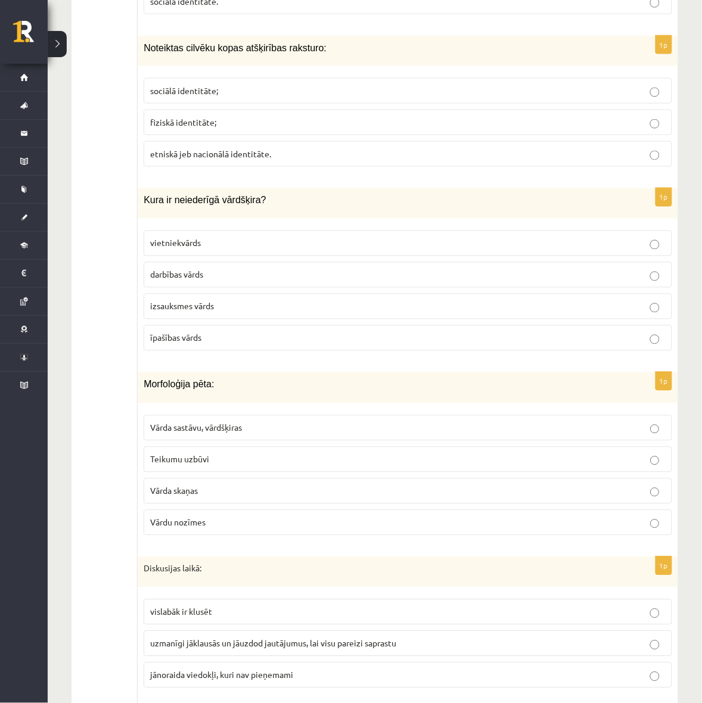
scroll to position [2032, 0]
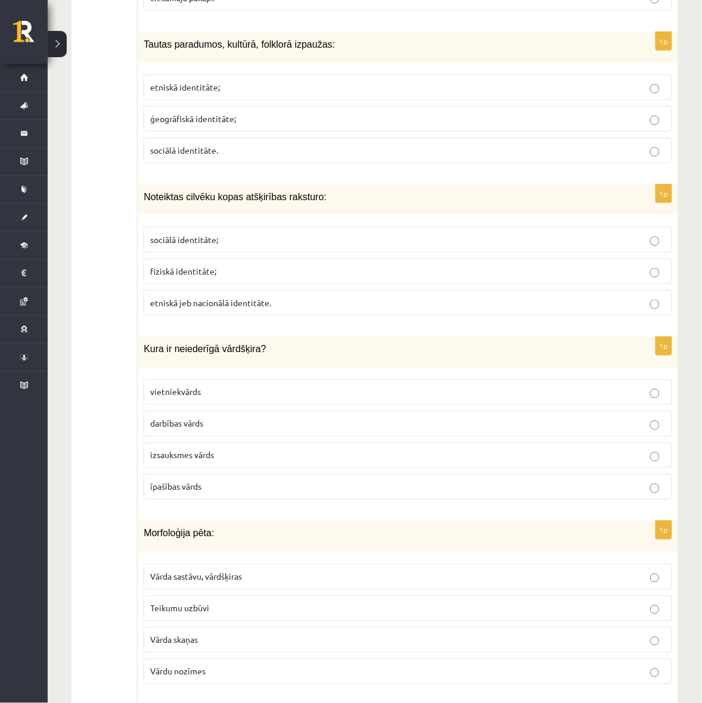
drag, startPoint x: 535, startPoint y: 385, endPoint x: 110, endPoint y: 195, distance: 465.6
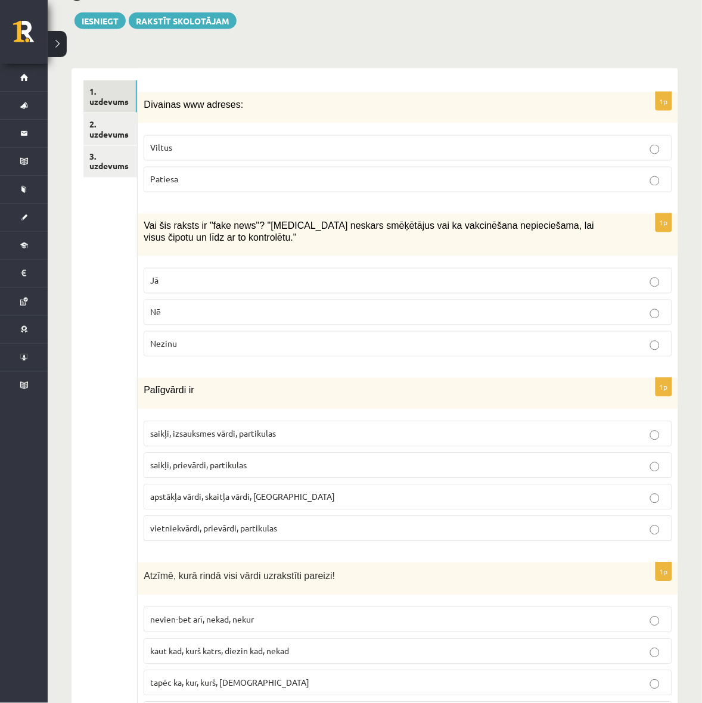
scroll to position [245, 0]
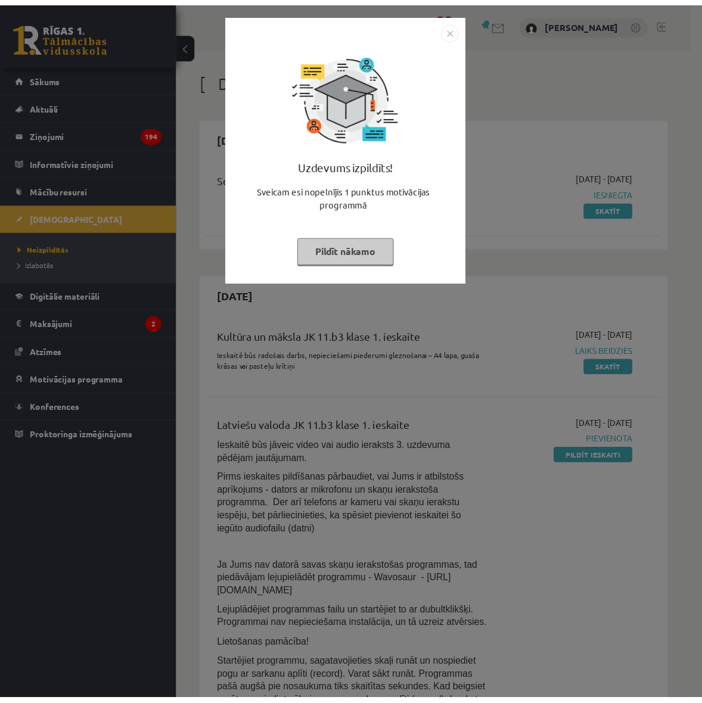
scroll to position [149, 0]
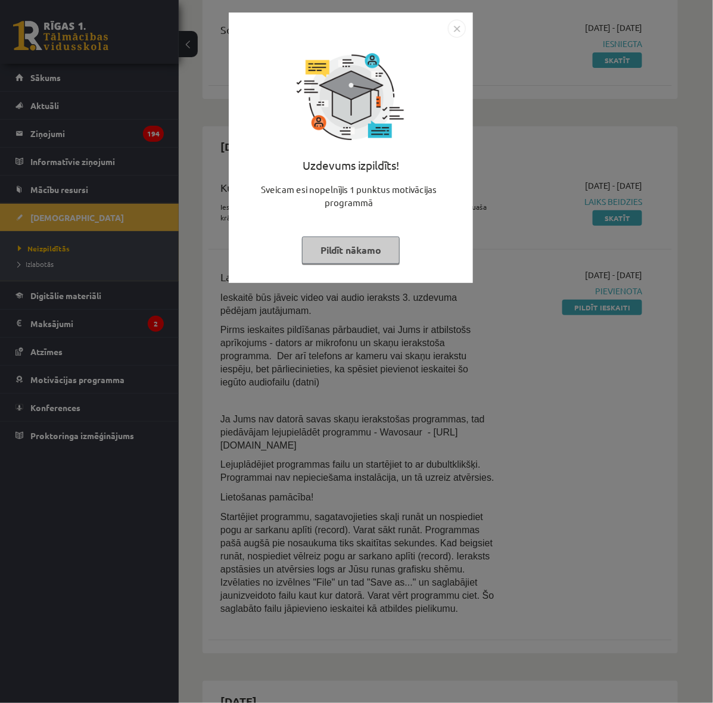
click at [455, 27] on img "Close" at bounding box center [457, 29] width 18 height 18
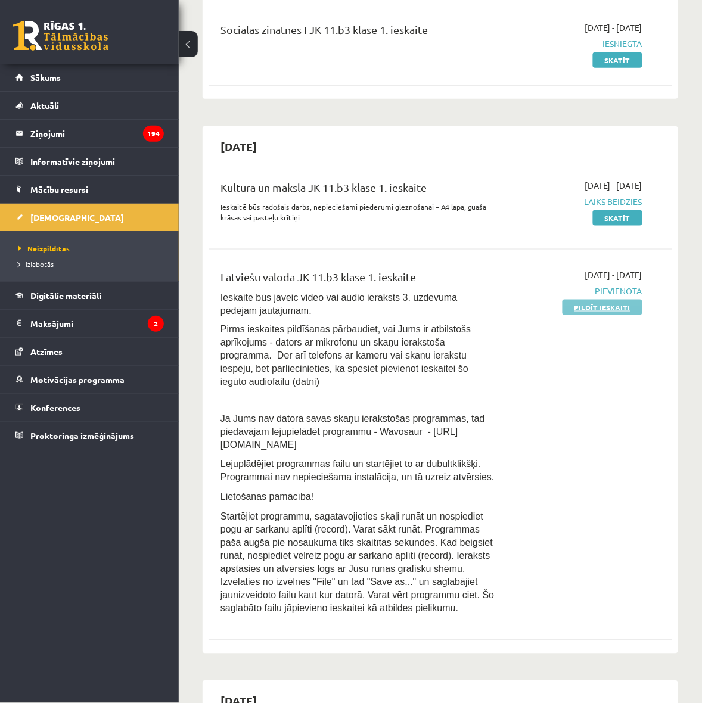
click at [596, 304] on link "Pildīt ieskaiti" at bounding box center [602, 307] width 80 height 15
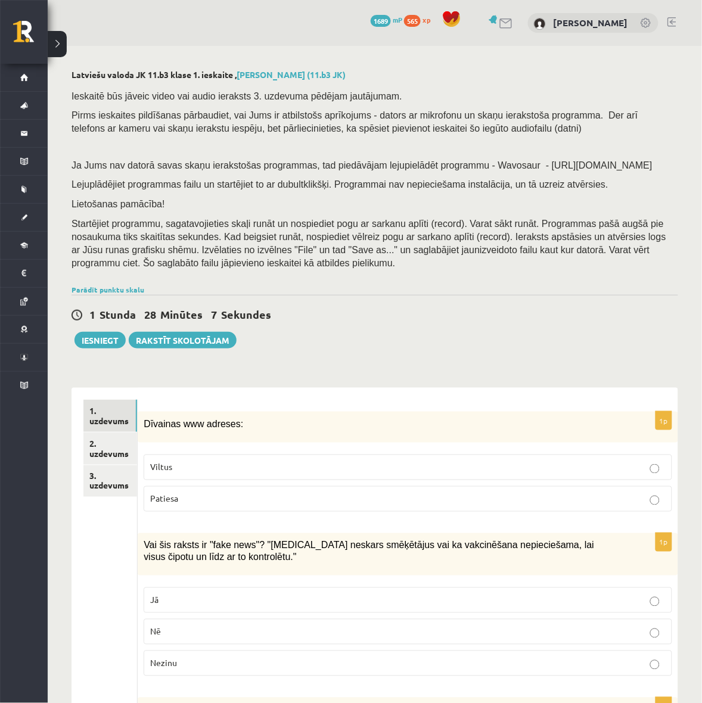
click at [290, 502] on p "Patiesa" at bounding box center [407, 499] width 515 height 13
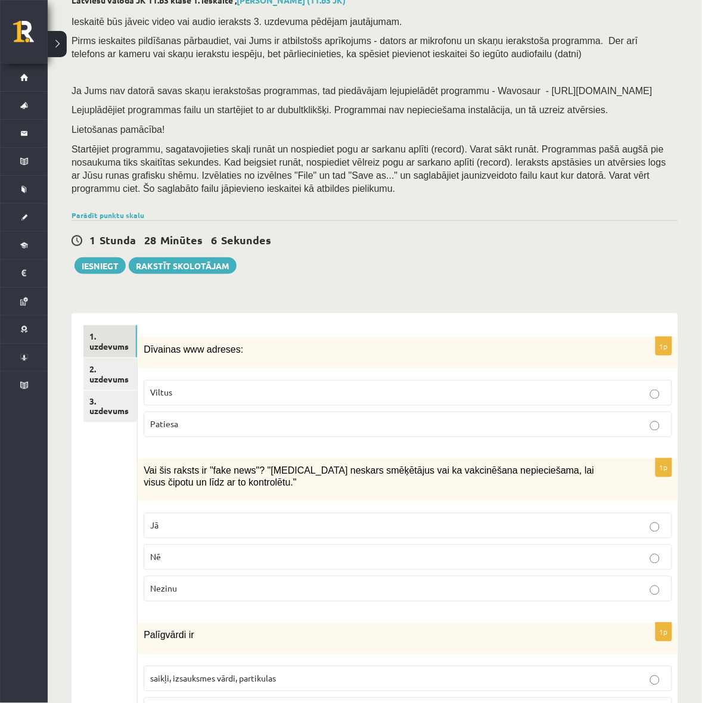
scroll to position [298, 0]
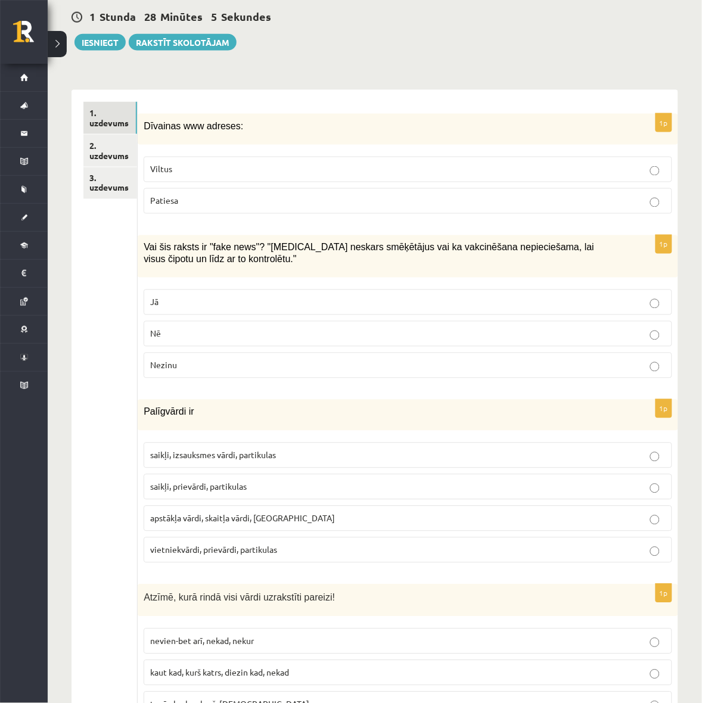
click at [307, 164] on p "Viltus" at bounding box center [407, 169] width 515 height 13
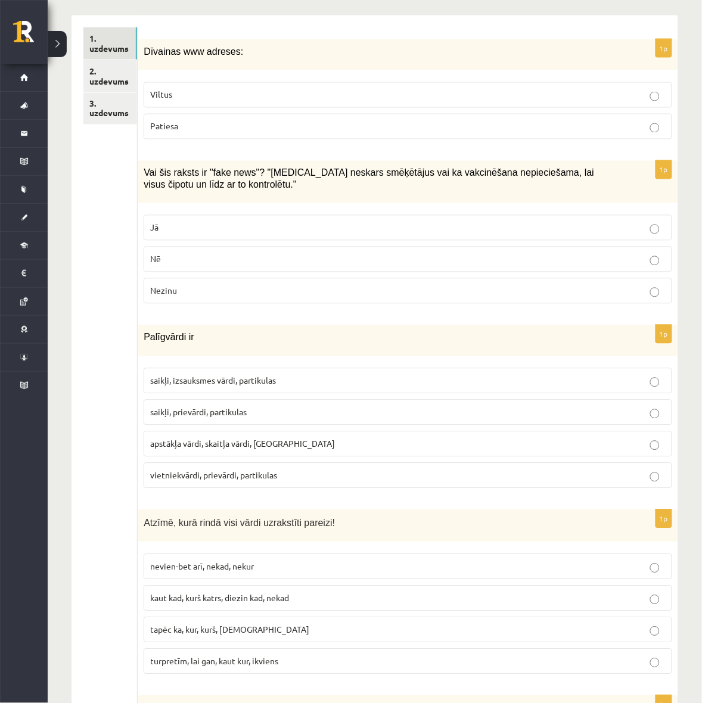
click at [234, 220] on label "Jā" at bounding box center [408, 228] width 528 height 26
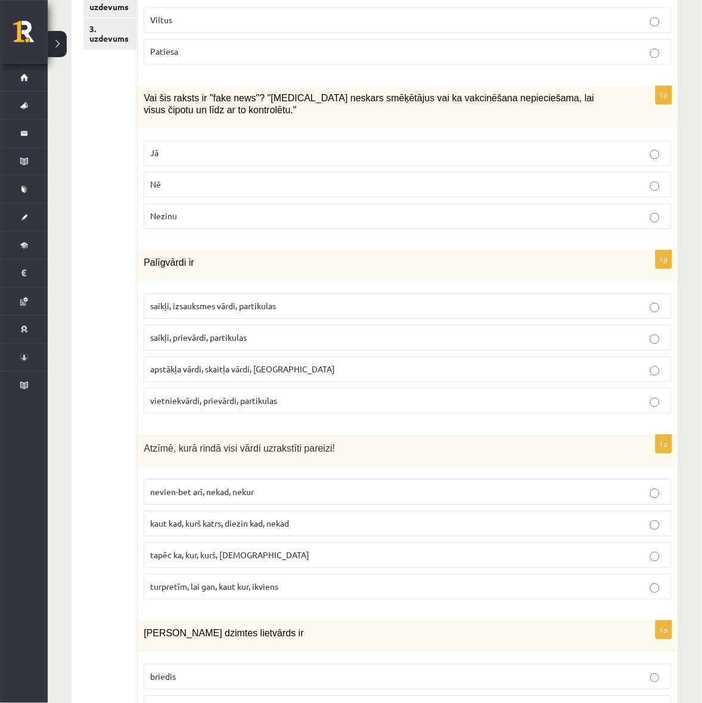
scroll to position [521, 0]
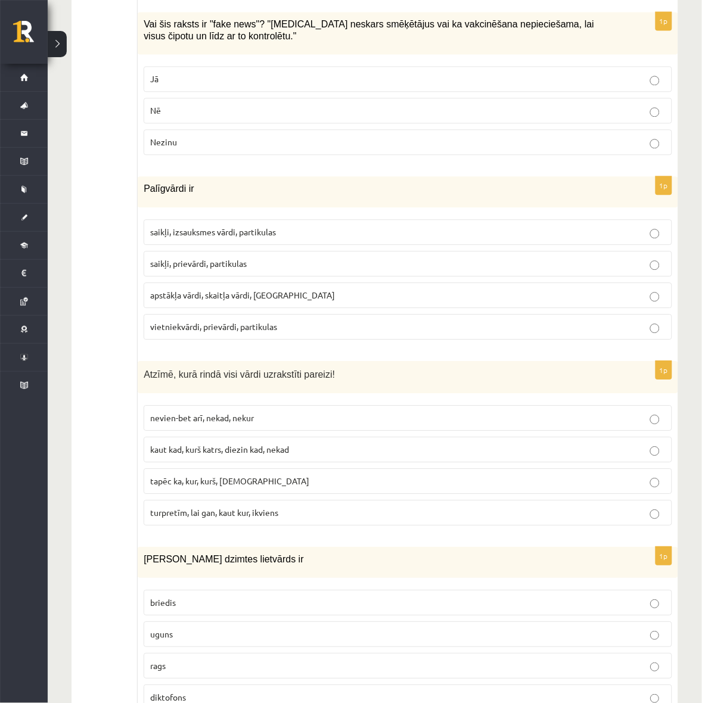
click at [195, 263] on span "saikļi, prievārdi, partikulas" at bounding box center [198, 263] width 97 height 11
click at [276, 227] on p "saikļi, izsauksmes vārdi, partikulas" at bounding box center [407, 232] width 515 height 13
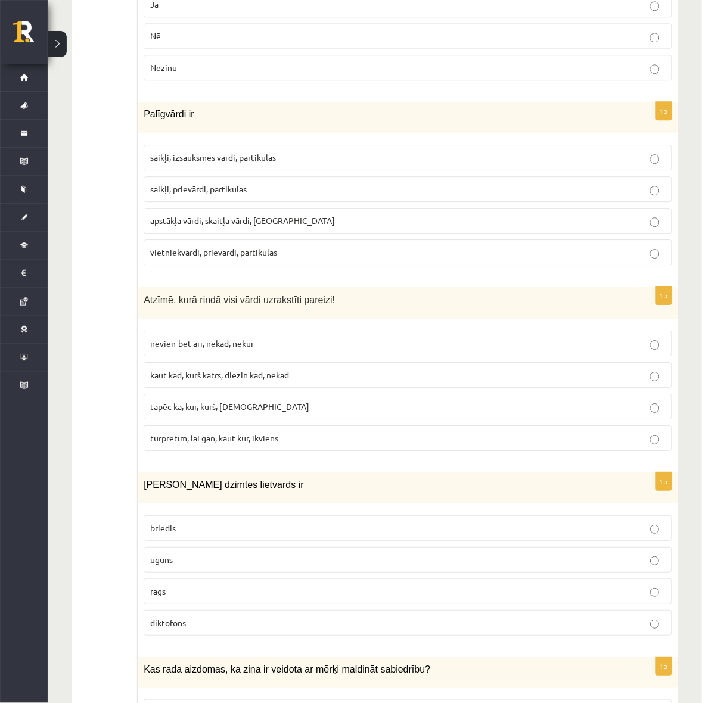
click at [238, 433] on label "turpretīm, lai gan, kaut kur, ikviens" at bounding box center [408, 438] width 528 height 26
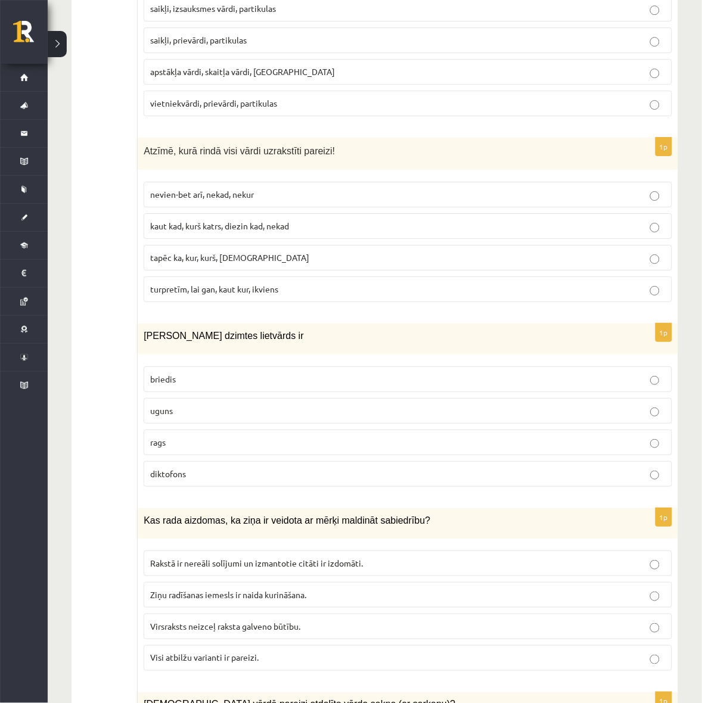
scroll to position [819, 0]
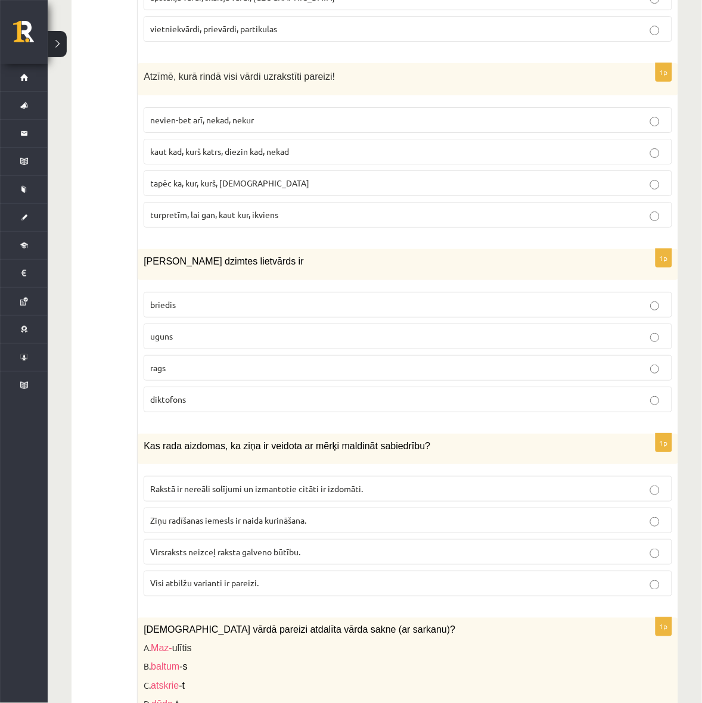
click at [240, 343] on p "uguns" at bounding box center [407, 336] width 515 height 13
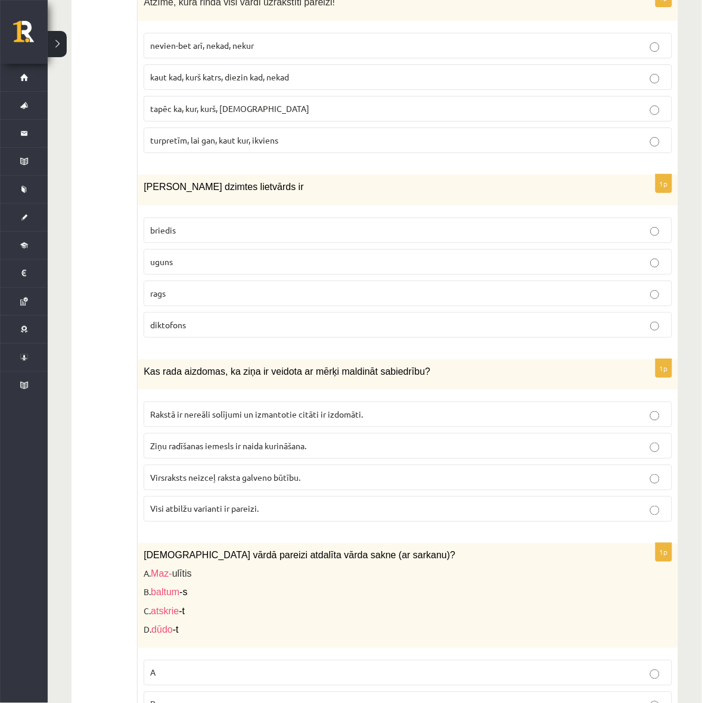
scroll to position [968, 0]
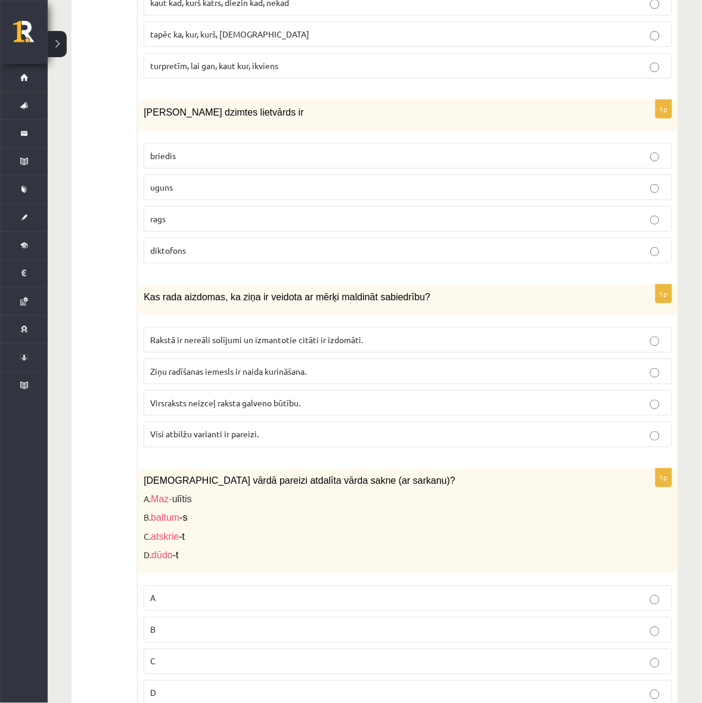
click at [318, 441] on p "Visi atbilžu varianti ir pareizi." at bounding box center [407, 434] width 515 height 13
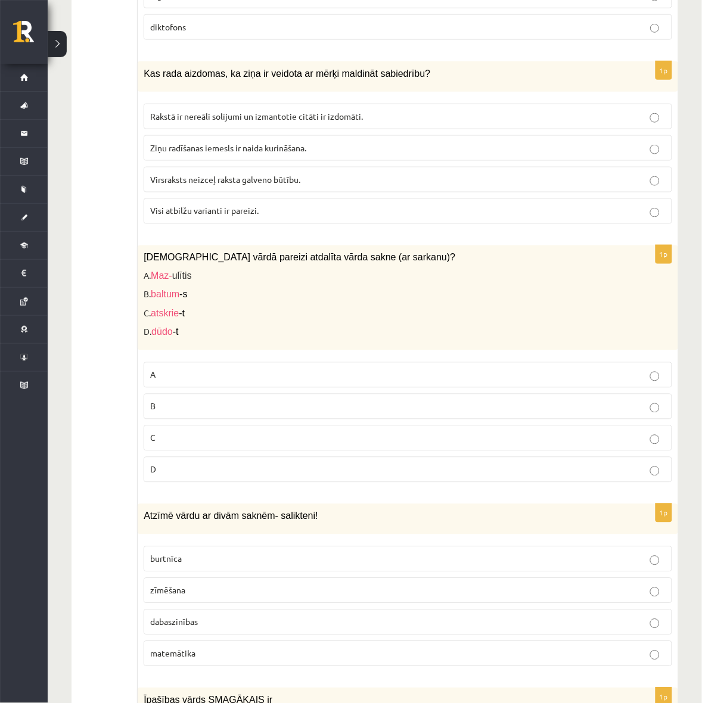
scroll to position [1266, 0]
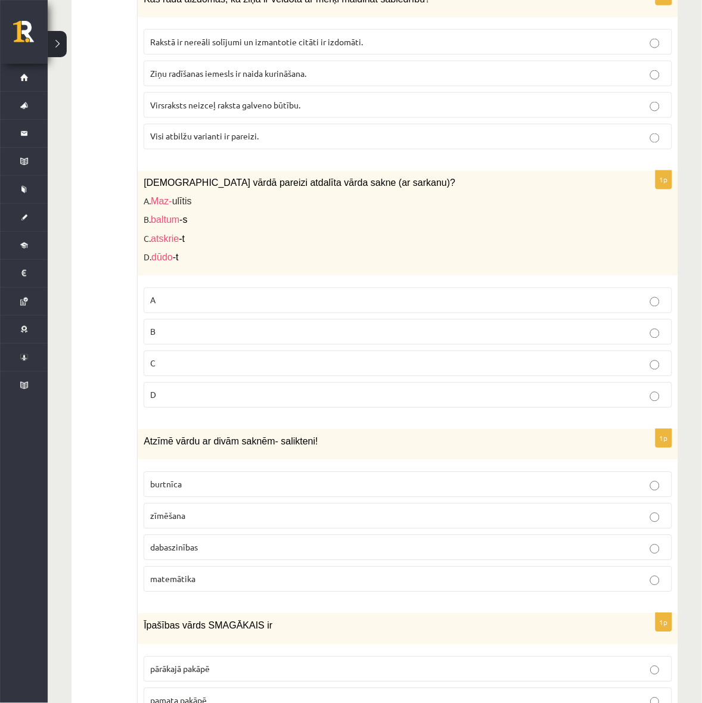
drag, startPoint x: 290, startPoint y: 254, endPoint x: 290, endPoint y: 260, distance: 6.6
drag, startPoint x: 290, startPoint y: 260, endPoint x: 267, endPoint y: 254, distance: 24.0
click at [267, 254] on div "[DEMOGRAPHIC_DATA] vārdā pareizi atdalīta vārda sakne (ar sarkanu)? A. Maz- ulī…" at bounding box center [408, 223] width 540 height 105
click at [234, 338] on p "B" at bounding box center [407, 332] width 515 height 13
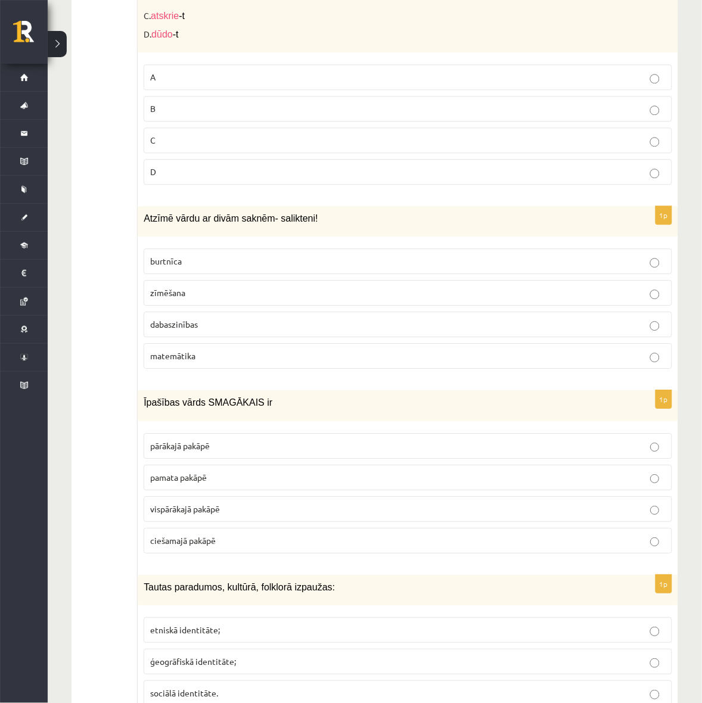
scroll to position [1564, 0]
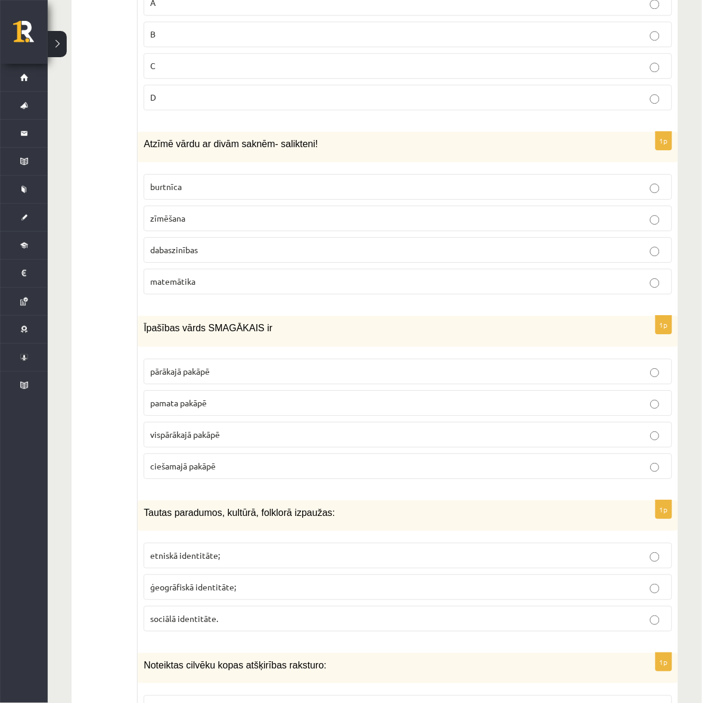
click at [265, 254] on p "dabaszinības" at bounding box center [407, 250] width 515 height 13
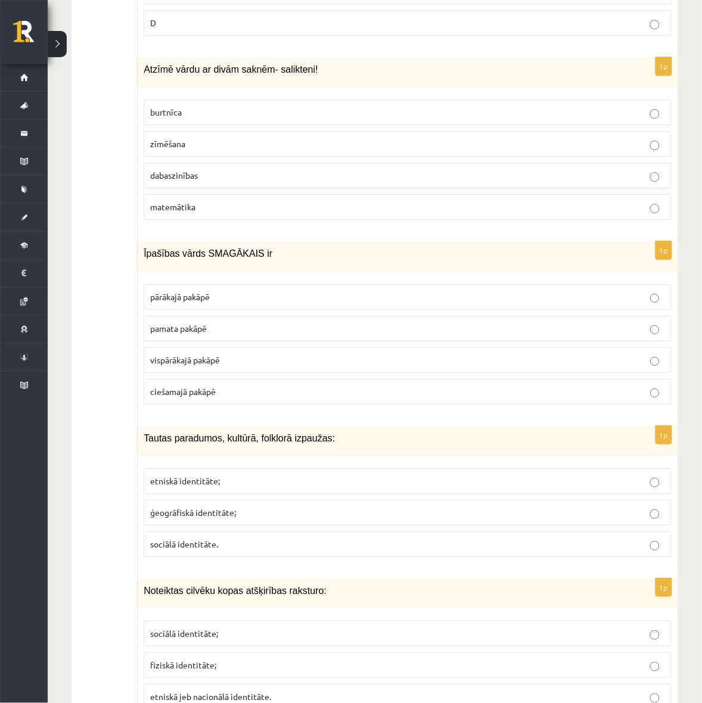
drag, startPoint x: 675, startPoint y: 384, endPoint x: 911, endPoint y: 397, distance: 236.8
click at [253, 303] on p "pārākajā pakāpē" at bounding box center [407, 297] width 515 height 13
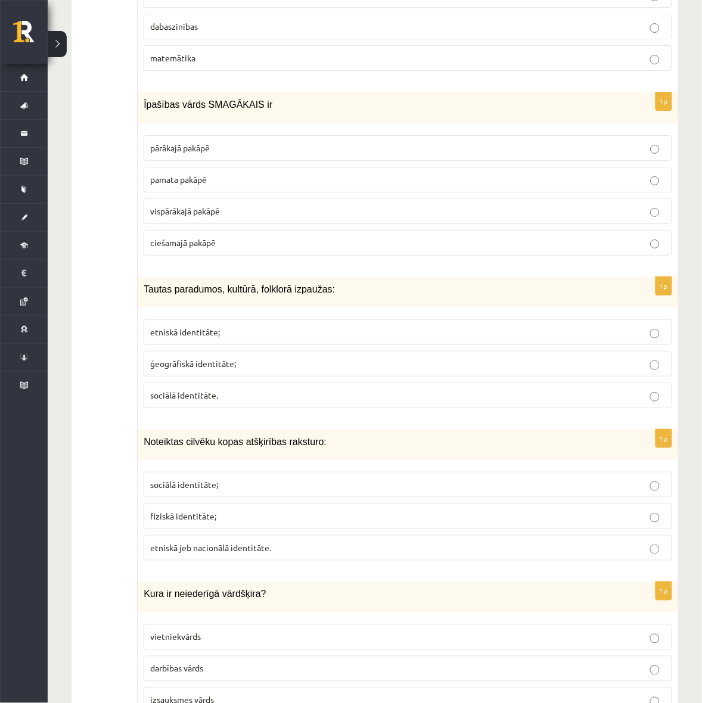
click at [237, 345] on label "etniskā identitāte;" at bounding box center [408, 332] width 528 height 26
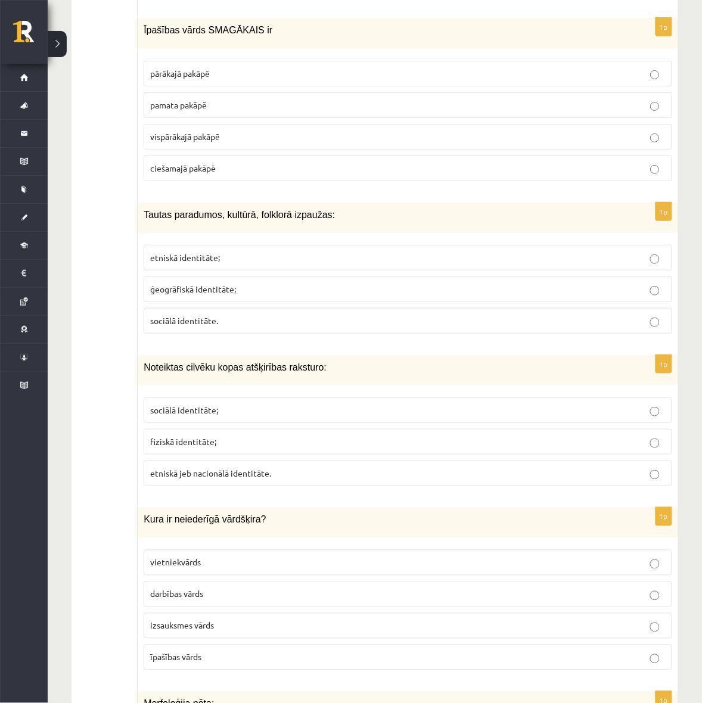
scroll to position [1936, 0]
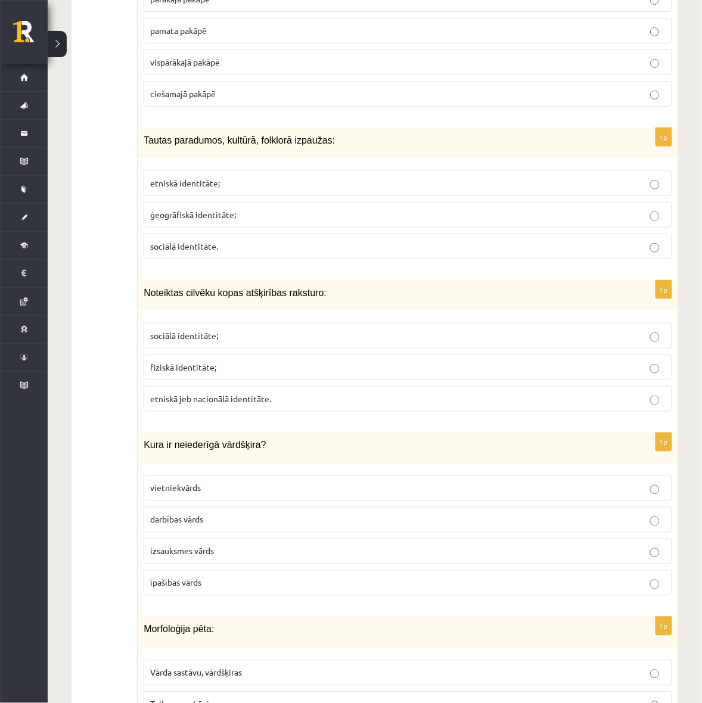
click at [320, 412] on label "etniskā jeb nacionālā identitāte." at bounding box center [408, 399] width 528 height 26
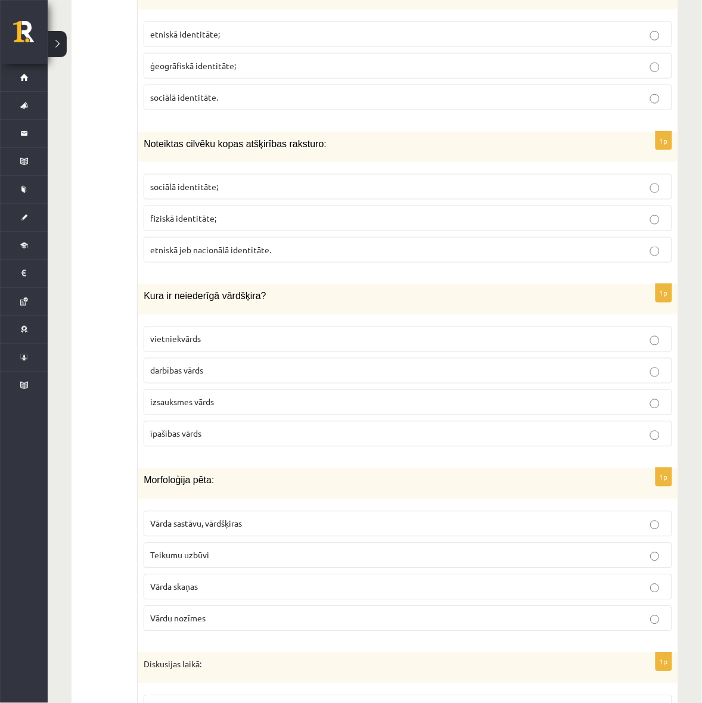
scroll to position [2160, 0]
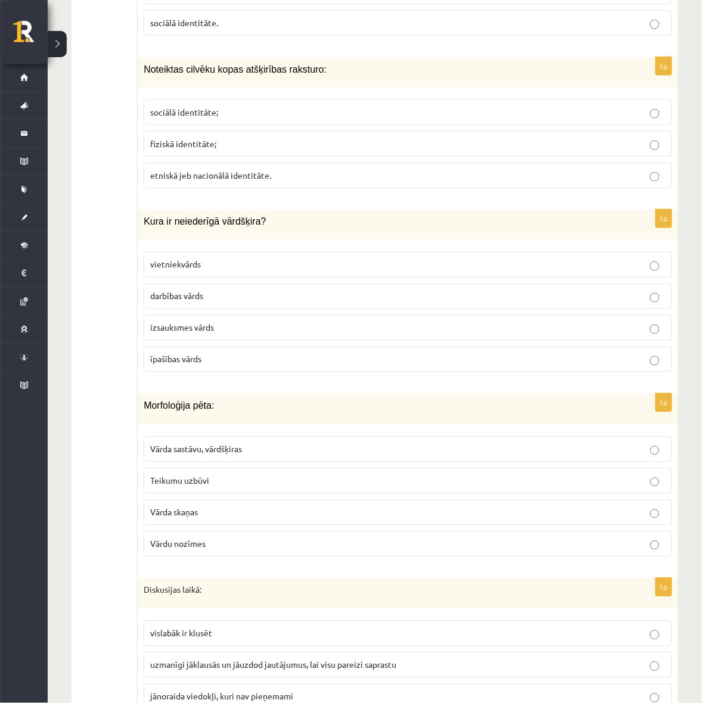
click at [311, 334] on p "izsauksmes vārds" at bounding box center [407, 328] width 515 height 13
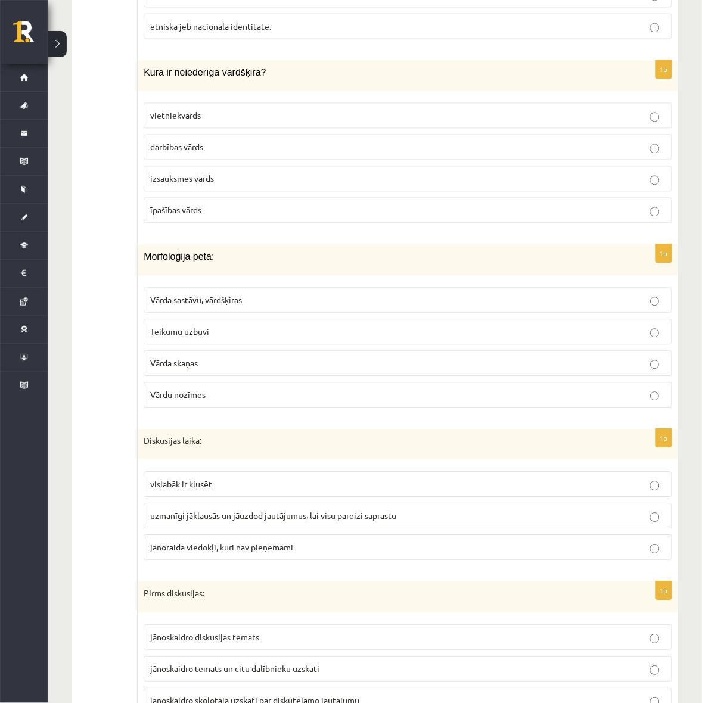
click at [381, 307] on p "Vārda sastāvu, vārdšķiras" at bounding box center [407, 300] width 515 height 13
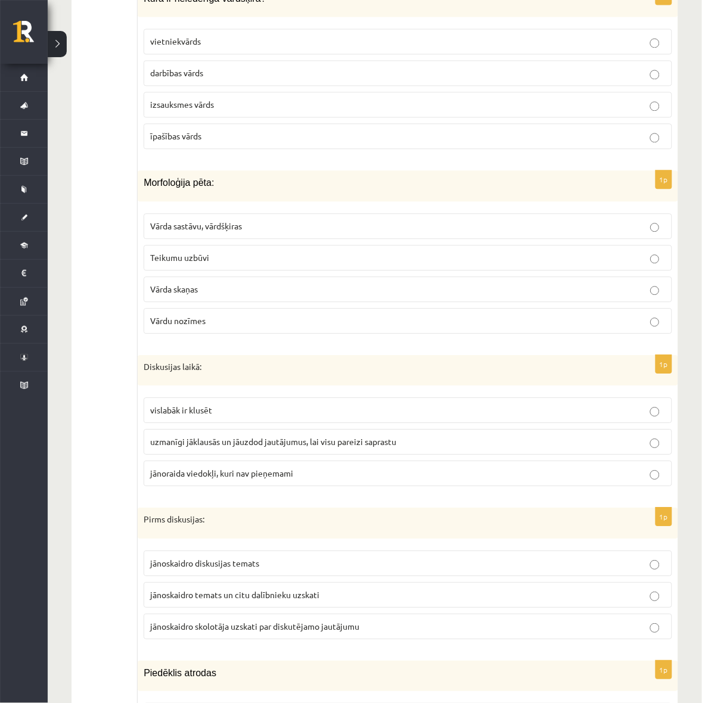
scroll to position [2457, 0]
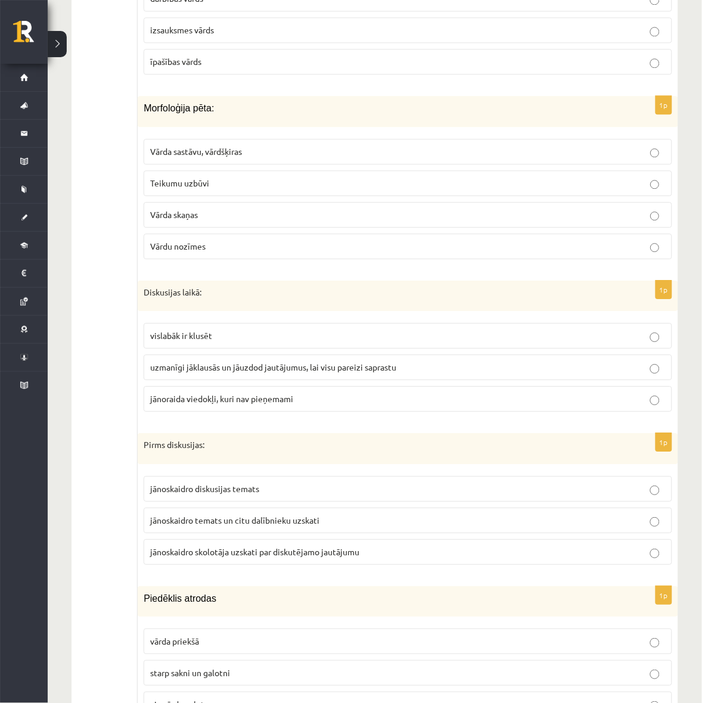
click at [320, 372] on span "uzmanīgi jāklausās un jāuzdod jautājumus, lai visu pareizi saprastu" at bounding box center [273, 367] width 246 height 11
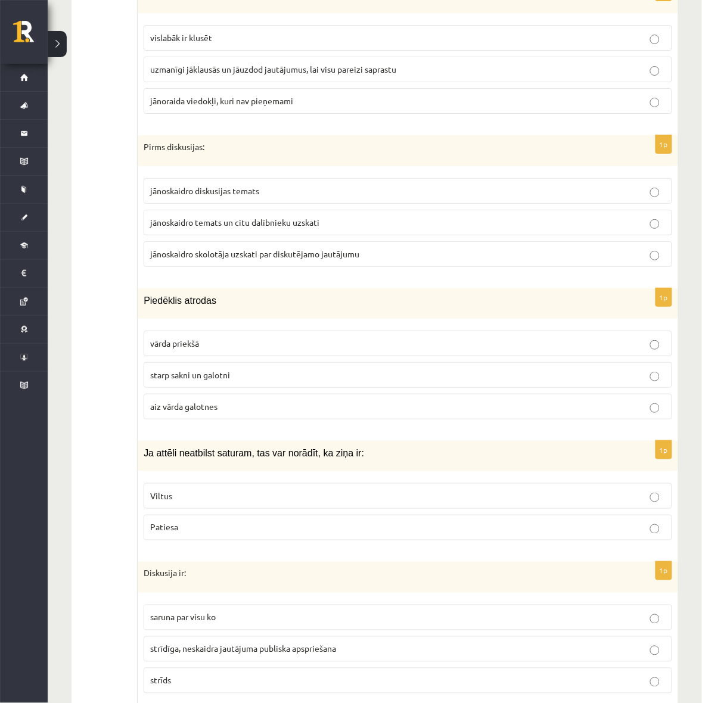
scroll to position [2830, 0]
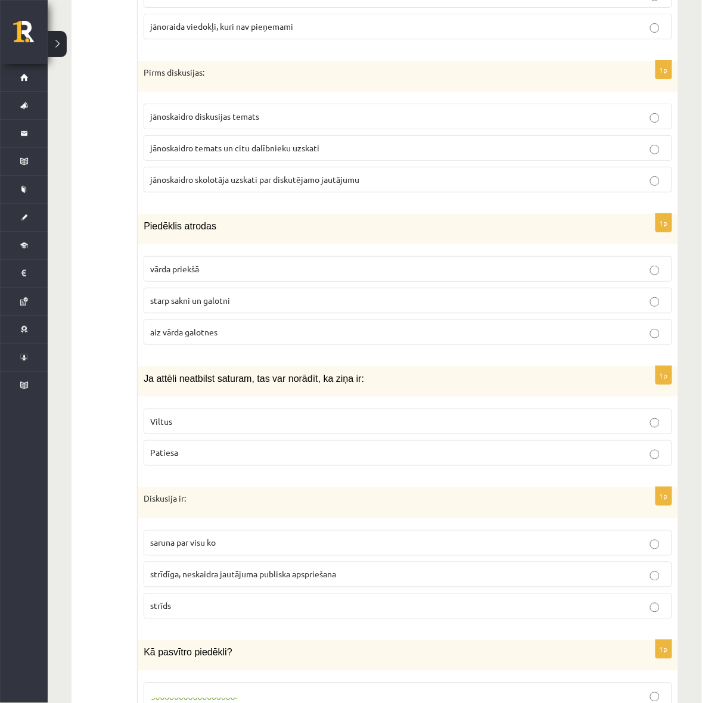
click at [328, 154] on p "jānoskaidro temats un citu dalībnieku uzskati" at bounding box center [407, 148] width 515 height 13
click at [233, 307] on p "starp sakni un galotni" at bounding box center [407, 300] width 515 height 13
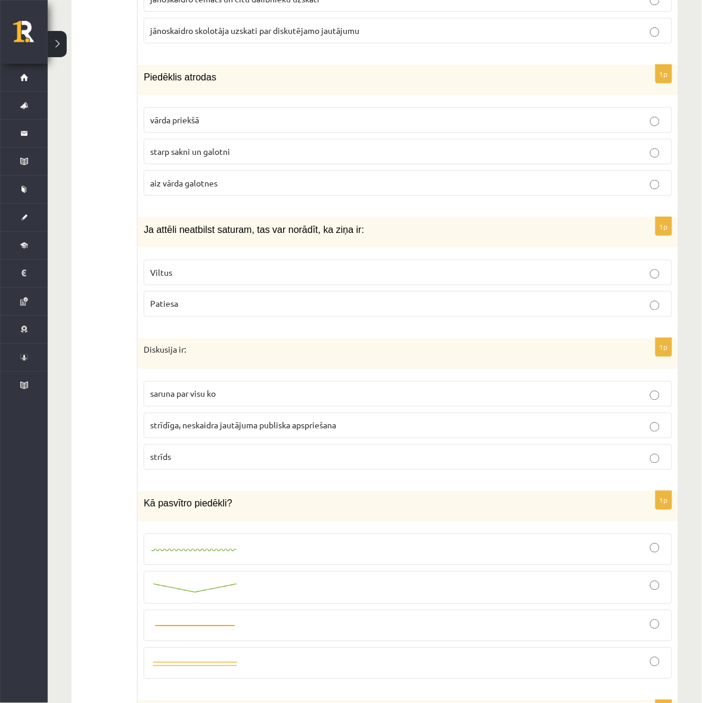
click at [300, 279] on p "Viltus" at bounding box center [407, 272] width 515 height 13
click at [320, 431] on span "strīdīga, neskaidra jautājuma publiska apspriešana" at bounding box center [243, 425] width 186 height 11
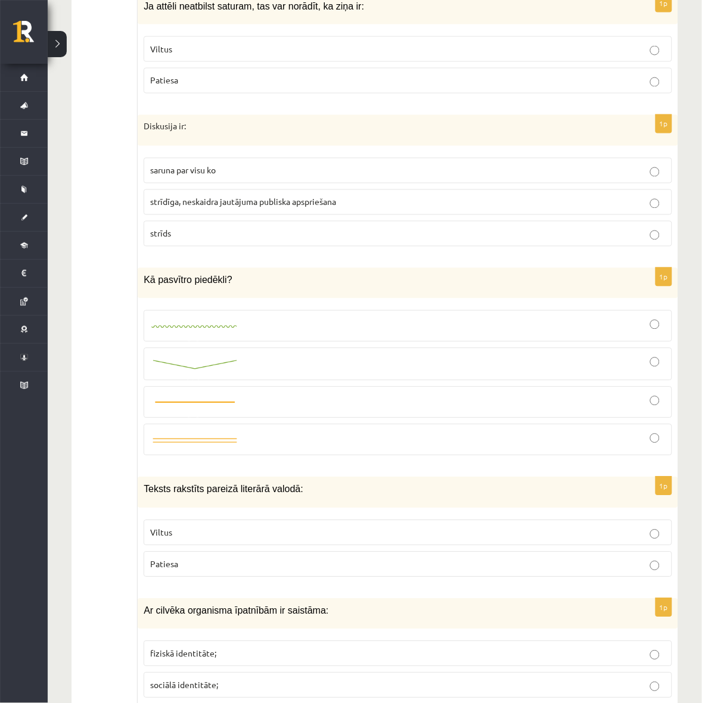
scroll to position [3277, 0]
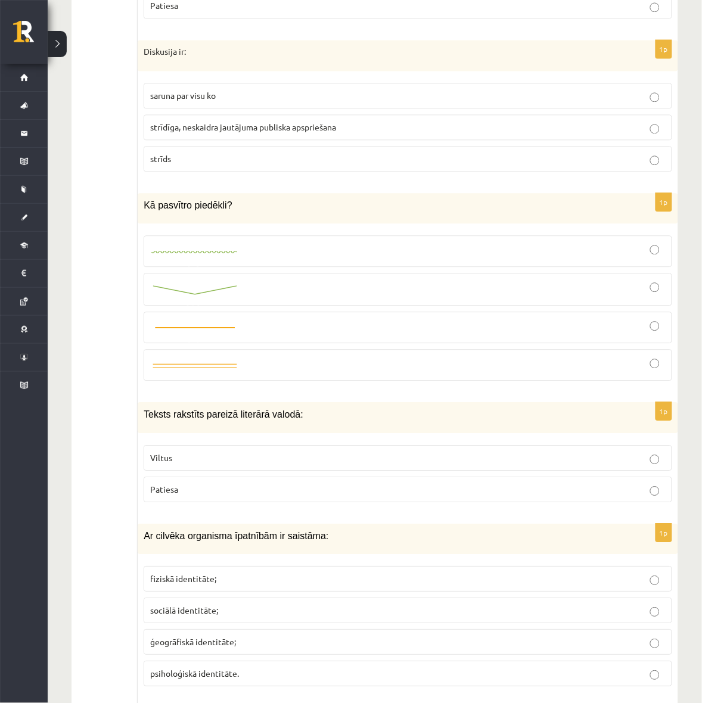
click at [532, 300] on div at bounding box center [407, 290] width 515 height 20
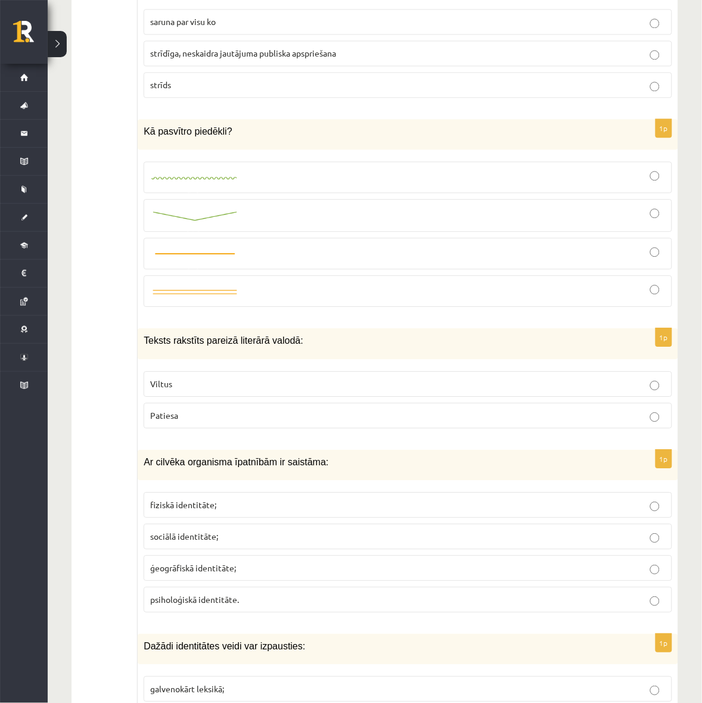
scroll to position [3426, 0]
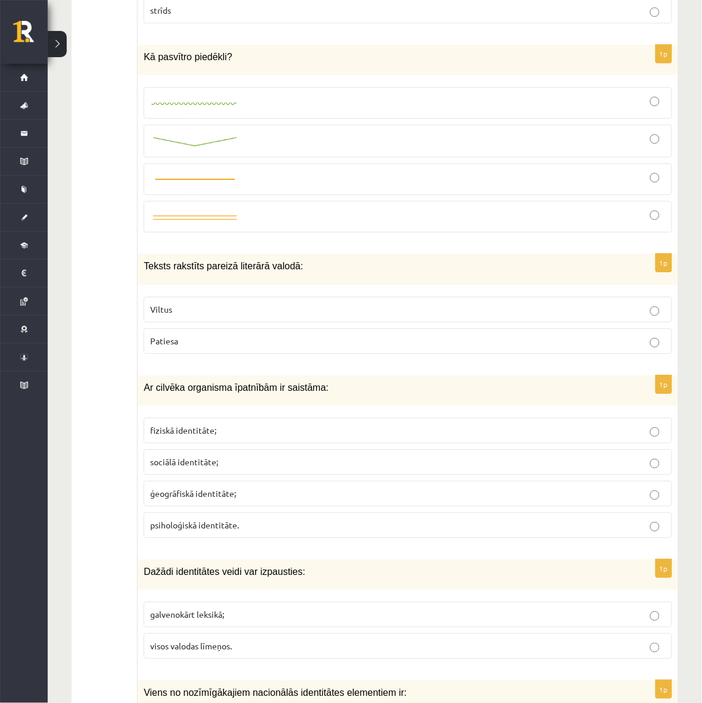
click at [293, 347] on p "Patiesa" at bounding box center [407, 341] width 515 height 13
click at [362, 437] on p "fiziskā identitāte;" at bounding box center [407, 430] width 515 height 13
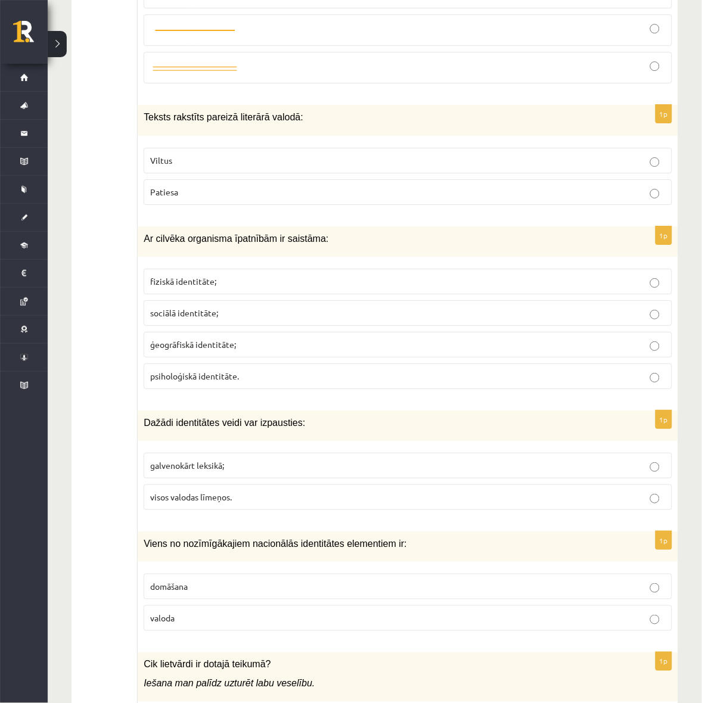
scroll to position [3649, 0]
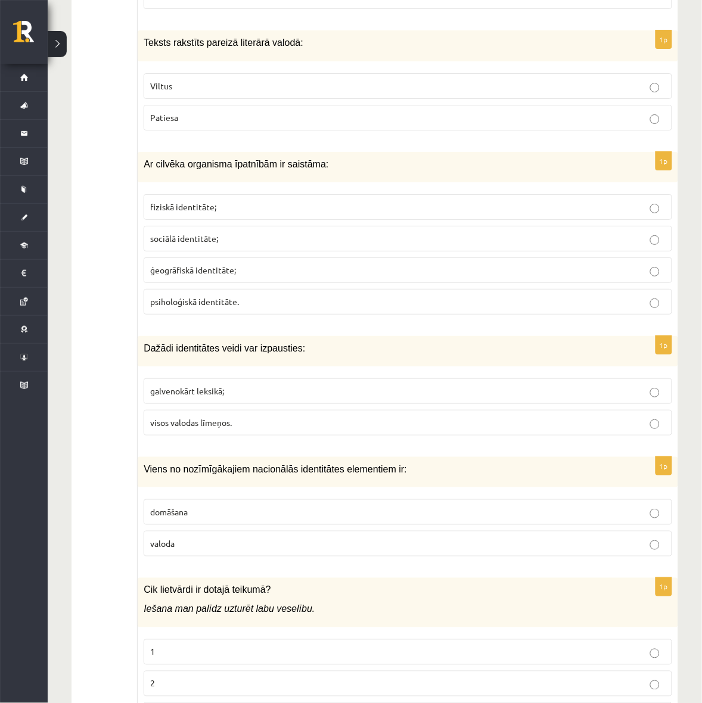
click at [297, 435] on label "visos valodas līmeņos." at bounding box center [408, 423] width 528 height 26
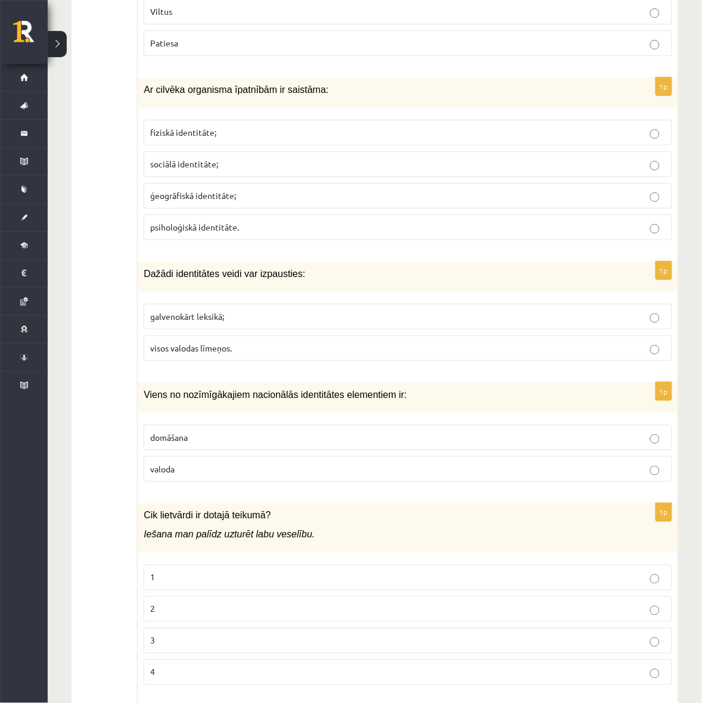
scroll to position [3798, 0]
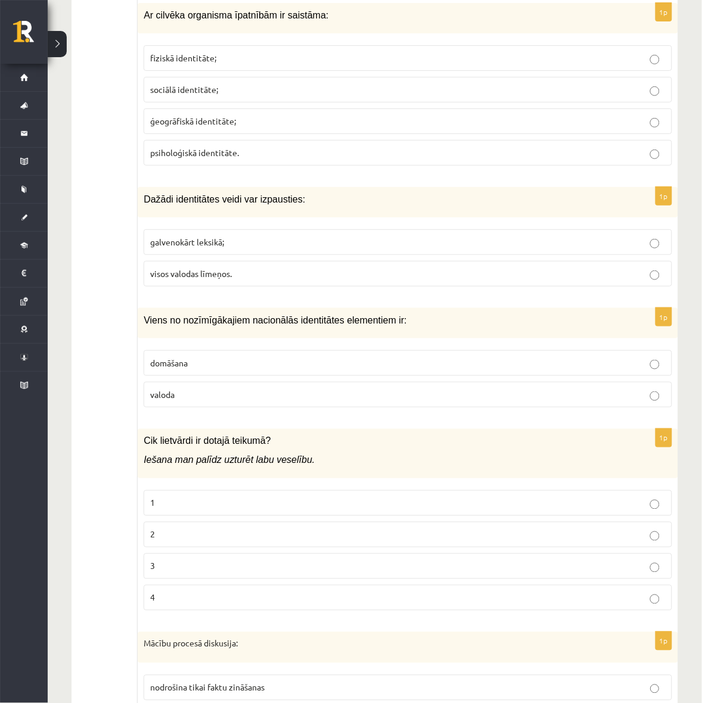
click at [238, 401] on p "valoda" at bounding box center [407, 394] width 515 height 13
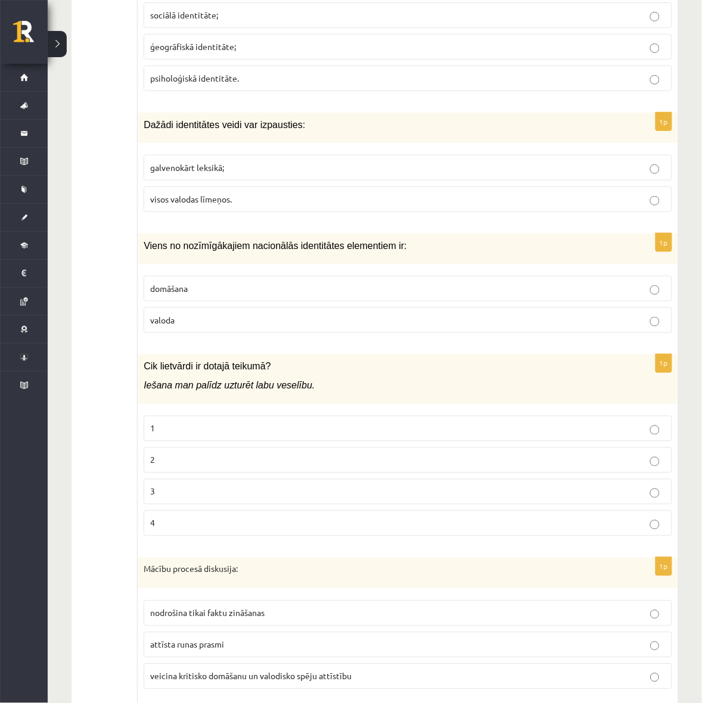
click at [233, 498] on p "3" at bounding box center [407, 492] width 515 height 13
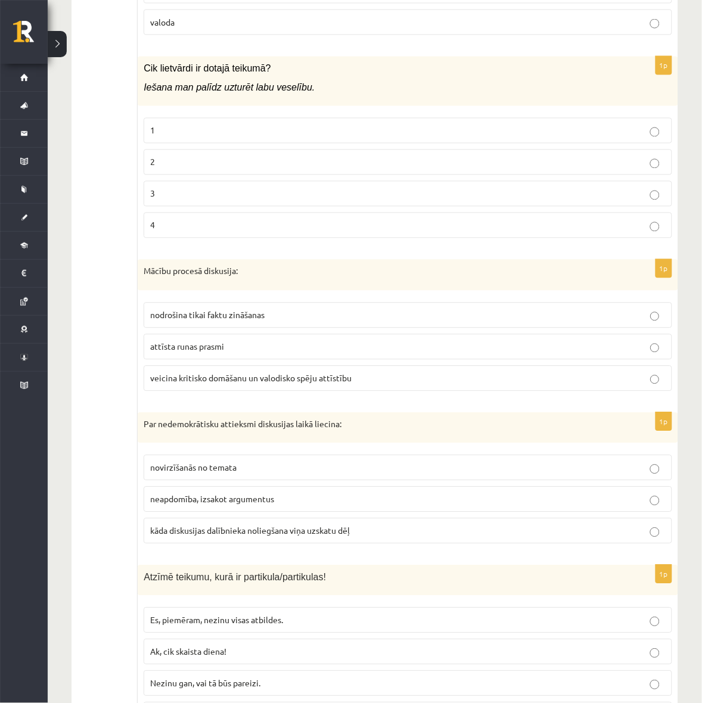
scroll to position [4245, 0]
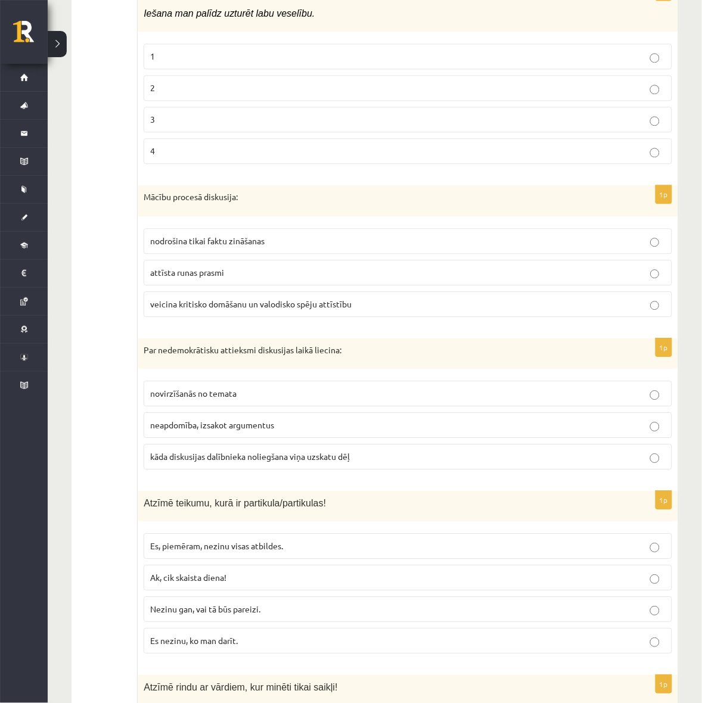
click at [248, 309] on span "veicina kritisko domāšanu un valodisko spēju attīstību" at bounding box center [250, 303] width 201 height 11
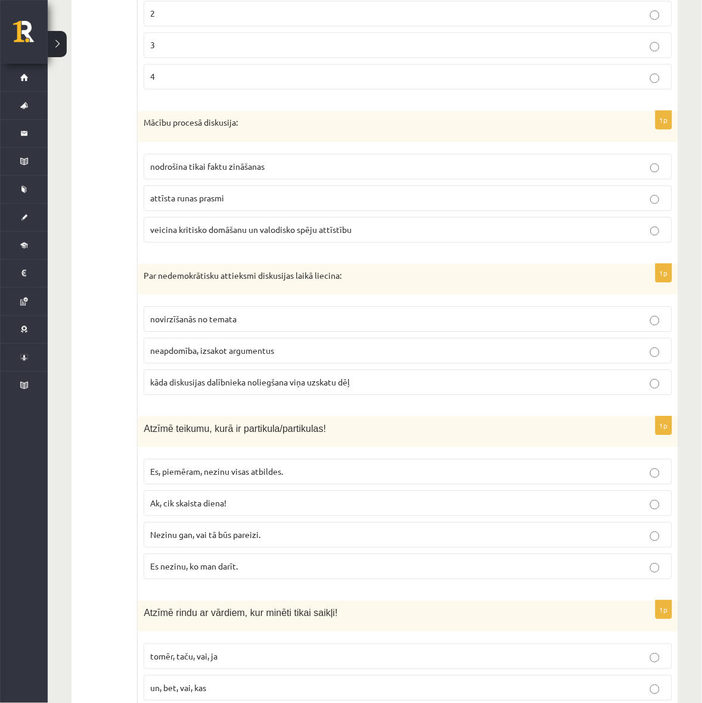
click at [228, 387] on span "kāda diskusijas dalībnieka noliegšana viņa uzskatu dēļ" at bounding box center [250, 382] width 200 height 11
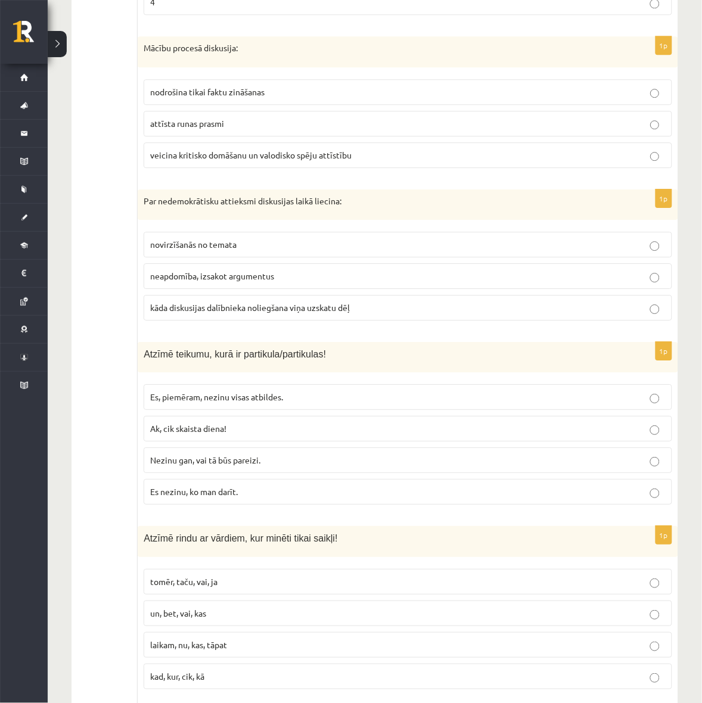
click at [263, 402] on span "Es, piemēram, nezinu visas atbildes." at bounding box center [216, 396] width 133 height 11
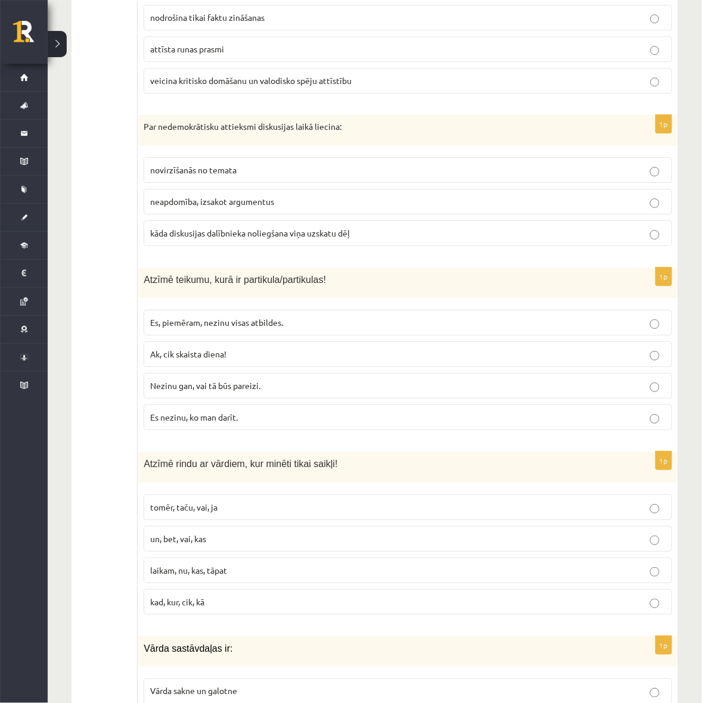
scroll to position [4543, 0]
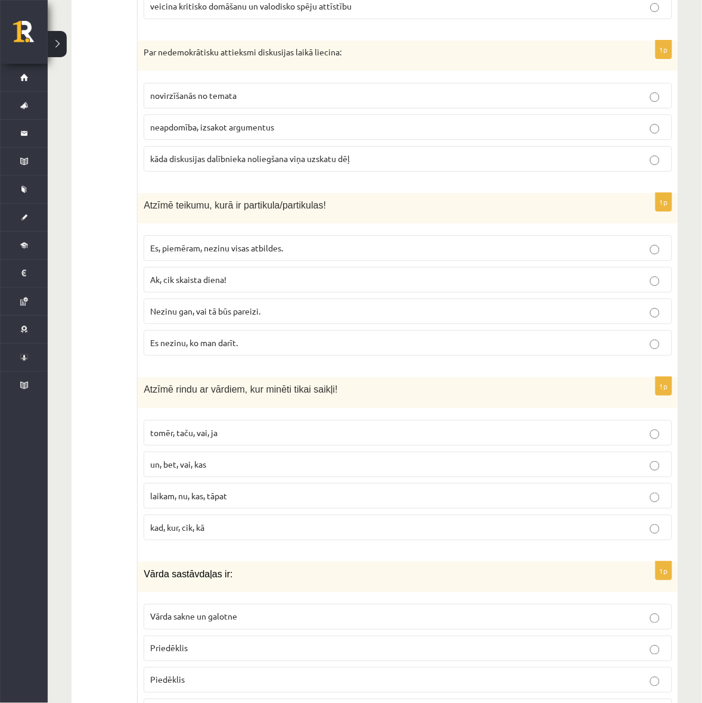
click at [201, 438] on span "tomēr, taču, vai, ja" at bounding box center [183, 432] width 67 height 11
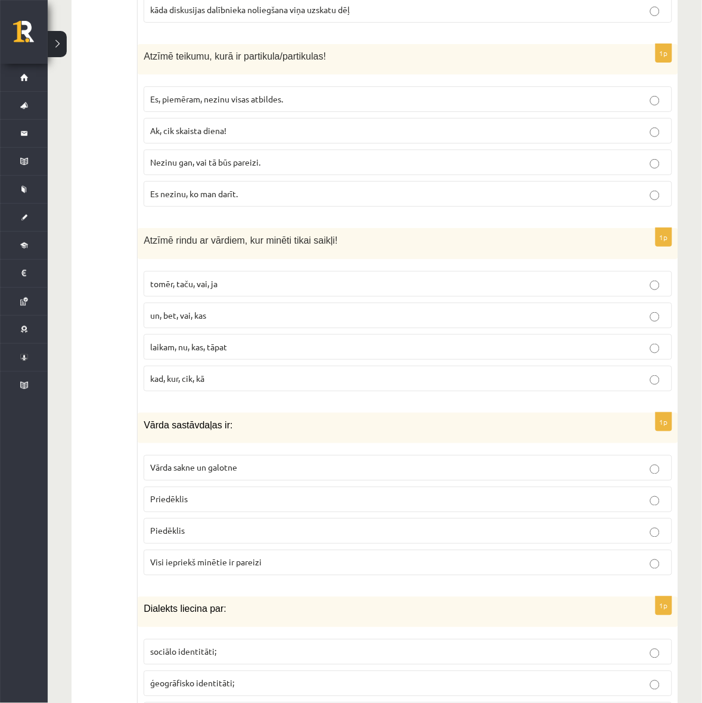
scroll to position [4766, 0]
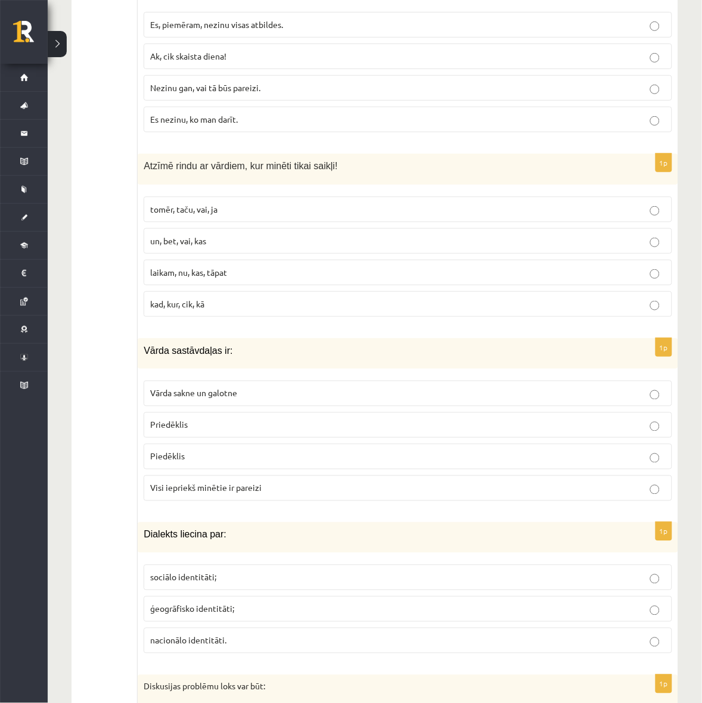
click at [243, 501] on label "Visi iepriekš minētie ir pareizi" at bounding box center [408, 488] width 528 height 26
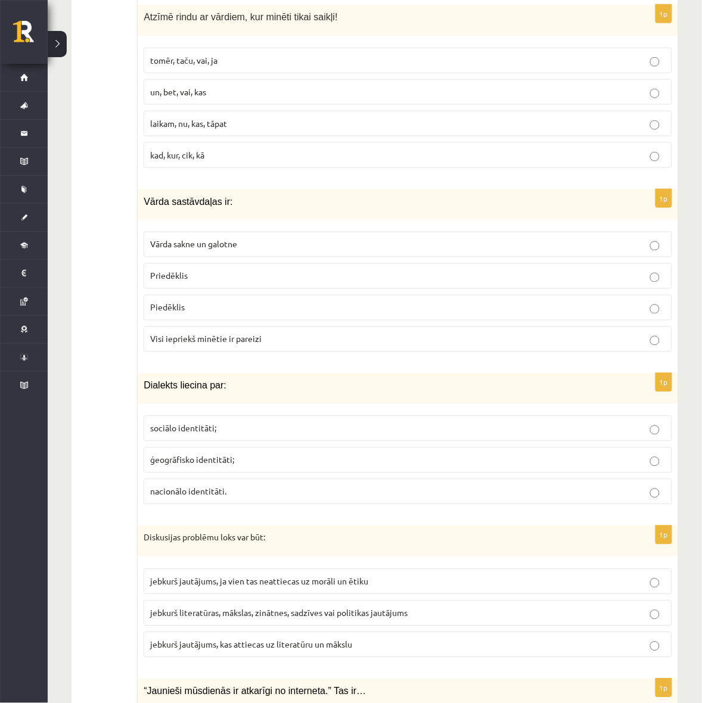
click at [264, 466] on p "ģeogrāfisko identitāti;" at bounding box center [407, 460] width 515 height 13
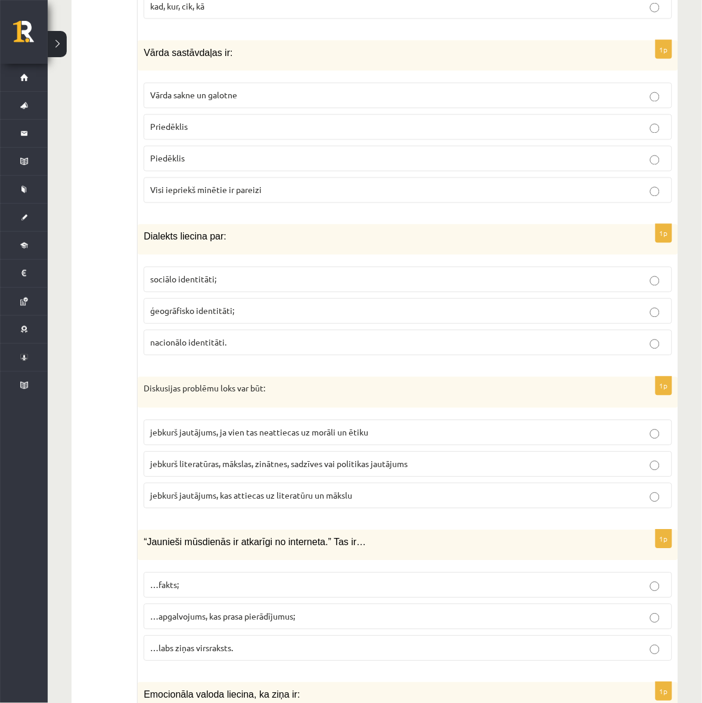
scroll to position [5138, 0]
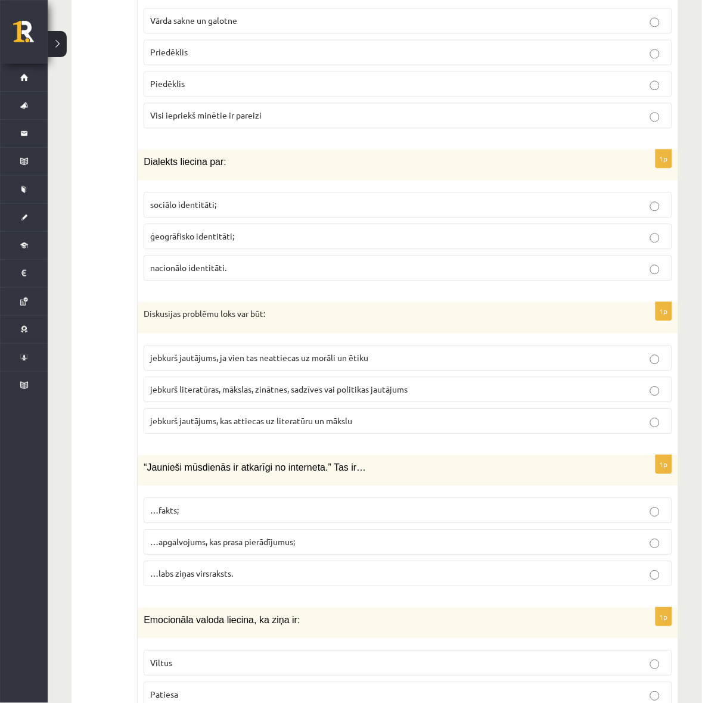
click at [375, 403] on label "jebkurš literatūras, mākslas, zinātnes, sadzīves vai politikas jautājums" at bounding box center [408, 390] width 528 height 26
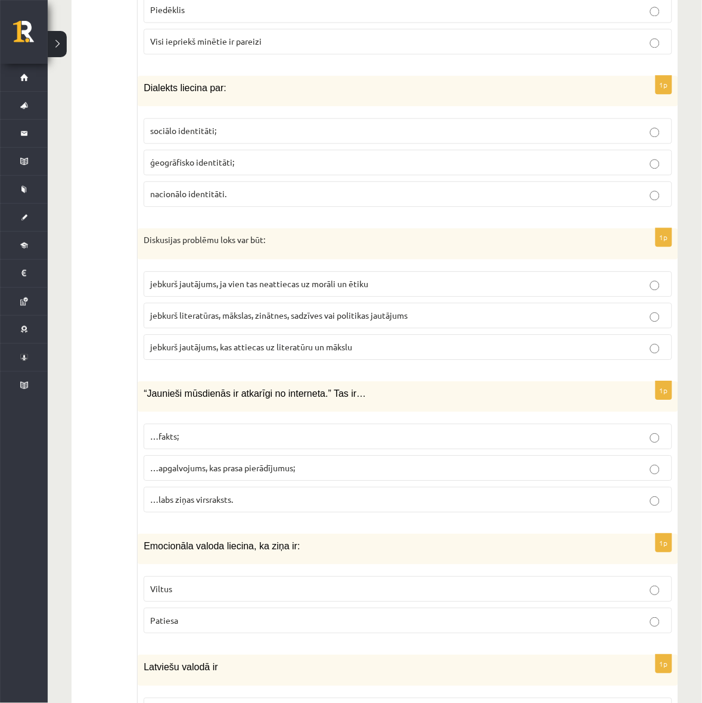
scroll to position [5287, 0]
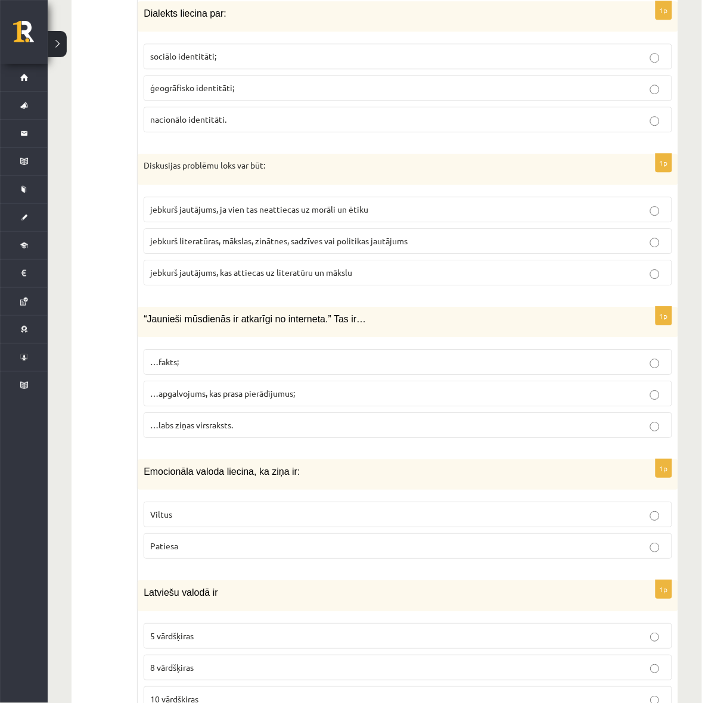
click at [272, 399] on span "…apgalvojums, kas prasa pierādījumus;" at bounding box center [222, 393] width 145 height 11
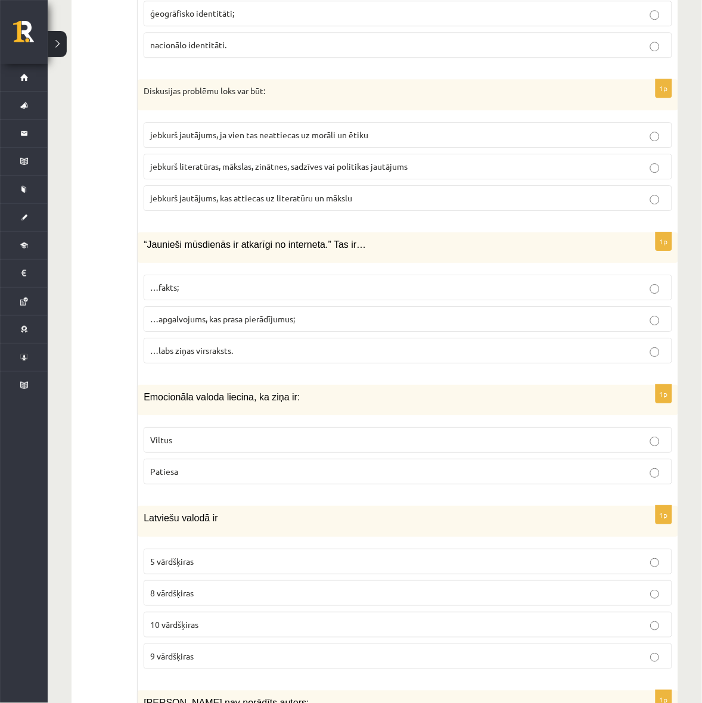
click at [263, 453] on label "Viltus" at bounding box center [408, 440] width 528 height 26
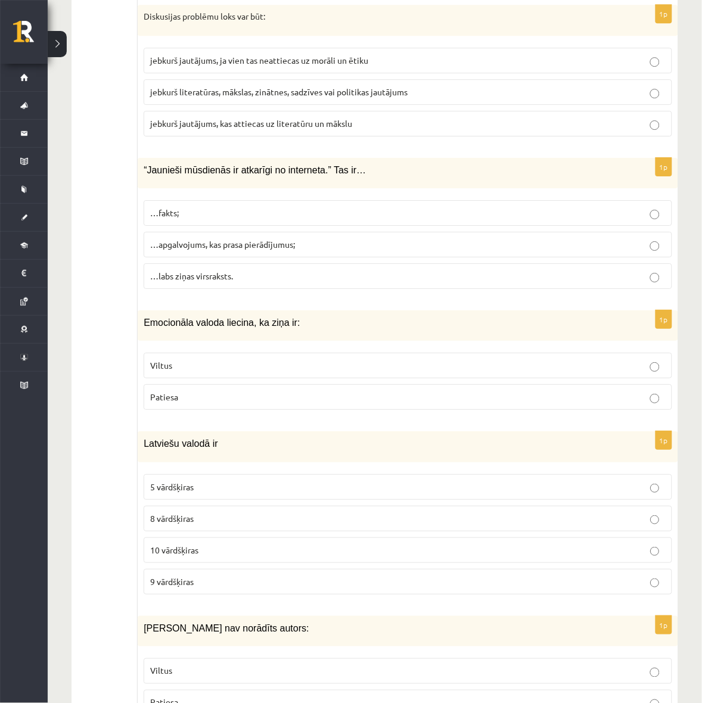
scroll to position [5532, 0]
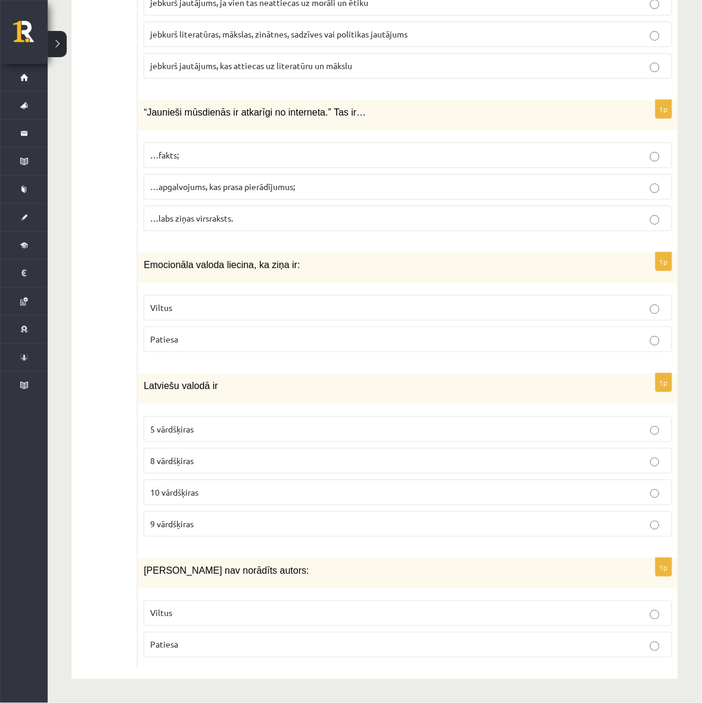
click at [245, 526] on p "9 vārdšķiras" at bounding box center [407, 524] width 515 height 13
click at [276, 614] on p "Viltus" at bounding box center [407, 613] width 515 height 13
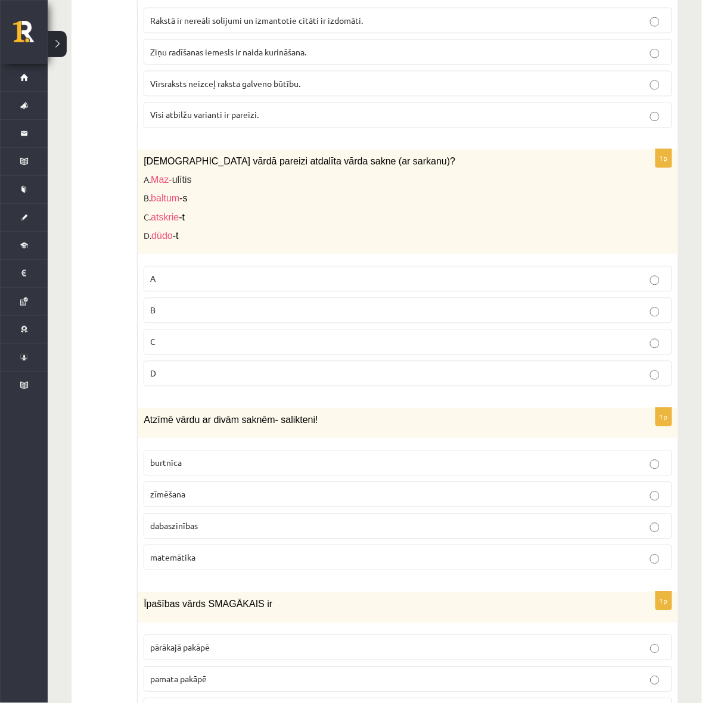
scroll to position [915, 0]
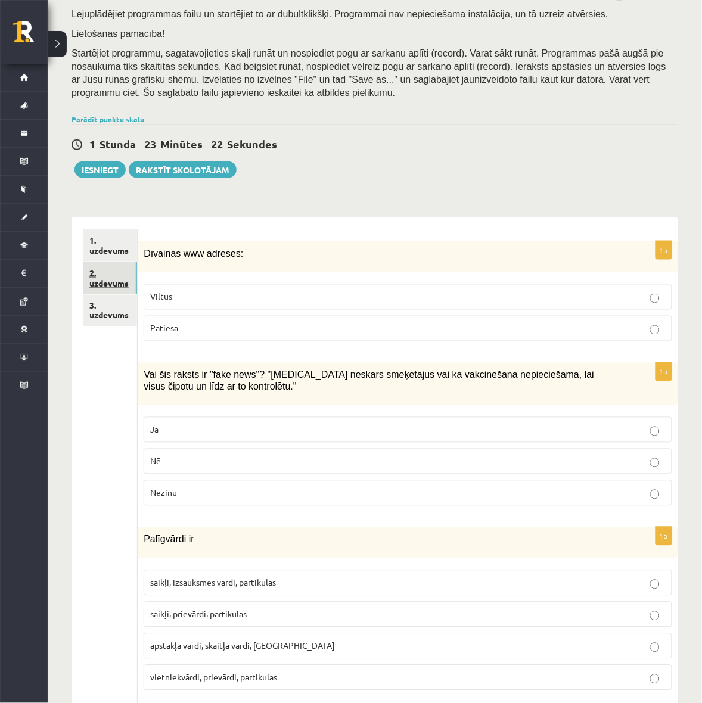
click at [114, 284] on link "2. uzdevums" at bounding box center [110, 278] width 54 height 32
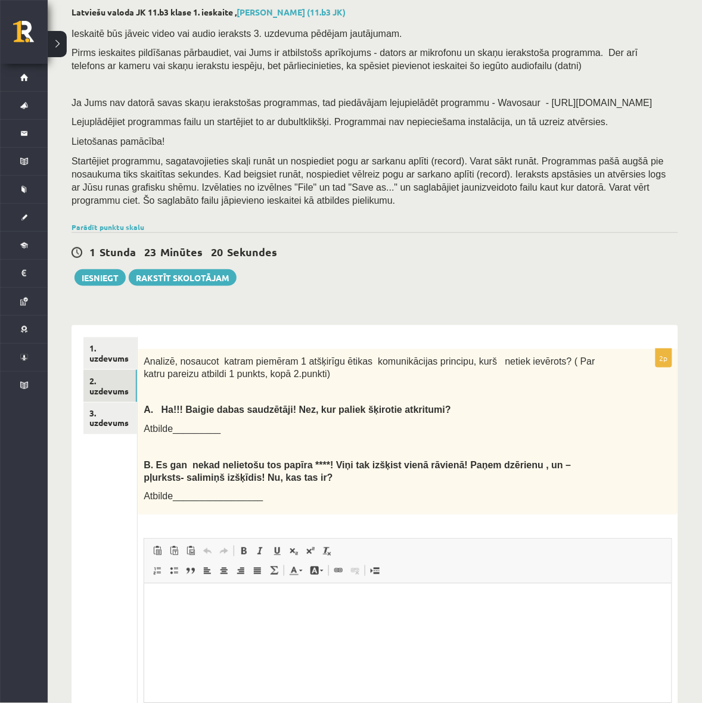
scroll to position [183, 0]
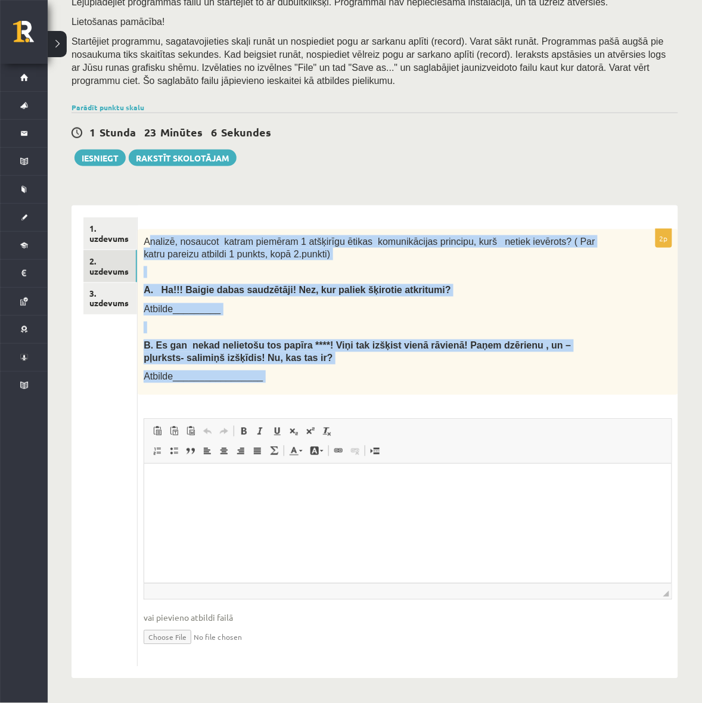
drag, startPoint x: 147, startPoint y: 240, endPoint x: 358, endPoint y: 435, distance: 287.5
click at [358, 435] on div "2p Analizē, nosaucot katram piemēram 1 atšķirīgu ētikas komunikācijas principu,…" at bounding box center [408, 447] width 540 height 437
copy div "loremi, dolorsit ametco adipisci 1 elitseddo eiusmo temporincidid utlabore, etd…"
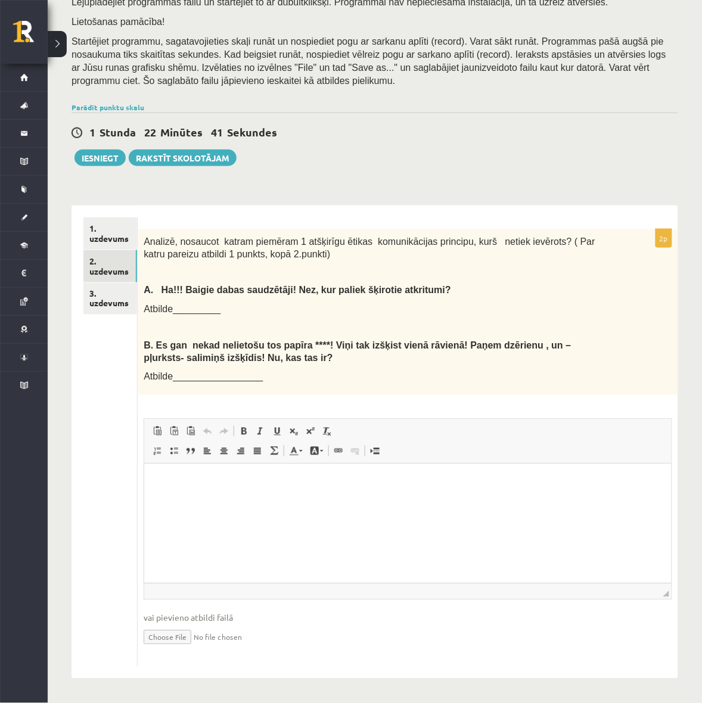
click at [220, 477] on html at bounding box center [407, 481] width 527 height 36
drag, startPoint x: 7, startPoint y: 596, endPoint x: -1, endPoint y: 596, distance: 8.3
drag, startPoint x: 143, startPoint y: 1059, endPoint x: 350, endPoint y: 512, distance: 585.2
click at [350, 500] on html at bounding box center [407, 481] width 527 height 36
click at [107, 299] on link "3. uzdevums" at bounding box center [110, 299] width 54 height 32
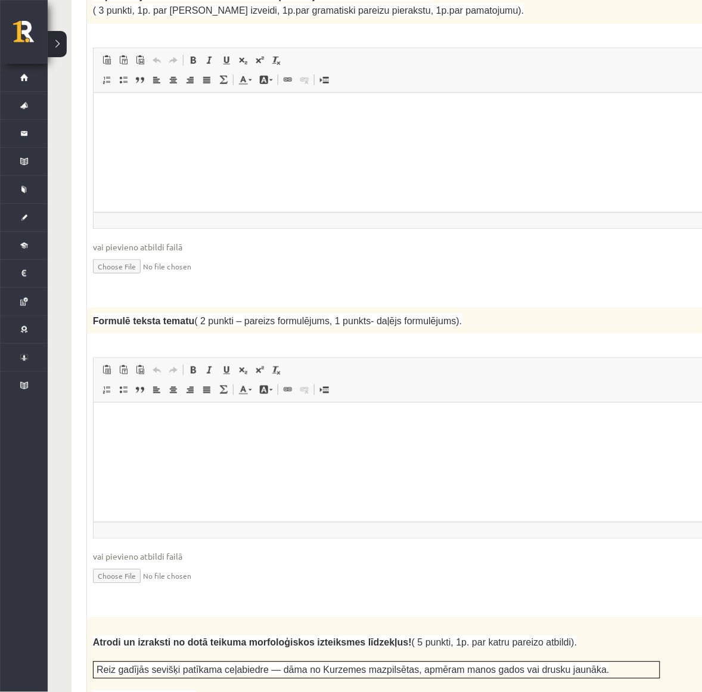
scroll to position [603, 0]
